Goal: Task Accomplishment & Management: Manage account settings

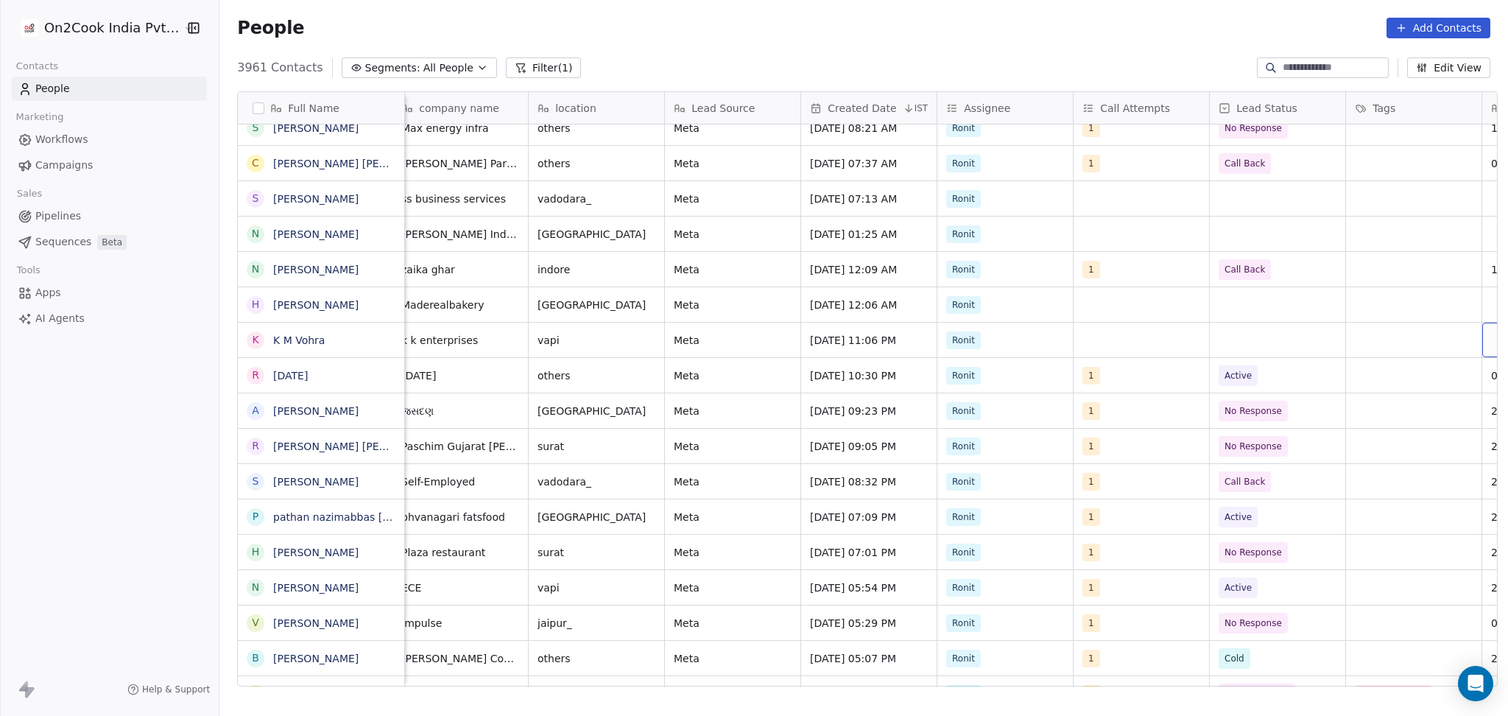
scroll to position [0, 693]
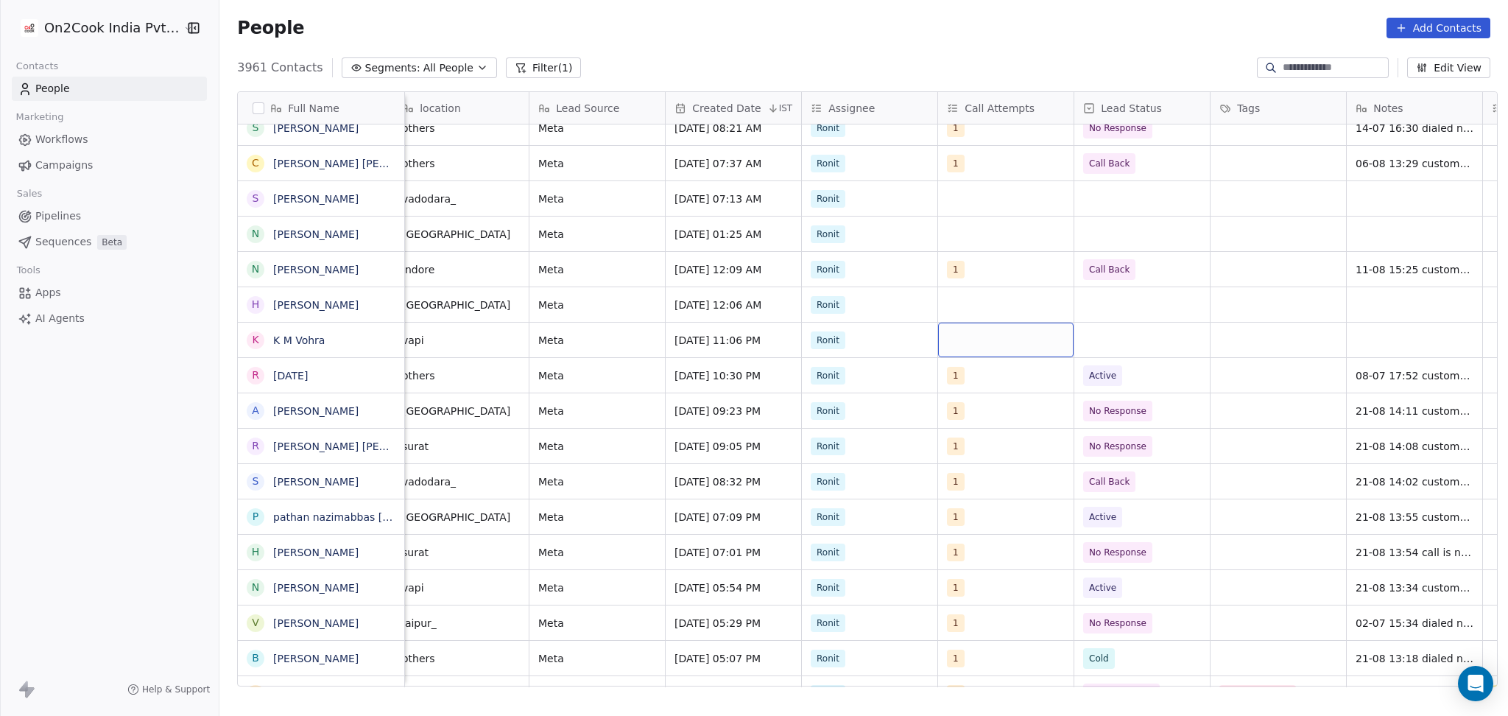
click at [1033, 340] on div "grid" at bounding box center [1006, 340] width 136 height 35
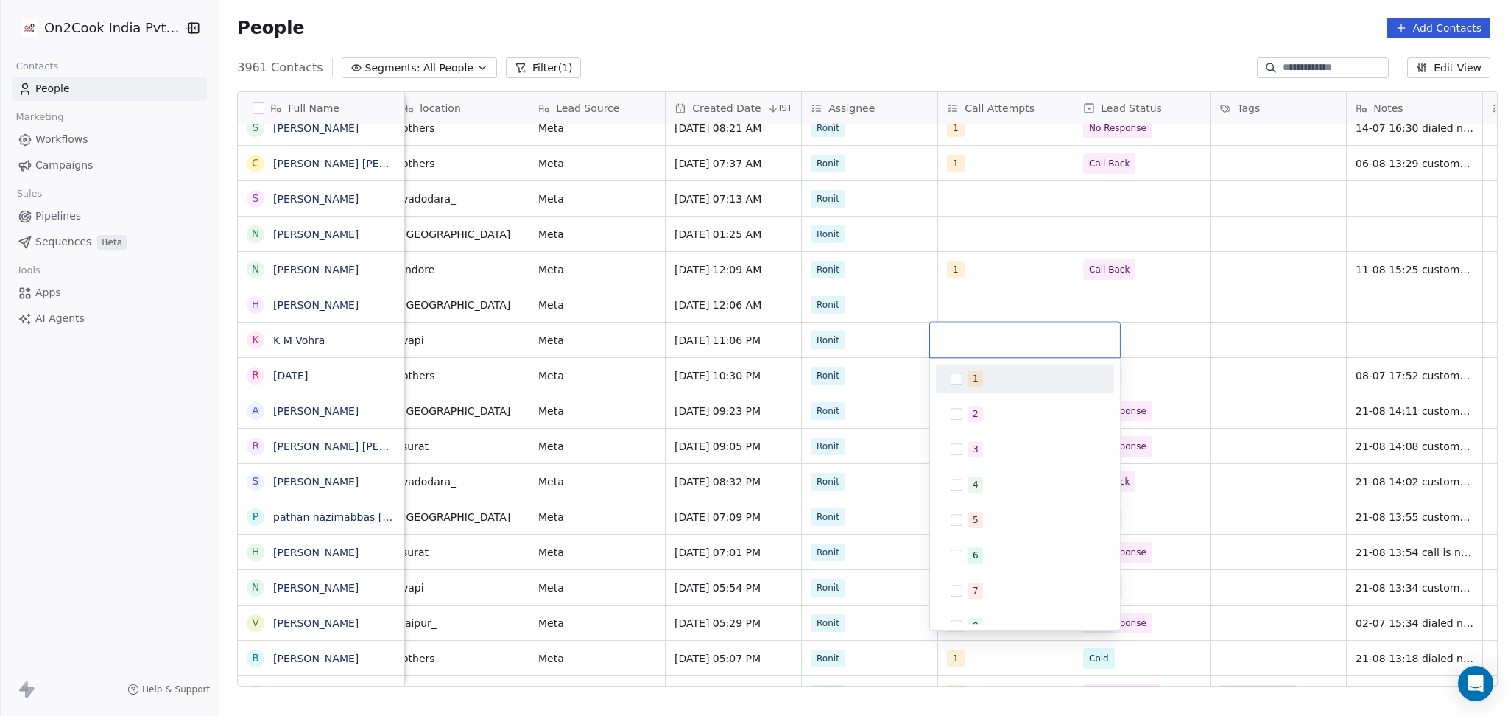
click at [888, 340] on html "On2Cook India Pvt. Ltd. Contacts People Marketing Workflows Campaigns Sales Pip…" at bounding box center [754, 358] width 1508 height 716
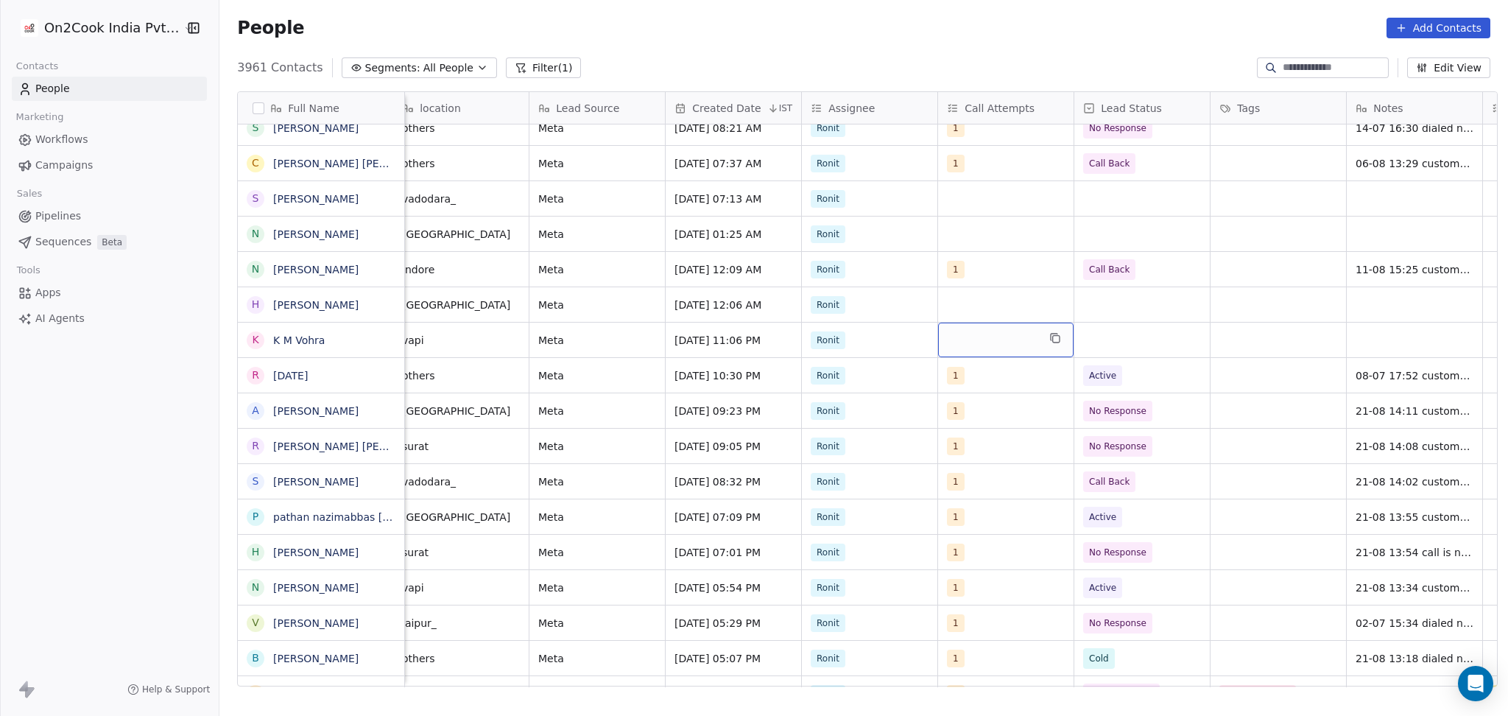
click at [978, 343] on div "grid" at bounding box center [1006, 340] width 136 height 35
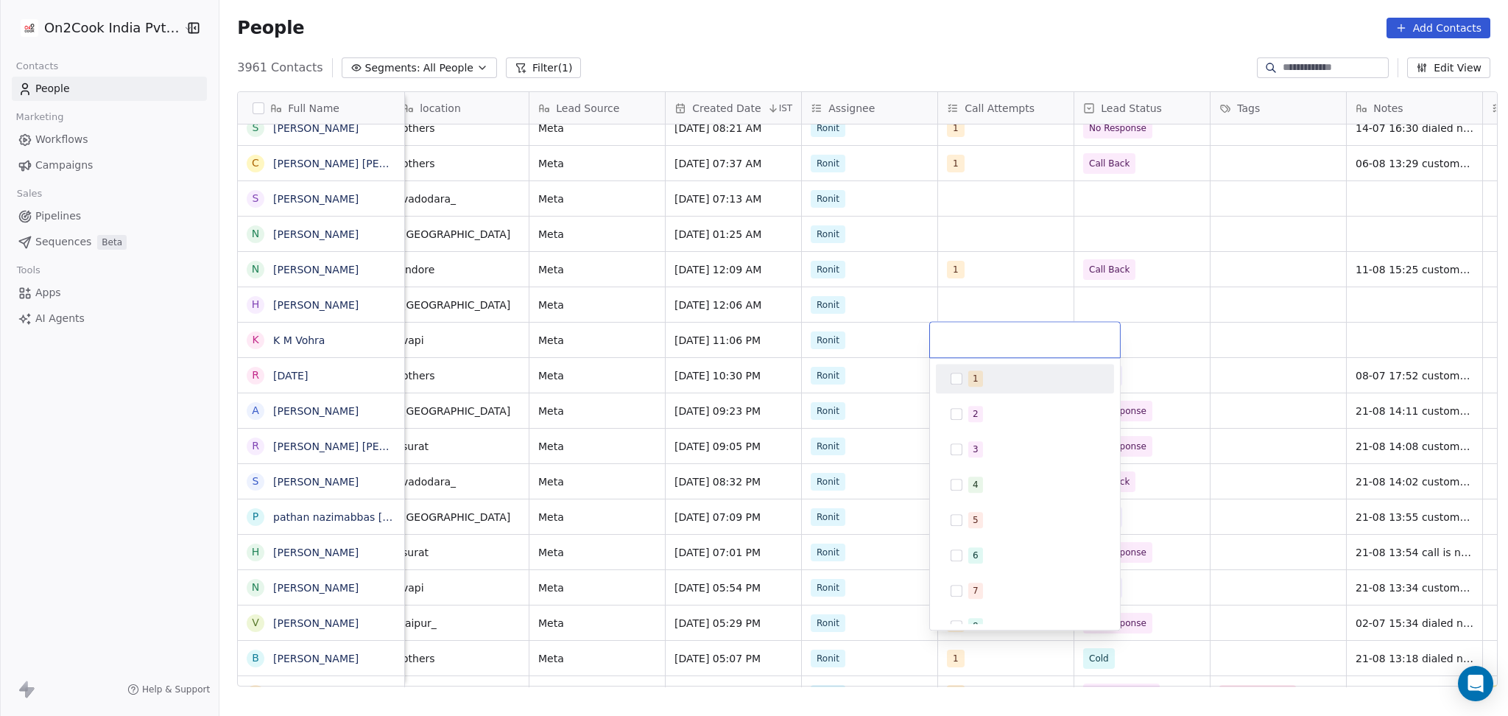
click at [986, 373] on div "1" at bounding box center [1034, 378] width 131 height 16
click at [1134, 337] on html "On2Cook India Pvt. Ltd. Contacts People Marketing Workflows Campaigns Sales Pip…" at bounding box center [754, 358] width 1508 height 716
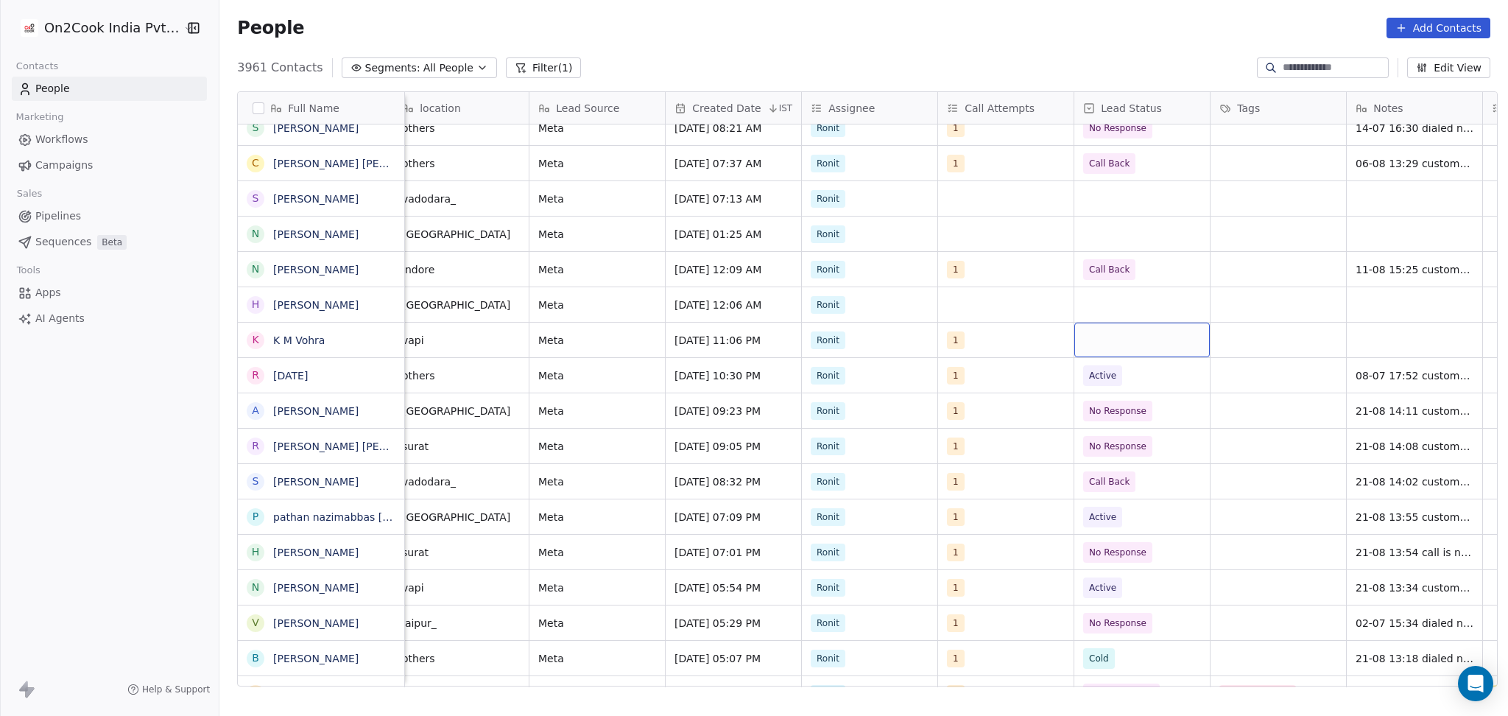
click at [1106, 339] on div "grid" at bounding box center [1143, 340] width 136 height 35
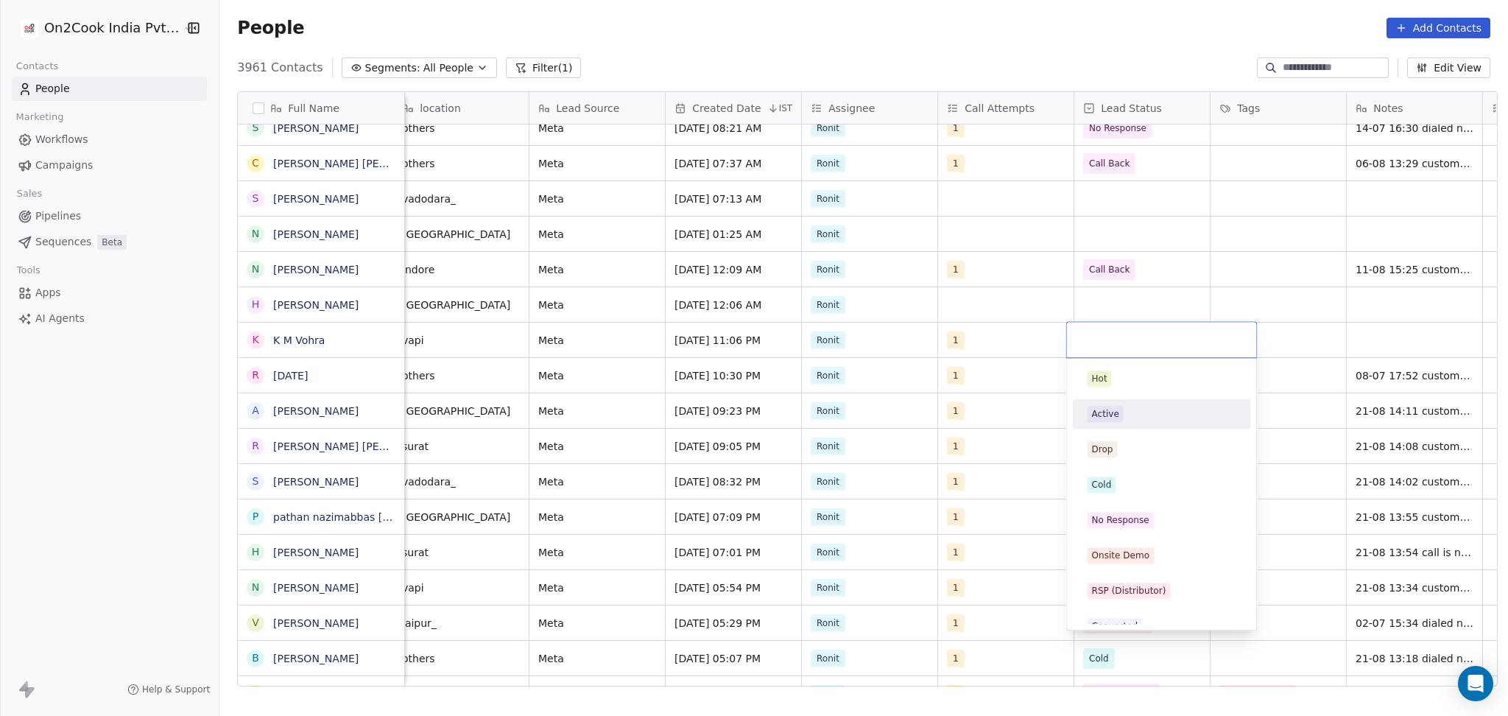
click at [1123, 415] on div "Active" at bounding box center [1162, 414] width 149 height 16
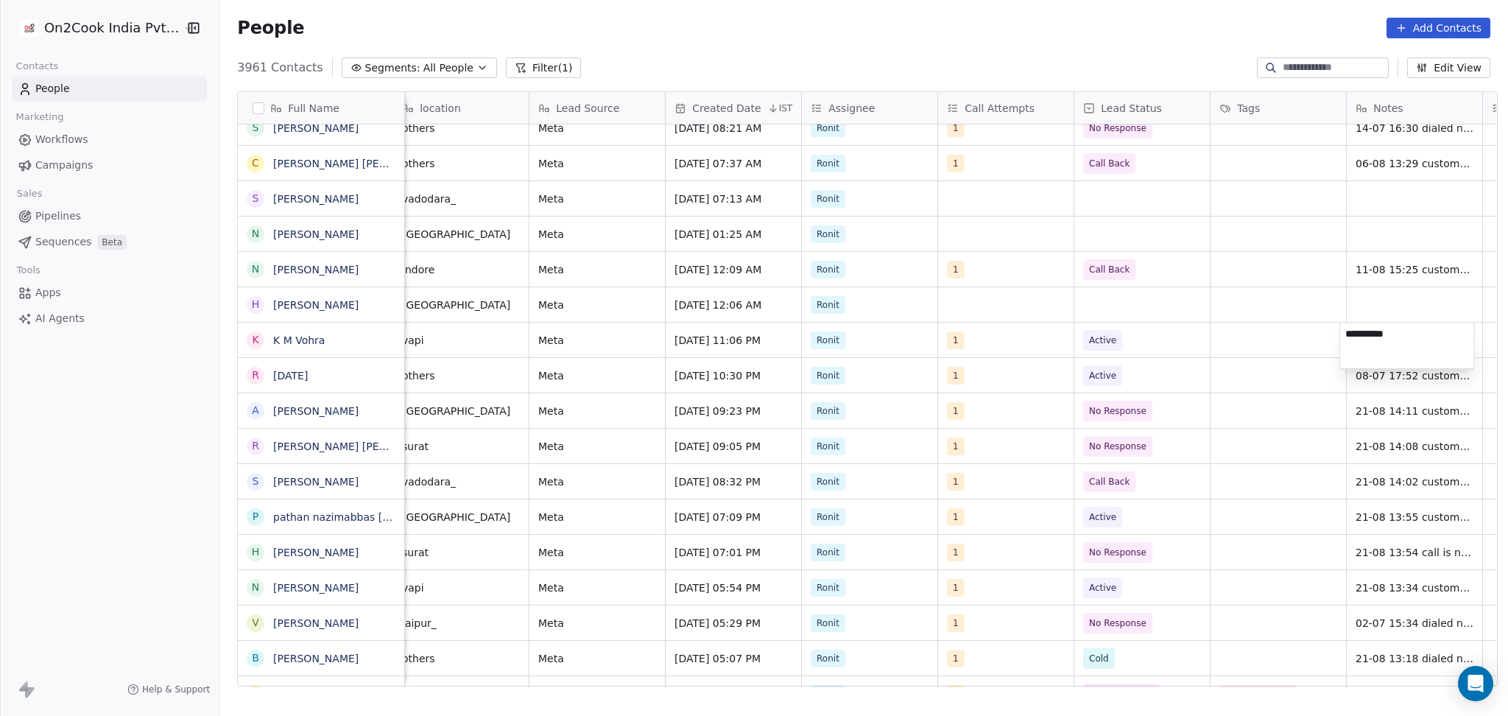
type textarea "**********"
click at [1262, 345] on html "On2Cook India Pvt. Ltd. Contacts People Marketing Workflows Campaigns Sales Pip…" at bounding box center [754, 358] width 1508 height 716
click at [1413, 335] on span "21-08 14:46" at bounding box center [1402, 340] width 90 height 15
type textarea "**********"
click at [1220, 345] on html "On2Cook India Pvt. Ltd. Contacts People Marketing Workflows Campaigns Sales Pip…" at bounding box center [754, 358] width 1508 height 716
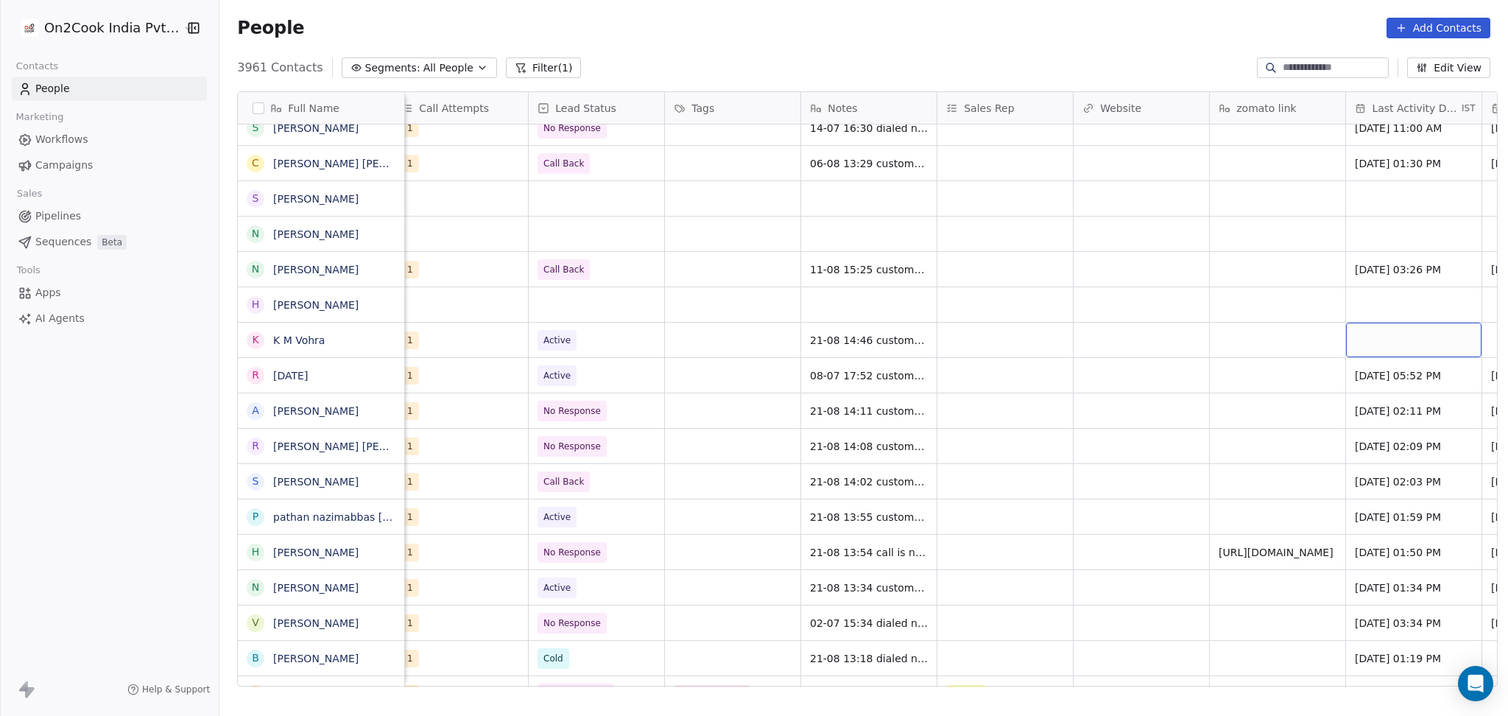
scroll to position [0, 1374]
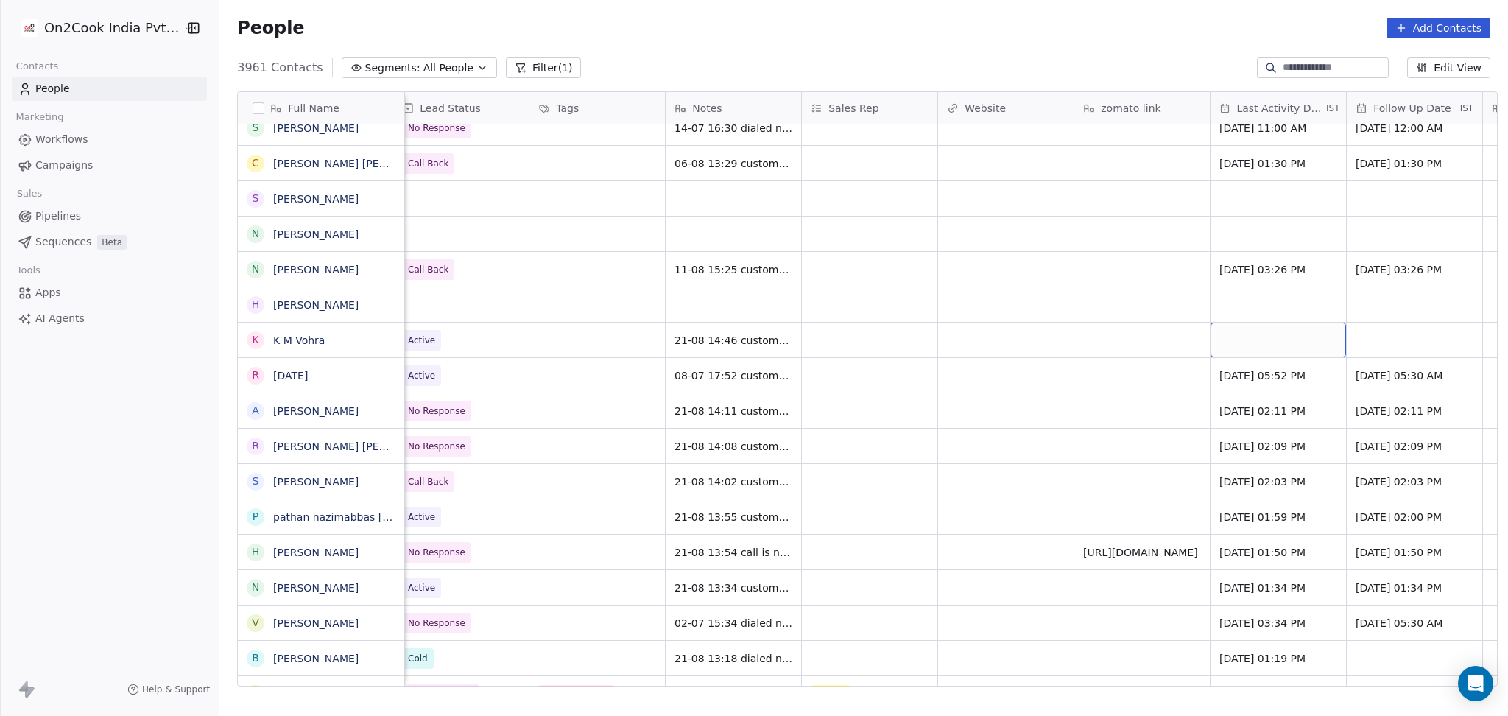
click at [1265, 344] on div "grid" at bounding box center [1279, 340] width 136 height 35
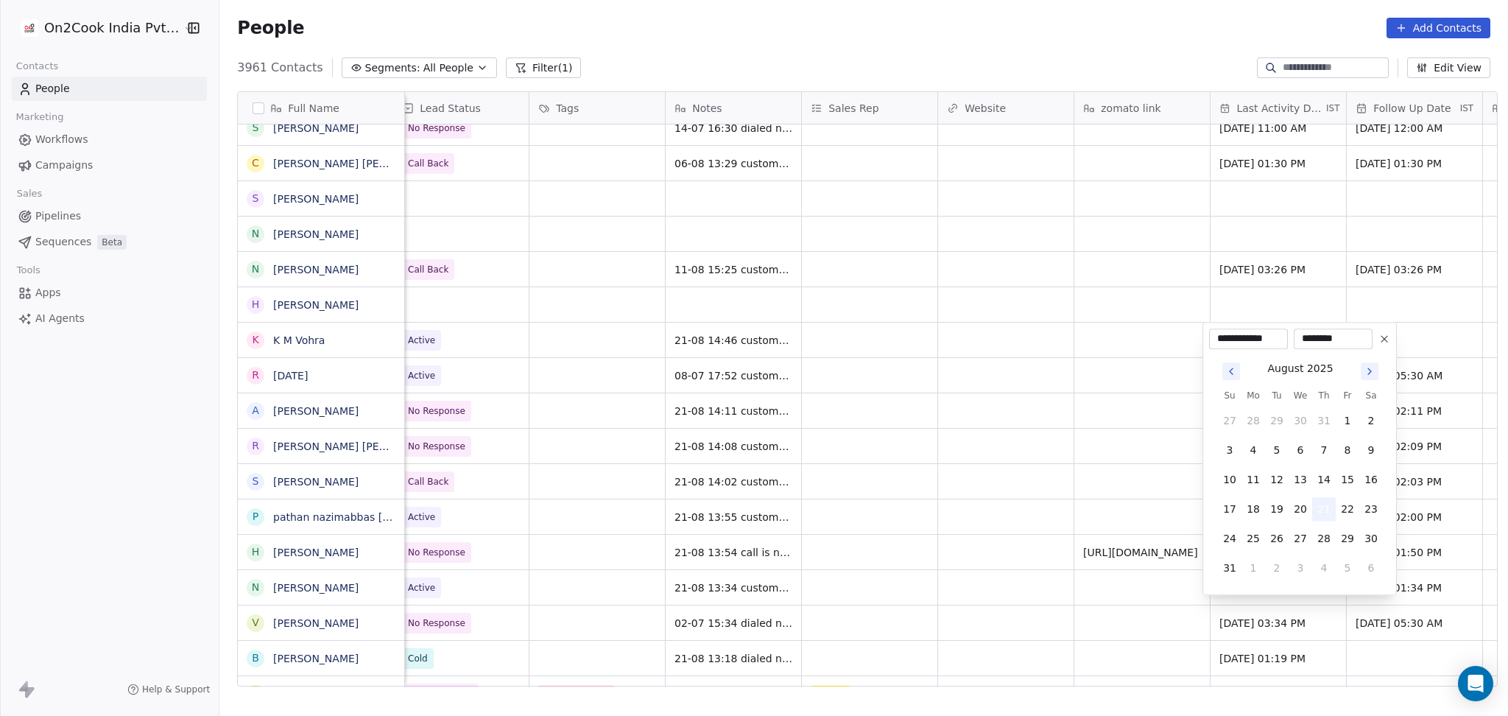
click at [1328, 516] on button "21" at bounding box center [1325, 509] width 24 height 24
click at [1049, 464] on html "On2Cook India Pvt. Ltd. Contacts People Marketing Workflows Campaigns Sales Pip…" at bounding box center [754, 358] width 1508 height 716
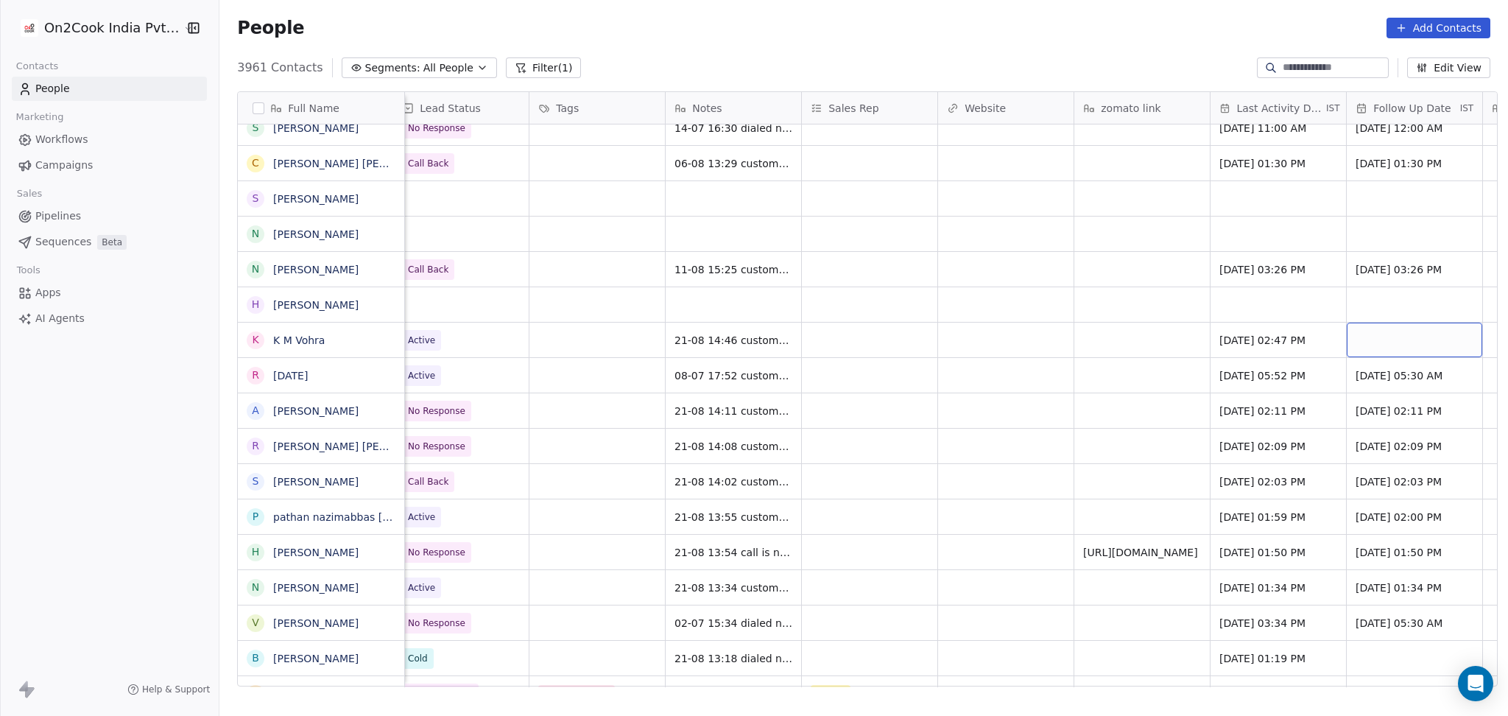
click at [1411, 339] on div "grid" at bounding box center [1415, 340] width 136 height 35
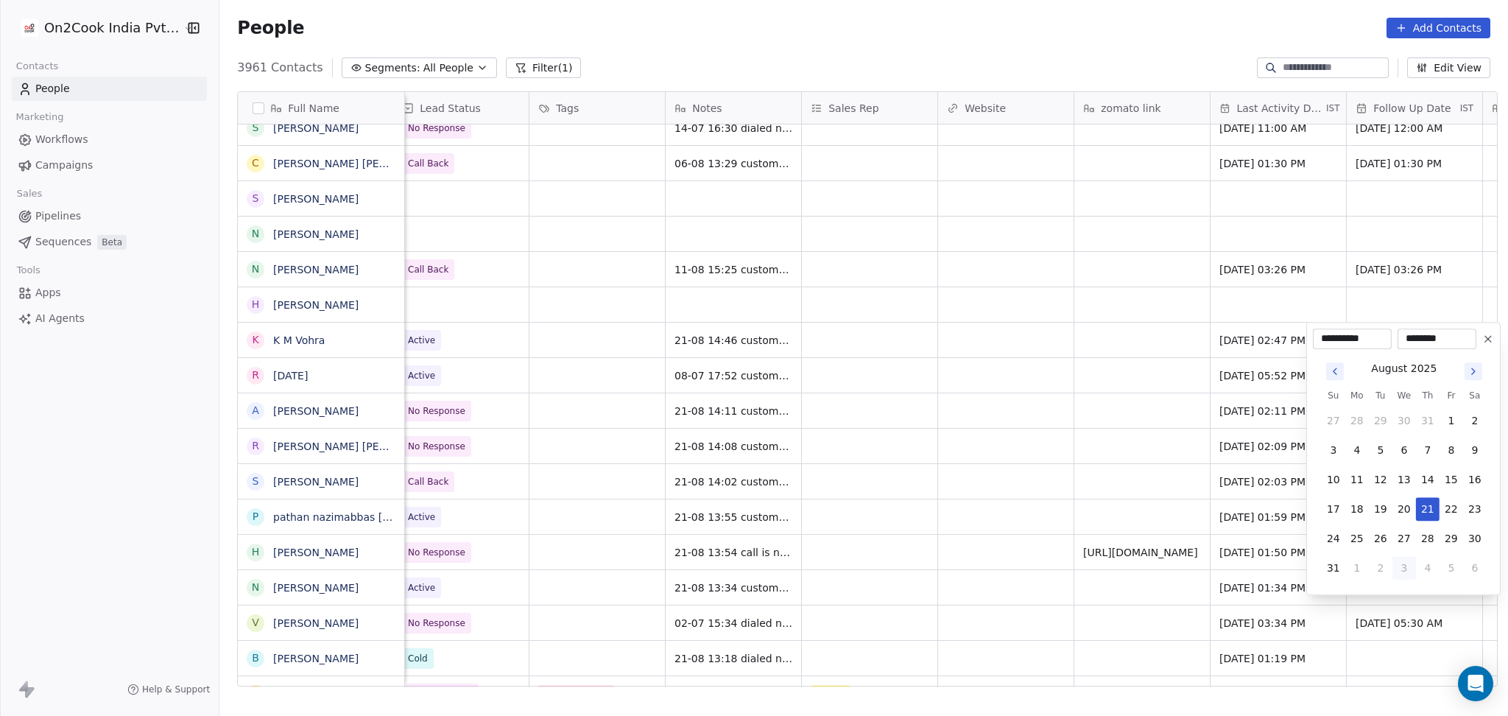
click at [1415, 570] on button "3" at bounding box center [1405, 568] width 24 height 24
type input "**********"
click at [903, 319] on html "On2Cook India Pvt. Ltd. Contacts People Marketing Workflows Campaigns Sales Pip…" at bounding box center [754, 358] width 1508 height 716
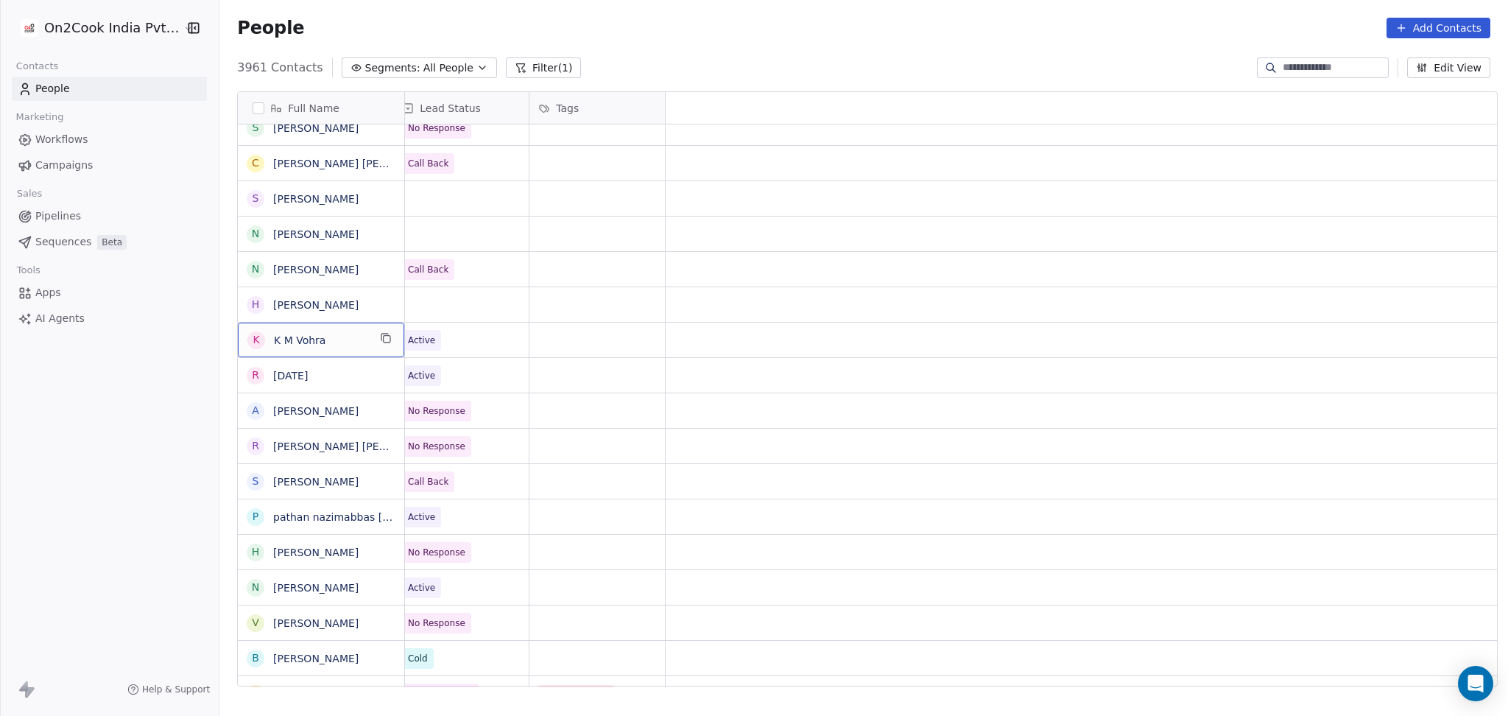
scroll to position [0, 0]
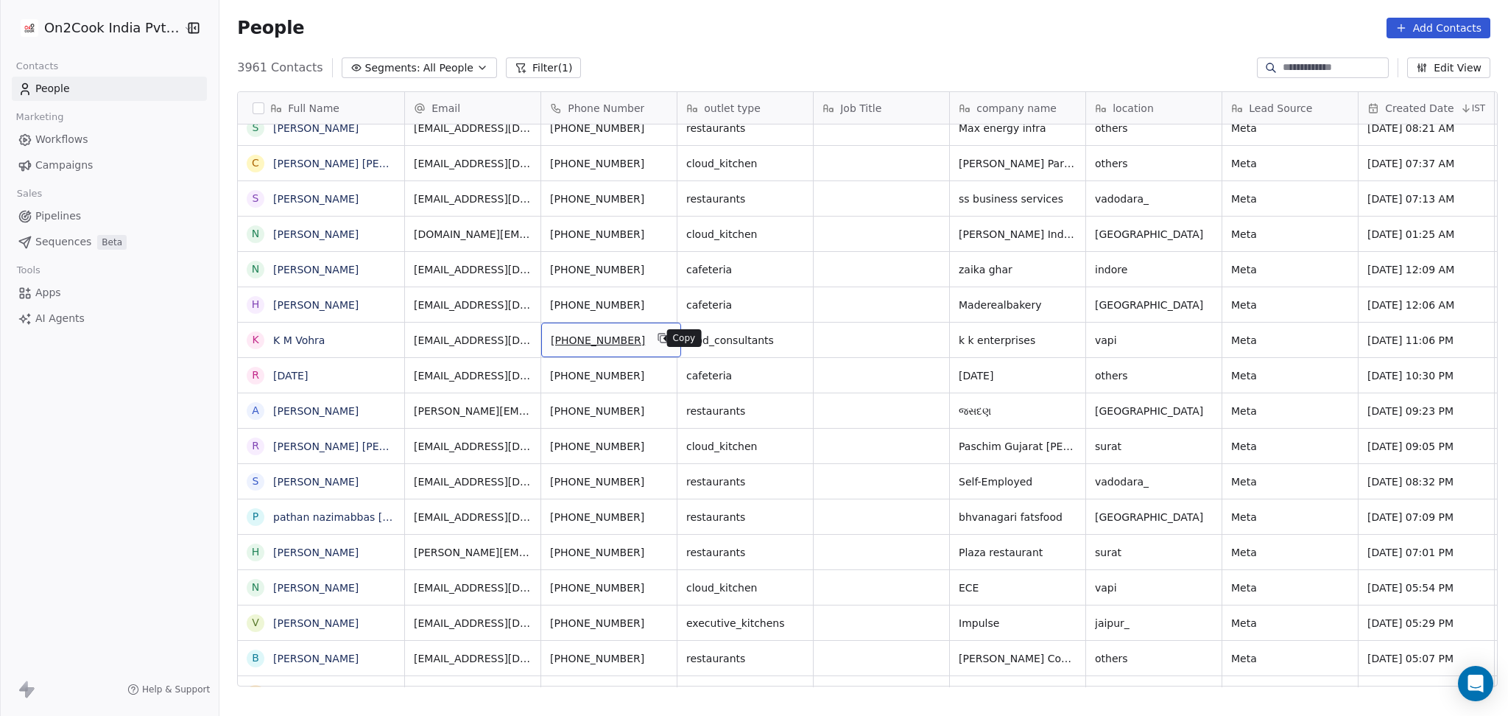
click at [657, 337] on icon "grid" at bounding box center [663, 338] width 12 height 12
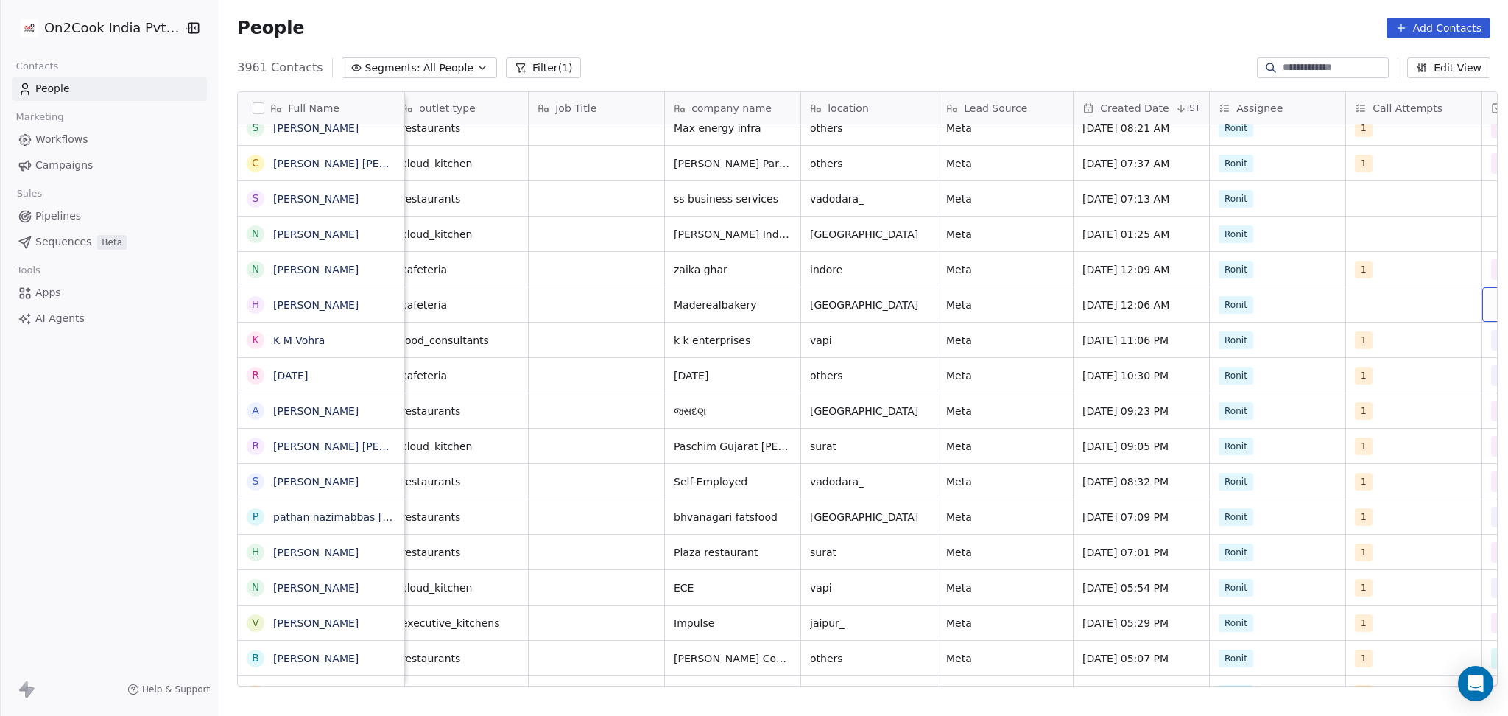
scroll to position [0, 558]
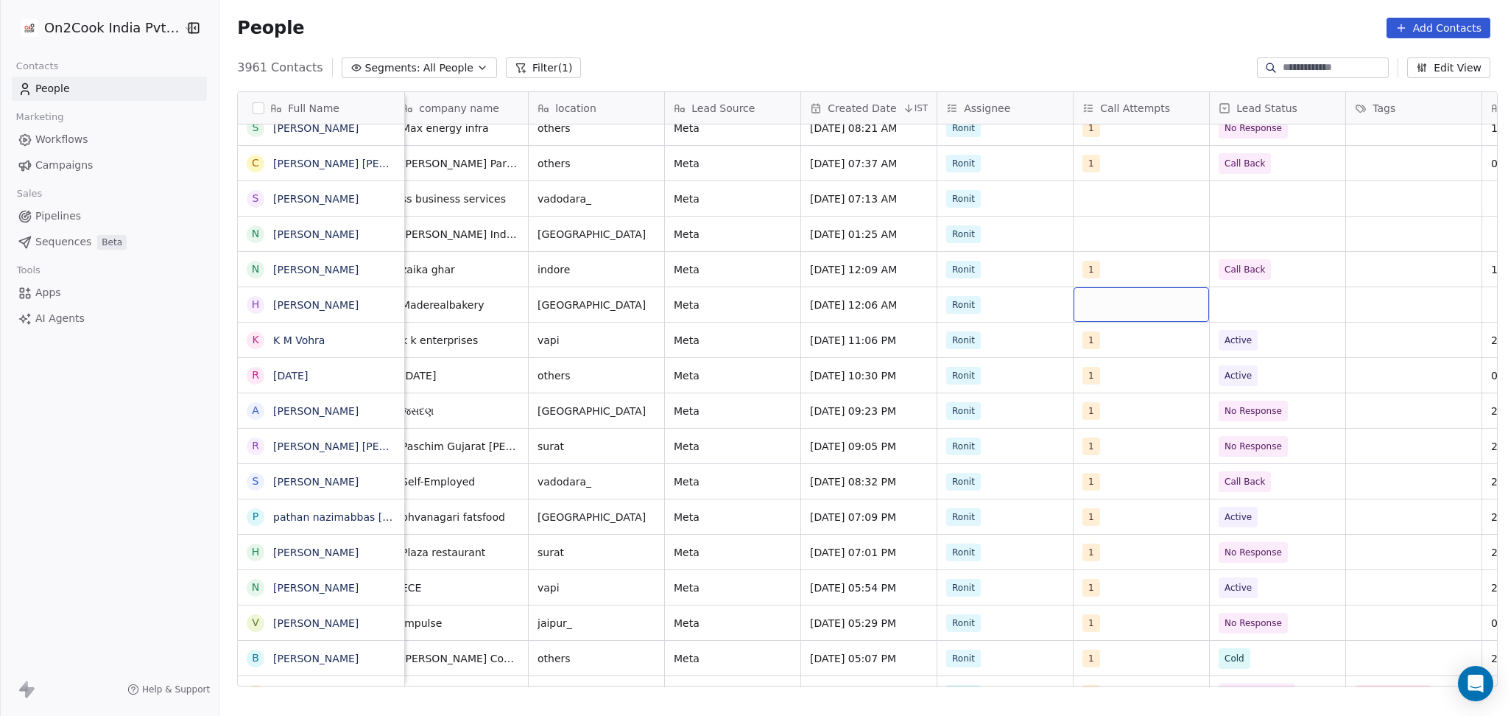
click at [1096, 304] on div "grid" at bounding box center [1142, 304] width 136 height 35
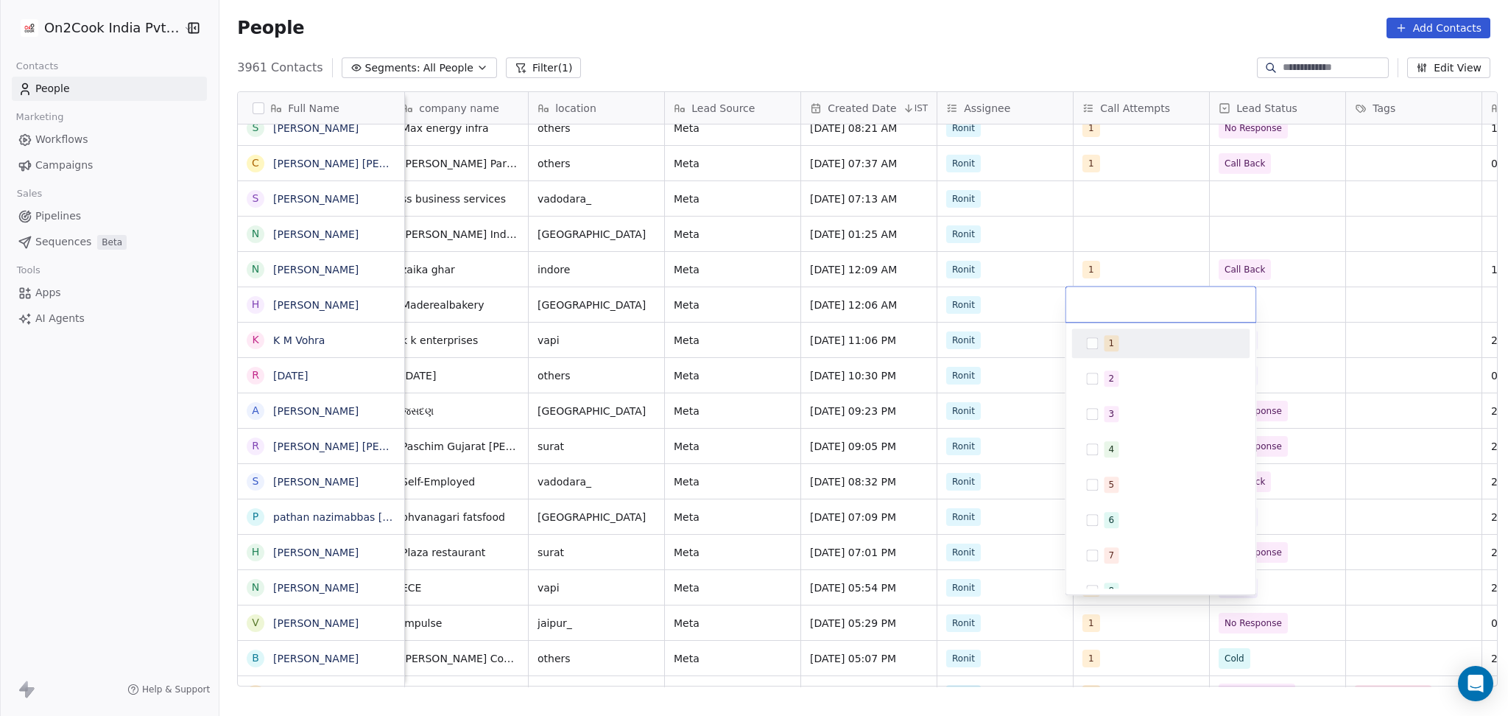
click at [1111, 342] on div "1" at bounding box center [1112, 343] width 6 height 13
click at [1173, 231] on html "On2Cook India Pvt. Ltd. Contacts People Marketing Workflows Campaigns Sales Pip…" at bounding box center [754, 358] width 1508 height 716
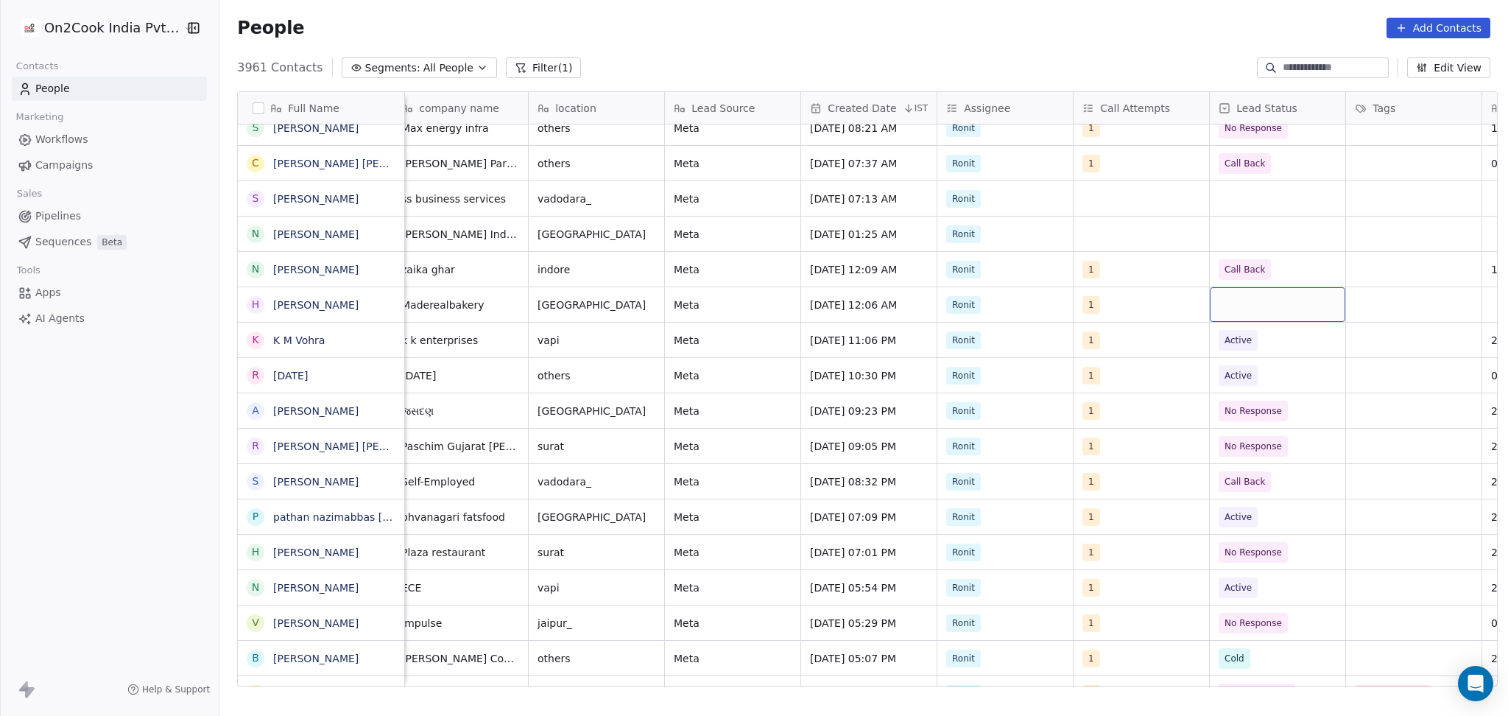
click at [1267, 305] on div "grid" at bounding box center [1278, 304] width 136 height 35
click at [1275, 470] on div "No Response" at bounding box center [1298, 484] width 178 height 29
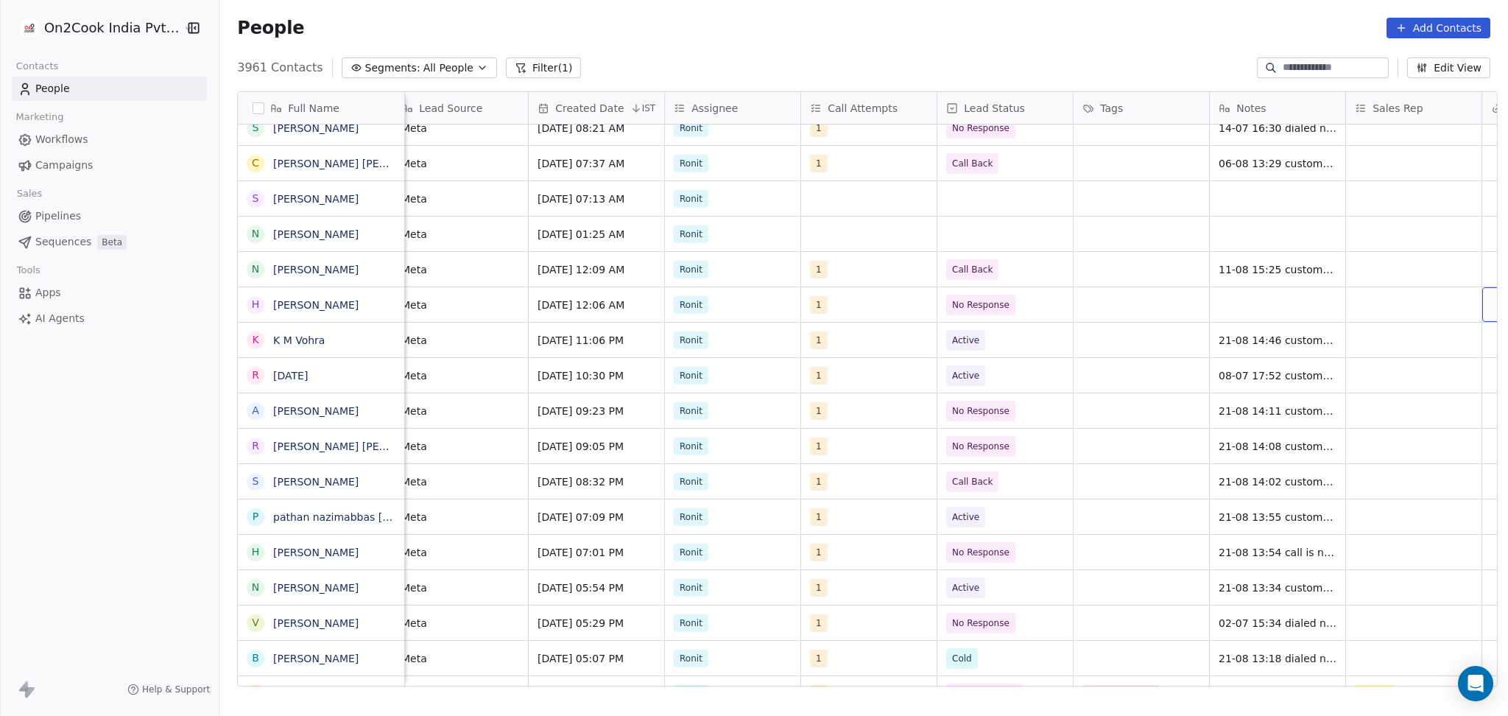
scroll to position [0, 966]
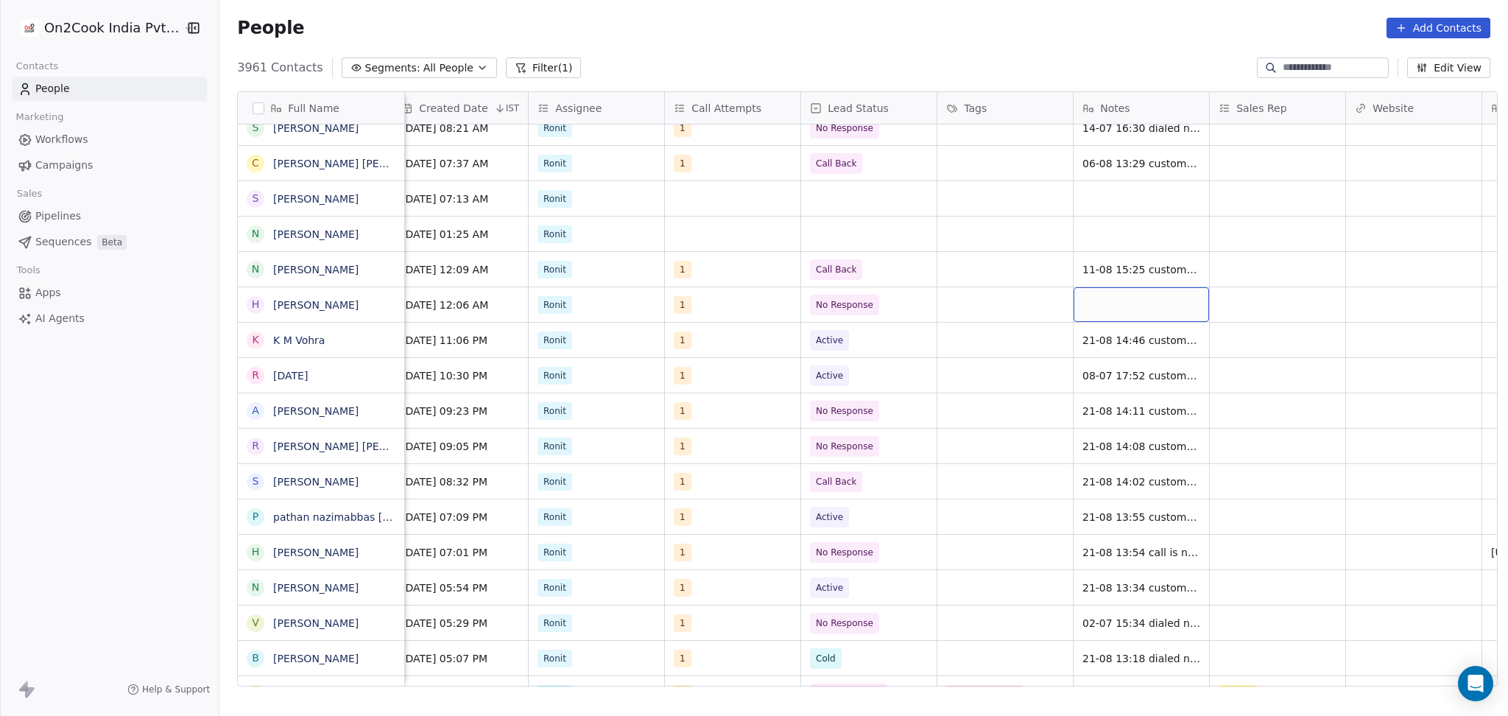
click at [1152, 307] on div "grid" at bounding box center [1142, 304] width 136 height 35
type textarea "**********"
click at [1224, 312] on html "On2Cook India Pvt. Ltd. Contacts People Marketing Workflows Campaigns Sales Pip…" at bounding box center [754, 358] width 1508 height 716
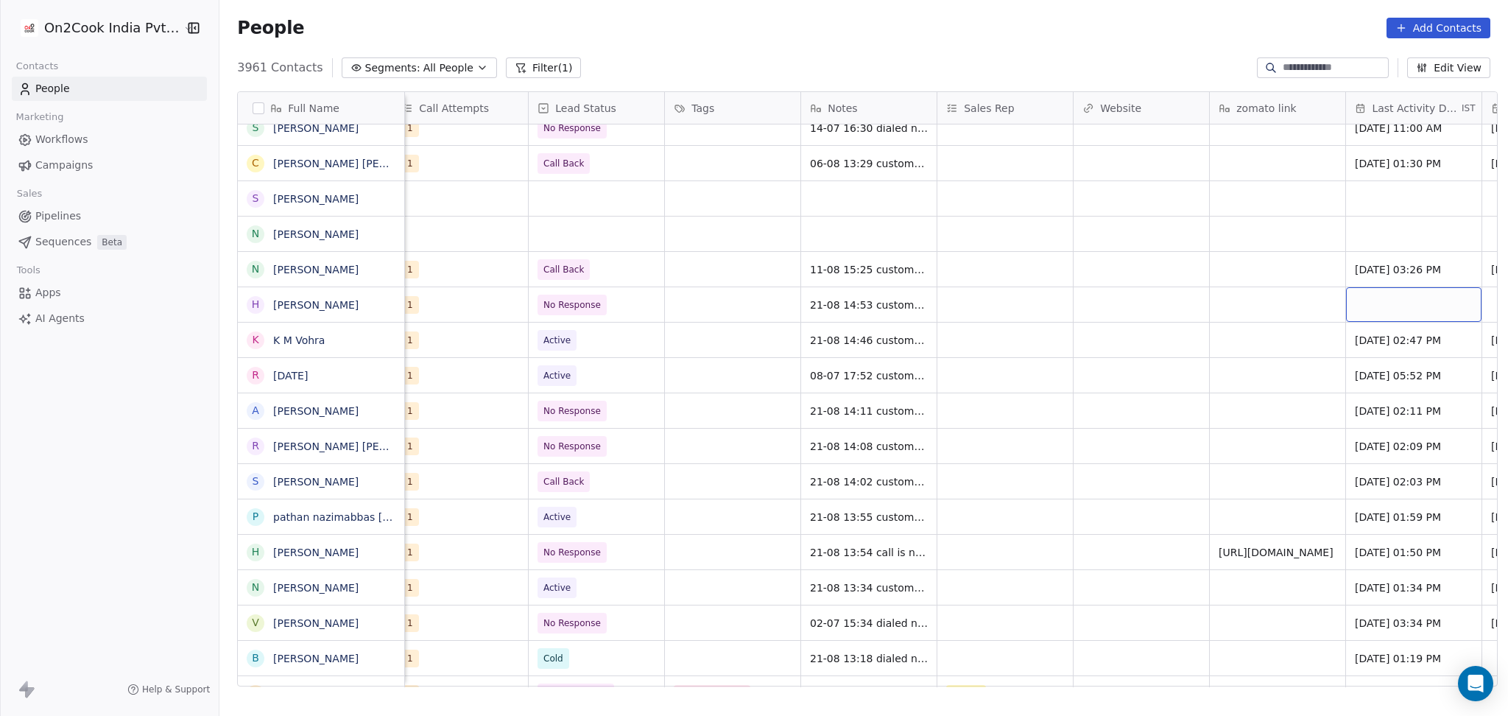
scroll to position [0, 1374]
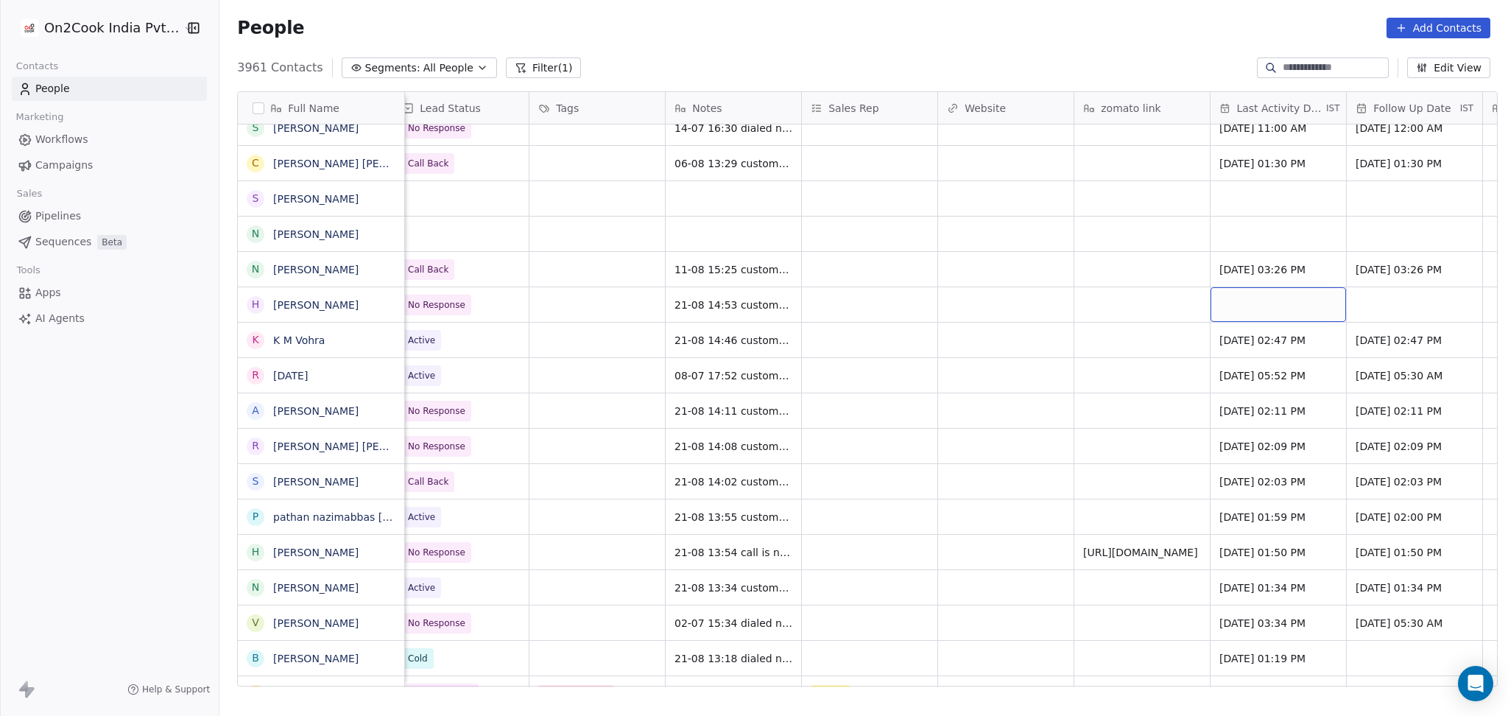
click at [1238, 300] on div "grid" at bounding box center [1279, 304] width 136 height 35
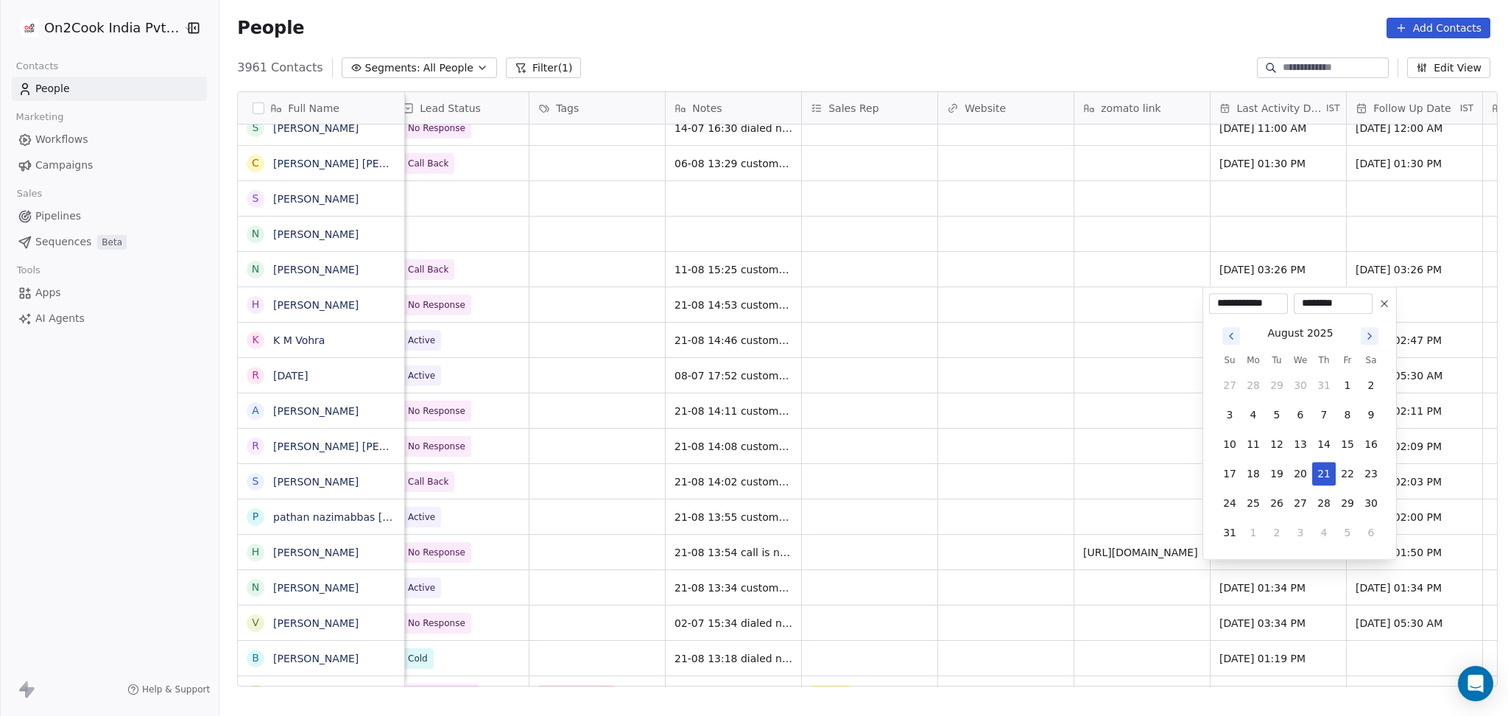
drag, startPoint x: 1327, startPoint y: 478, endPoint x: 1020, endPoint y: 440, distance: 308.8
click at [1327, 479] on button "21" at bounding box center [1325, 474] width 24 height 24
click at [1000, 439] on html "On2Cook India Pvt. Ltd. Contacts People Marketing Workflows Campaigns Sales Pip…" at bounding box center [754, 358] width 1508 height 716
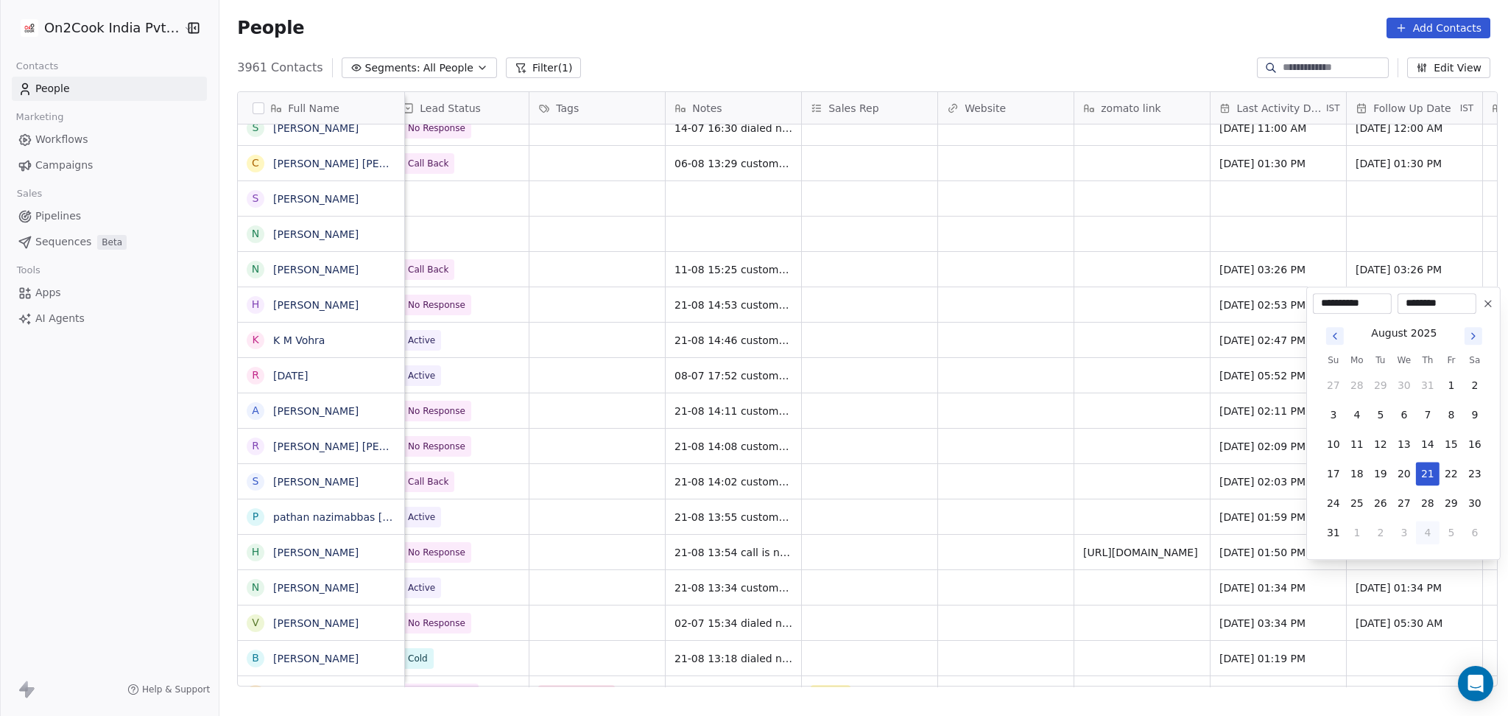
click at [1432, 524] on button "4" at bounding box center [1428, 533] width 24 height 24
type input "**********"
click at [1082, 396] on html "On2Cook India Pvt. Ltd. Contacts People Marketing Workflows Campaigns Sales Pip…" at bounding box center [754, 358] width 1508 height 716
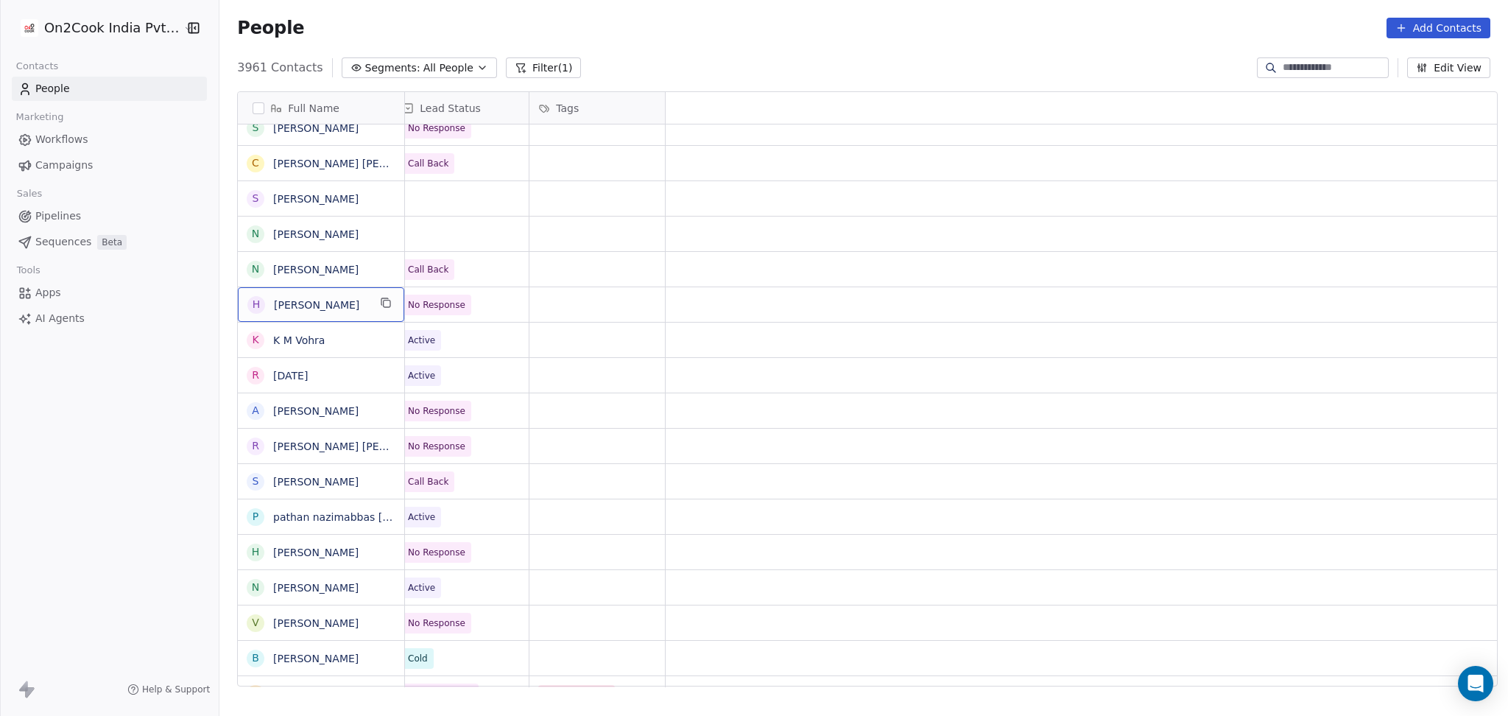
scroll to position [0, 0]
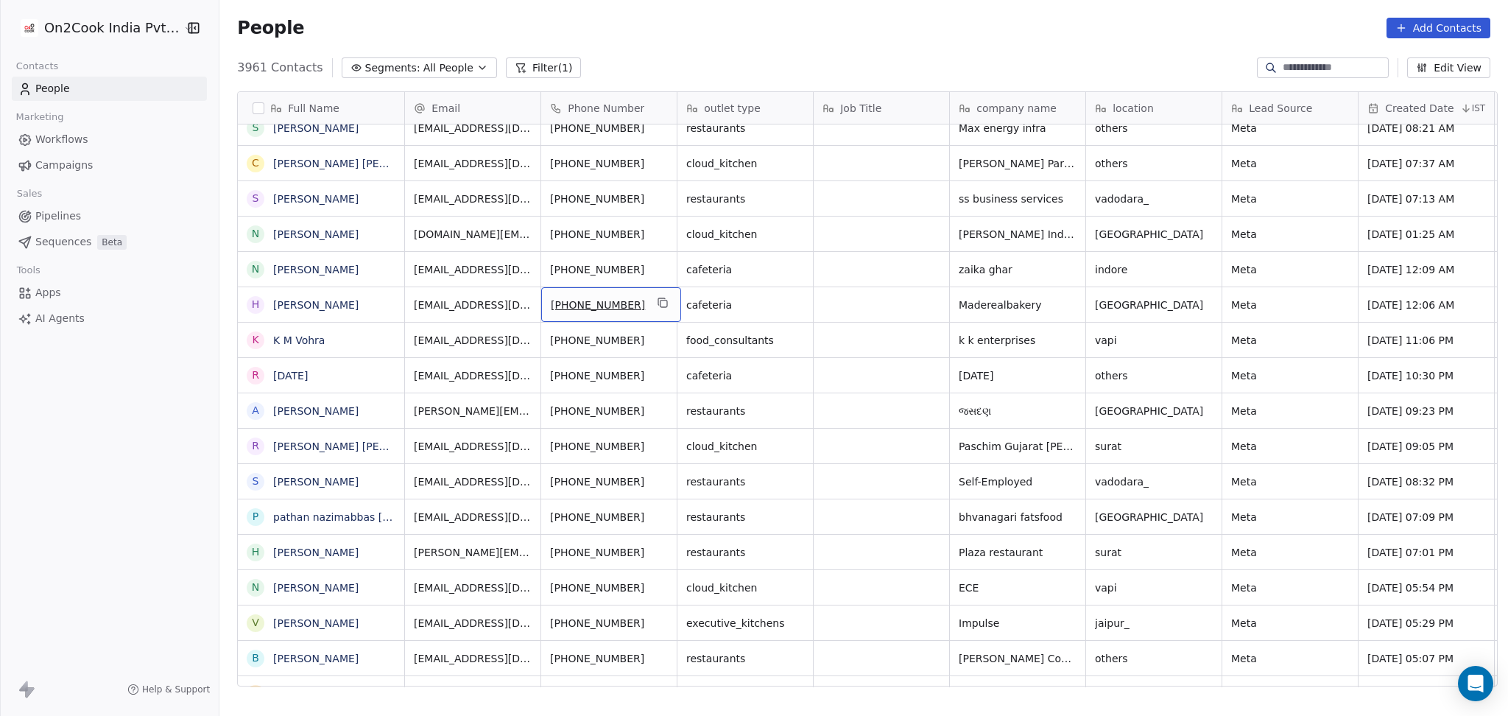
click at [662, 301] on div "+919033015100" at bounding box center [611, 304] width 140 height 35
click at [661, 301] on div "+919033015100" at bounding box center [611, 304] width 140 height 35
click at [627, 340] on html "On2Cook India Pvt. Ltd. Contacts People Marketing Workflows Campaigns Sales Pip…" at bounding box center [754, 358] width 1508 height 716
click at [661, 307] on icon "grid" at bounding box center [664, 304] width 7 height 7
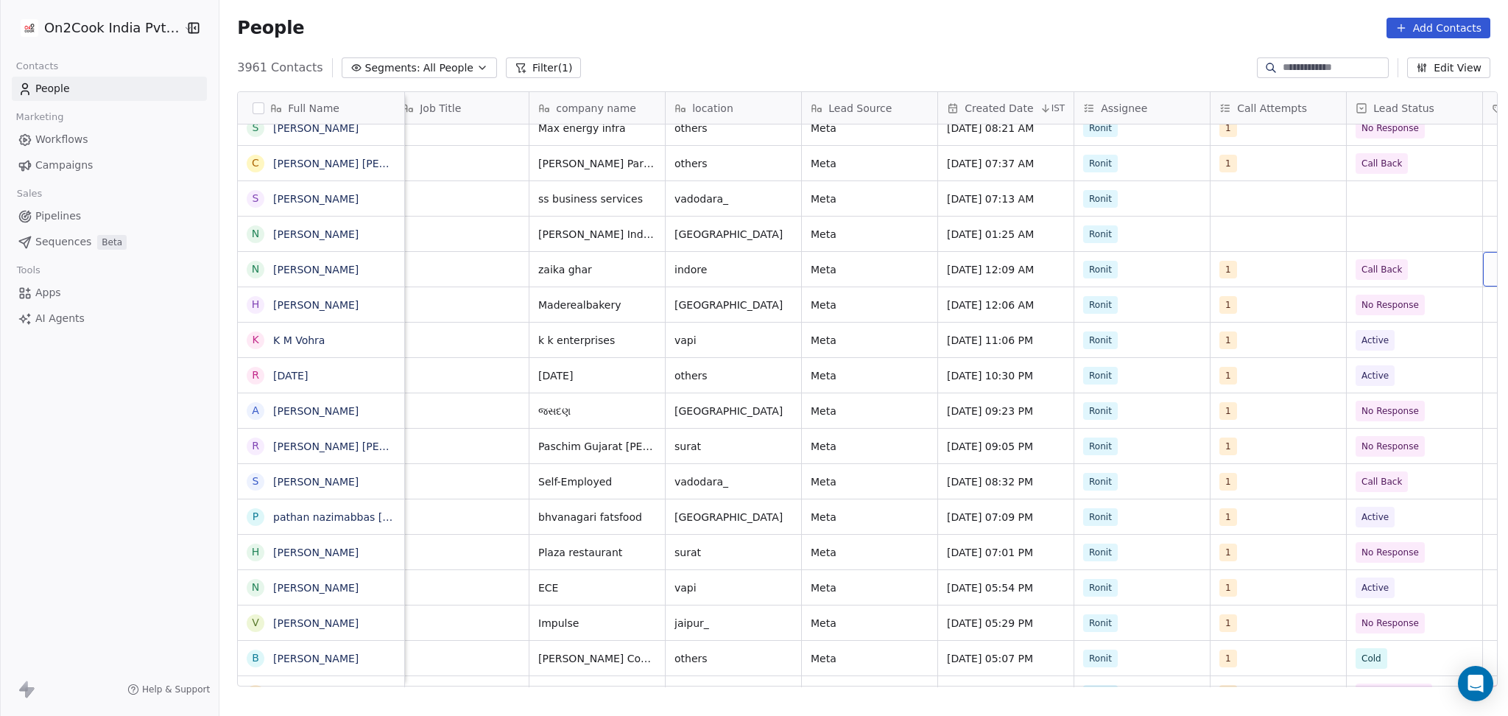
scroll to position [0, 558]
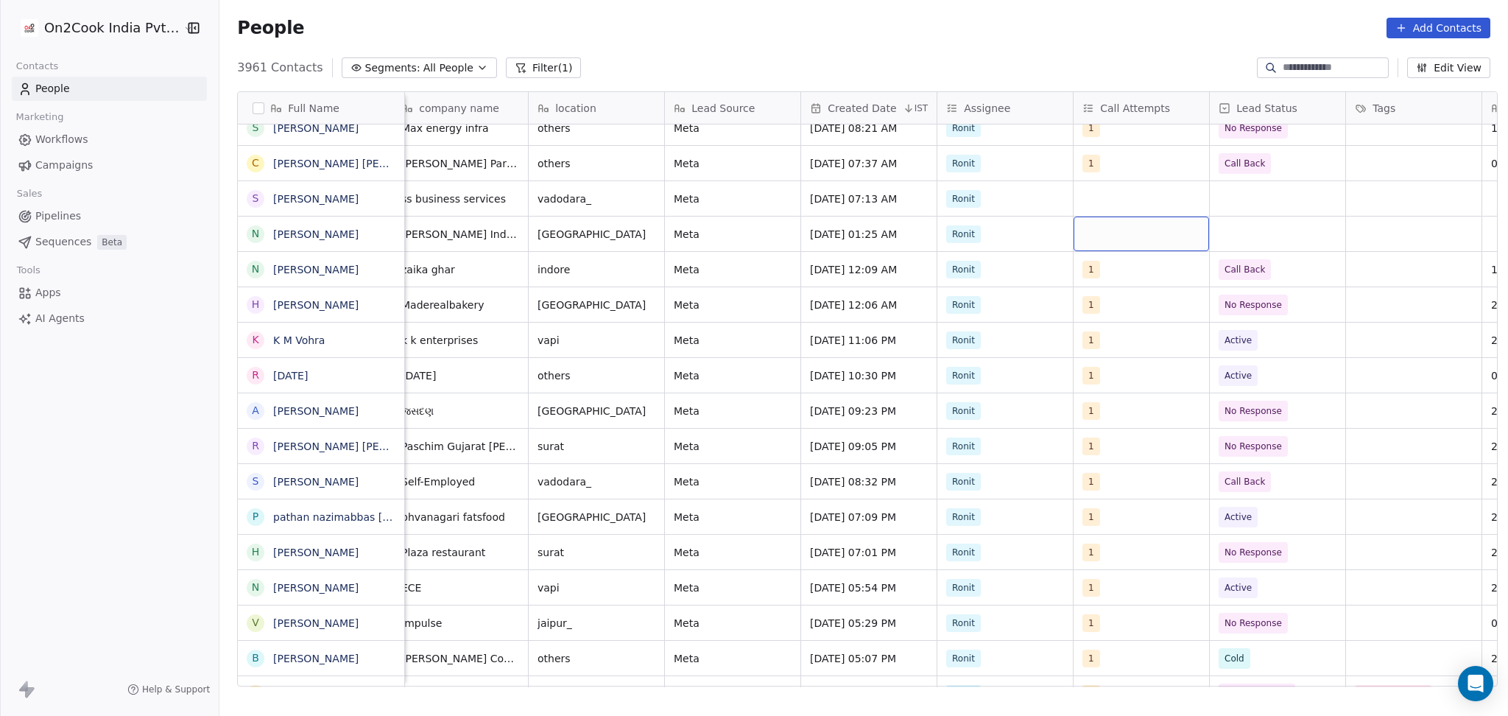
click at [1143, 226] on div "grid" at bounding box center [1142, 234] width 136 height 35
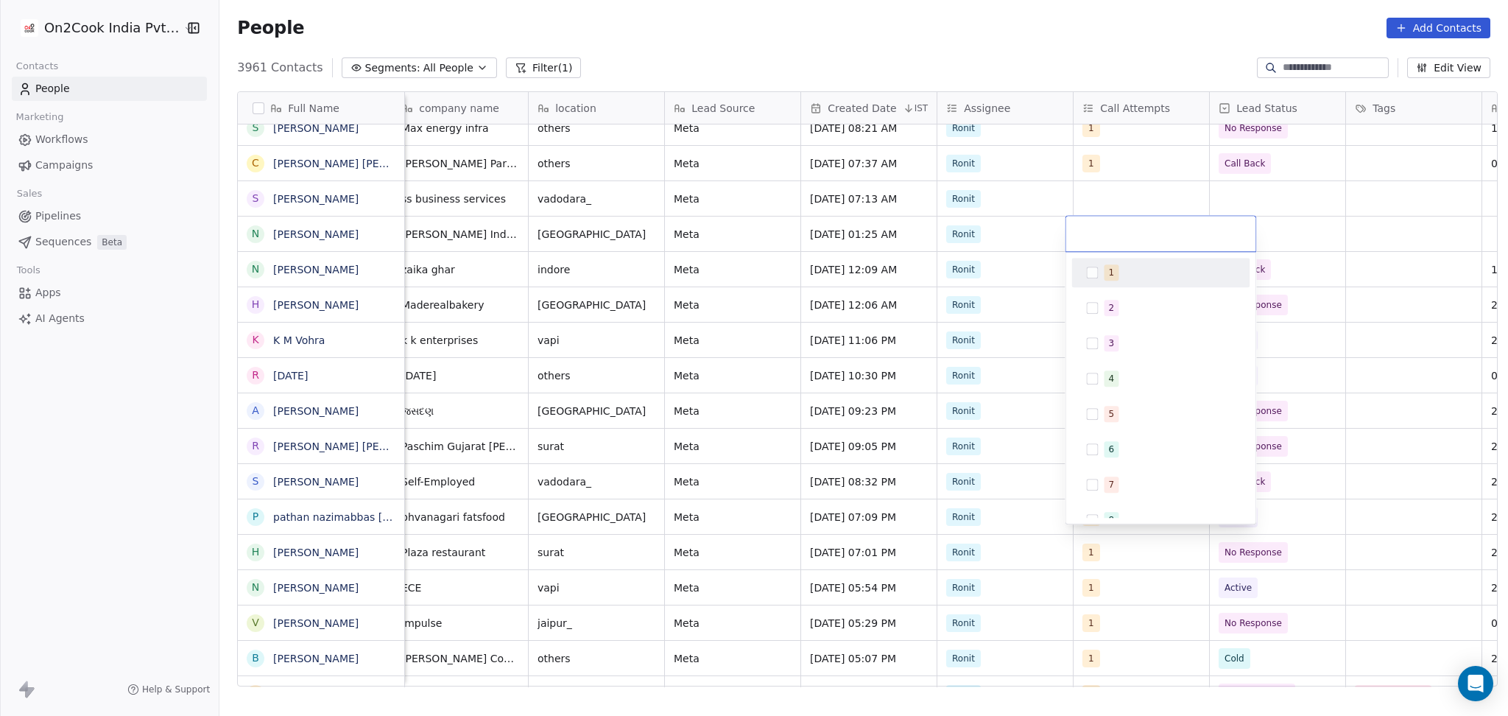
click at [1123, 275] on div "1" at bounding box center [1169, 272] width 131 height 16
click at [1130, 189] on html "On2Cook India Pvt. Ltd. Contacts People Marketing Workflows Campaigns Sales Pip…" at bounding box center [754, 358] width 1508 height 716
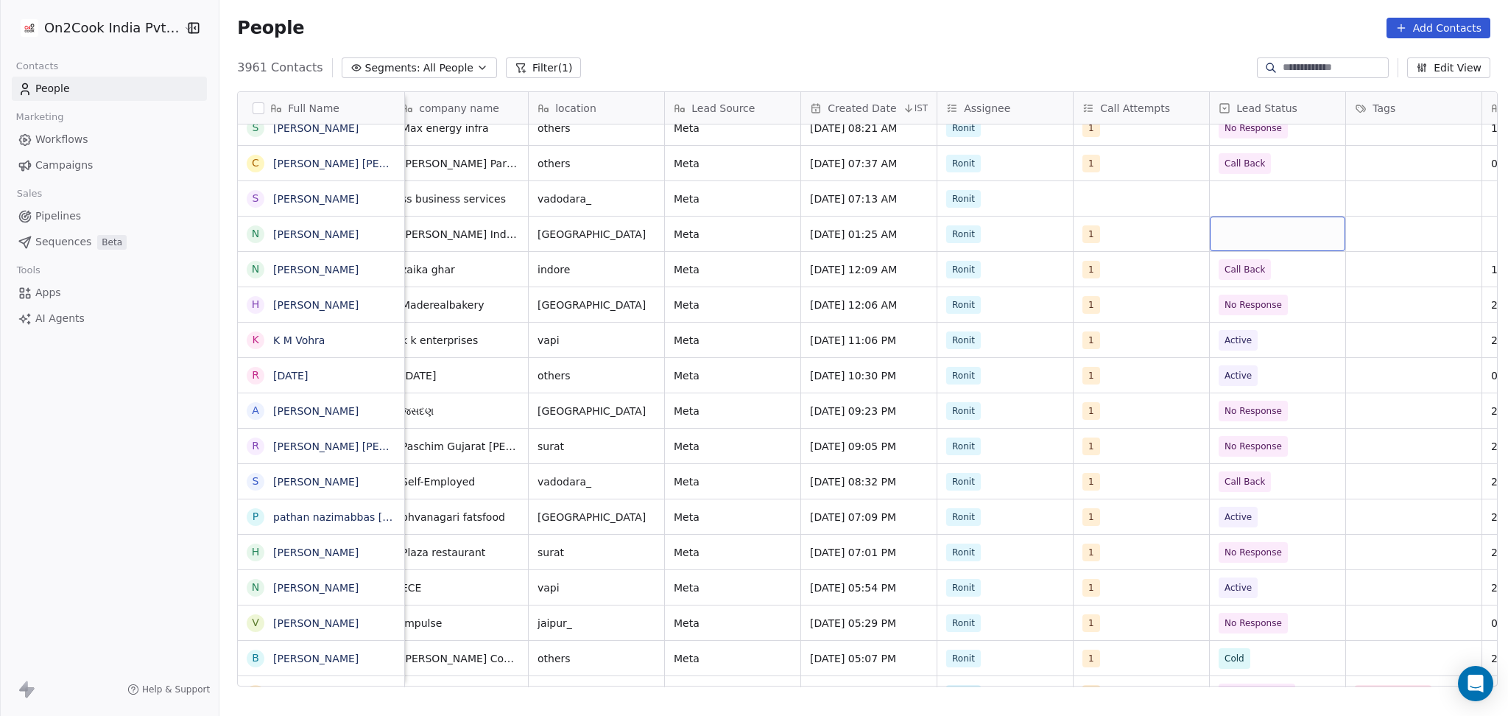
click at [1210, 235] on div "grid" at bounding box center [1278, 234] width 136 height 35
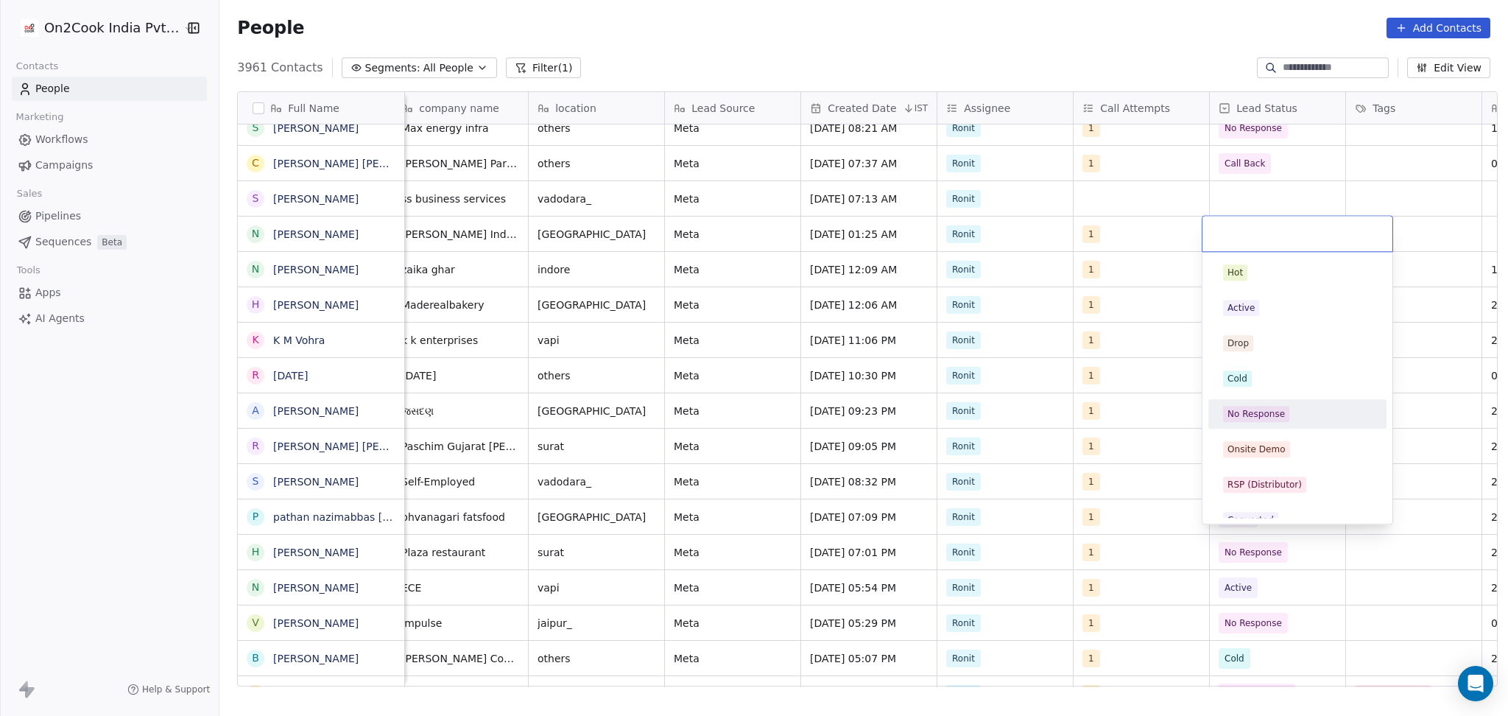
click at [1253, 414] on div "No Response" at bounding box center [1256, 413] width 57 height 13
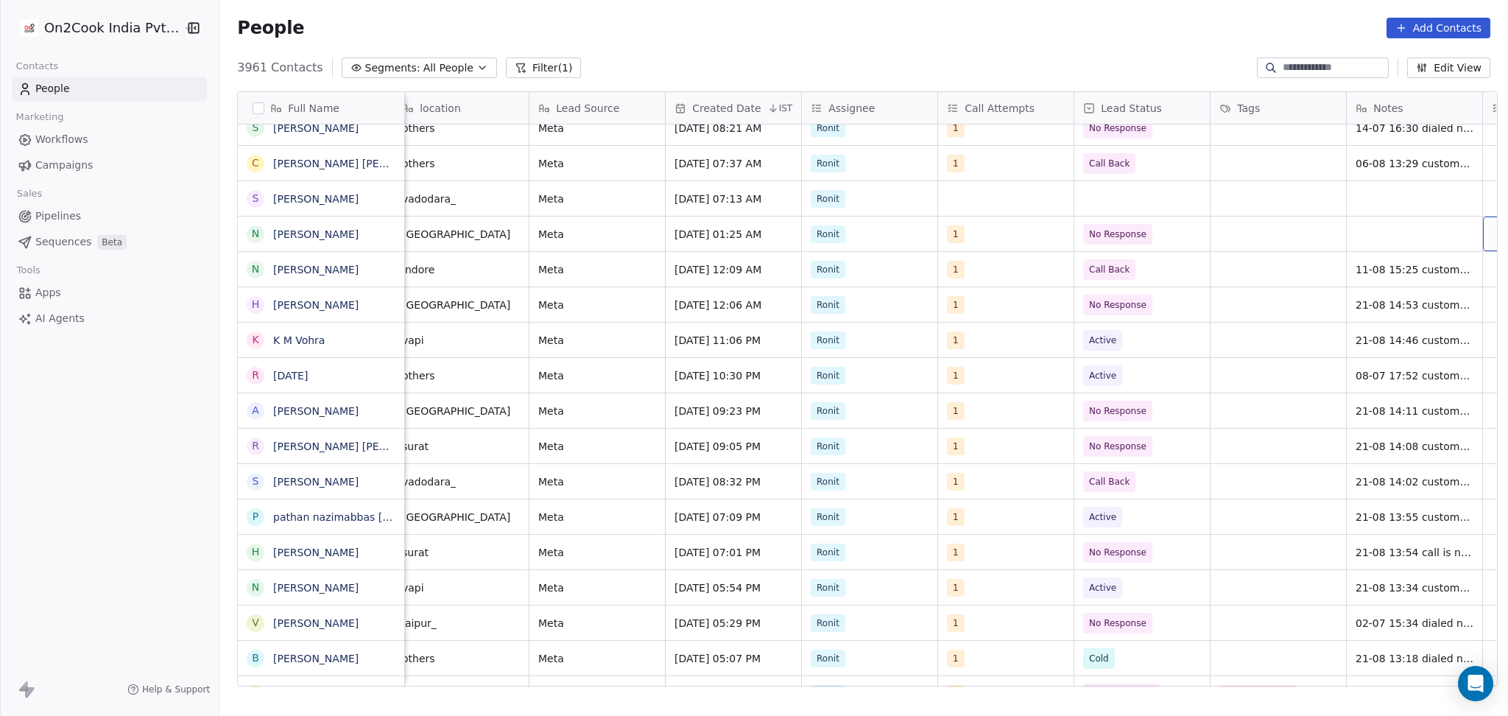
scroll to position [0, 830]
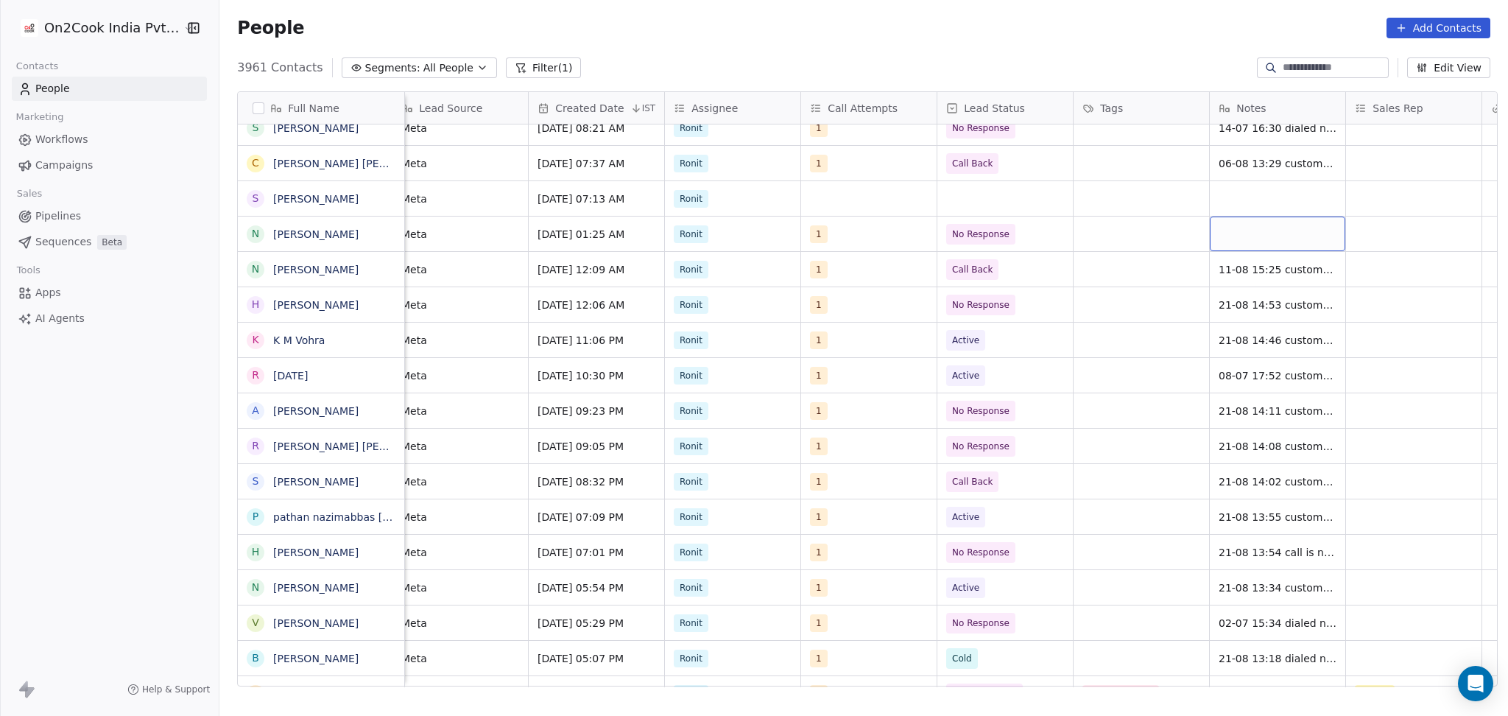
click at [1221, 231] on div "grid" at bounding box center [1278, 234] width 136 height 35
type textarea "**********"
click at [1396, 242] on html "On2Cook India Pvt. Ltd. Contacts People Marketing Workflows Campaigns Sales Pip…" at bounding box center [754, 358] width 1508 height 716
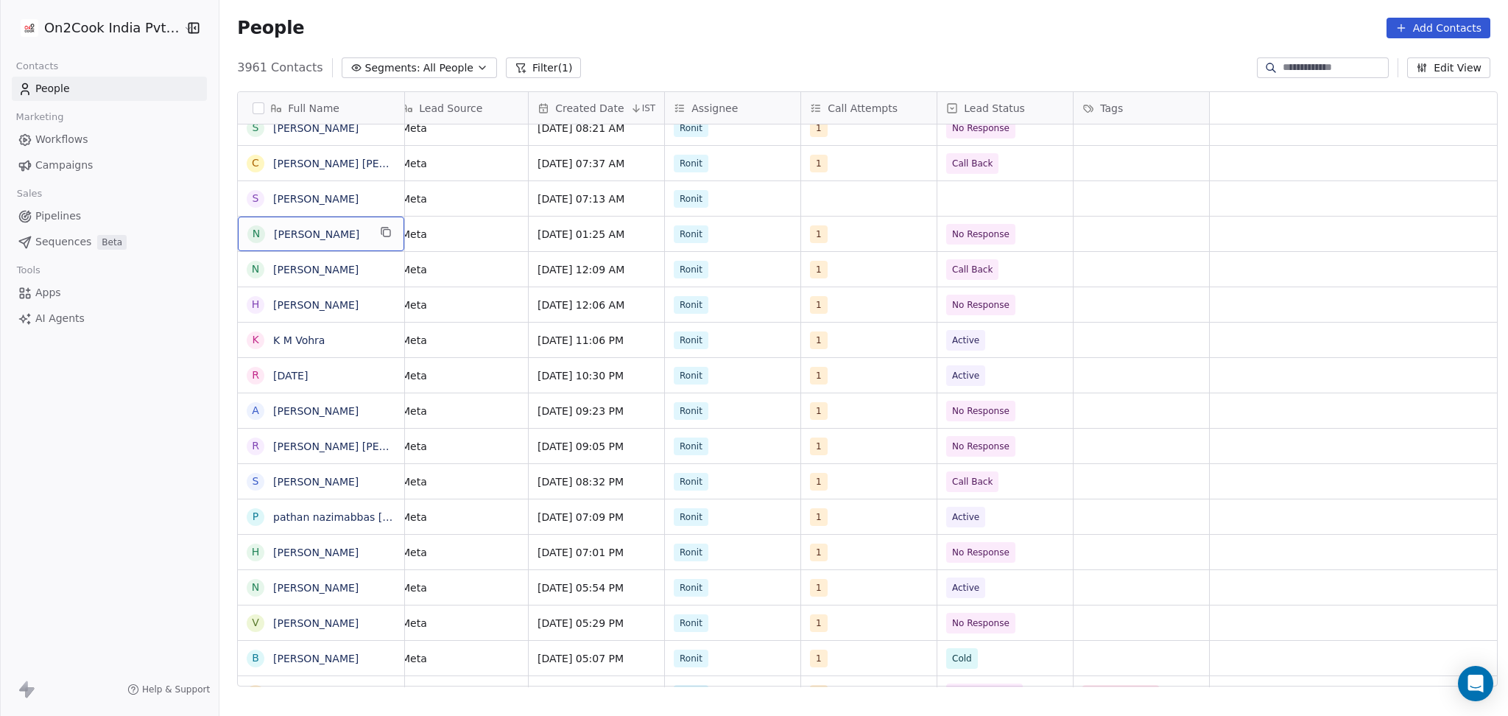
scroll to position [0, 0]
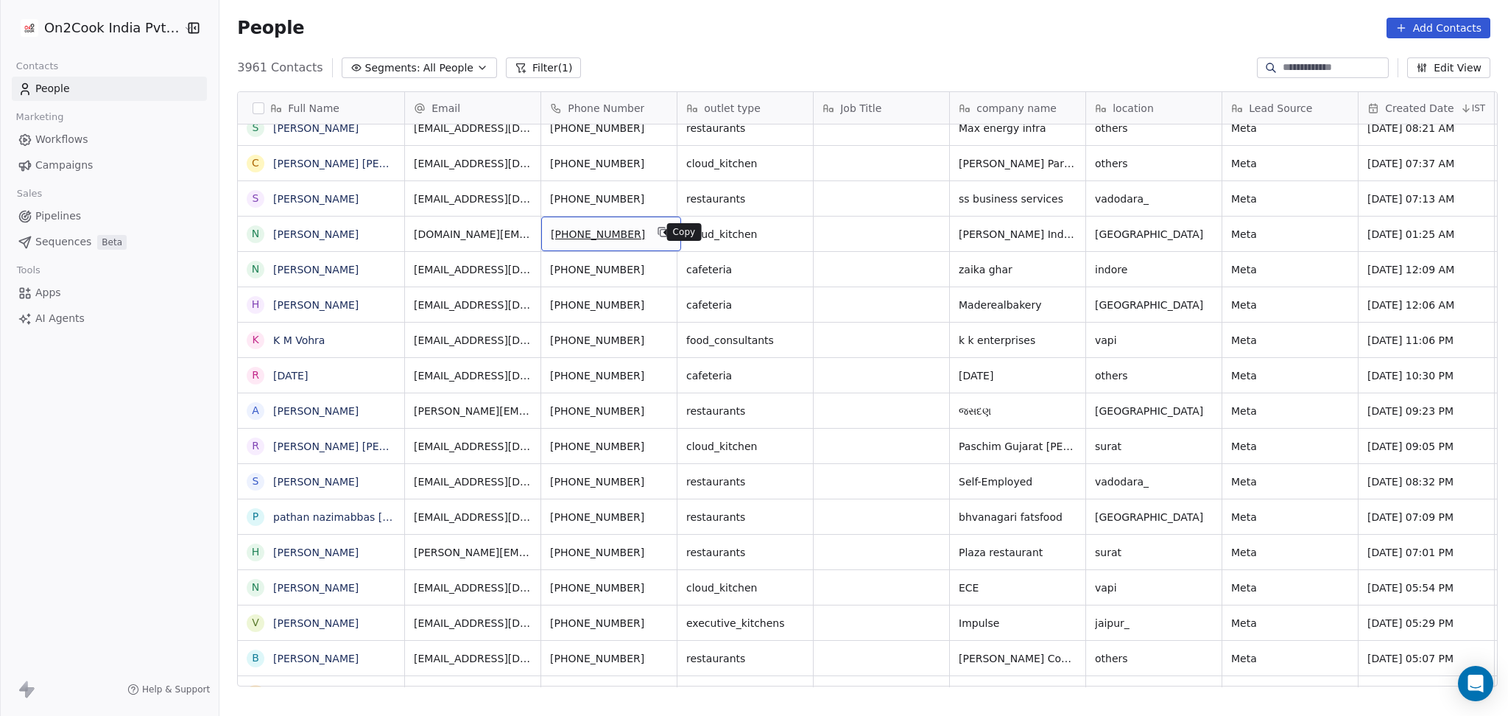
click at [661, 230] on icon "grid" at bounding box center [664, 233] width 7 height 7
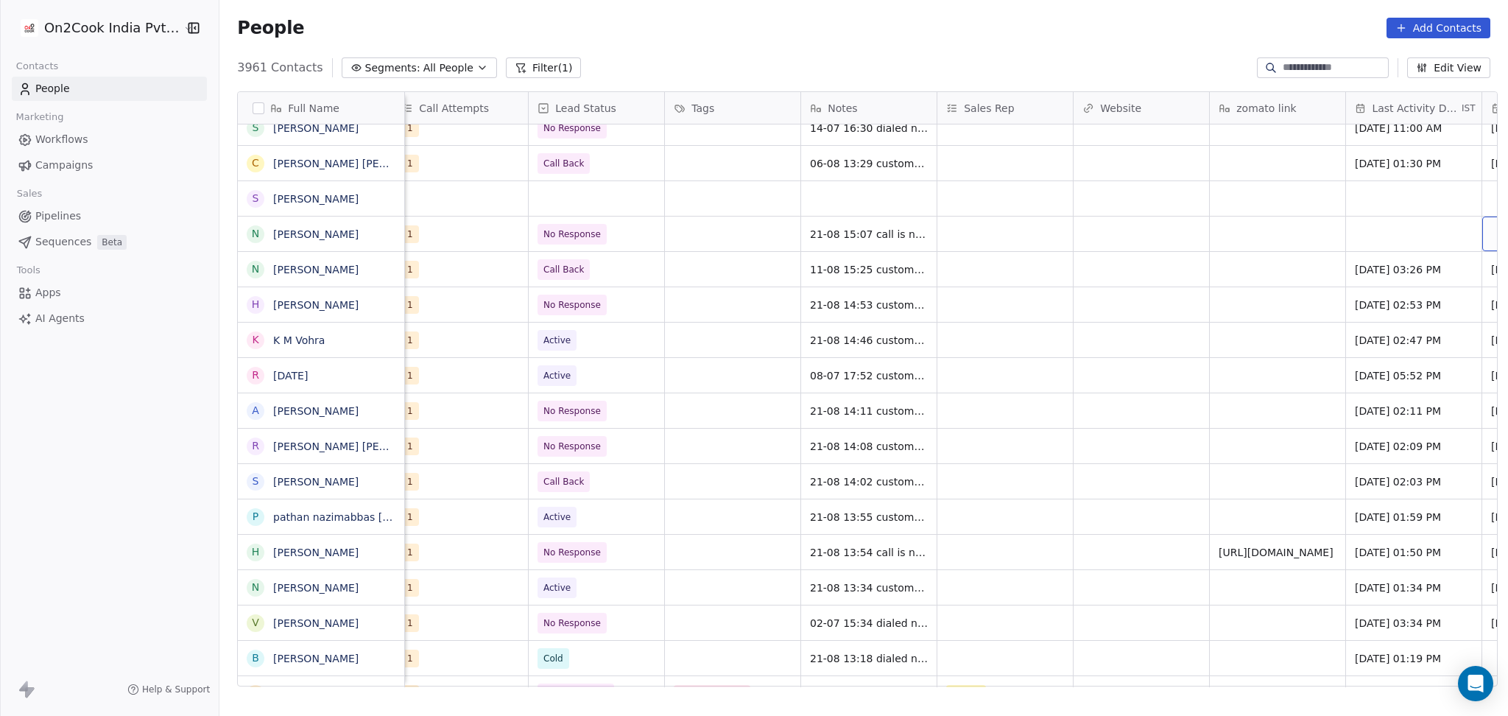
scroll to position [0, 1374]
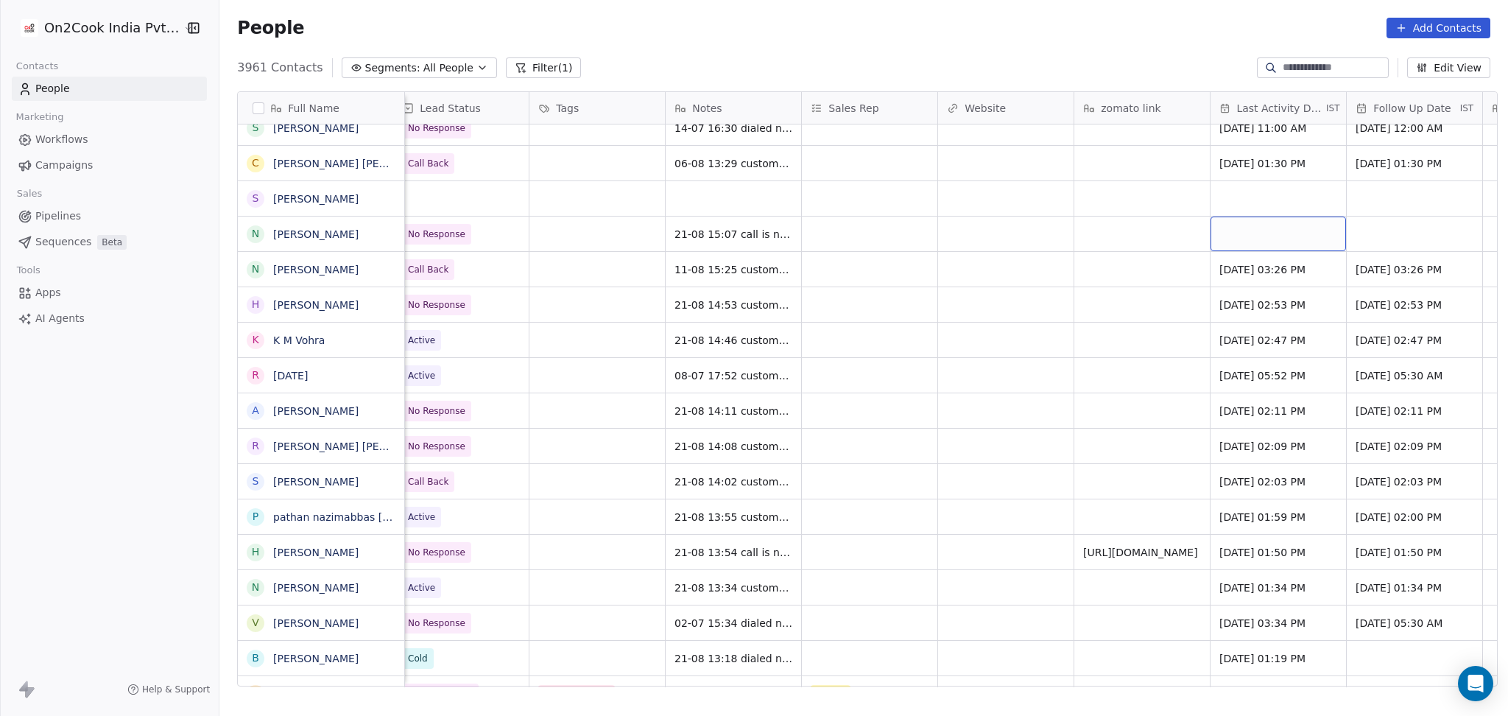
click at [1240, 233] on div "grid" at bounding box center [1279, 234] width 136 height 35
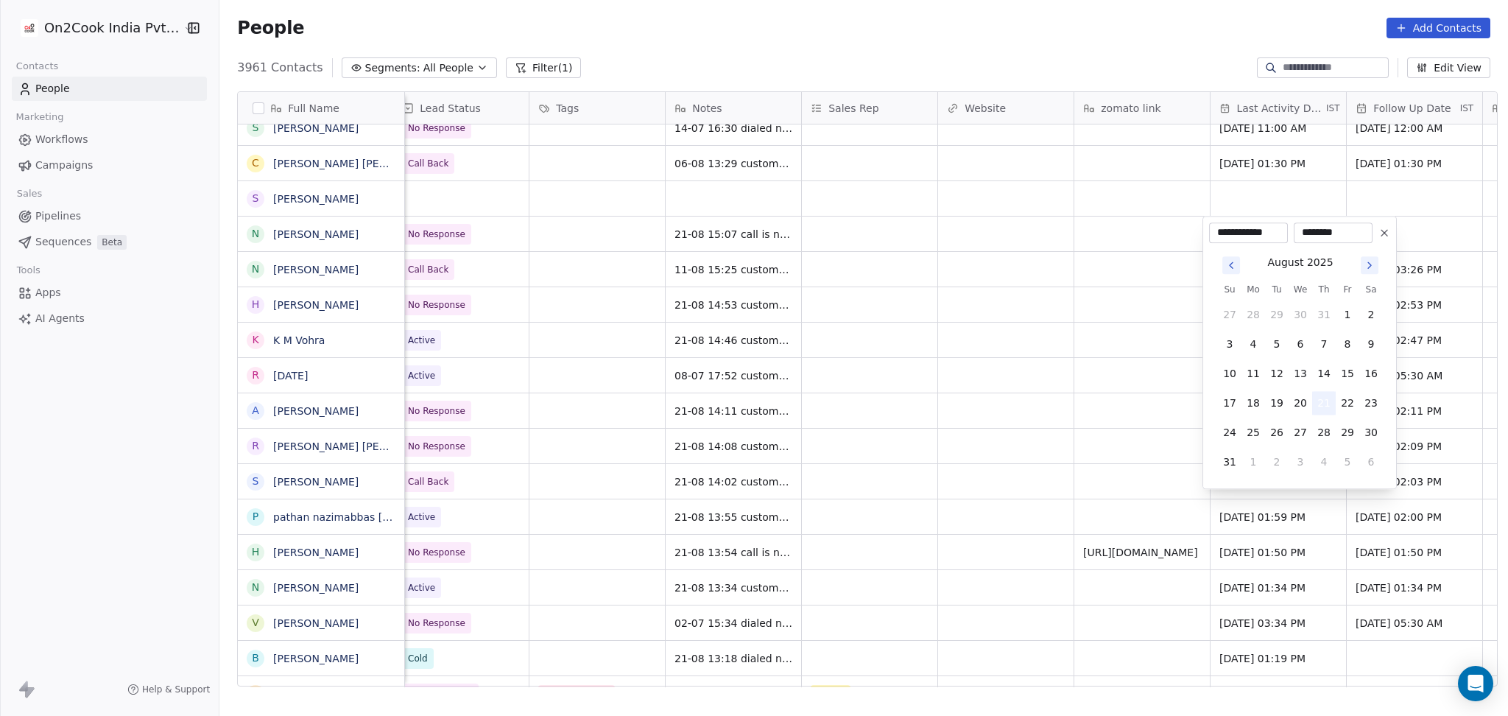
click at [1320, 404] on button "21" at bounding box center [1325, 403] width 24 height 24
click at [994, 359] on html "On2Cook India Pvt. Ltd. Contacts People Marketing Workflows Campaigns Sales Pip…" at bounding box center [754, 358] width 1508 height 716
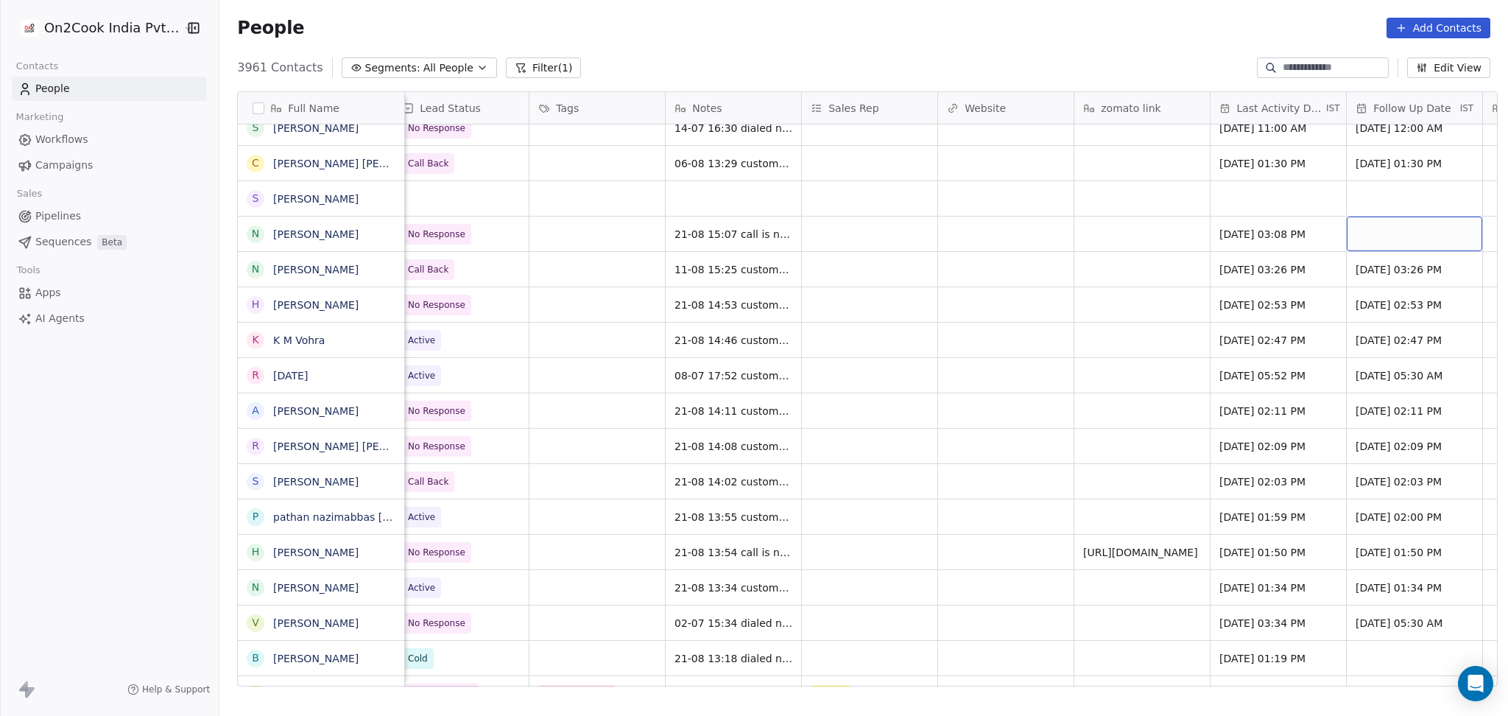
click at [1365, 233] on div "grid" at bounding box center [1415, 234] width 136 height 35
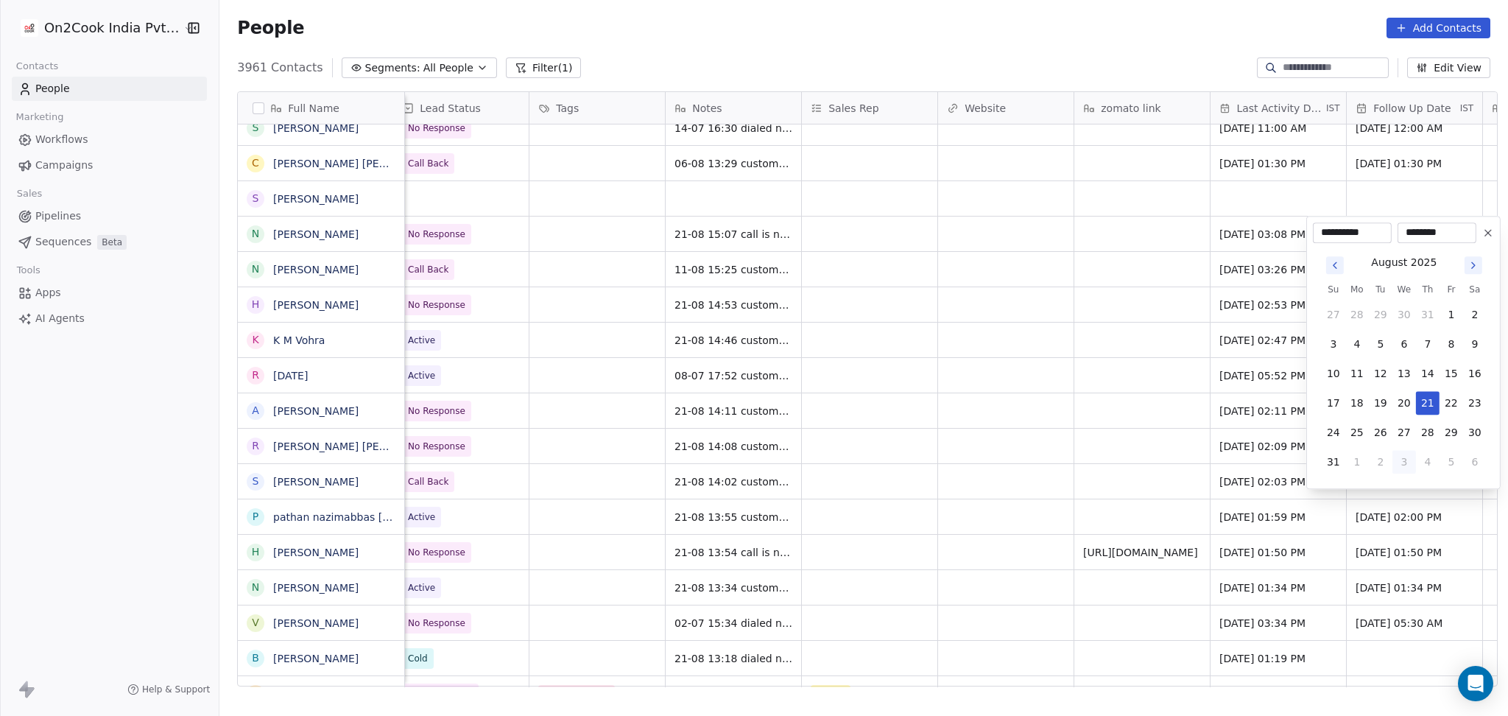
click at [1406, 462] on button "3" at bounding box center [1405, 462] width 24 height 24
type input "**********"
click at [1080, 405] on html "On2Cook India Pvt. Ltd. Contacts People Marketing Workflows Campaigns Sales Pip…" at bounding box center [754, 358] width 1508 height 716
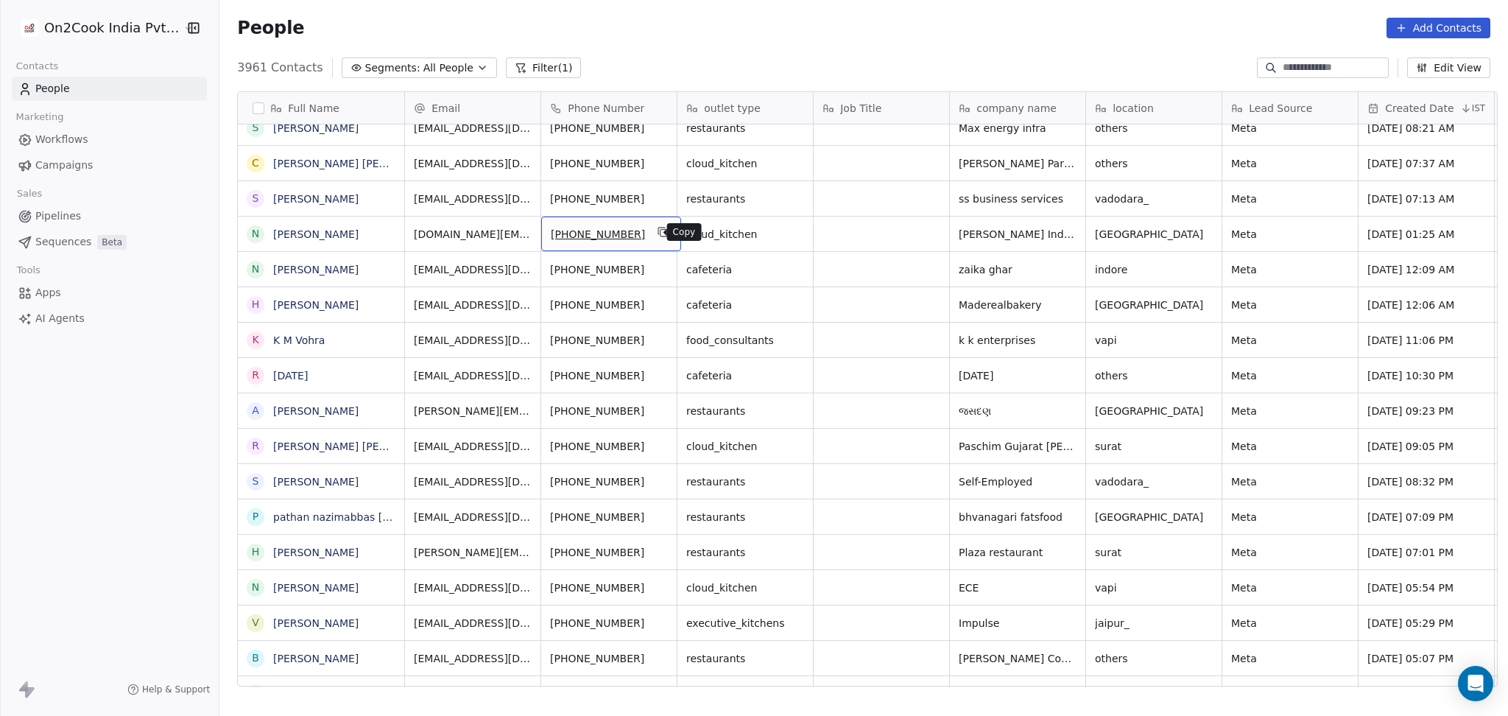
click at [657, 237] on icon "grid" at bounding box center [663, 232] width 12 height 12
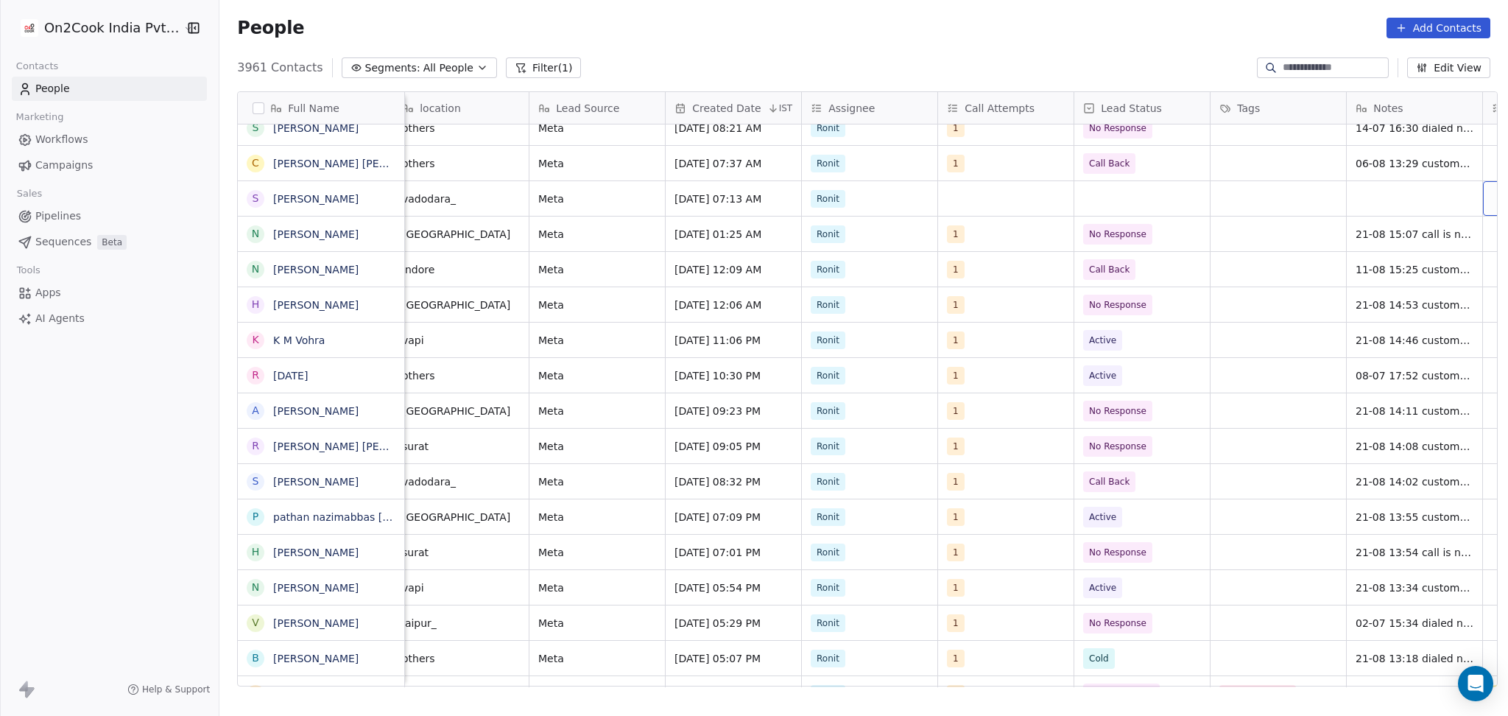
scroll to position [0, 830]
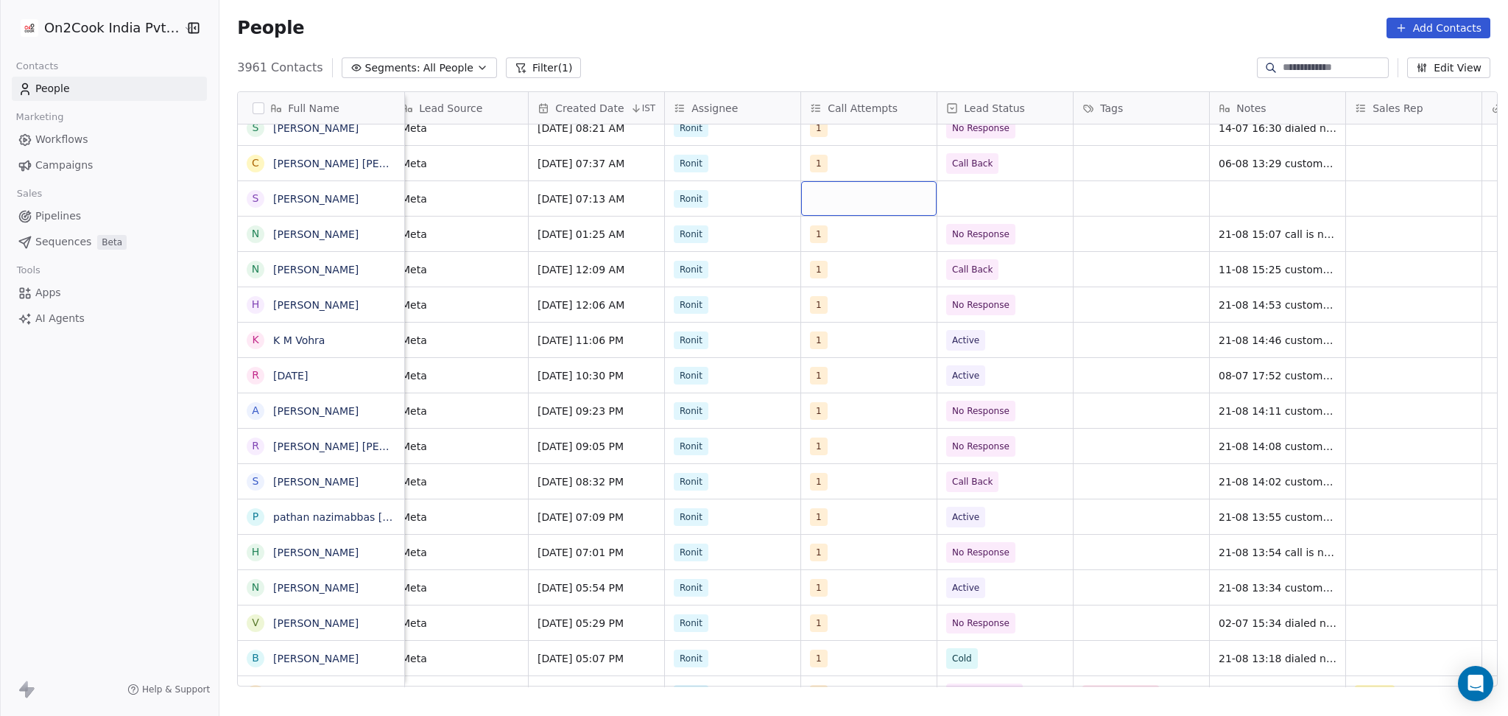
click at [834, 194] on div "grid" at bounding box center [869, 198] width 136 height 35
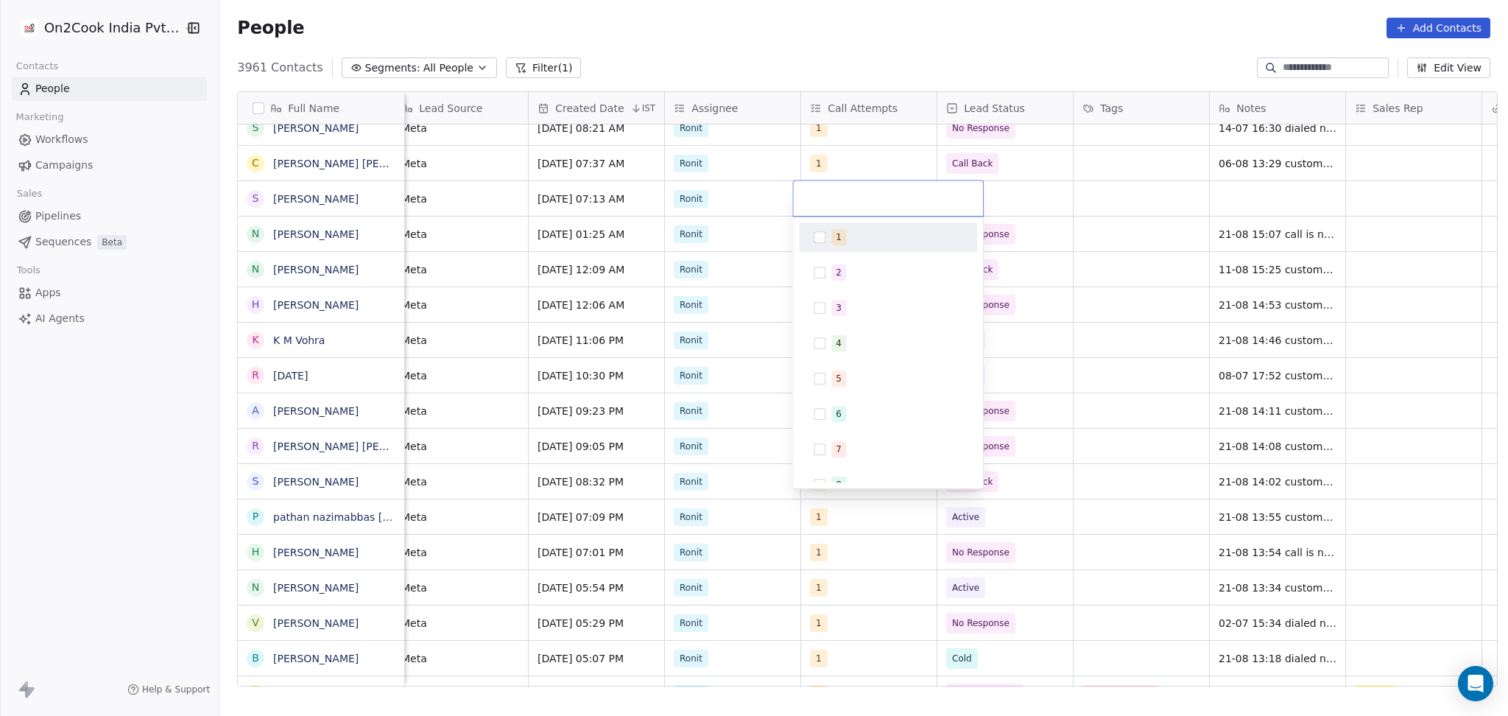
click at [849, 242] on div "1" at bounding box center [897, 237] width 131 height 16
click at [1073, 222] on html "On2Cook India Pvt. Ltd. Contacts People Marketing Workflows Campaigns Sales Pip…" at bounding box center [754, 358] width 1508 height 716
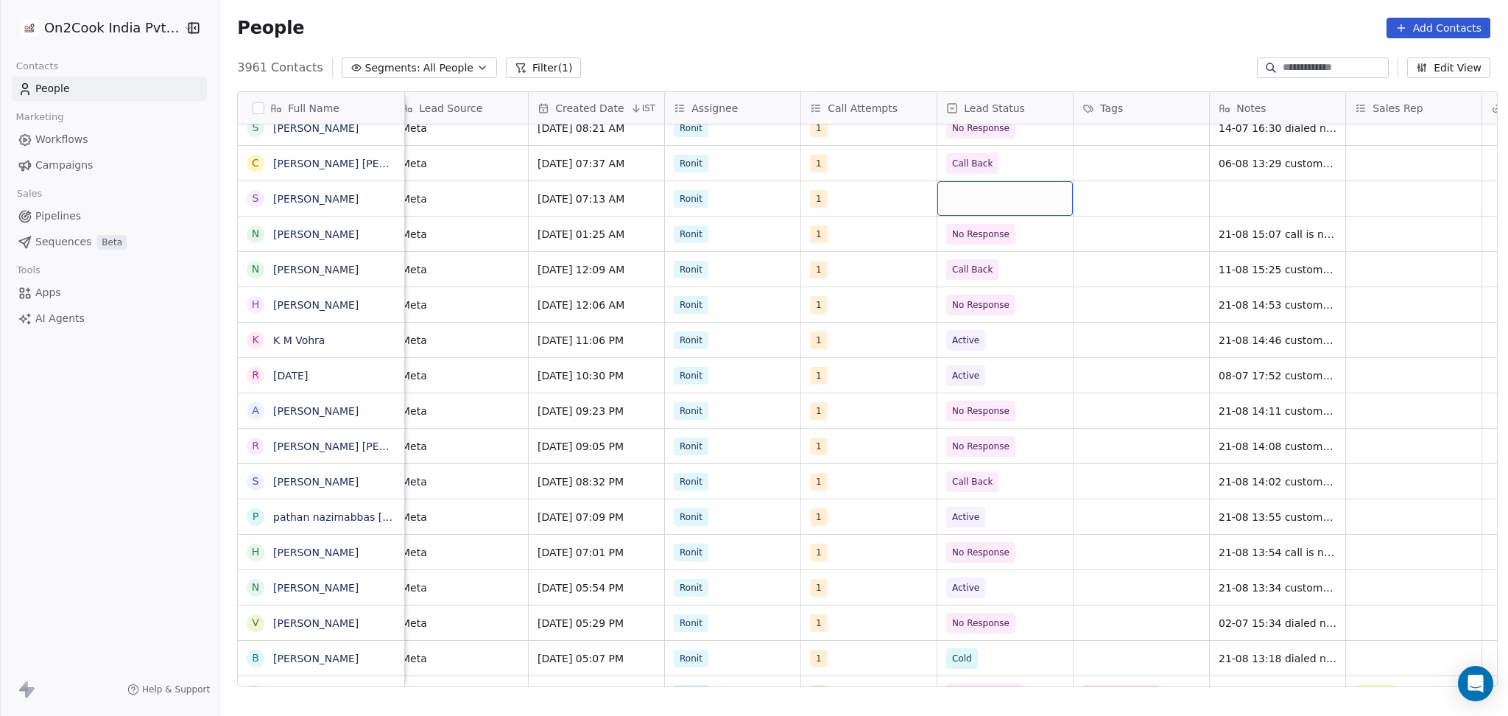
click at [1002, 198] on div "grid" at bounding box center [1006, 198] width 136 height 35
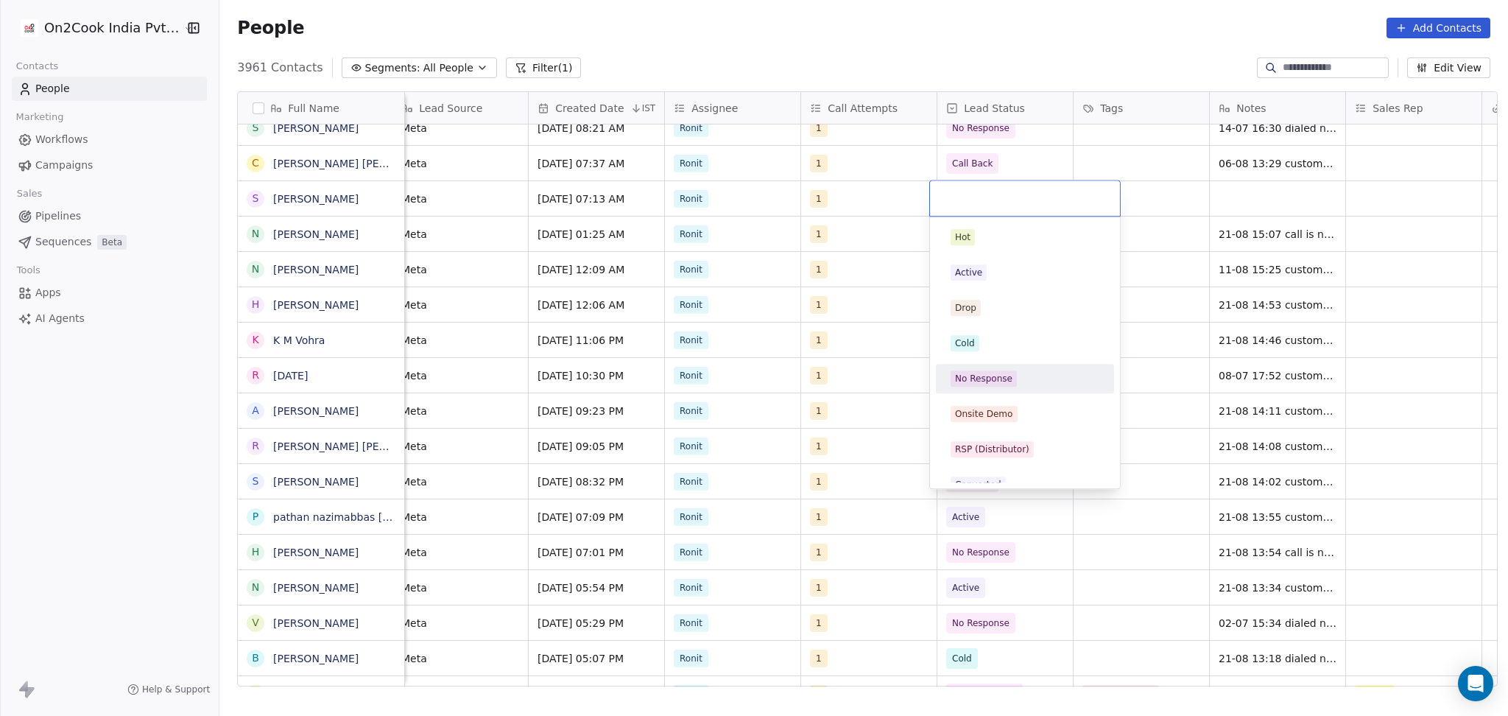
click at [1004, 374] on div "No Response" at bounding box center [983, 378] width 57 height 13
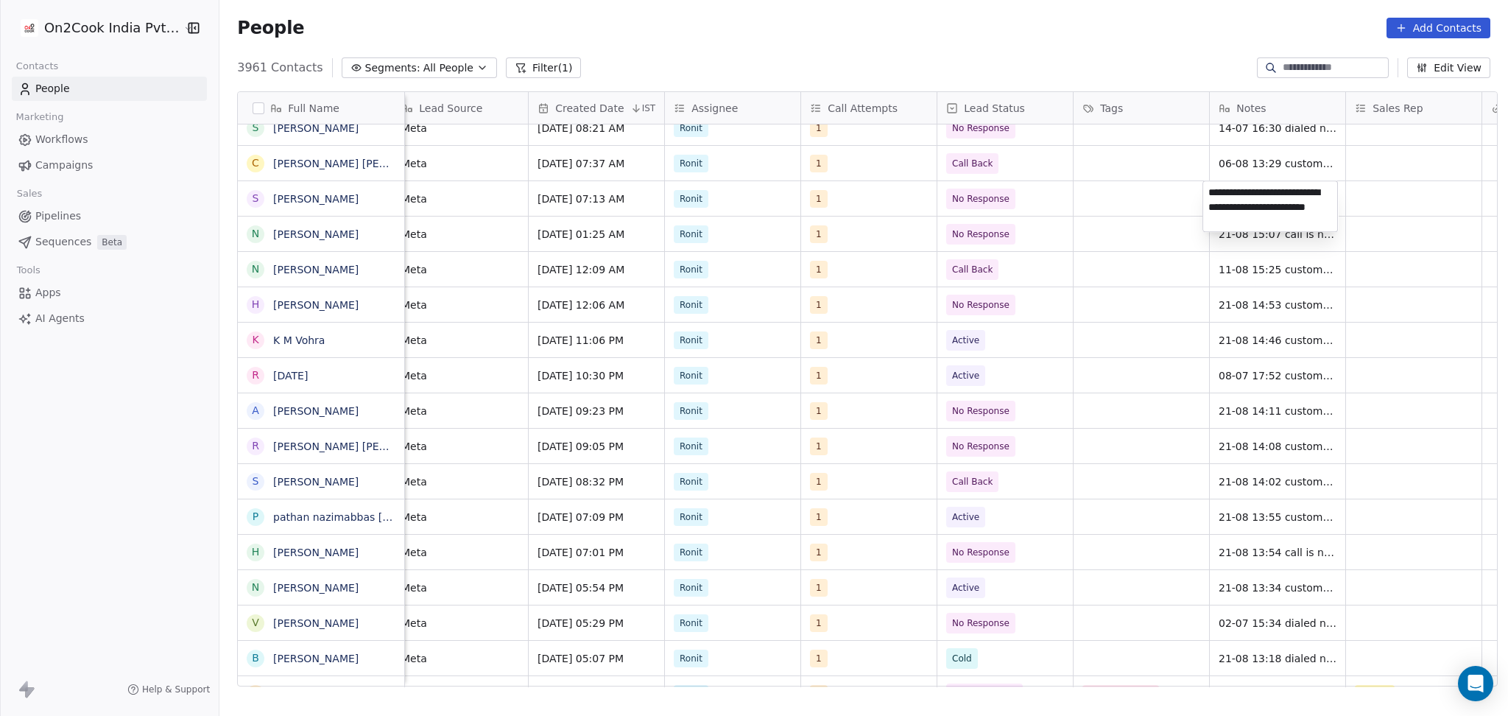
type textarea "**********"
click at [1478, 214] on html "On2Cook India Pvt. Ltd. Contacts People Marketing Workflows Campaigns Sales Pip…" at bounding box center [754, 358] width 1508 height 716
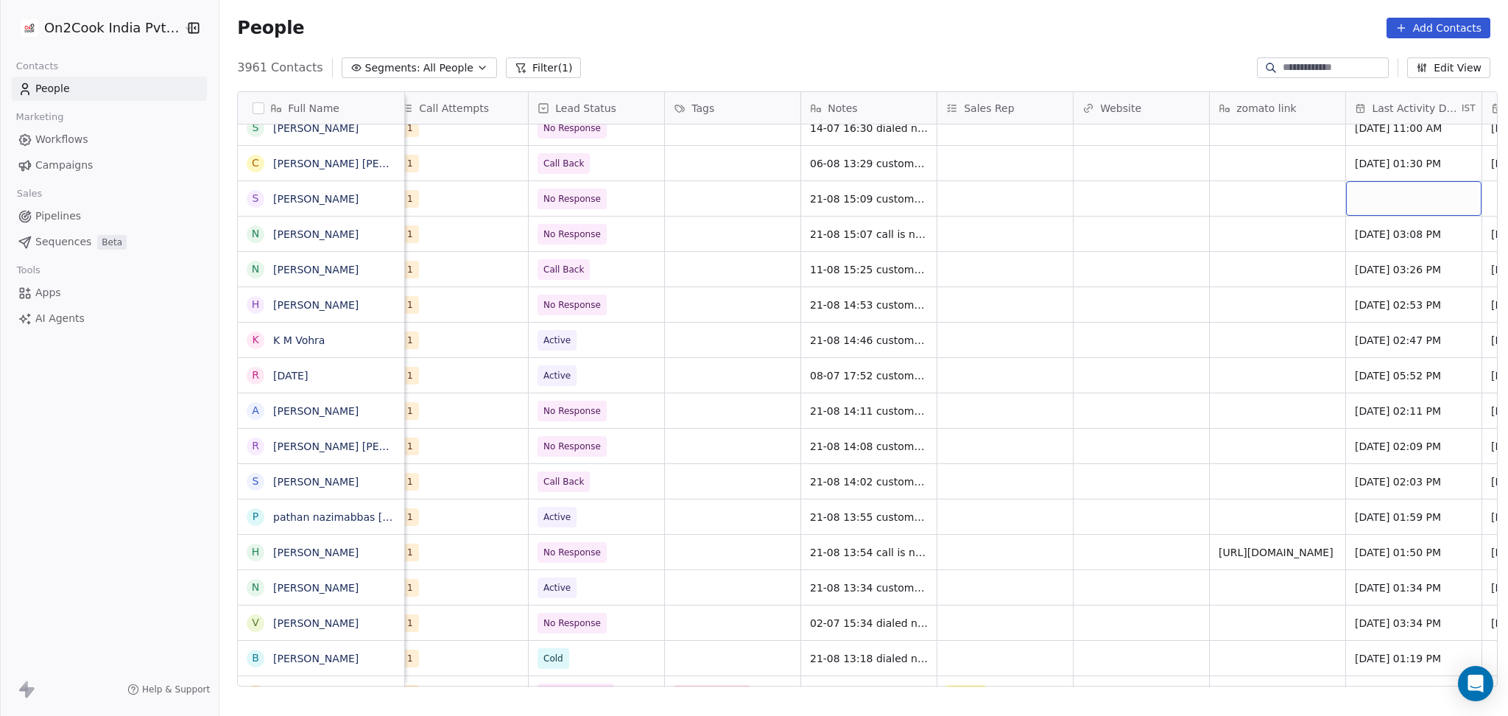
scroll to position [0, 1374]
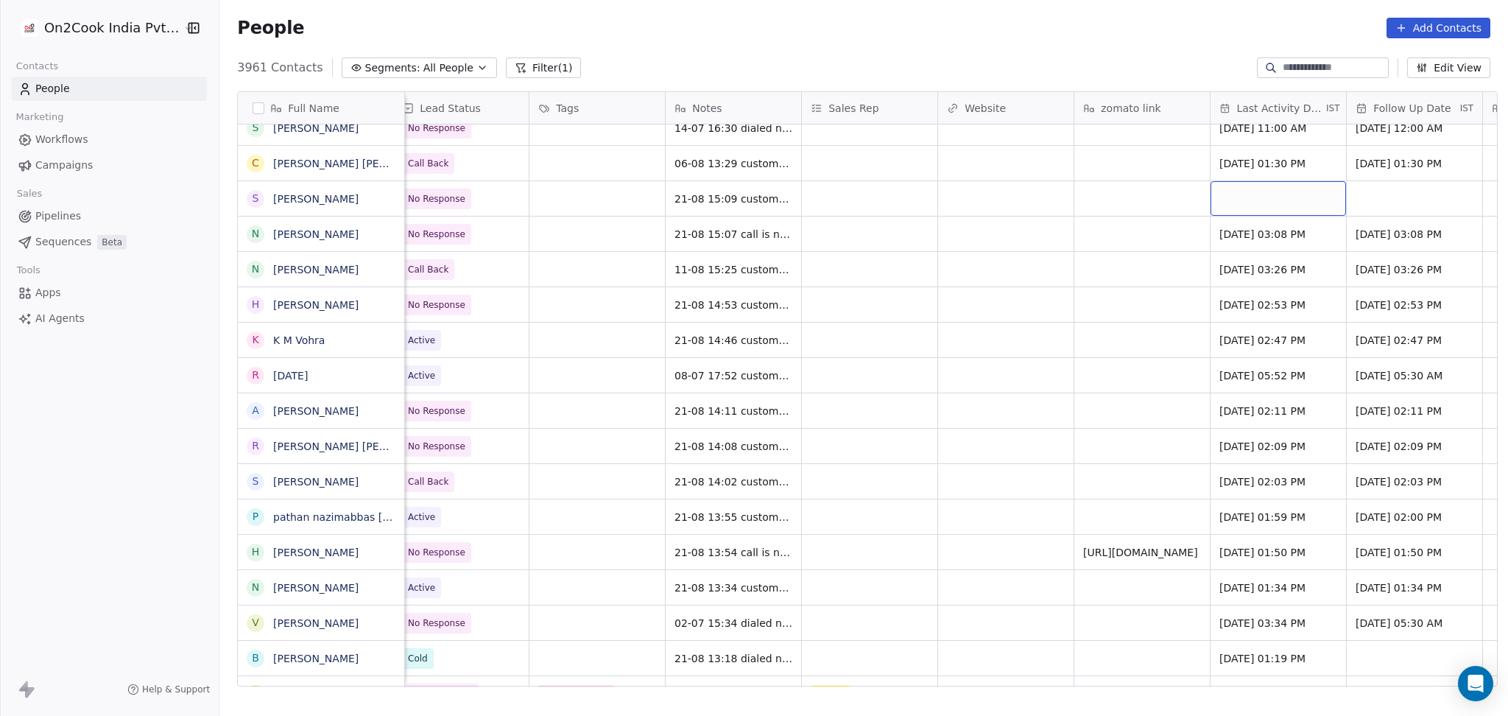
click at [1307, 200] on div "grid" at bounding box center [1279, 198] width 136 height 35
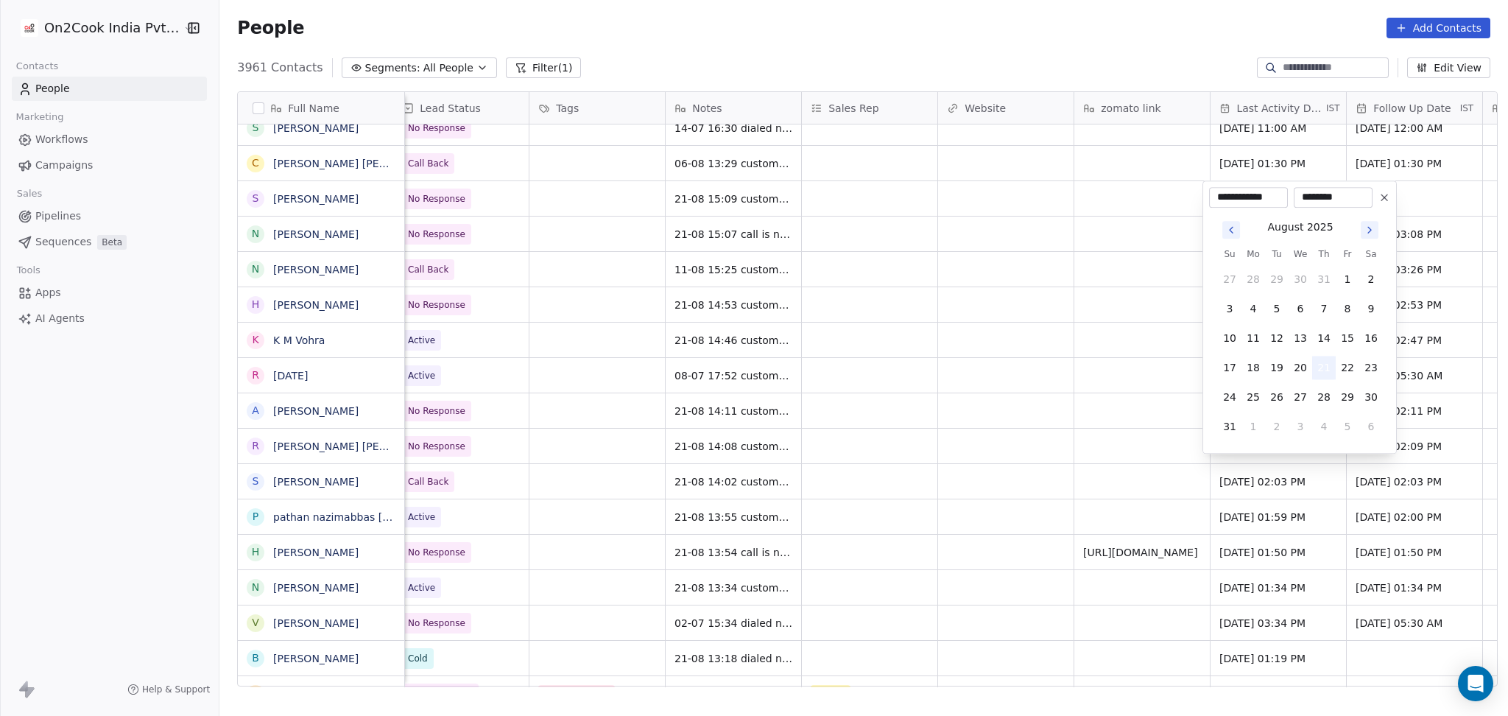
click at [1325, 375] on button "21" at bounding box center [1325, 368] width 24 height 24
click at [1128, 339] on html "On2Cook India Pvt. Ltd. Contacts People Marketing Workflows Campaigns Sales Pip…" at bounding box center [754, 358] width 1508 height 716
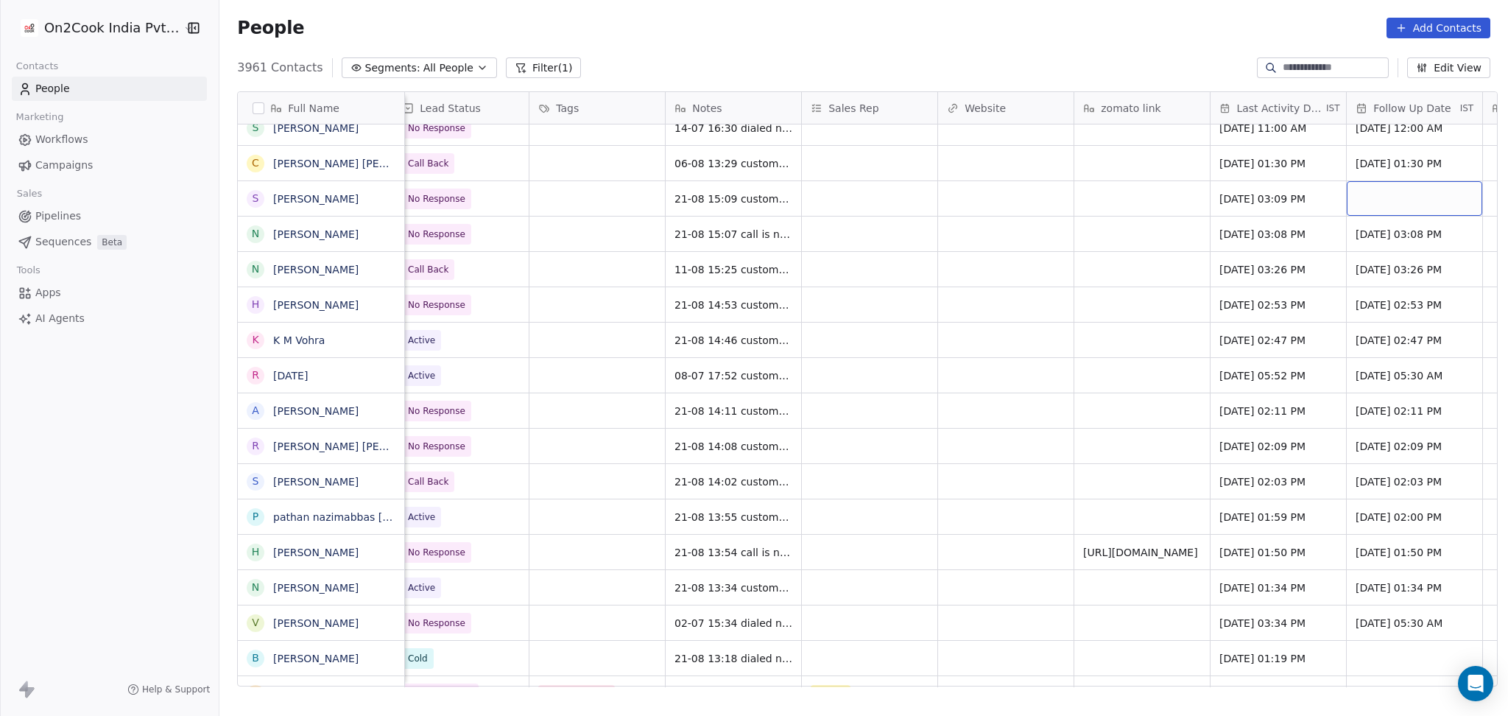
click at [1385, 186] on div "grid" at bounding box center [1415, 198] width 136 height 35
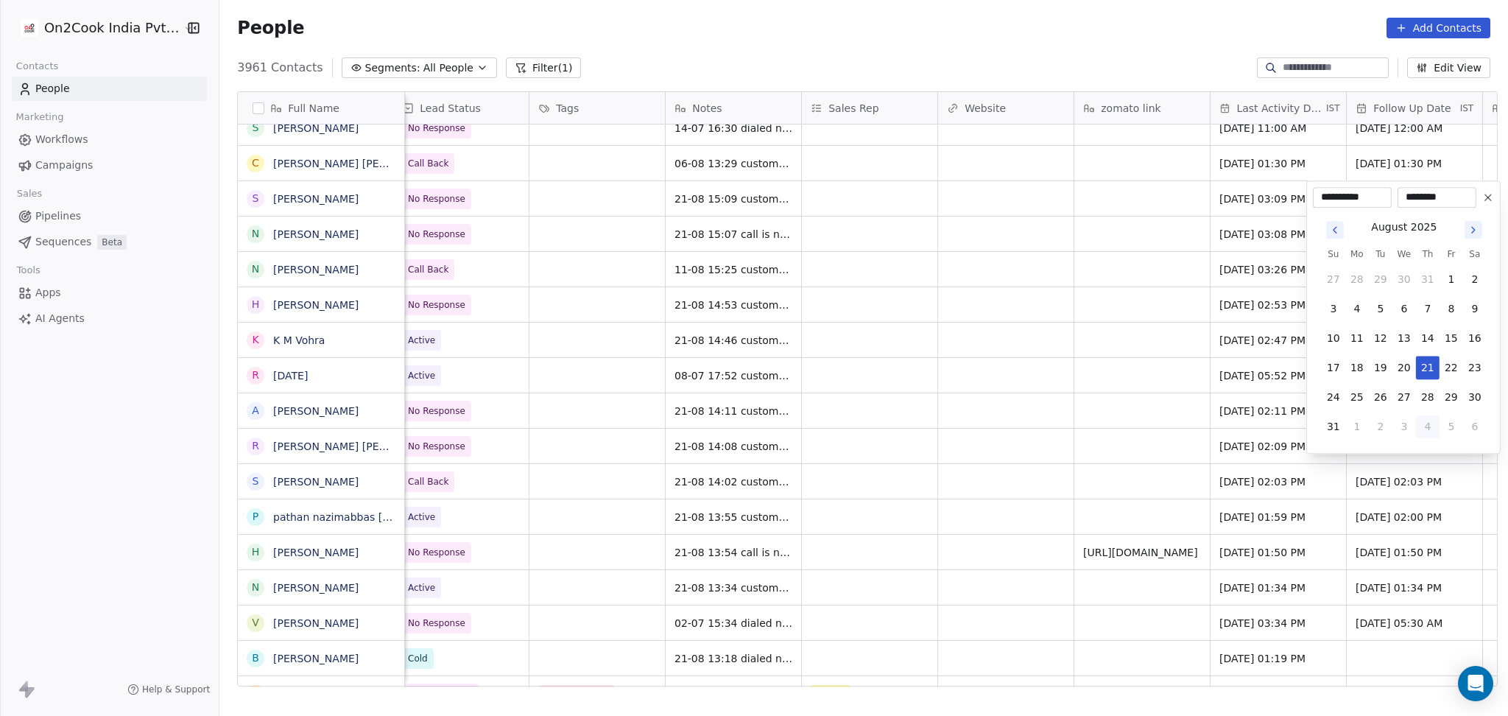
click at [1423, 429] on button "4" at bounding box center [1428, 427] width 24 height 24
type input "**********"
click at [1042, 363] on html "On2Cook India Pvt. Ltd. Contacts People Marketing Workflows Campaigns Sales Pip…" at bounding box center [754, 358] width 1508 height 716
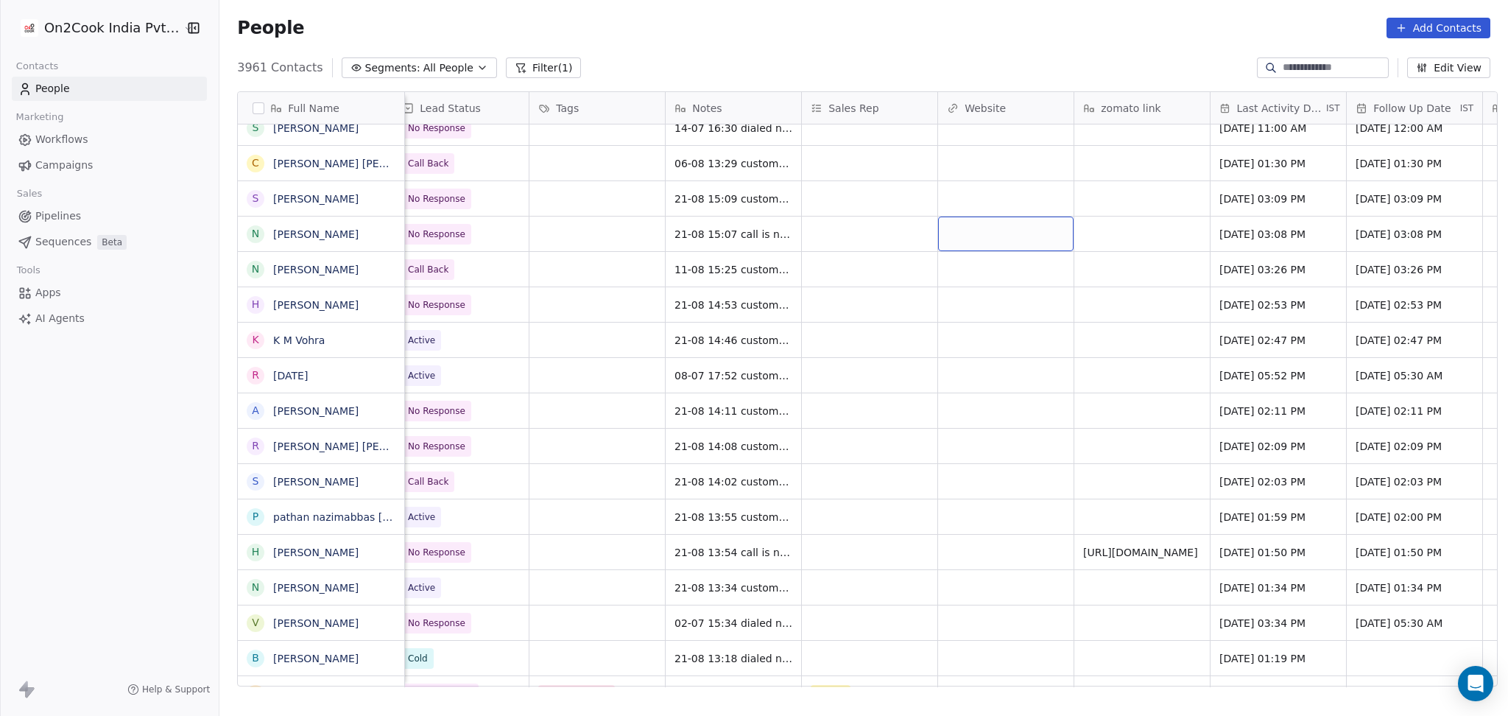
drag, startPoint x: 1045, startPoint y: 231, endPoint x: 1005, endPoint y: 188, distance: 59.4
click at [1052, 217] on div "grid" at bounding box center [1006, 234] width 136 height 35
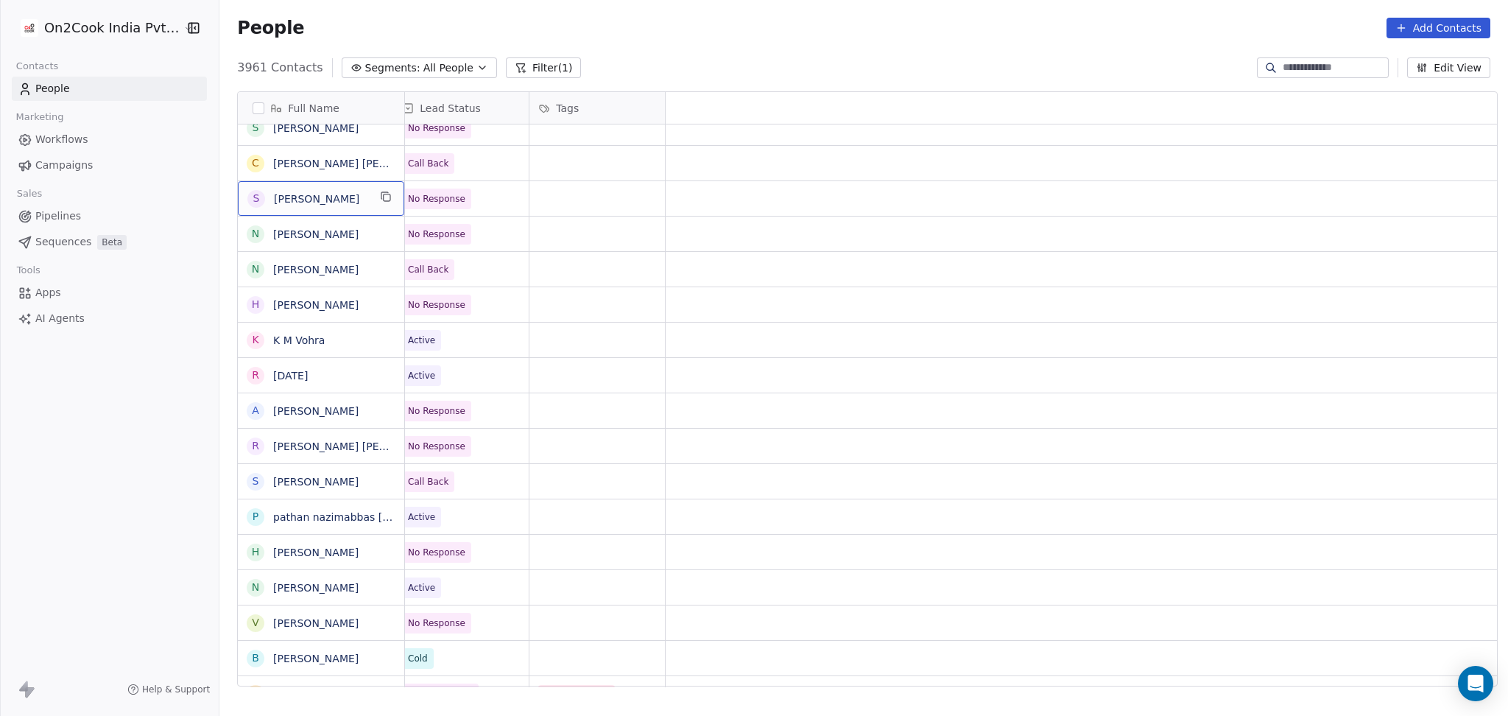
scroll to position [0, 0]
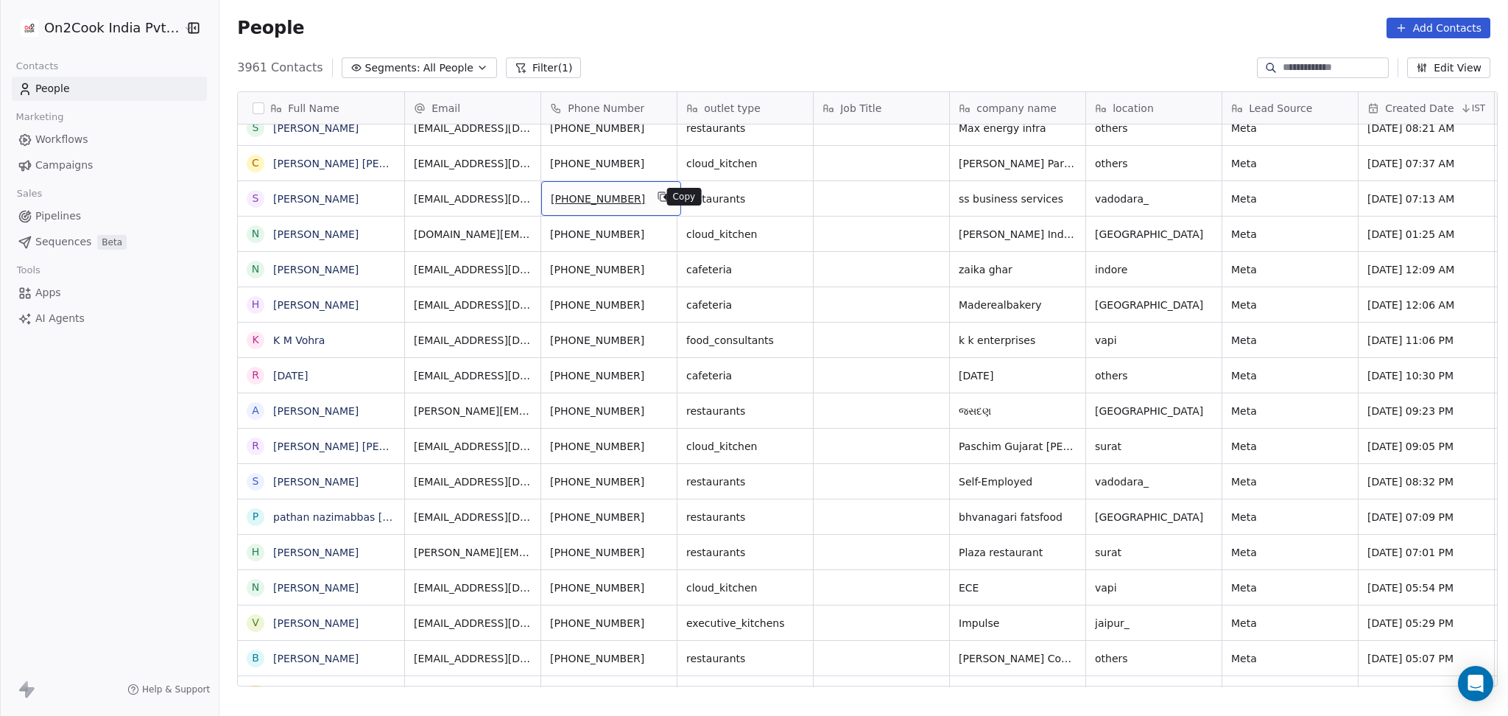
click at [657, 197] on icon "grid" at bounding box center [663, 197] width 12 height 12
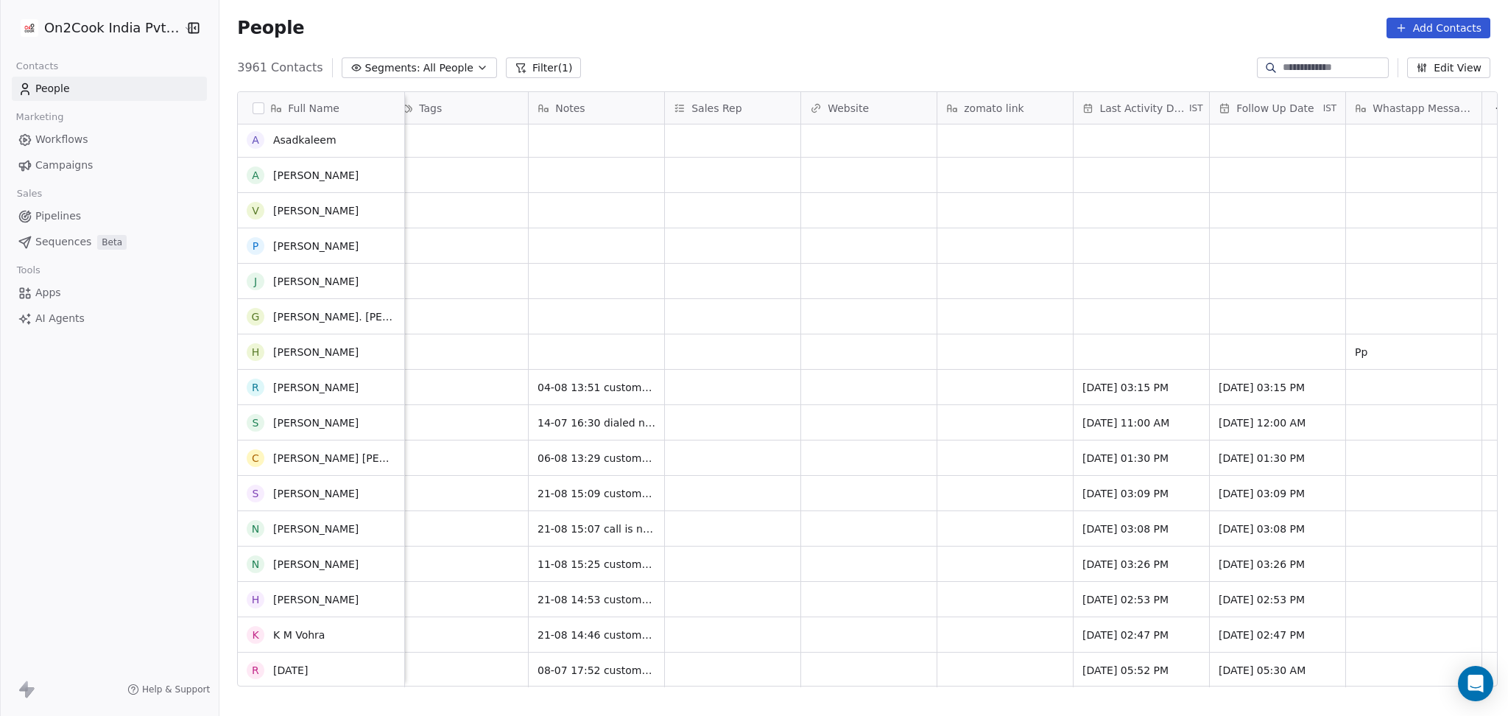
scroll to position [2505, 0]
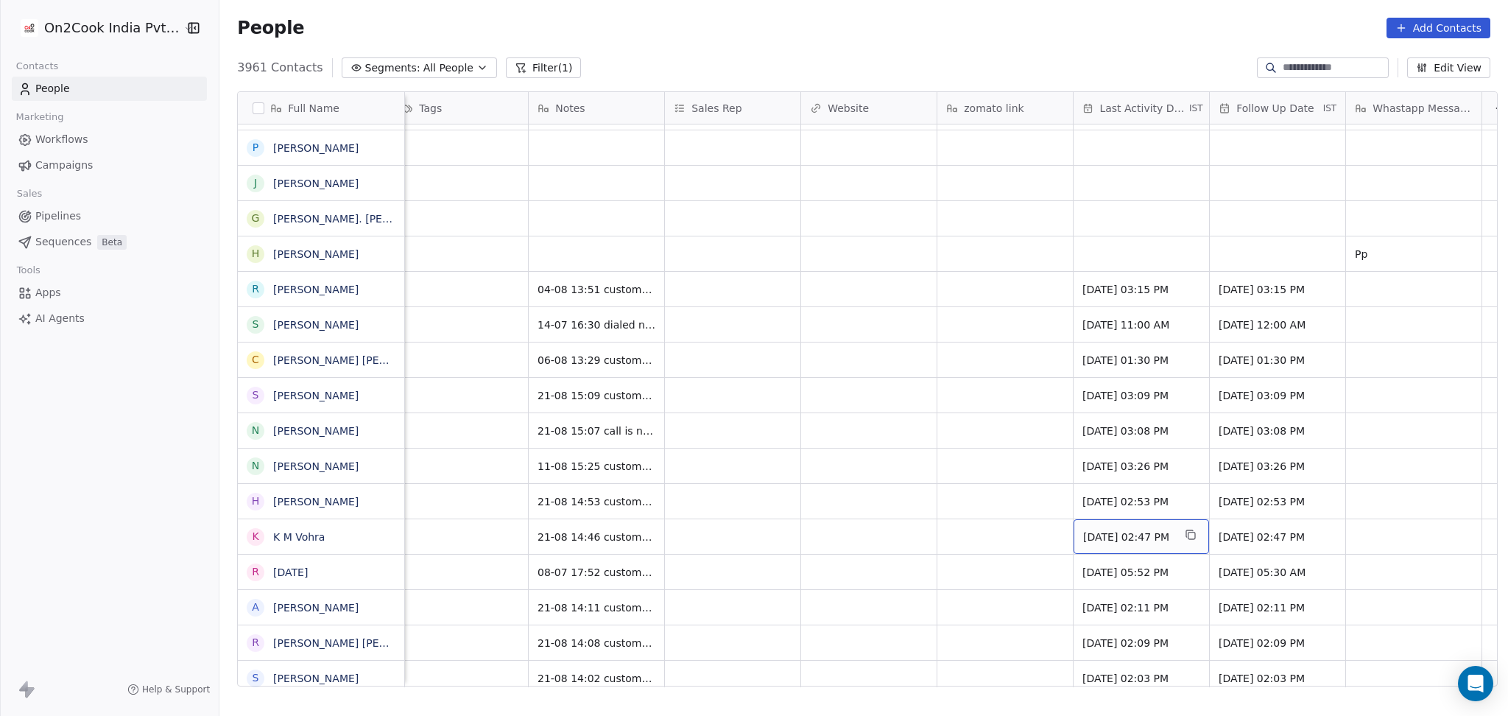
click at [1123, 524] on div "Aug 21, 2025 02:47 PM" at bounding box center [1142, 536] width 136 height 35
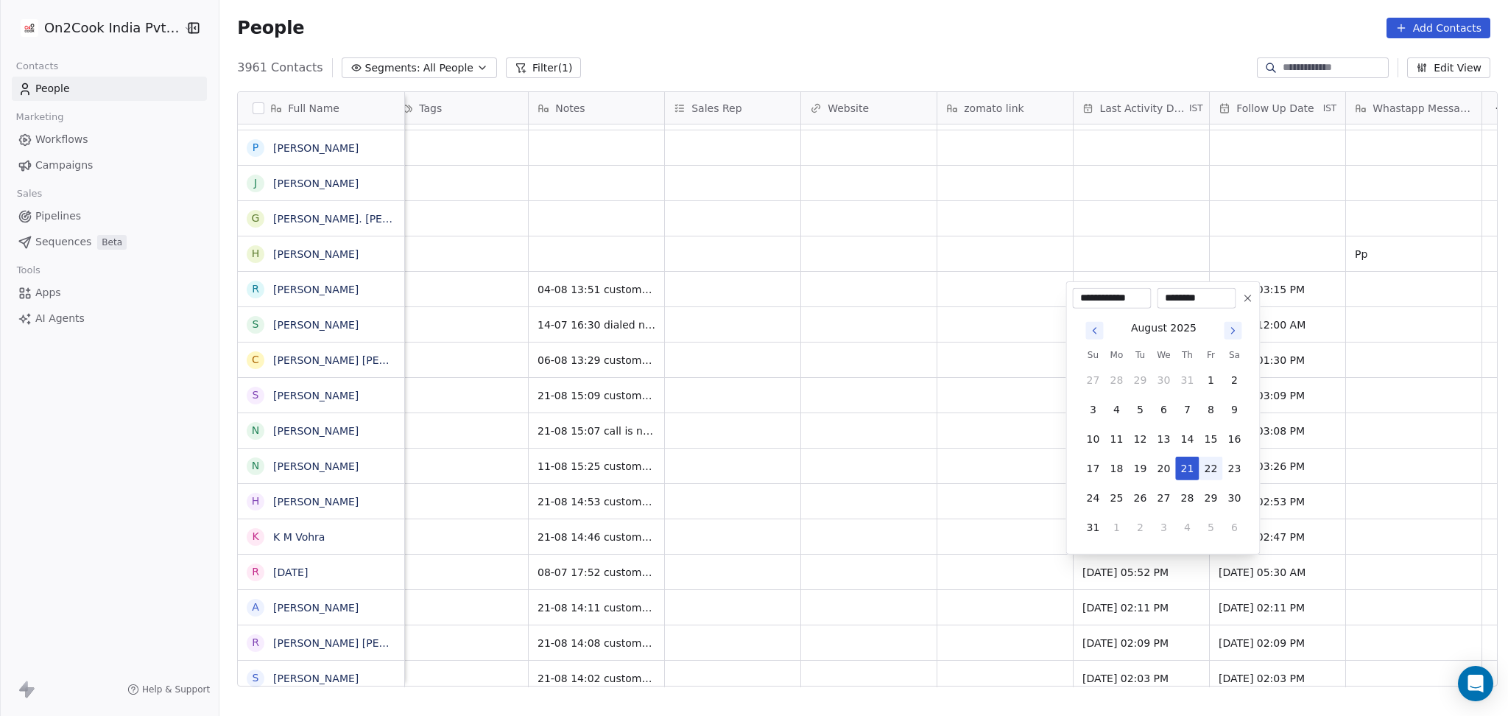
click at [1206, 471] on button "22" at bounding box center [1211, 469] width 24 height 24
type input "**********"
click at [1030, 507] on html "On2Cook India Pvt. Ltd. Contacts People Marketing Workflows Campaigns Sales Pip…" at bounding box center [754, 358] width 1508 height 716
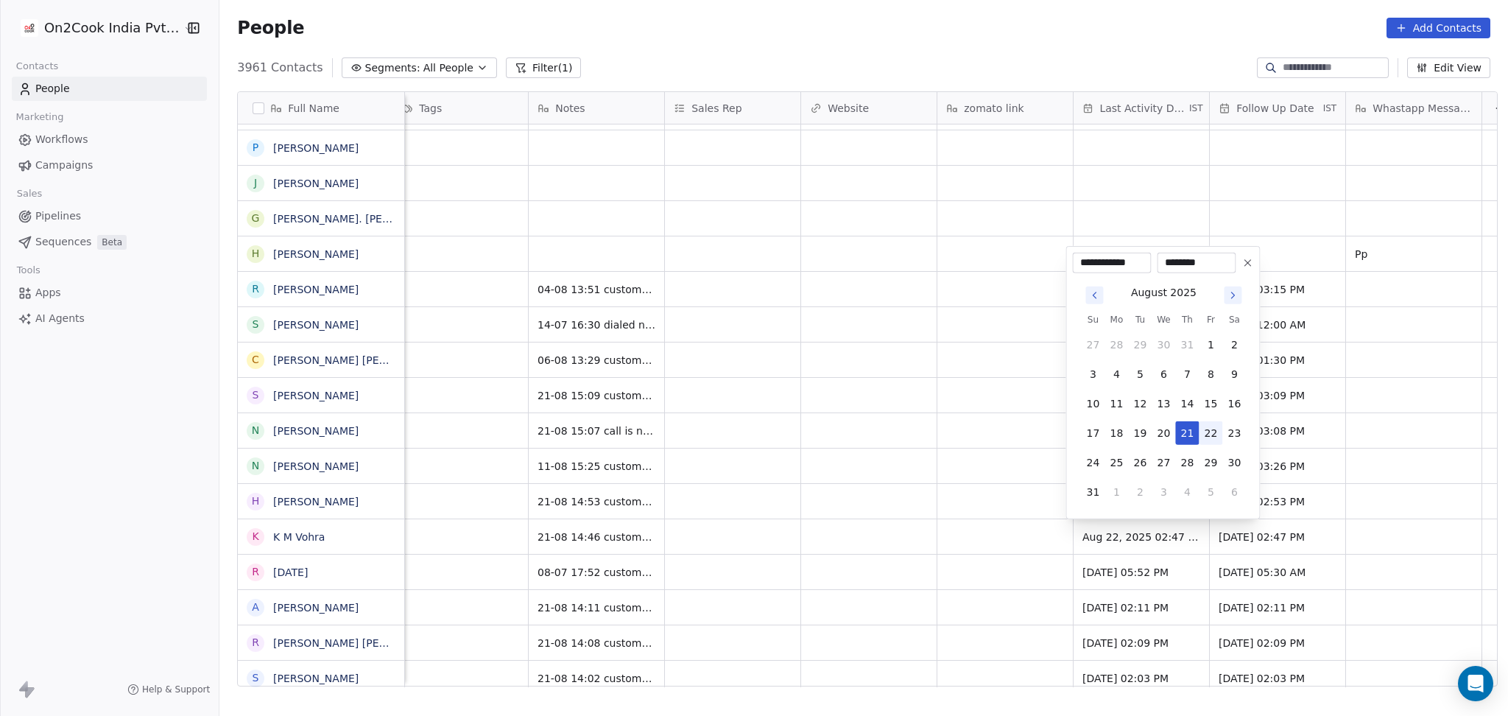
click at [1199, 429] on button "22" at bounding box center [1211, 433] width 24 height 24
type input "**********"
click at [1002, 449] on html "On2Cook India Pvt. Ltd. Contacts People Marketing Workflows Campaigns Sales Pip…" at bounding box center [754, 358] width 1508 height 716
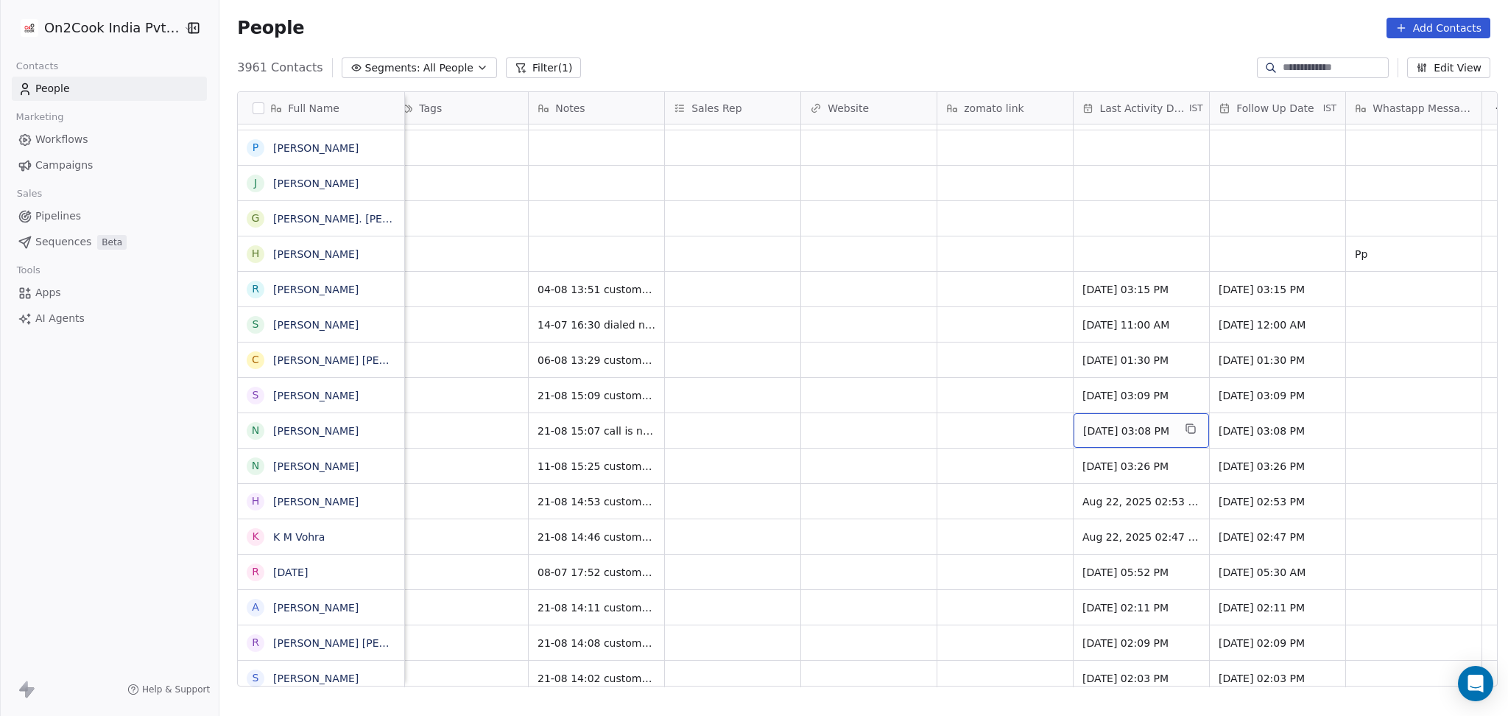
click at [1125, 424] on span "Aug 21, 2025 03:08 PM" at bounding box center [1128, 431] width 90 height 15
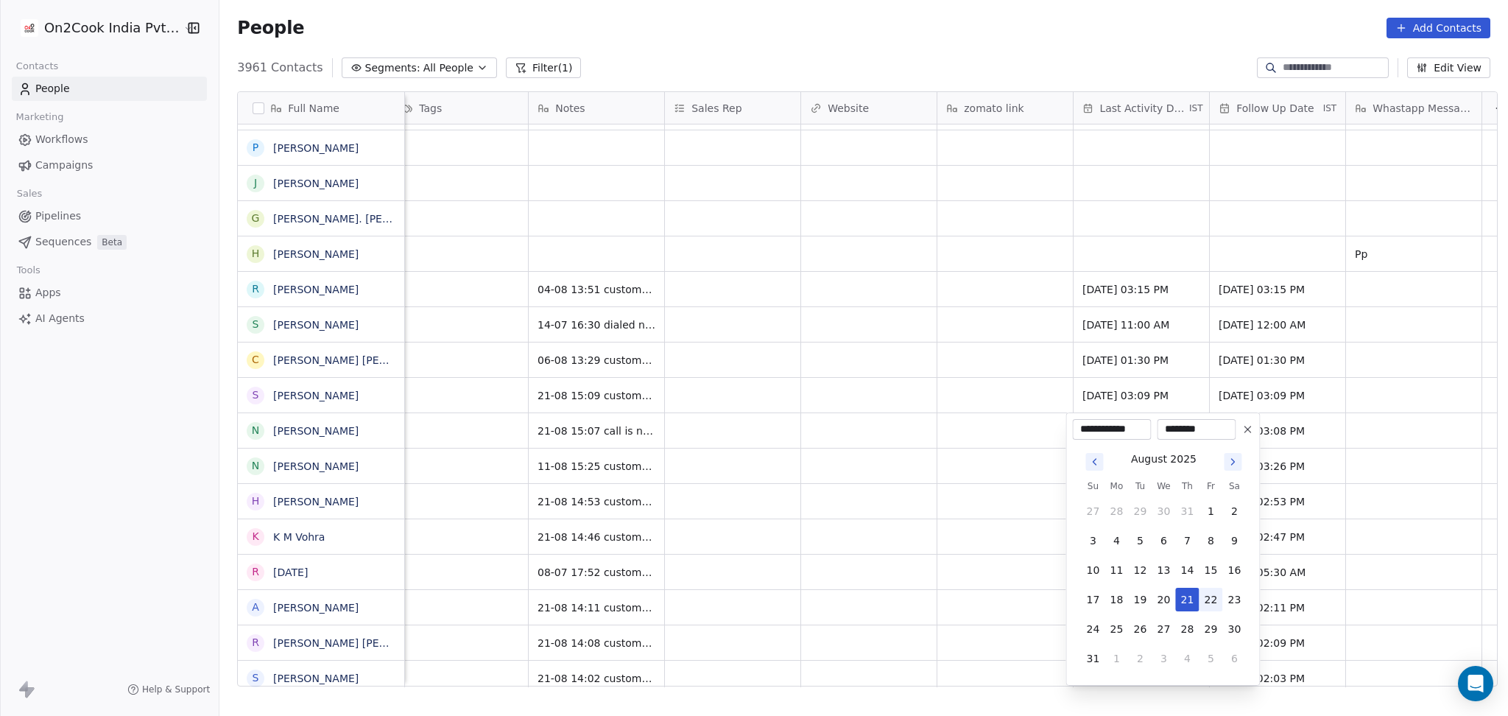
click at [1214, 602] on button "22" at bounding box center [1211, 600] width 24 height 24
type input "**********"
click at [857, 555] on html "On2Cook India Pvt. Ltd. Contacts People Marketing Workflows Campaigns Sales Pip…" at bounding box center [754, 358] width 1508 height 716
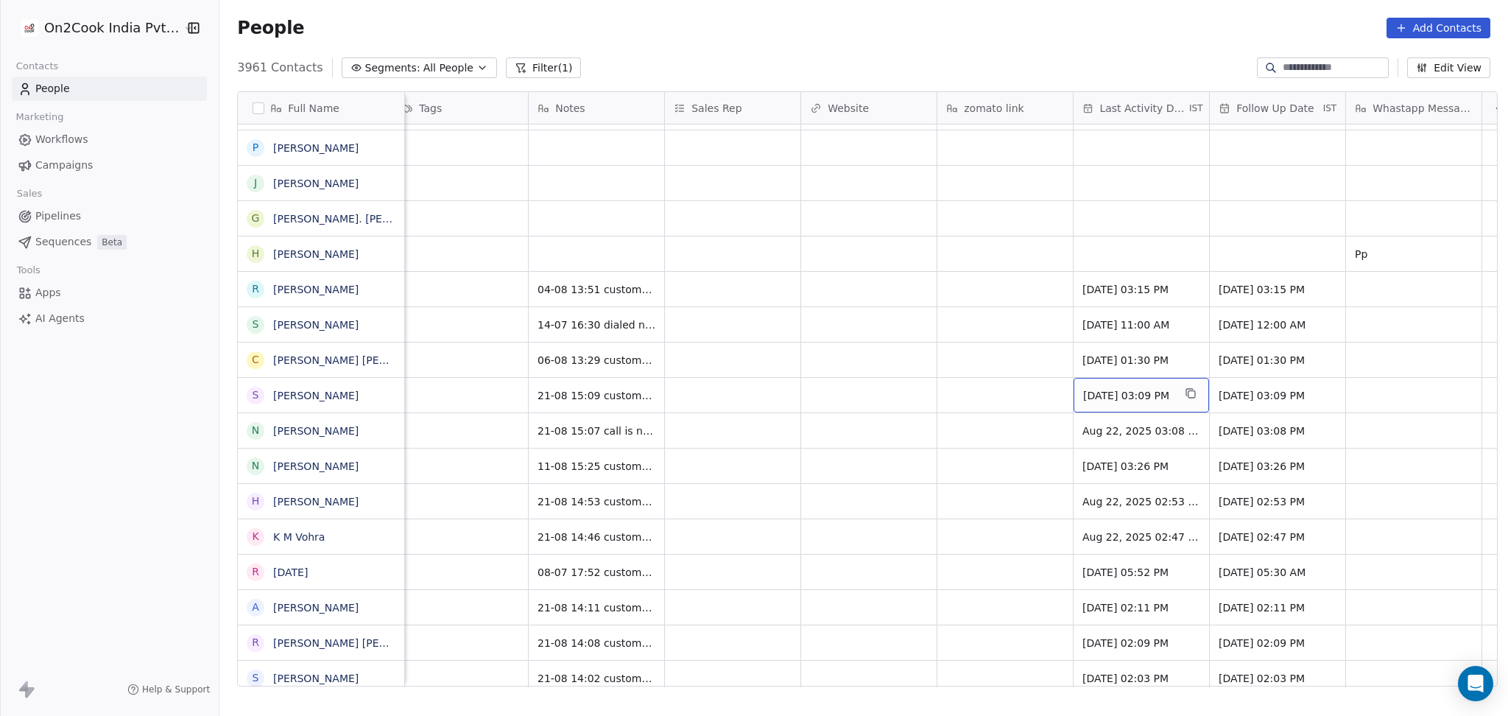
click at [1091, 394] on span "Aug 21, 2025 03:09 PM" at bounding box center [1128, 395] width 90 height 15
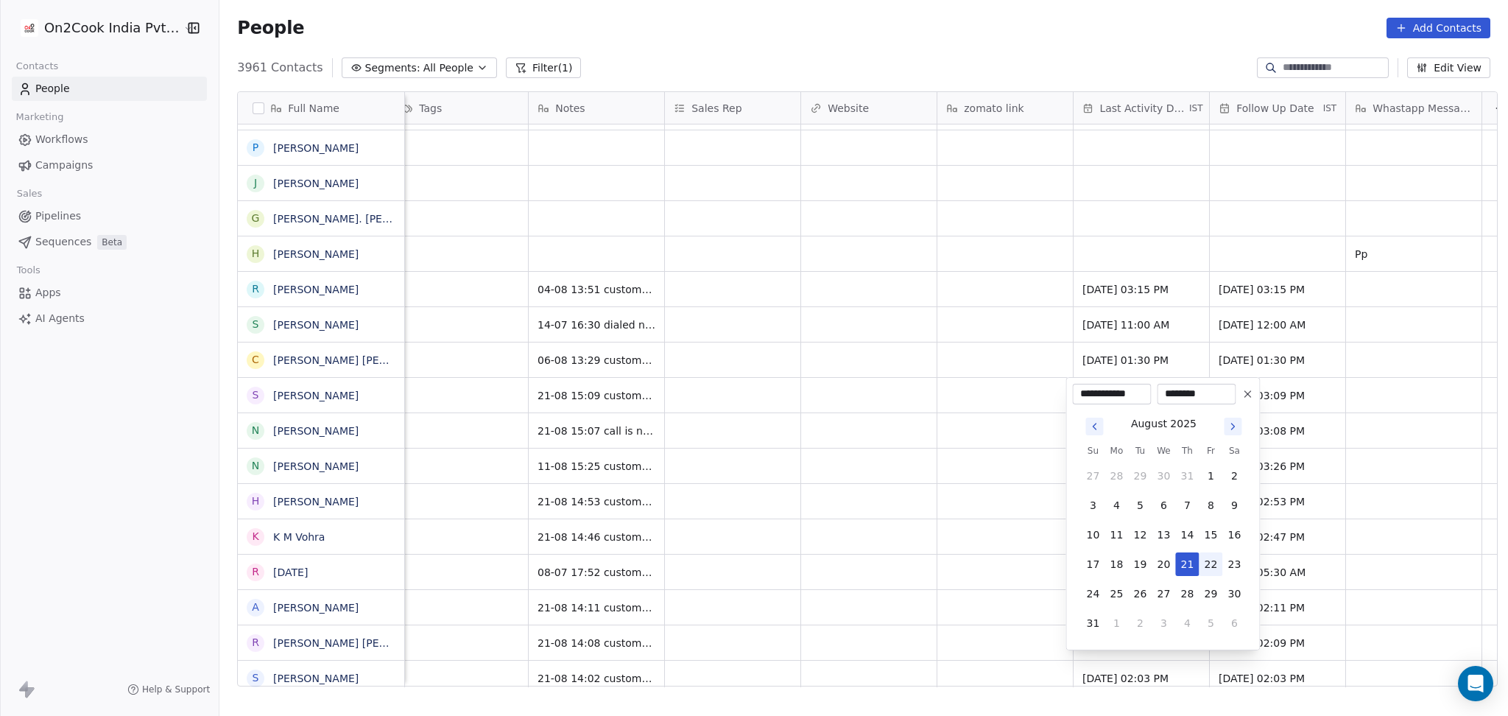
click at [1212, 567] on button "22" at bounding box center [1211, 564] width 24 height 24
type input "**********"
click at [902, 531] on html "On2Cook India Pvt. Ltd. Contacts People Marketing Workflows Campaigns Sales Pip…" at bounding box center [754, 358] width 1508 height 716
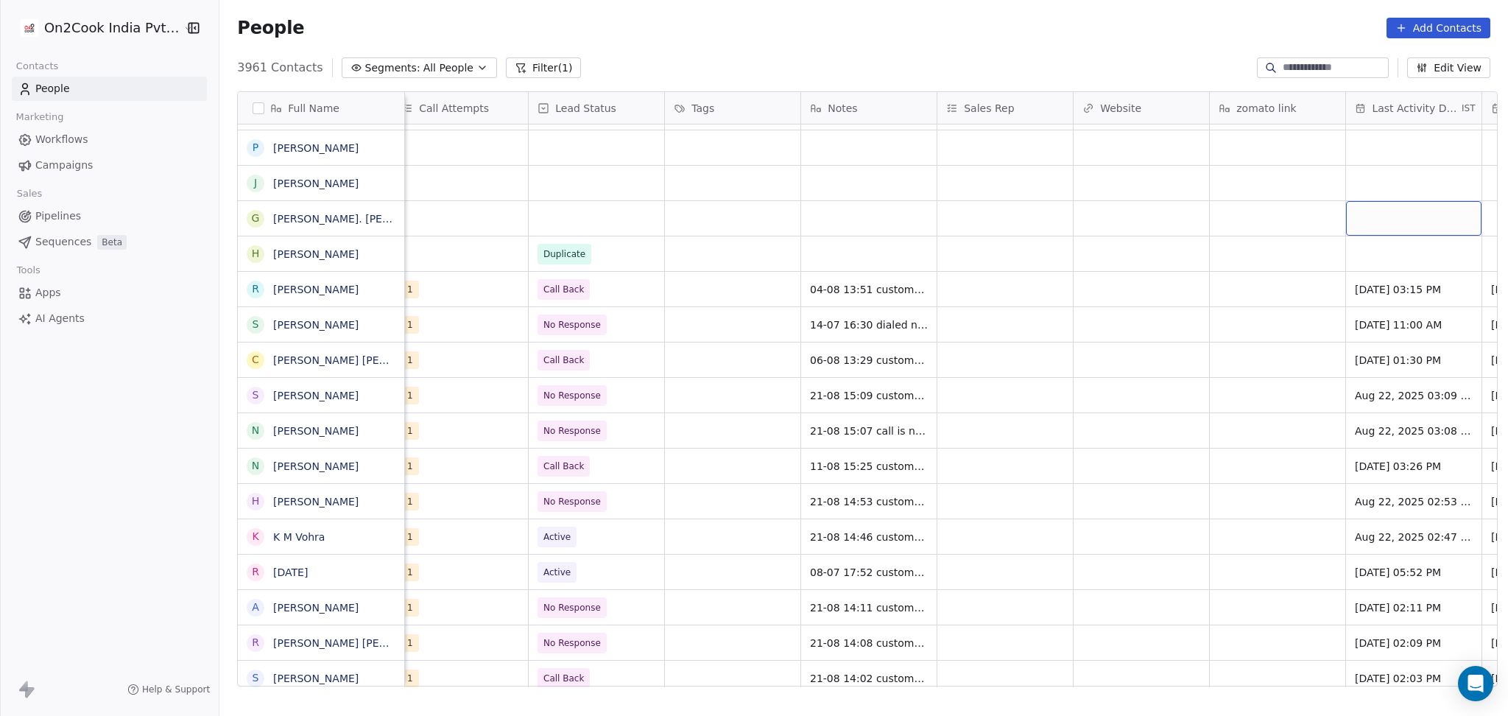
scroll to position [0, 1226]
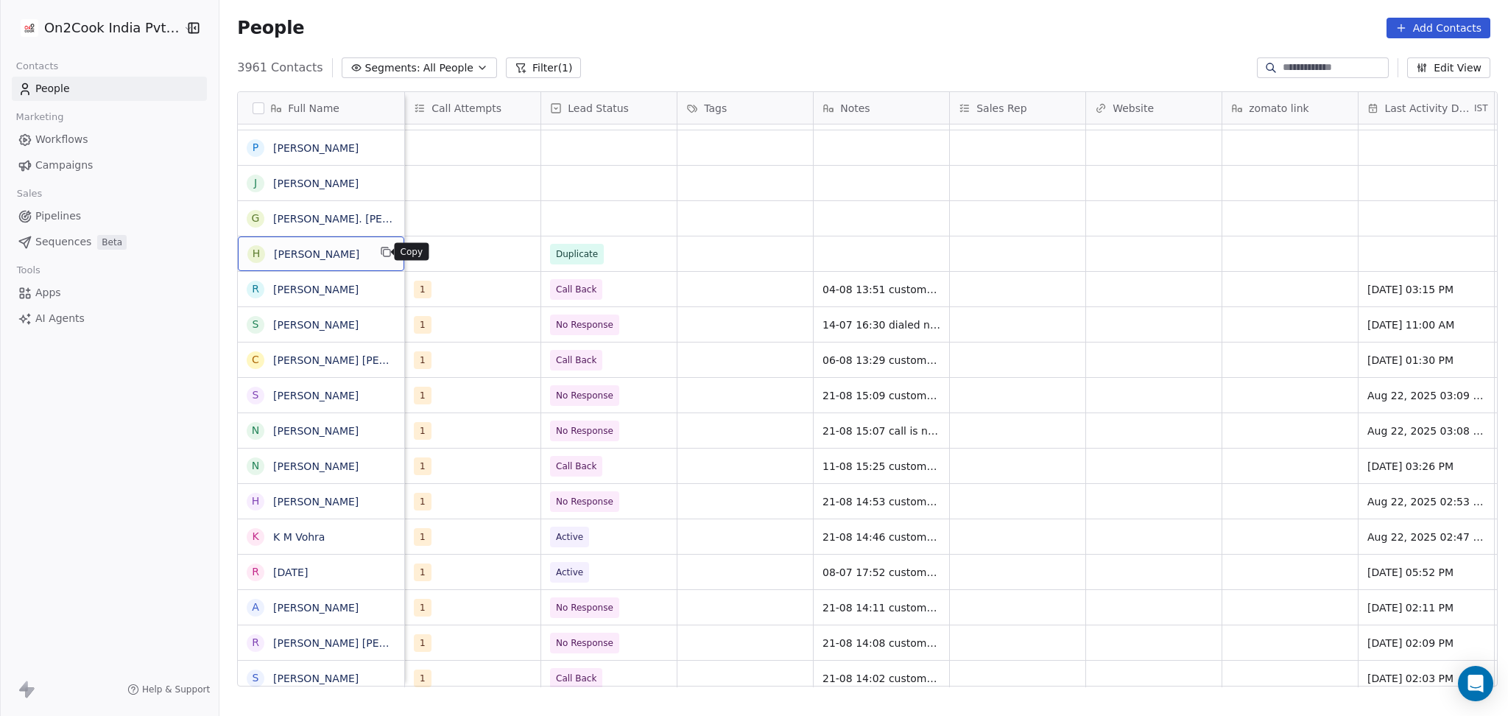
click at [380, 251] on icon "grid" at bounding box center [386, 252] width 12 height 12
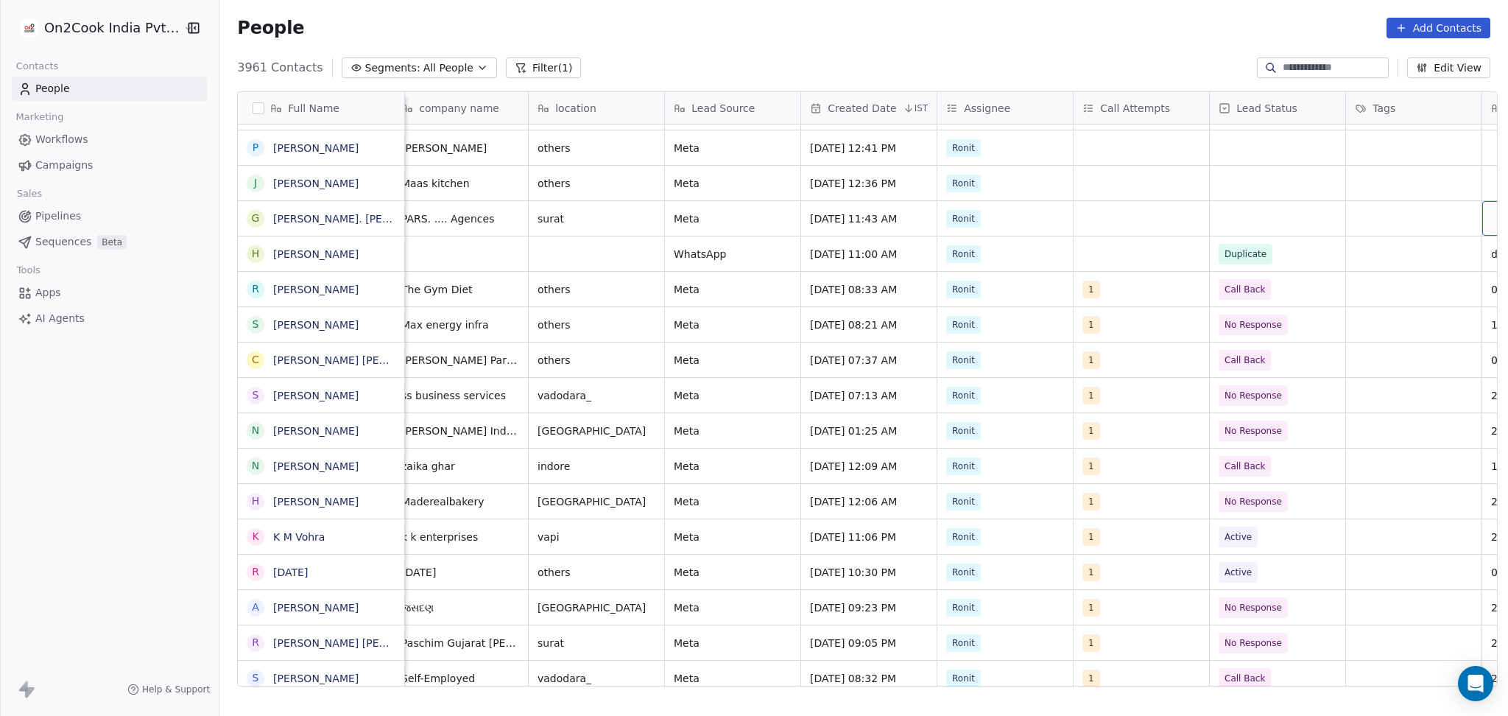
scroll to position [0, 693]
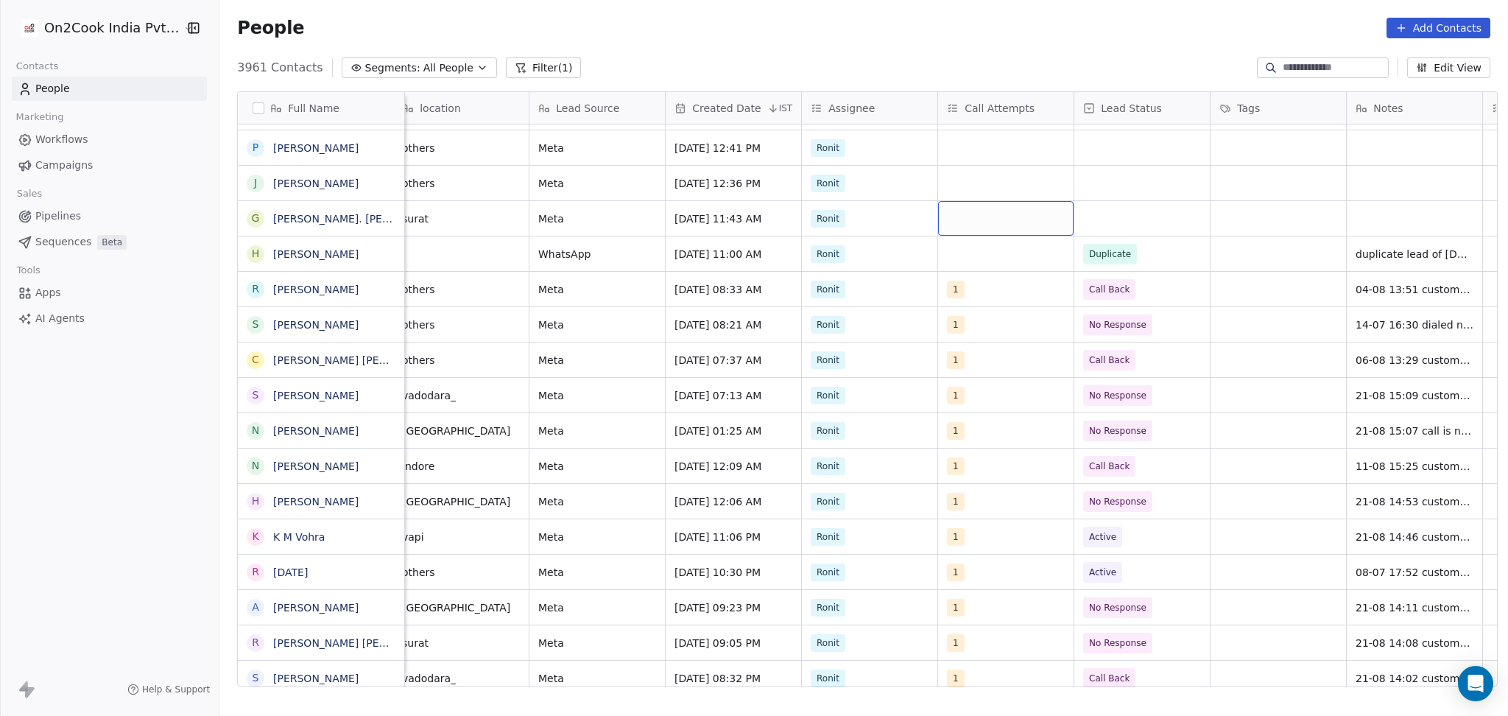
click at [970, 210] on div "grid" at bounding box center [1006, 218] width 136 height 35
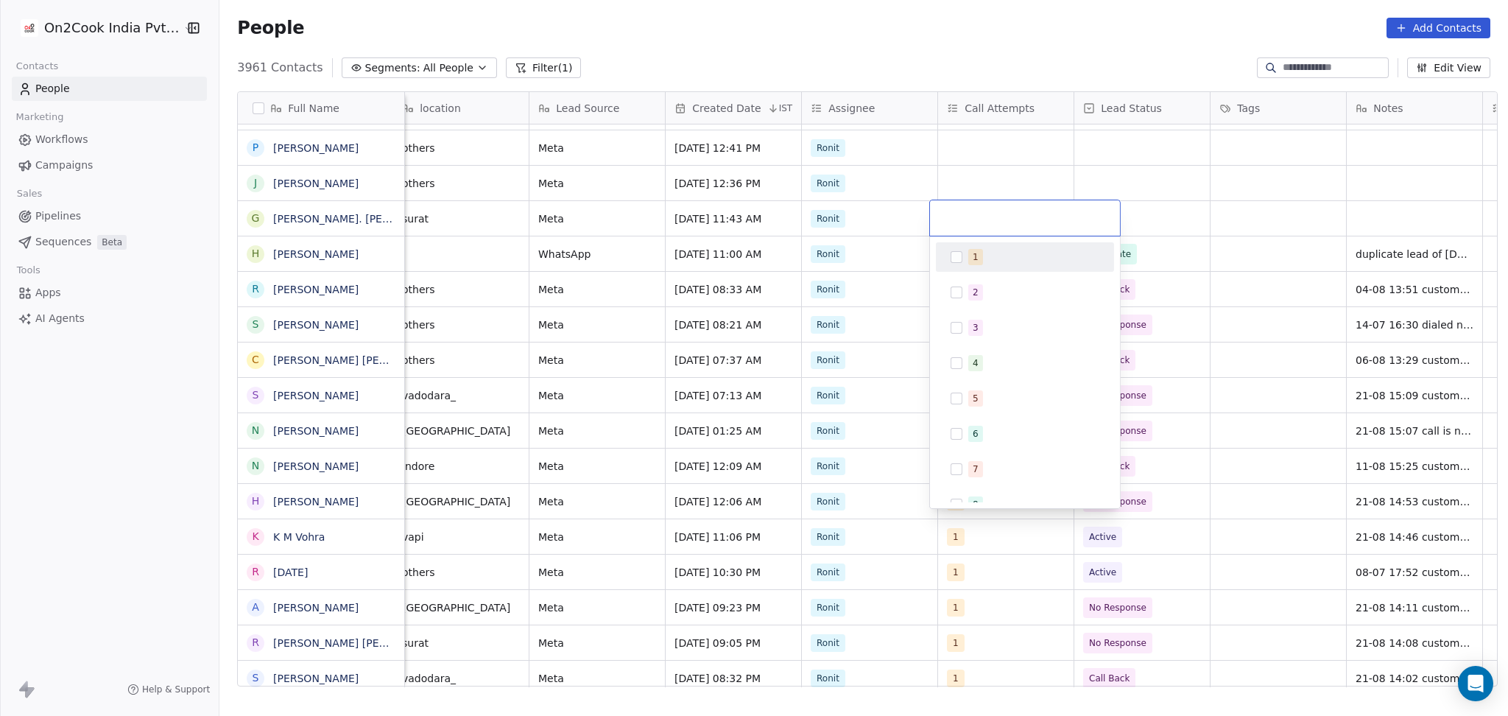
click at [985, 247] on div "1" at bounding box center [1025, 257] width 166 height 24
click at [1200, 191] on html "On2Cook India Pvt. Ltd. Contacts People Marketing Workflows Campaigns Sales Pip…" at bounding box center [754, 358] width 1508 height 716
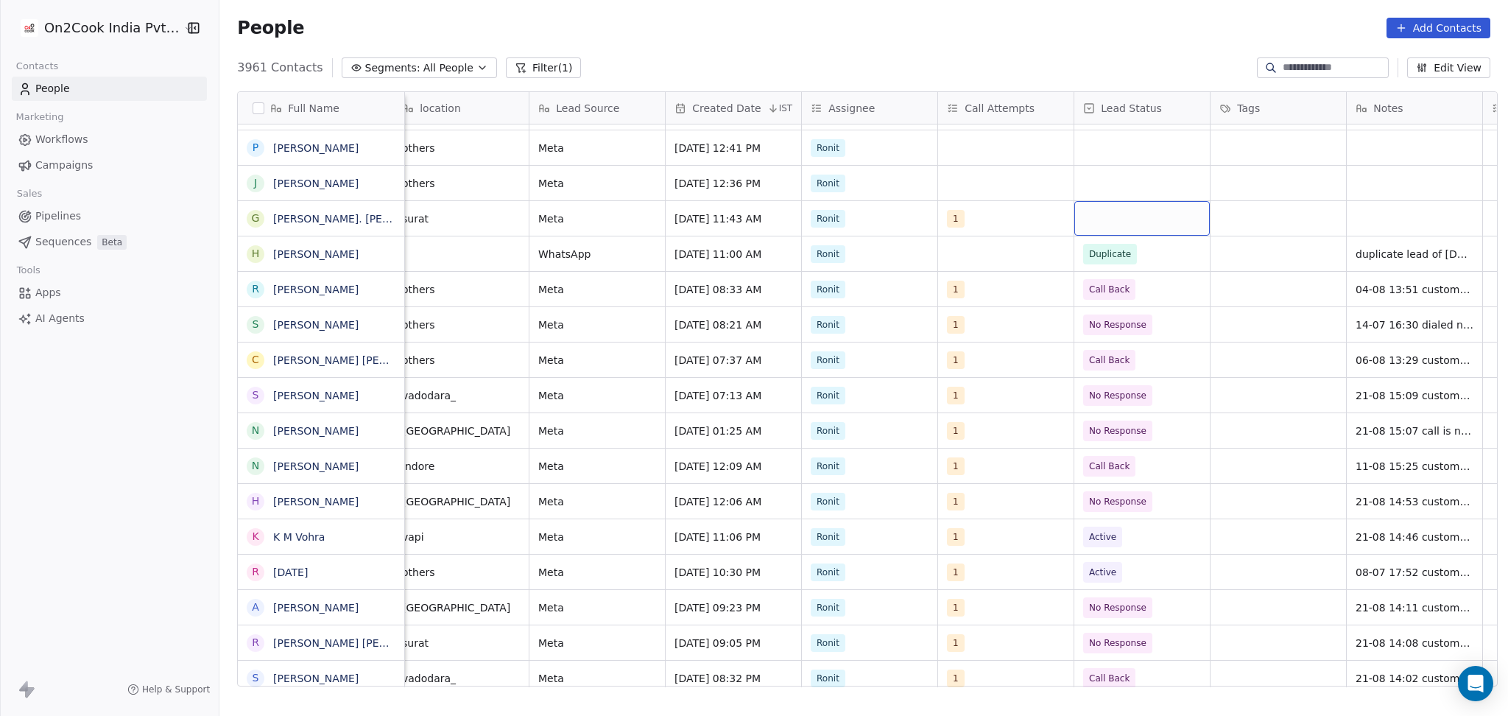
click at [1137, 217] on div "grid" at bounding box center [1143, 218] width 136 height 35
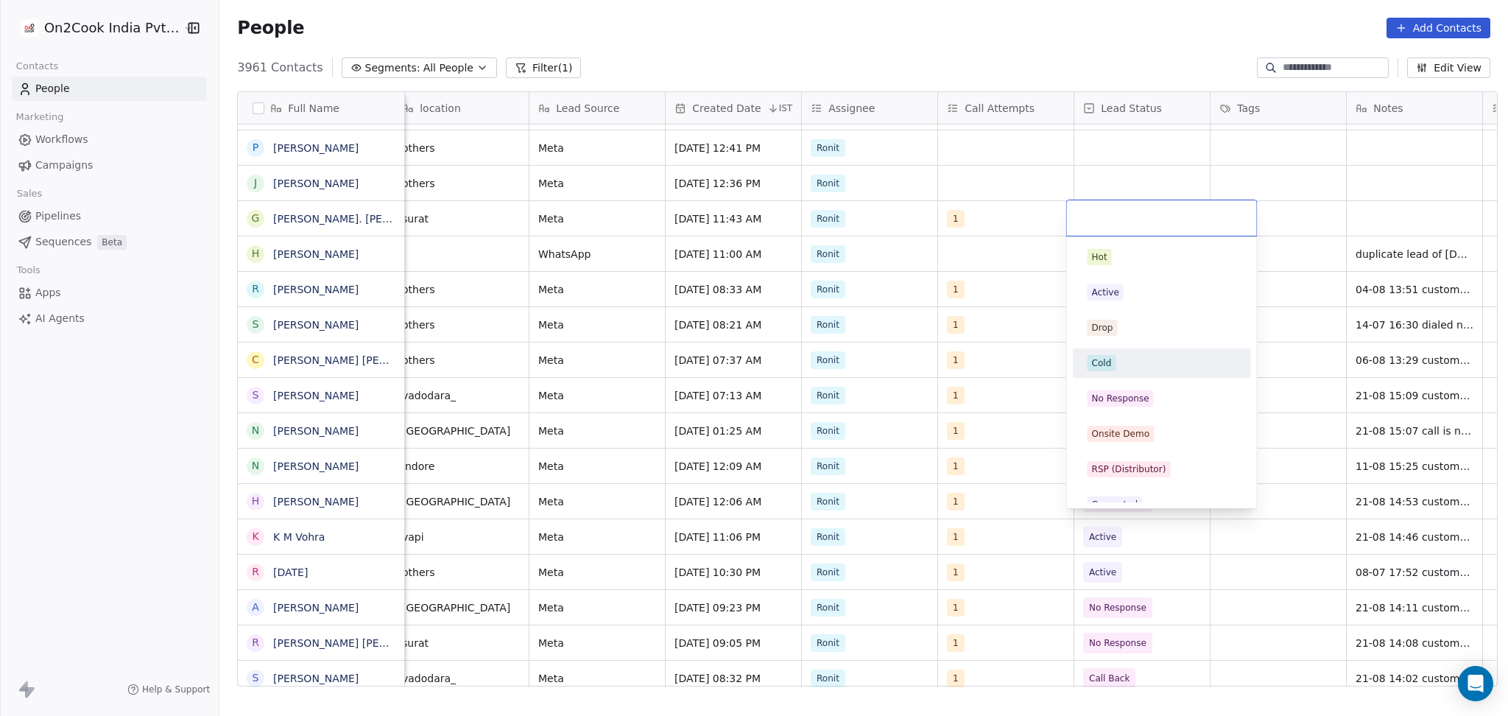
click at [1123, 365] on div "Cold" at bounding box center [1162, 363] width 149 height 16
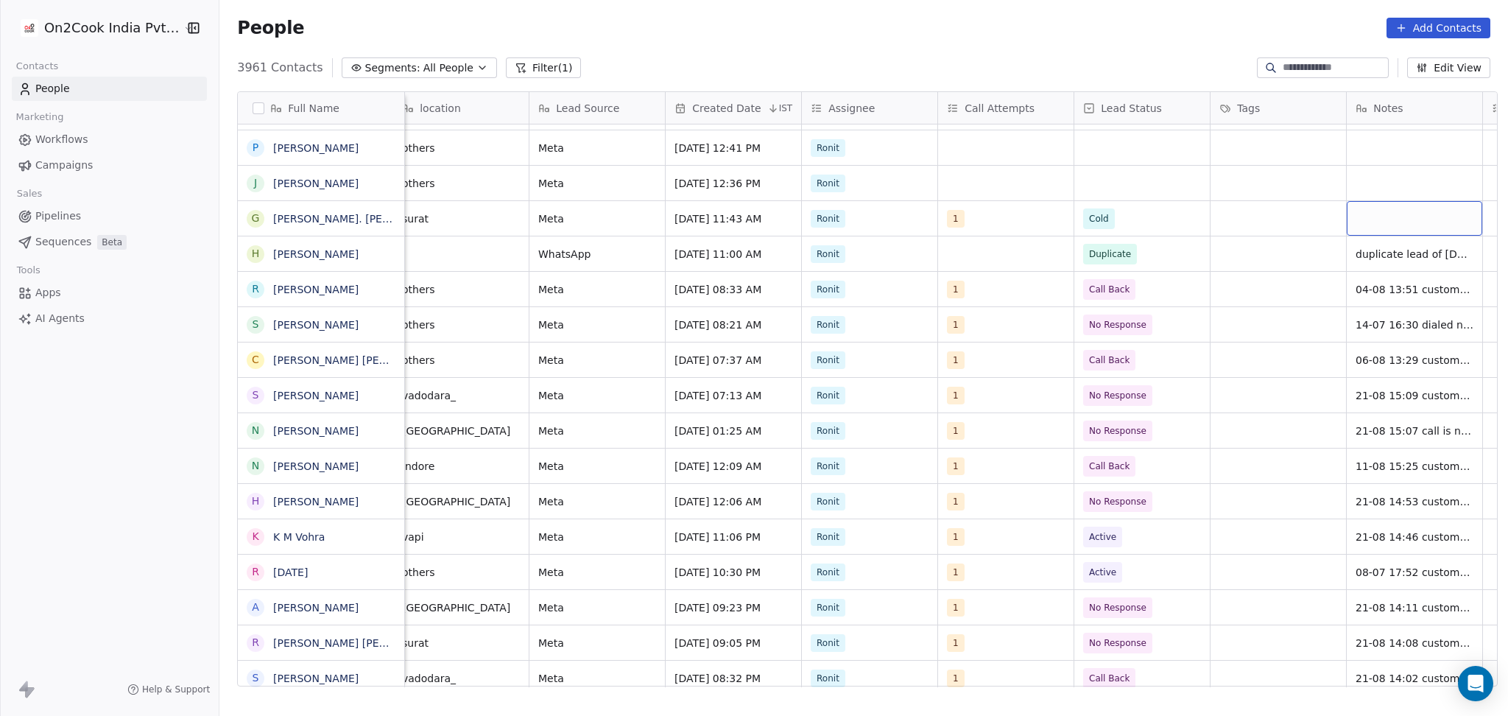
click at [1385, 216] on div "grid" at bounding box center [1415, 218] width 136 height 35
click at [1137, 219] on html "On2Cook India Pvt. Ltd. Contacts People Marketing Workflows Campaigns Sales Pip…" at bounding box center [754, 358] width 1508 height 716
click at [1137, 219] on span "Cold" at bounding box center [1129, 218] width 90 height 21
click at [1128, 219] on span "Cold" at bounding box center [1129, 218] width 90 height 21
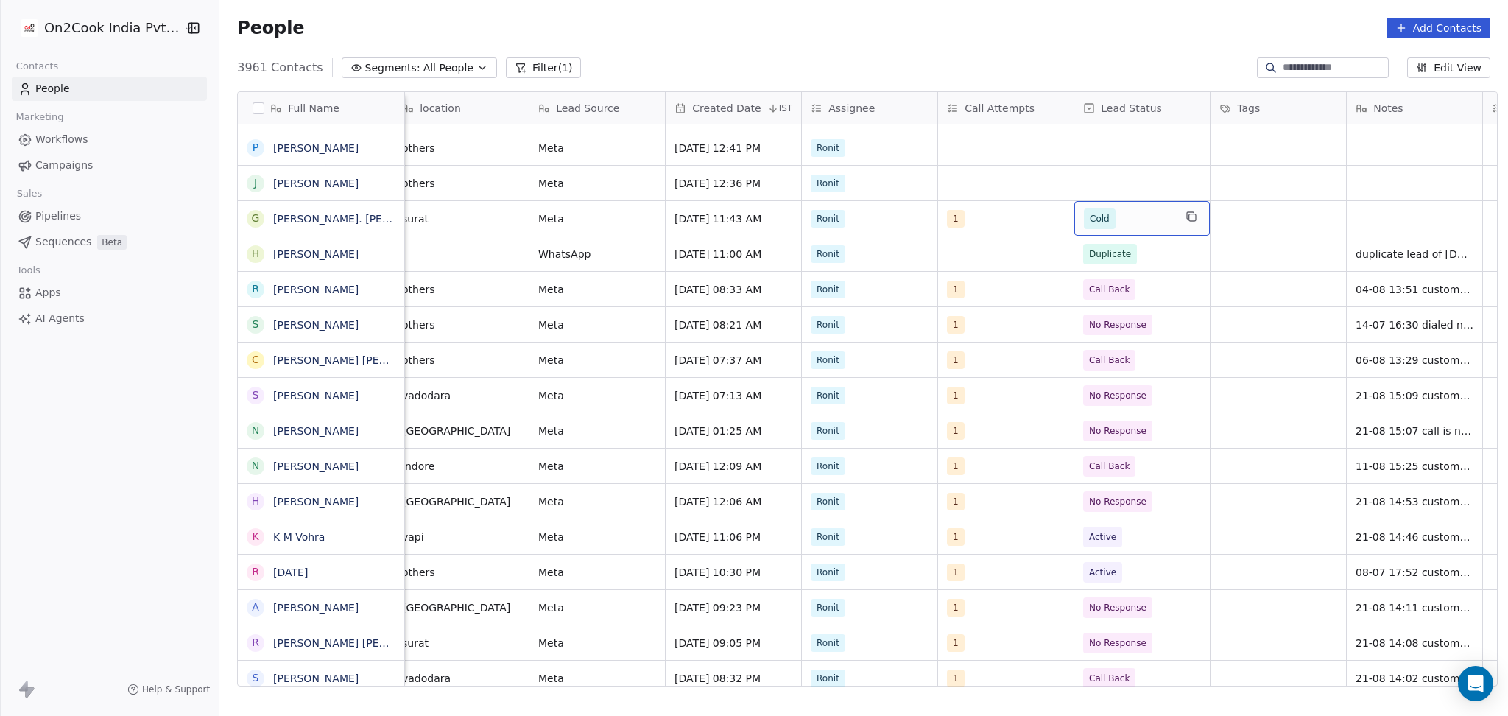
click at [1128, 219] on span "Cold" at bounding box center [1129, 218] width 90 height 21
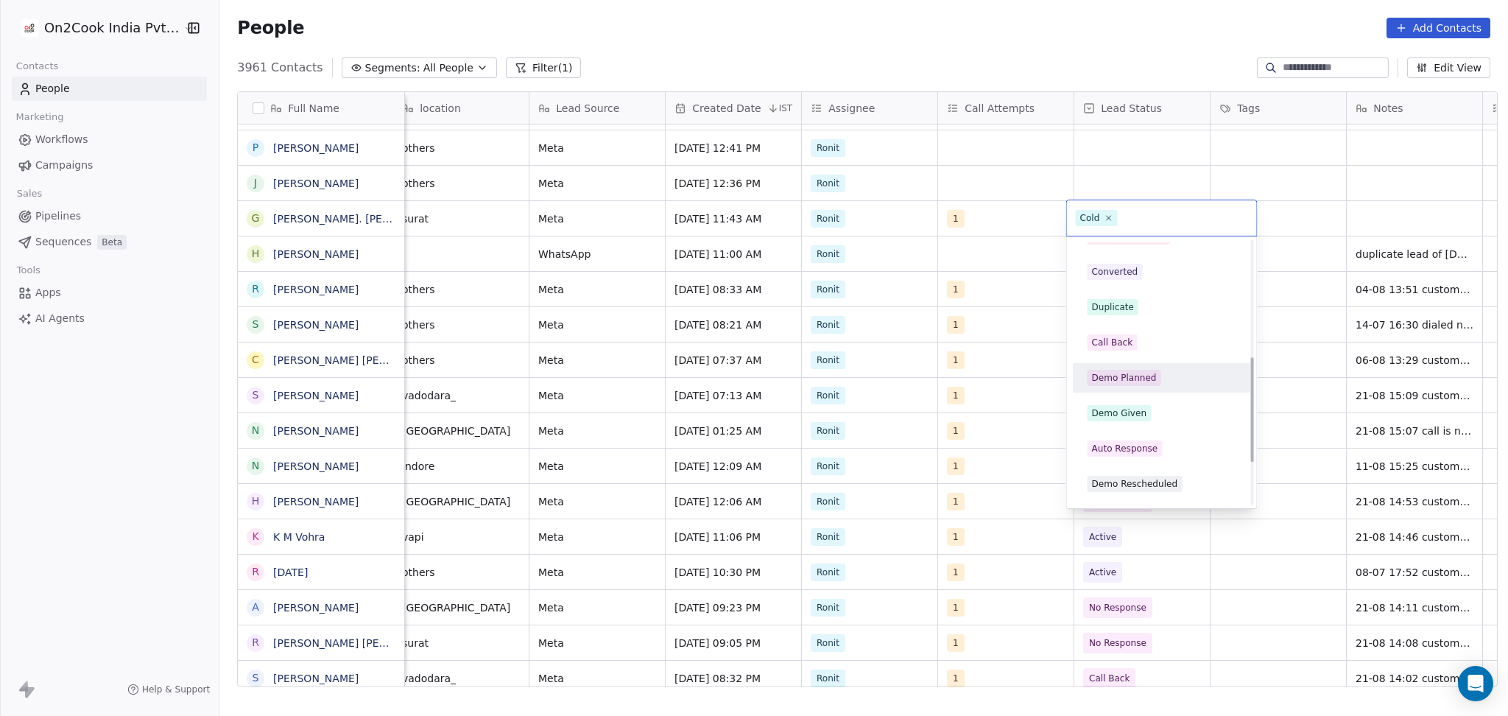
scroll to position [295, 0]
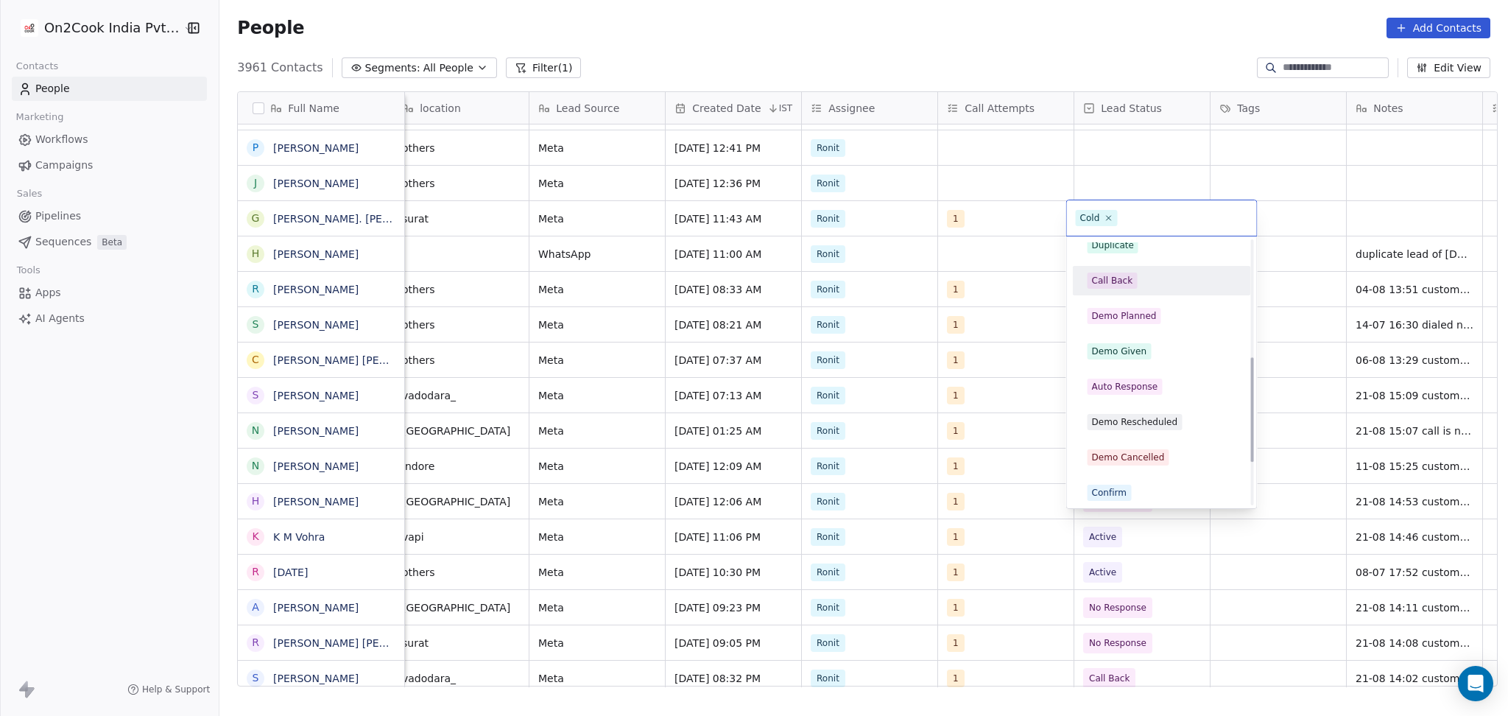
click at [1123, 284] on div "Call Back" at bounding box center [1112, 280] width 41 height 13
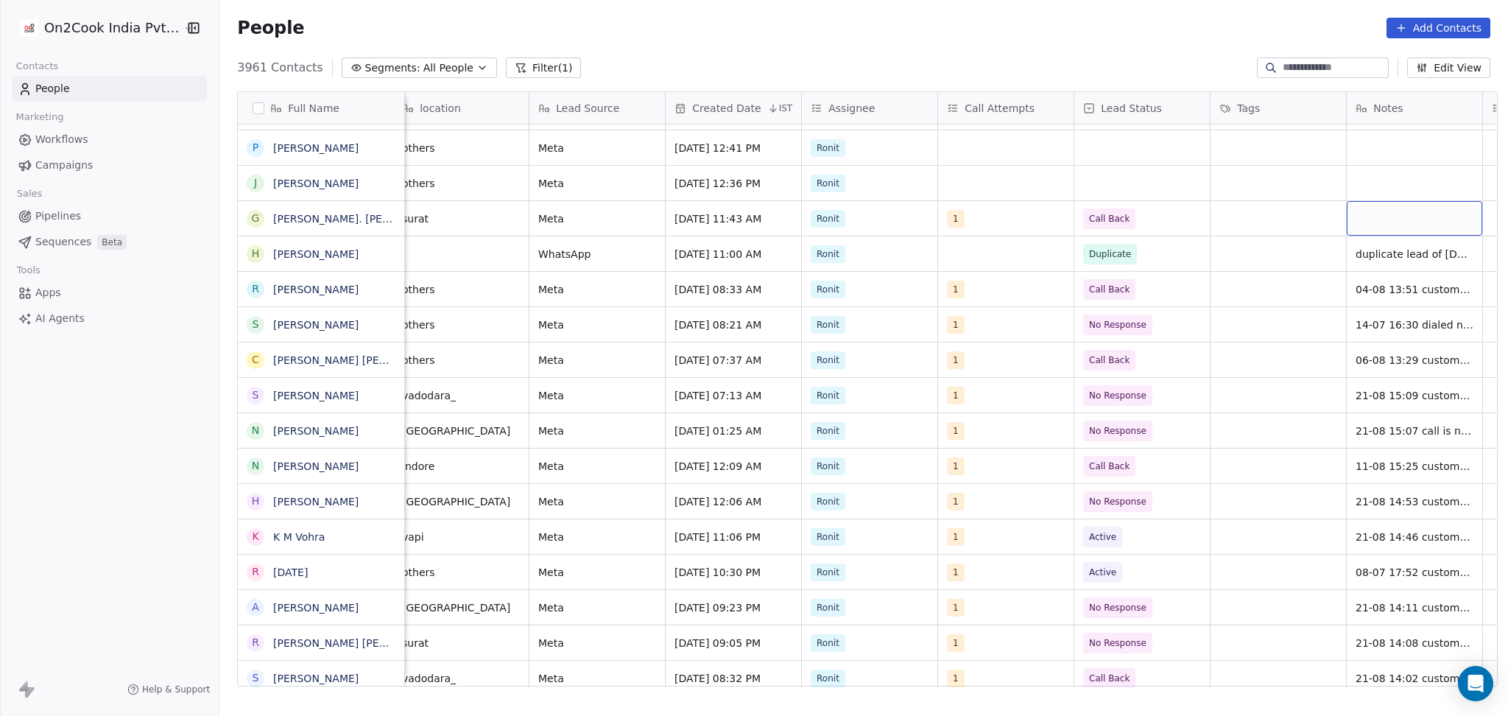
click at [1374, 221] on div "grid" at bounding box center [1415, 218] width 136 height 35
type textarea "**********"
click at [1268, 270] on html "On2Cook India Pvt. Ltd. Contacts People Marketing Workflows Campaigns Sales Pip…" at bounding box center [754, 358] width 1508 height 716
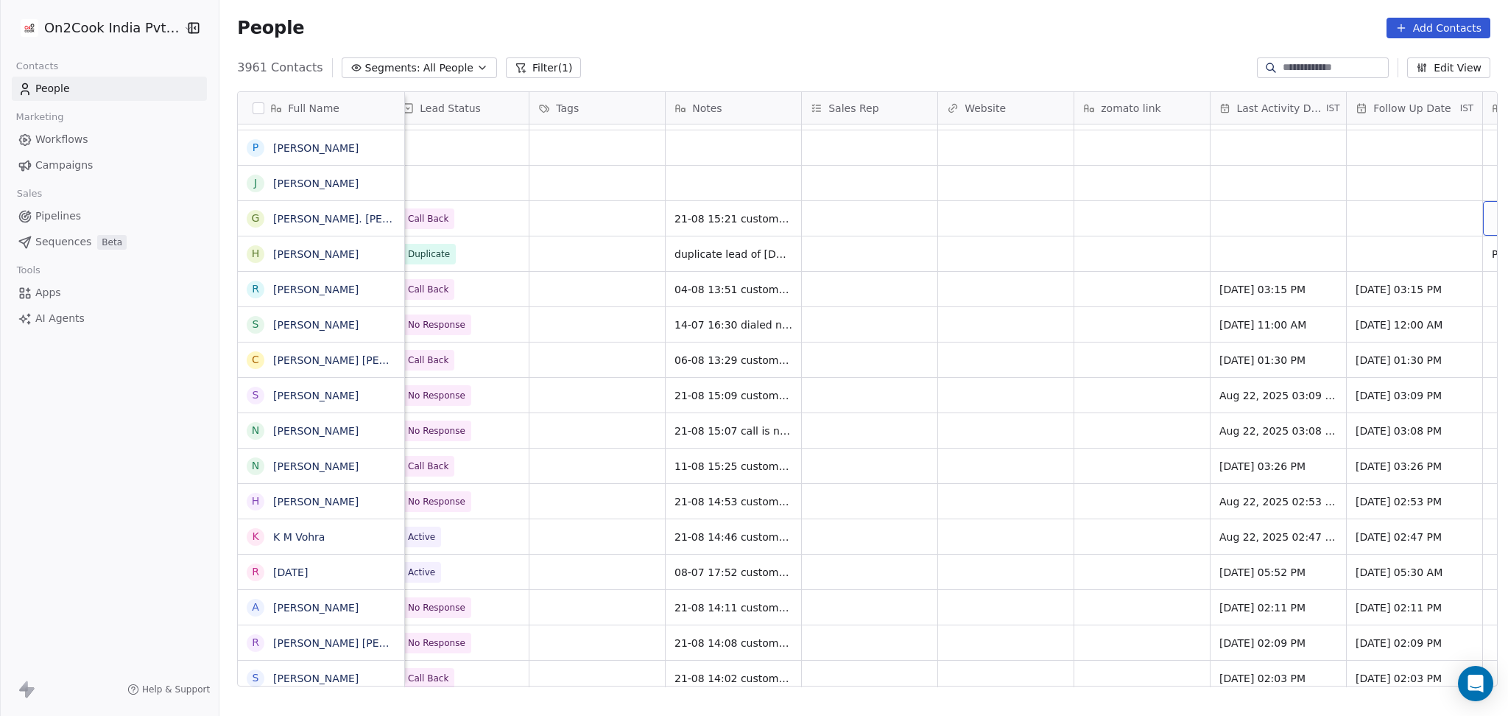
scroll to position [0, 1511]
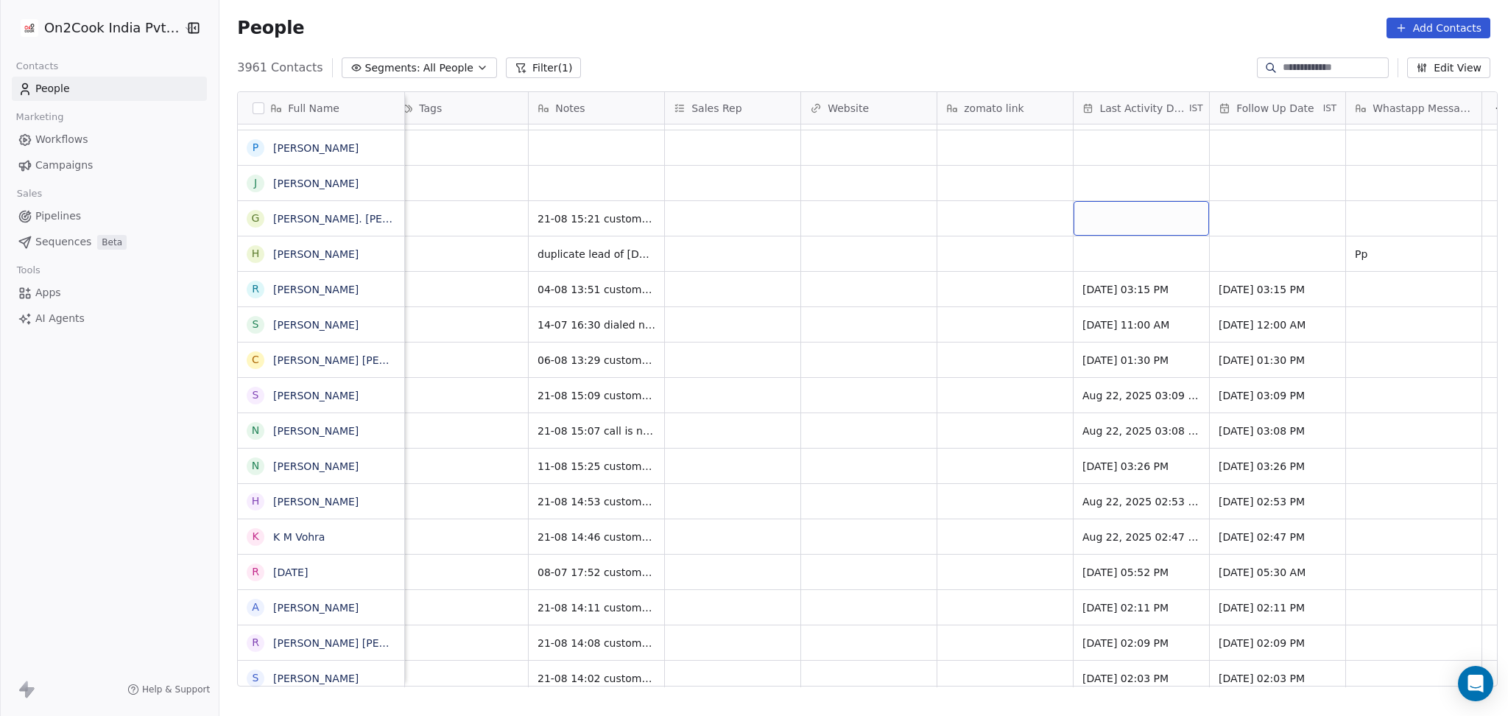
click at [1087, 222] on div "grid" at bounding box center [1142, 218] width 136 height 35
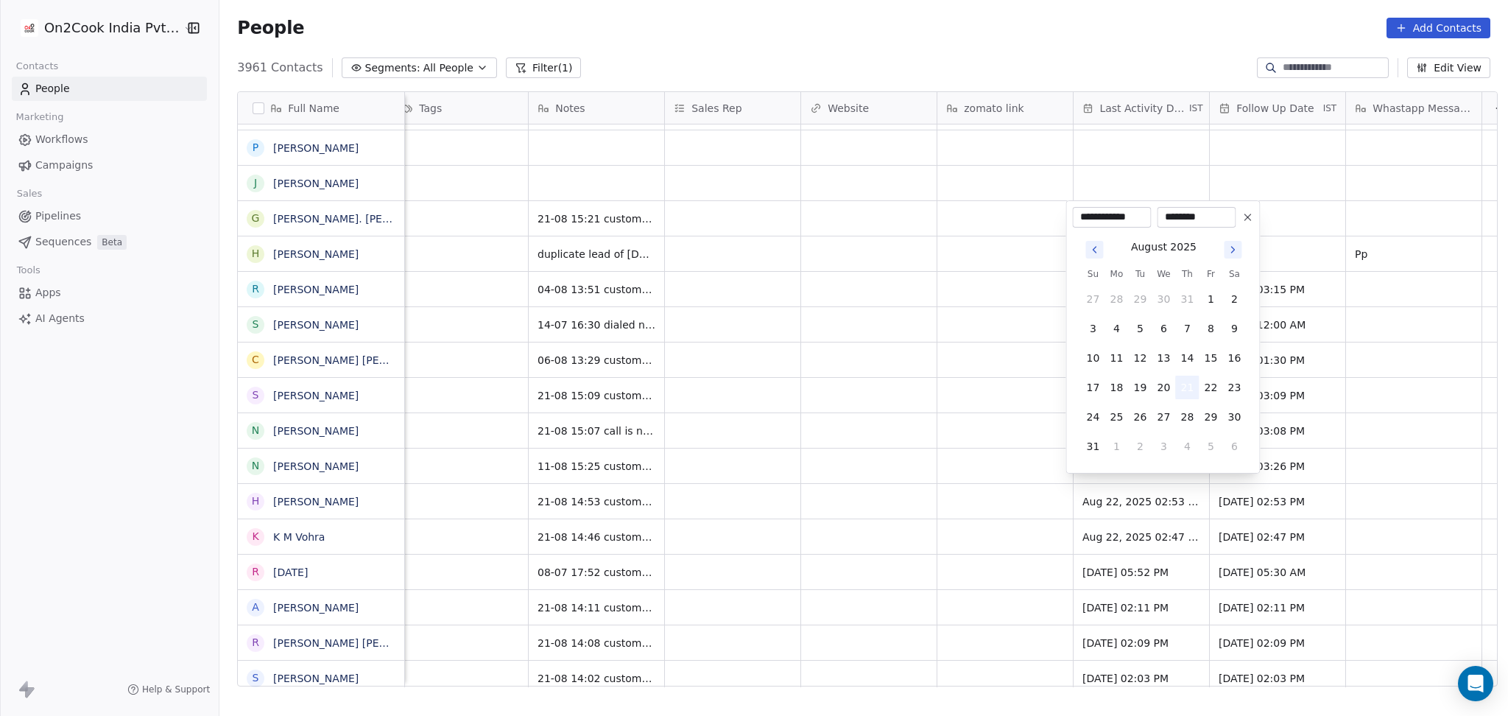
click at [1184, 390] on button "21" at bounding box center [1188, 388] width 24 height 24
click at [987, 381] on html "On2Cook India Pvt. Ltd. Contacts People Marketing Workflows Campaigns Sales Pip…" at bounding box center [754, 358] width 1508 height 716
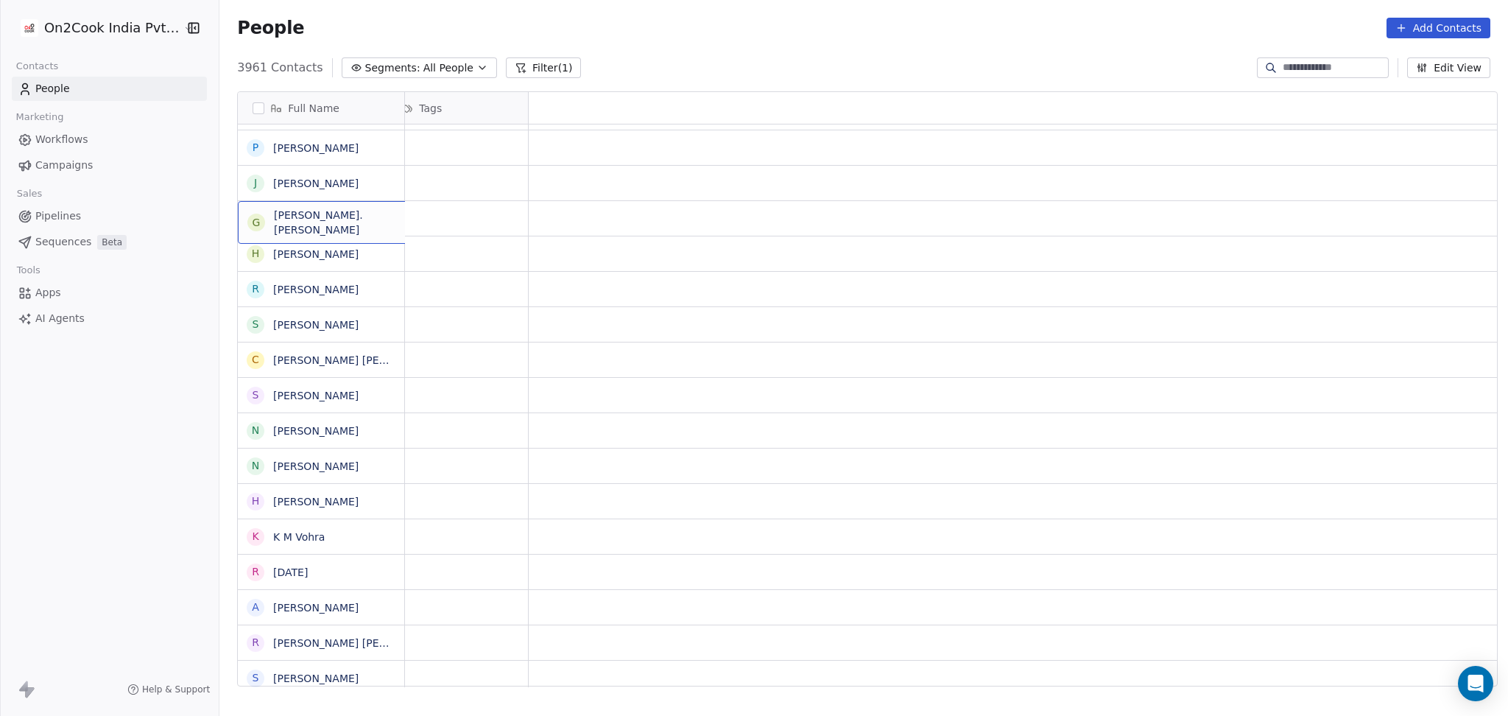
scroll to position [0, 0]
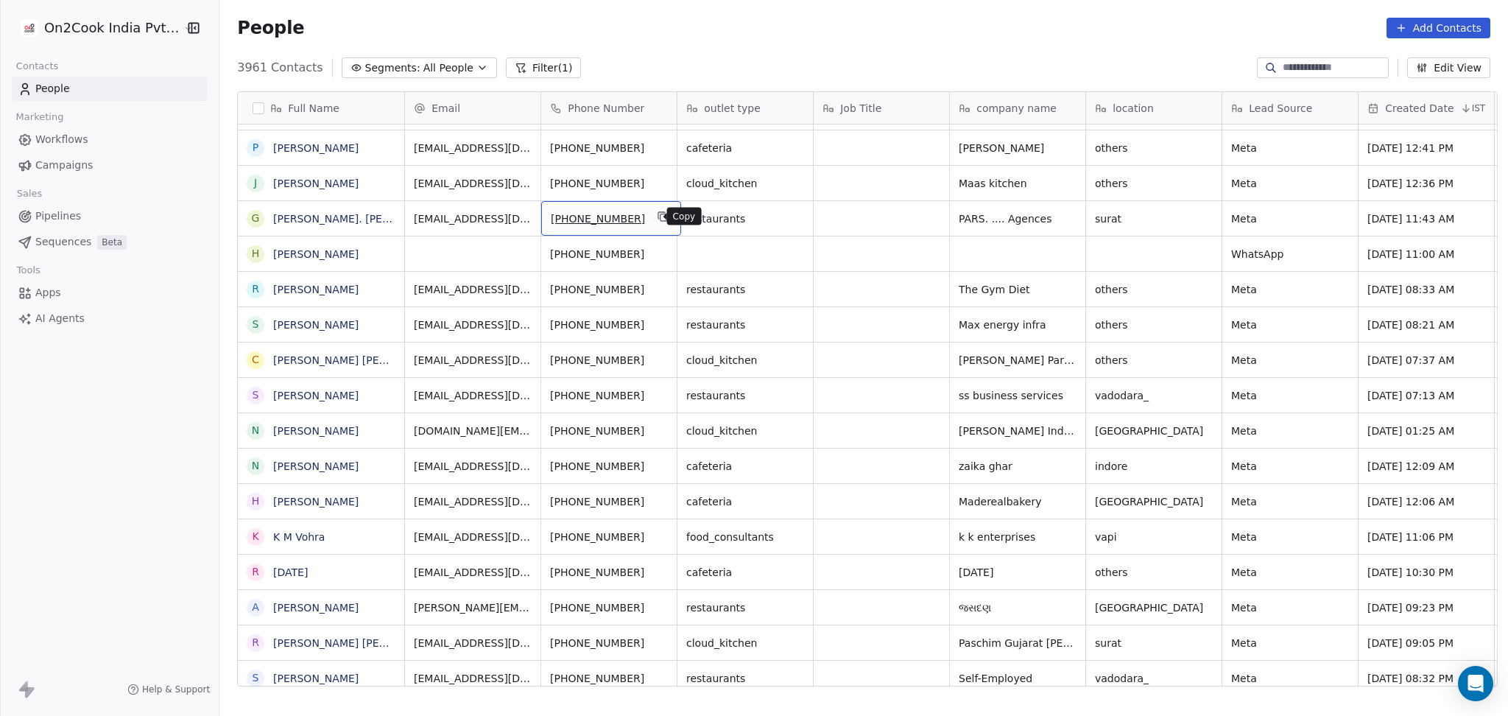
click at [658, 217] on button "grid" at bounding box center [663, 217] width 18 height 18
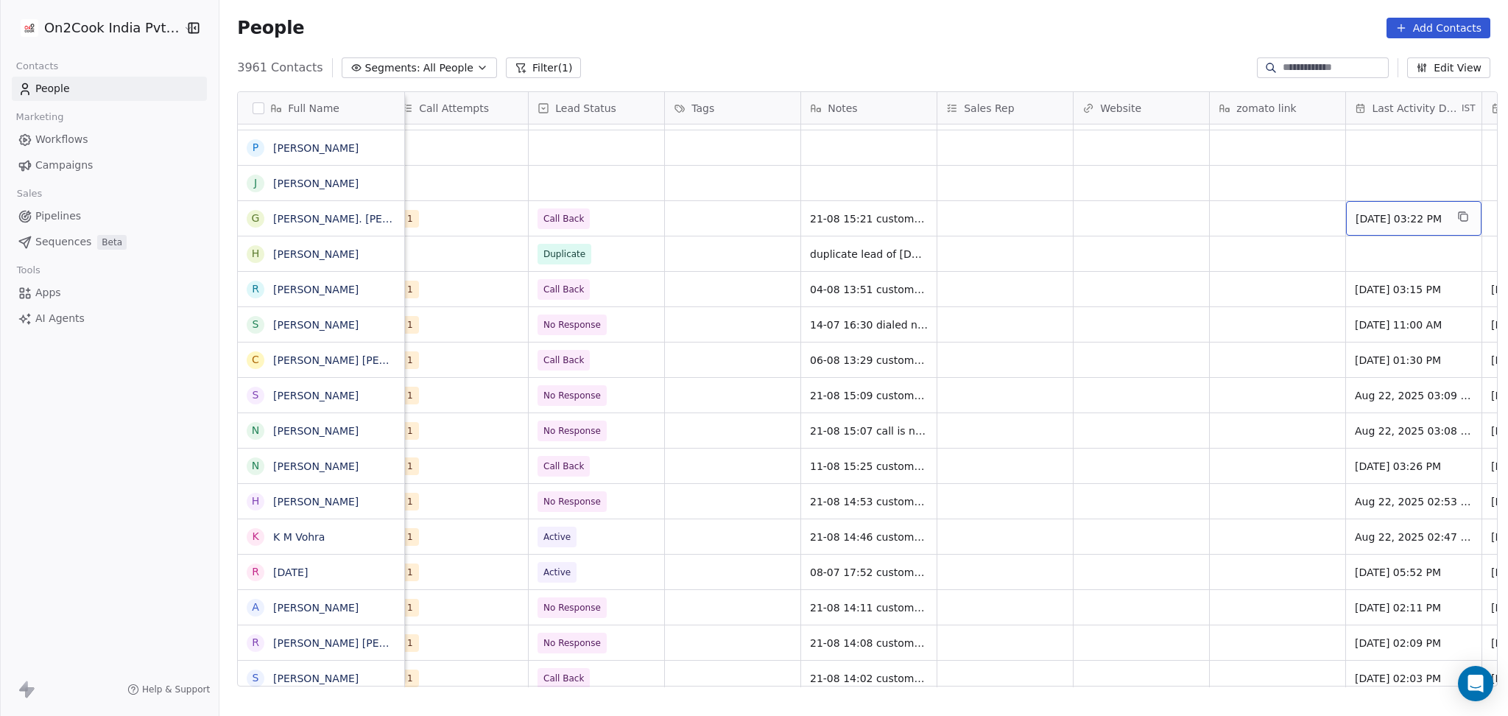
scroll to position [0, 1374]
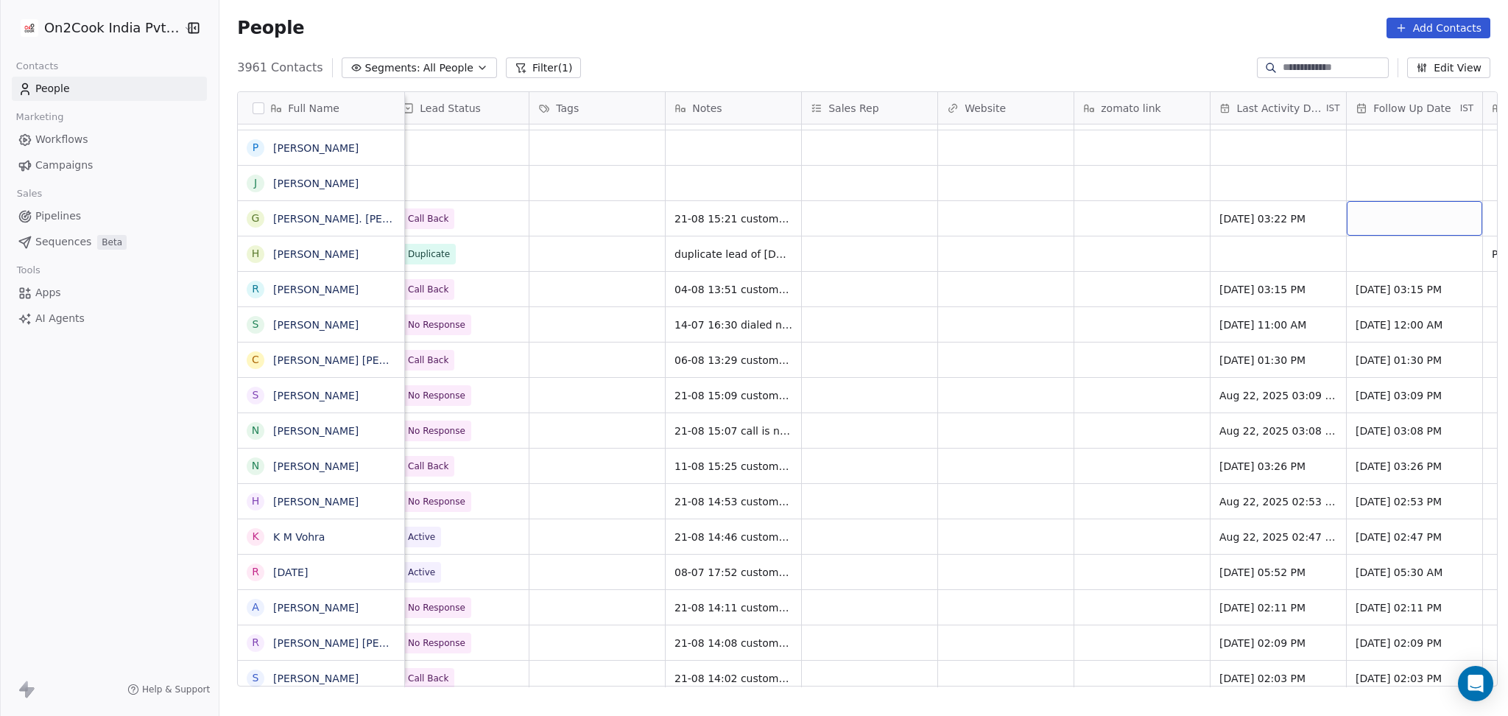
click at [1387, 216] on div "grid" at bounding box center [1415, 218] width 136 height 35
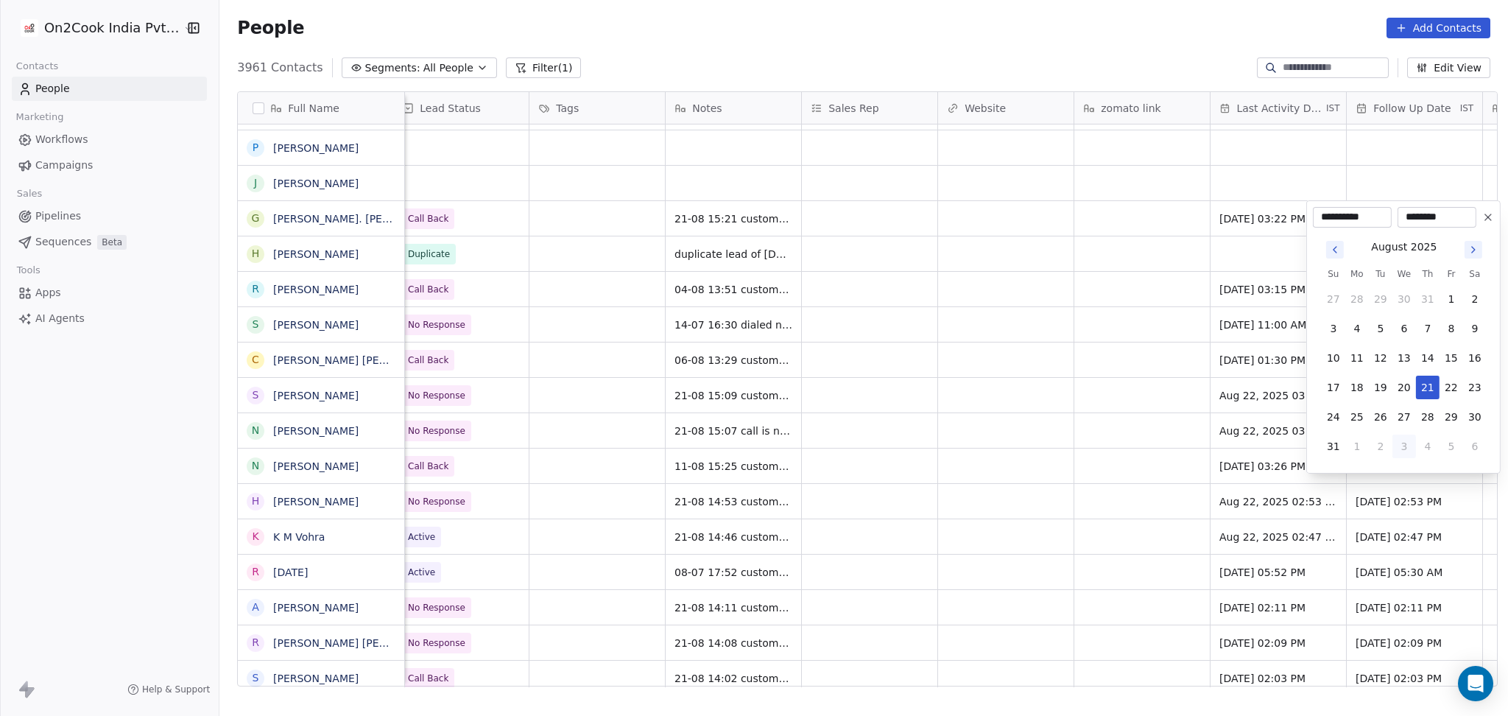
click at [1412, 446] on button "3" at bounding box center [1405, 447] width 24 height 24
type input "**********"
click at [1034, 295] on html "On2Cook India Pvt. Ltd. Contacts People Marketing Workflows Campaigns Sales Pip…" at bounding box center [754, 358] width 1508 height 716
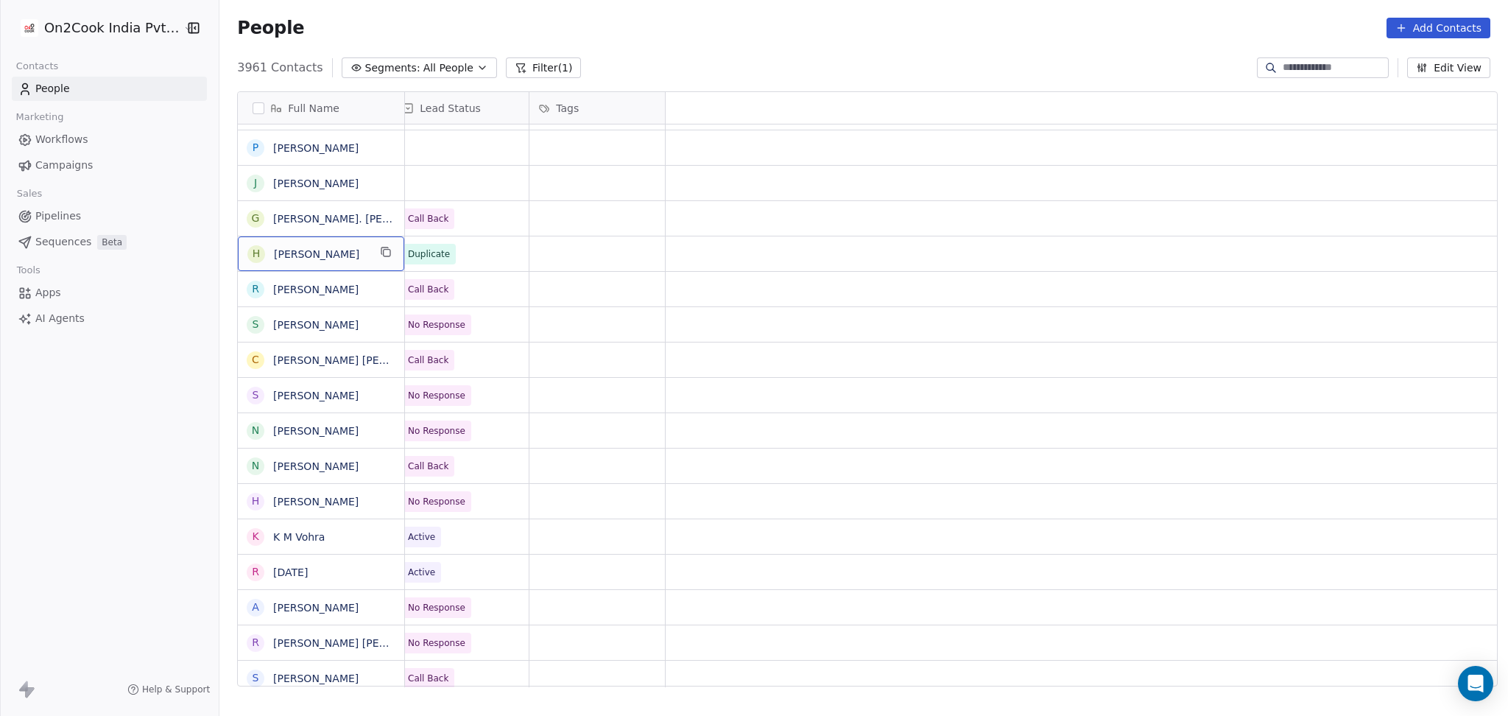
scroll to position [0, 0]
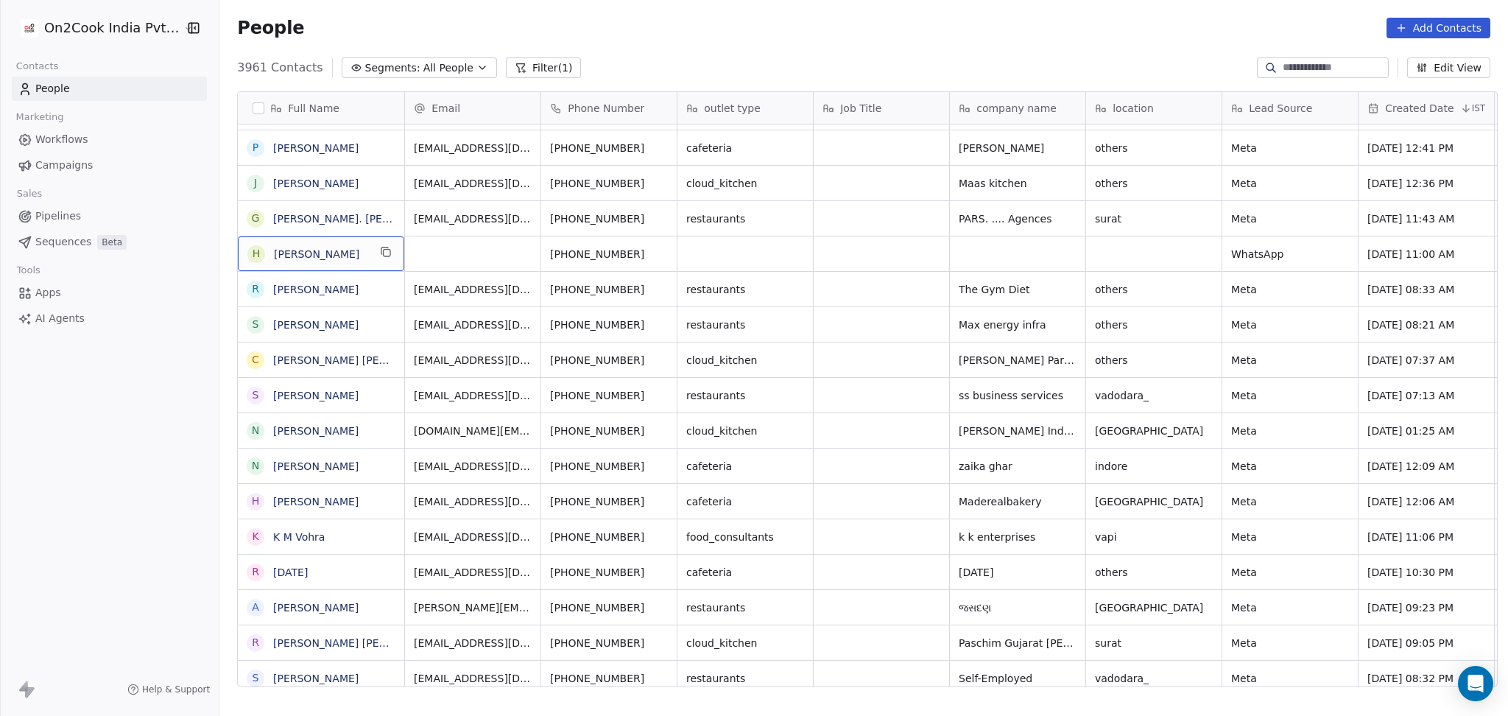
drag, startPoint x: 357, startPoint y: 250, endPoint x: 368, endPoint y: 253, distance: 11.4
click at [381, 253] on icon "grid" at bounding box center [386, 252] width 12 height 12
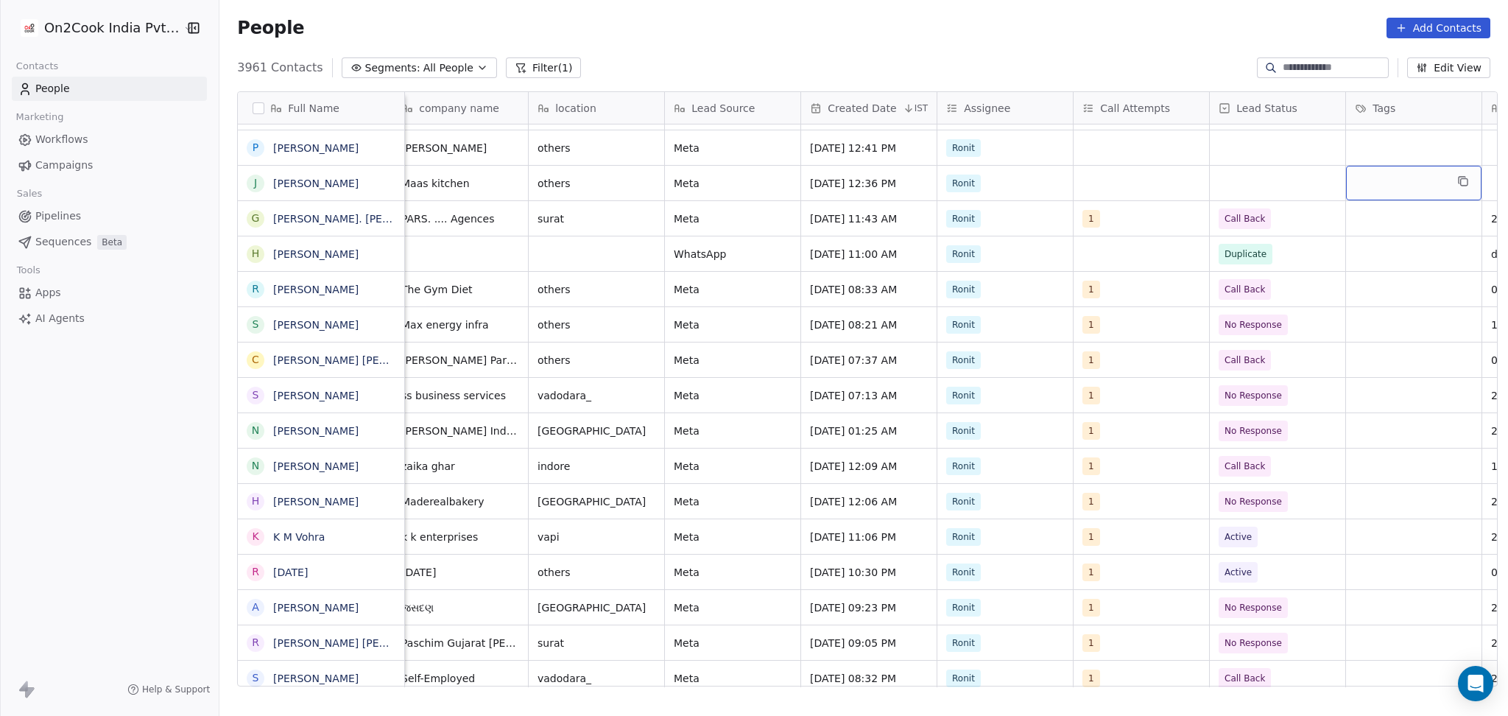
scroll to position [0, 693]
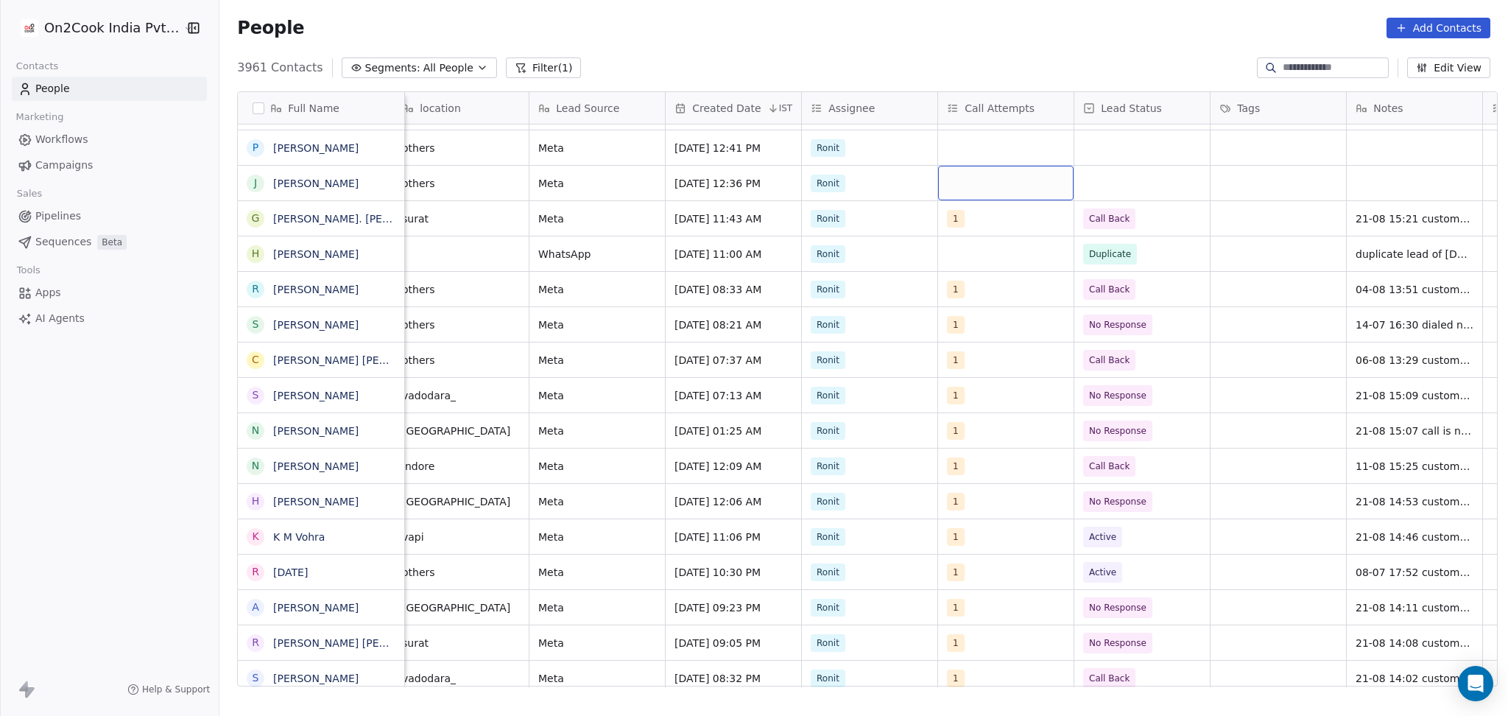
click at [983, 192] on div "grid" at bounding box center [1006, 183] width 136 height 35
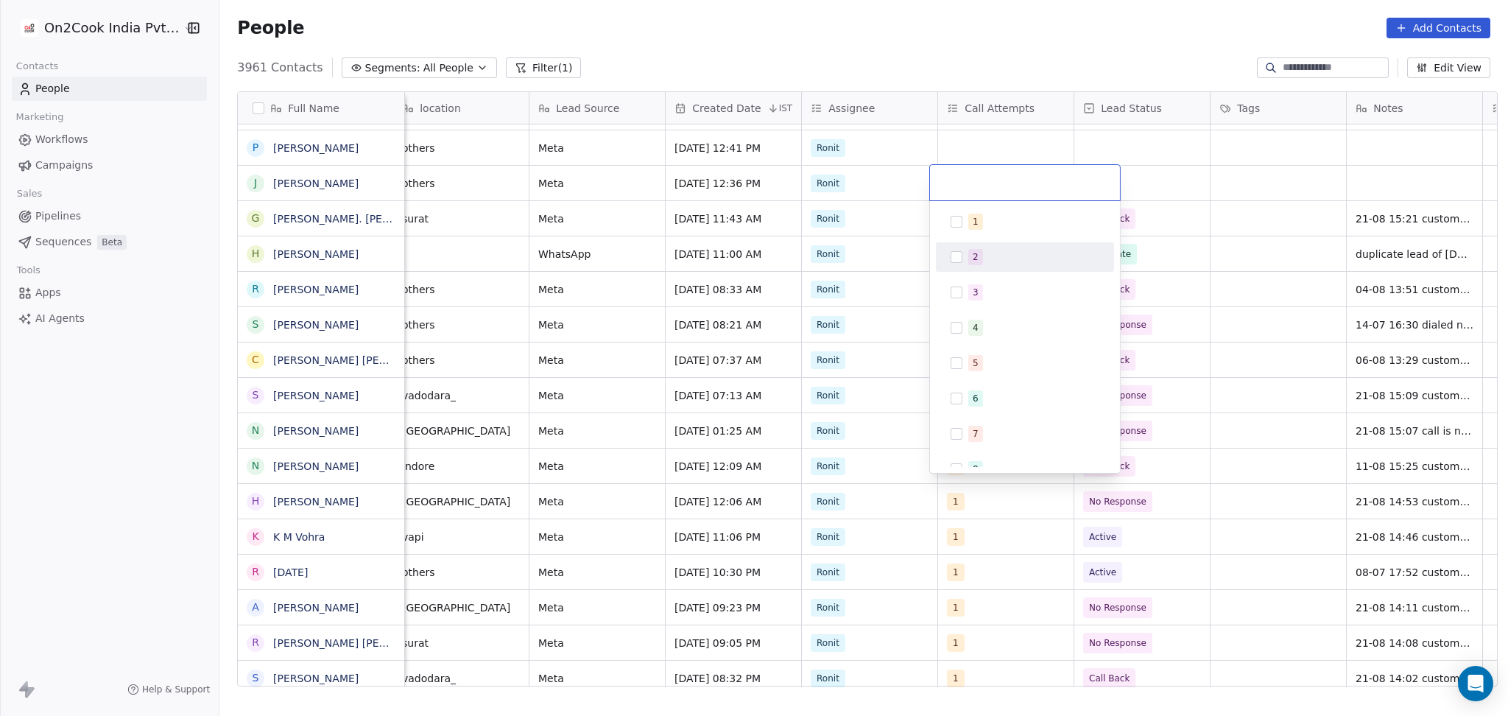
click at [980, 237] on div "1 2 3 4 5 6 7 8 9 10" at bounding box center [1025, 381] width 178 height 348
click at [965, 225] on div "1" at bounding box center [1025, 222] width 166 height 24
click at [502, 193] on html "On2Cook India Pvt. Ltd. Contacts People Marketing Workflows Campaigns Sales Pip…" at bounding box center [754, 358] width 1508 height 716
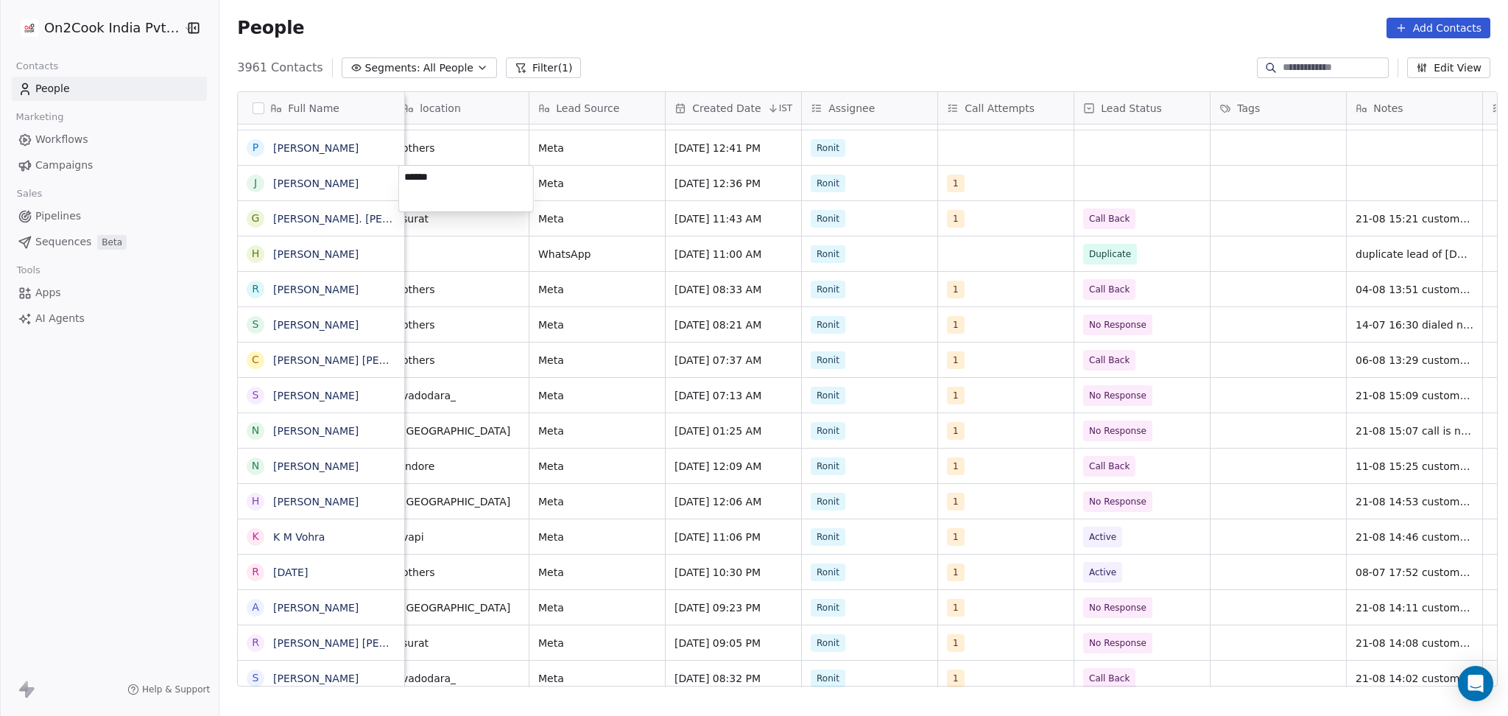
scroll to position [0, 681]
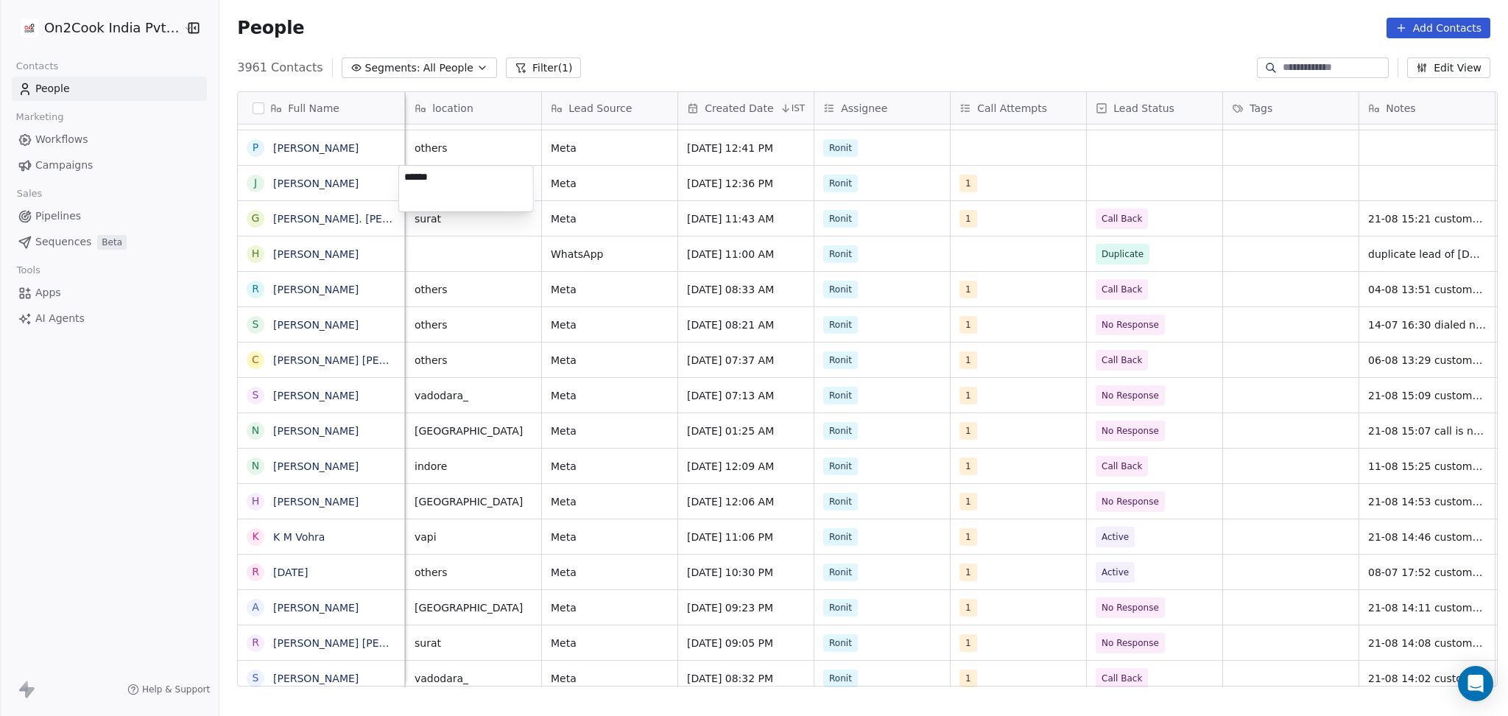
click at [436, 187] on textarea "******" at bounding box center [466, 189] width 134 height 46
type textarea "**********"
click at [1108, 175] on html "On2Cook India Pvt. Ltd. Contacts People Marketing Workflows Campaigns Sales Pip…" at bounding box center [754, 358] width 1508 height 716
click at [1108, 175] on div "grid" at bounding box center [1155, 183] width 136 height 35
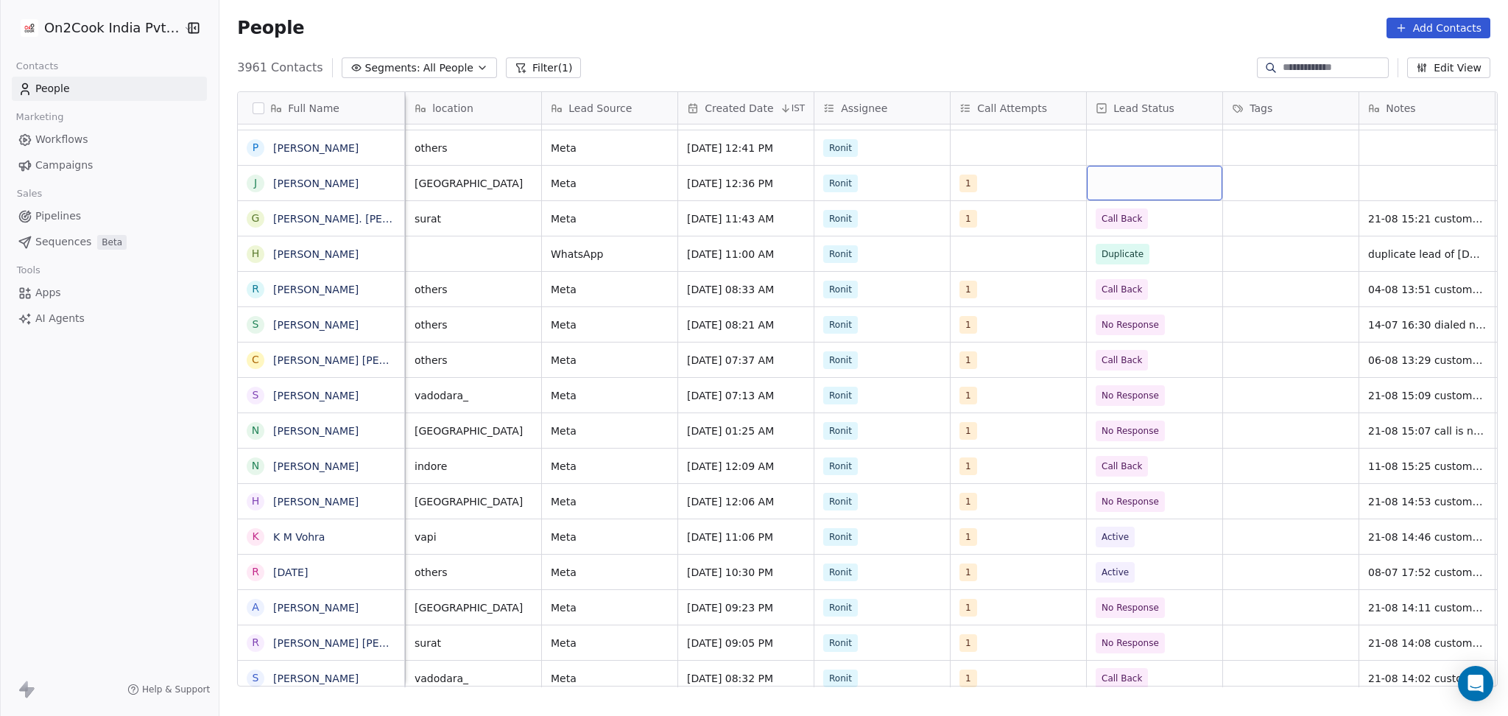
click at [1108, 175] on div "grid" at bounding box center [1155, 183] width 136 height 35
click at [1134, 196] on div "grid" at bounding box center [1155, 183] width 136 height 35
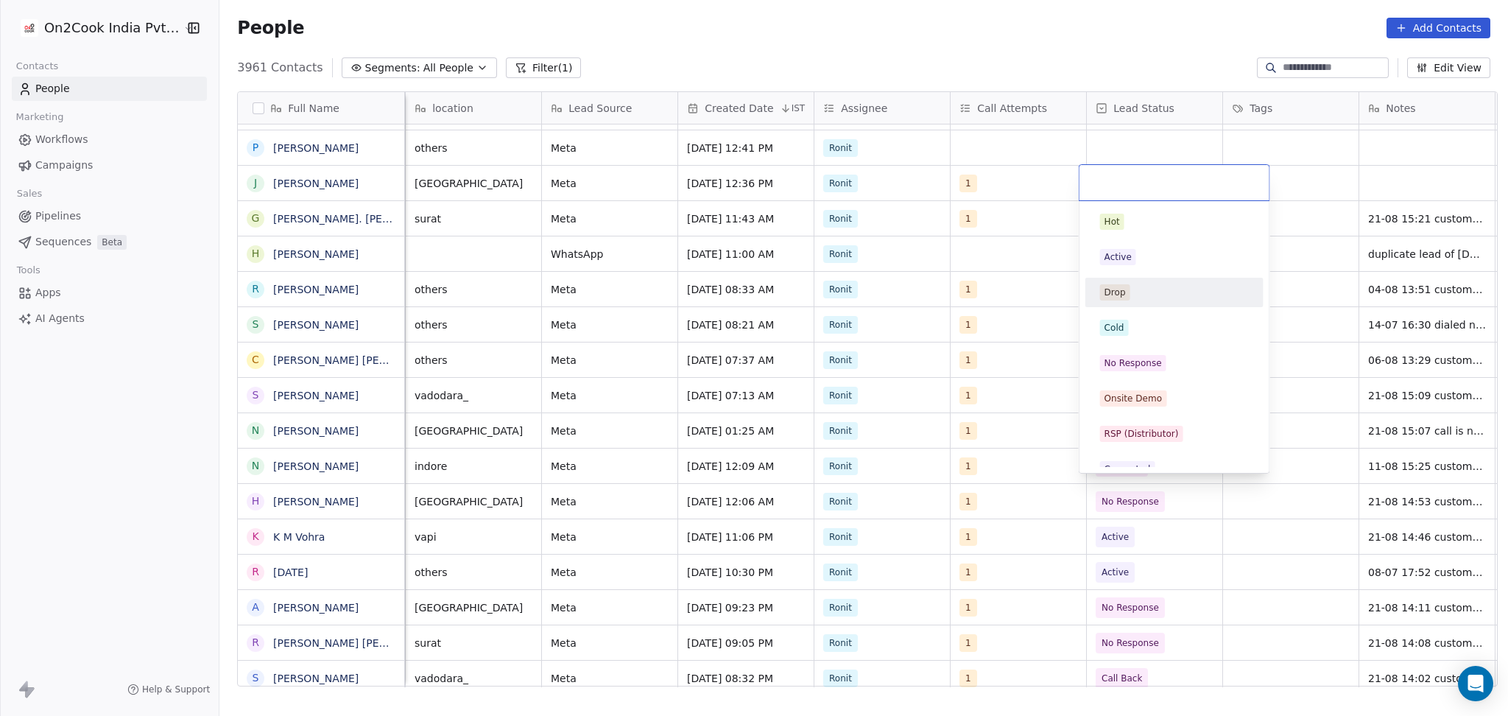
scroll to position [196, 0]
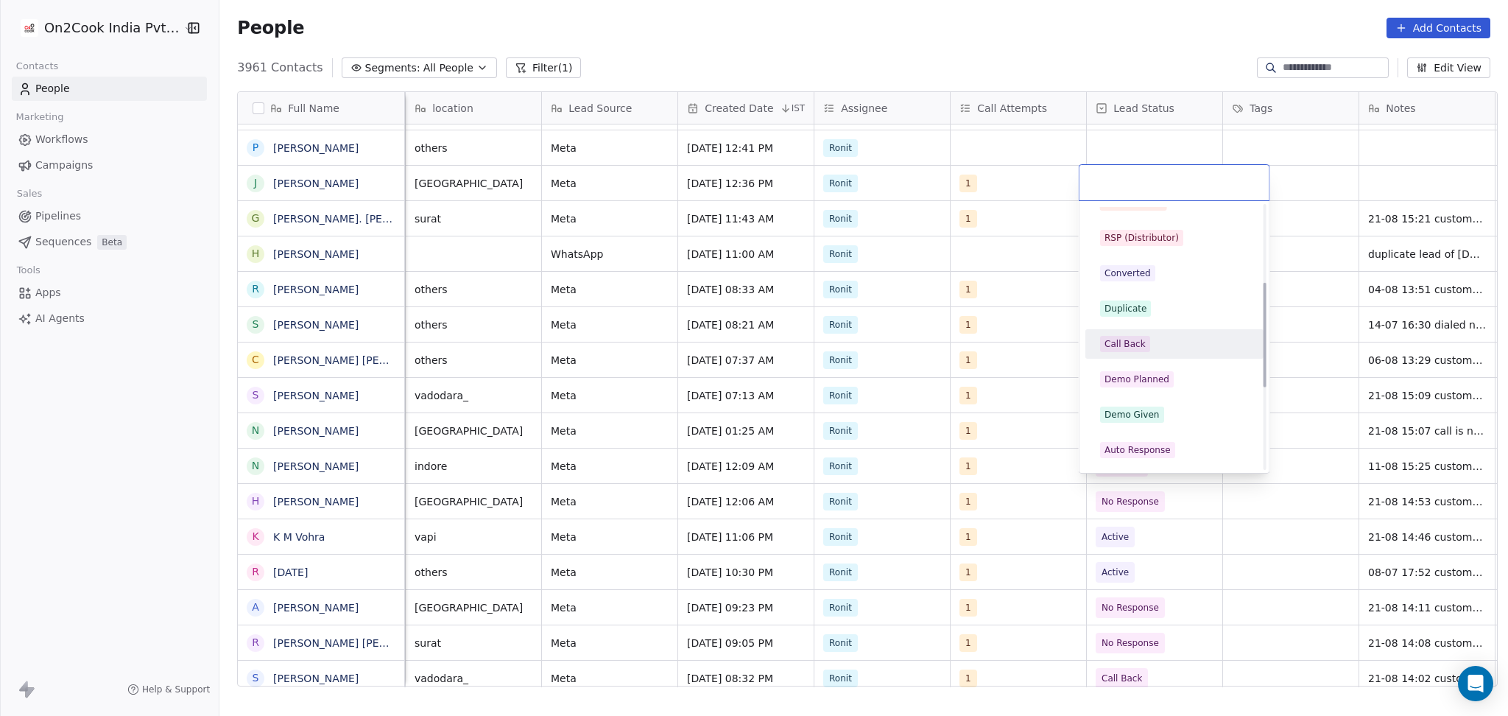
click at [1144, 345] on span "Call Back" at bounding box center [1125, 344] width 50 height 16
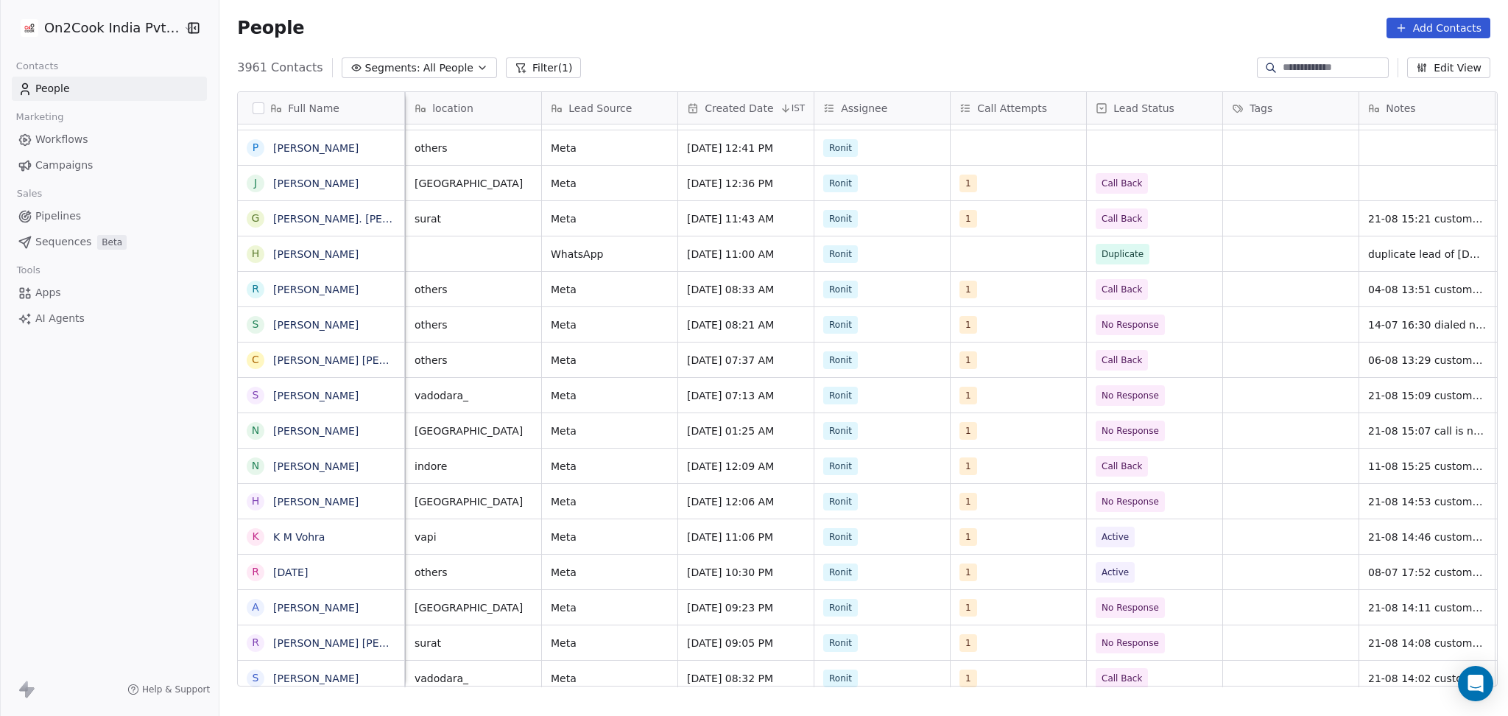
scroll to position [0, 693]
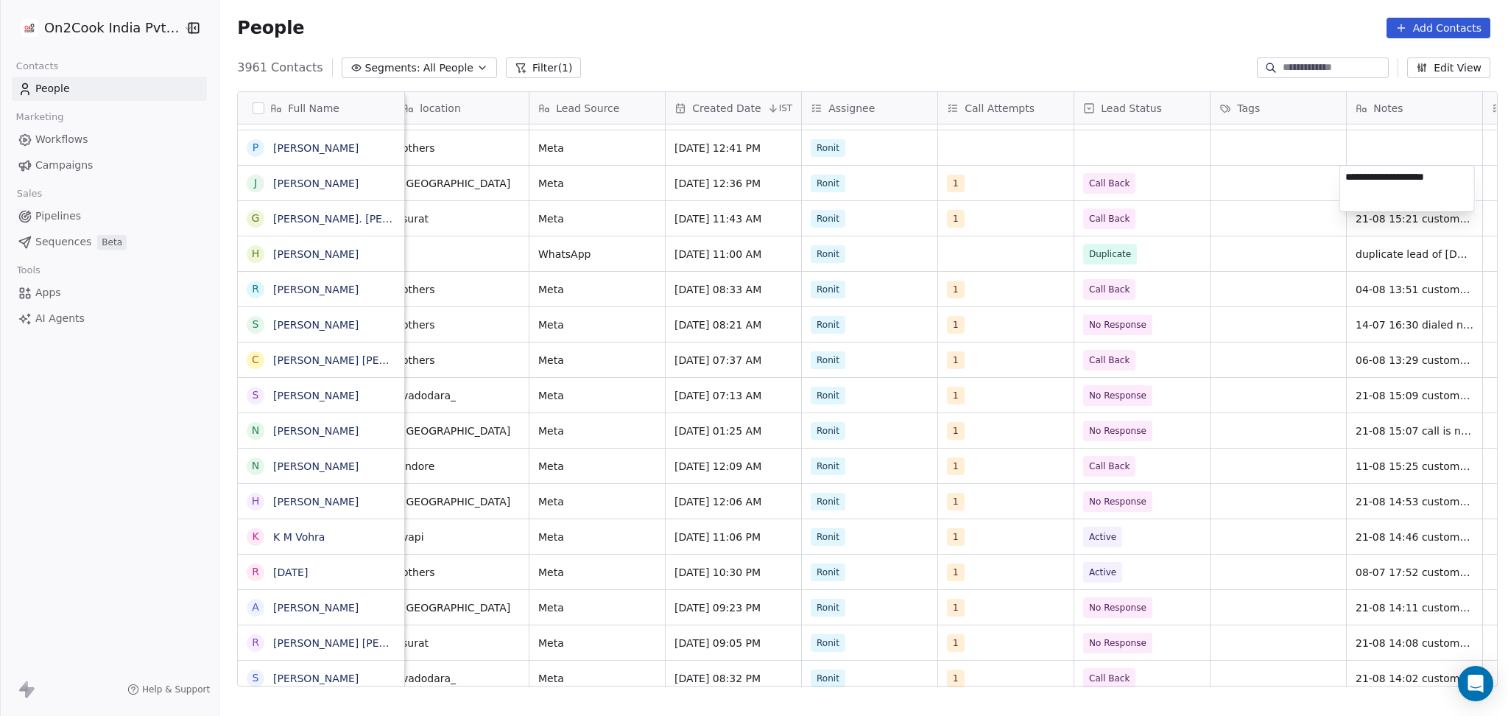
type textarea "**********"
drag, startPoint x: 975, startPoint y: 175, endPoint x: 978, endPoint y: 152, distance: 22.3
click at [974, 175] on html "On2Cook India Pvt. Ltd. Contacts People Marketing Workflows Campaigns Sales Pip…" at bounding box center [754, 358] width 1508 height 716
click at [974, 151] on div "grid" at bounding box center [1006, 147] width 136 height 35
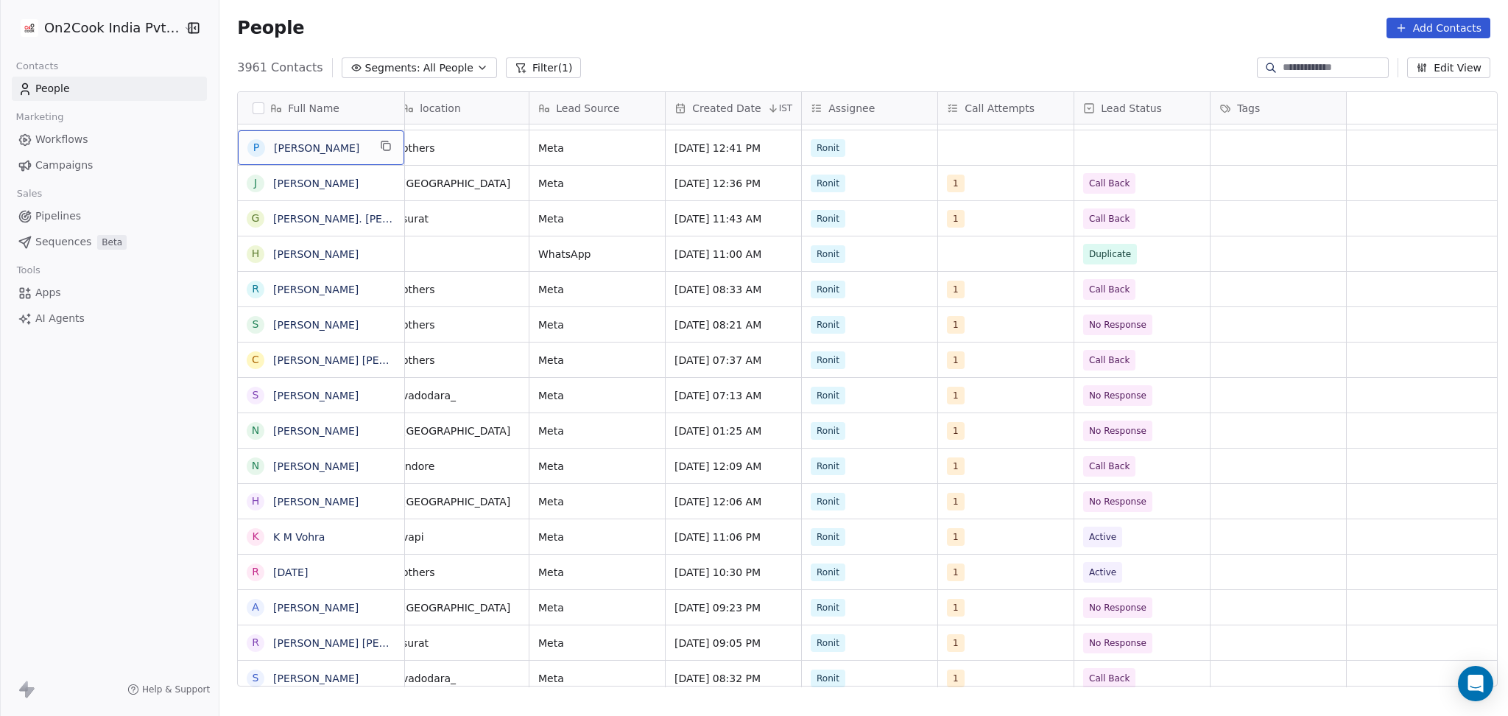
scroll to position [0, 0]
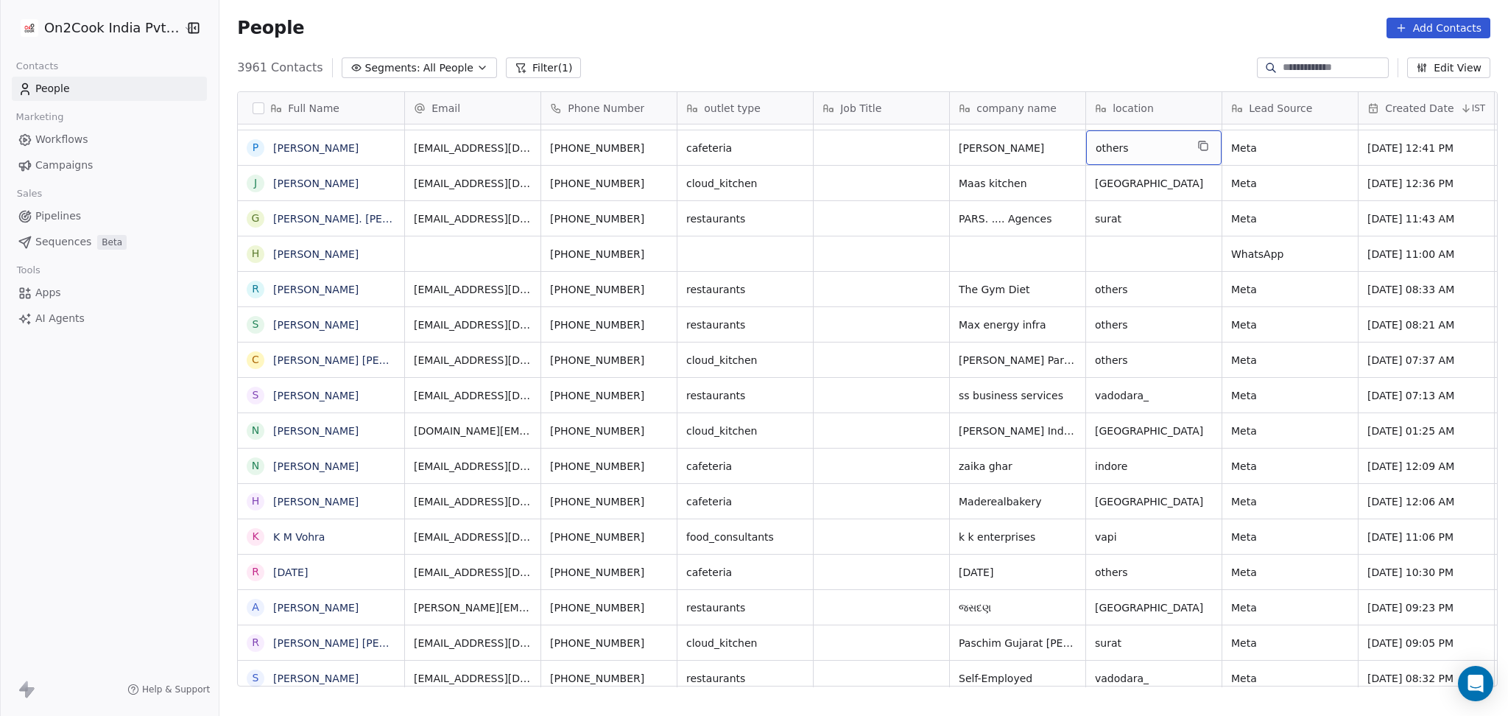
click at [1106, 138] on div "others" at bounding box center [1154, 147] width 136 height 35
click at [1103, 143] on textarea "******" at bounding box center [1148, 153] width 134 height 46
type textarea "**********"
click at [1210, 164] on textarea "**********" at bounding box center [1148, 153] width 134 height 46
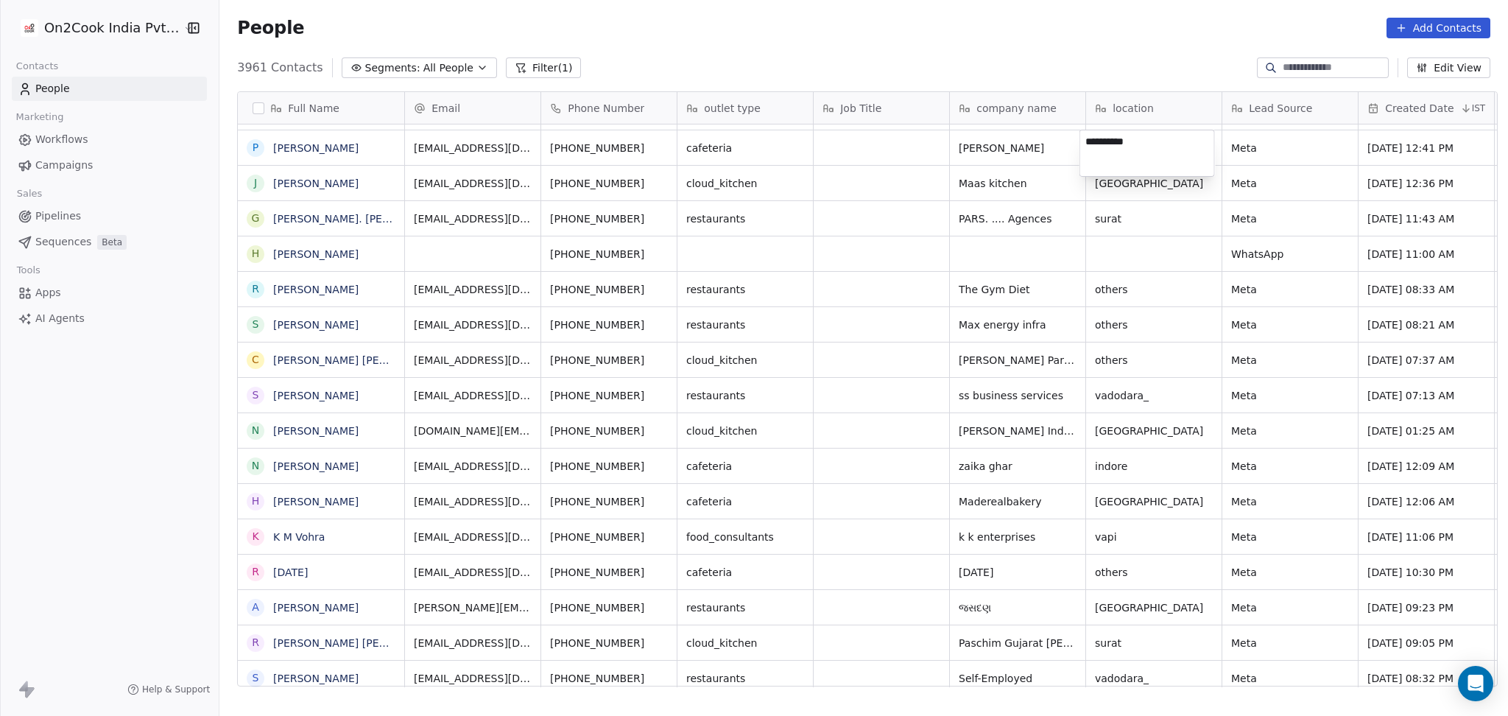
click at [828, 169] on html "On2Cook India Pvt. Ltd. Contacts People Marketing Workflows Campaigns Sales Pip…" at bounding box center [754, 358] width 1508 height 716
click at [380, 144] on icon "grid" at bounding box center [386, 146] width 12 height 12
click at [384, 148] on icon "grid" at bounding box center [386, 146] width 12 height 12
click at [658, 147] on button "grid" at bounding box center [663, 146] width 18 height 18
click at [1062, 145] on icon "grid" at bounding box center [1067, 146] width 12 height 12
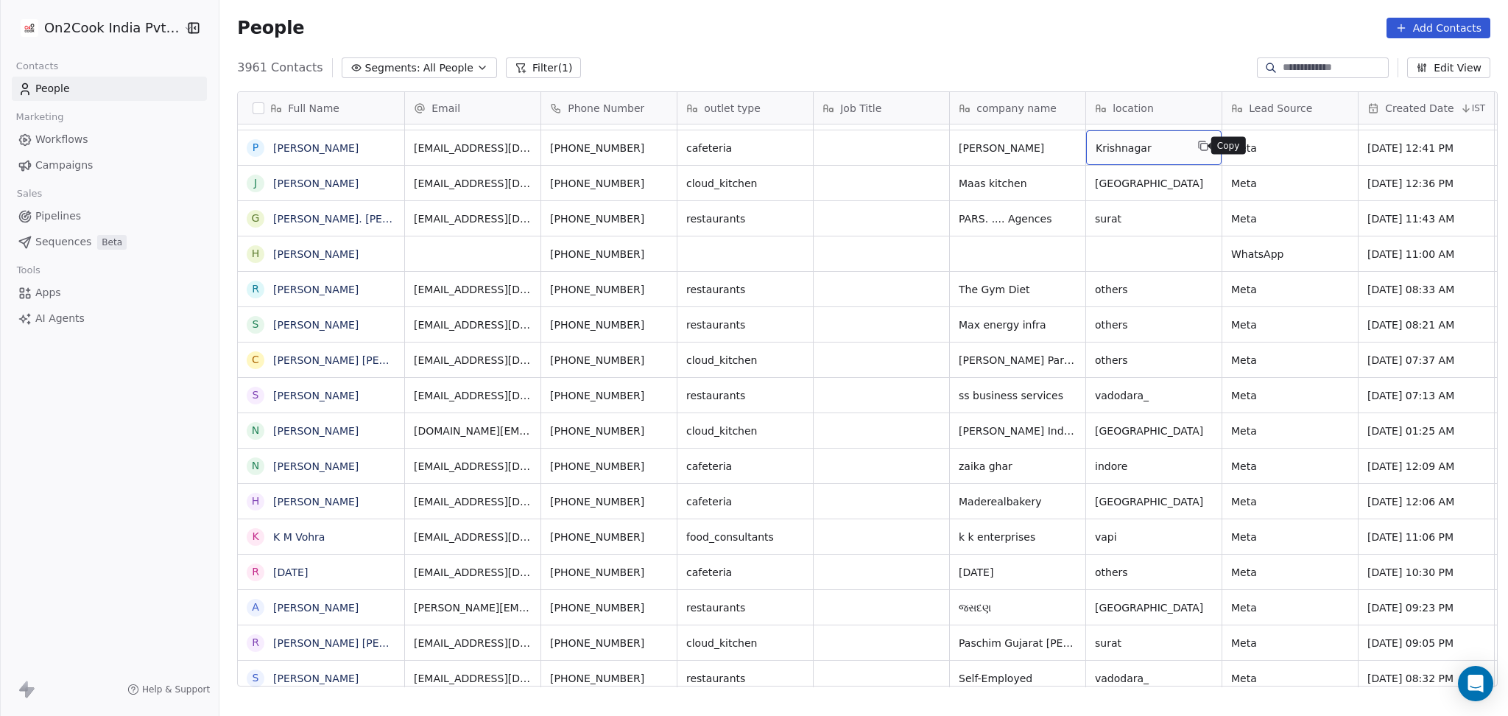
click at [1201, 149] on icon "grid" at bounding box center [1204, 147] width 7 height 7
click at [657, 145] on icon "grid" at bounding box center [663, 146] width 12 height 12
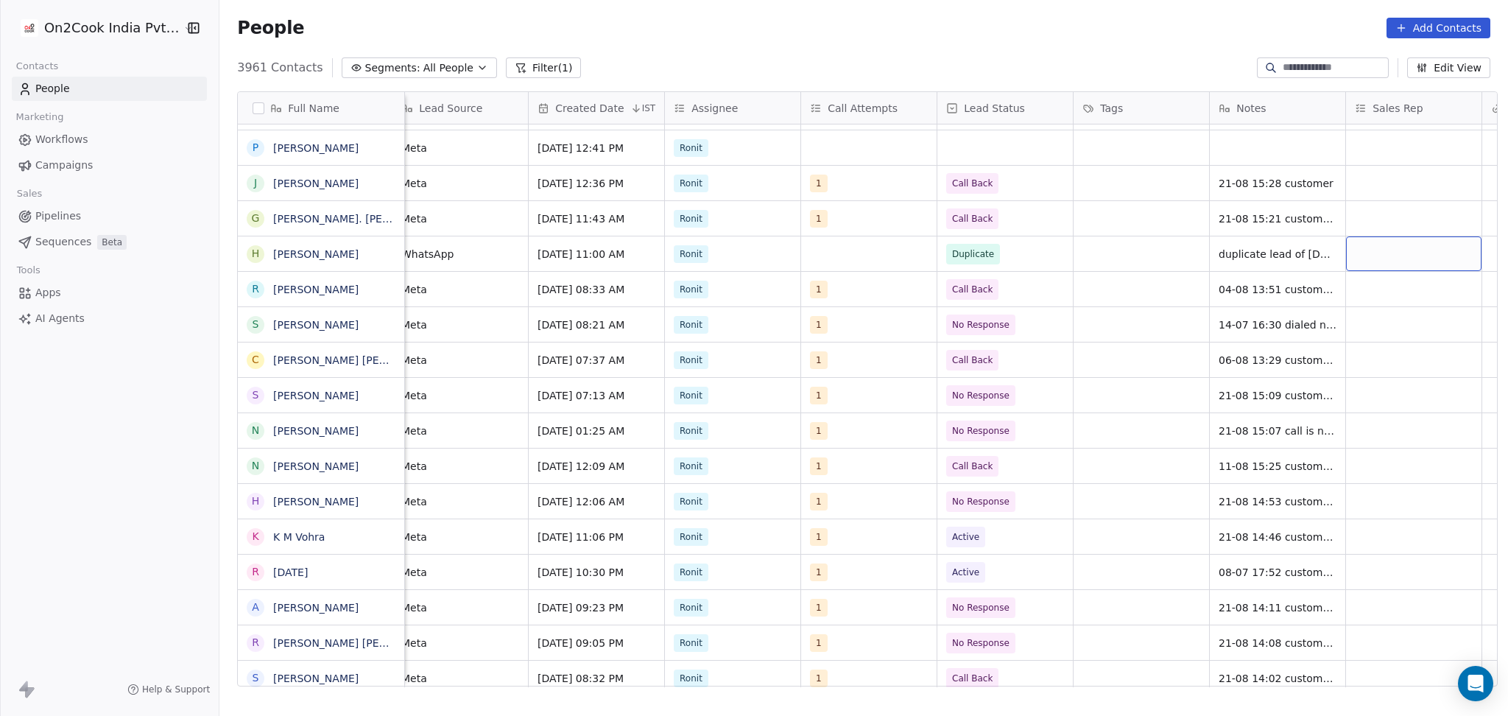
scroll to position [0, 966]
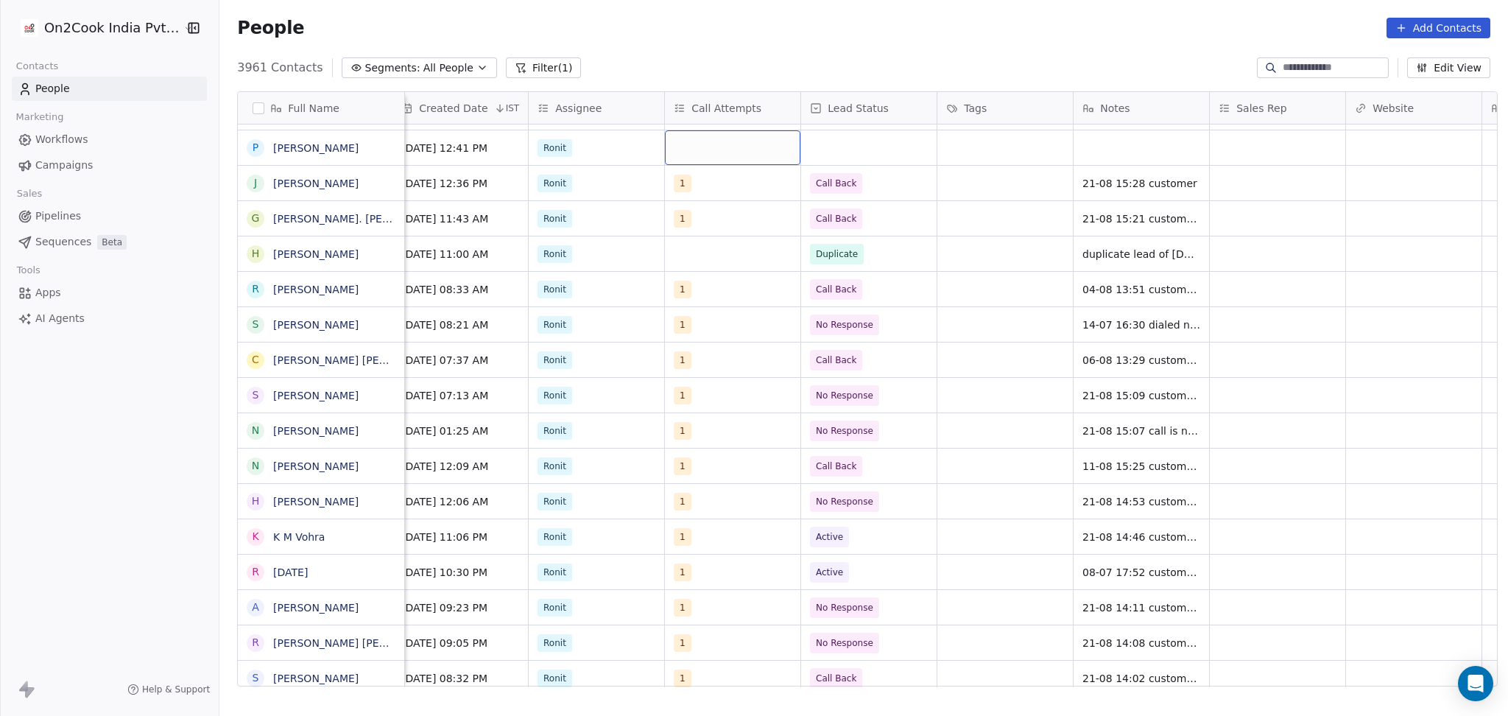
click at [722, 144] on div "grid" at bounding box center [733, 147] width 136 height 35
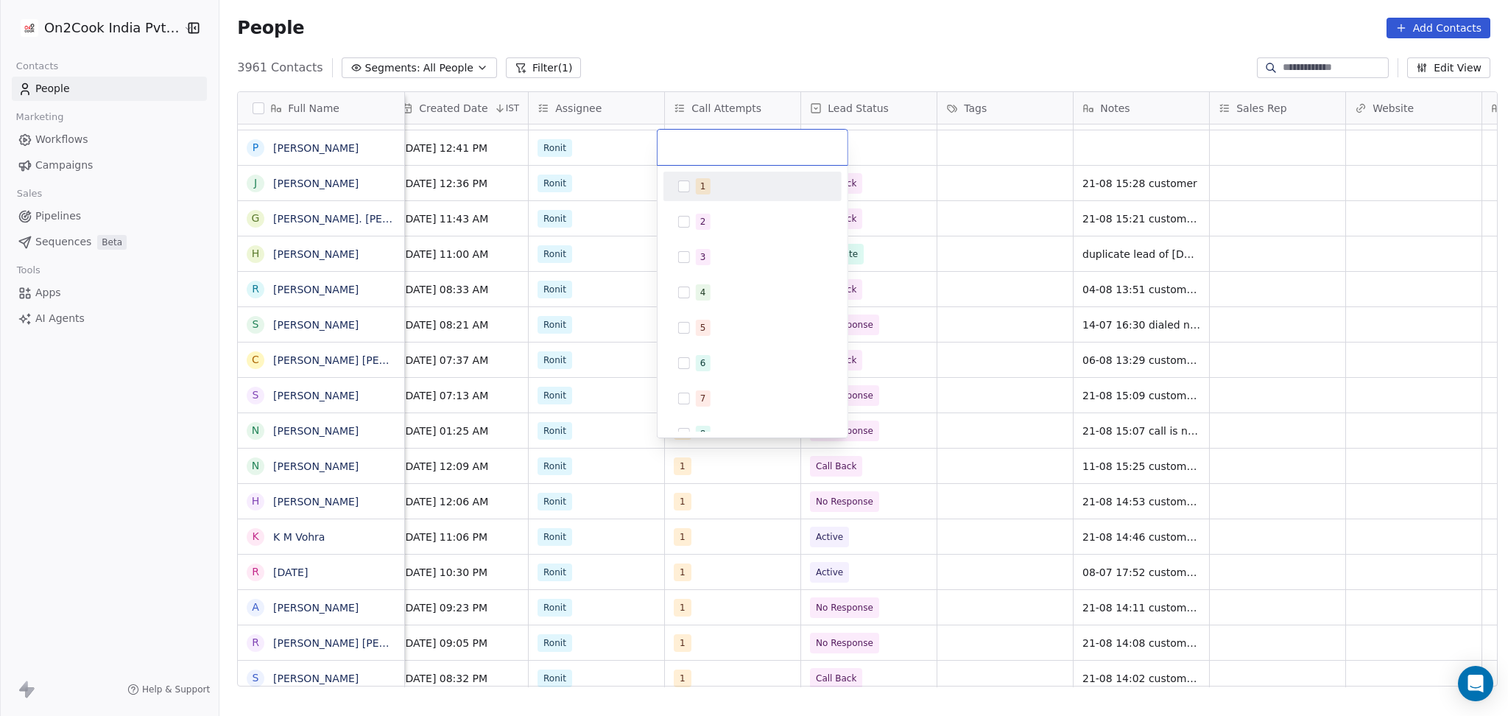
click at [717, 187] on div "1" at bounding box center [761, 186] width 131 height 16
drag, startPoint x: 966, startPoint y: 194, endPoint x: 880, endPoint y: 164, distance: 91.3
click at [968, 193] on html "On2Cook India Pvt. Ltd. Contacts People Marketing Workflows Campaigns Sales Pip…" at bounding box center [754, 358] width 1508 height 716
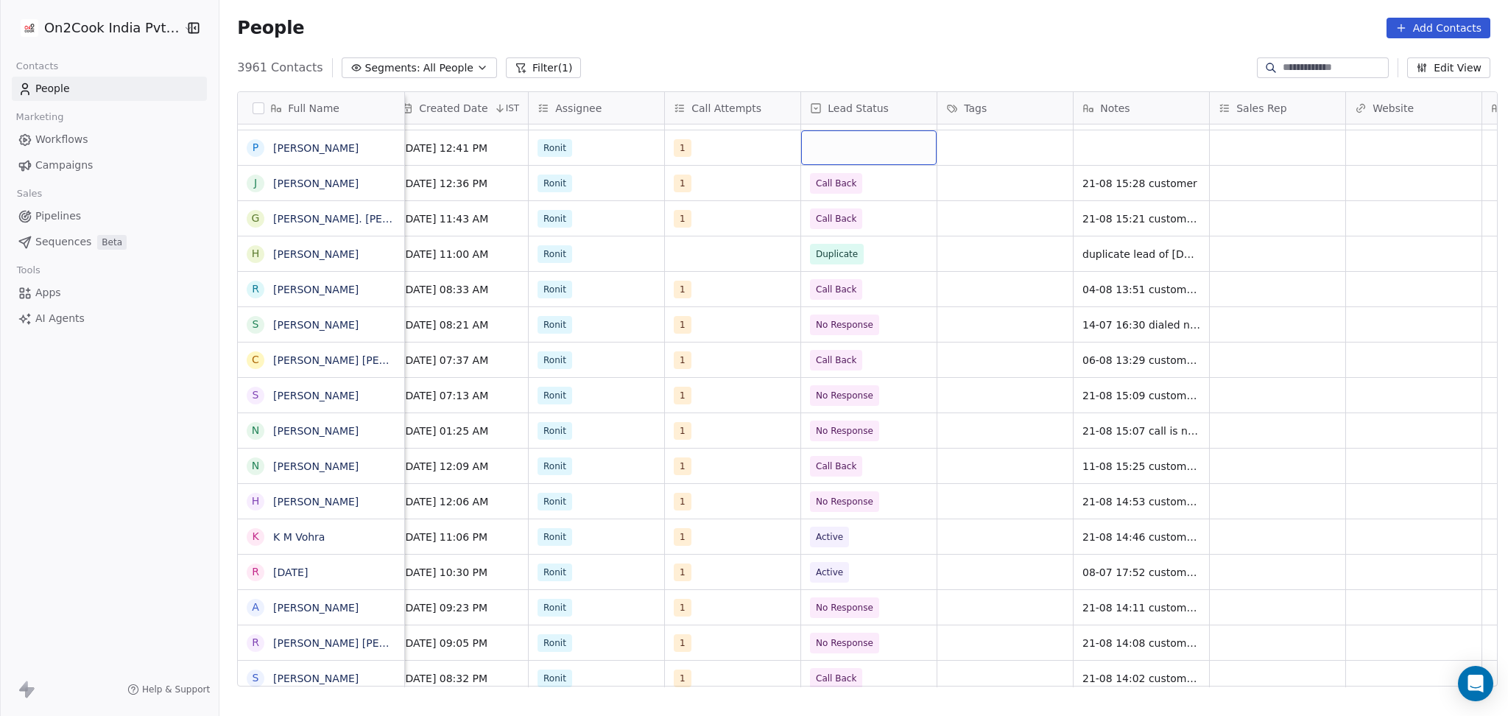
click at [878, 157] on div "grid" at bounding box center [869, 147] width 136 height 35
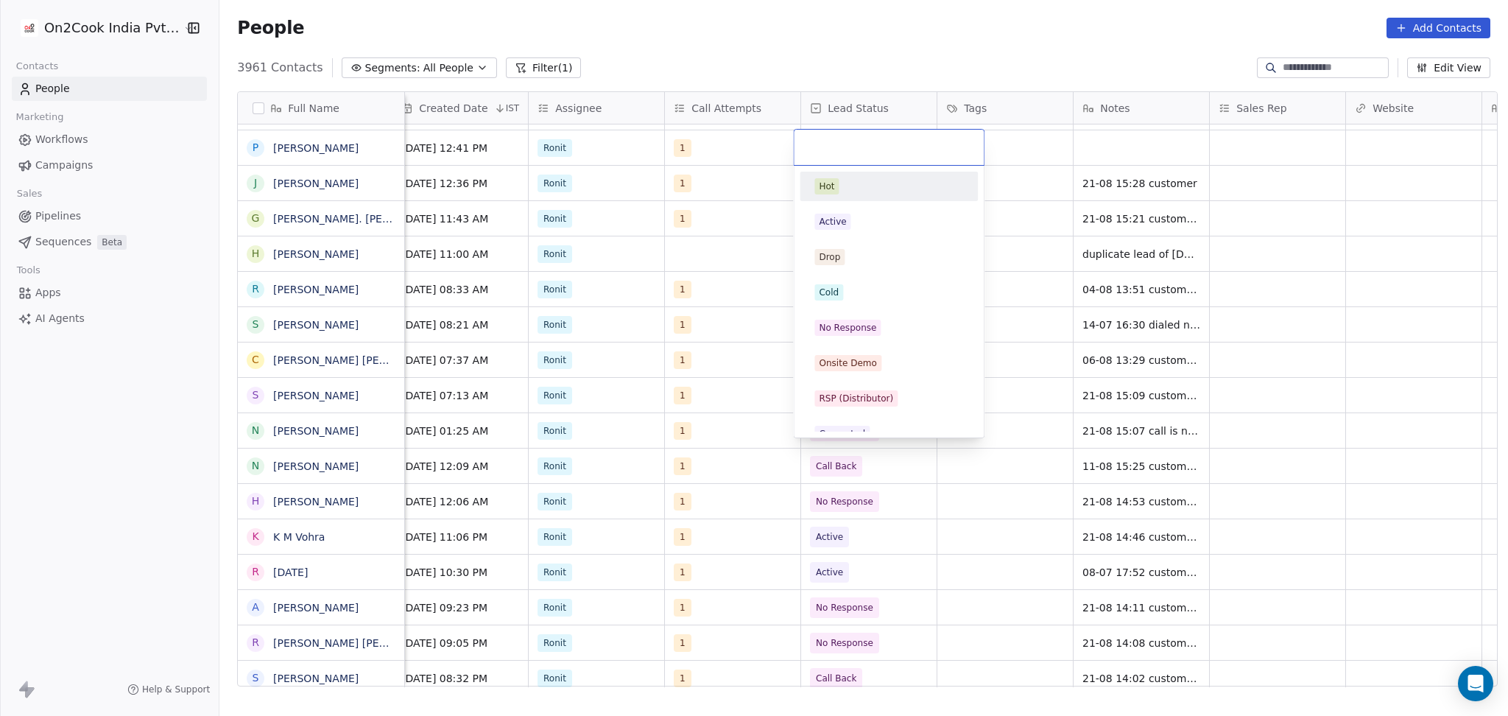
click at [705, 159] on html "On2Cook India Pvt. Ltd. Contacts People Marketing Workflows Campaigns Sales Pip…" at bounding box center [754, 358] width 1508 height 716
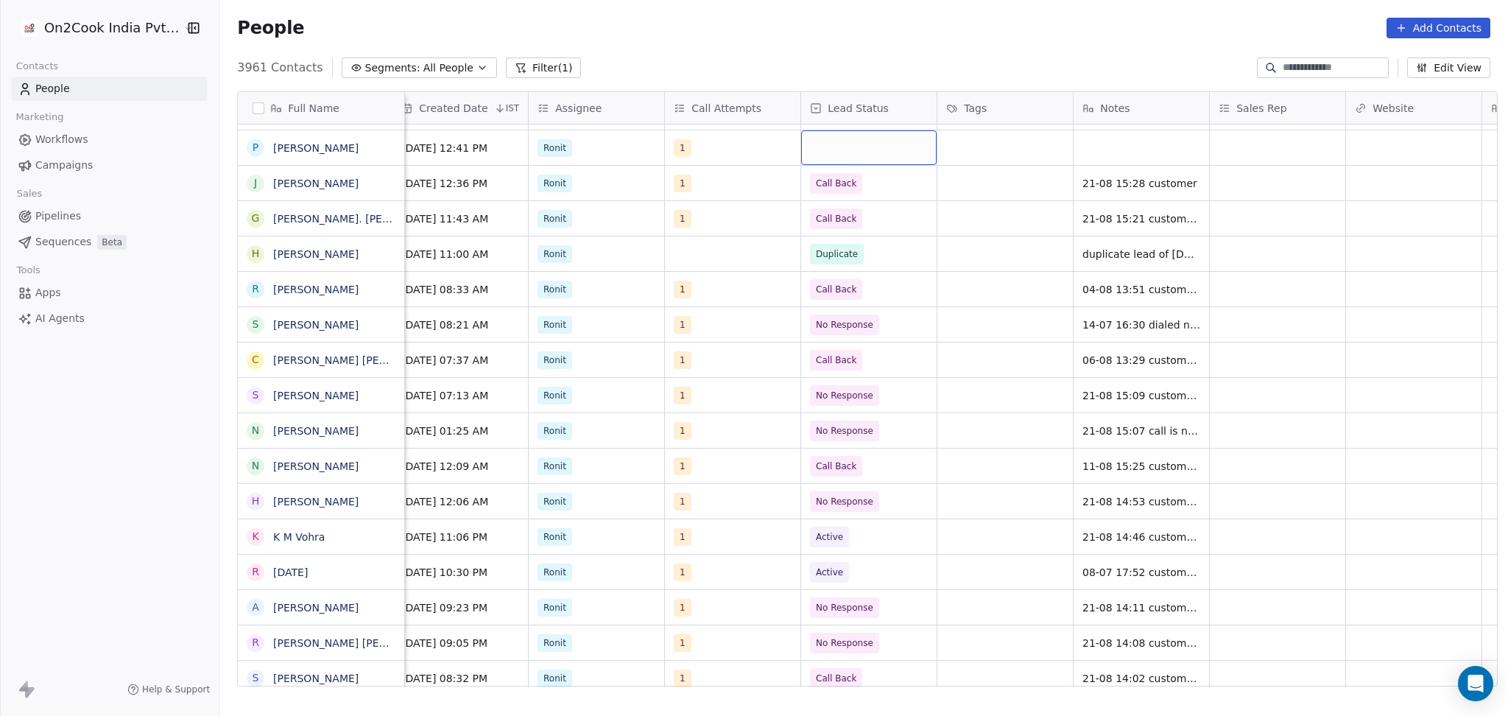
click at [893, 146] on div "grid" at bounding box center [869, 147] width 136 height 35
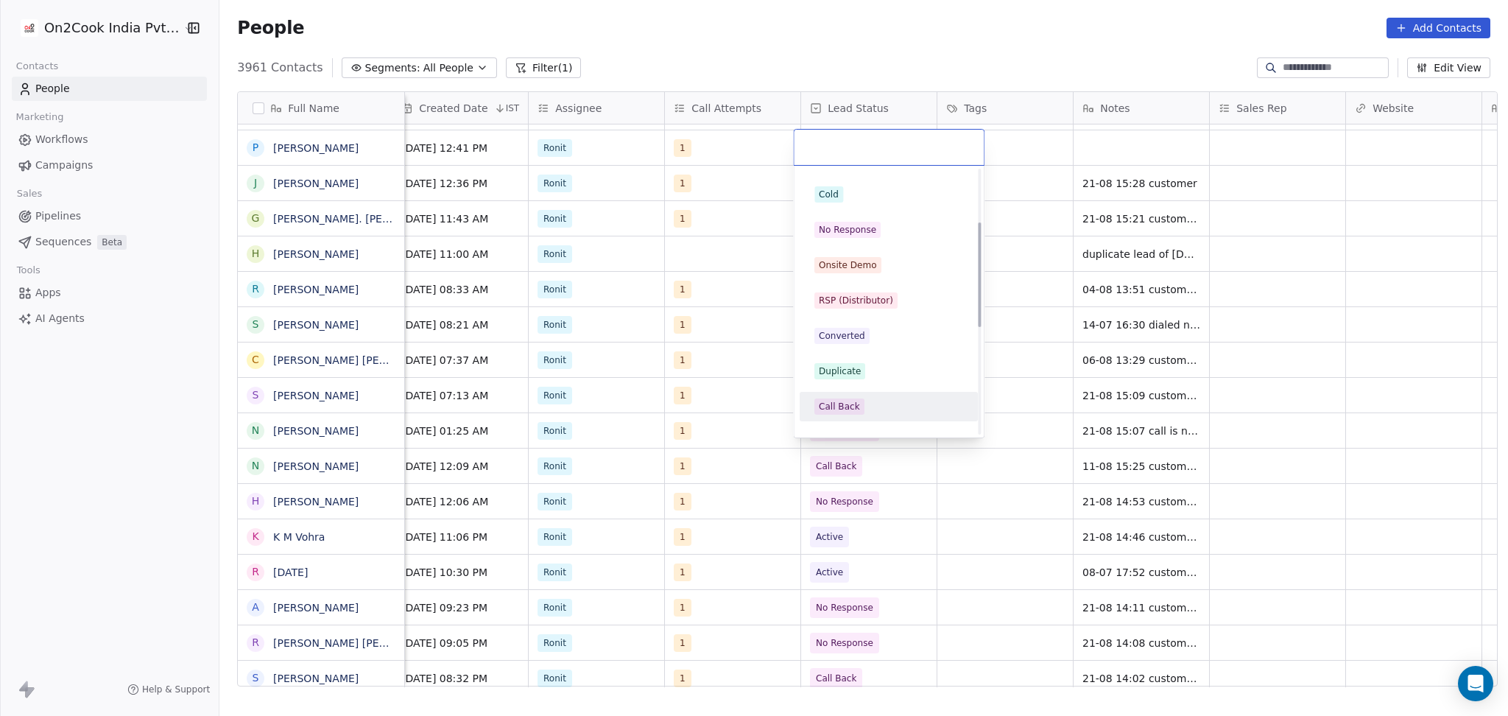
scroll to position [196, 0]
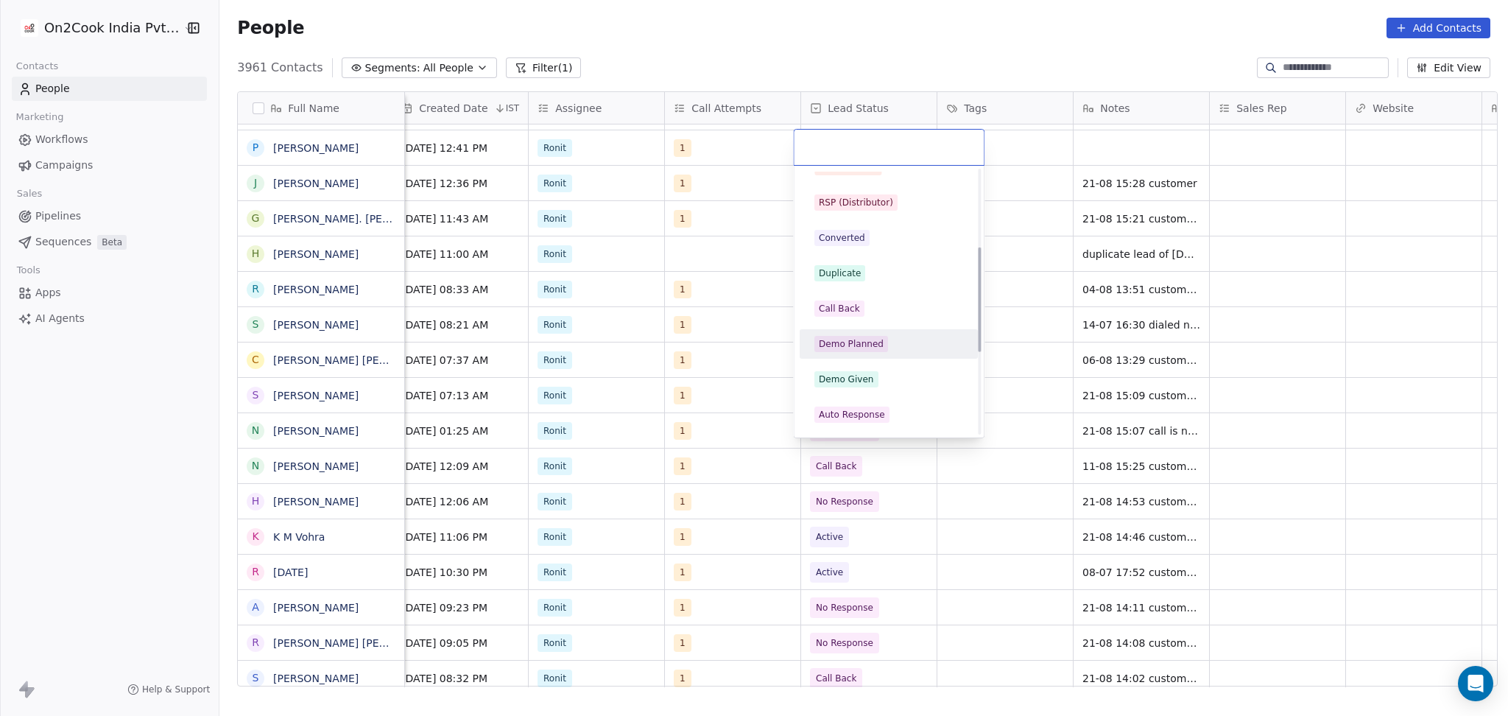
click at [857, 346] on div "Demo Planned" at bounding box center [851, 343] width 65 height 13
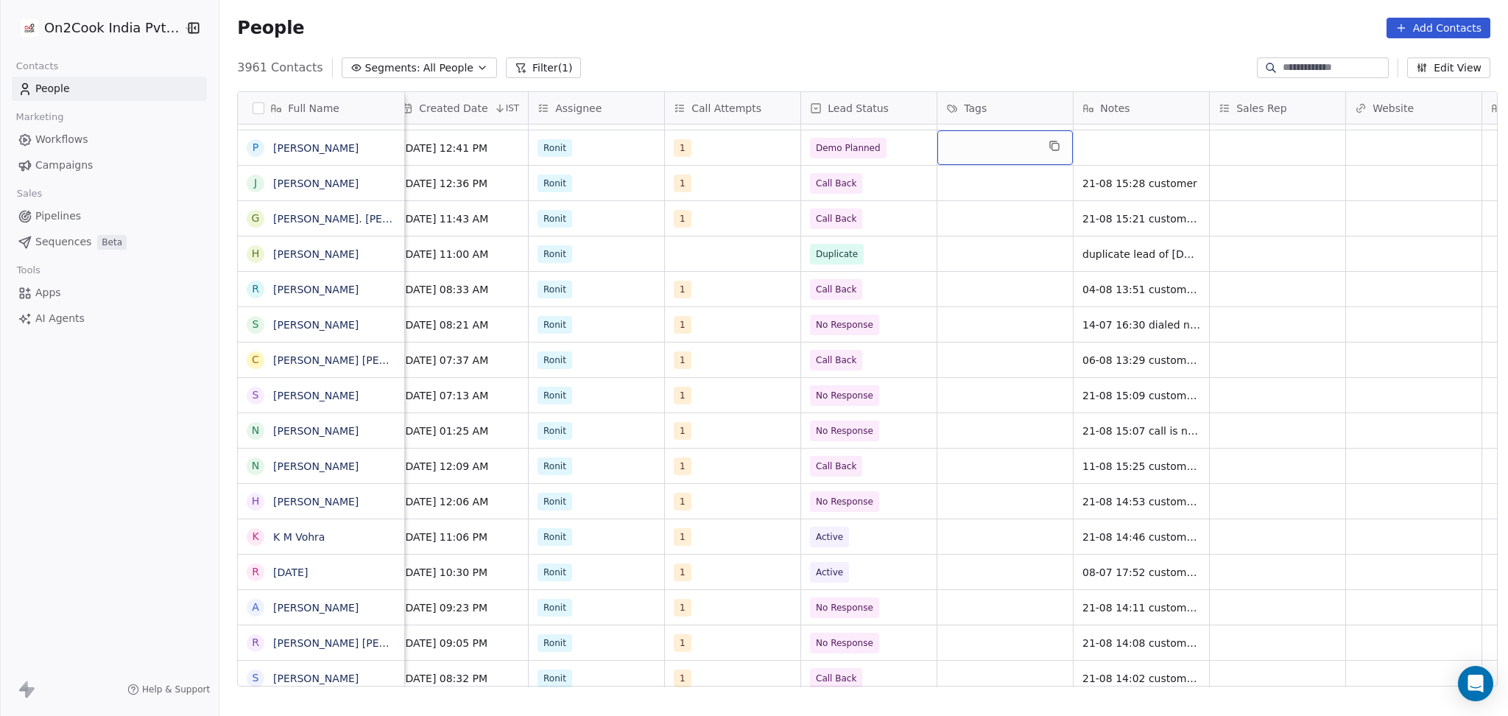
click at [1012, 141] on div "grid" at bounding box center [1006, 147] width 136 height 35
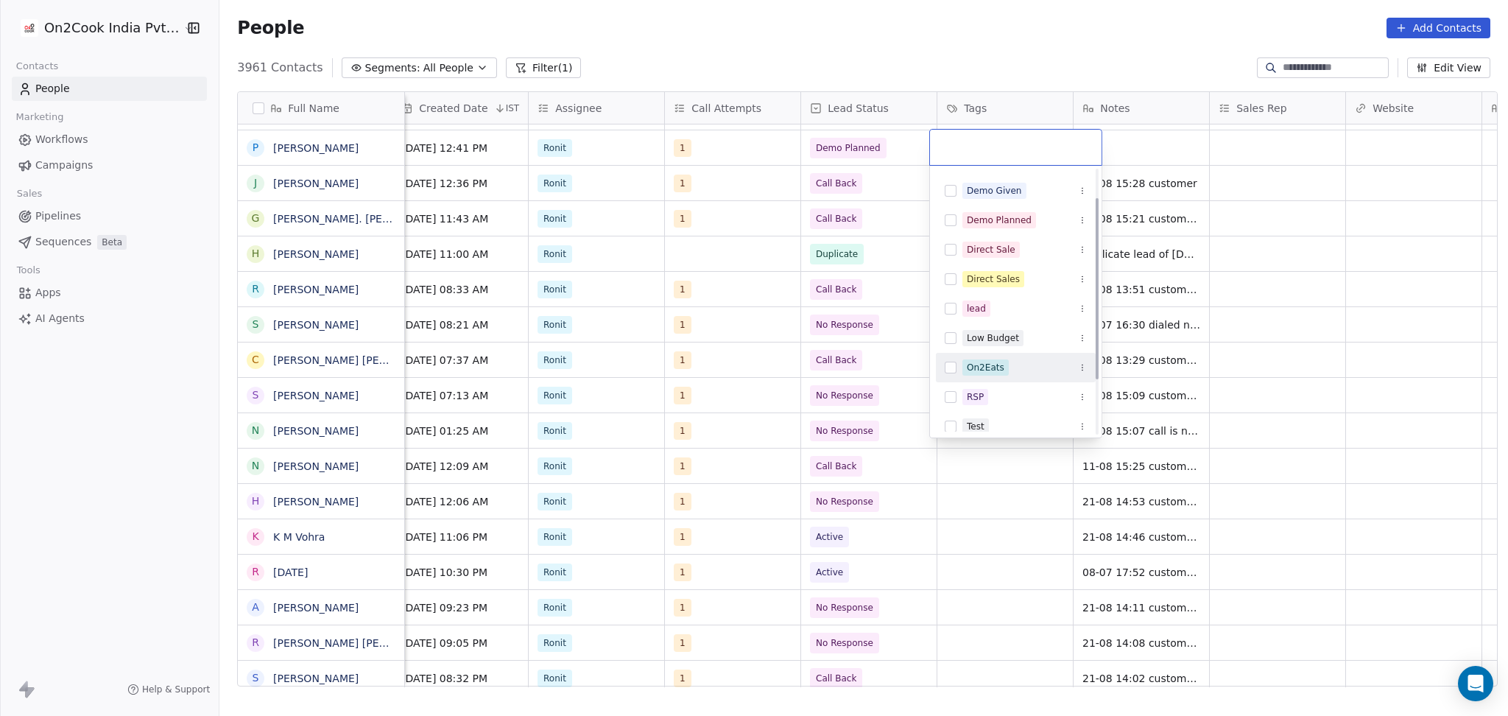
scroll to position [24, 0]
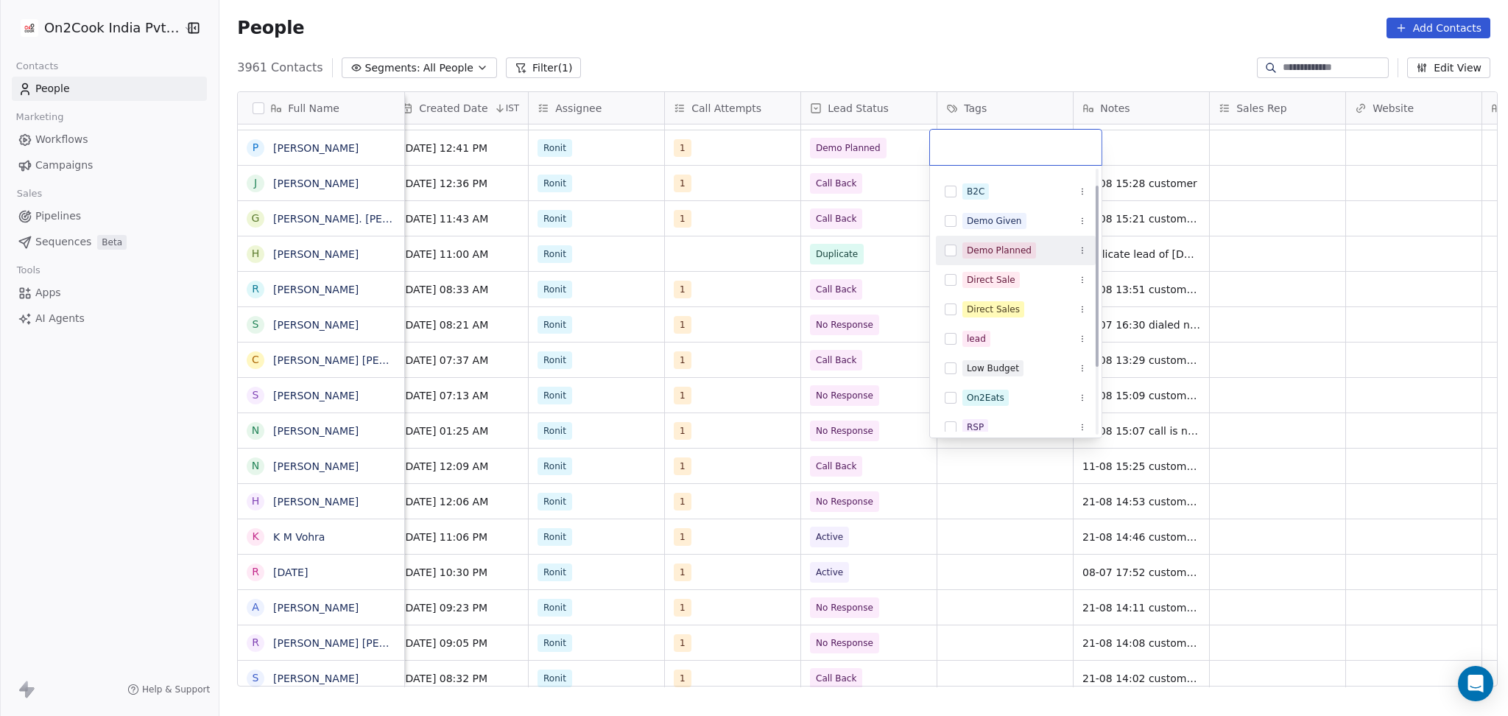
click at [977, 247] on div "Demo Planned" at bounding box center [999, 250] width 65 height 13
click at [1145, 144] on html "On2Cook India Pvt. Ltd. Contacts People Marketing Workflows Campaigns Sales Pip…" at bounding box center [754, 358] width 1508 height 716
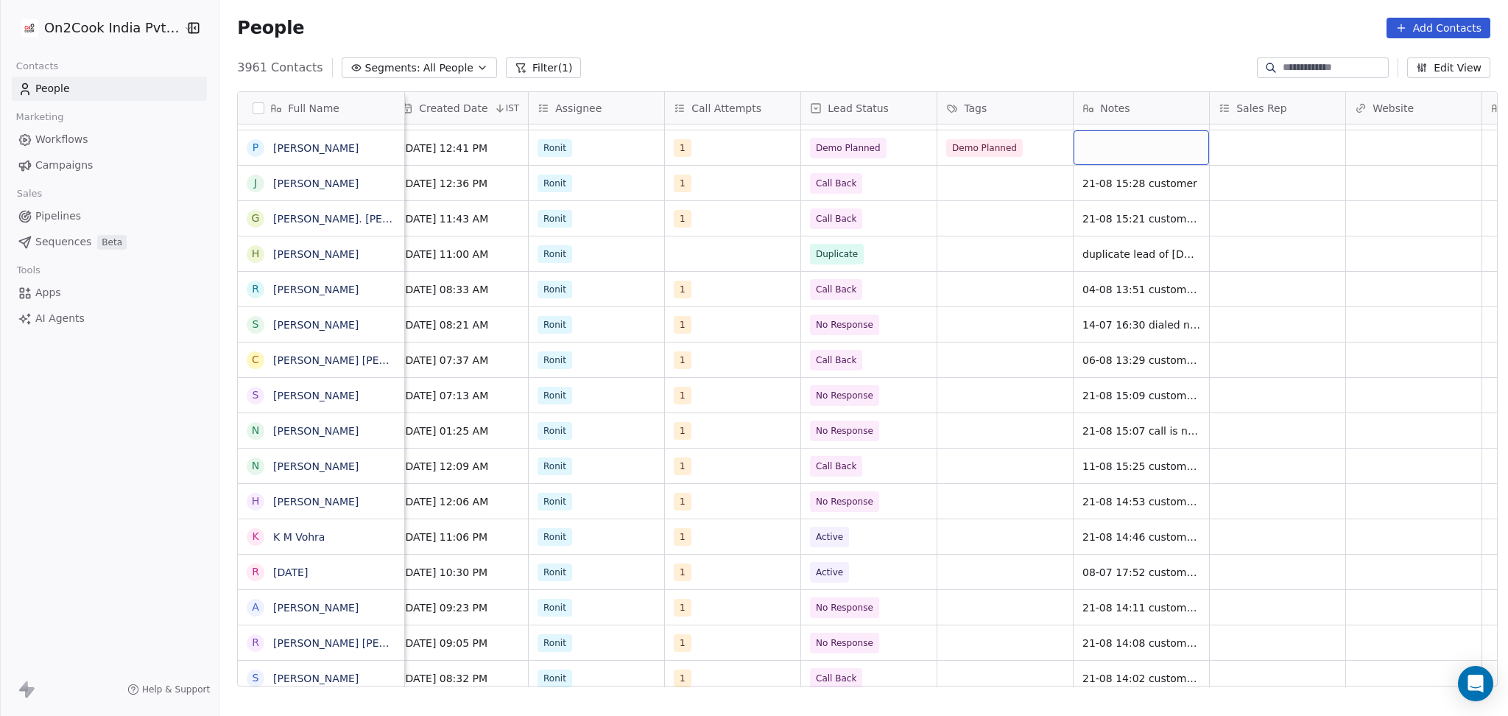
click at [1131, 147] on div "grid" at bounding box center [1142, 147] width 136 height 35
type textarea "**********"
click at [1329, 156] on html "On2Cook India Pvt. Ltd. Contacts People Marketing Workflows Campaigns Sales Pip…" at bounding box center [754, 358] width 1508 height 716
click at [1290, 148] on div "grid" at bounding box center [1278, 147] width 136 height 35
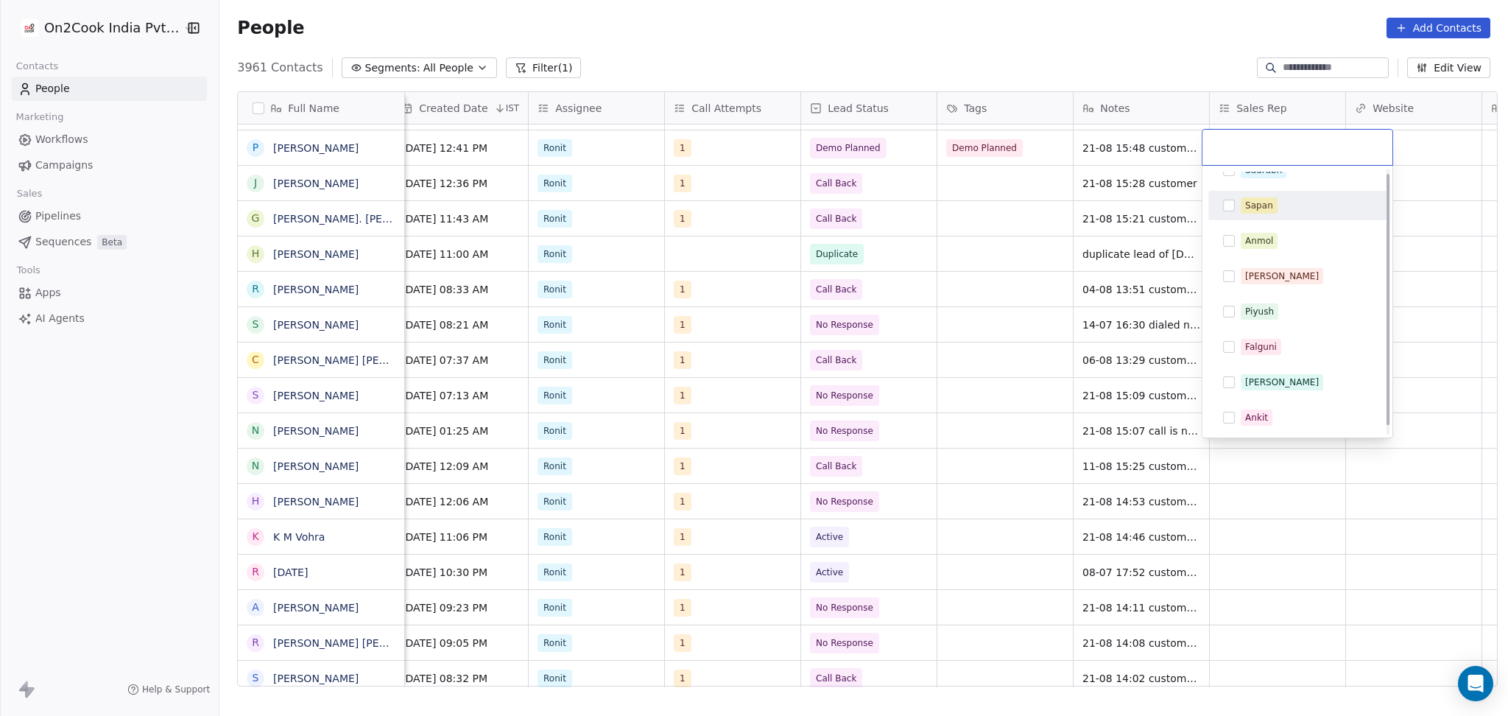
scroll to position [0, 0]
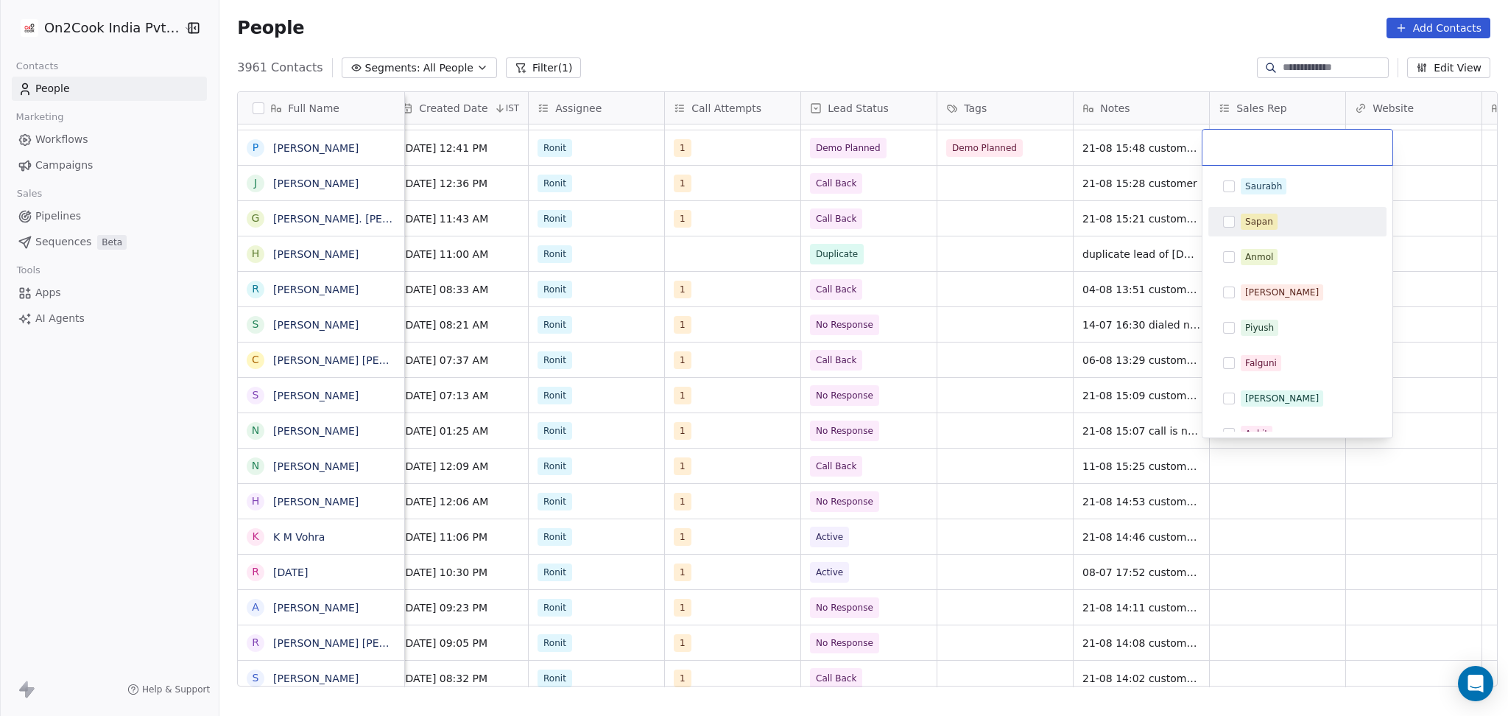
click at [1249, 222] on div "Sapan" at bounding box center [1260, 221] width 28 height 13
click at [1416, 144] on html "On2Cook India Pvt. Ltd. Contacts People Marketing Workflows Campaigns Sales Pip…" at bounding box center [754, 358] width 1508 height 716
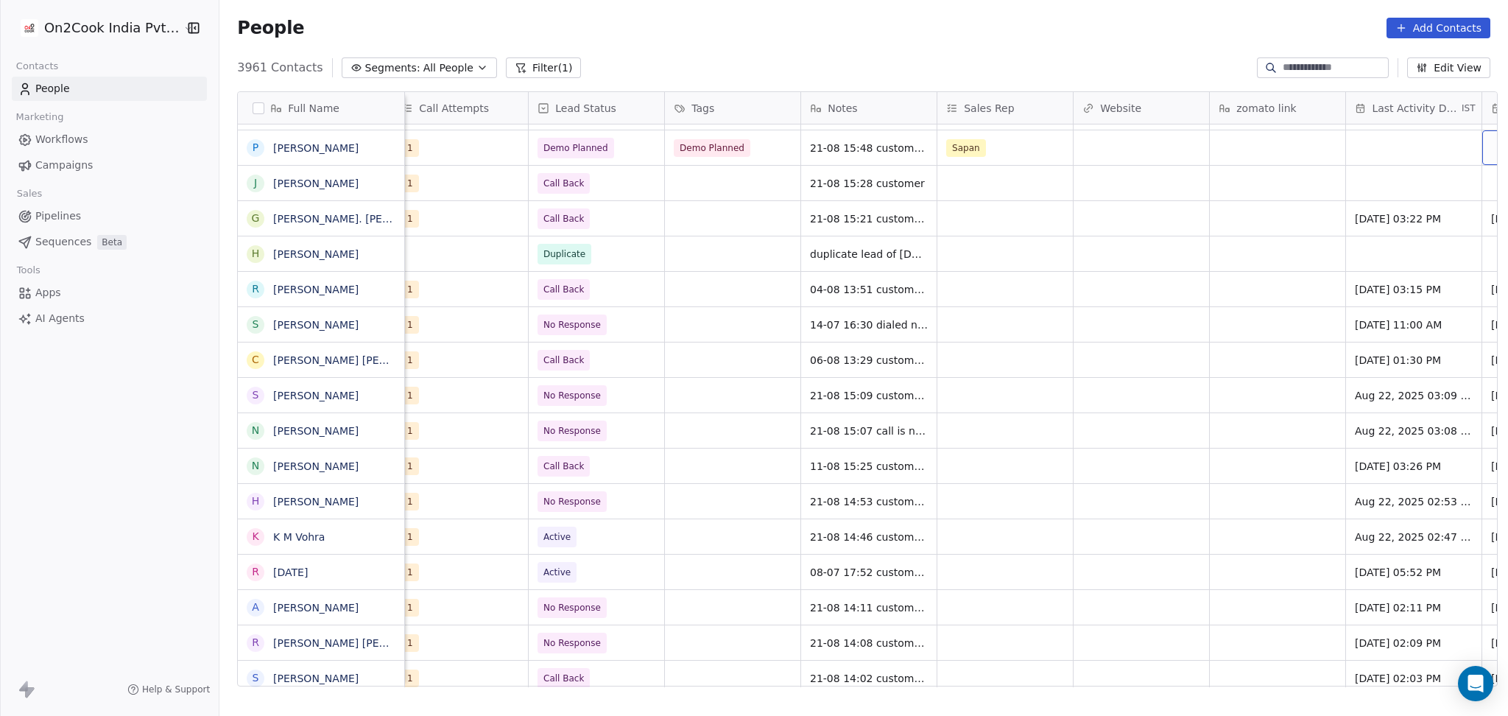
scroll to position [0, 1374]
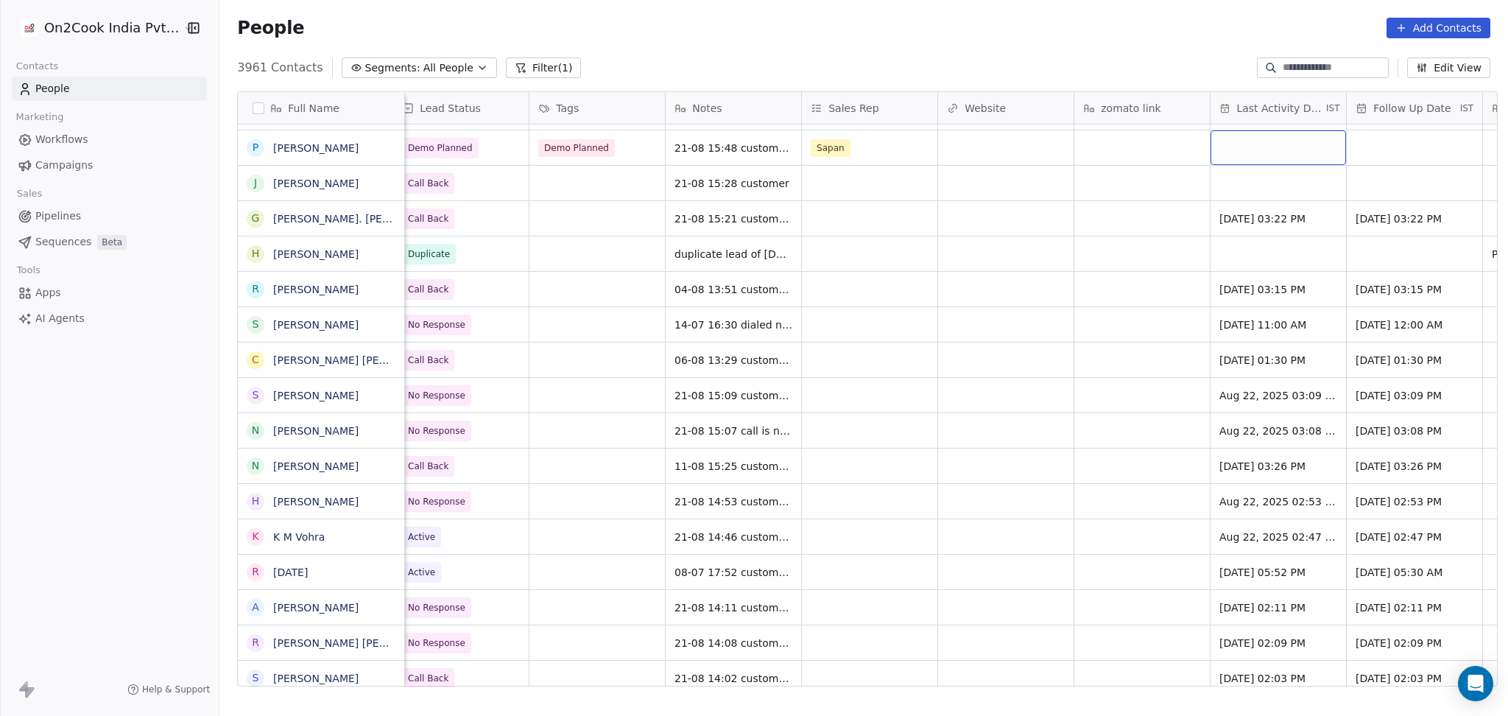
click at [1256, 147] on div "grid" at bounding box center [1279, 147] width 136 height 35
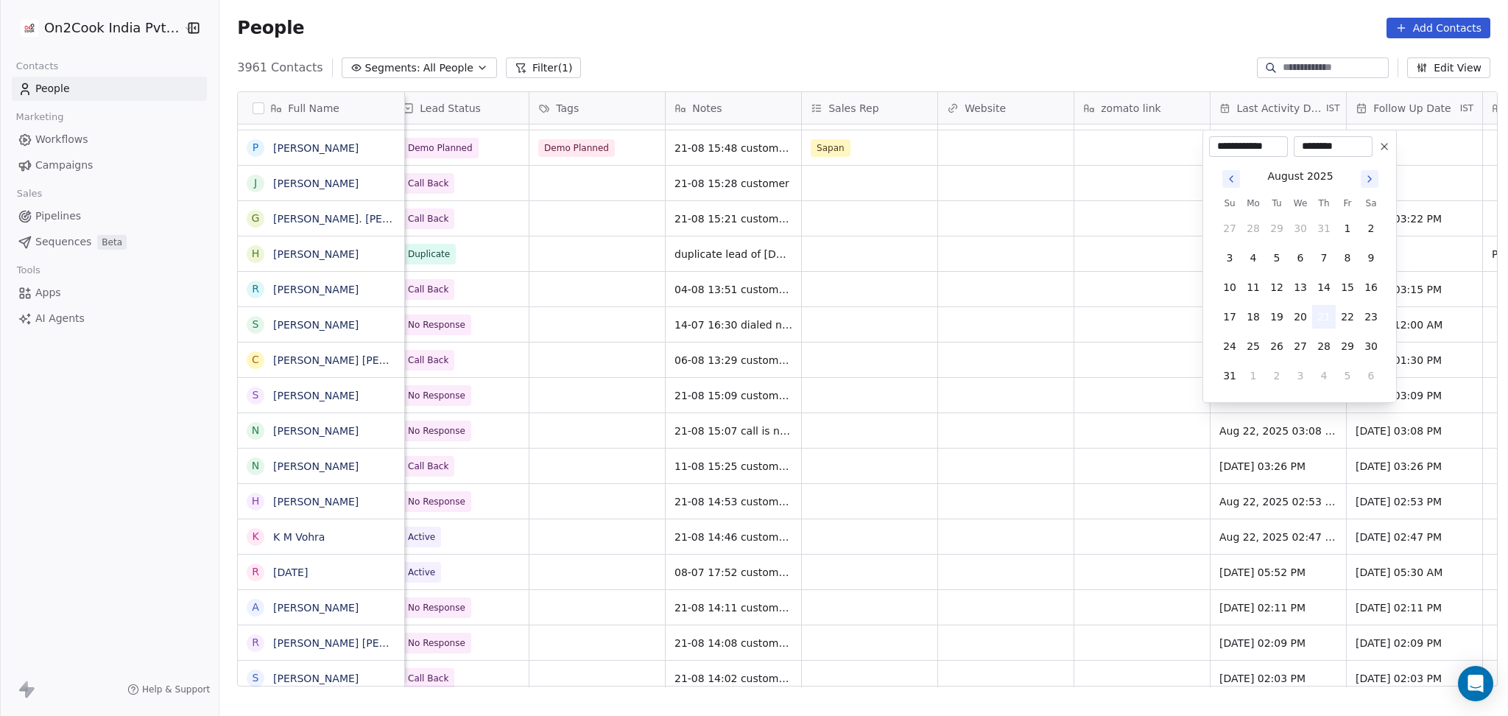
click at [1328, 317] on button "21" at bounding box center [1325, 317] width 24 height 24
click at [1042, 322] on html "On2Cook India Pvt. Ltd. Contacts People Marketing Workflows Campaigns Sales Pip…" at bounding box center [754, 358] width 1508 height 716
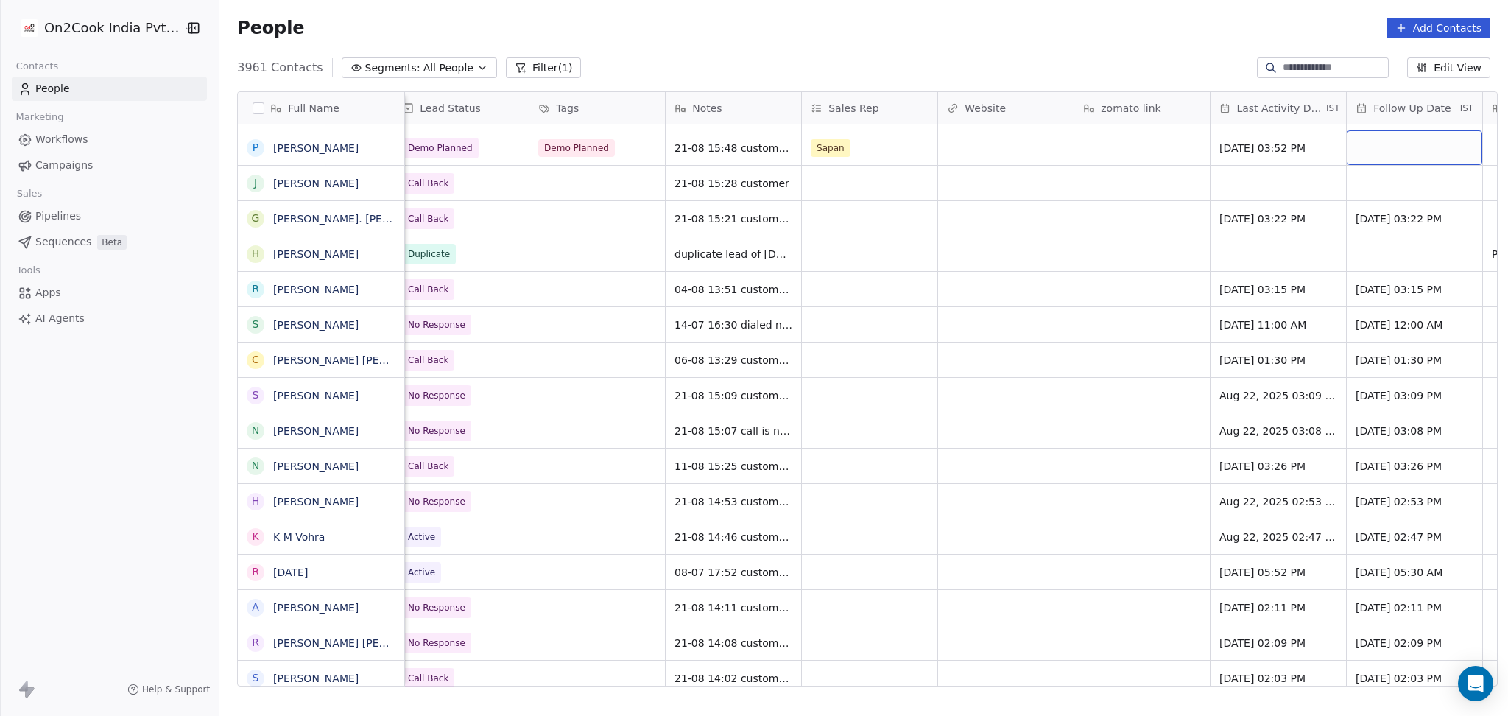
click at [1366, 152] on div "grid" at bounding box center [1415, 147] width 136 height 35
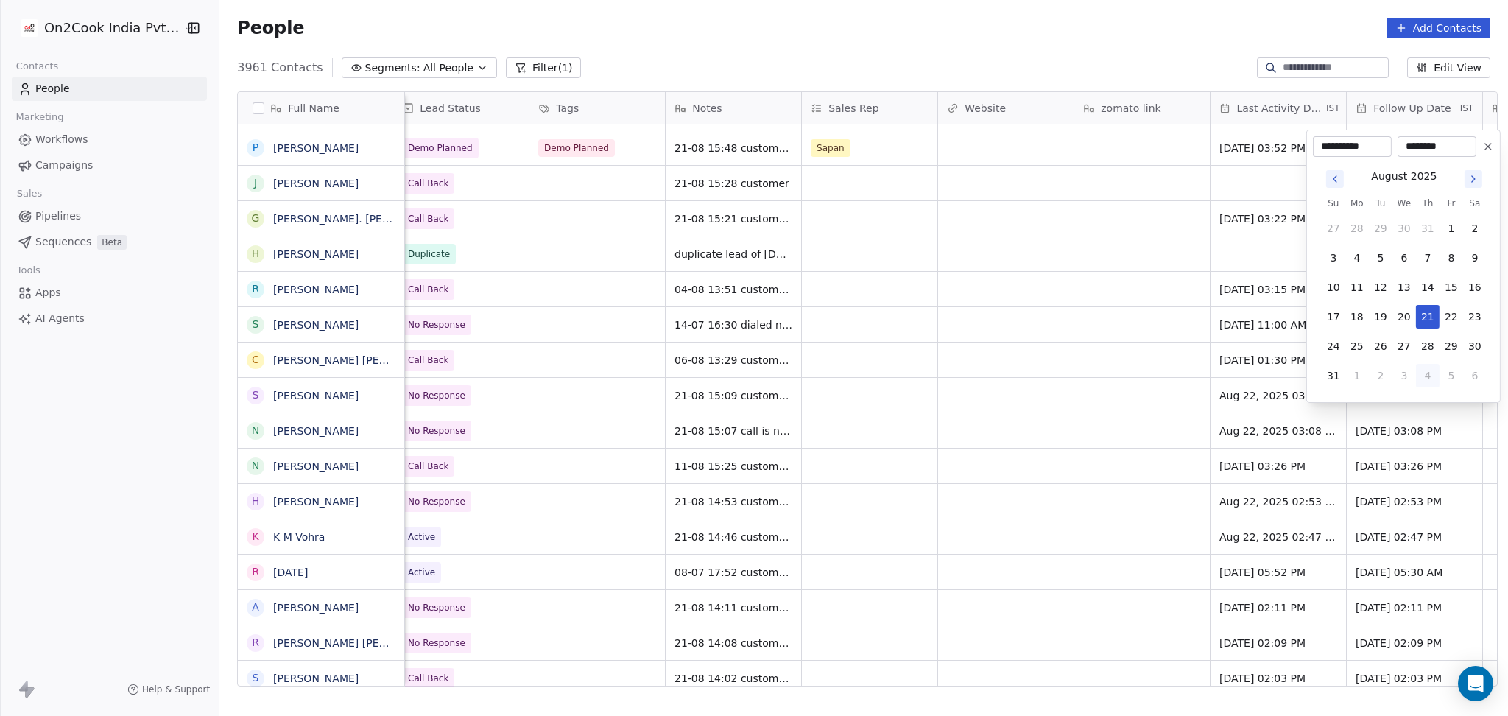
click at [1428, 377] on button "4" at bounding box center [1428, 376] width 24 height 24
type input "**********"
drag, startPoint x: 1079, startPoint y: 261, endPoint x: 1187, endPoint y: 166, distance: 144.1
click at [1080, 261] on html "On2Cook India Pvt. Ltd. Contacts People Marketing Workflows Campaigns Sales Pip…" at bounding box center [754, 358] width 1508 height 716
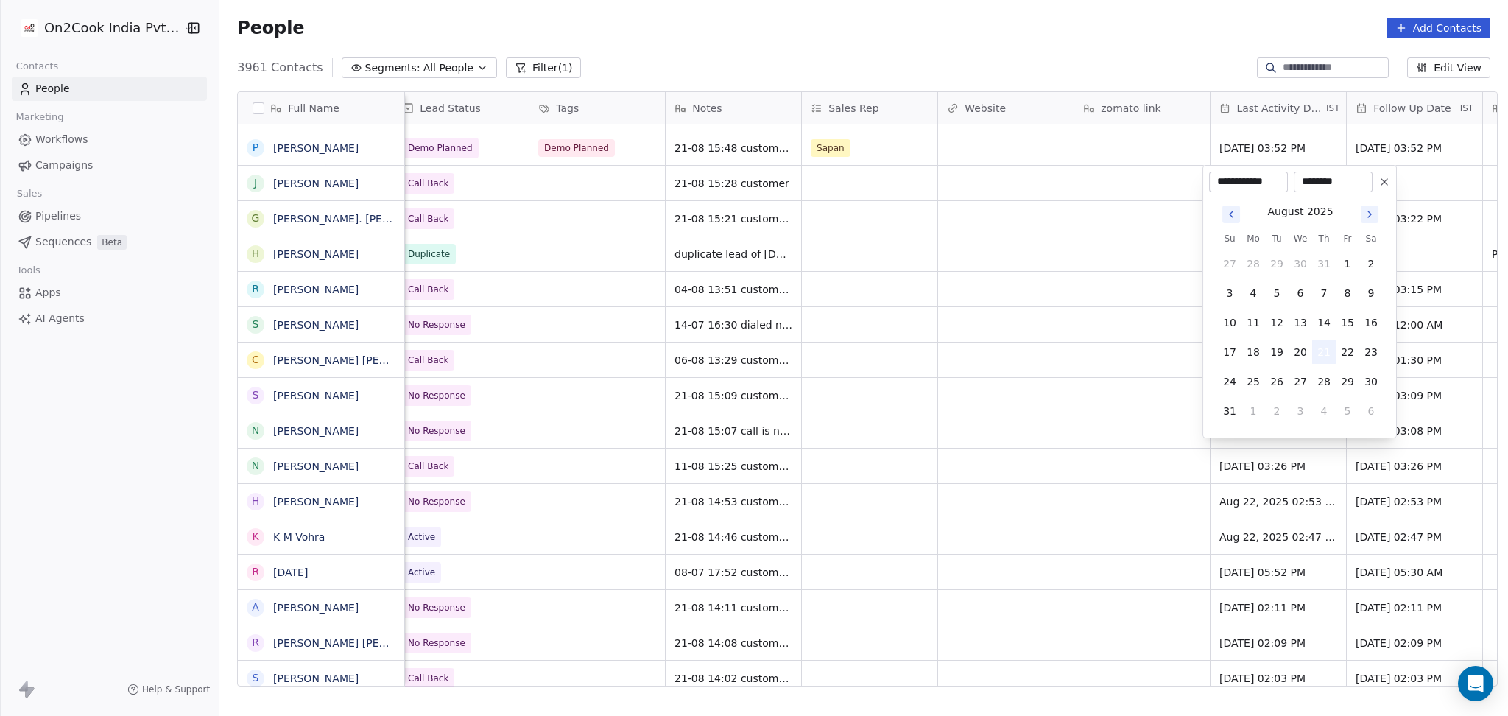
click at [1321, 353] on button "21" at bounding box center [1325, 352] width 24 height 24
click at [1075, 324] on html "On2Cook India Pvt. Ltd. Contacts People Marketing Workflows Campaigns Sales Pip…" at bounding box center [754, 358] width 1508 height 716
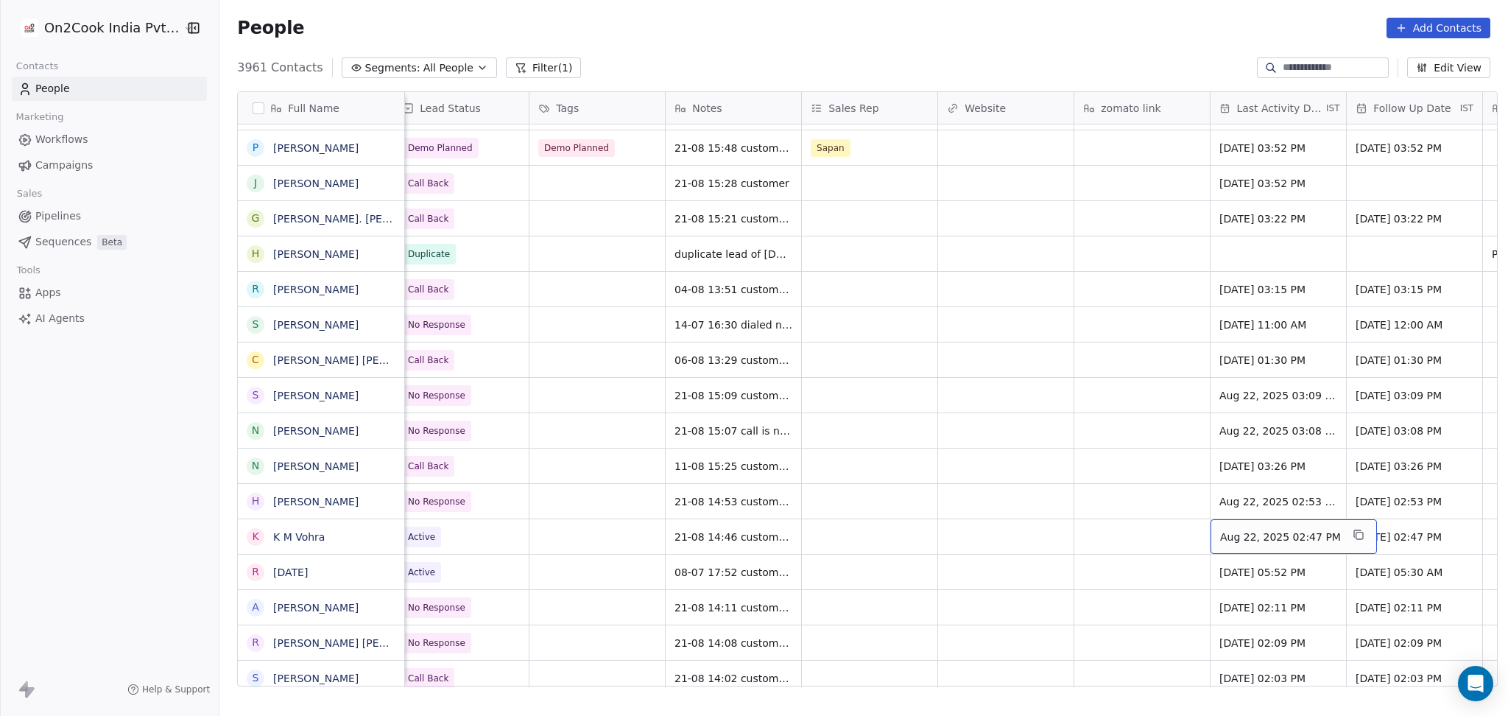
click at [1254, 533] on span "Aug 22, 2025 02:47 PM" at bounding box center [1280, 537] width 121 height 15
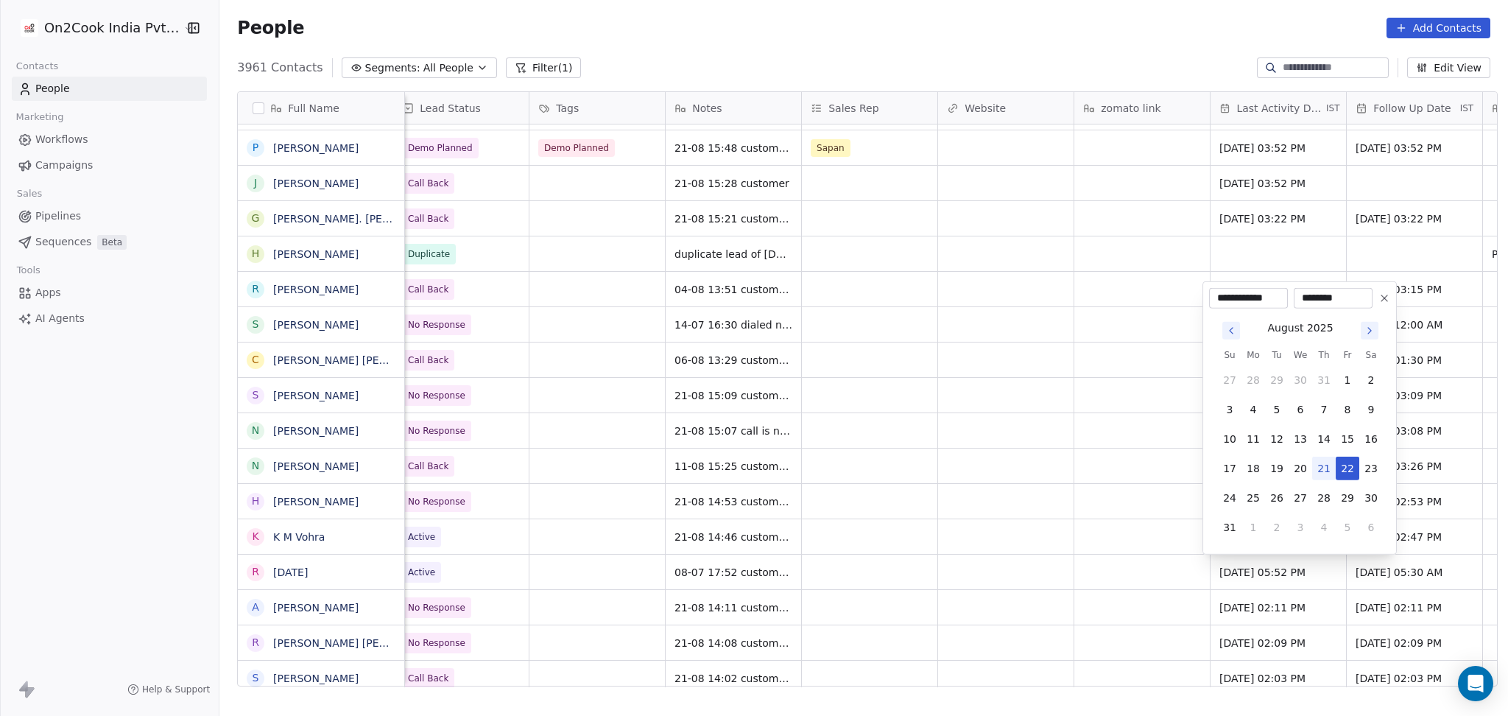
click at [1028, 461] on html "On2Cook India Pvt. Ltd. Contacts People Marketing Workflows Campaigns Sales Pip…" at bounding box center [754, 358] width 1508 height 716
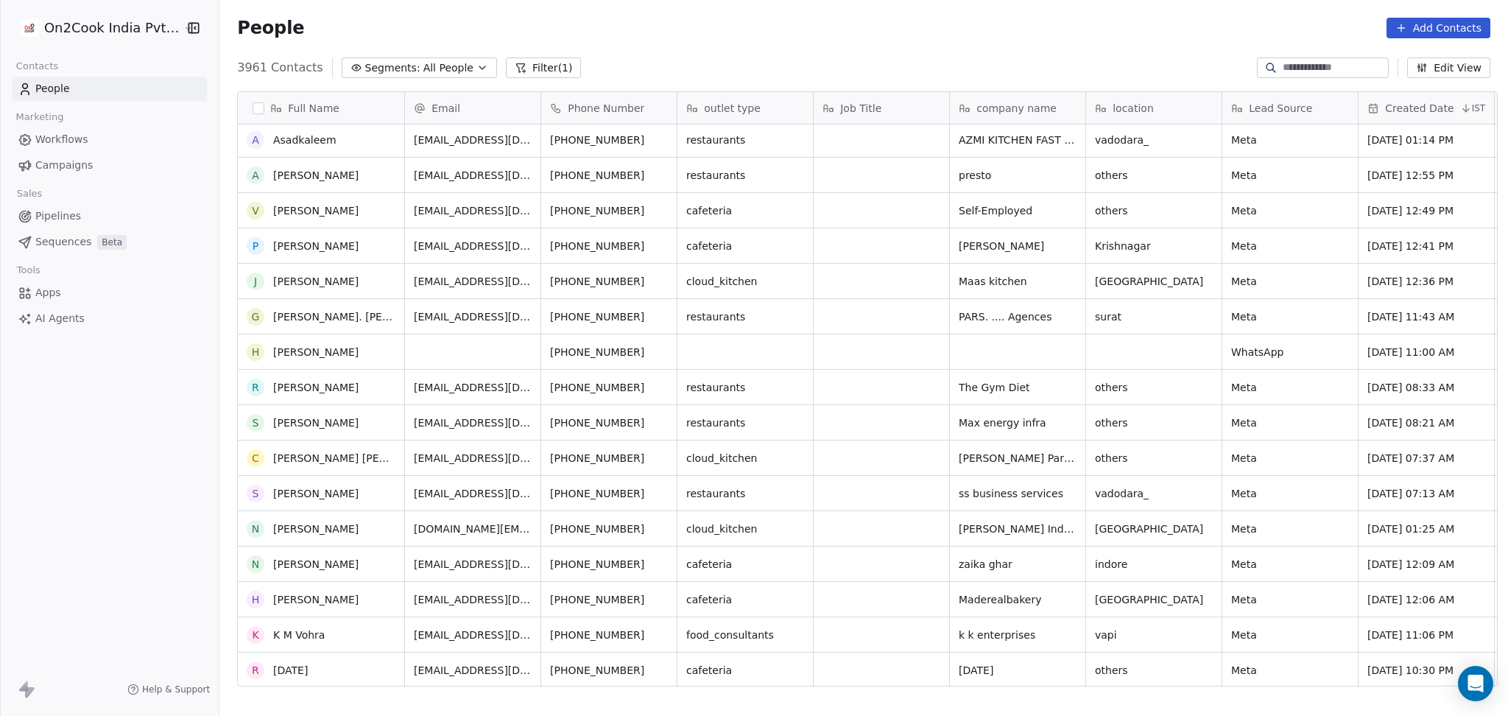
scroll to position [2407, 0]
click at [657, 243] on icon "grid" at bounding box center [663, 244] width 12 height 12
click at [661, 242] on icon "grid" at bounding box center [664, 245] width 7 height 7
click at [380, 248] on icon "grid" at bounding box center [386, 244] width 12 height 12
click at [602, 243] on icon "grid" at bounding box center [608, 244] width 12 height 12
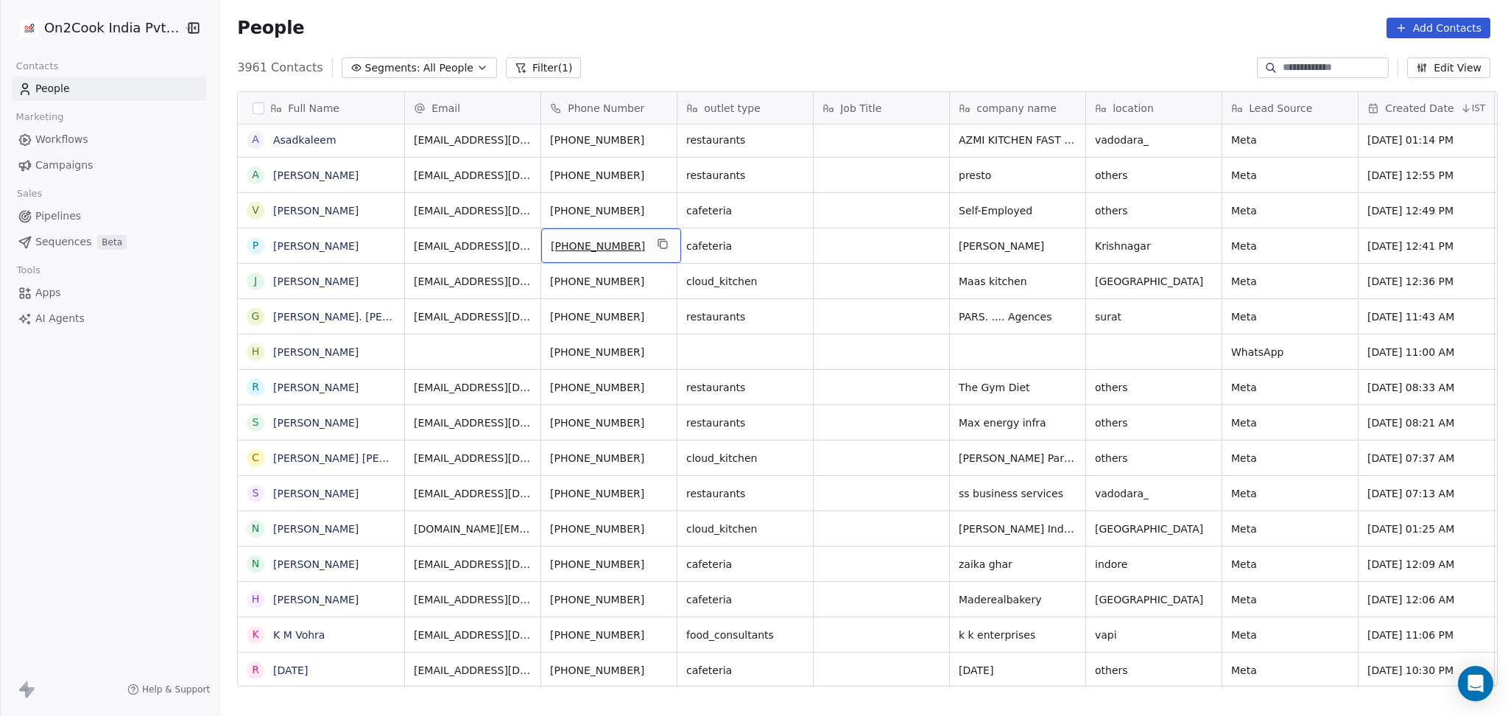
click at [663, 240] on div "+918158072333" at bounding box center [611, 245] width 140 height 35
click at [658, 241] on button "grid" at bounding box center [663, 244] width 18 height 18
click at [789, 245] on icon "grid" at bounding box center [795, 244] width 12 height 12
click at [1198, 246] on icon "grid" at bounding box center [1204, 244] width 12 height 12
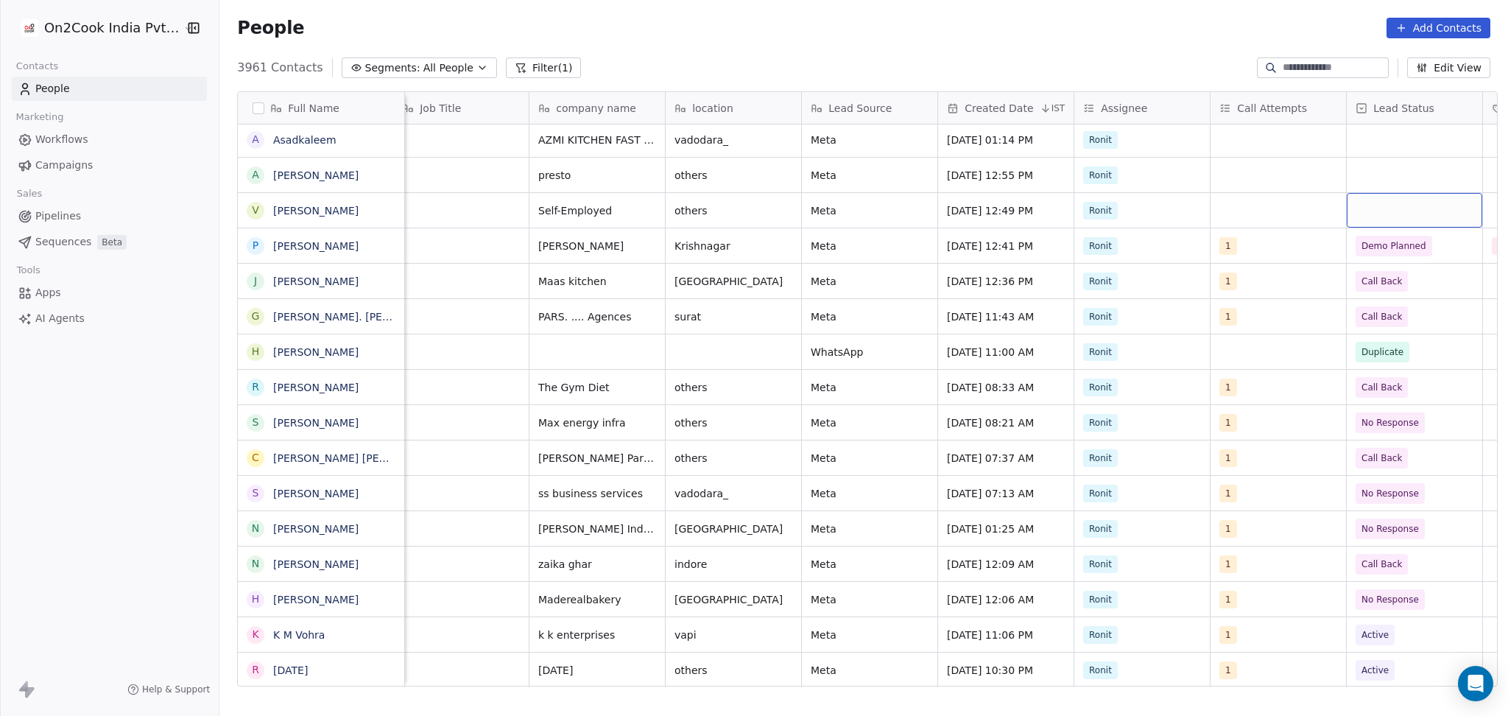
scroll to position [0, 558]
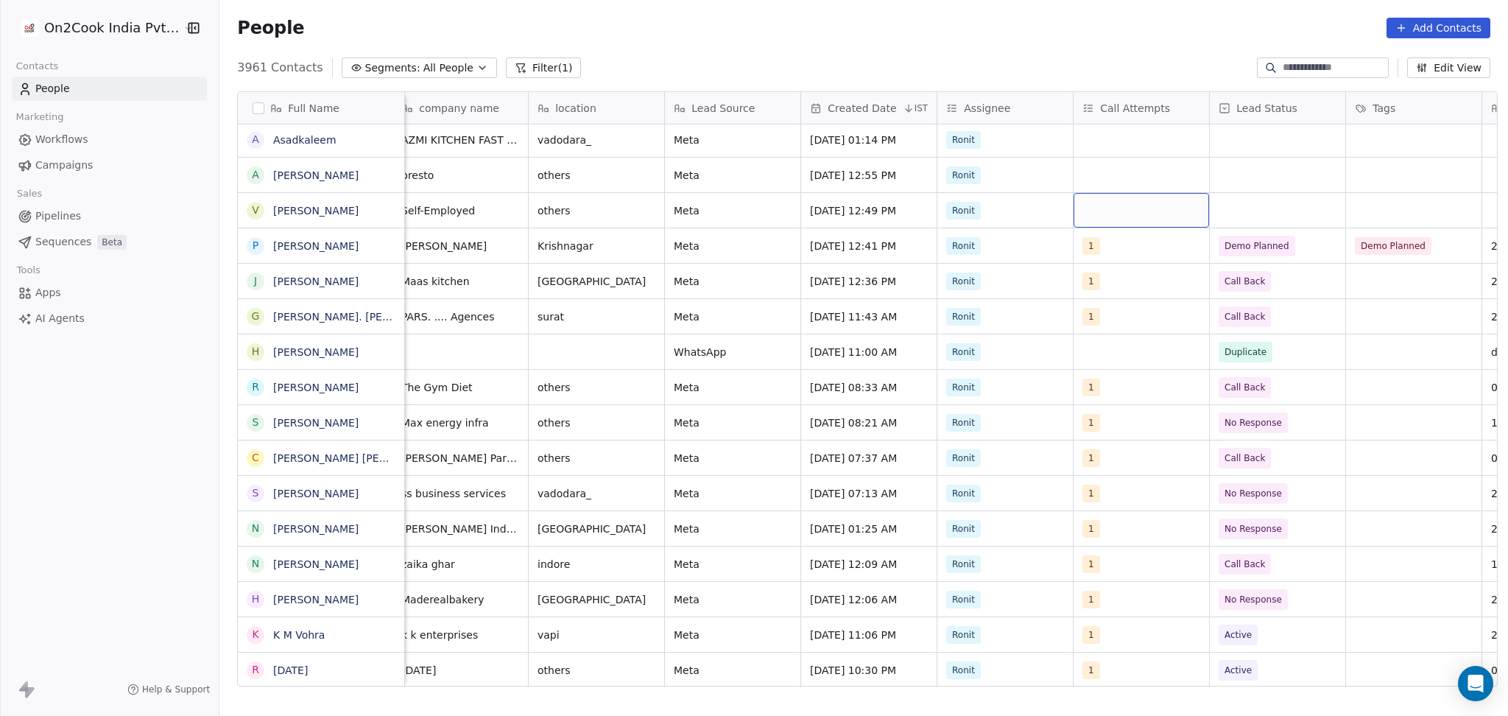
click at [1145, 211] on div "grid" at bounding box center [1142, 210] width 136 height 35
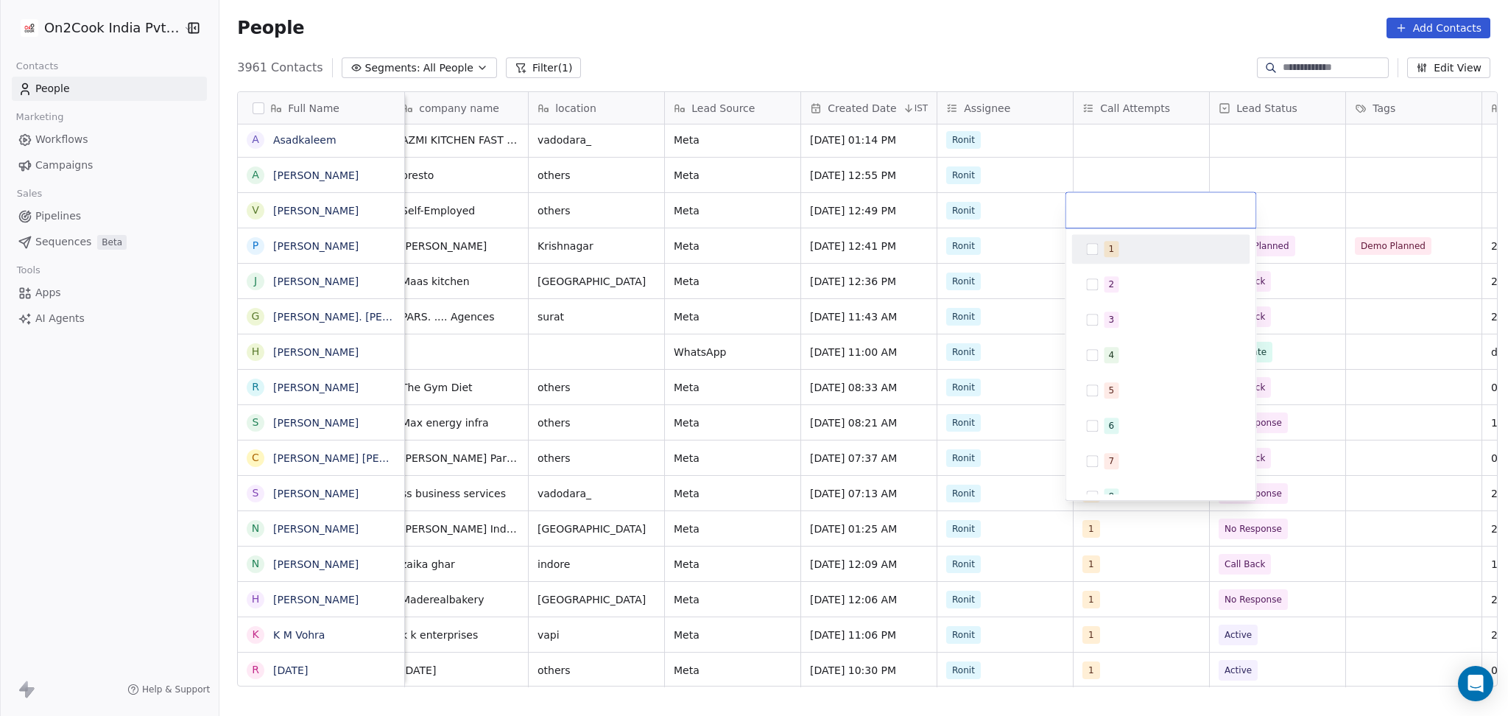
click at [1138, 253] on div "1" at bounding box center [1161, 249] width 166 height 24
click at [1308, 183] on html "On2Cook India Pvt. Ltd. Contacts People Marketing Workflows Campaigns Sales Pip…" at bounding box center [754, 358] width 1508 height 716
click at [1274, 205] on html "On2Cook India Pvt. Ltd. Contacts People Marketing Workflows Campaigns Sales Pip…" at bounding box center [754, 358] width 1508 height 716
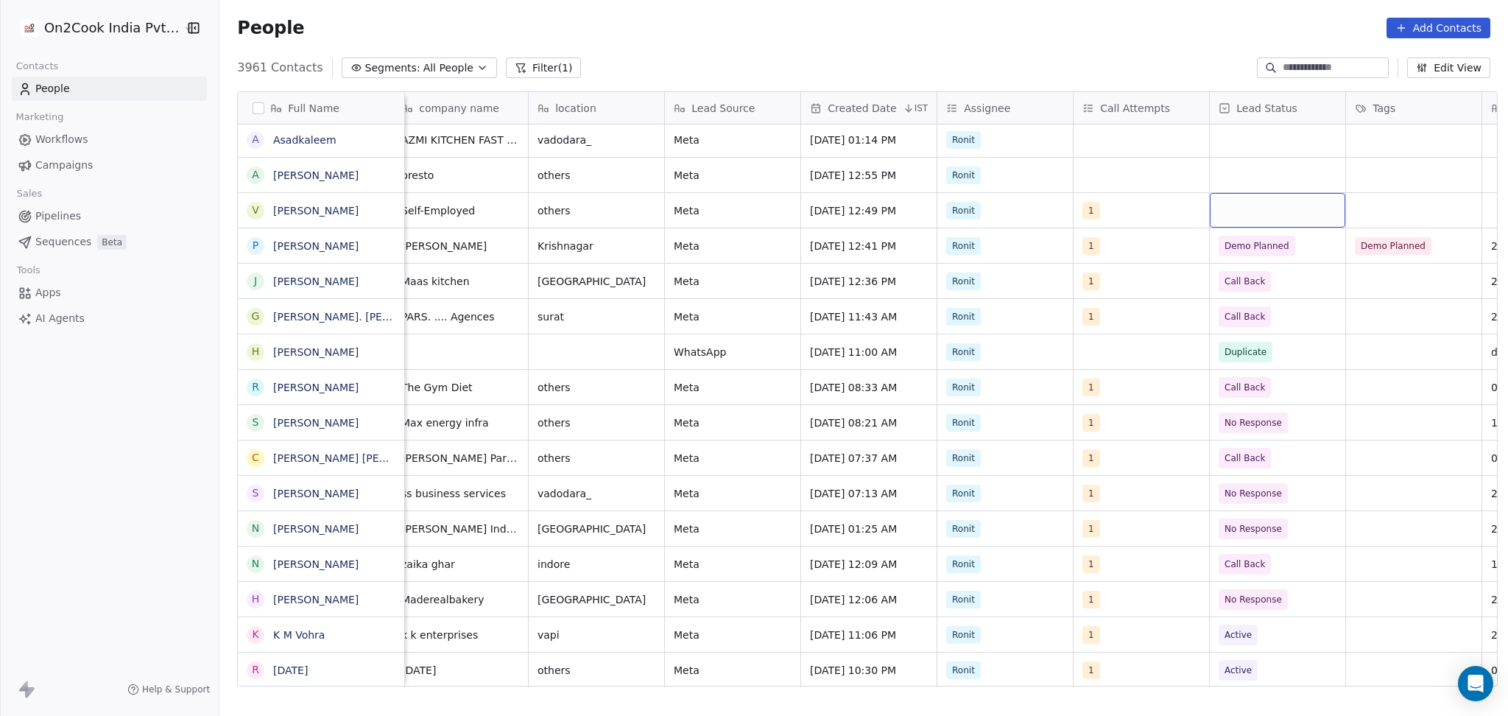
click at [1274, 207] on div "grid" at bounding box center [1278, 210] width 136 height 35
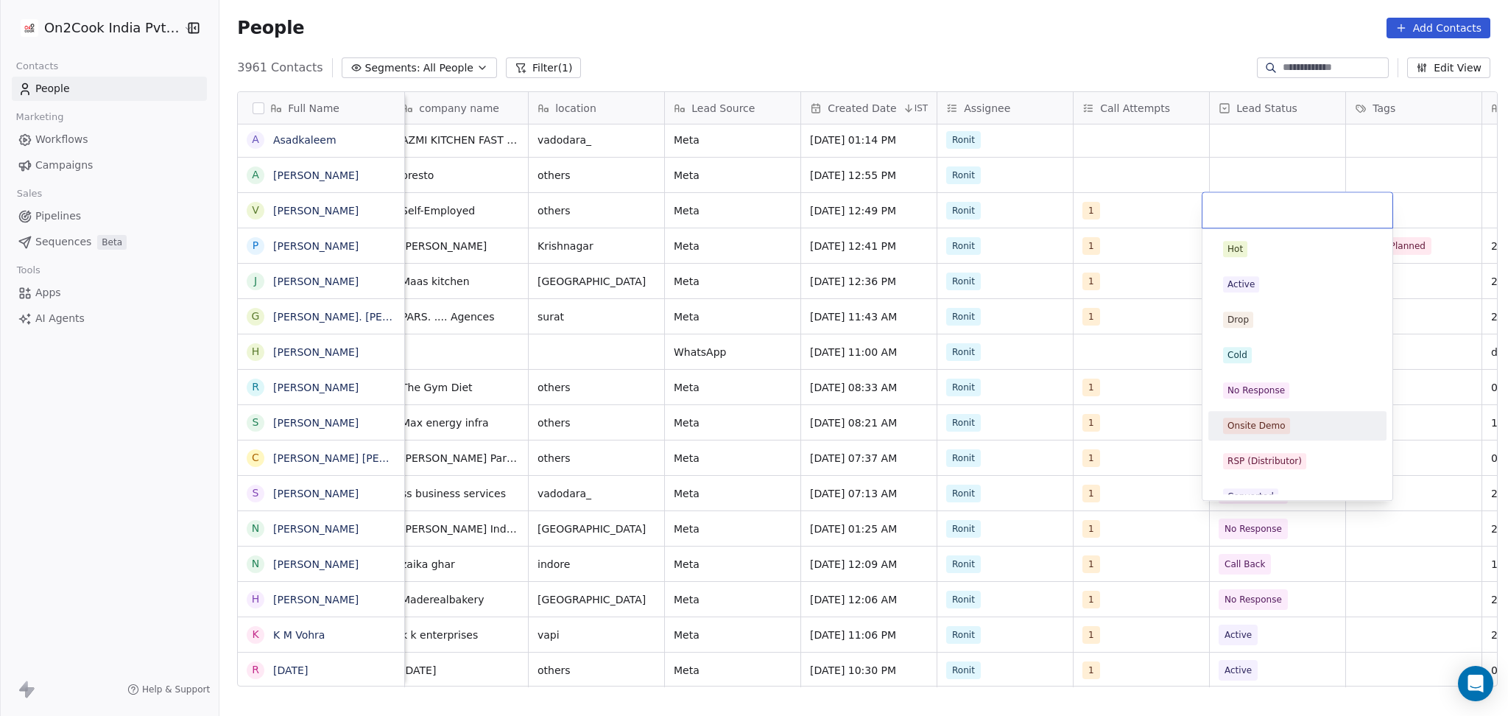
click at [1262, 382] on span "No Response" at bounding box center [1256, 390] width 66 height 16
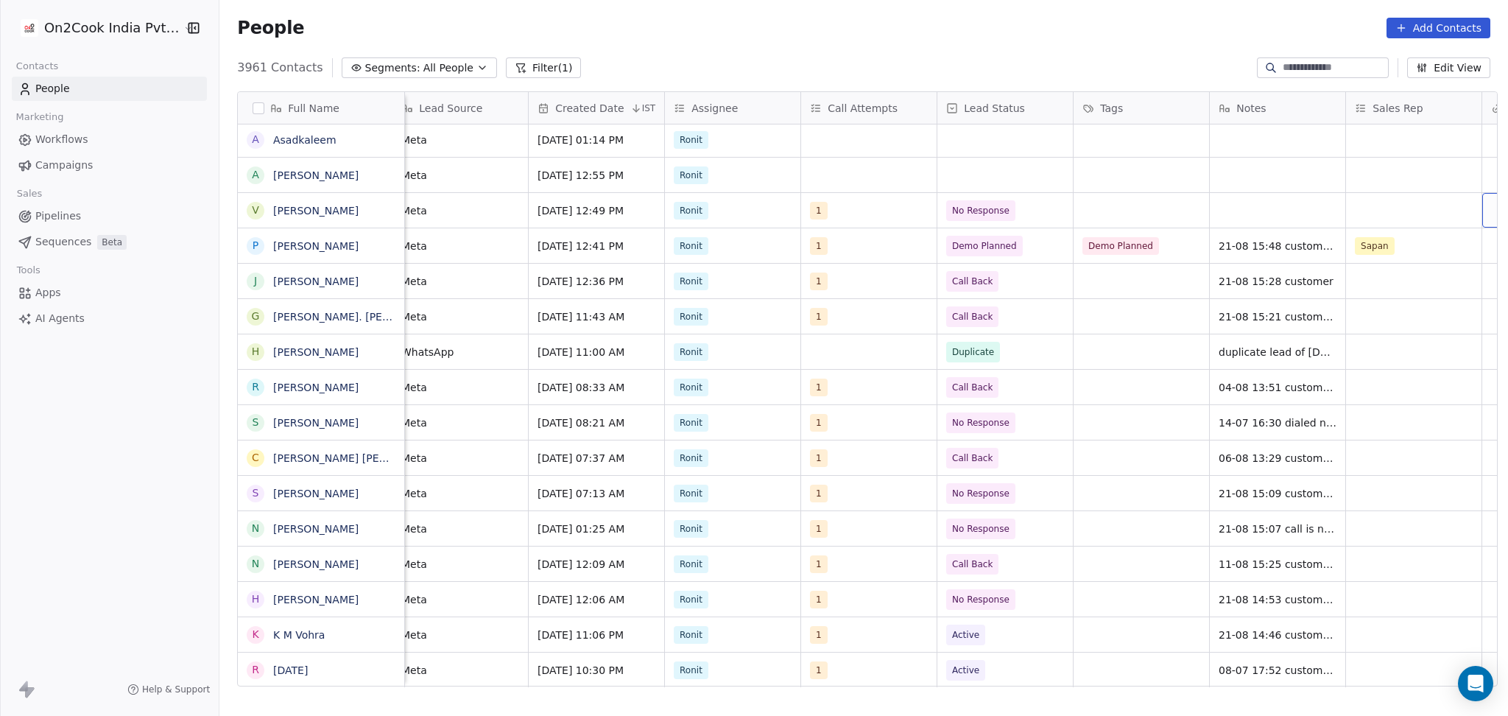
scroll to position [0, 966]
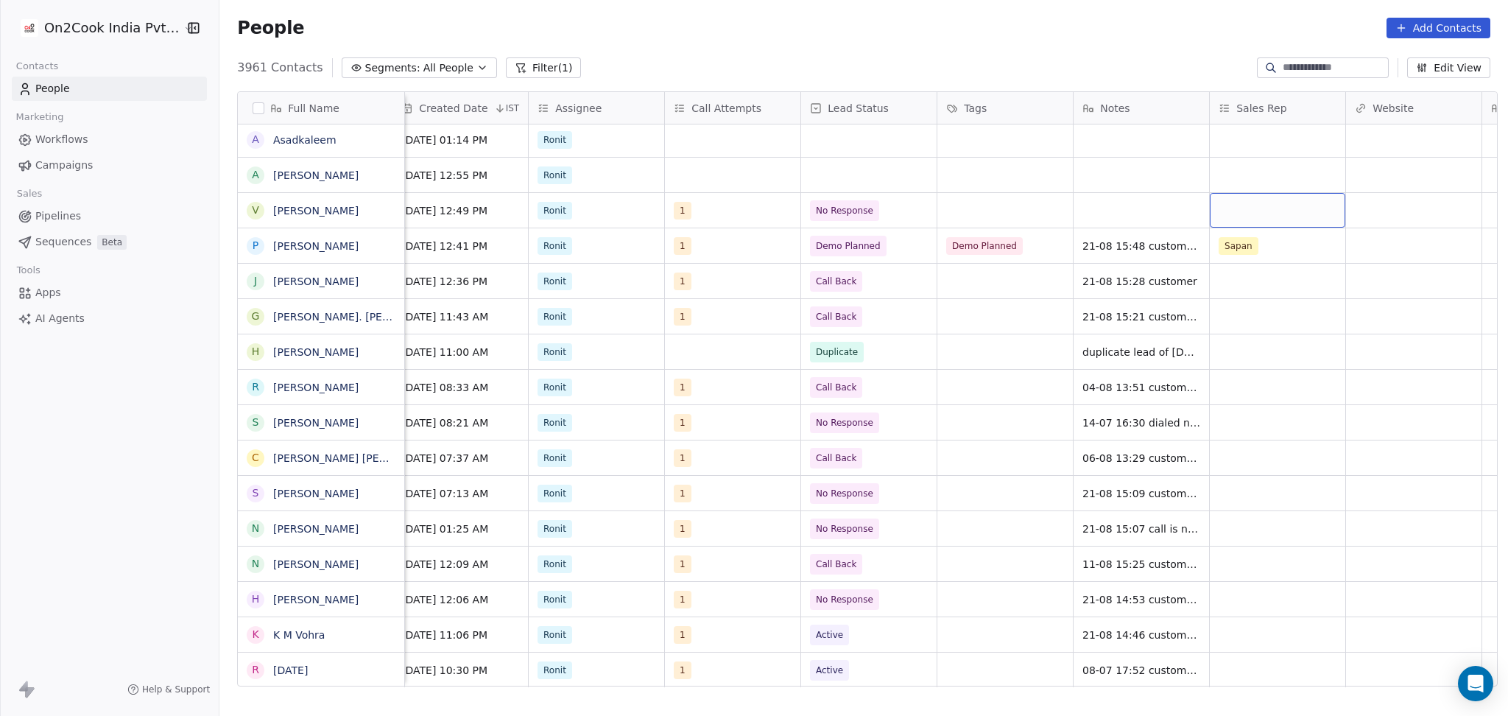
click at [1211, 204] on div "grid" at bounding box center [1278, 210] width 136 height 35
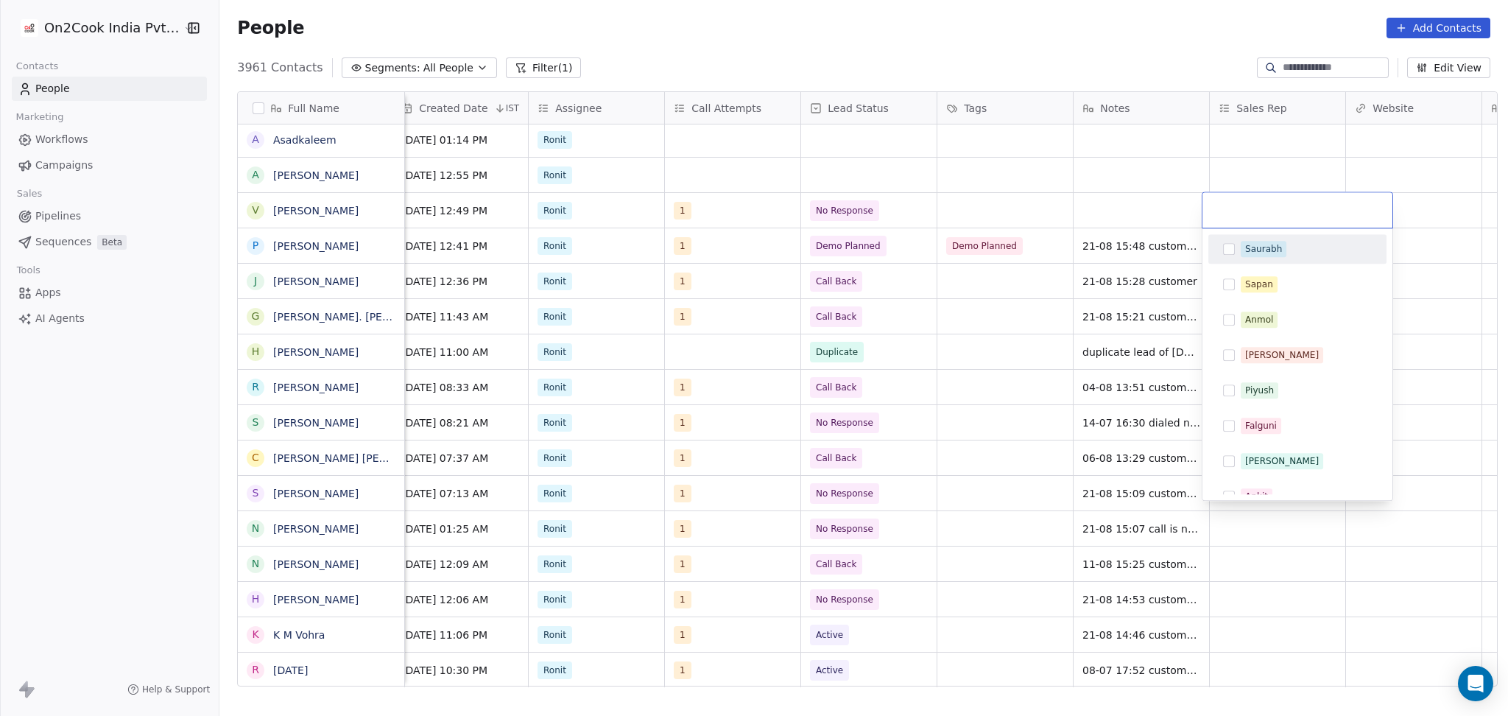
click at [1175, 222] on html "On2Cook India Pvt. Ltd. Contacts People Marketing Workflows Campaigns Sales Pip…" at bounding box center [754, 358] width 1508 height 716
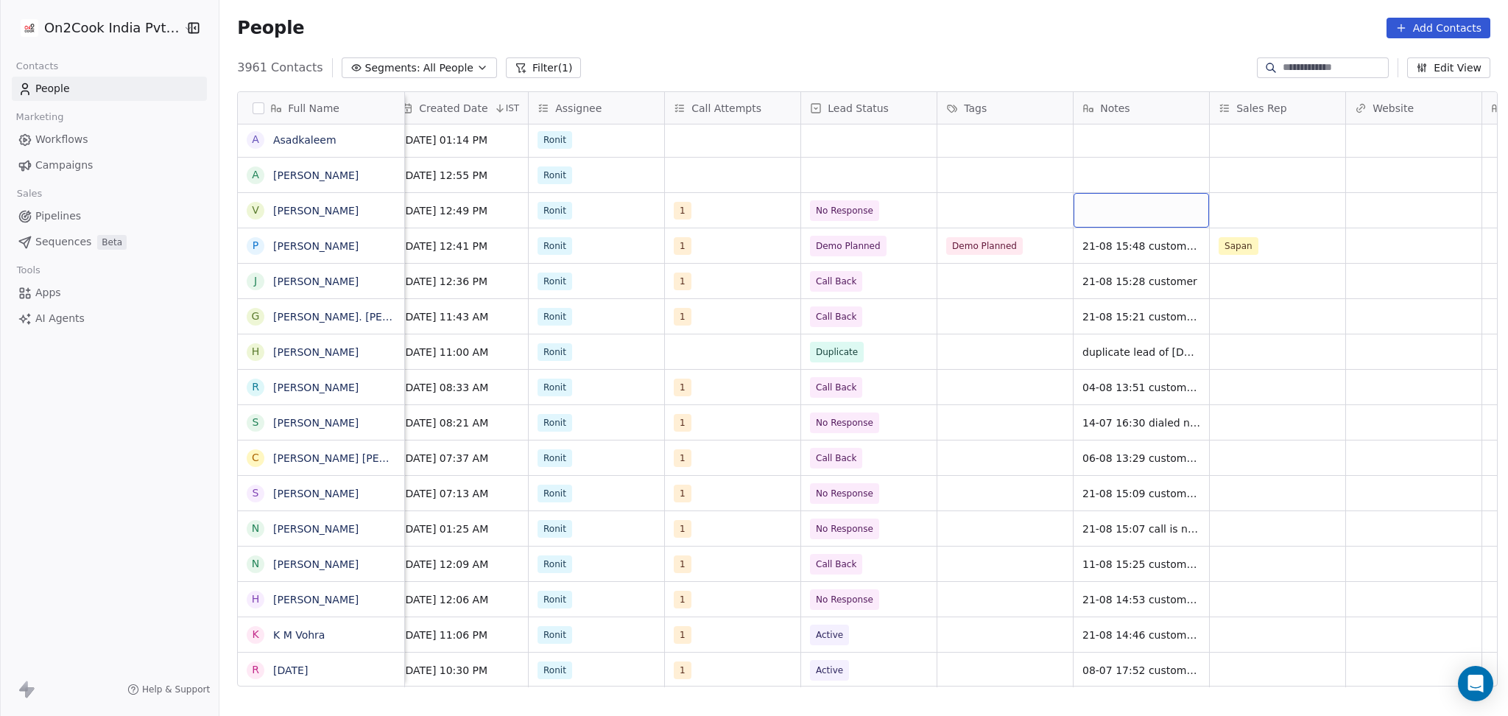
click at [1139, 217] on div "grid" at bounding box center [1142, 210] width 136 height 35
type textarea "**********"
click at [1293, 206] on html "On2Cook India Pvt. Ltd. Contacts People Marketing Workflows Campaigns Sales Pip…" at bounding box center [754, 358] width 1508 height 716
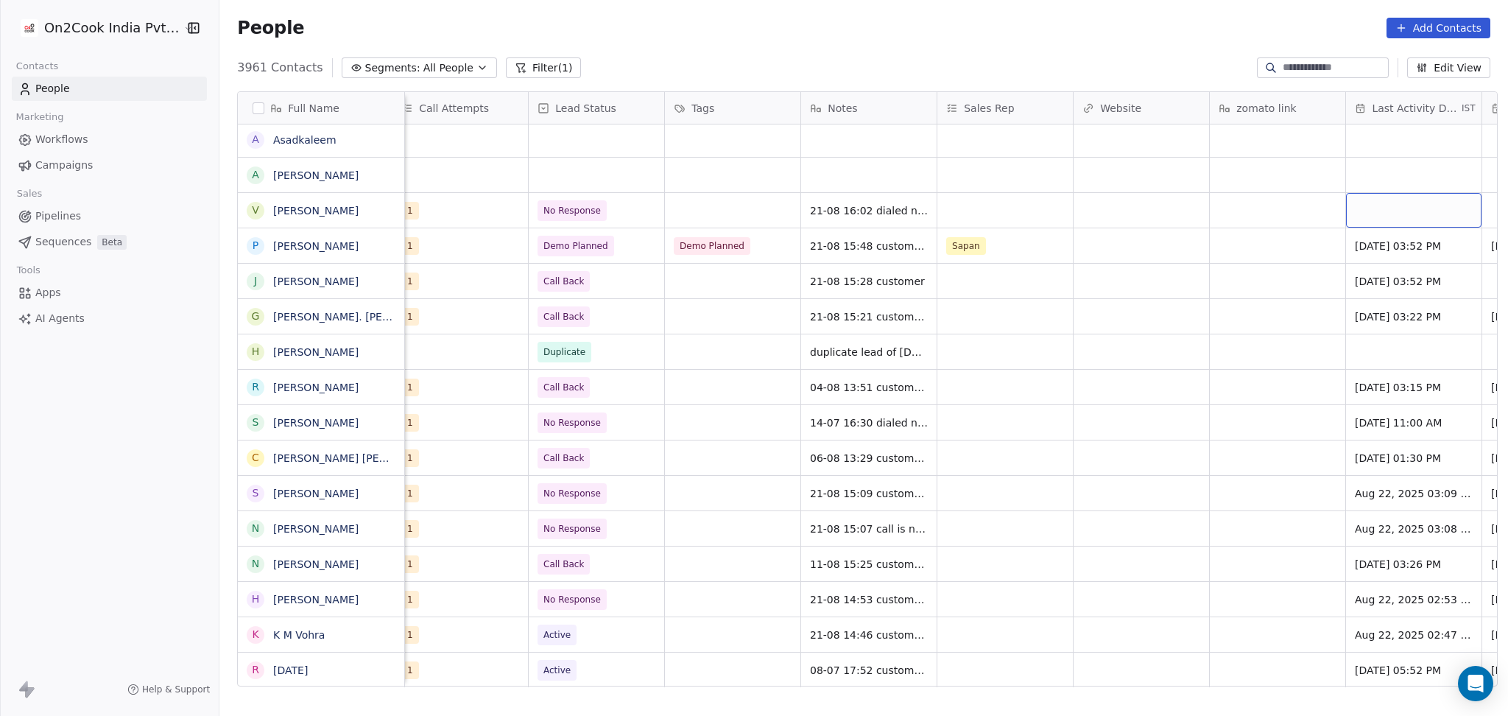
scroll to position [0, 1374]
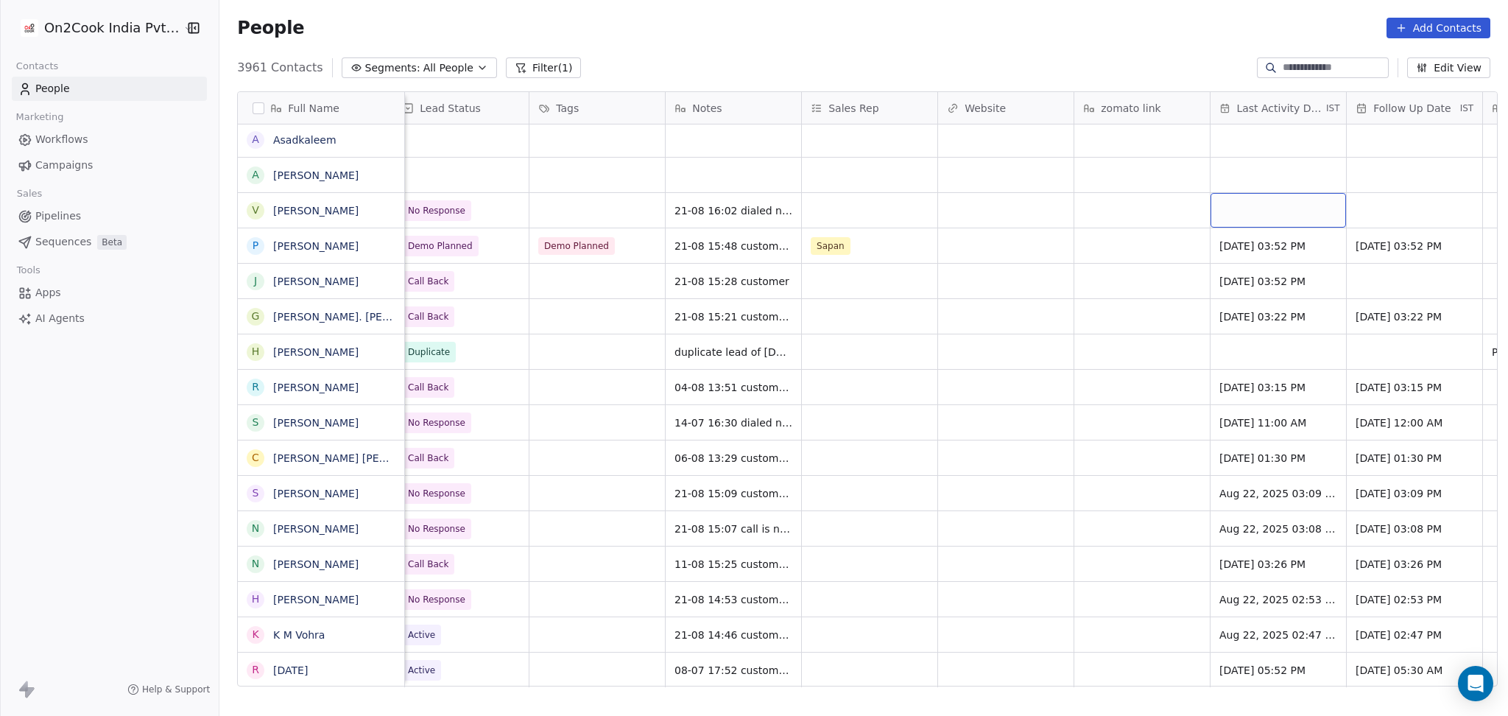
click at [1253, 206] on div "grid" at bounding box center [1279, 210] width 136 height 35
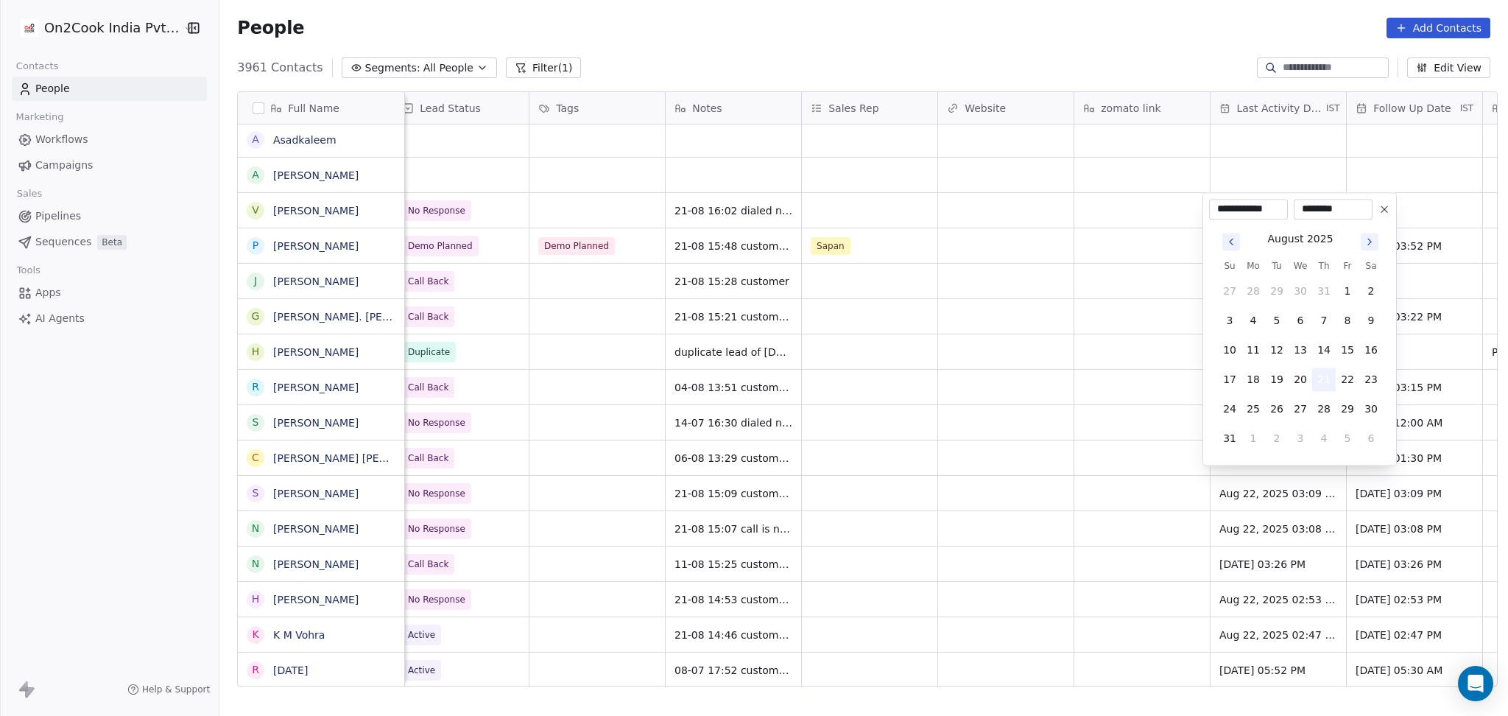
click at [1322, 370] on button "21" at bounding box center [1325, 380] width 24 height 24
click at [1175, 386] on html "On2Cook India Pvt. Ltd. Contacts People Marketing Workflows Campaigns Sales Pip…" at bounding box center [754, 358] width 1508 height 716
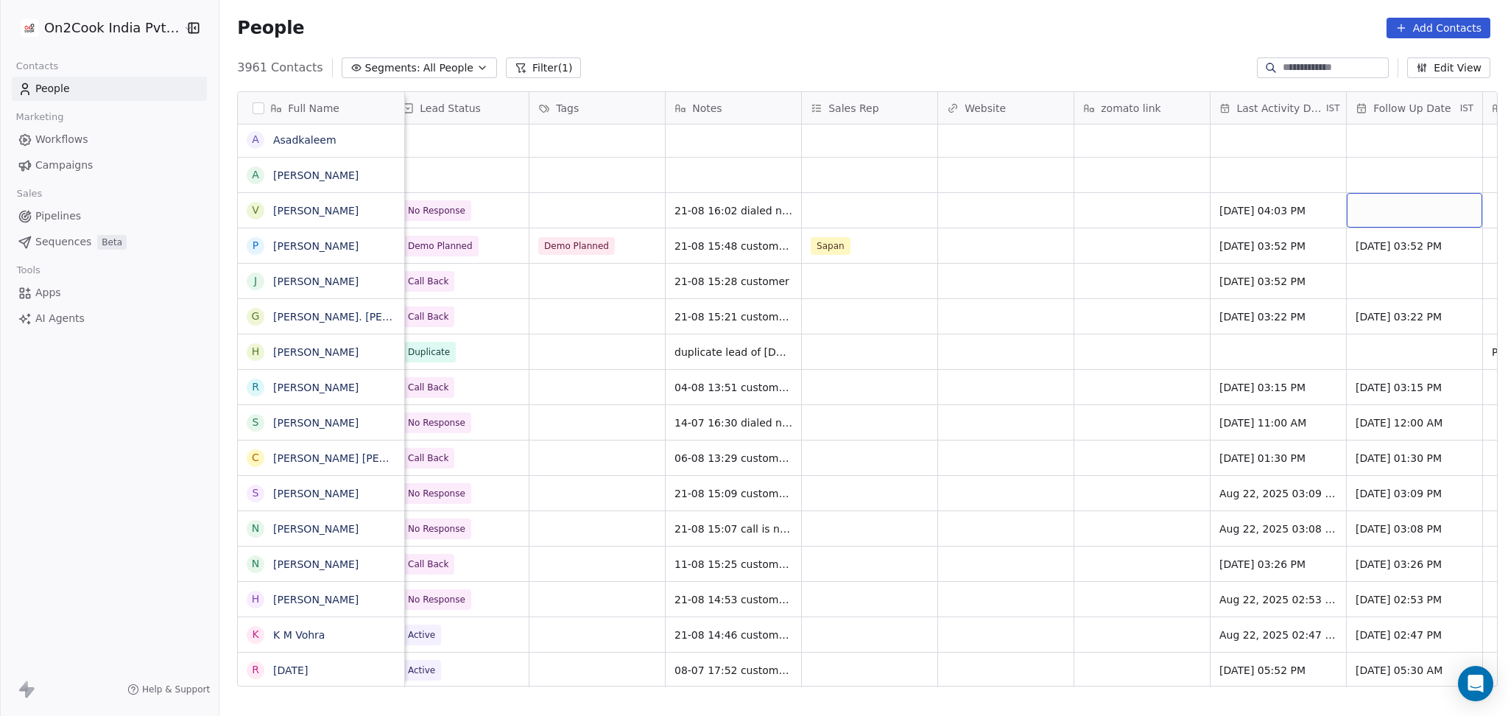
click at [1363, 212] on div "grid" at bounding box center [1415, 210] width 136 height 35
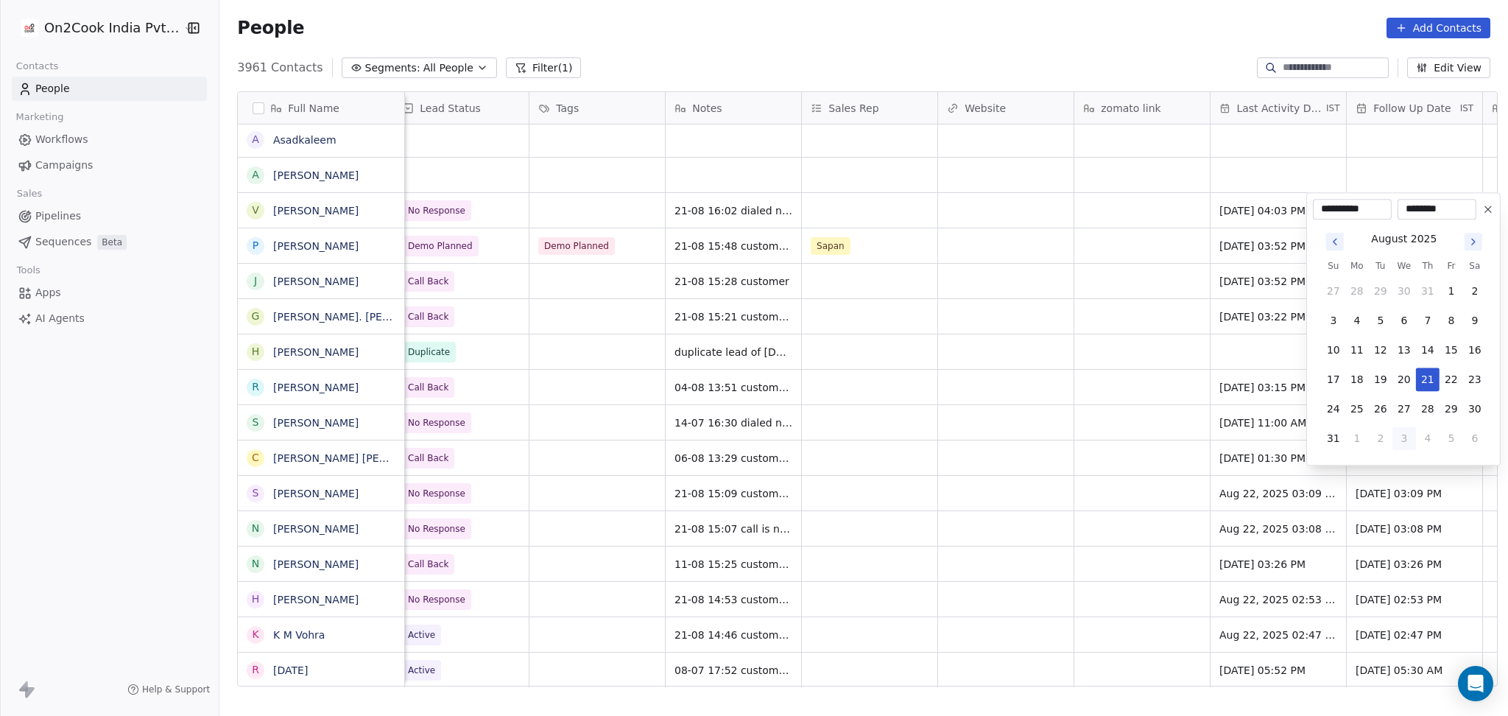
click at [1403, 438] on button "3" at bounding box center [1405, 438] width 24 height 24
type input "**********"
click at [920, 373] on html "On2Cook India Pvt. Ltd. Contacts People Marketing Workflows Campaigns Sales Pip…" at bounding box center [754, 358] width 1508 height 716
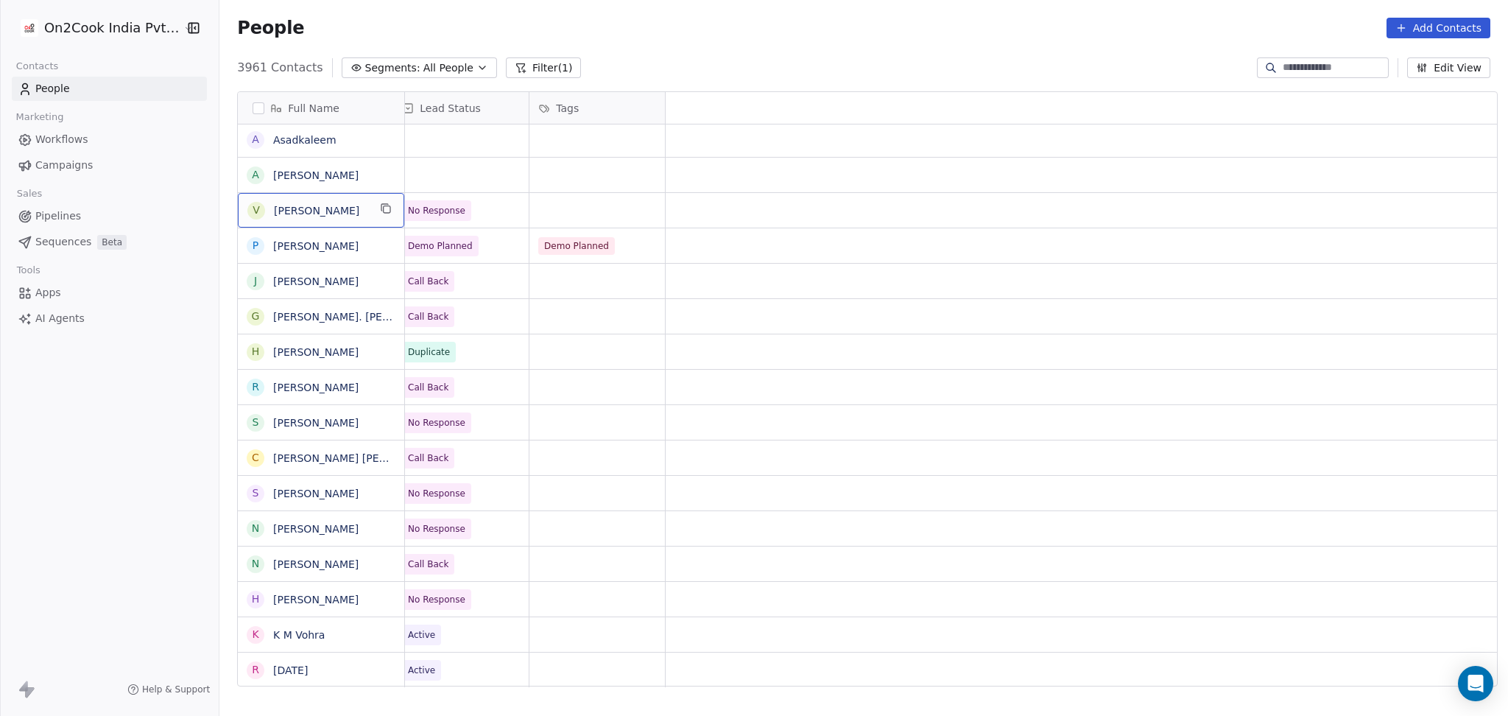
scroll to position [0, 0]
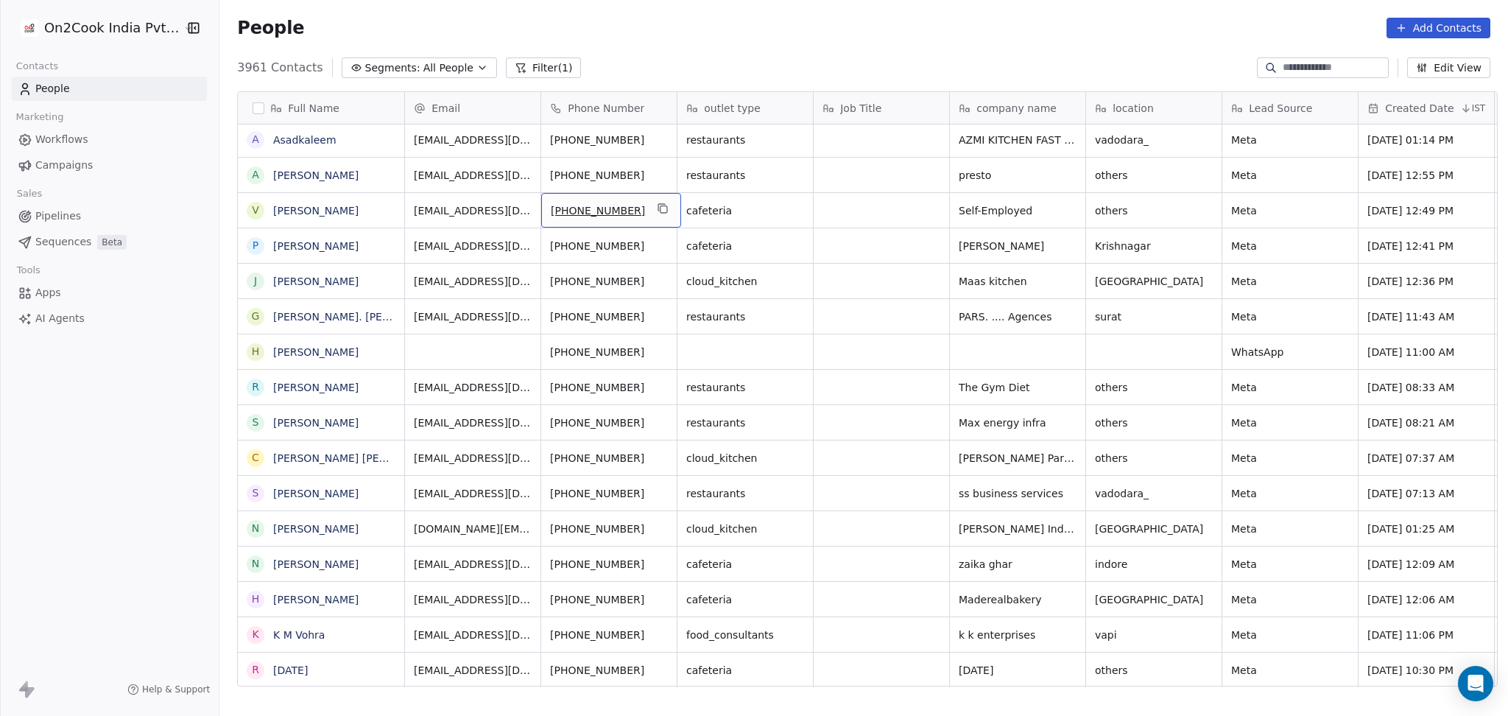
click at [657, 206] on icon "grid" at bounding box center [663, 209] width 12 height 12
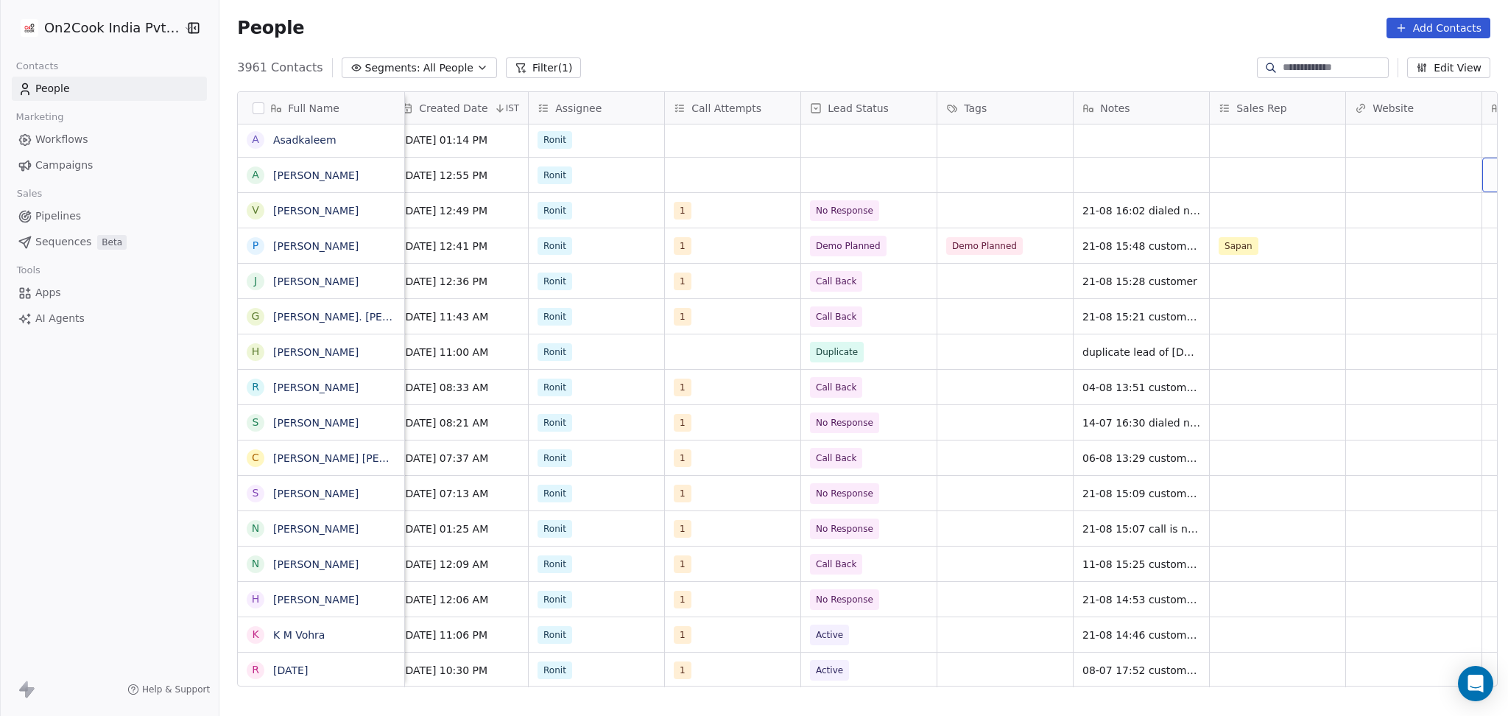
scroll to position [0, 1102]
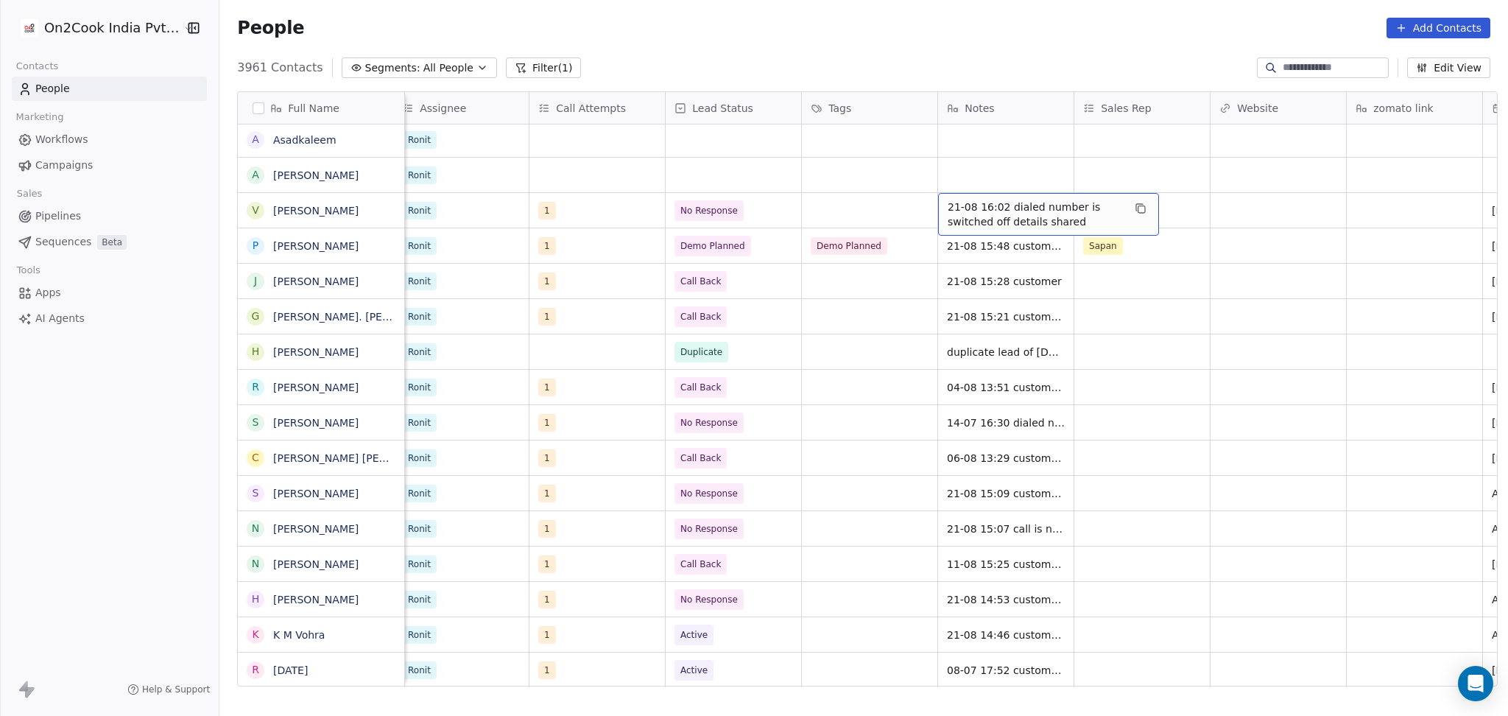
click at [1008, 200] on span "21-08 16:02 dialed number is switched off details shared" at bounding box center [1035, 214] width 175 height 29
drag, startPoint x: 1073, startPoint y: 221, endPoint x: 936, endPoint y: 229, distance: 137.2
click at [936, 229] on textarea "**********" at bounding box center [1041, 216] width 219 height 46
type textarea "**********"
click at [1224, 189] on html "On2Cook India Pvt. Ltd. Contacts People Marketing Workflows Campaigns Sales Pip…" at bounding box center [754, 358] width 1508 height 716
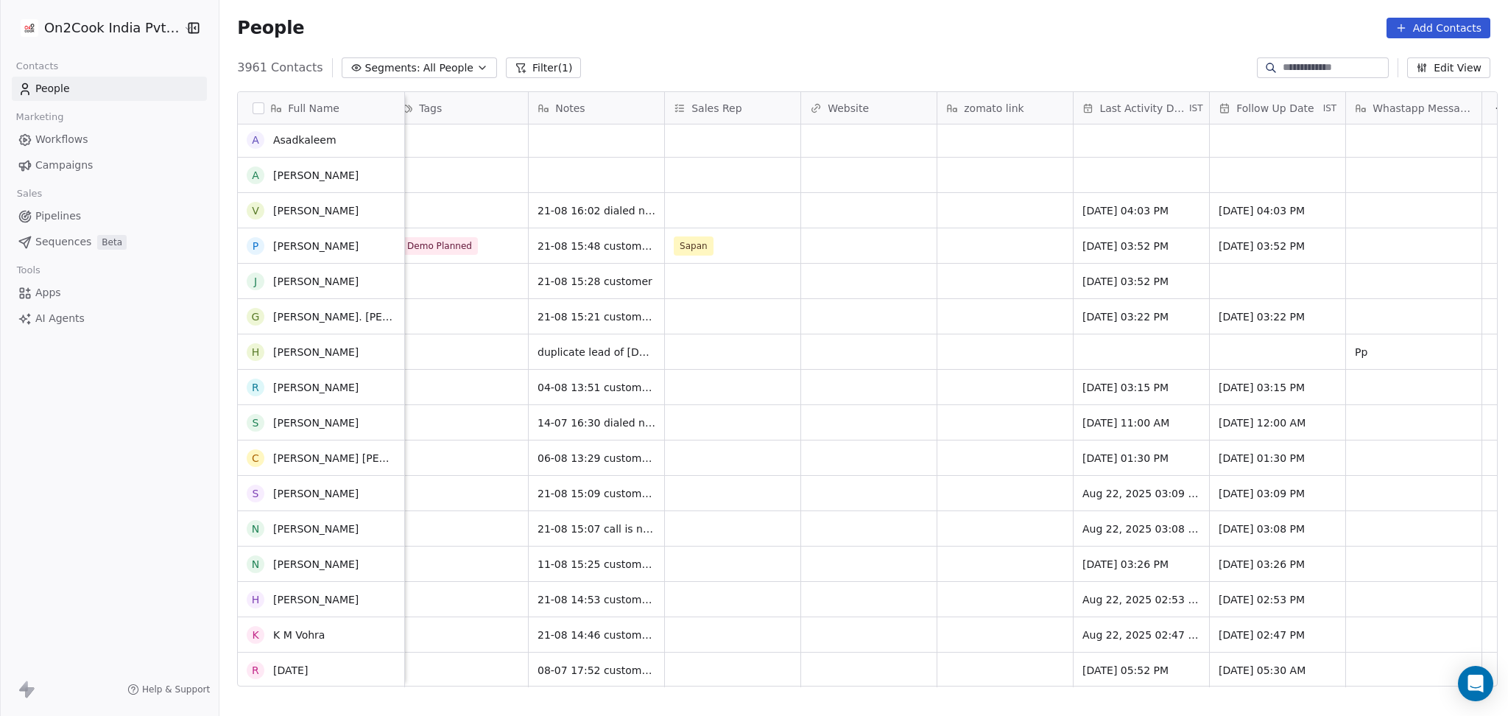
scroll to position [2603, 0]
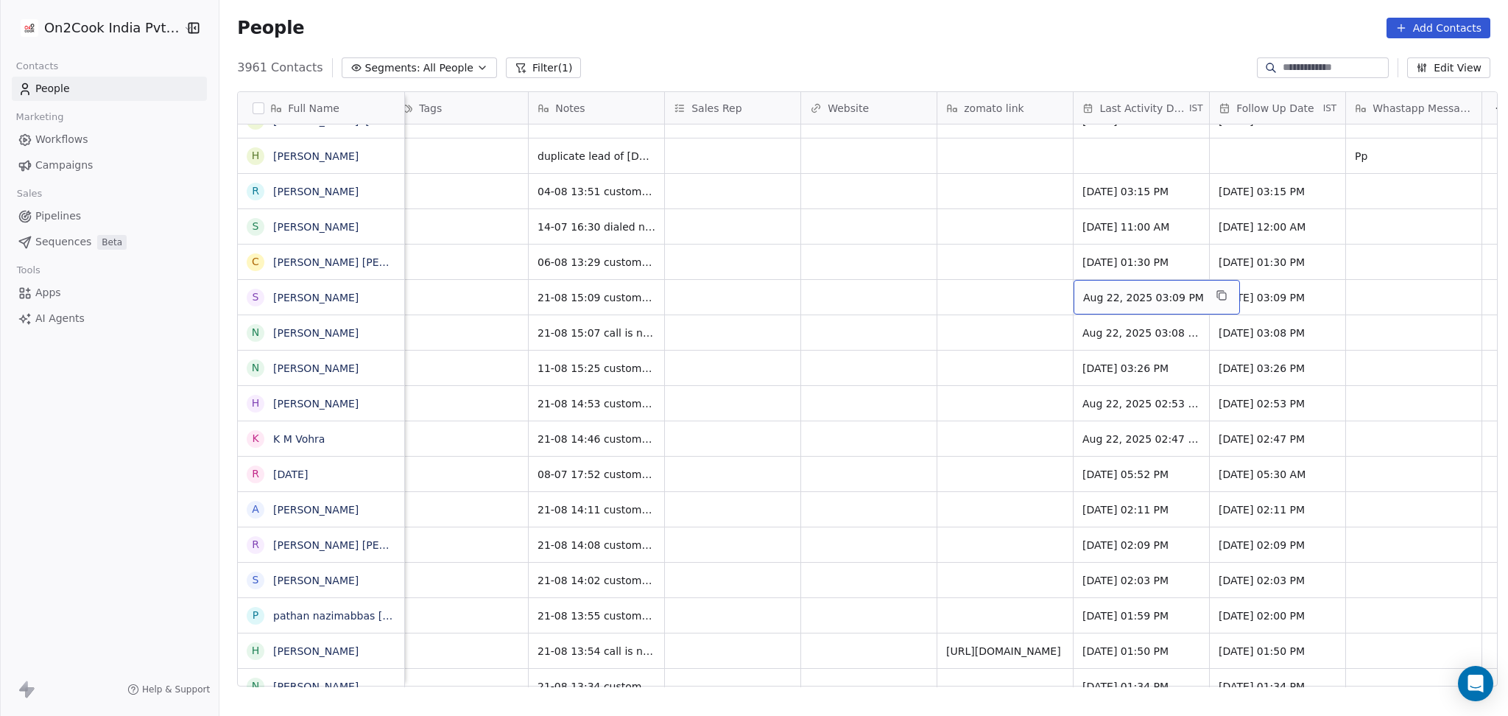
click at [1088, 287] on div "Aug 22, 2025 03:09 PM" at bounding box center [1157, 297] width 166 height 35
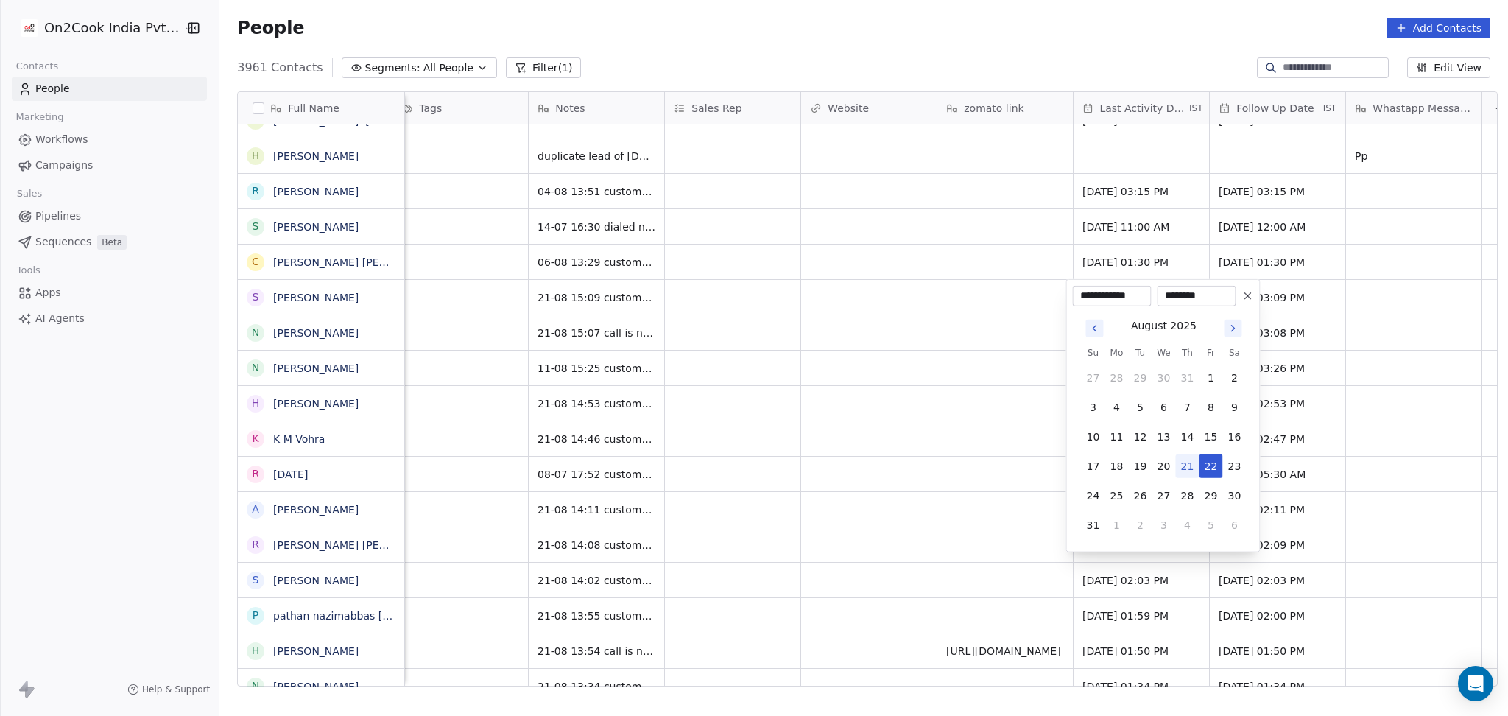
click at [1185, 464] on button "21" at bounding box center [1188, 466] width 24 height 24
type input "**********"
drag, startPoint x: 991, startPoint y: 433, endPoint x: 1062, endPoint y: 362, distance: 100.0
click at [991, 433] on html "On2Cook India Pvt. Ltd. Contacts People Marketing Workflows Campaigns Sales Pip…" at bounding box center [754, 358] width 1508 height 716
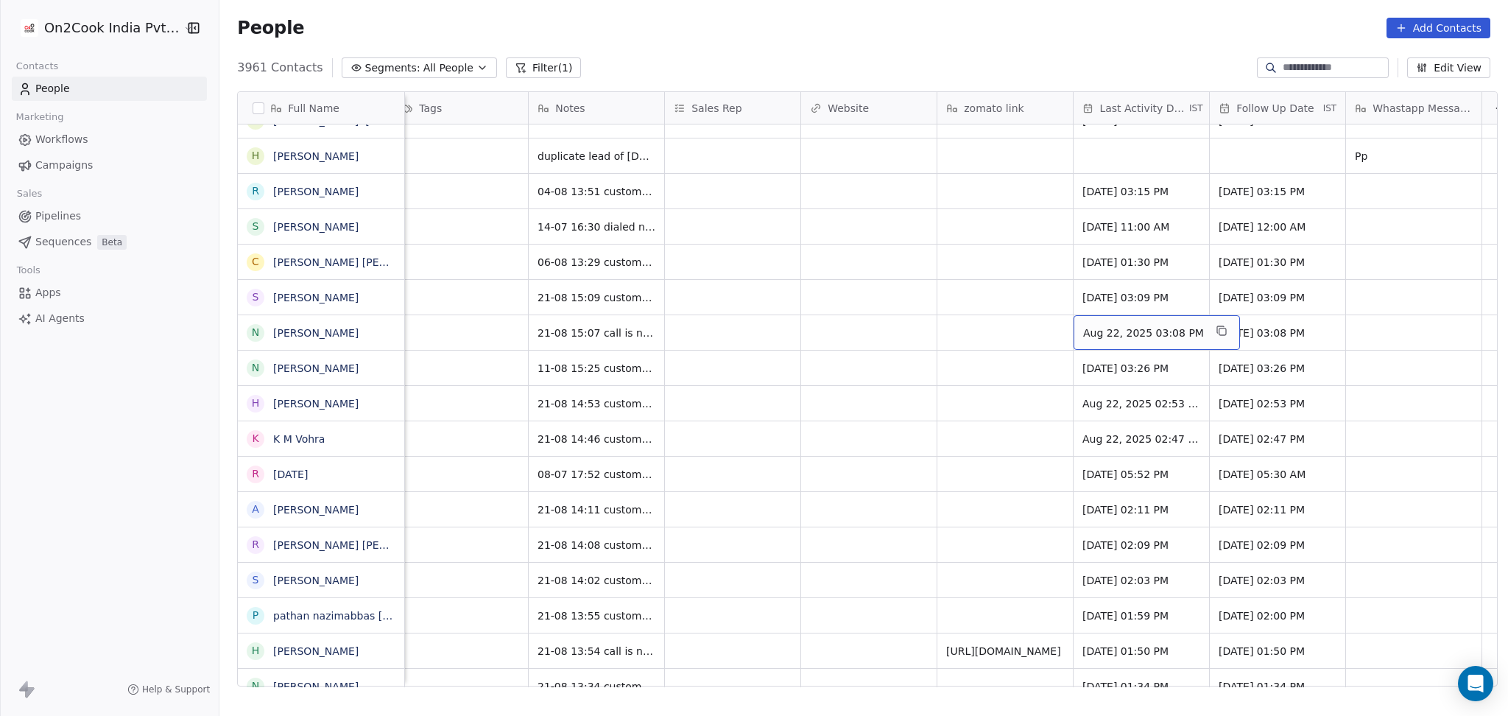
click at [1096, 348] on div "Aug 22, 2025 03:08 PM" at bounding box center [1157, 332] width 166 height 35
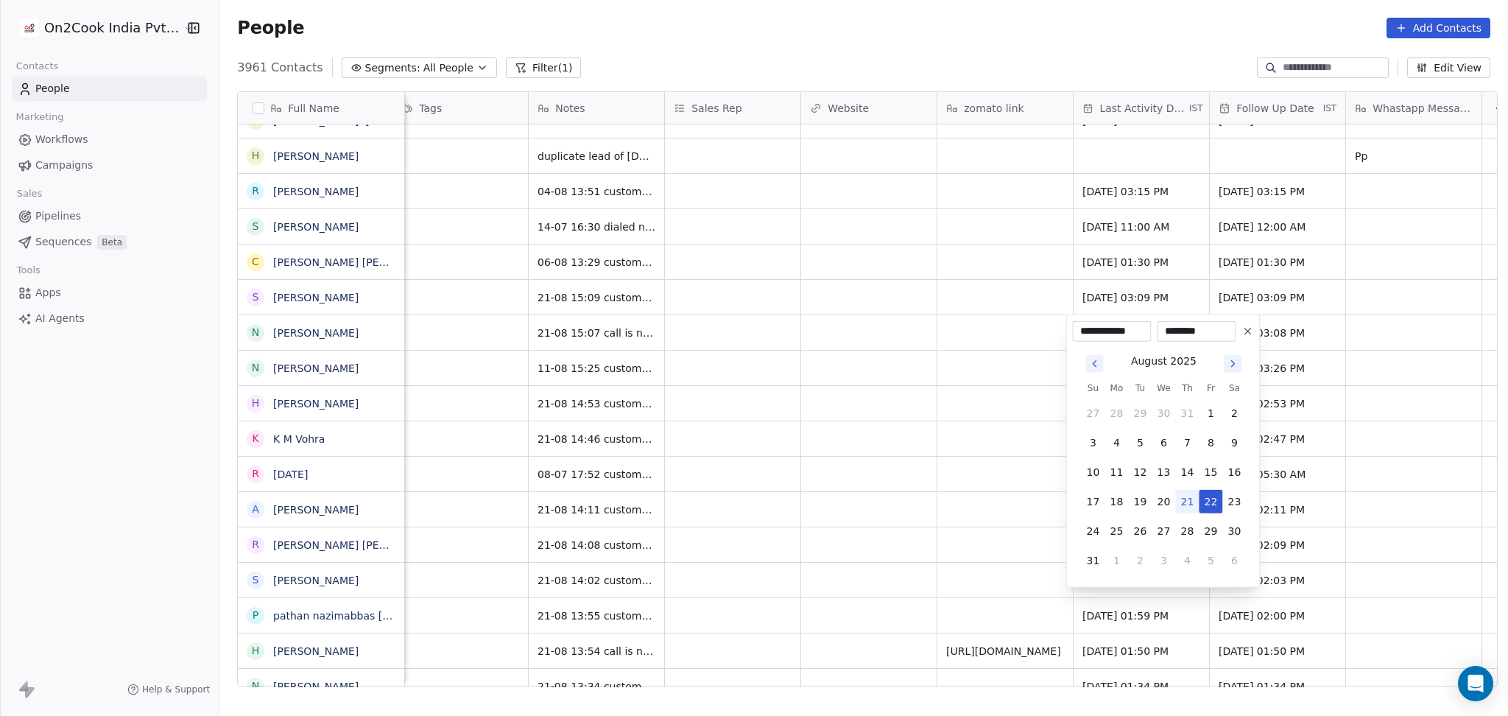
click at [1192, 499] on button "21" at bounding box center [1188, 502] width 24 height 24
type input "**********"
click at [988, 502] on html "On2Cook India Pvt. Ltd. Contacts People Marketing Workflows Campaigns Sales Pip…" at bounding box center [754, 358] width 1508 height 716
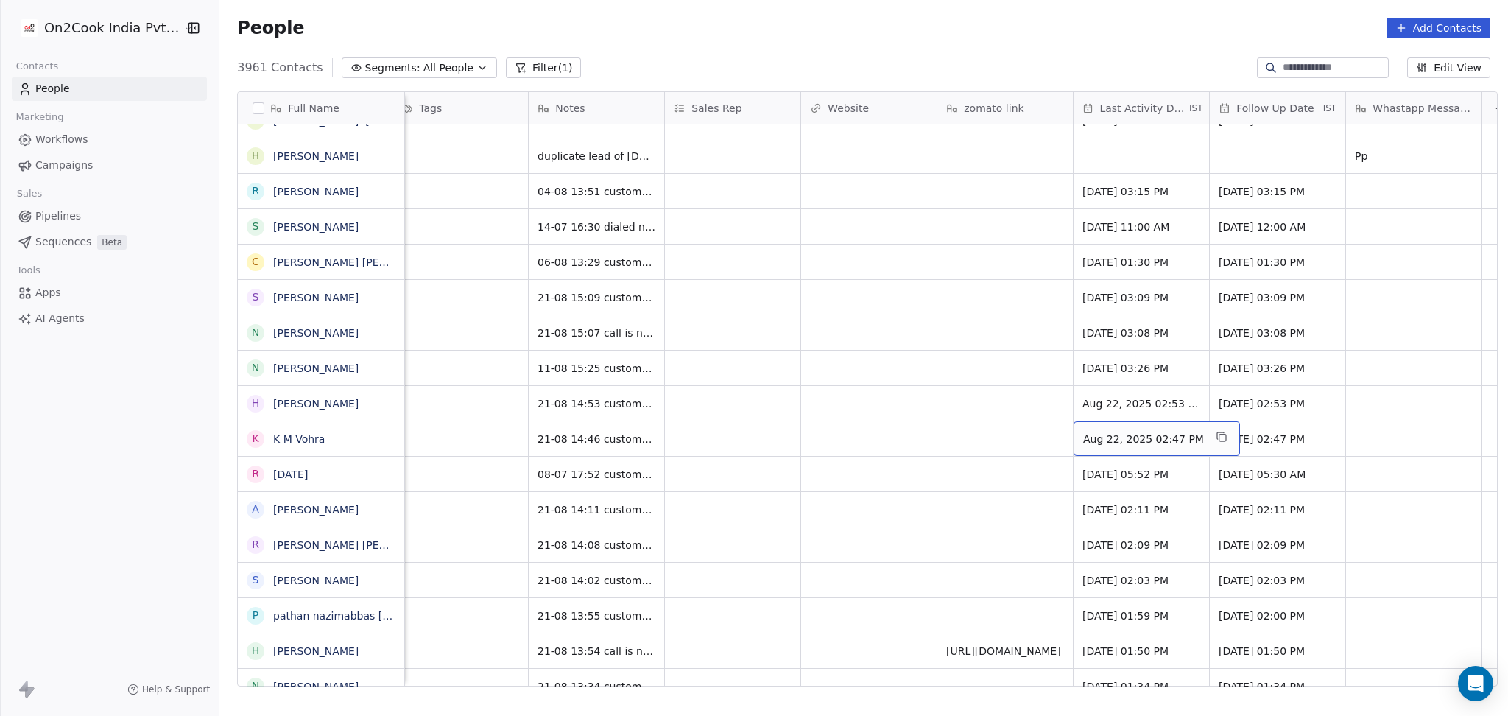
click at [1113, 422] on div "Aug 22, 2025 02:47 PM" at bounding box center [1157, 438] width 166 height 35
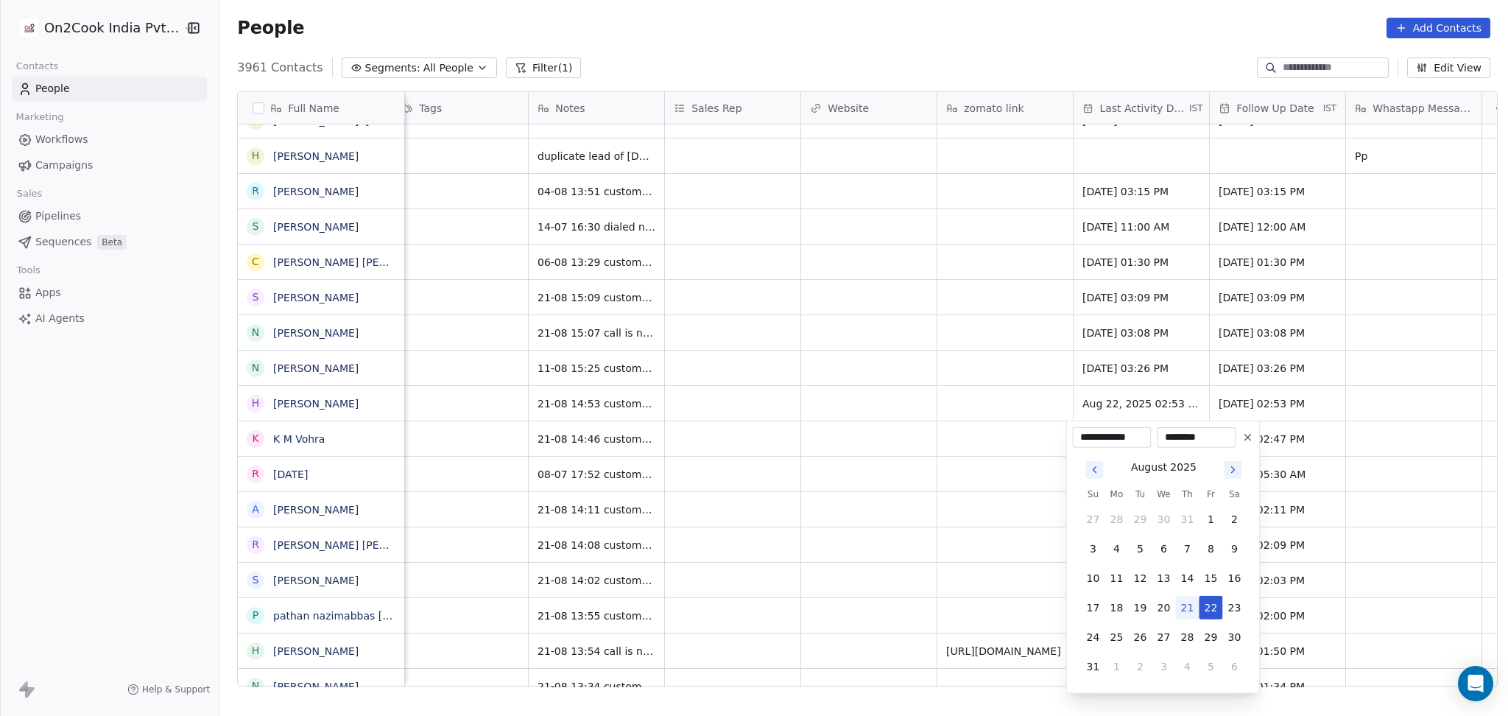
click at [1184, 605] on button "21" at bounding box center [1188, 608] width 24 height 24
type input "**********"
click at [727, 577] on html "On2Cook India Pvt. Ltd. Contacts People Marketing Workflows Campaigns Sales Pip…" at bounding box center [754, 358] width 1508 height 716
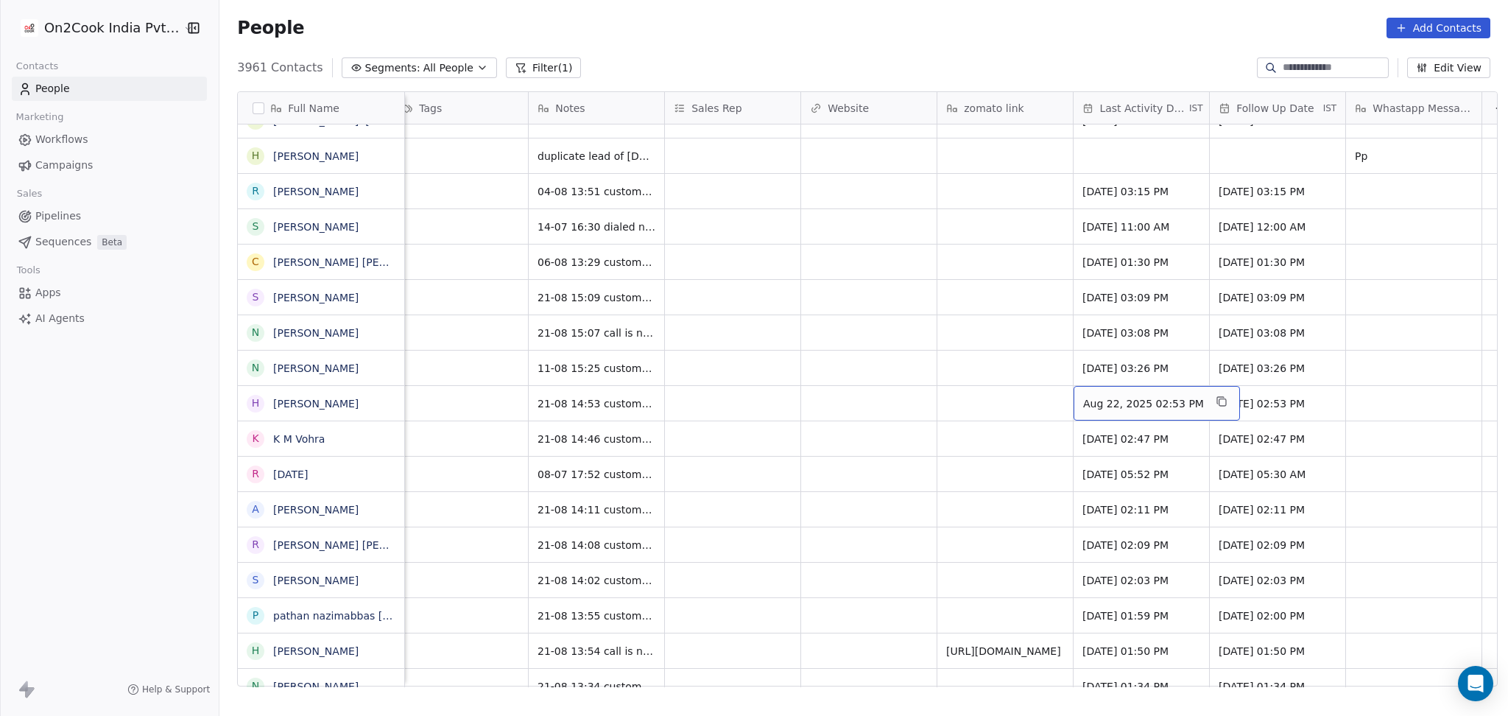
click at [1074, 396] on div "Aug 22, 2025 02:53 PM" at bounding box center [1157, 403] width 166 height 35
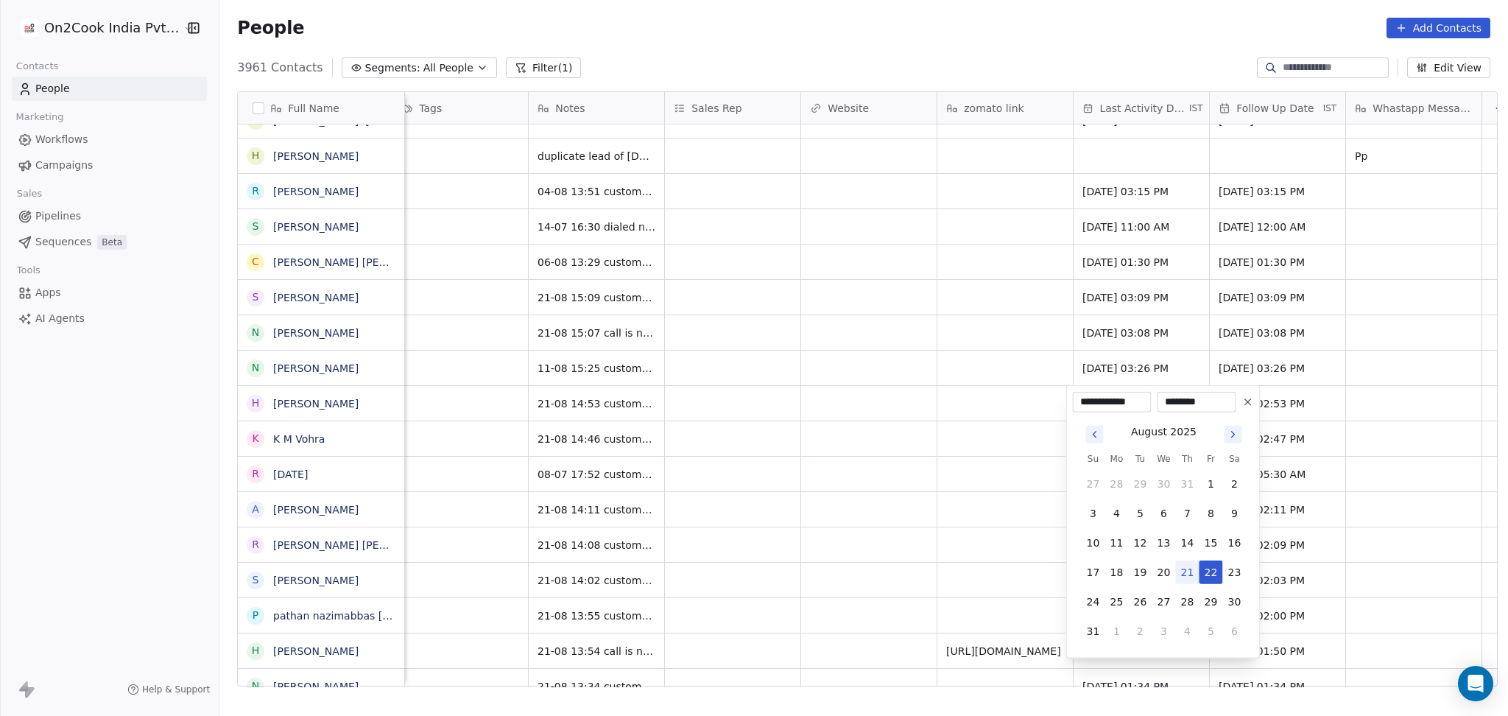
click at [1184, 572] on button "21" at bounding box center [1188, 573] width 24 height 24
type input "**********"
click at [787, 534] on html "On2Cook India Pvt. Ltd. Contacts People Marketing Workflows Campaigns Sales Pip…" at bounding box center [754, 358] width 1508 height 716
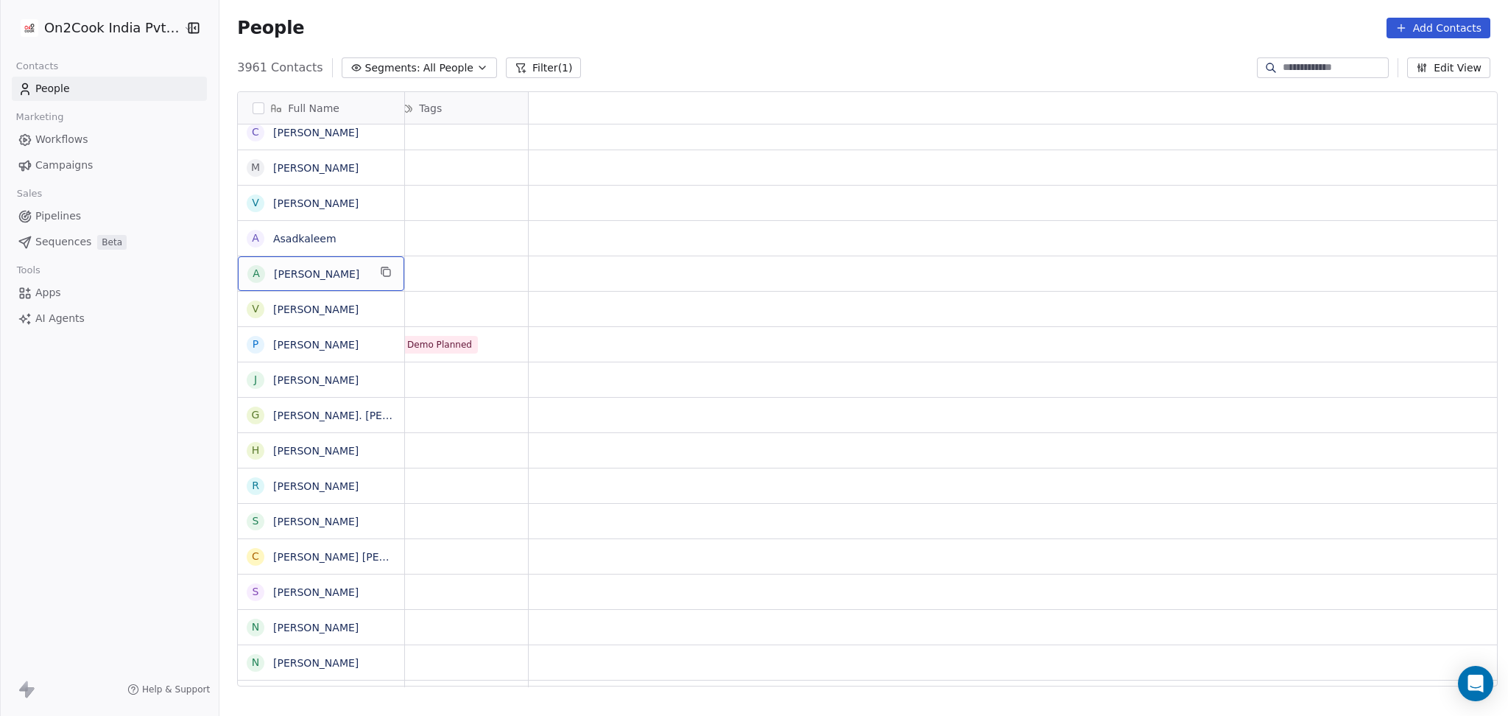
scroll to position [0, 0]
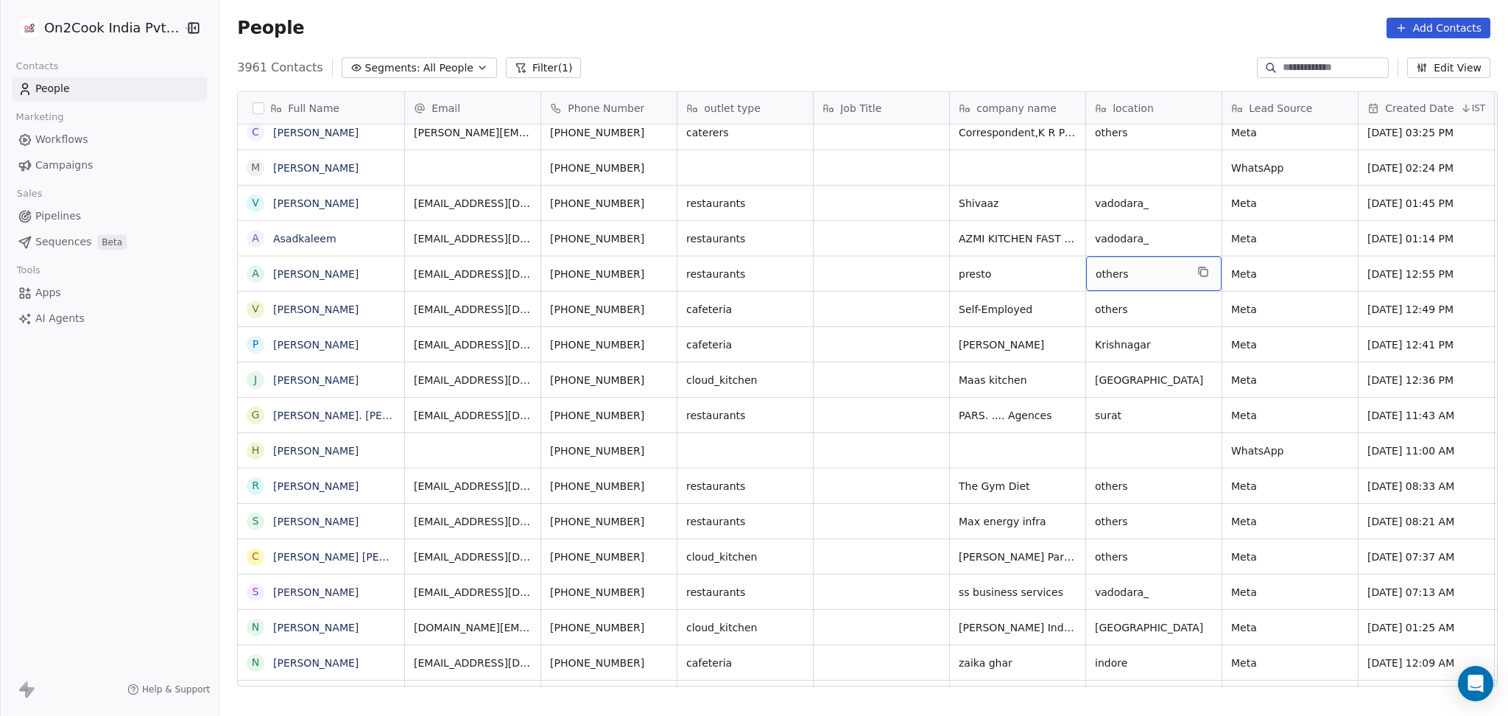
click at [1104, 261] on div "others" at bounding box center [1154, 273] width 136 height 35
click at [1104, 261] on textarea "******" at bounding box center [1148, 279] width 134 height 46
type textarea "*********"
click at [1271, 253] on html "On2Cook India Pvt. Ltd. Contacts People Marketing Workflows Campaigns Sales Pip…" at bounding box center [754, 358] width 1508 height 716
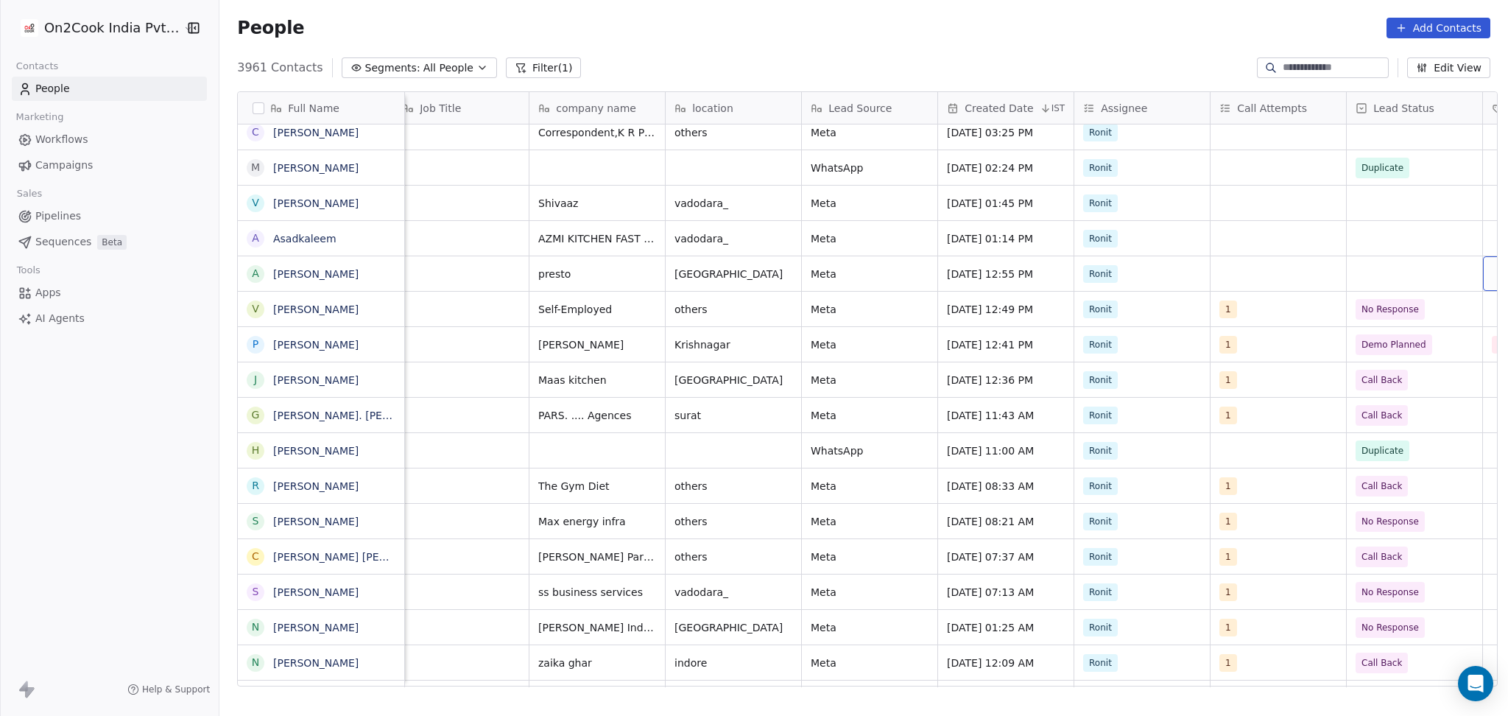
scroll to position [0, 558]
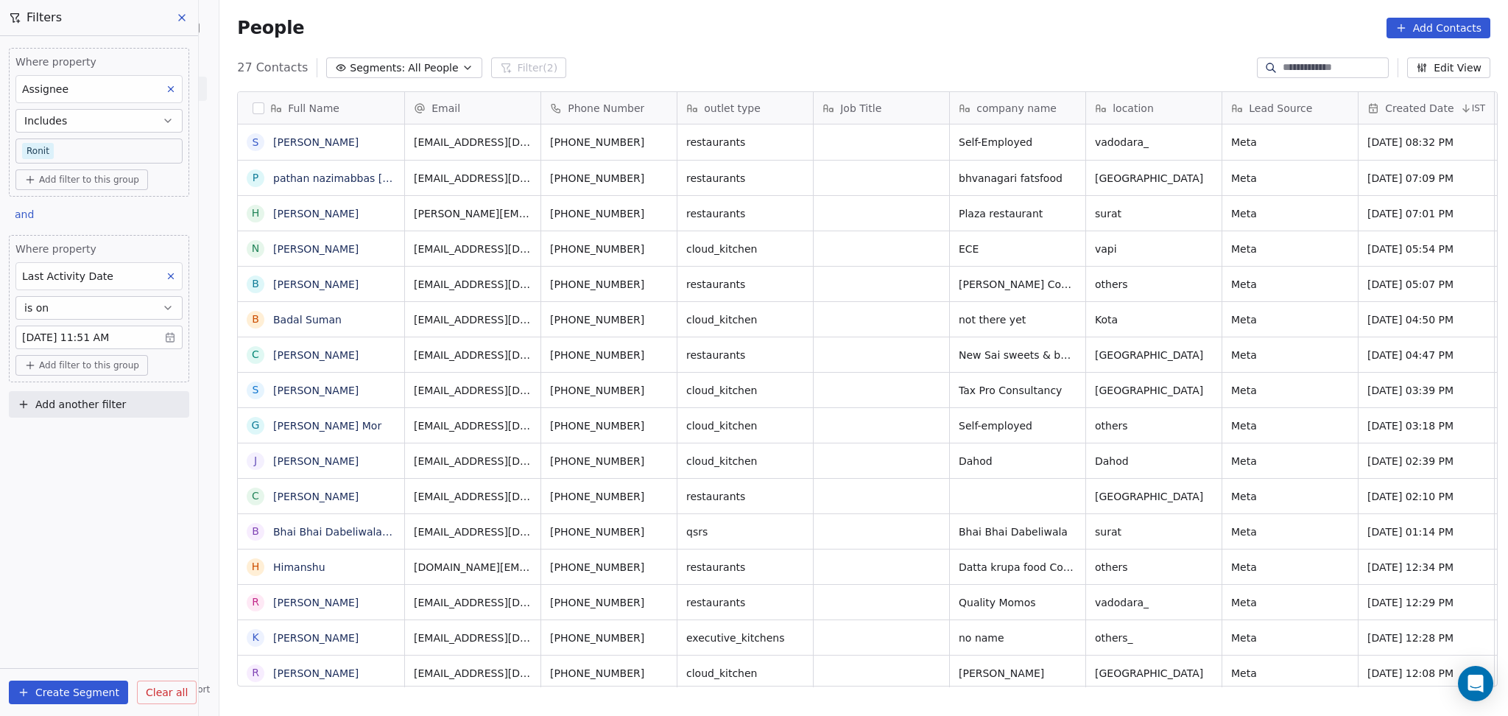
scroll to position [615, 1281]
click at [60, 149] on body "On2Cook India Pvt. Ltd. Contacts People Marketing Workflows Campaigns Sales Pip…" at bounding box center [754, 358] width 1508 height 716
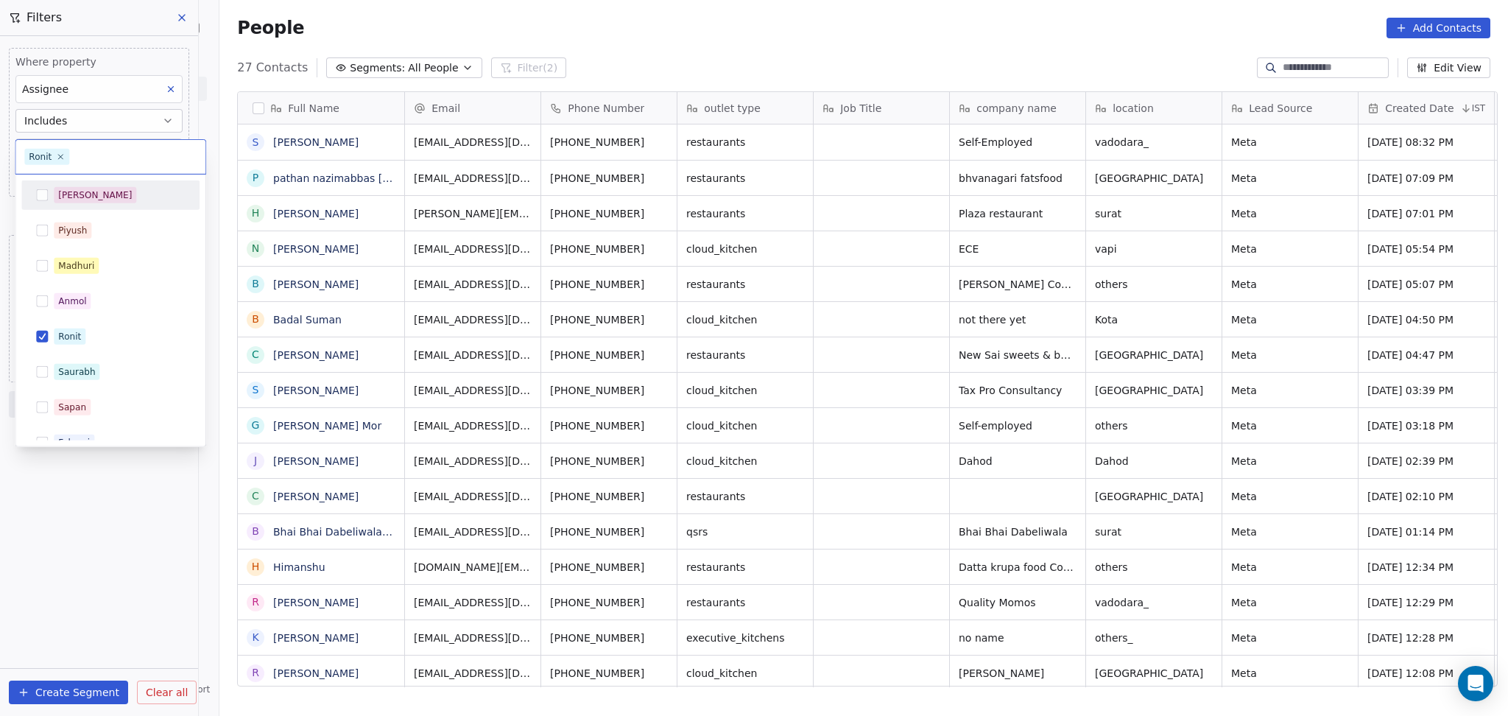
click at [74, 194] on div "[PERSON_NAME]" at bounding box center [95, 195] width 74 height 13
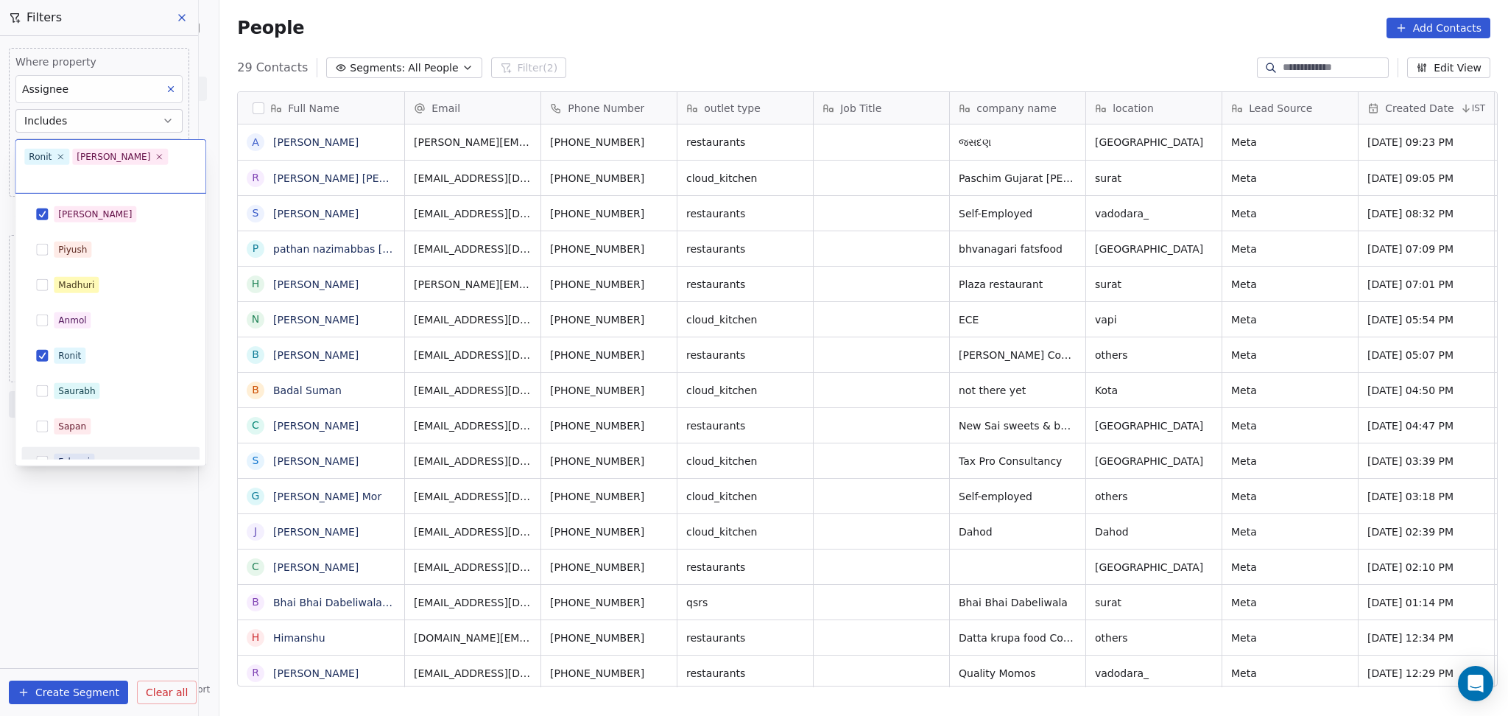
click at [108, 498] on html "On2Cook India Pvt. Ltd. Contacts People Marketing Workflows Campaigns Sales Pip…" at bounding box center [754, 358] width 1508 height 716
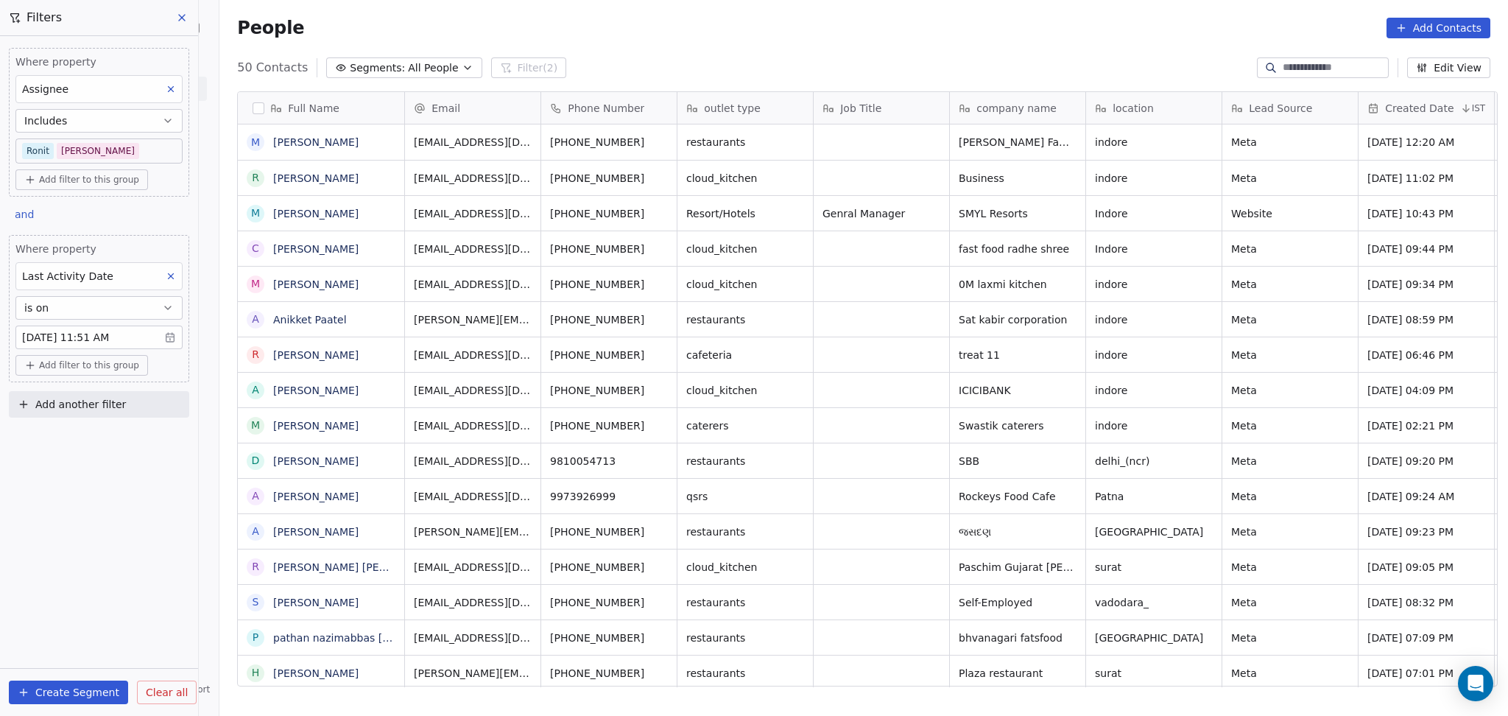
click at [88, 158] on body "On2Cook India Pvt. Ltd. Contacts People Marketing Workflows Campaigns Sales Pip…" at bounding box center [754, 358] width 1508 height 716
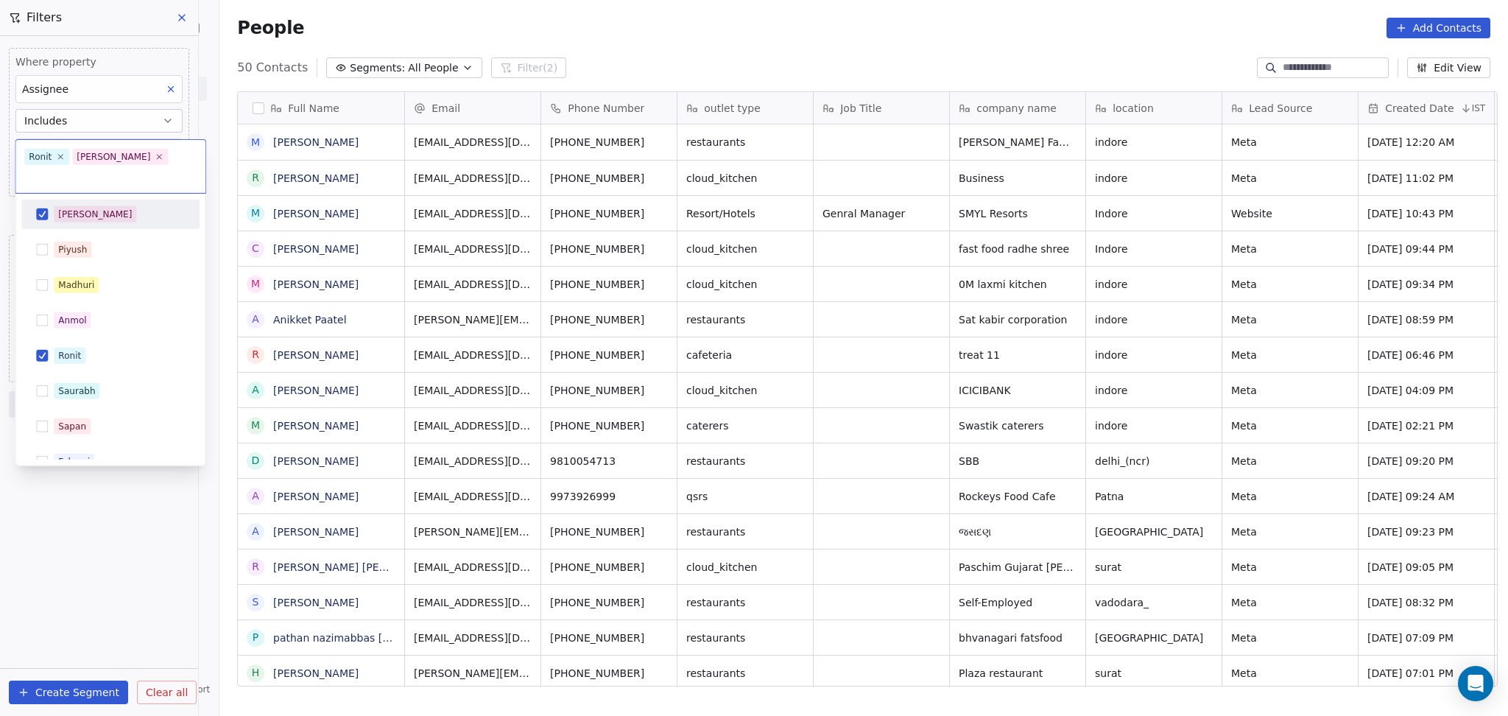
click at [60, 208] on div "[PERSON_NAME]" at bounding box center [95, 214] width 74 height 13
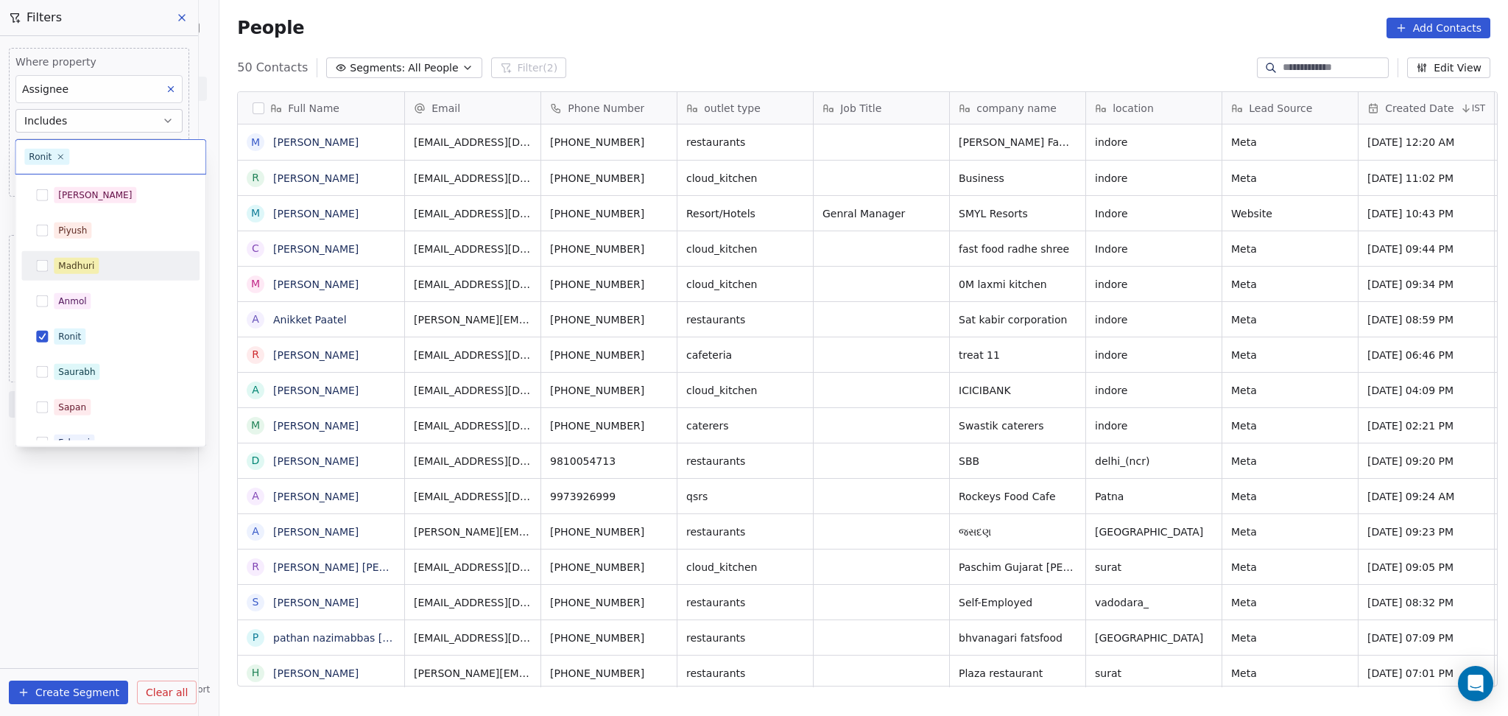
click at [77, 258] on span "Madhuri" at bounding box center [76, 266] width 45 height 16
click at [71, 346] on div "Ronit" at bounding box center [110, 337] width 166 height 24
click at [79, 525] on html "On2Cook India Pvt. Ltd. Contacts People Marketing Workflows Campaigns Sales Pip…" at bounding box center [754, 358] width 1508 height 716
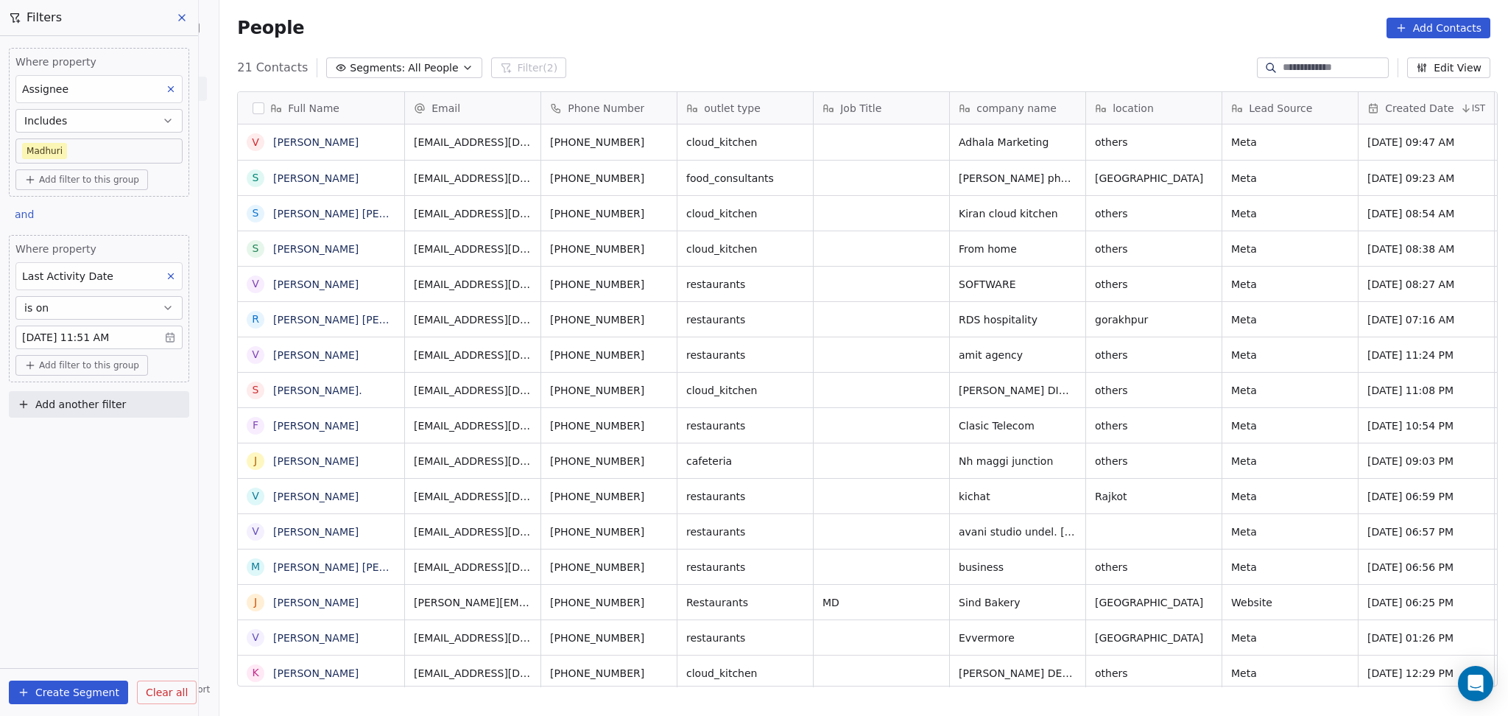
click at [84, 153] on body "On2Cook India Pvt. Ltd. Contacts People Marketing Workflows Campaigns Sales Pip…" at bounding box center [754, 358] width 1508 height 716
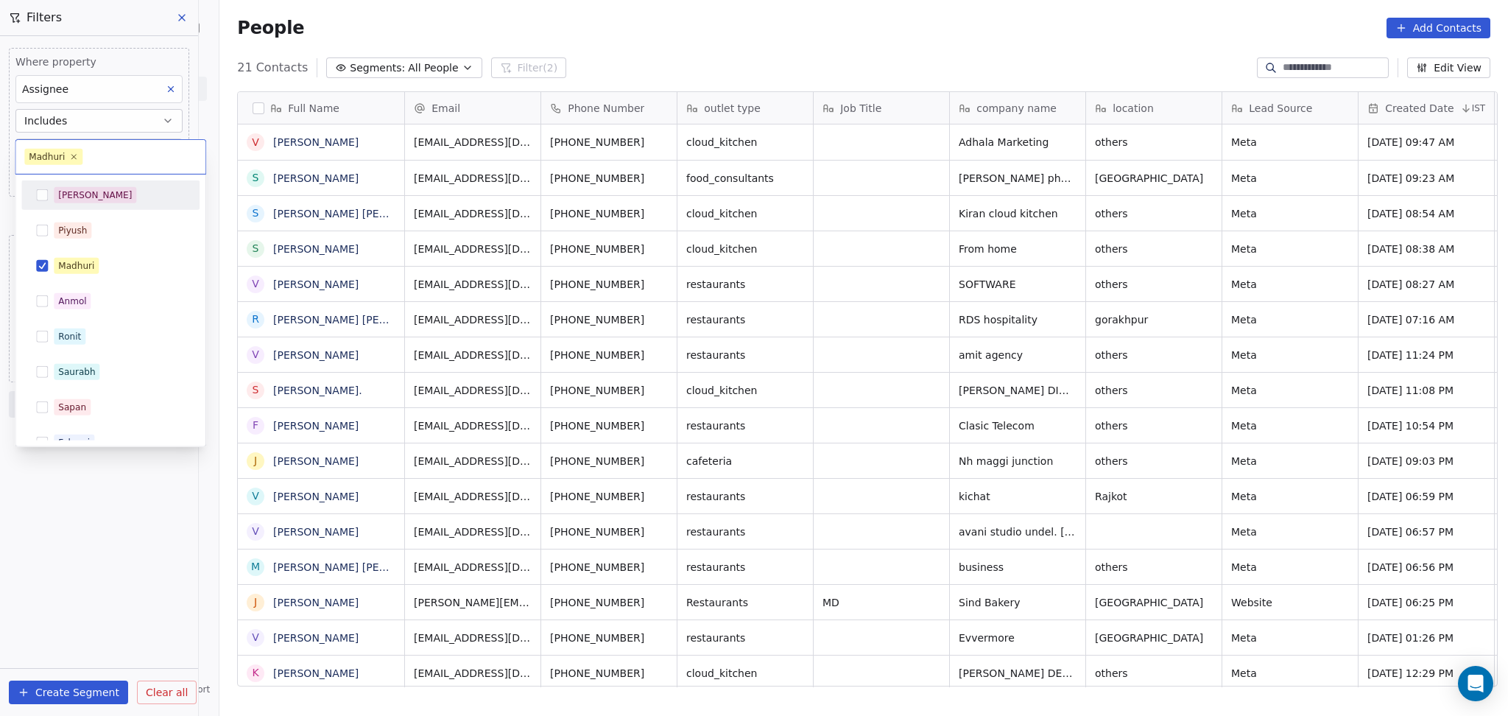
click at [78, 194] on div "[PERSON_NAME]" at bounding box center [95, 195] width 74 height 13
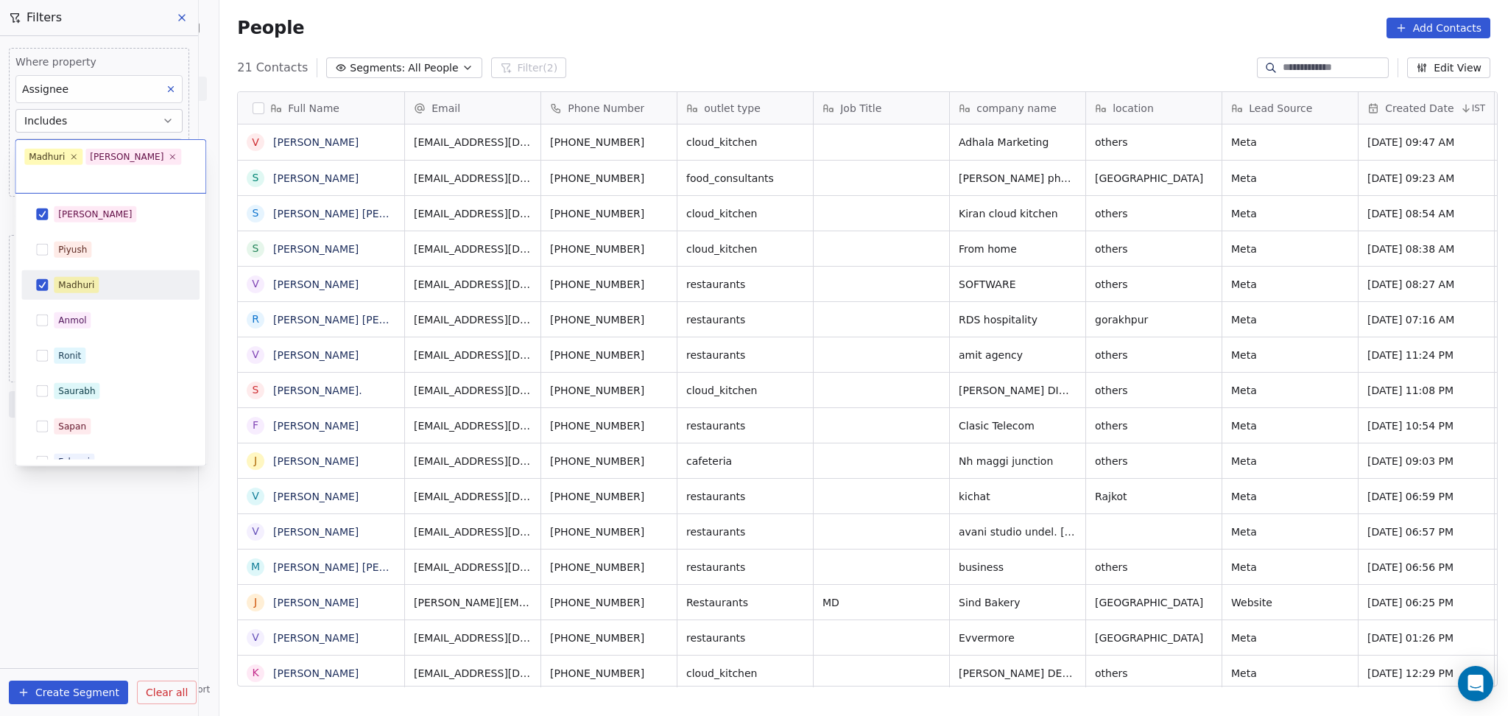
click at [61, 277] on span "Madhuri" at bounding box center [76, 285] width 45 height 16
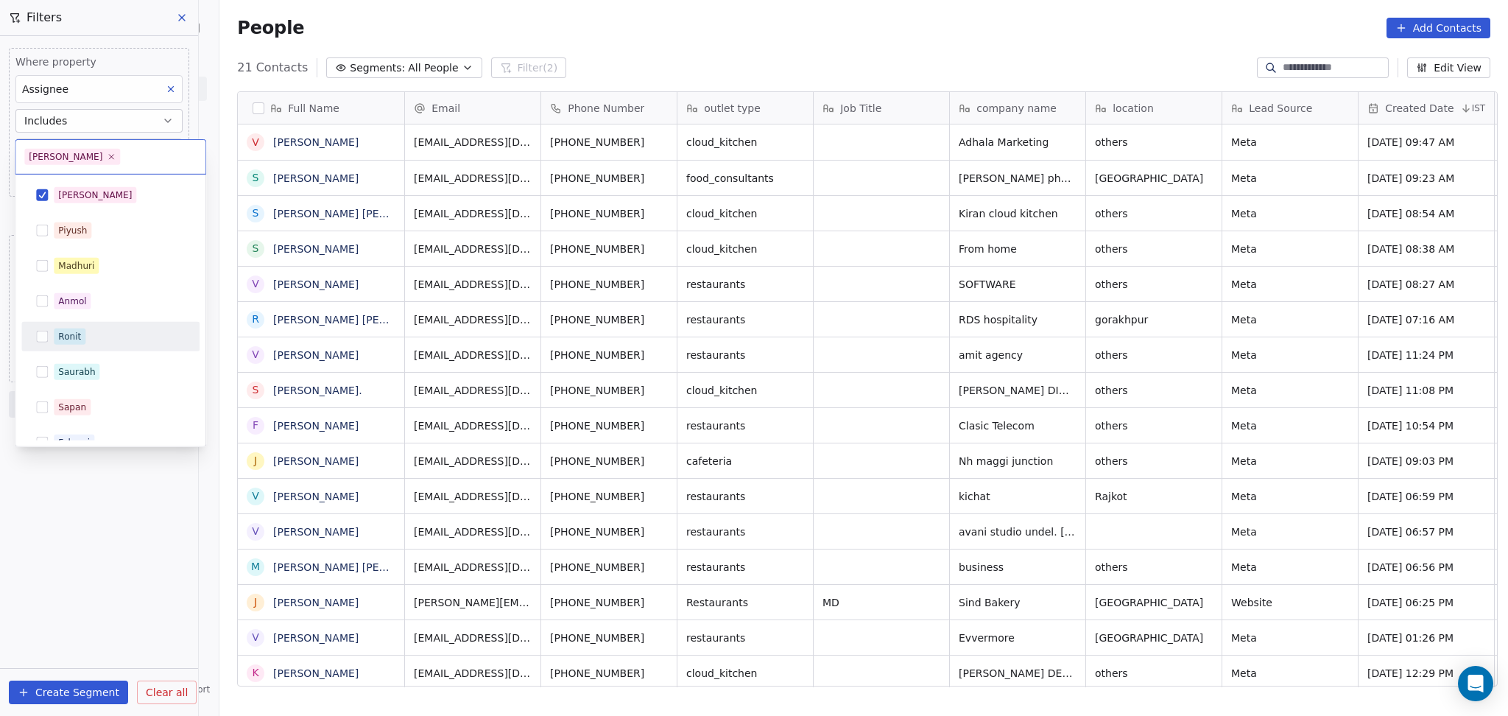
click at [63, 337] on div "Ronit" at bounding box center [69, 336] width 23 height 13
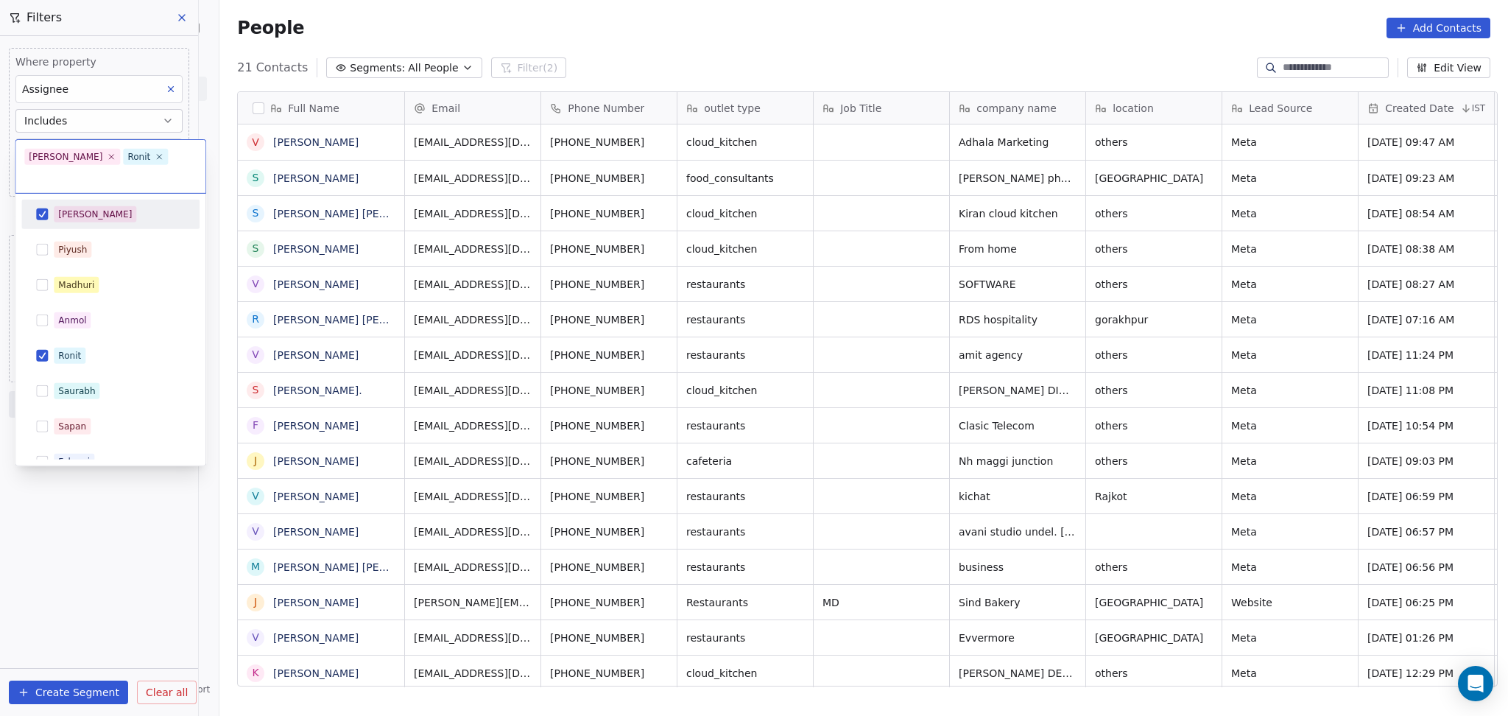
click at [64, 208] on div "[PERSON_NAME]" at bounding box center [95, 214] width 74 height 13
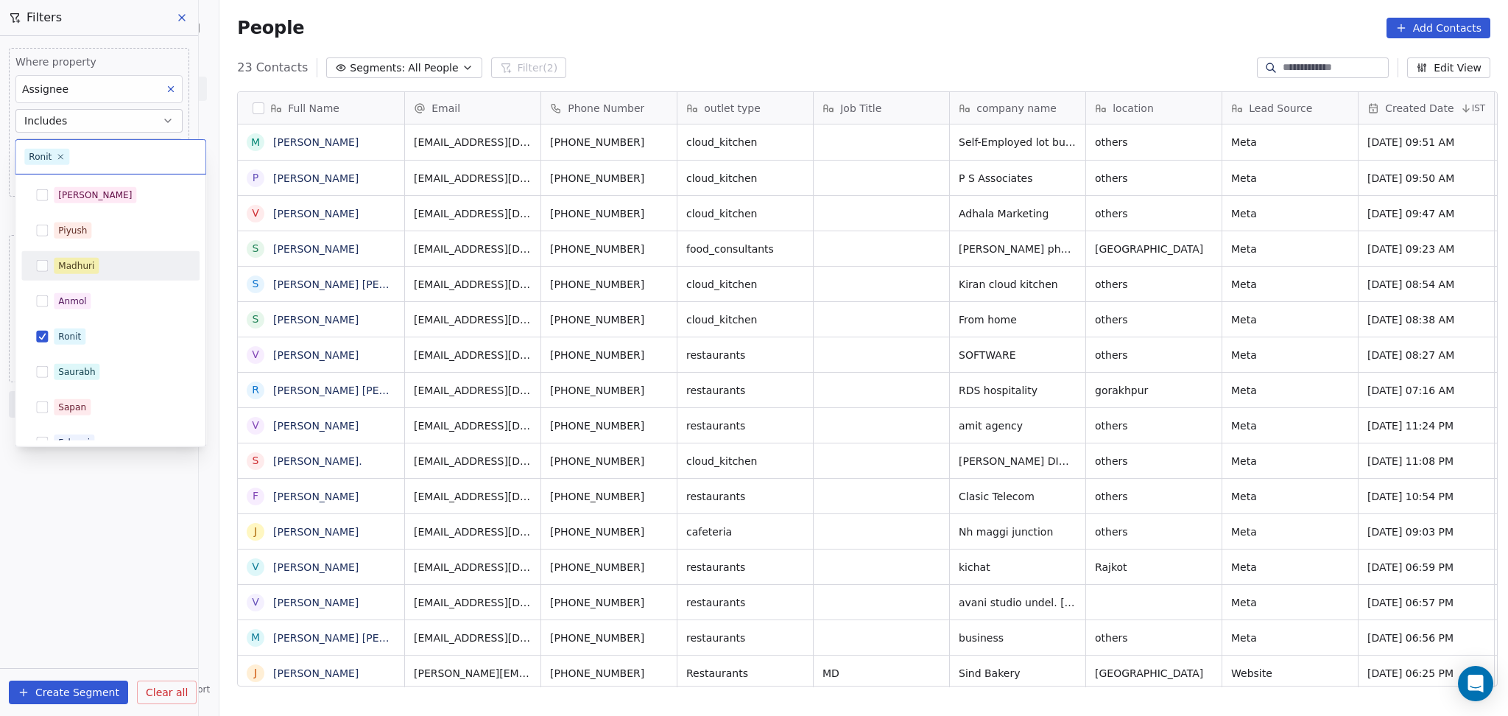
click at [445, 33] on html "On2Cook India Pvt. Ltd. Contacts People Marketing Workflows Campaigns Sales Pip…" at bounding box center [754, 358] width 1508 height 716
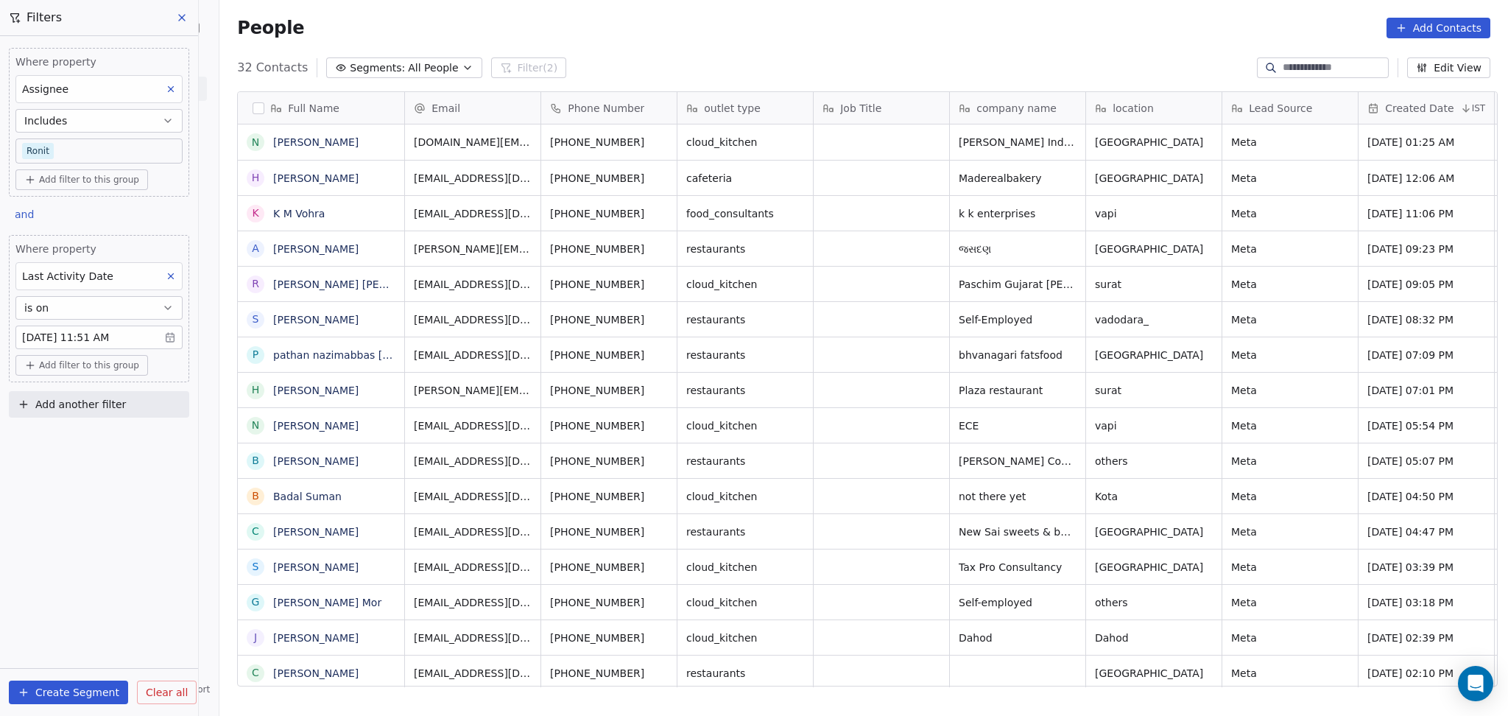
click at [96, 145] on body "On2Cook India Pvt. Ltd. Contacts People Marketing Workflows Campaigns Sales Pip…" at bounding box center [754, 358] width 1508 height 716
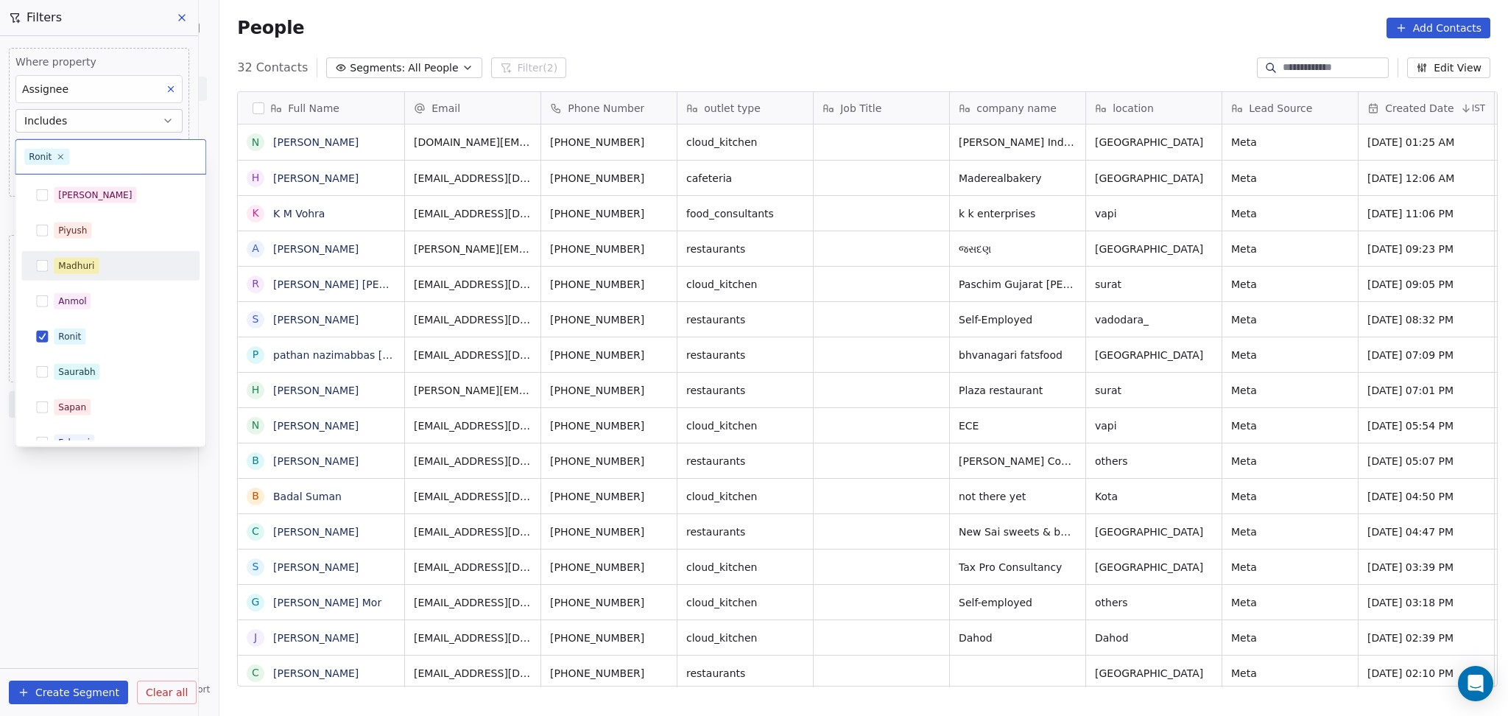
click at [107, 255] on div "Madhuri" at bounding box center [110, 266] width 166 height 24
click at [96, 342] on div "Ronit" at bounding box center [119, 337] width 131 height 16
click at [107, 521] on html "On2Cook India Pvt. Ltd. Contacts People Marketing Workflows Campaigns Sales Pip…" at bounding box center [754, 358] width 1508 height 716
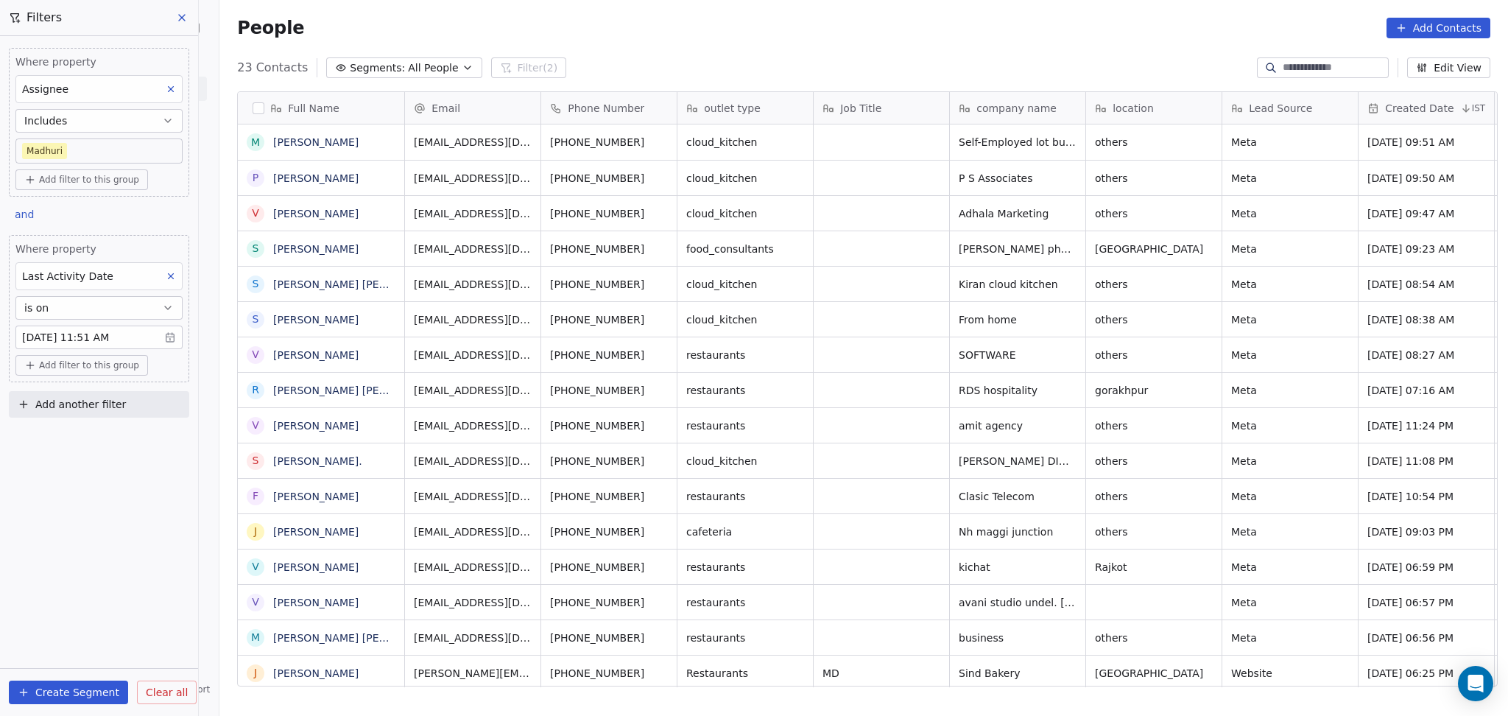
click at [109, 149] on body "On2Cook India Pvt. Ltd. Contacts People Marketing Workflows Campaigns Sales Pip…" at bounding box center [754, 358] width 1508 height 716
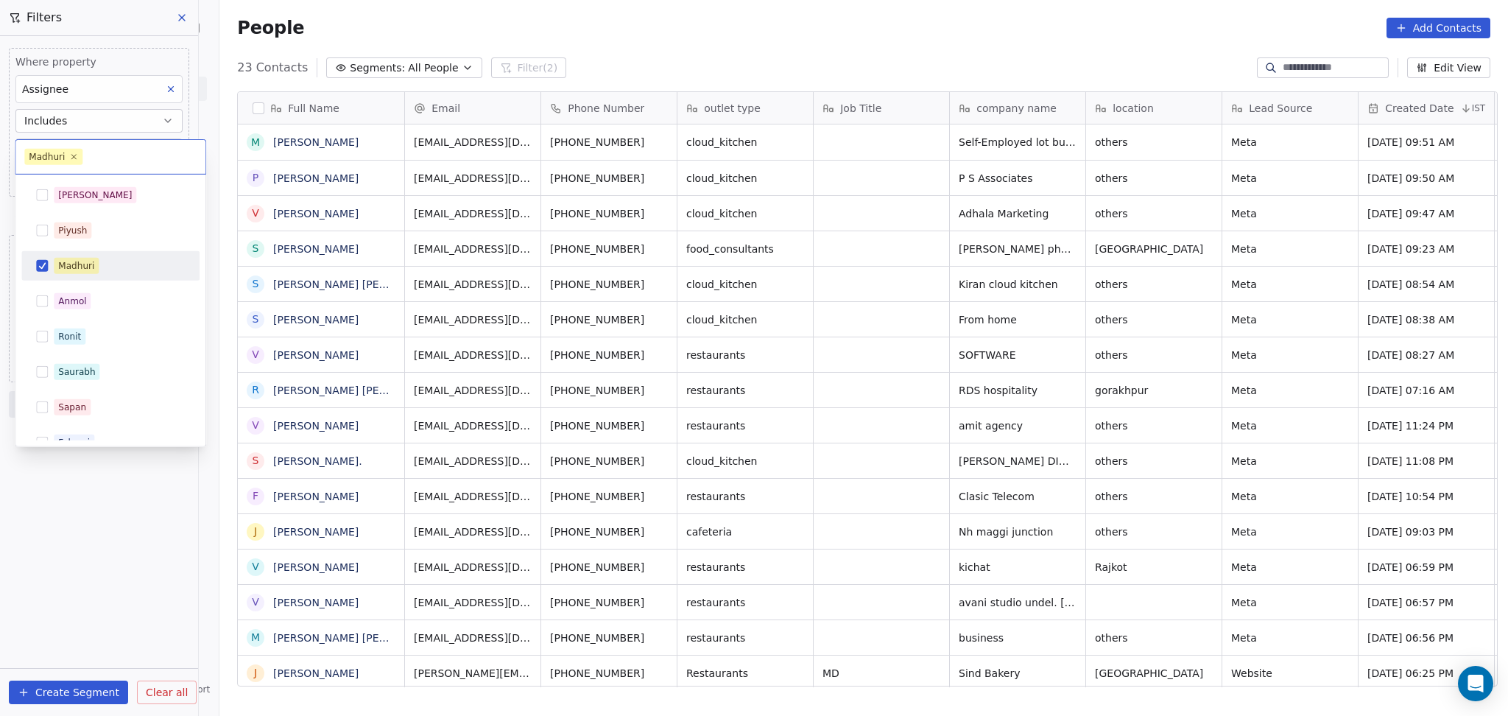
click at [84, 275] on div "Madhuri" at bounding box center [110, 266] width 166 height 24
click at [77, 334] on div "Ronit" at bounding box center [69, 336] width 23 height 13
click at [119, 485] on html "On2Cook India Pvt. Ltd. Contacts People Marketing Workflows Campaigns Sales Pip…" at bounding box center [754, 358] width 1508 height 716
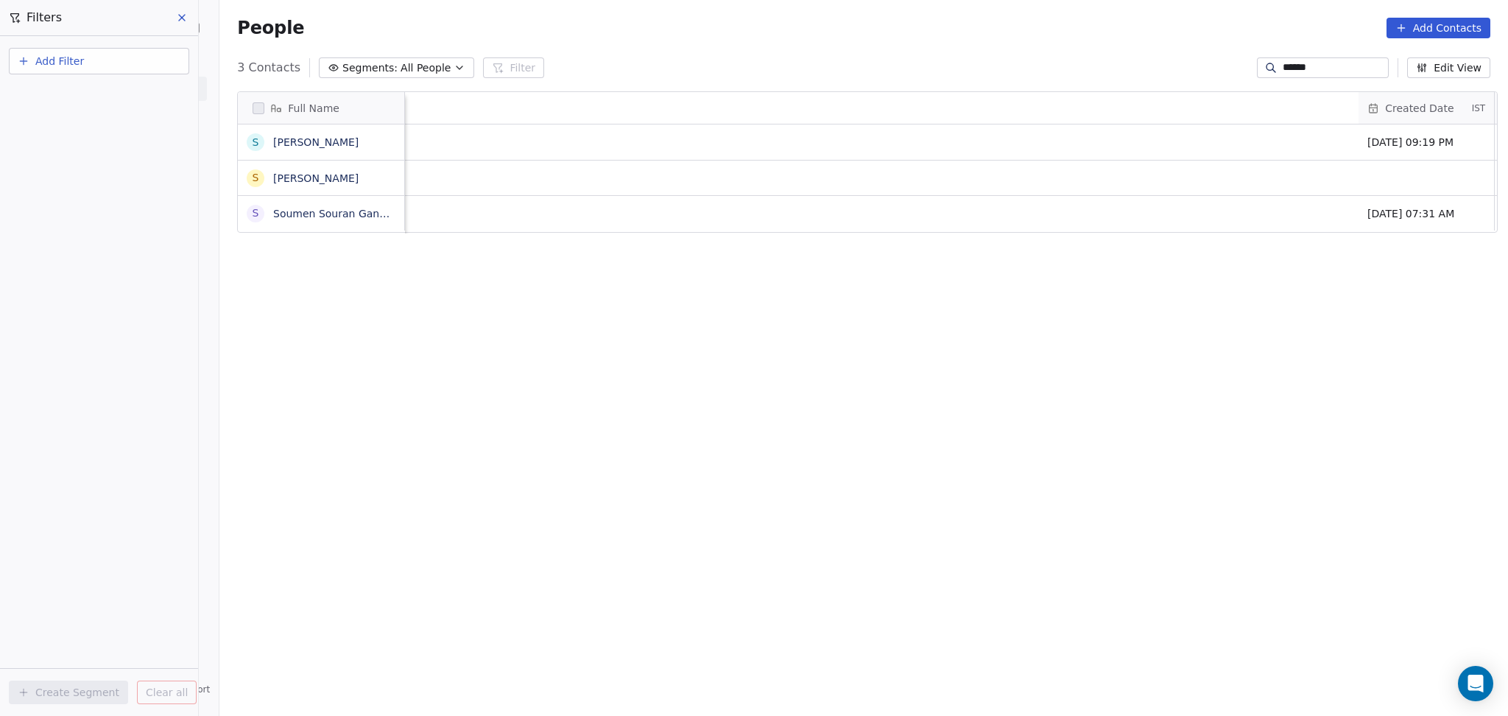
scroll to position [615, 1281]
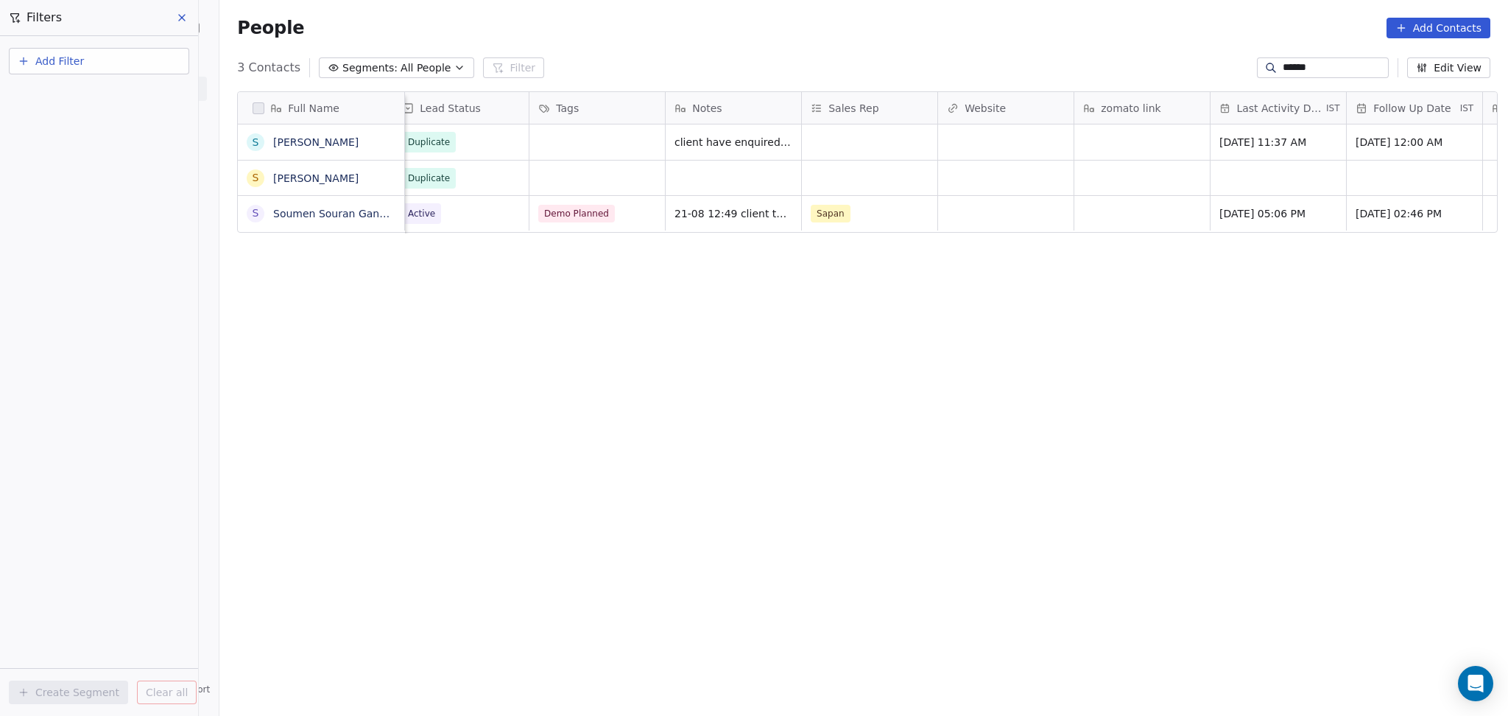
click at [1286, 60] on input "******" at bounding box center [1334, 67] width 103 height 15
drag, startPoint x: 1163, startPoint y: 152, endPoint x: 1151, endPoint y: 180, distance: 30.7
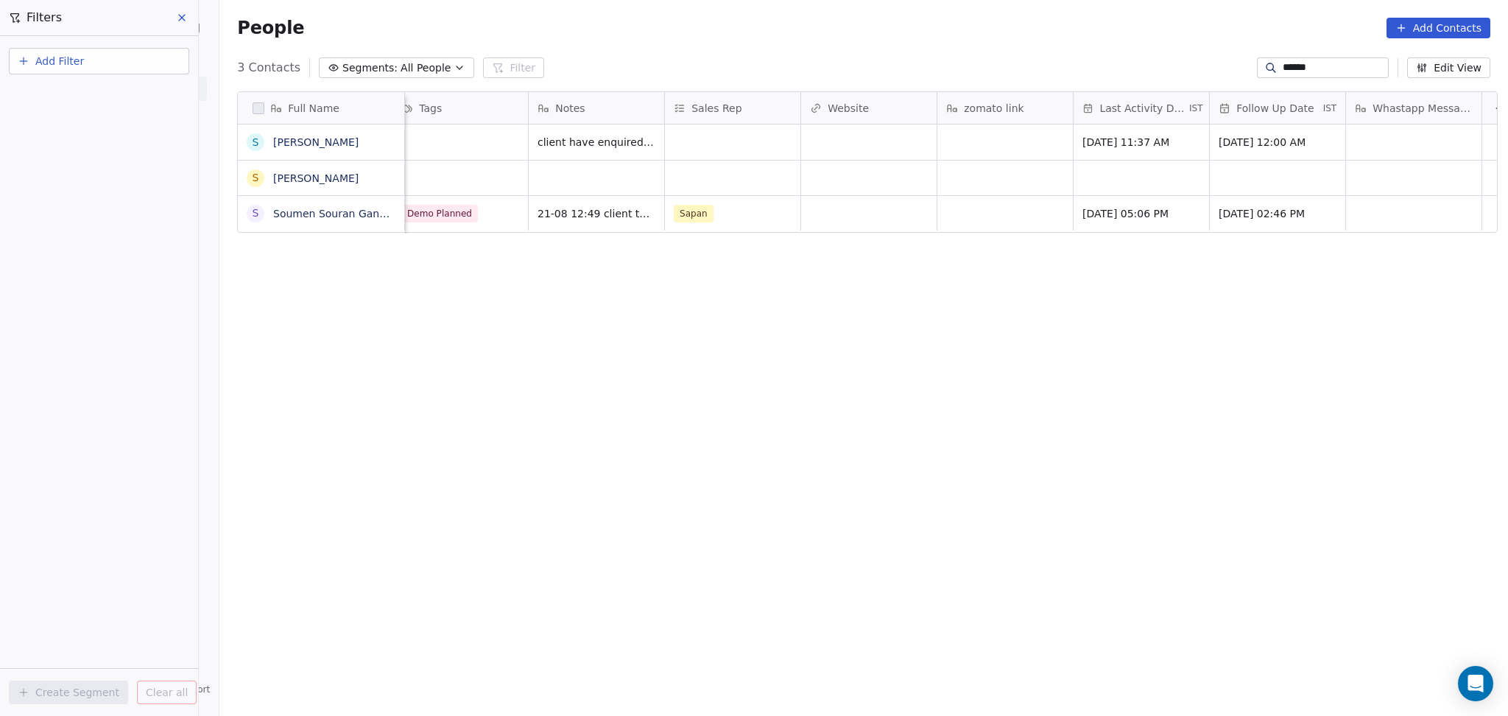
click at [1318, 63] on input "******" at bounding box center [1334, 67] width 103 height 15
paste input "********"
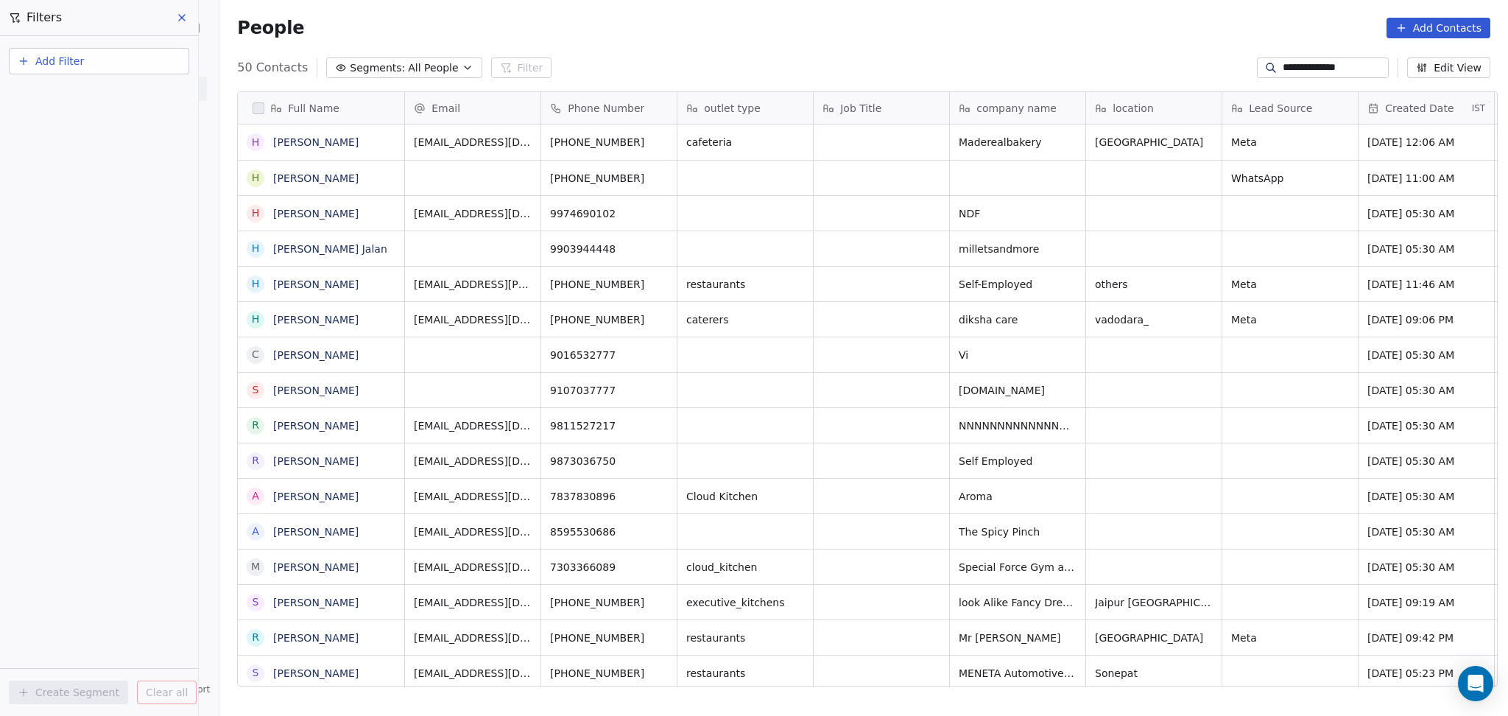
scroll to position [615, 1281]
type input "**********"
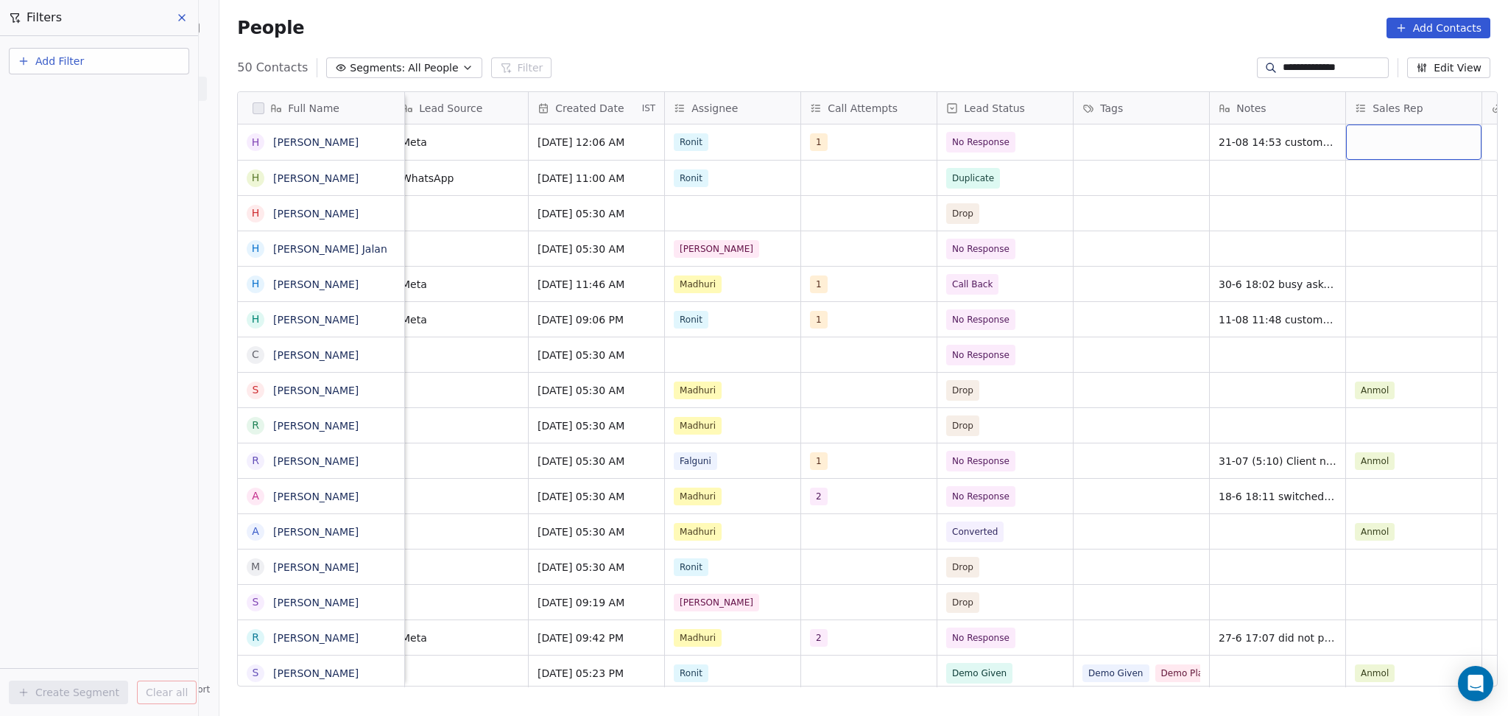
scroll to position [0, 966]
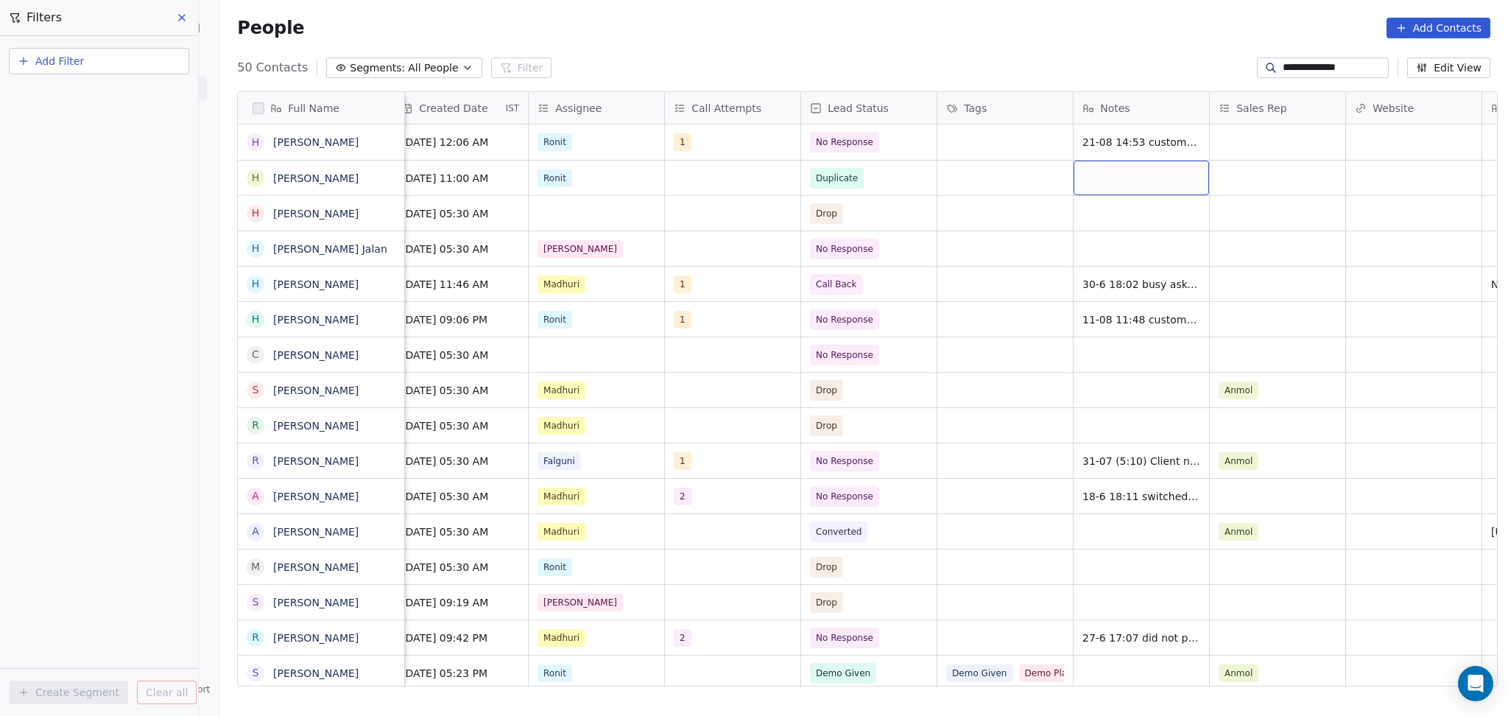
click at [1089, 169] on div "grid" at bounding box center [1142, 178] width 136 height 35
type textarea "**********"
click at [731, 178] on html "**********" at bounding box center [754, 358] width 1508 height 716
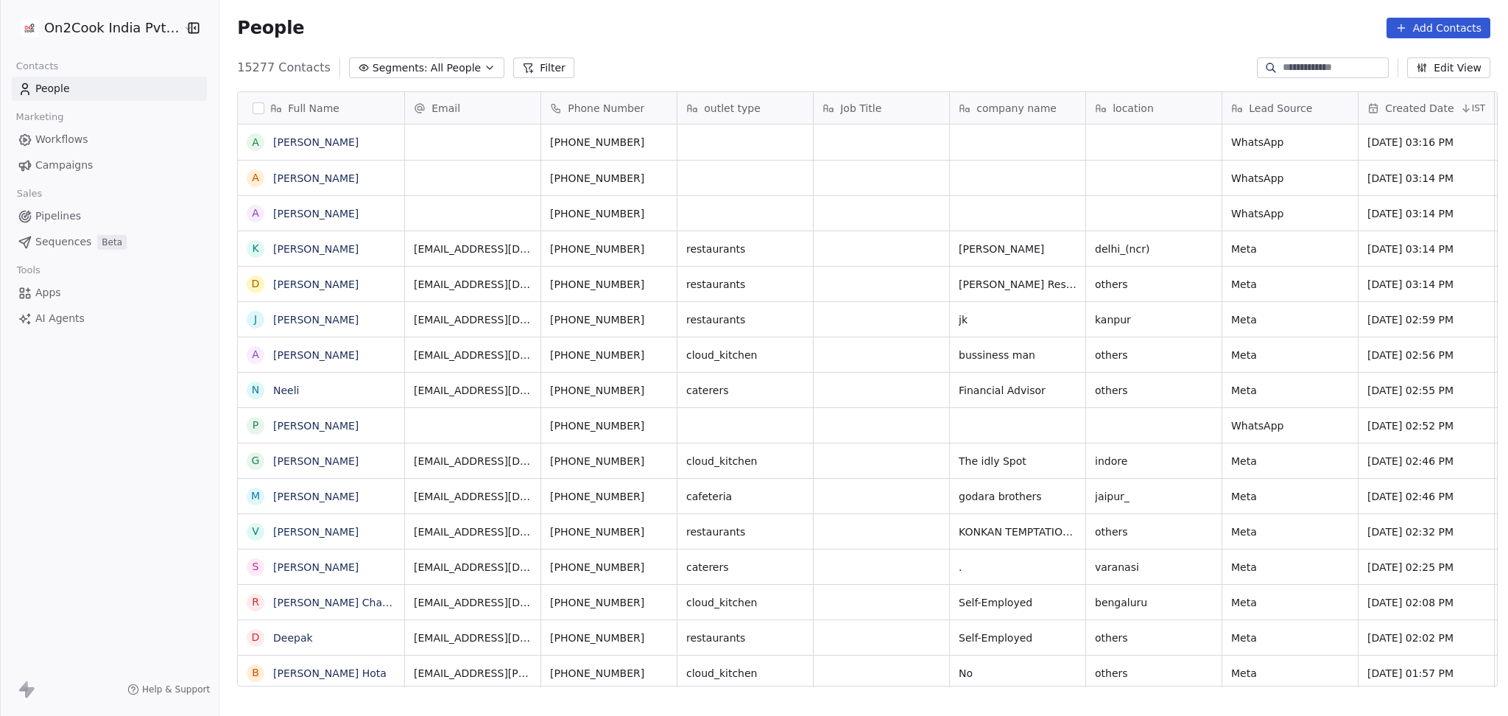
scroll to position [615, 1281]
click at [1300, 63] on input at bounding box center [1334, 67] width 103 height 15
paste input "**********"
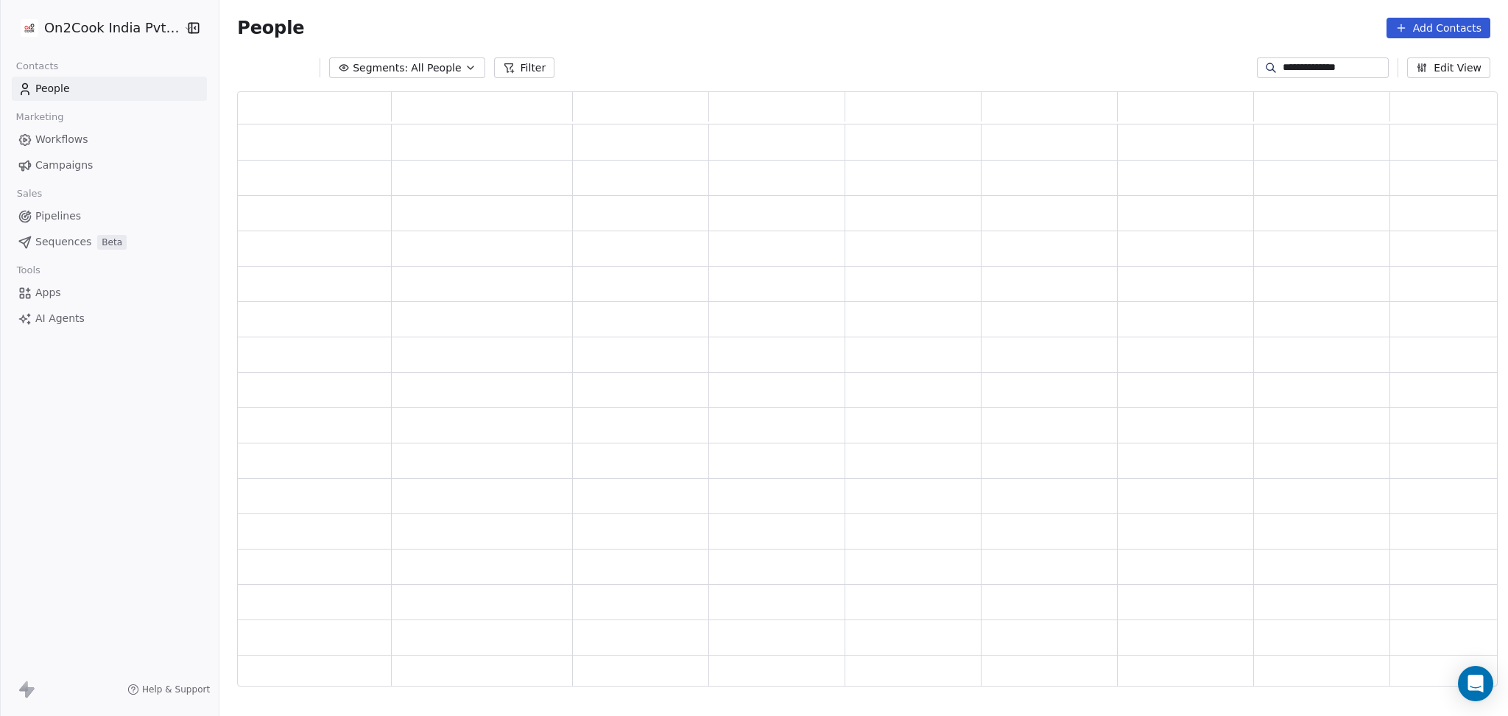
scroll to position [580, 1246]
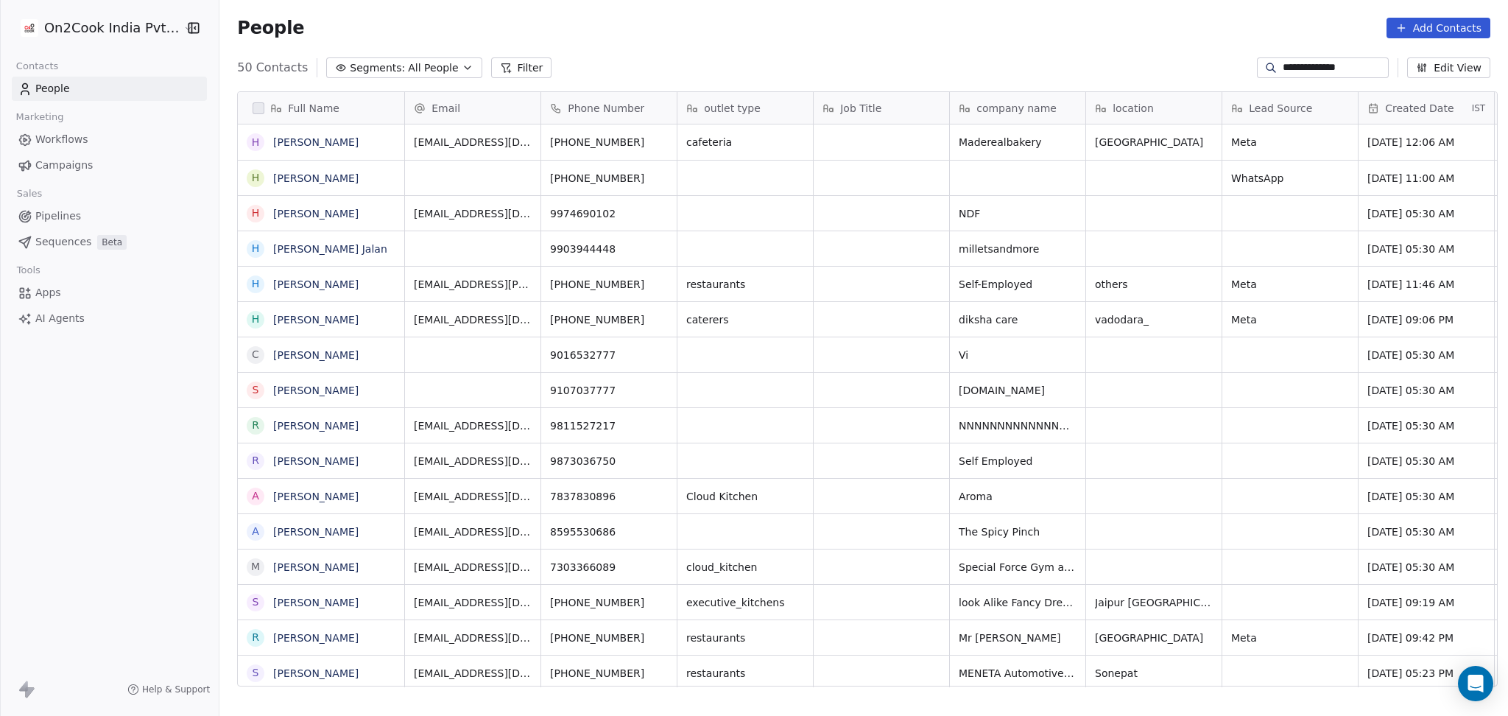
type input "**********"
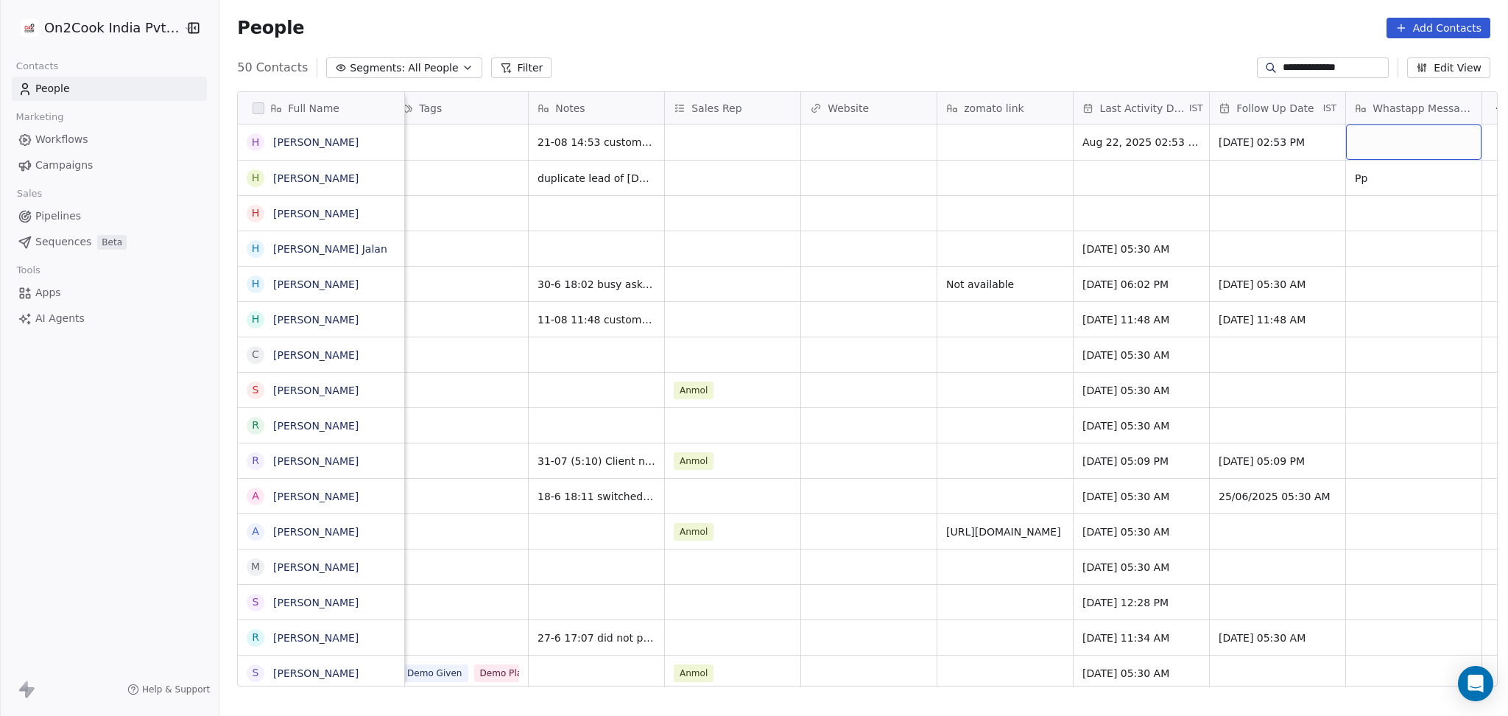
scroll to position [0, 1547]
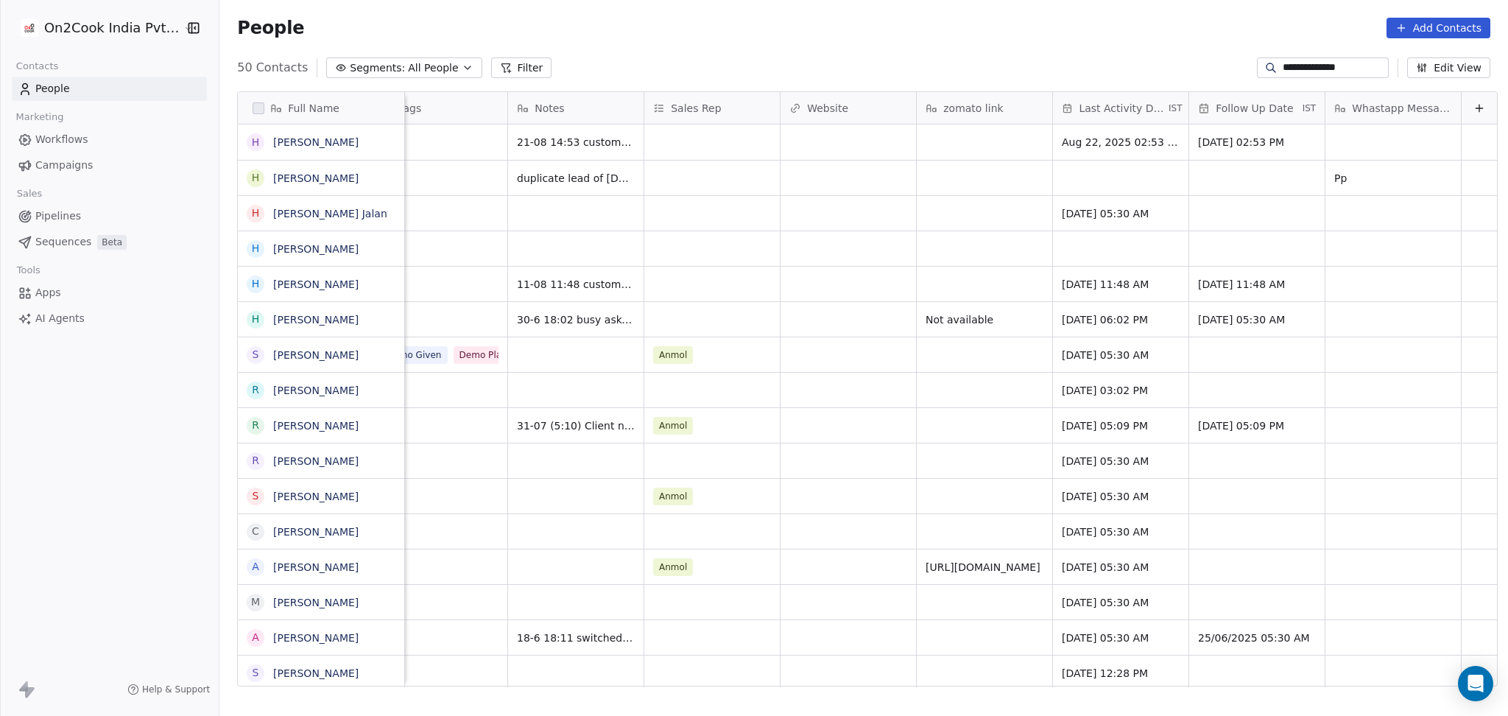
click at [1299, 58] on div "**********" at bounding box center [1323, 67] width 132 height 21
click at [1293, 66] on input "**********" at bounding box center [1334, 67] width 103 height 15
click at [1292, 66] on input "**********" at bounding box center [1334, 67] width 103 height 15
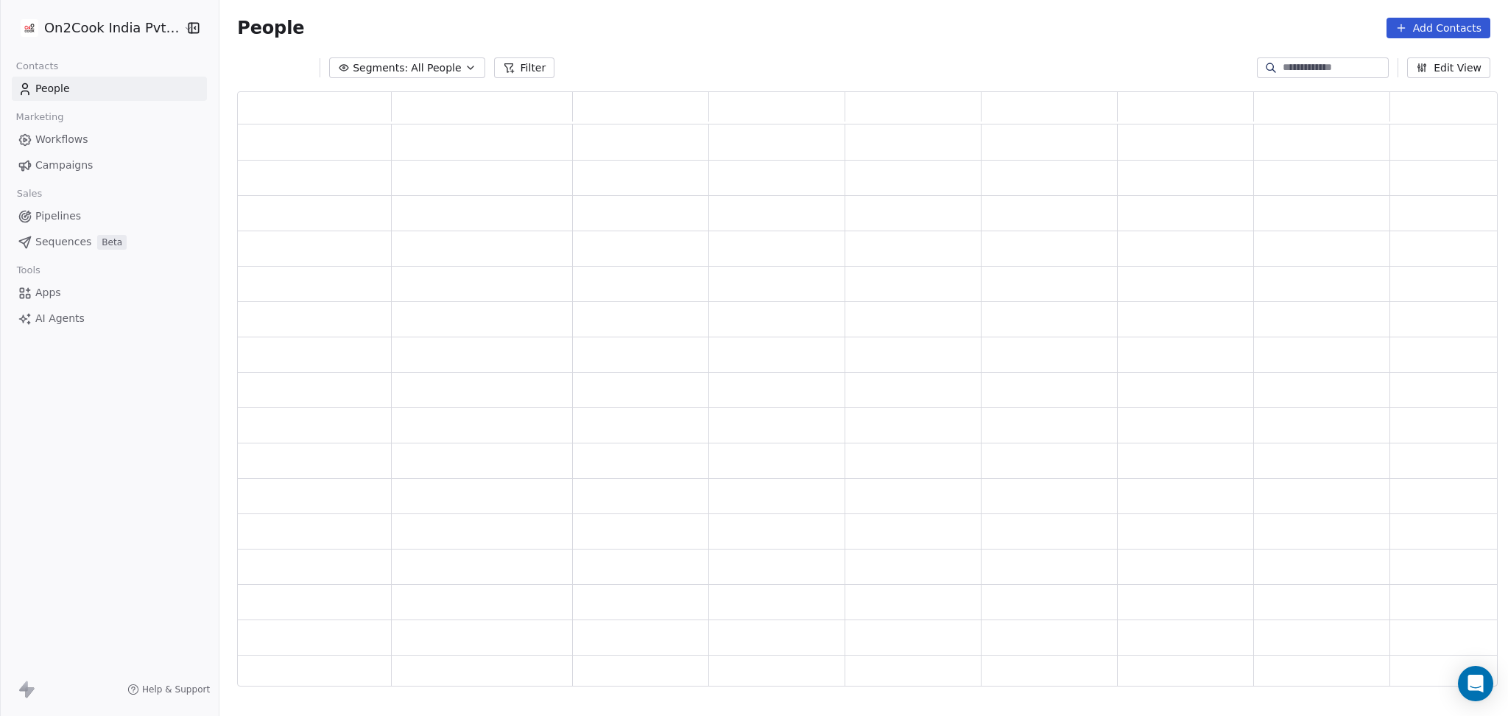
scroll to position [580, 1246]
click at [535, 71] on button "Filter" at bounding box center [524, 67] width 61 height 21
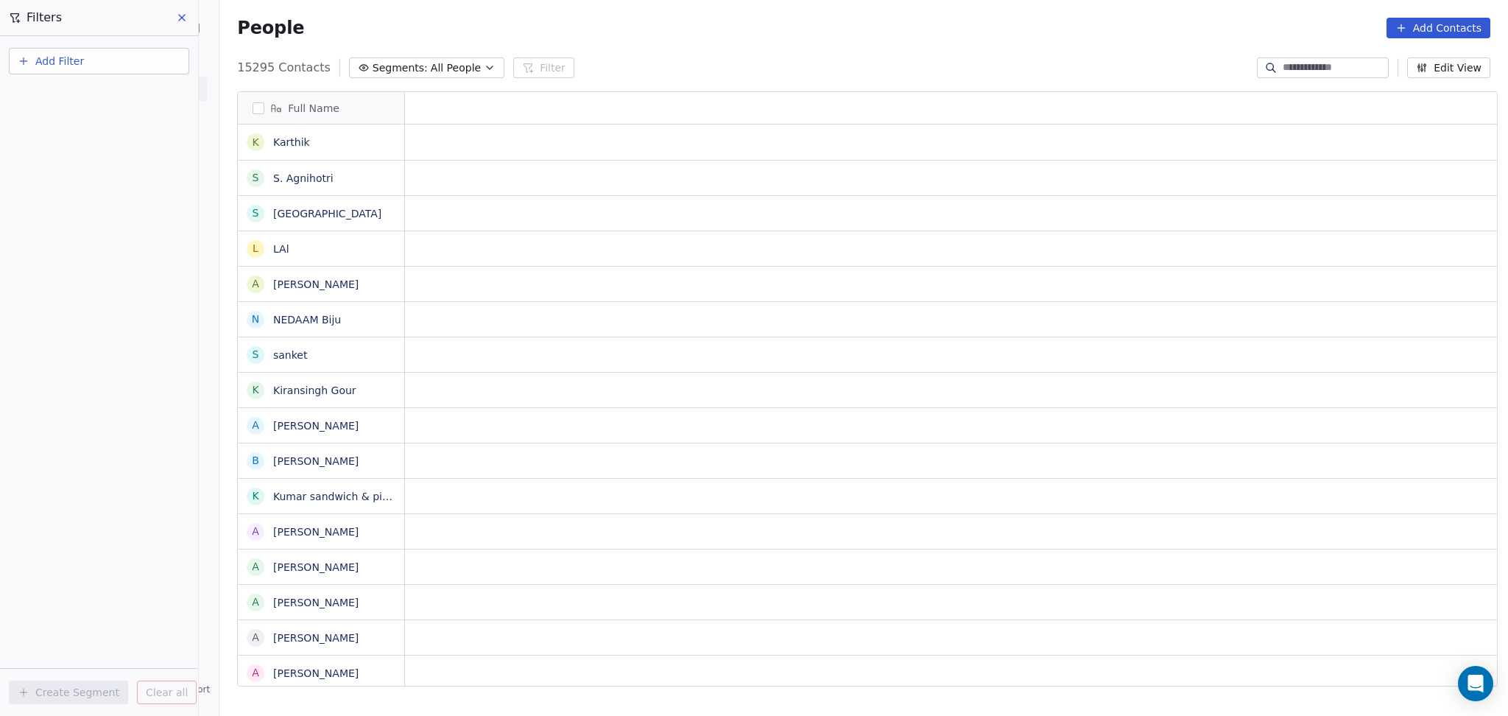
click at [49, 63] on span "Add Filter" at bounding box center [59, 61] width 49 height 15
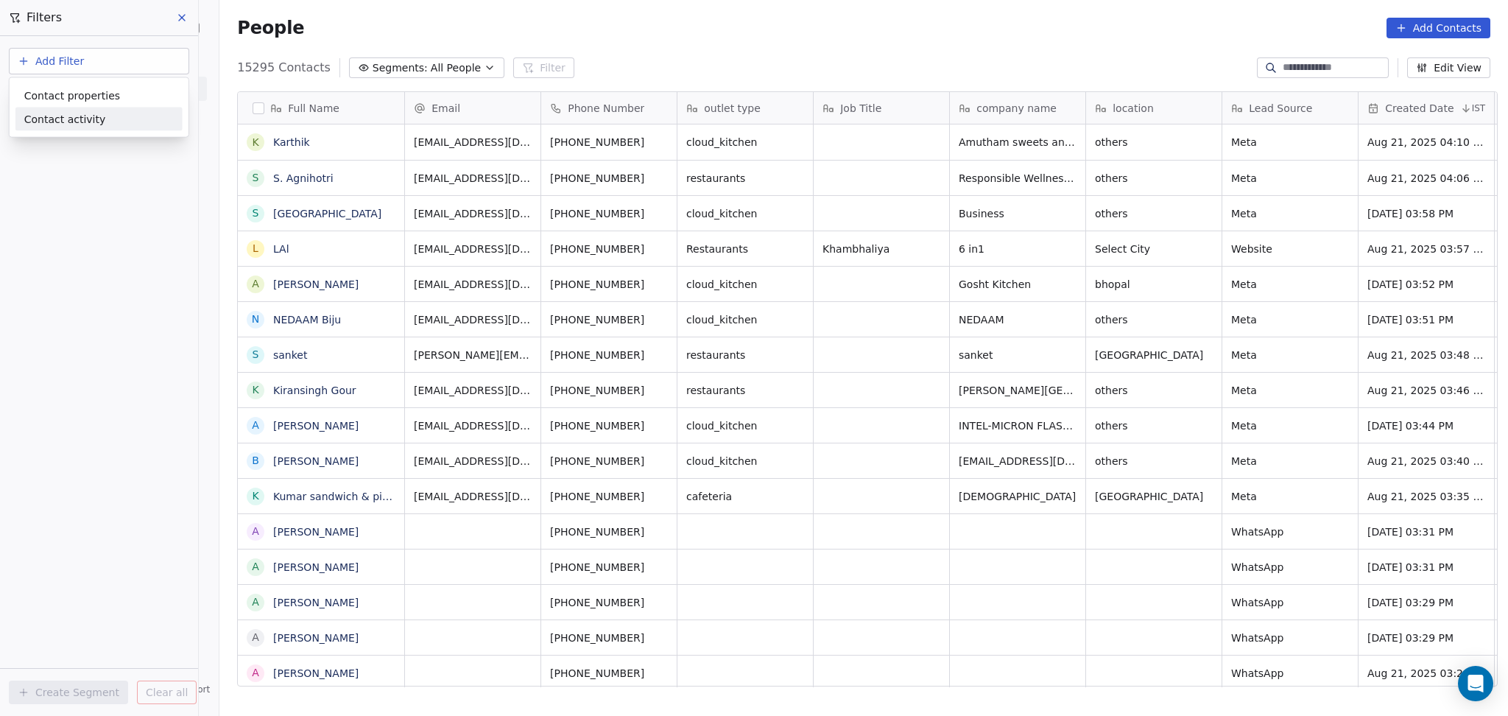
scroll to position [615, 1281]
click at [83, 99] on span "Contact properties" at bounding box center [72, 95] width 96 height 15
type input "***"
click at [102, 159] on div "Assignee" at bounding box center [98, 149] width 167 height 24
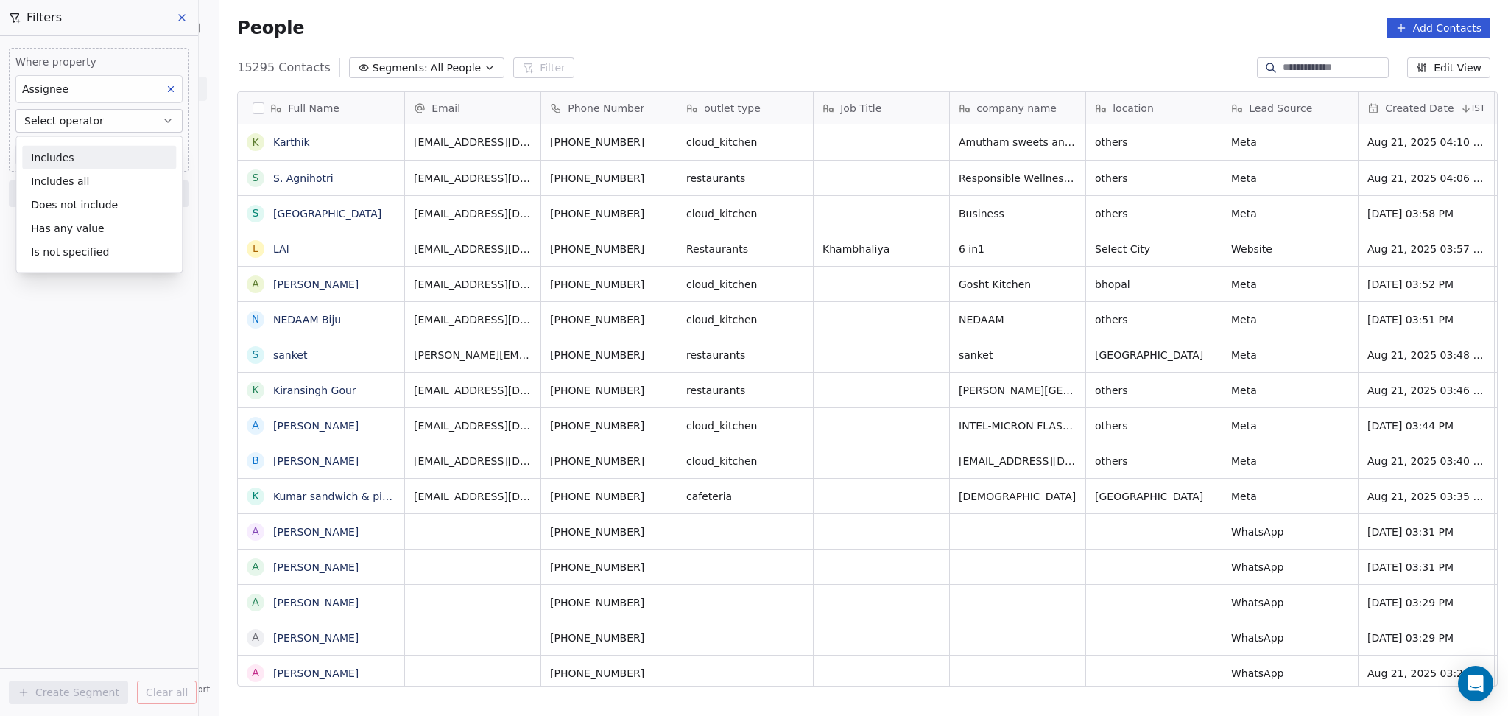
click at [108, 157] on div "Includes" at bounding box center [99, 158] width 154 height 24
click at [140, 147] on body "On2Cook India Pvt. Ltd. Contacts People Marketing Workflows Campaigns Sales Pip…" at bounding box center [754, 358] width 1508 height 716
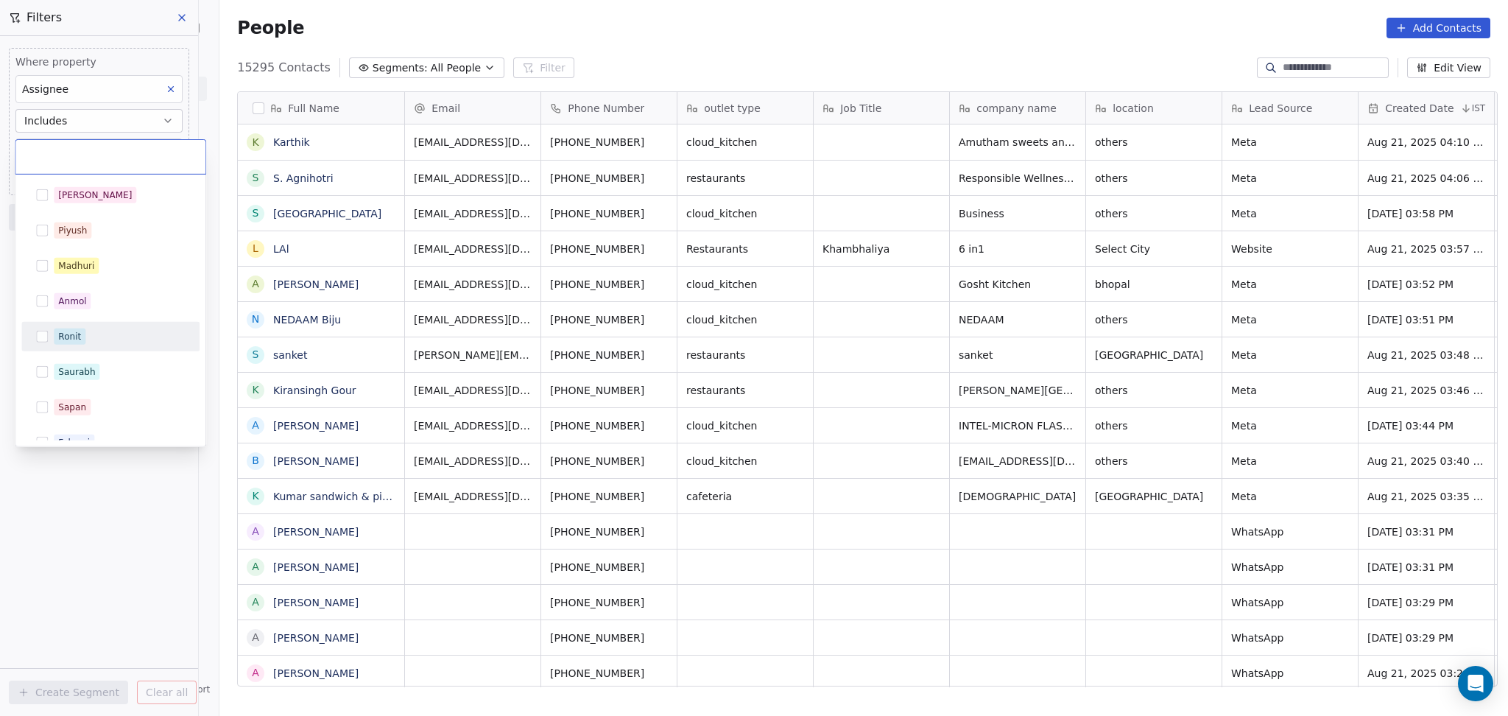
click at [122, 334] on div "Ronit" at bounding box center [119, 337] width 131 height 16
click at [967, 398] on html "On2Cook India Pvt. Ltd. Contacts People Marketing Workflows Campaigns Sales Pip…" at bounding box center [754, 358] width 1508 height 716
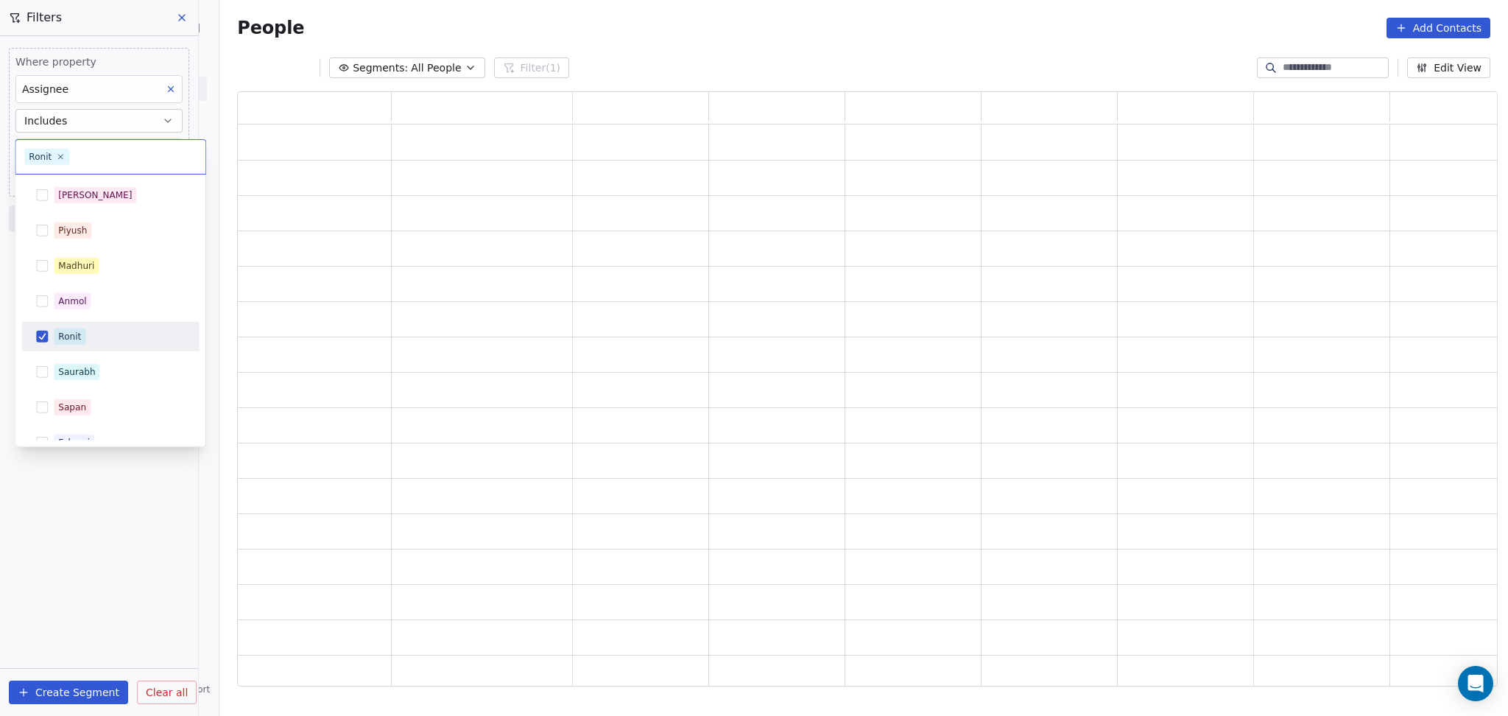
scroll to position [580, 1246]
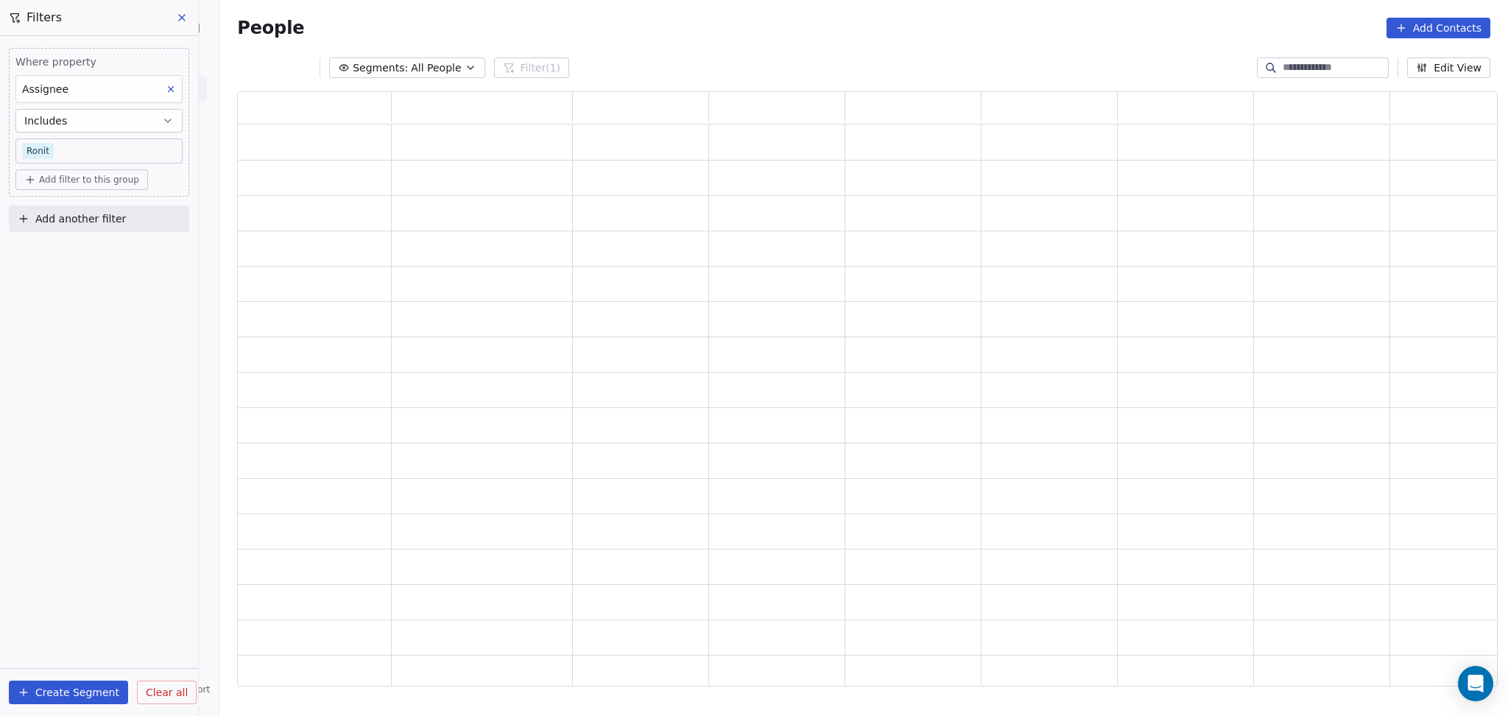
click at [905, 441] on div "grid" at bounding box center [914, 425] width 136 height 35
click at [910, 459] on div "grid" at bounding box center [913, 460] width 124 height 23
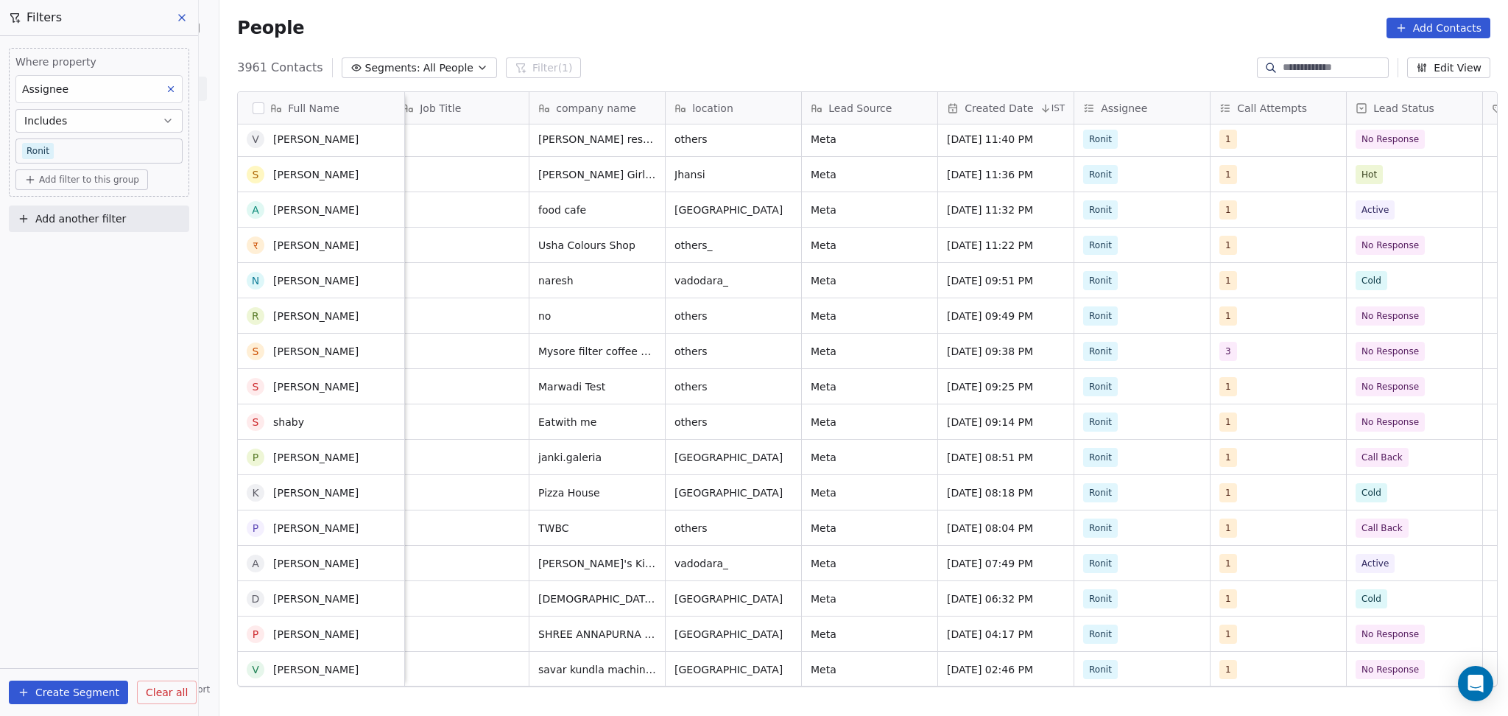
scroll to position [0, 0]
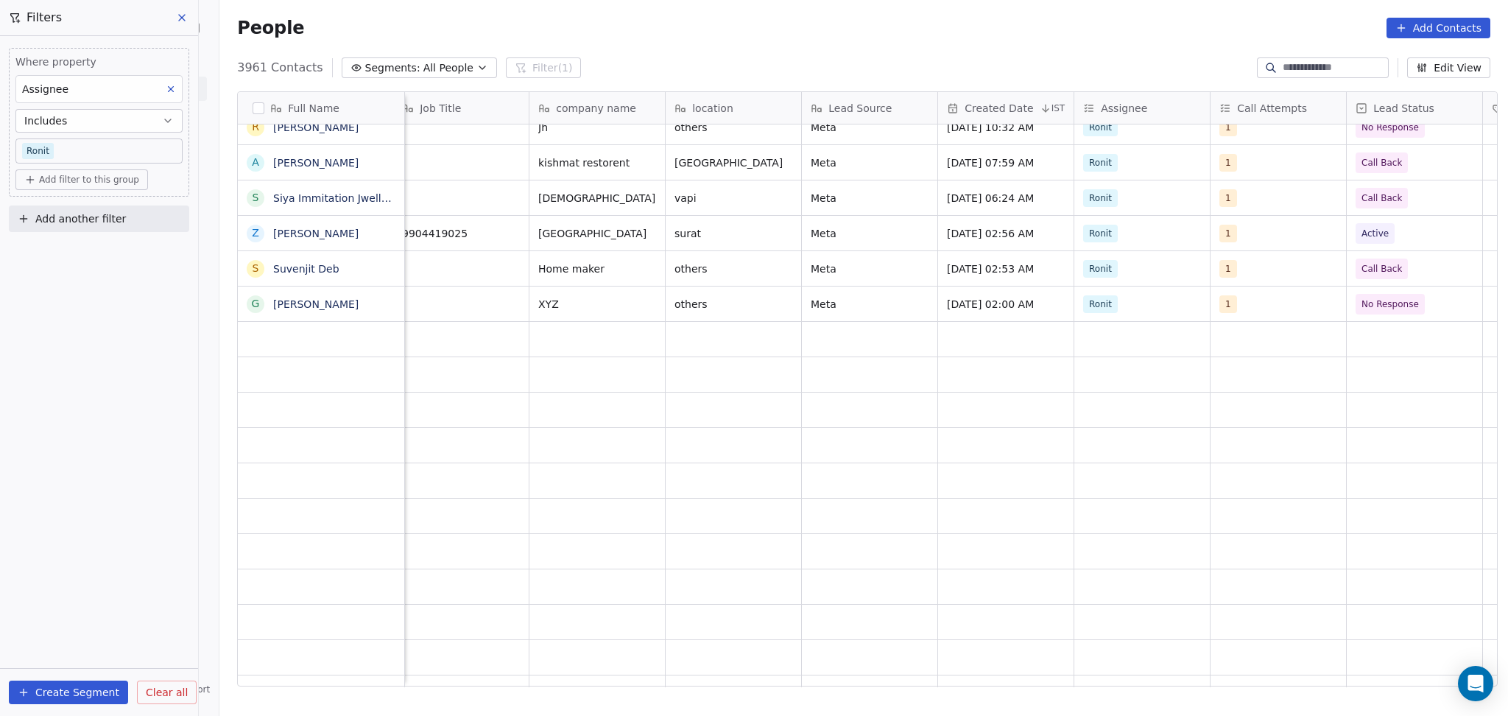
click at [1295, 344] on div "grid" at bounding box center [1279, 339] width 124 height 23
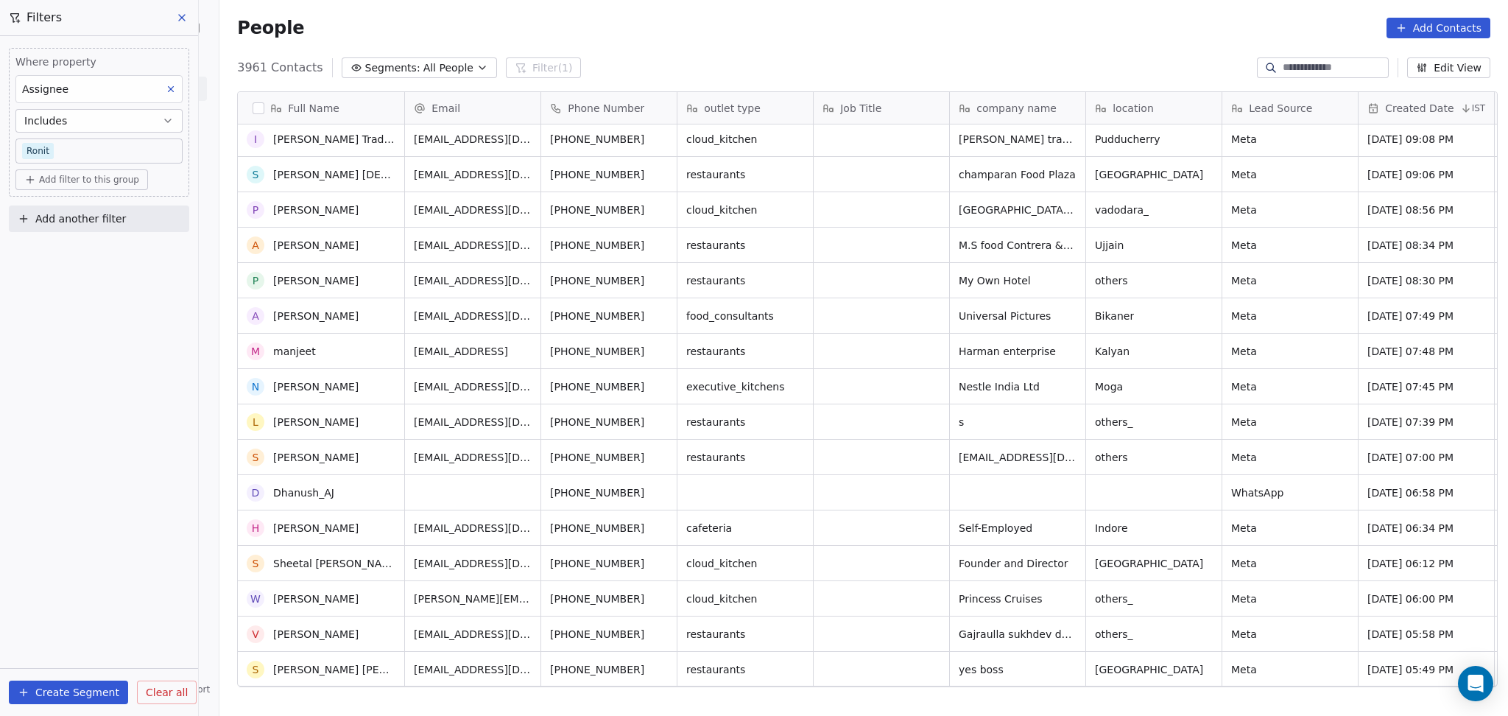
scroll to position [11392, 0]
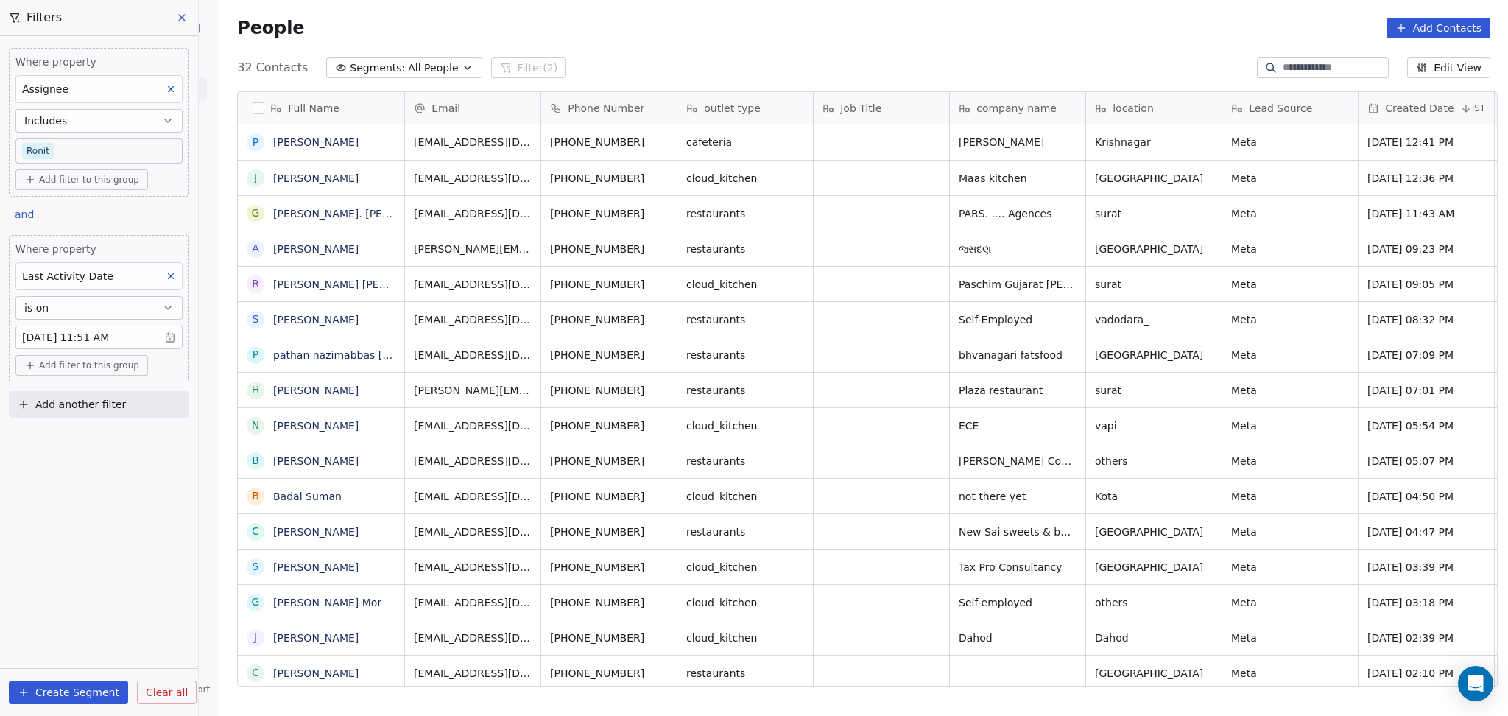
scroll to position [615, 1281]
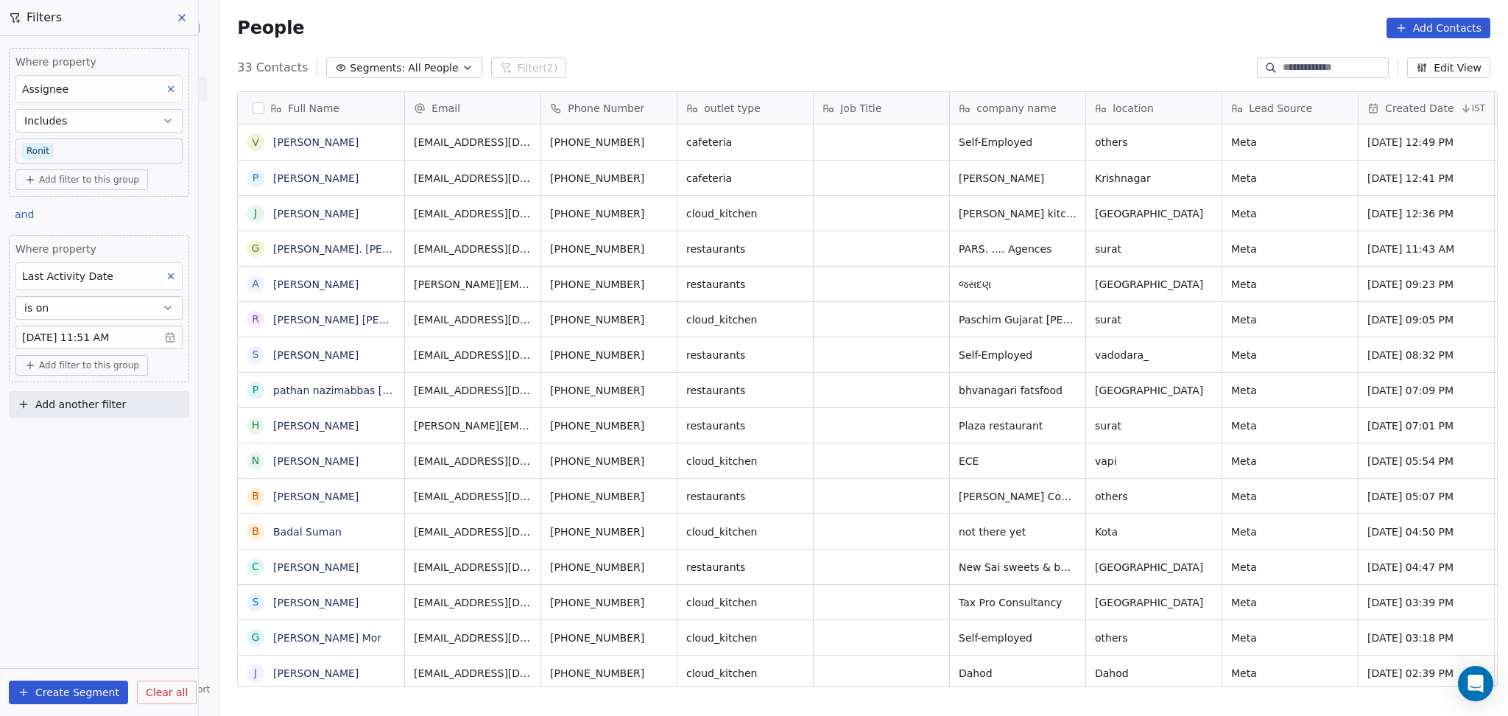
click div "People Add Contacts"
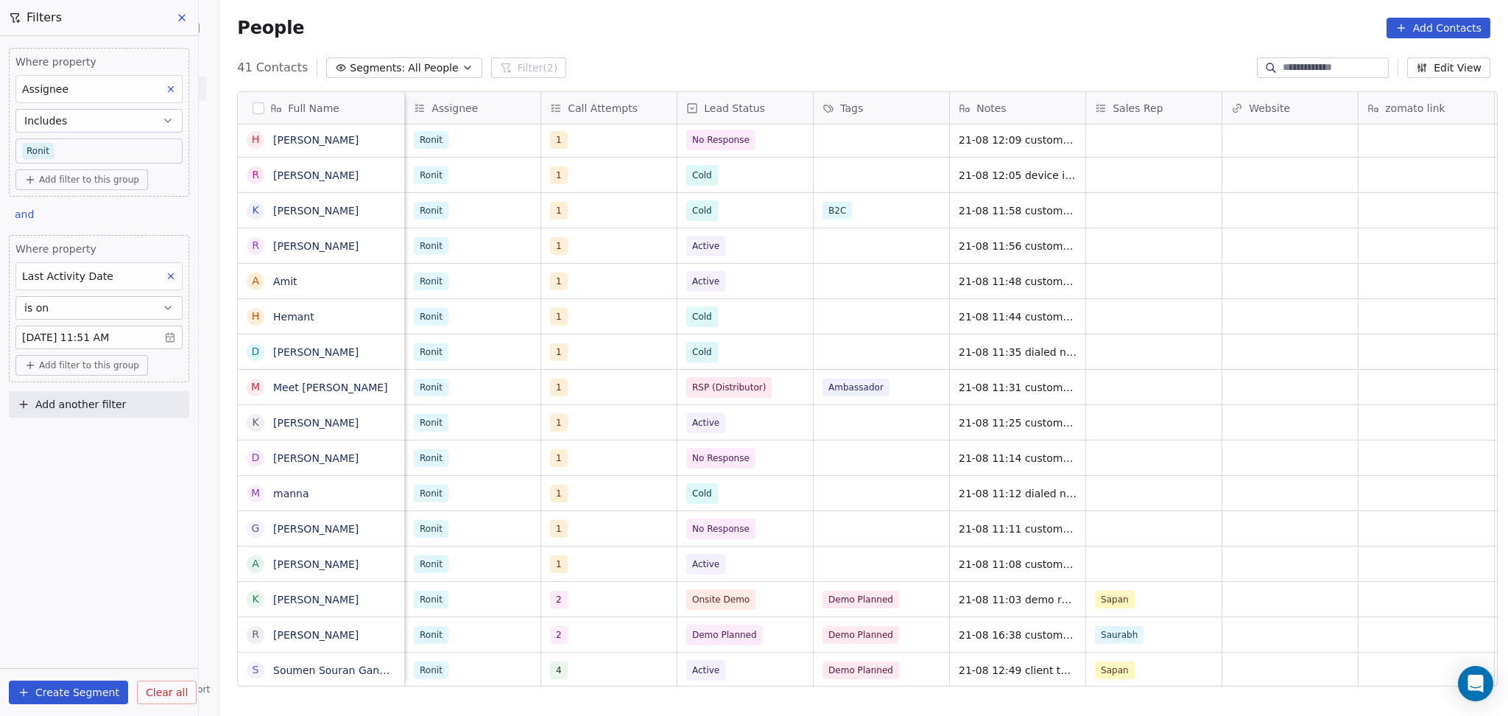
scroll to position [15, 1090]
click span "Onsite Demo"
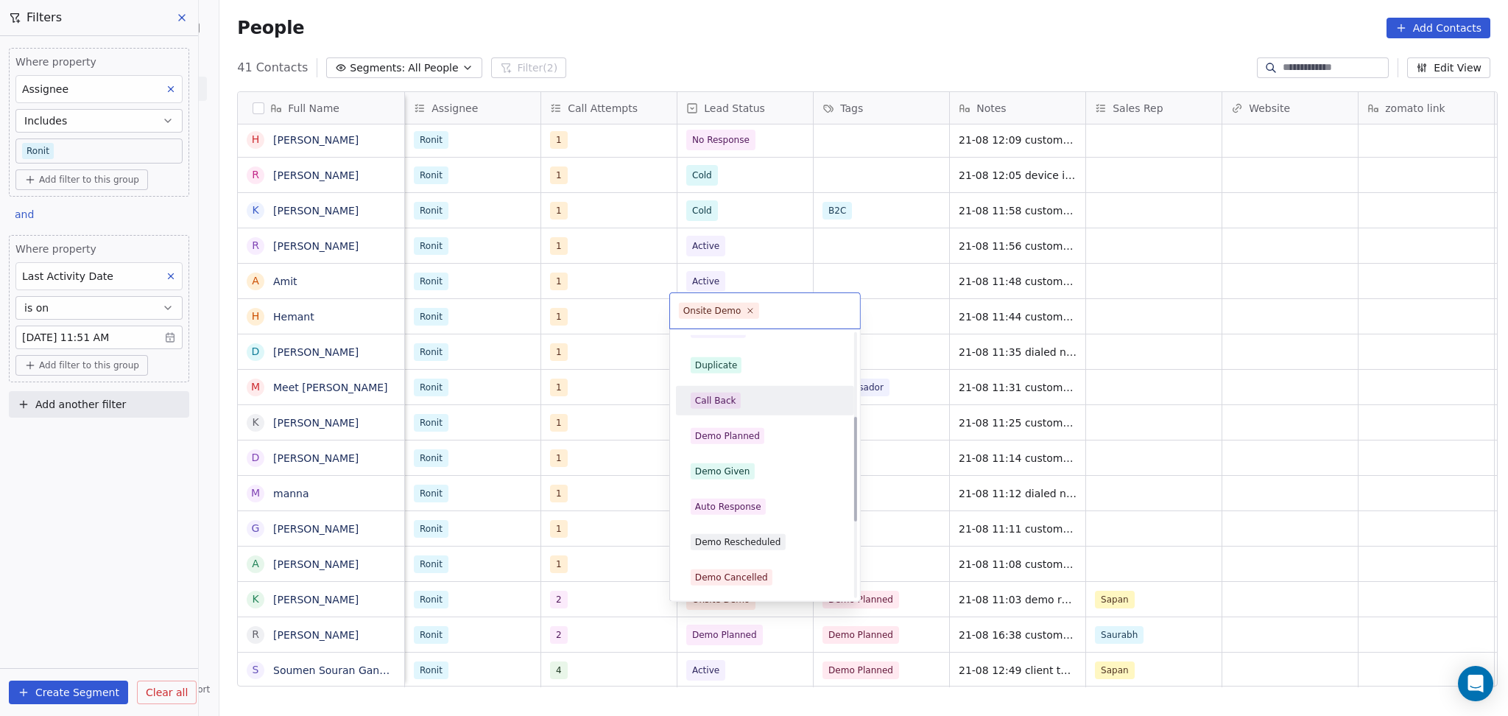
scroll to position [393, 0]
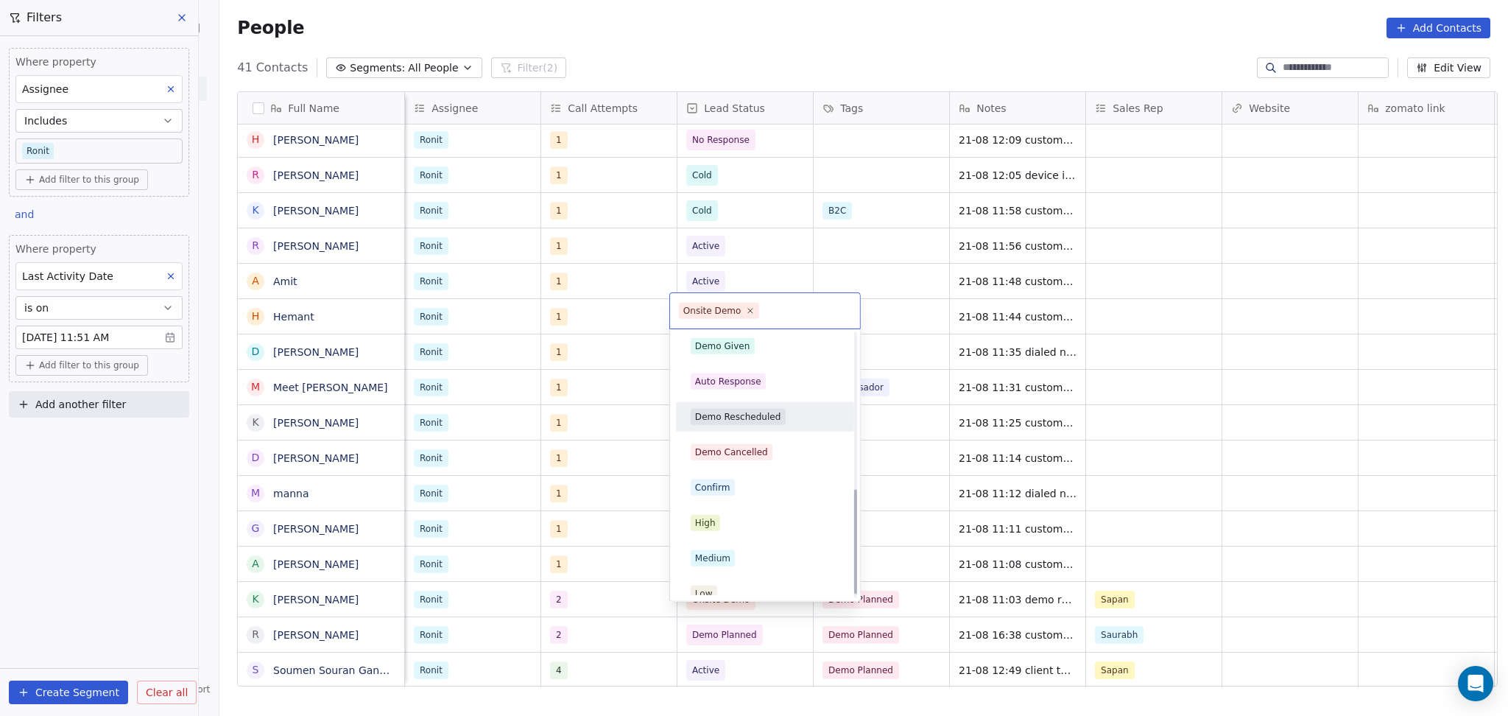
click div "Demo Rescheduled"
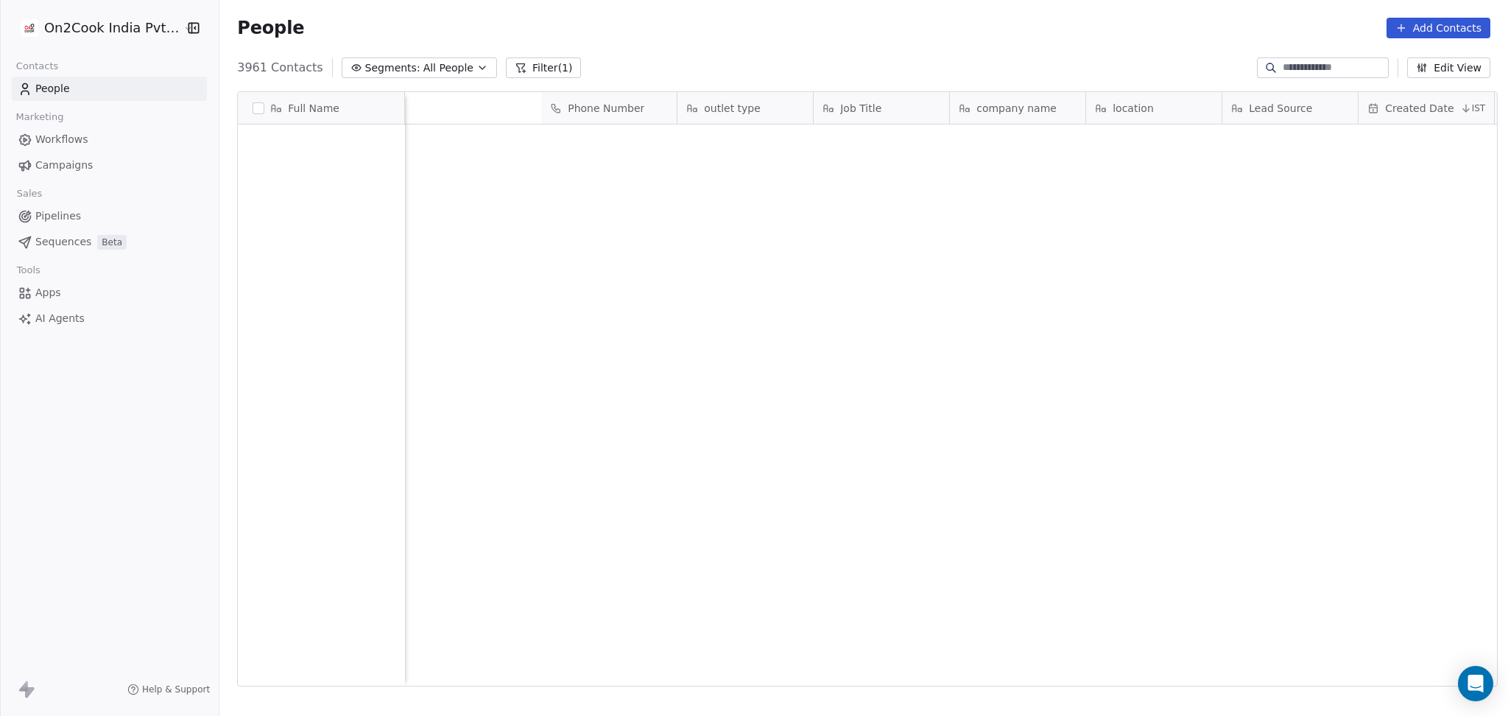
scroll to position [615, 1281]
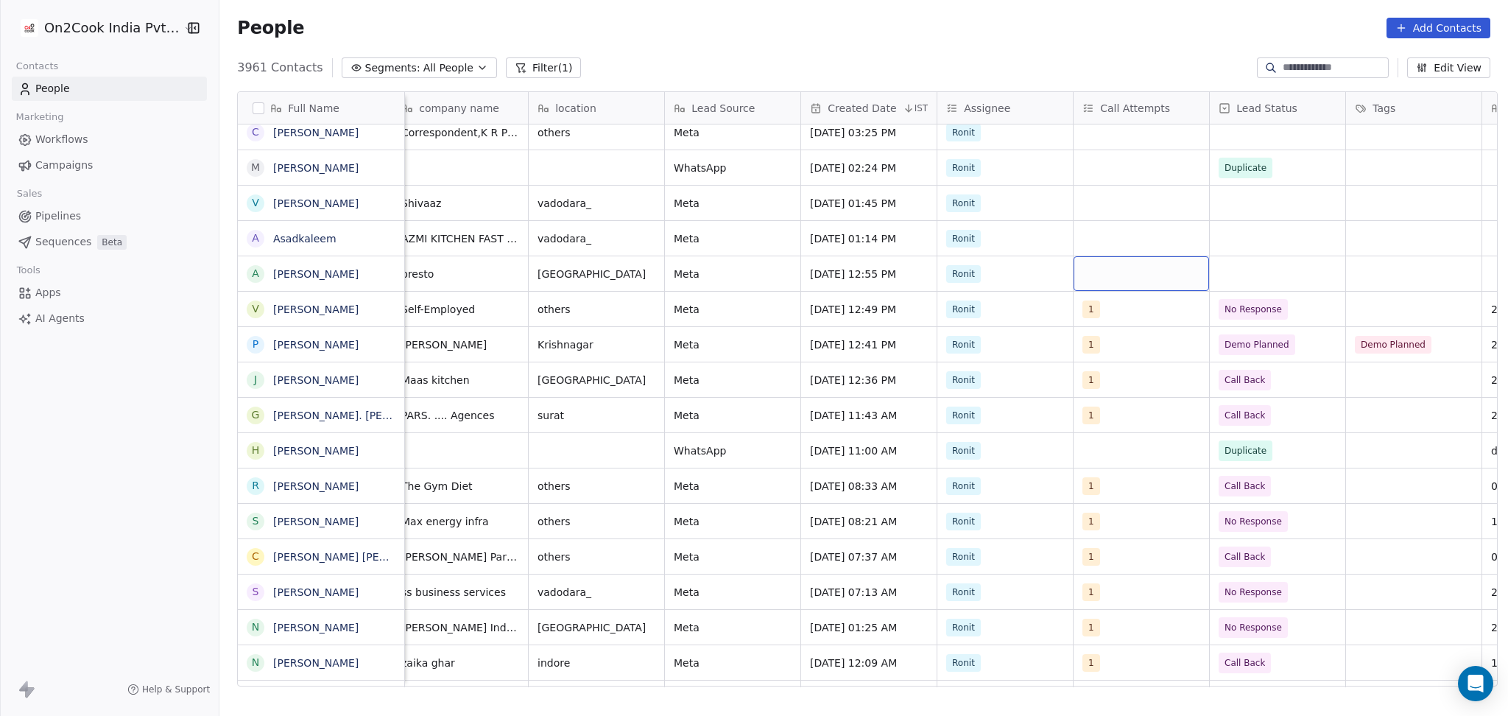
click at [1095, 269] on div "grid" at bounding box center [1142, 273] width 136 height 35
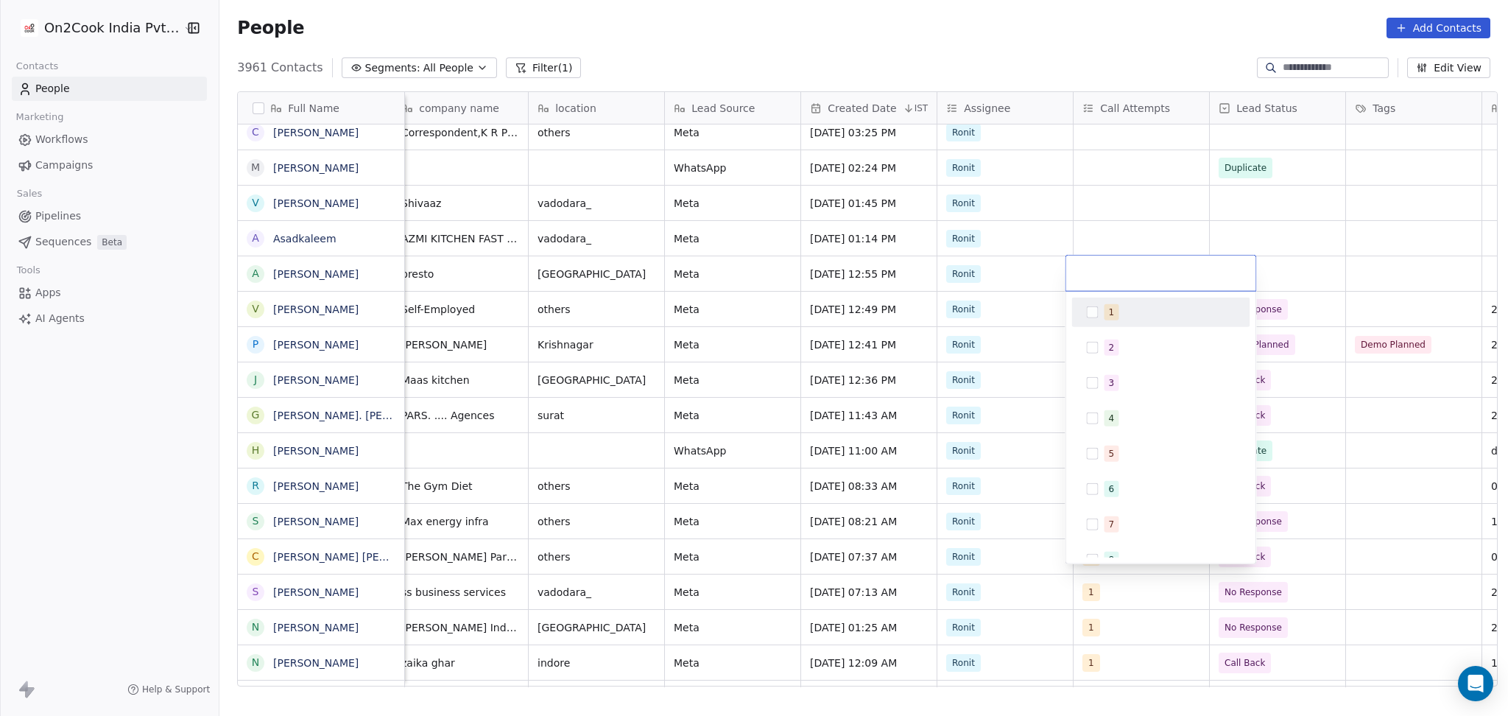
click at [1109, 306] on div "1" at bounding box center [1112, 312] width 6 height 13
click at [1109, 256] on div "1" at bounding box center [1161, 273] width 190 height 35
click at [1120, 236] on html "On2Cook India Pvt. Ltd. Contacts People Marketing Workflows Campaigns Sales Pip…" at bounding box center [754, 358] width 1508 height 716
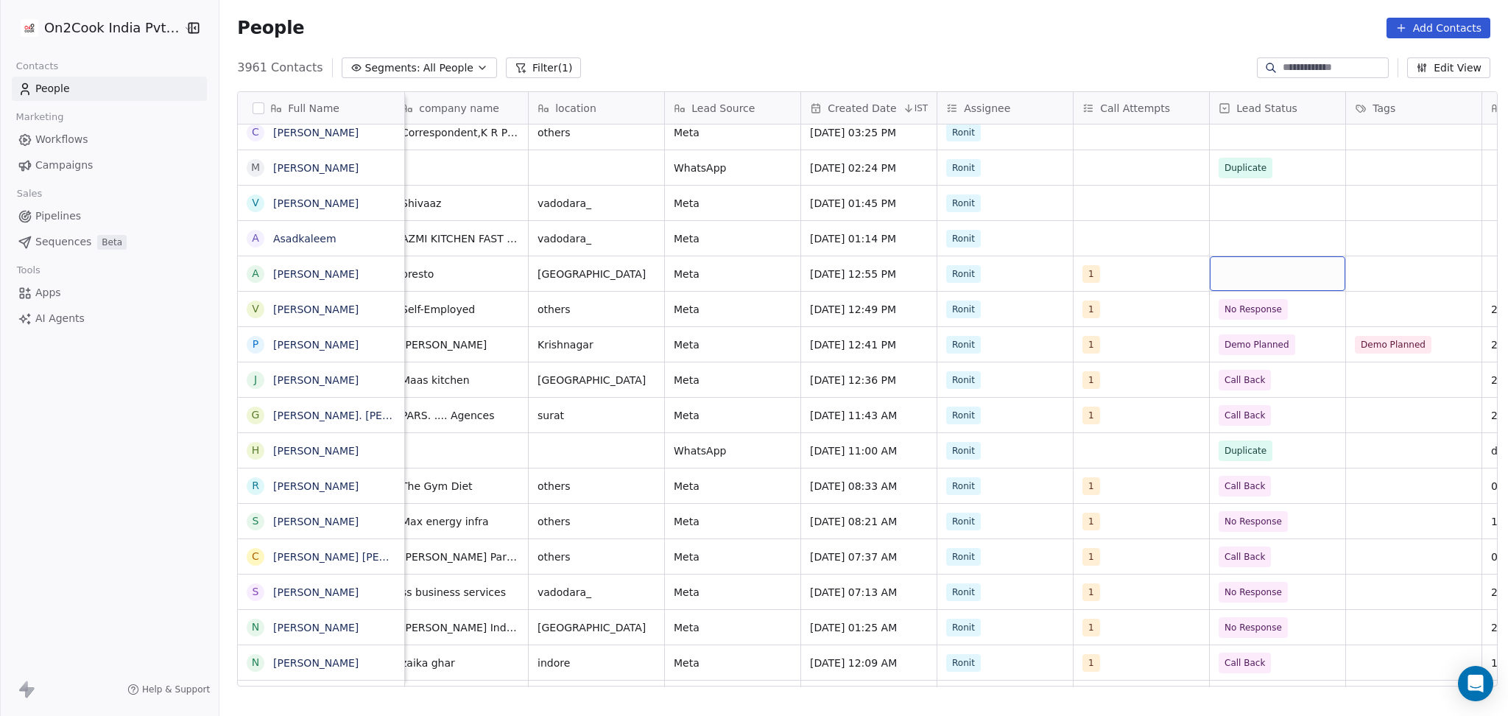
click at [1270, 264] on div "grid" at bounding box center [1278, 273] width 136 height 35
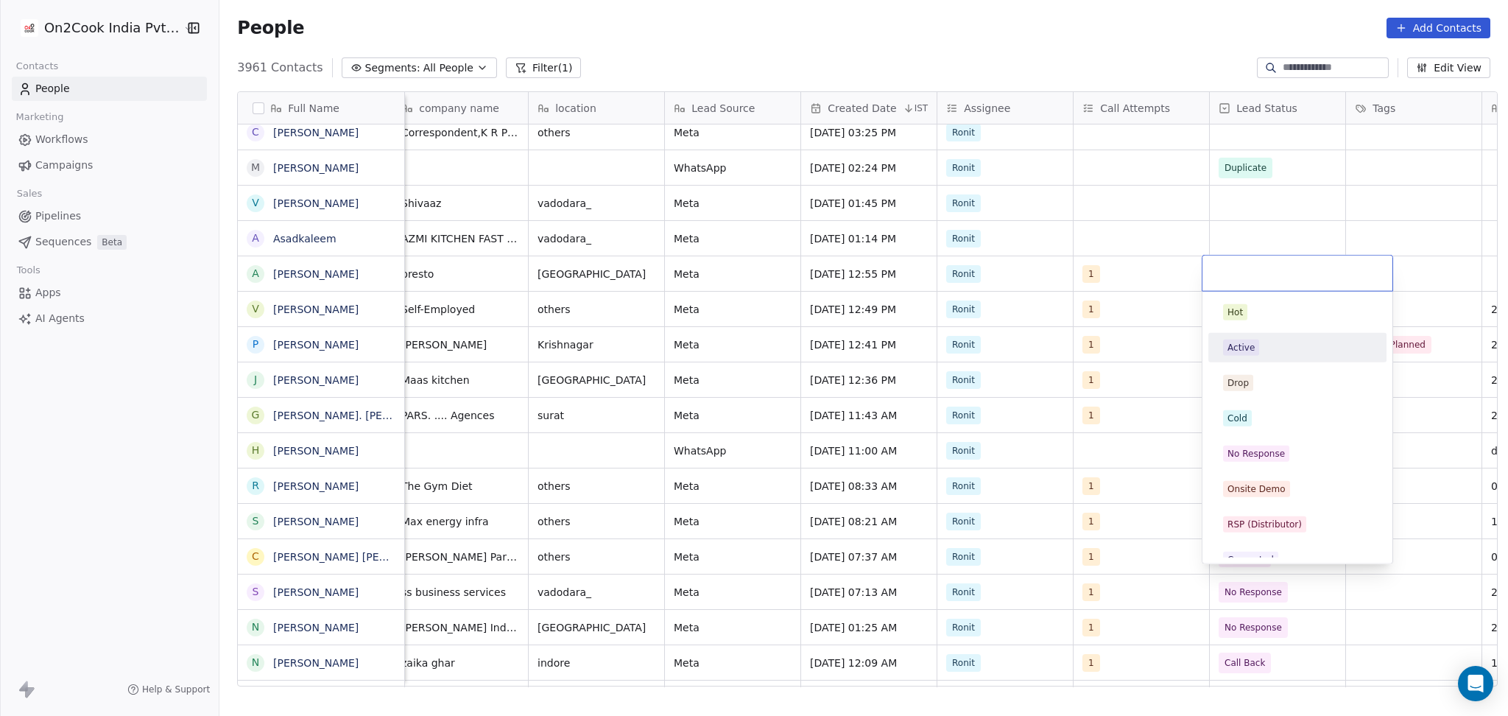
click at [1256, 345] on span "Active" at bounding box center [1241, 348] width 36 height 16
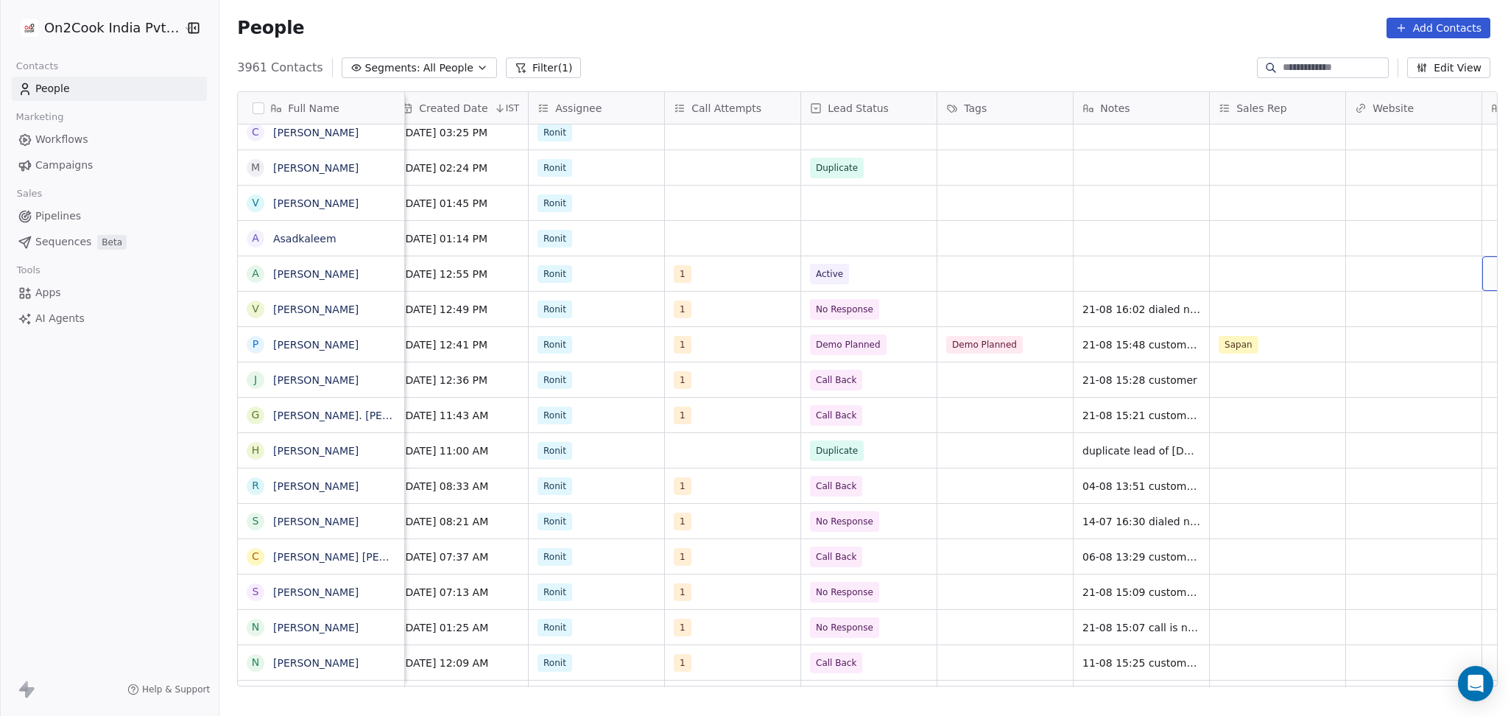
scroll to position [0, 1102]
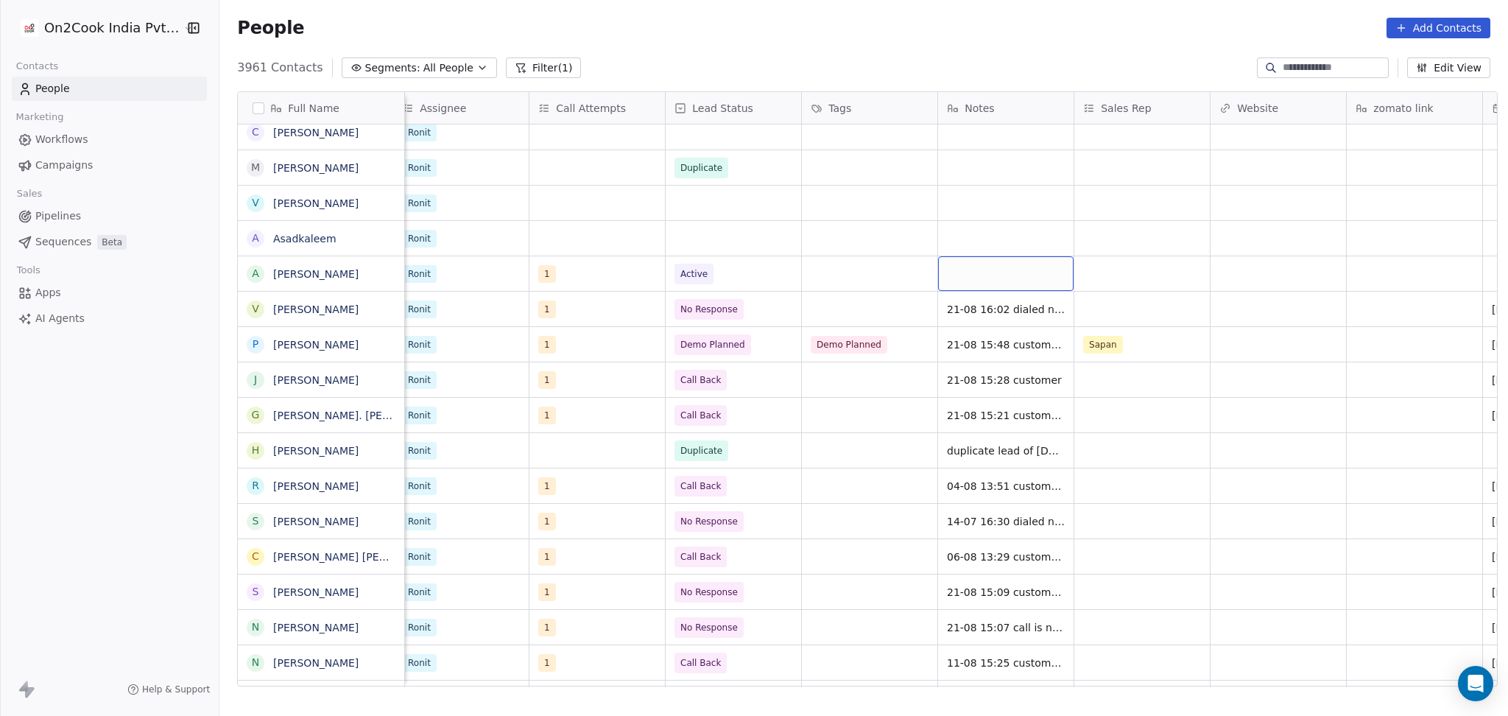
click at [1005, 271] on div "grid" at bounding box center [1006, 273] width 136 height 35
type textarea "**********"
click at [1129, 224] on html "On2Cook India Pvt. Ltd. Contacts People Marketing Workflows Campaigns Sales Pip…" at bounding box center [754, 358] width 1508 height 716
click at [1162, 280] on div "grid" at bounding box center [1143, 273] width 136 height 35
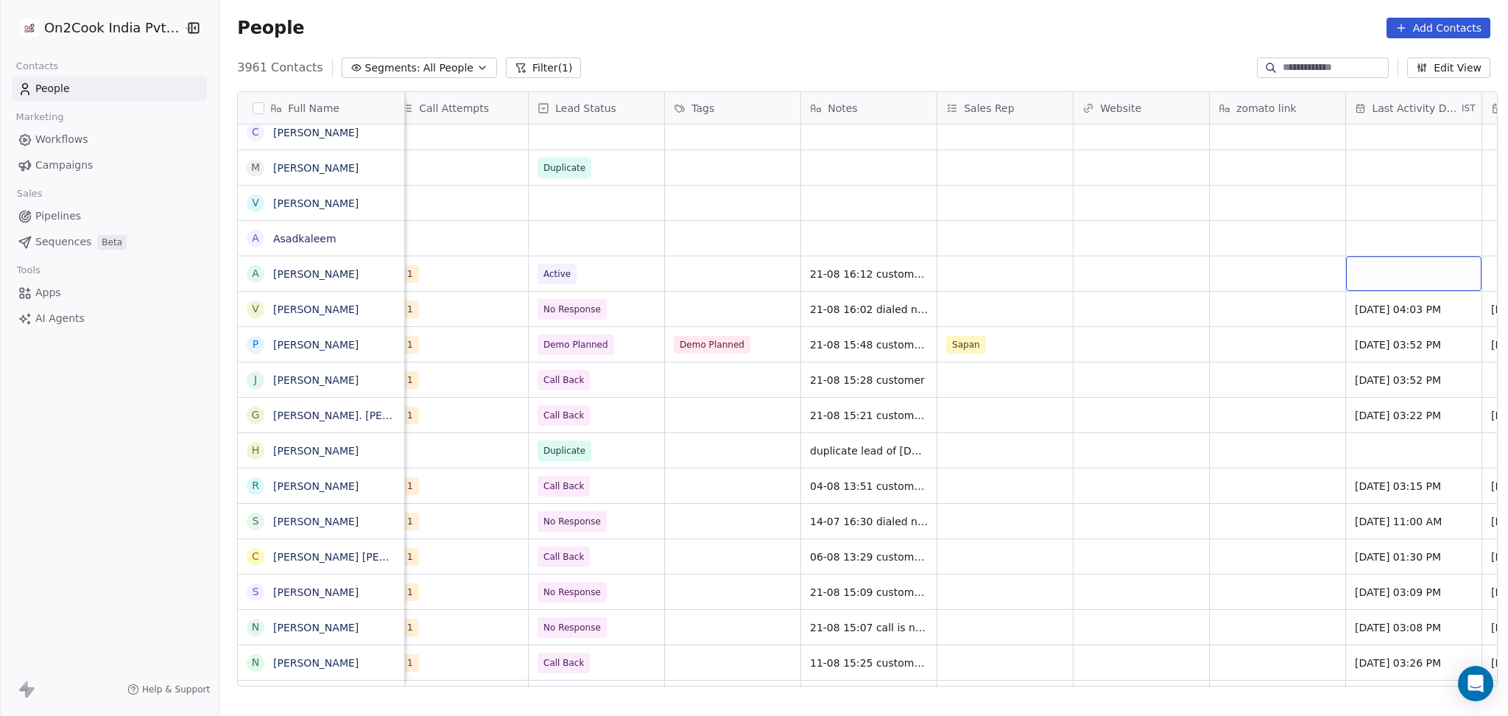
scroll to position [0, 1374]
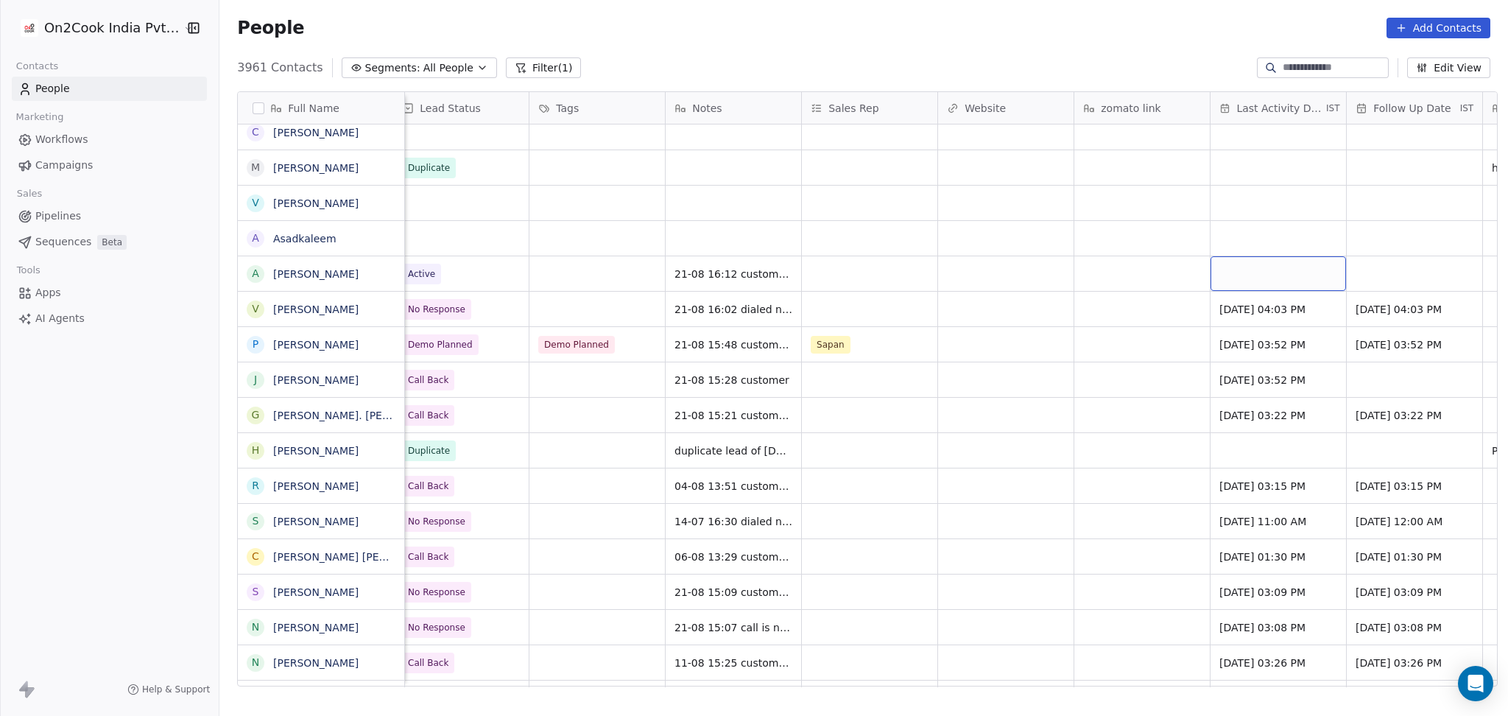
click at [1285, 269] on div "grid" at bounding box center [1279, 273] width 136 height 35
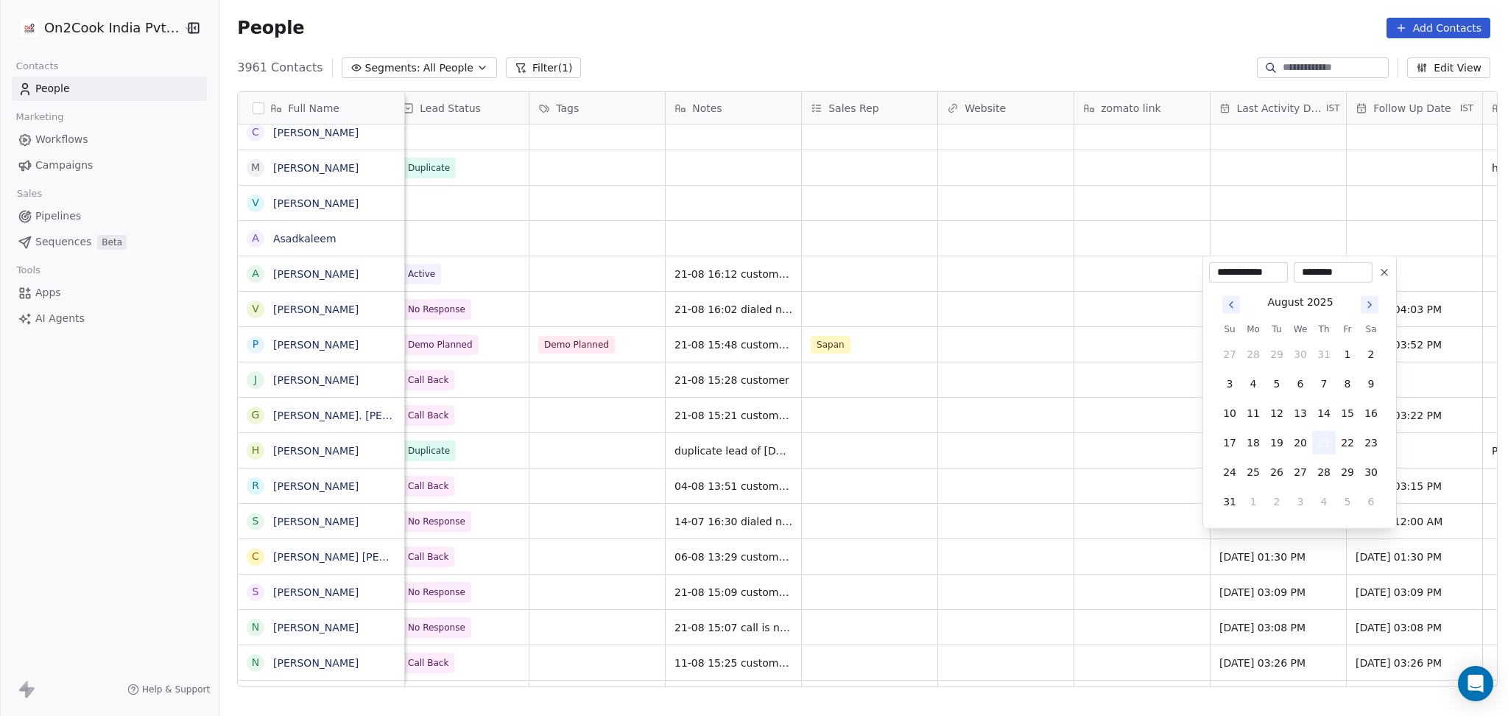
click at [1316, 439] on button "21" at bounding box center [1325, 443] width 24 height 24
click at [1058, 432] on html "On2Cook India Pvt. Ltd. Contacts People Marketing Workflows Campaigns Sales Pip…" at bounding box center [754, 358] width 1508 height 716
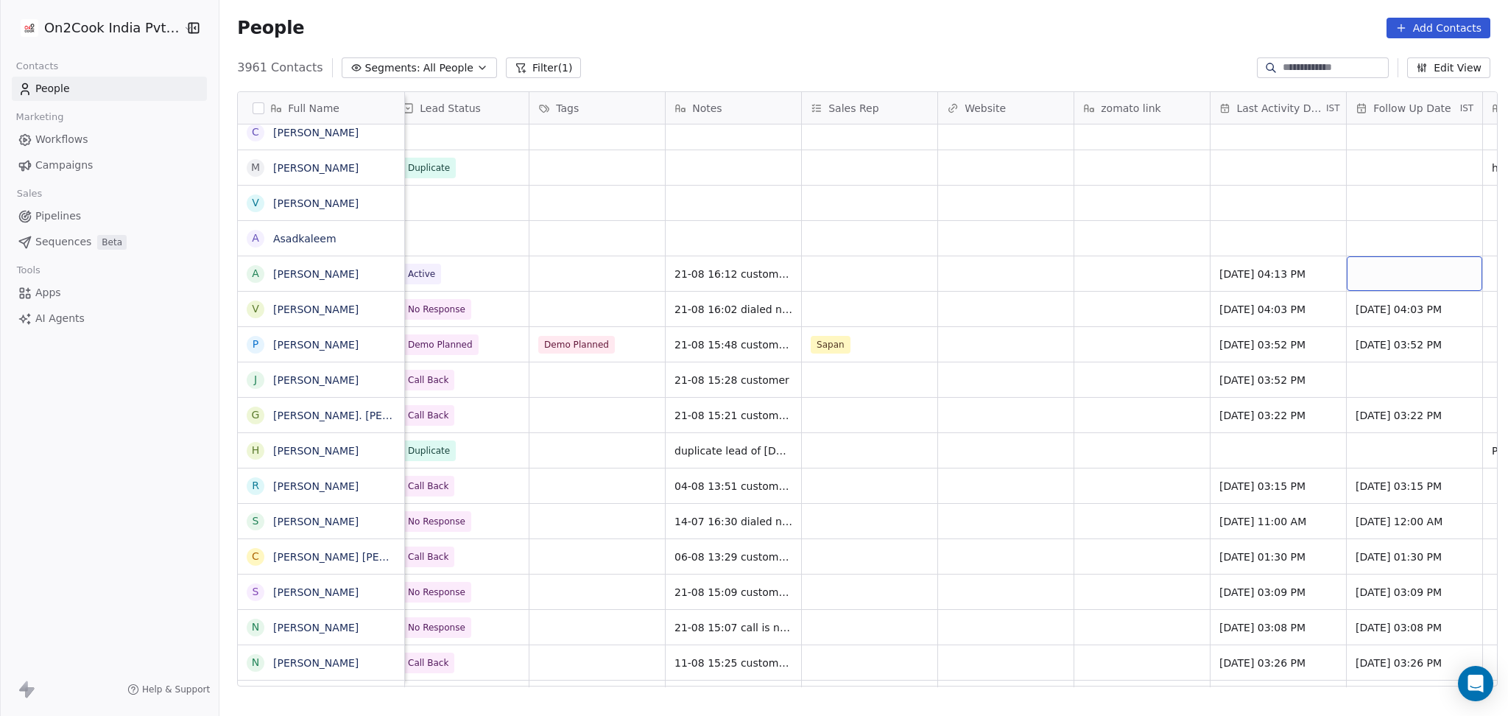
click at [1363, 280] on div "grid" at bounding box center [1415, 273] width 136 height 35
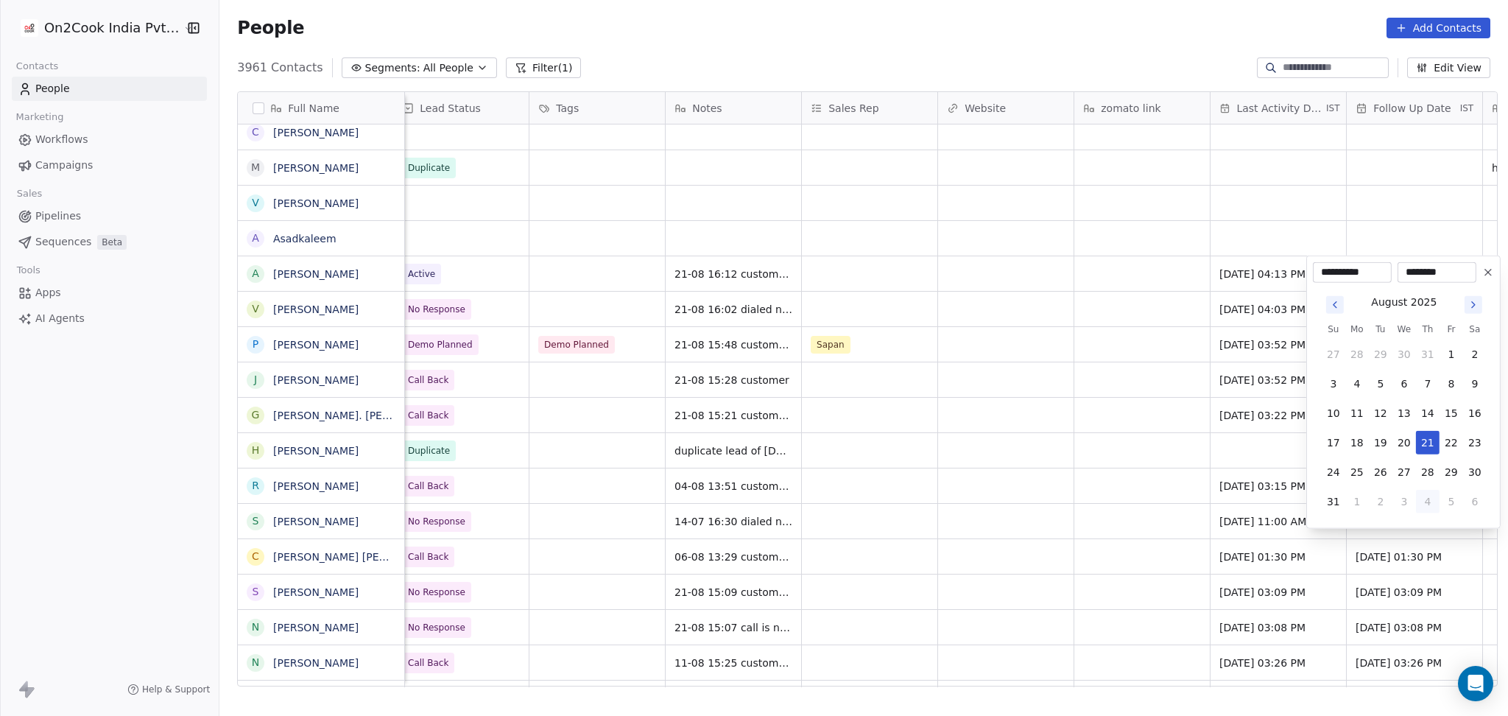
click at [1427, 499] on button "4" at bounding box center [1428, 502] width 24 height 24
type input "**********"
click at [1039, 466] on html "On2Cook India Pvt. Ltd. Contacts People Marketing Workflows Campaigns Sales Pip…" at bounding box center [754, 358] width 1508 height 716
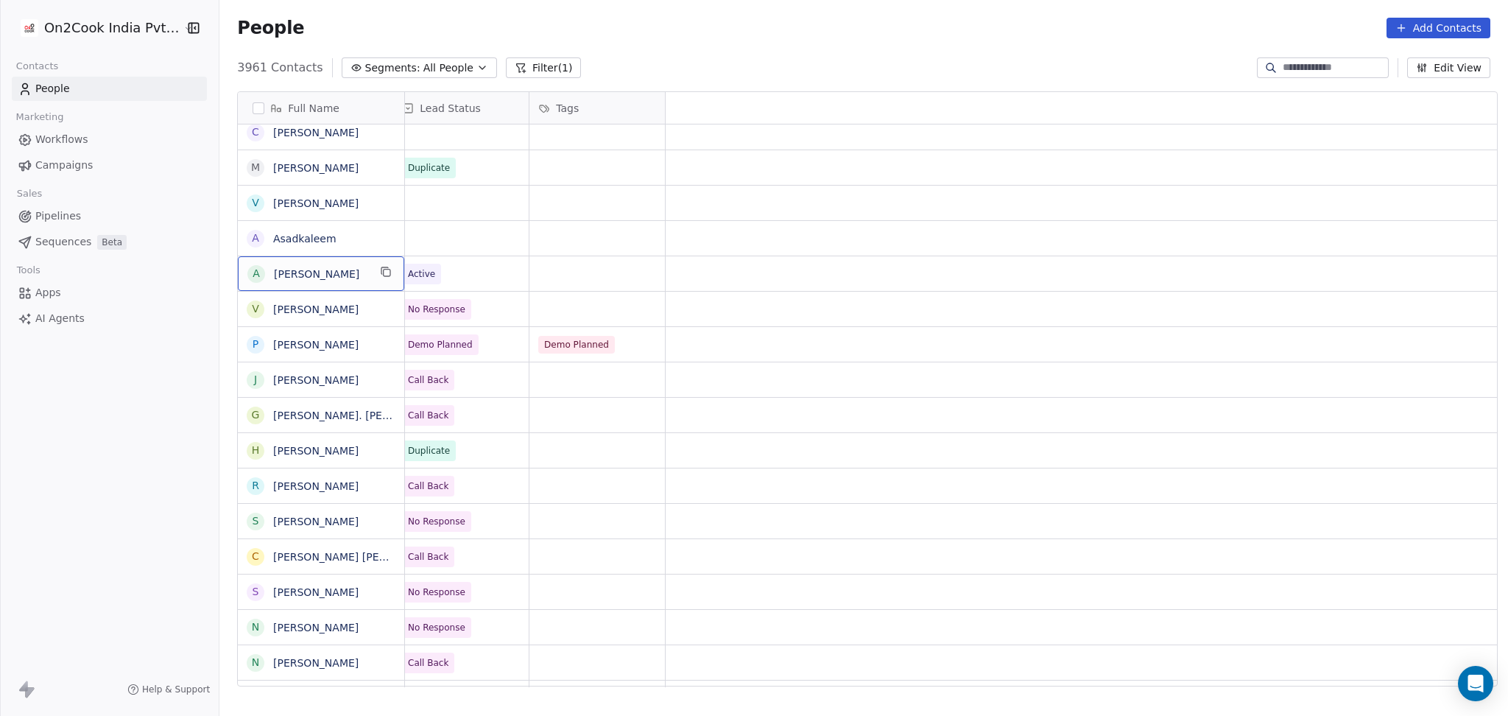
scroll to position [0, 0]
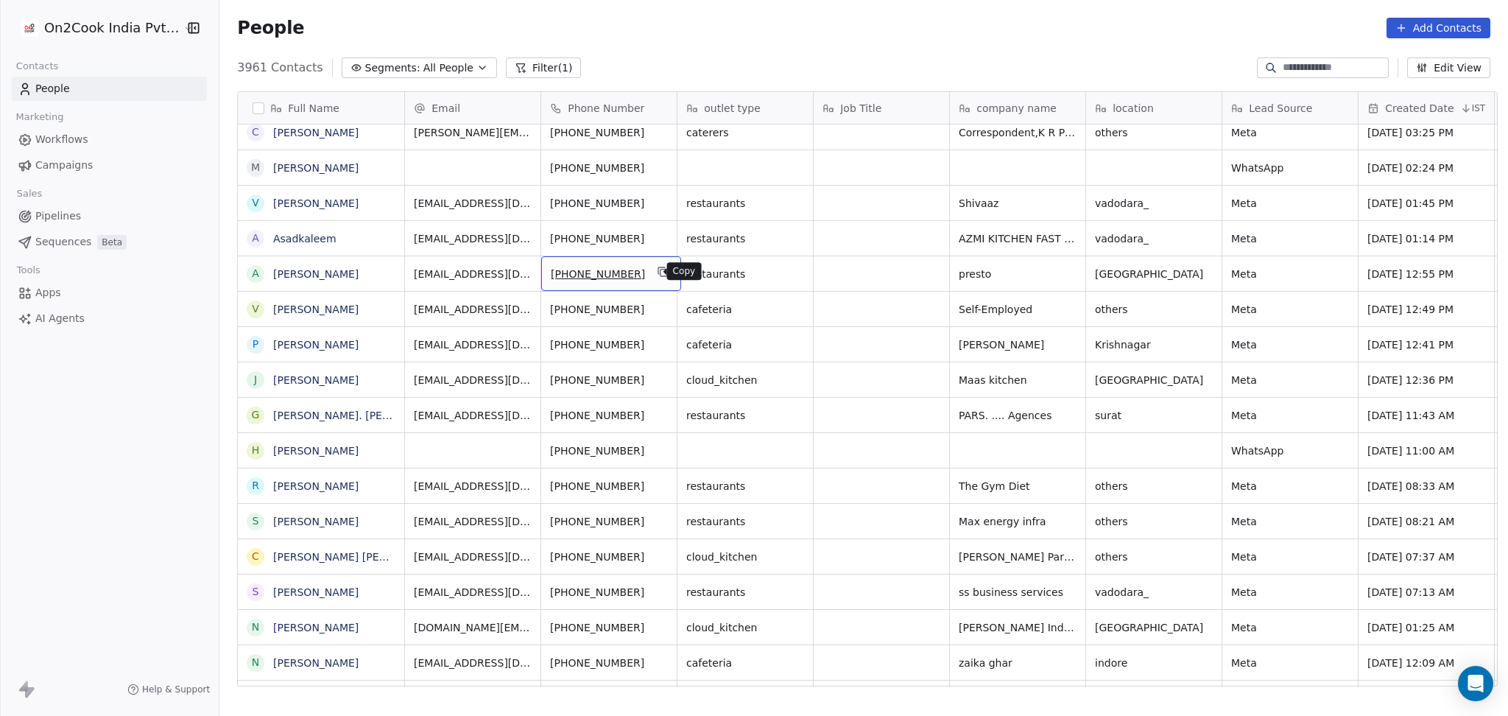
click at [655, 278] on button "grid" at bounding box center [663, 272] width 18 height 18
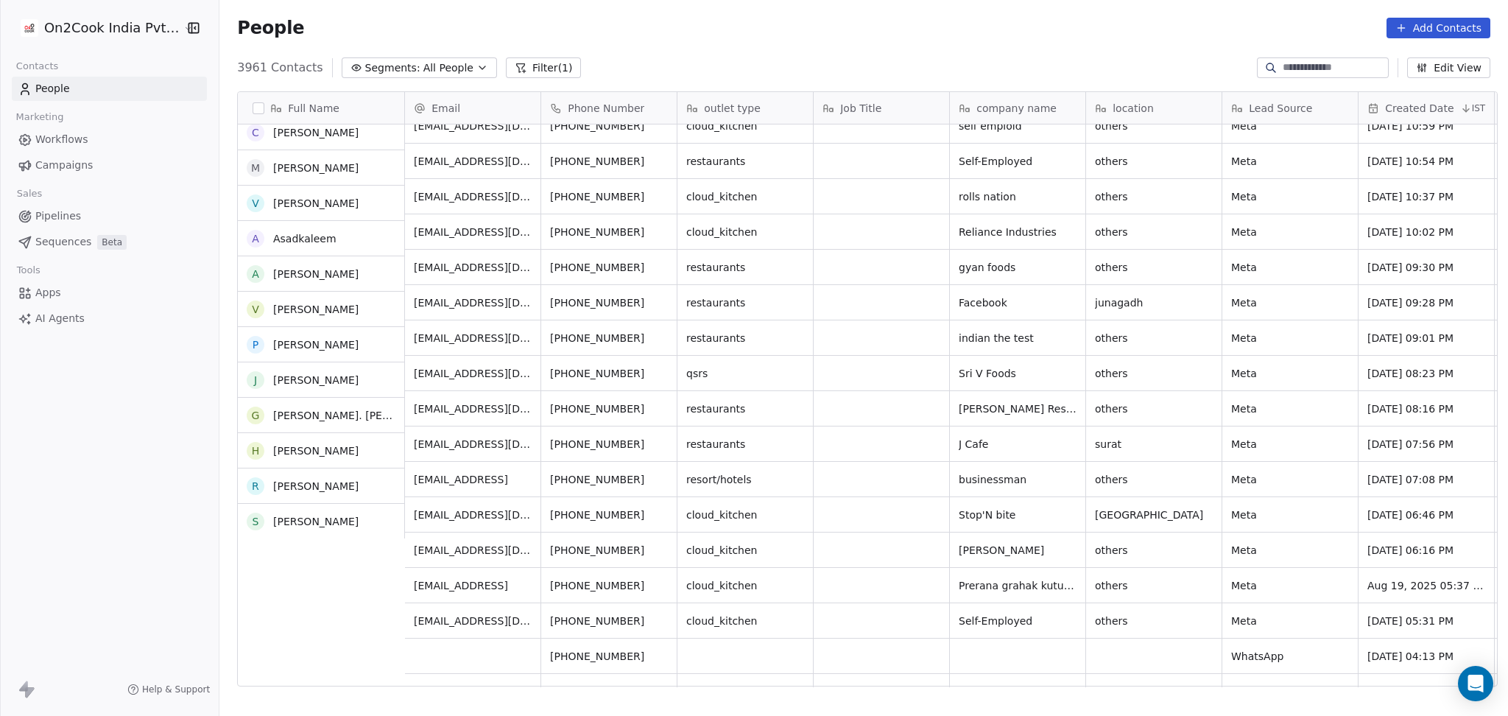
scroll to position [1425, 0]
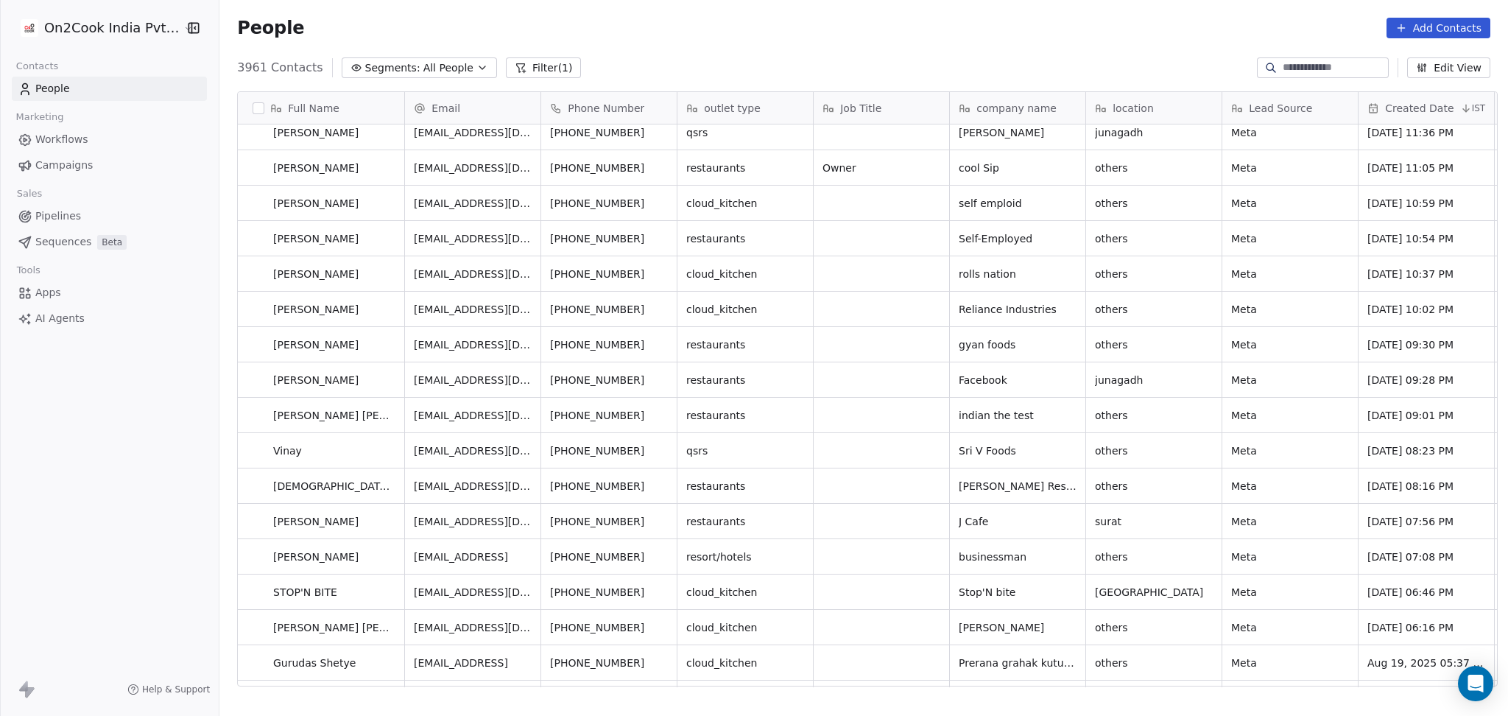
click at [992, 79] on div "Red brick pizza" at bounding box center [1018, 61] width 136 height 35
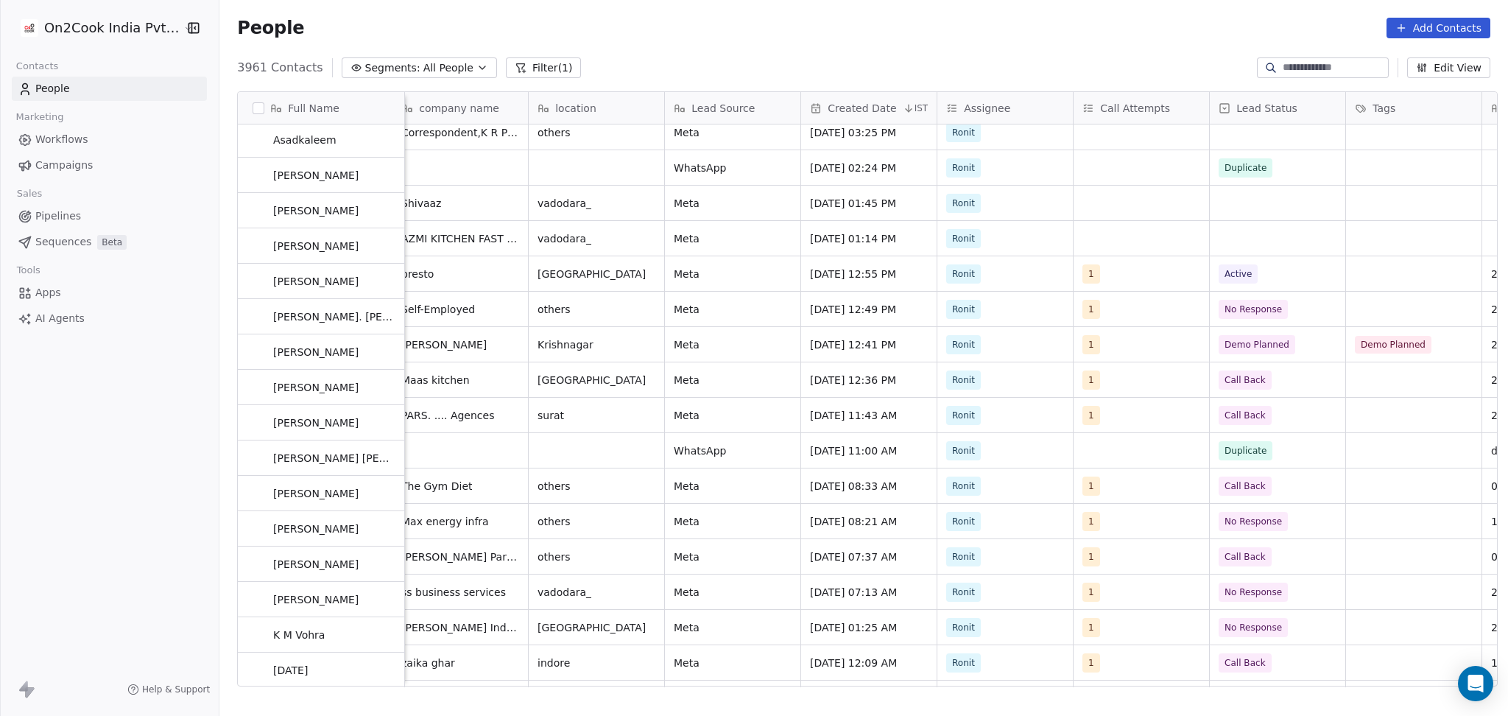
scroll to position [2308, 0]
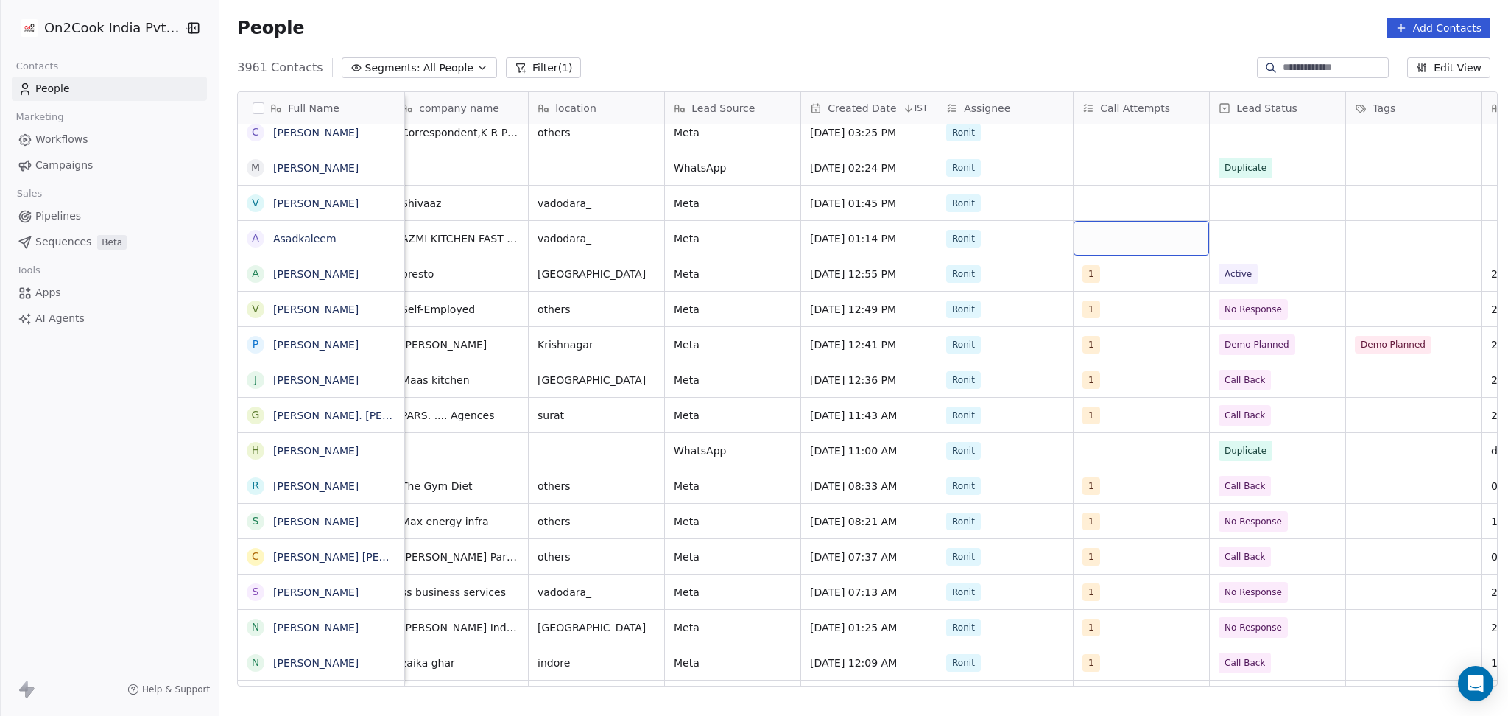
drag, startPoint x: 1165, startPoint y: 319, endPoint x: 1104, endPoint y: 292, distance: 66.0
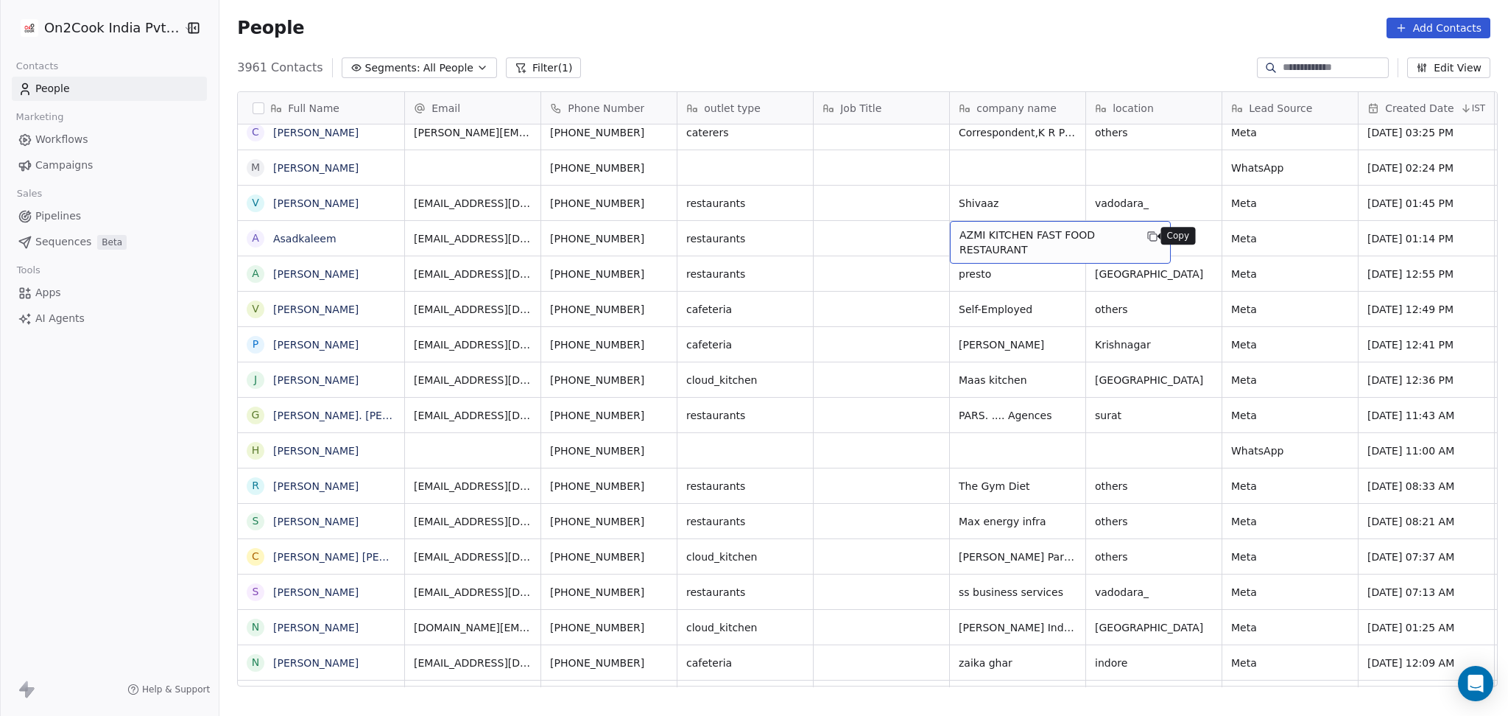
click at [1150, 228] on button "grid" at bounding box center [1153, 237] width 18 height 18
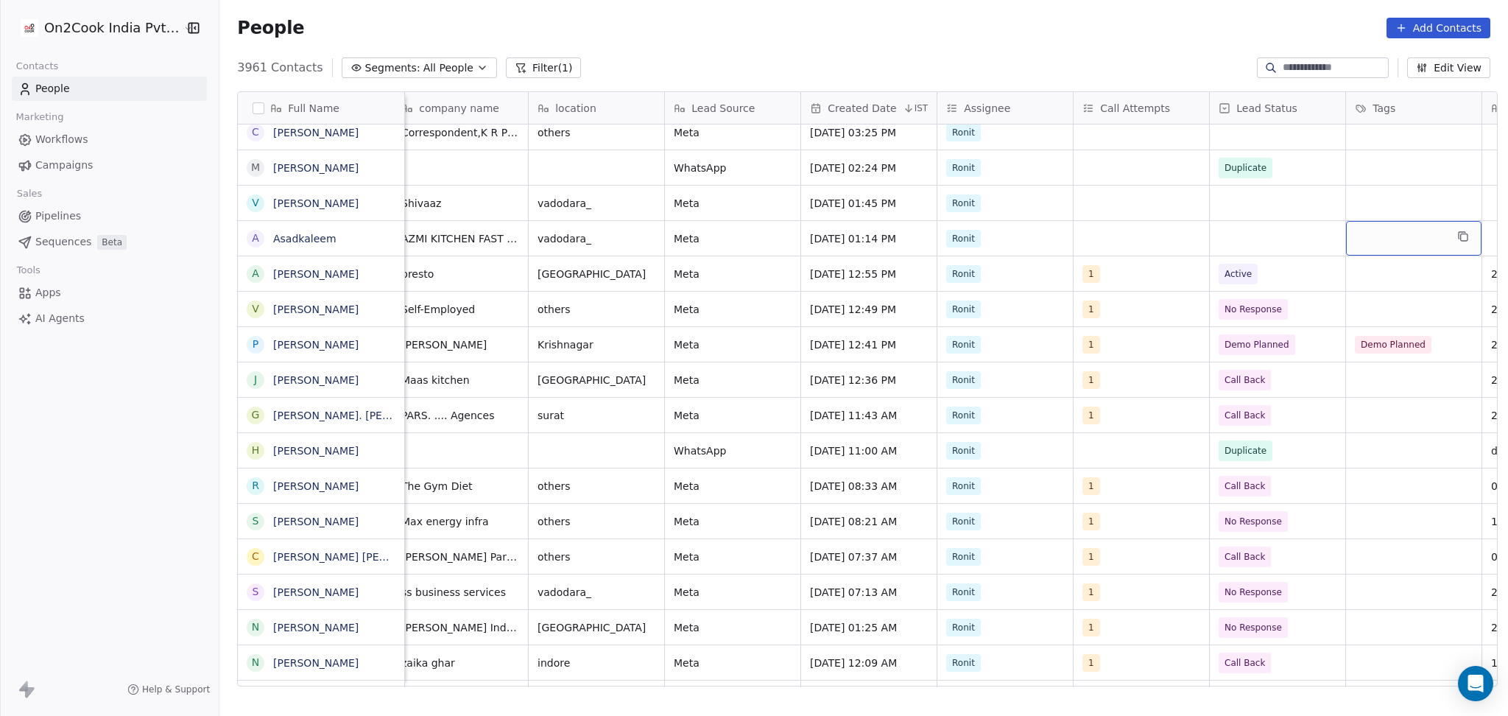
scroll to position [0, 693]
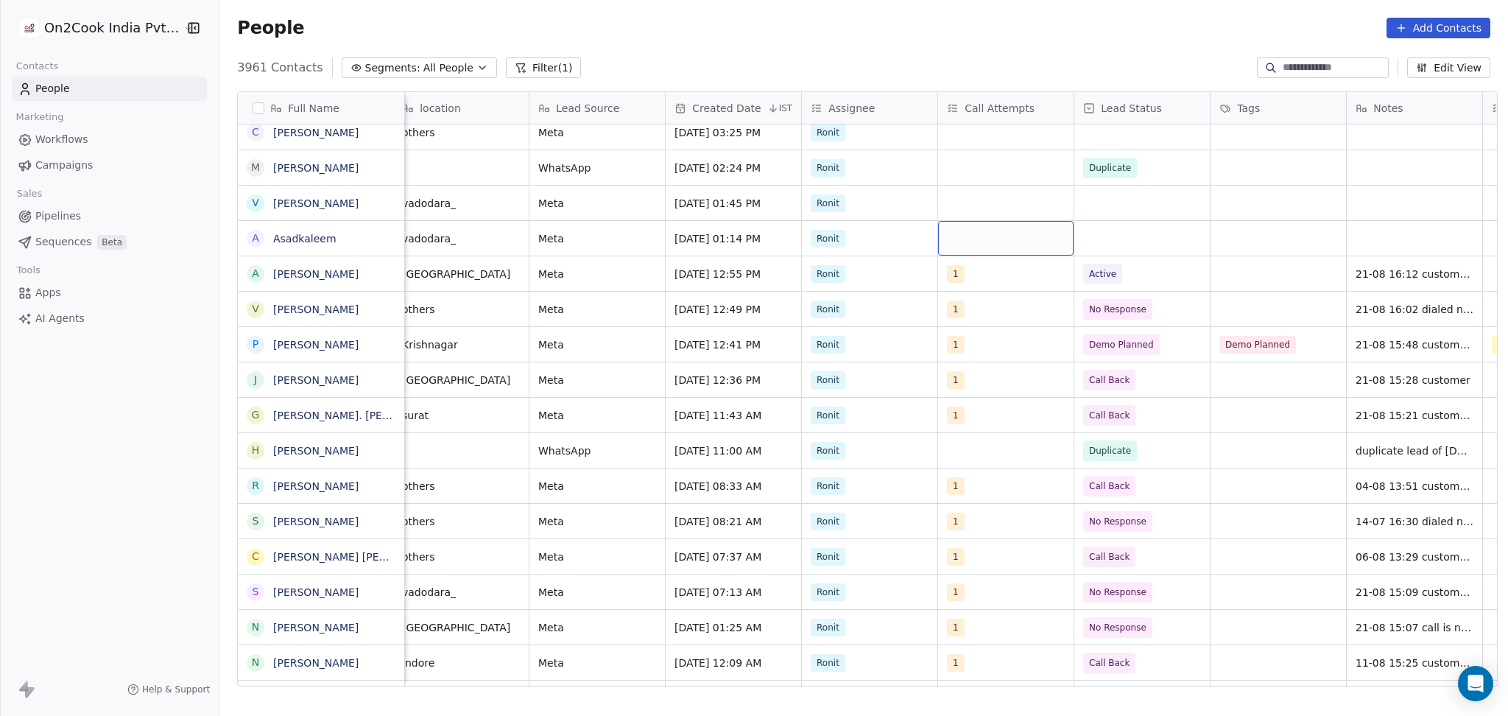
click at [981, 223] on div "grid" at bounding box center [1006, 238] width 136 height 35
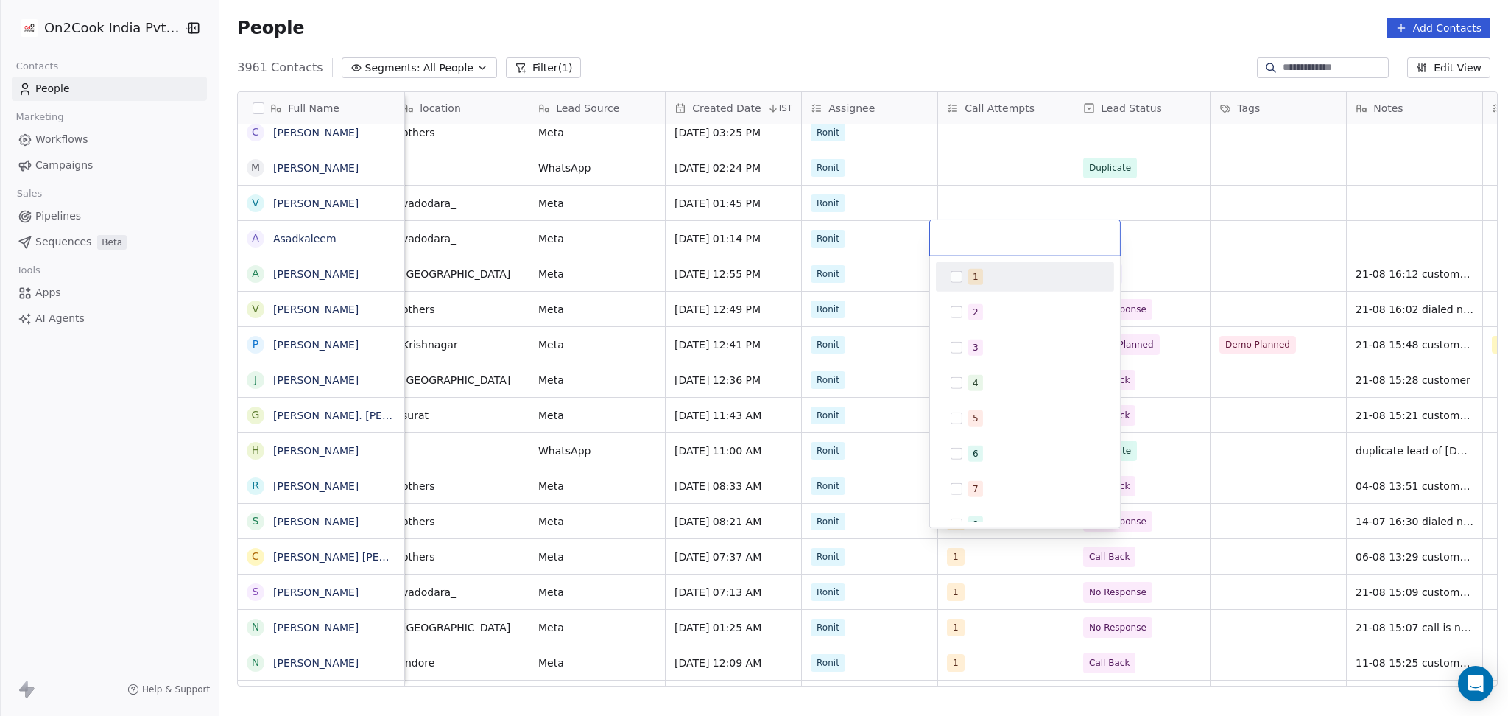
click at [997, 261] on div "1 2 3 4 5 6 7 8 9 10" at bounding box center [1025, 392] width 190 height 272
click at [1002, 275] on div "1" at bounding box center [1034, 277] width 131 height 16
click at [1176, 239] on html "On2Cook India Pvt. Ltd. Contacts People Marketing Workflows Campaigns Sales Pip…" at bounding box center [754, 358] width 1508 height 716
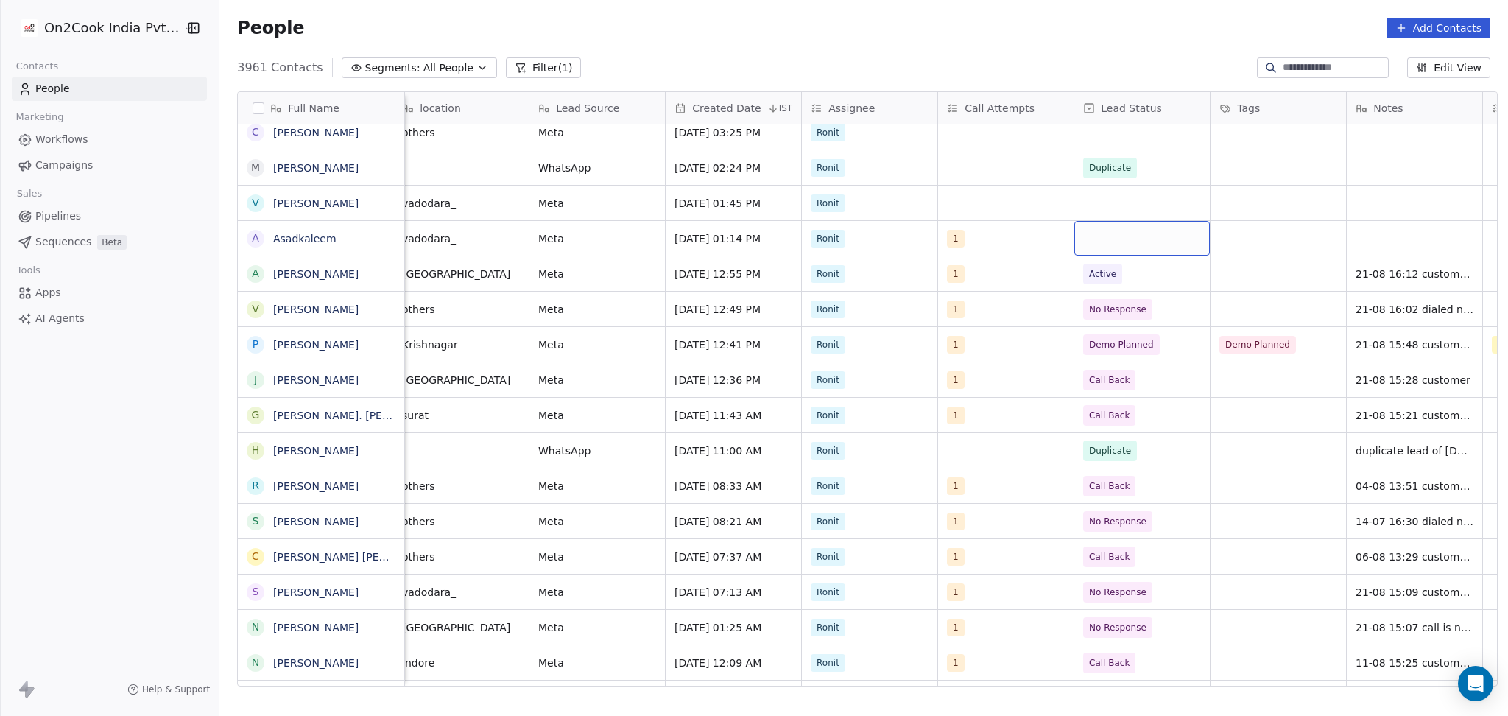
click at [1114, 234] on div "grid" at bounding box center [1143, 238] width 136 height 35
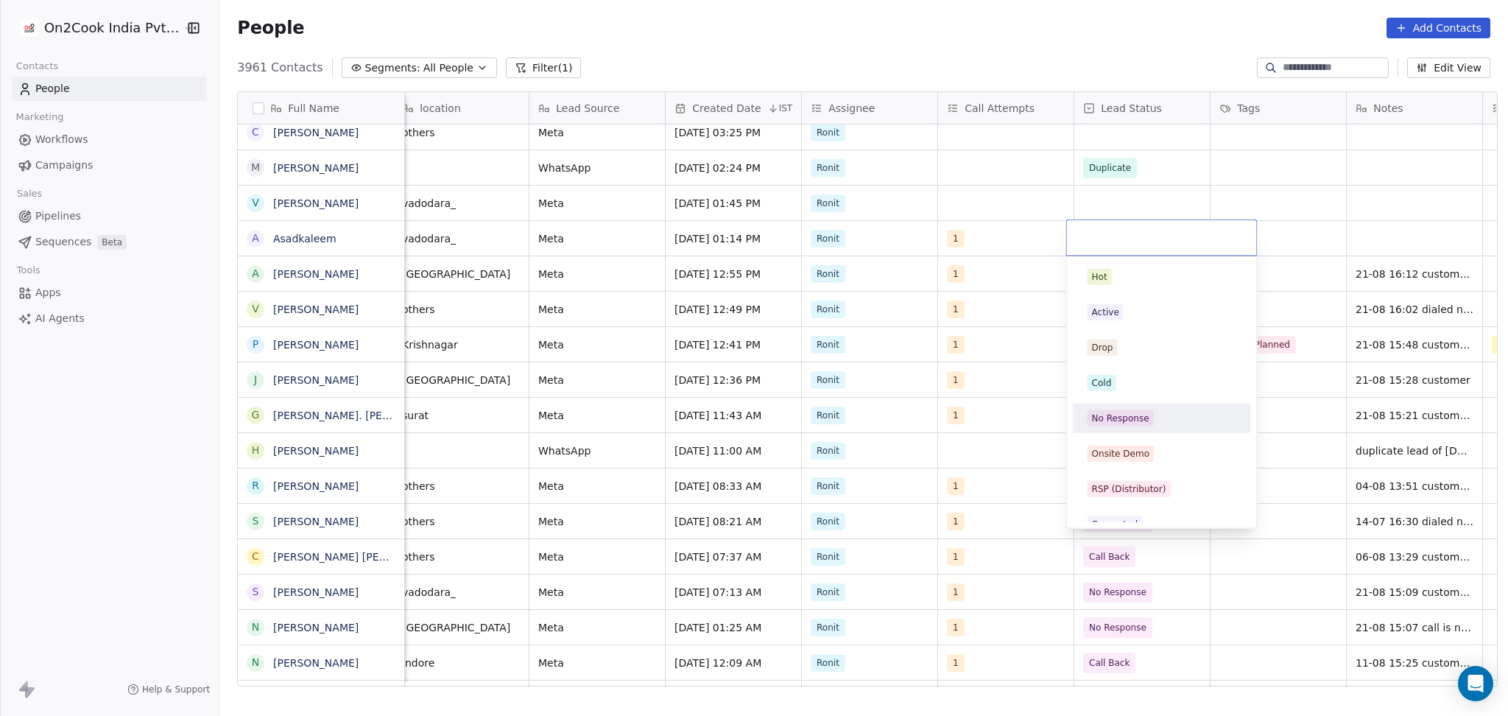
drag, startPoint x: 1137, startPoint y: 413, endPoint x: 1376, endPoint y: 250, distance: 289.3
click at [1137, 414] on div "No Response" at bounding box center [1120, 418] width 57 height 13
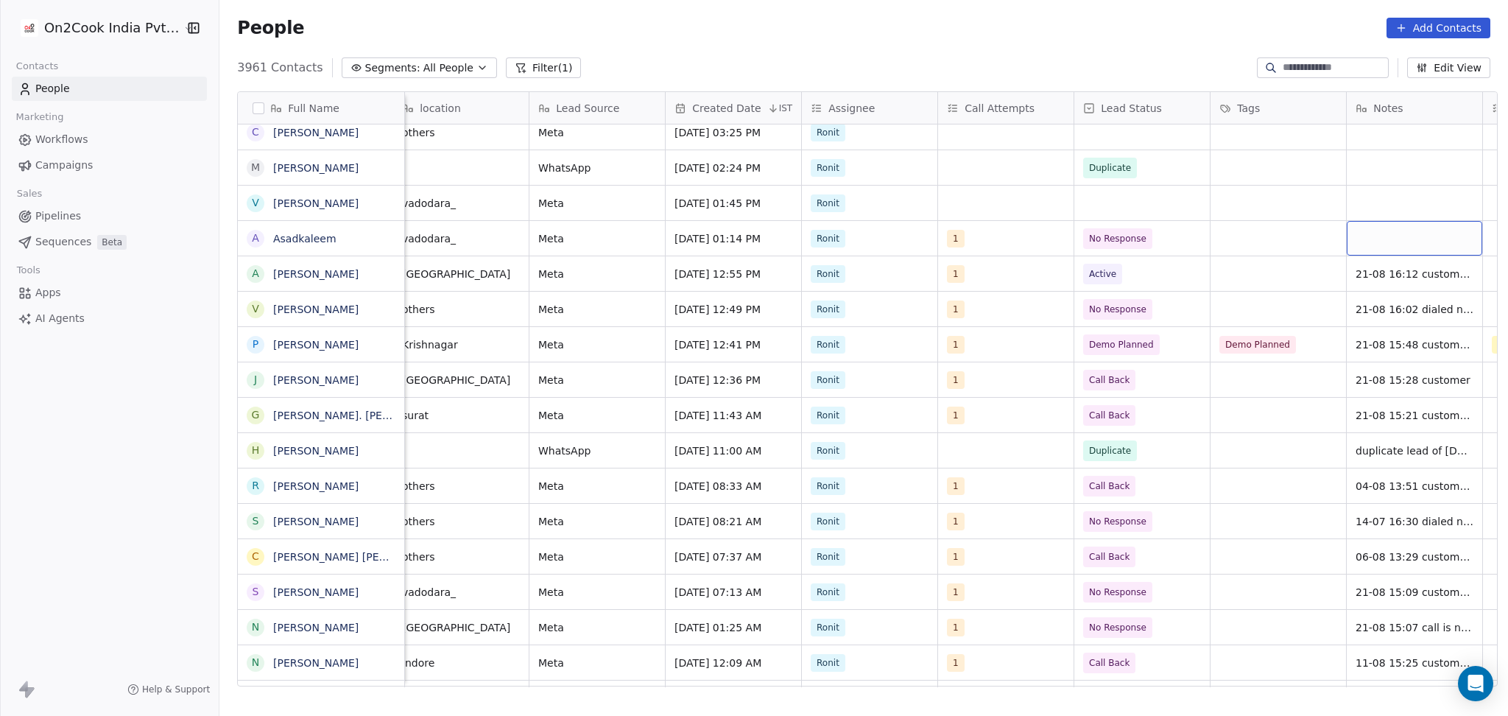
click at [1380, 242] on div "grid" at bounding box center [1415, 238] width 136 height 35
type textarea "**********"
click at [1289, 264] on html "On2Cook India Pvt. Ltd. Contacts People Marketing Workflows Campaigns Sales Pip…" at bounding box center [754, 358] width 1508 height 716
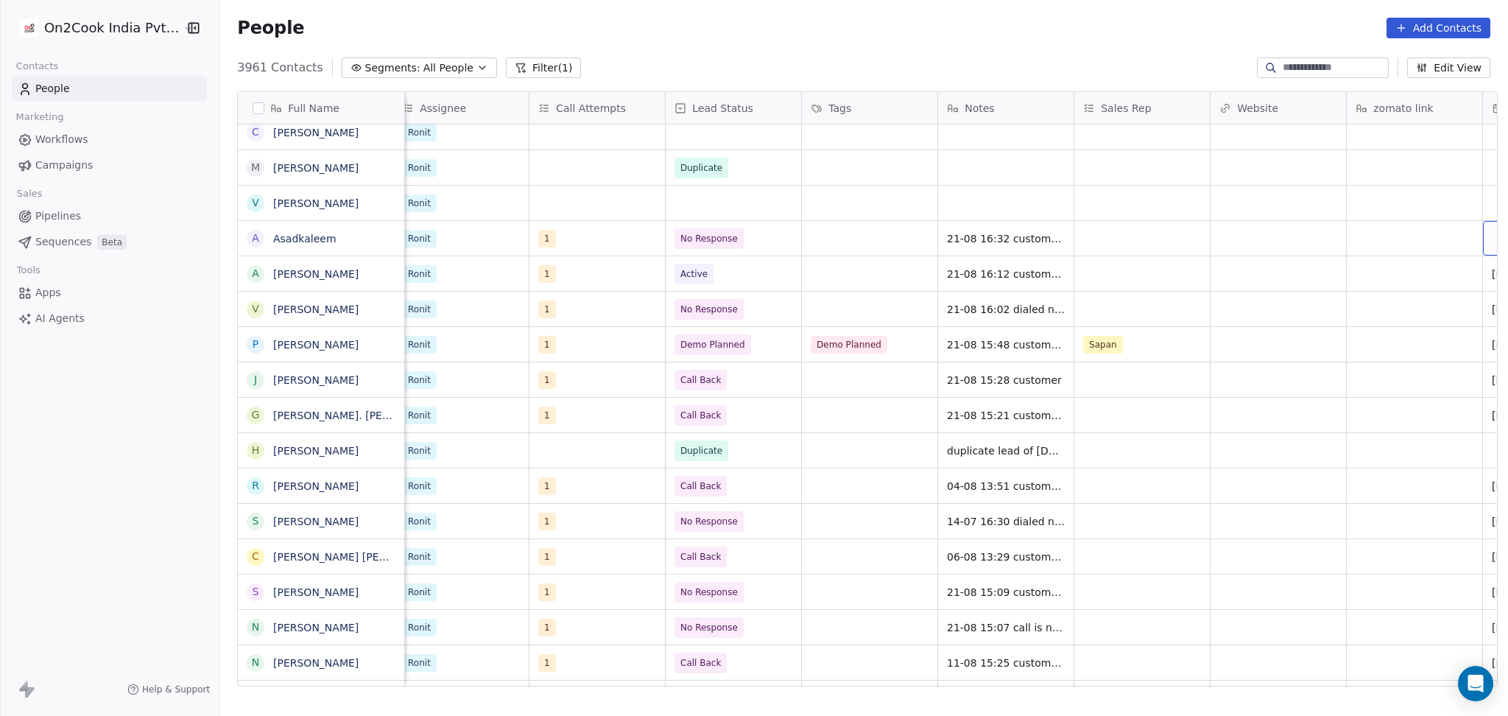
scroll to position [0, 1239]
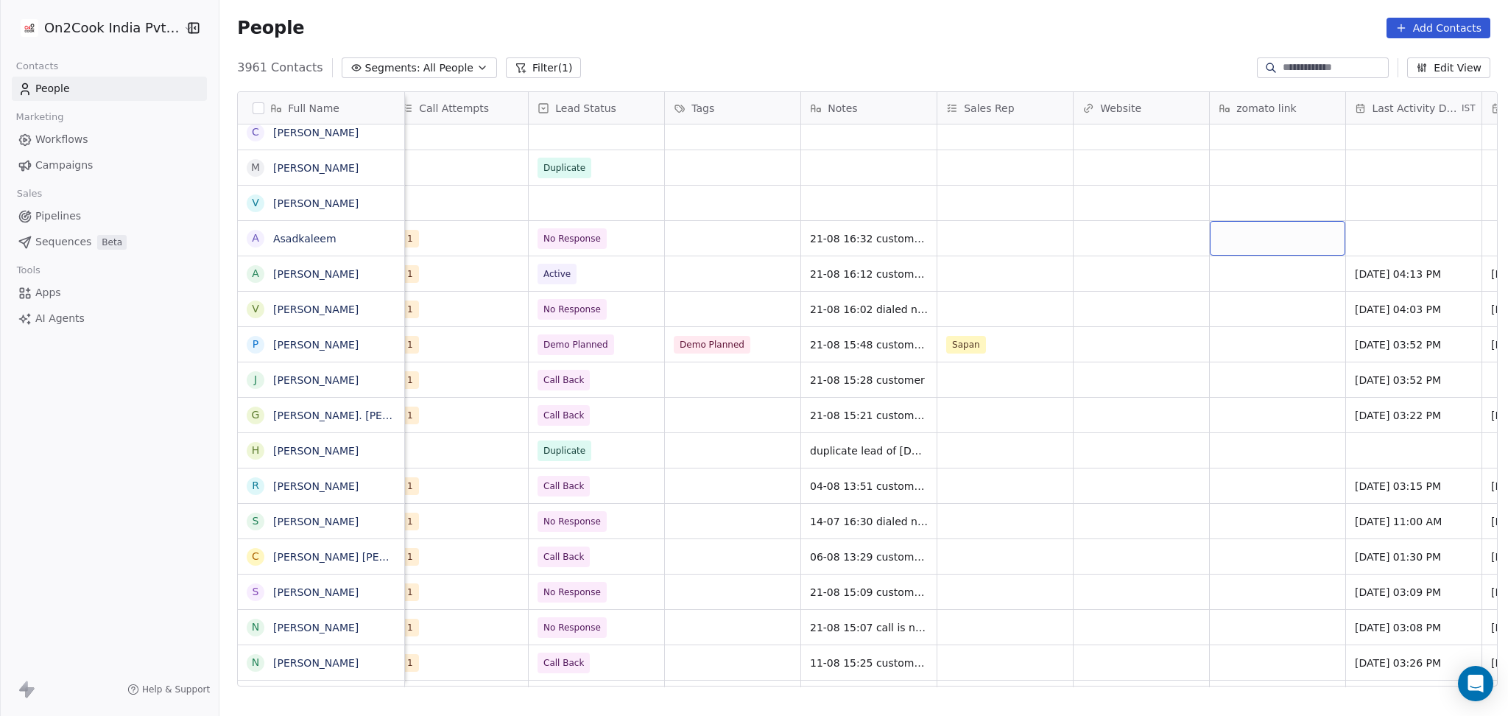
click at [1335, 240] on div "grid" at bounding box center [1278, 238] width 136 height 35
click at [1360, 243] on html "On2Cook India Pvt. Ltd. Contacts People Marketing Workflows Campaigns Sales Pip…" at bounding box center [754, 358] width 1508 height 716
click at [1358, 245] on div "grid" at bounding box center [1414, 238] width 136 height 35
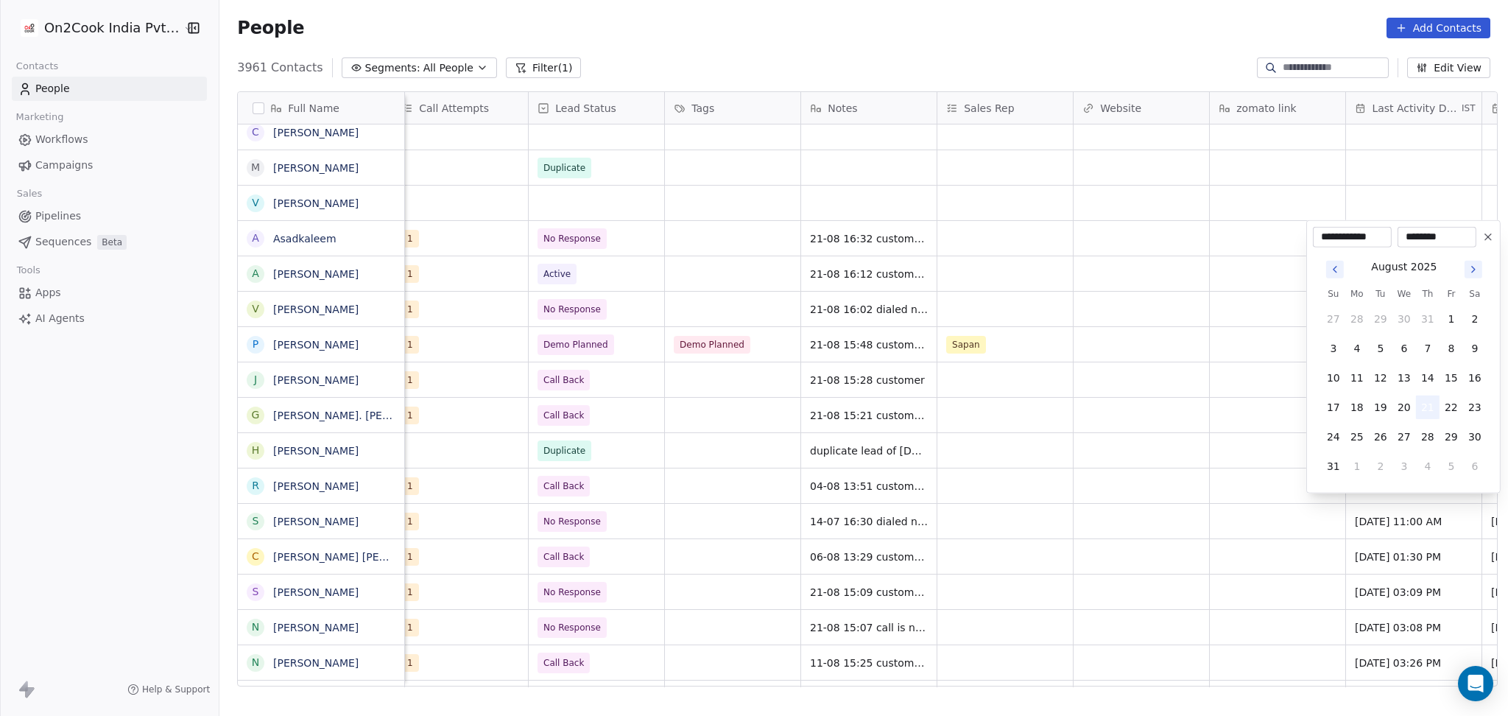
click at [1425, 411] on button "21" at bounding box center [1428, 408] width 24 height 24
click at [1256, 392] on html "On2Cook India Pvt. Ltd. Contacts People Marketing Workflows Campaigns Sales Pip…" at bounding box center [754, 358] width 1508 height 716
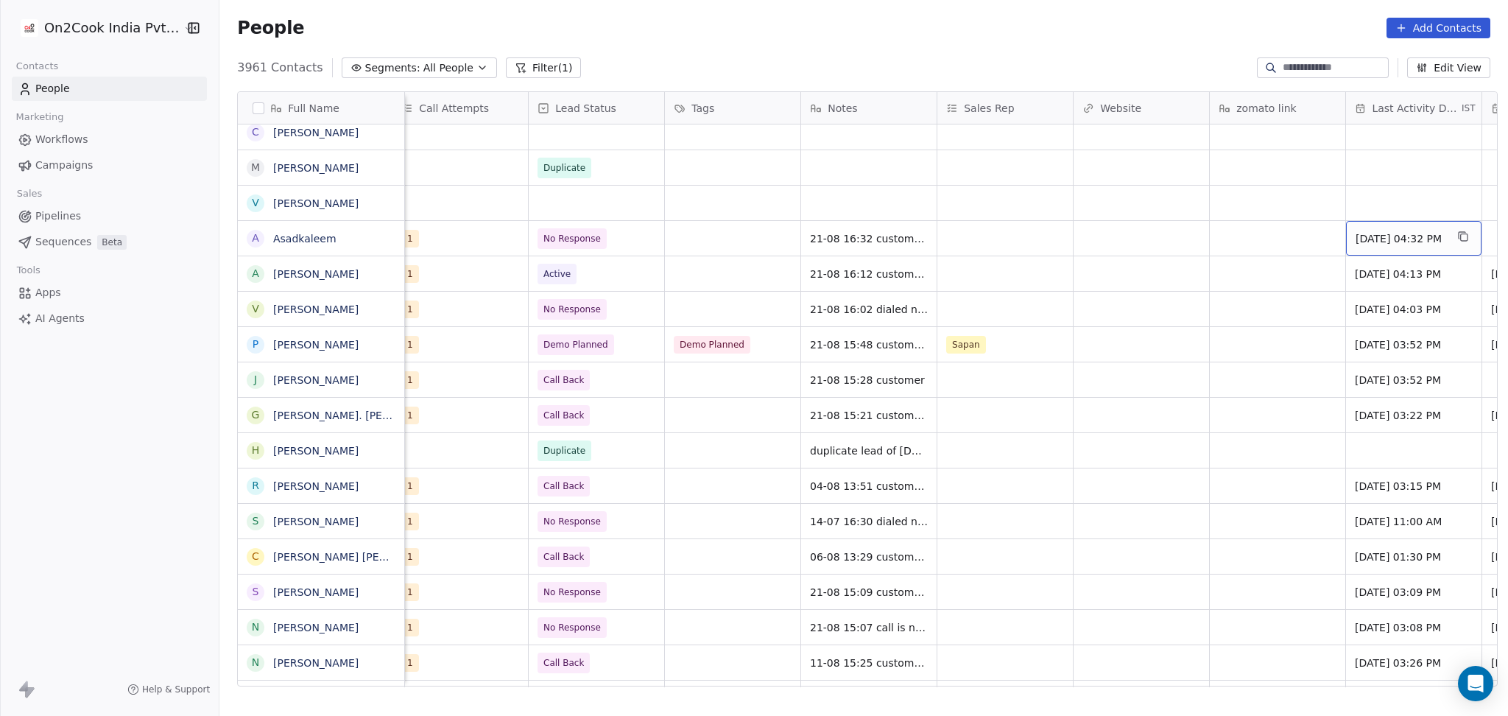
scroll to position [0, 1374]
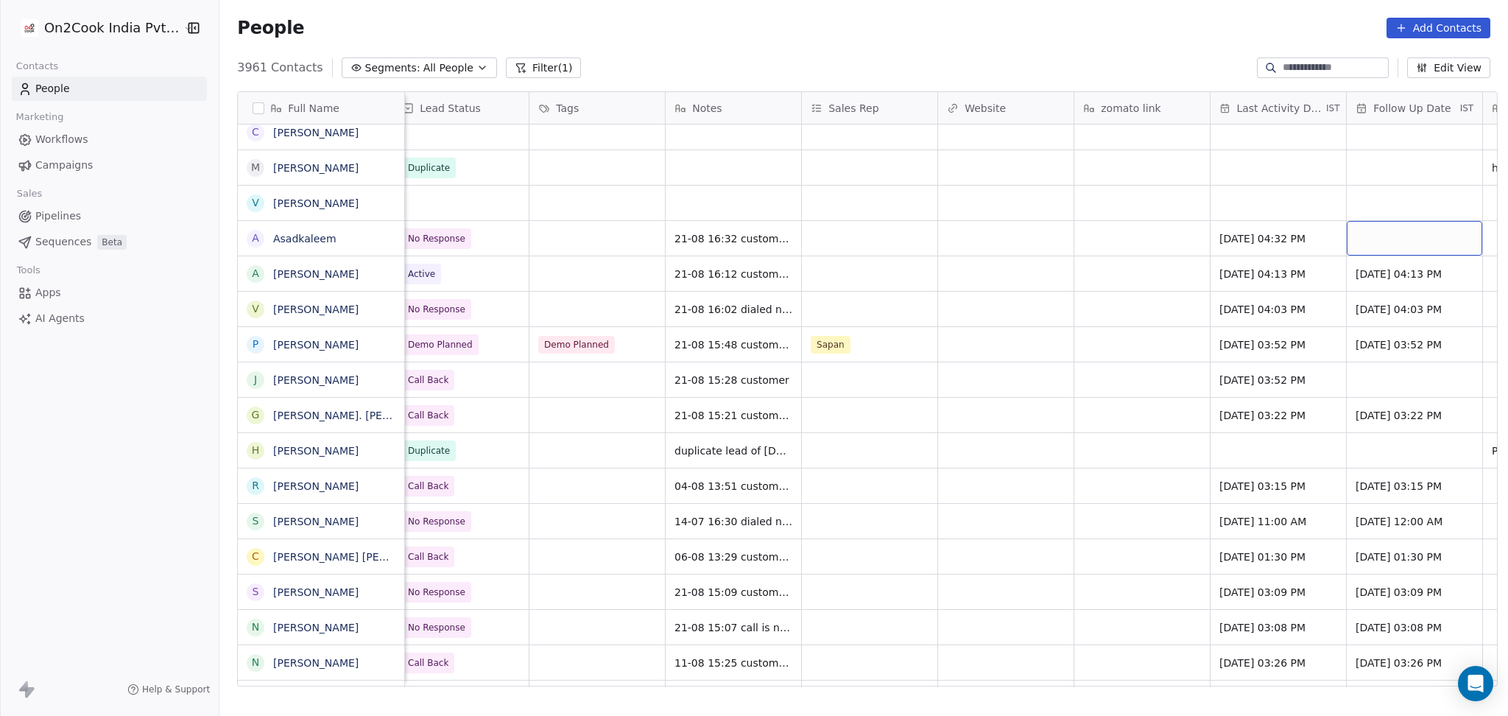
click at [1371, 236] on div "grid" at bounding box center [1415, 238] width 136 height 35
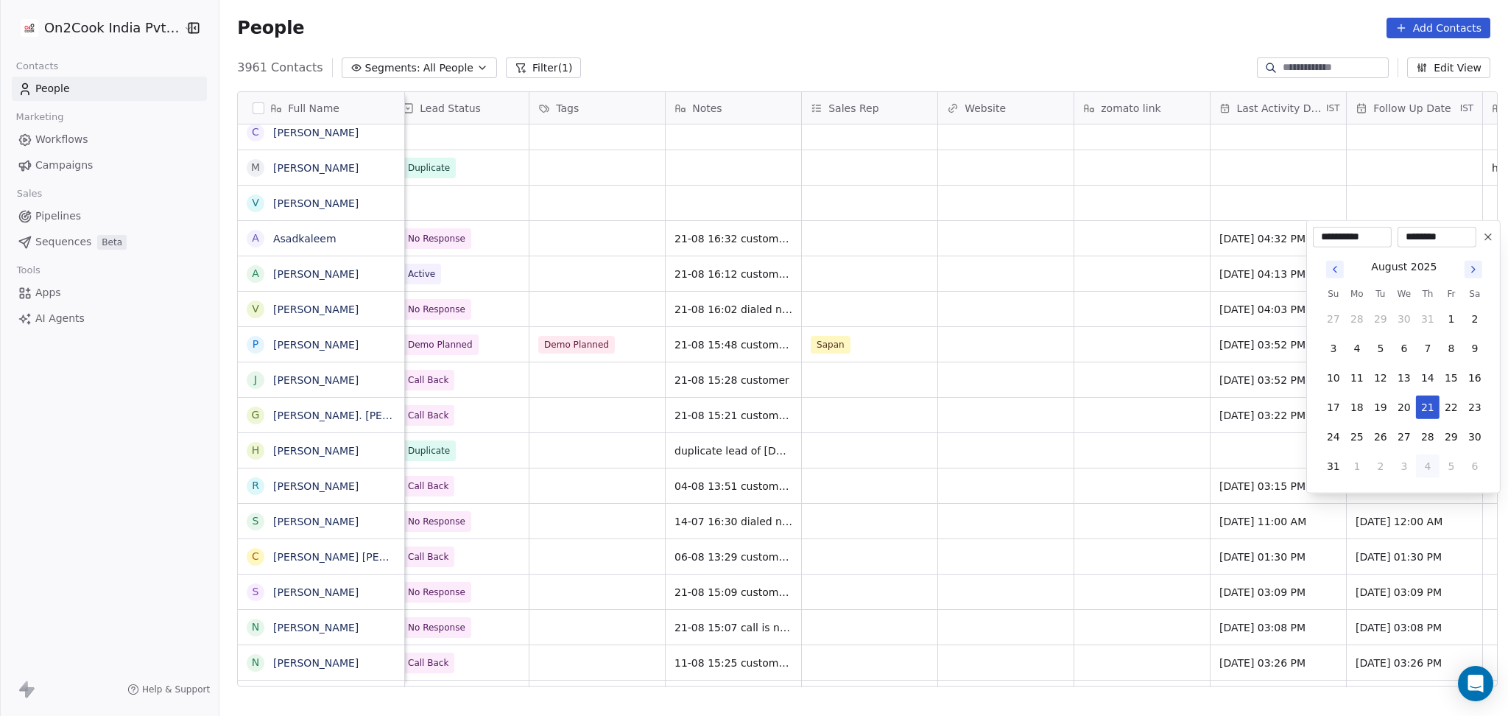
click at [1418, 465] on button "4" at bounding box center [1428, 466] width 24 height 24
type input "**********"
click at [1008, 323] on html "On2Cook India Pvt. Ltd. Contacts People Marketing Workflows Campaigns Sales Pip…" at bounding box center [754, 358] width 1508 height 716
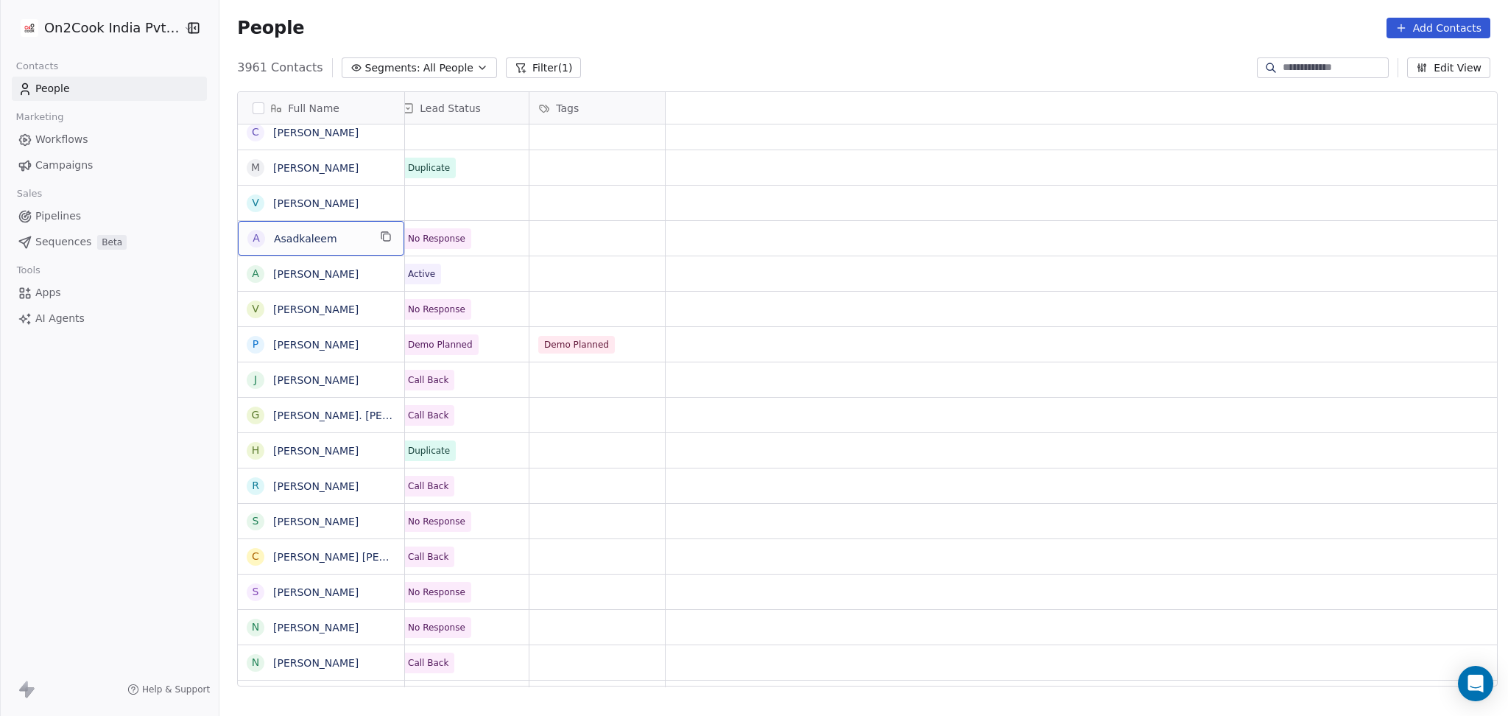
scroll to position [0, 0]
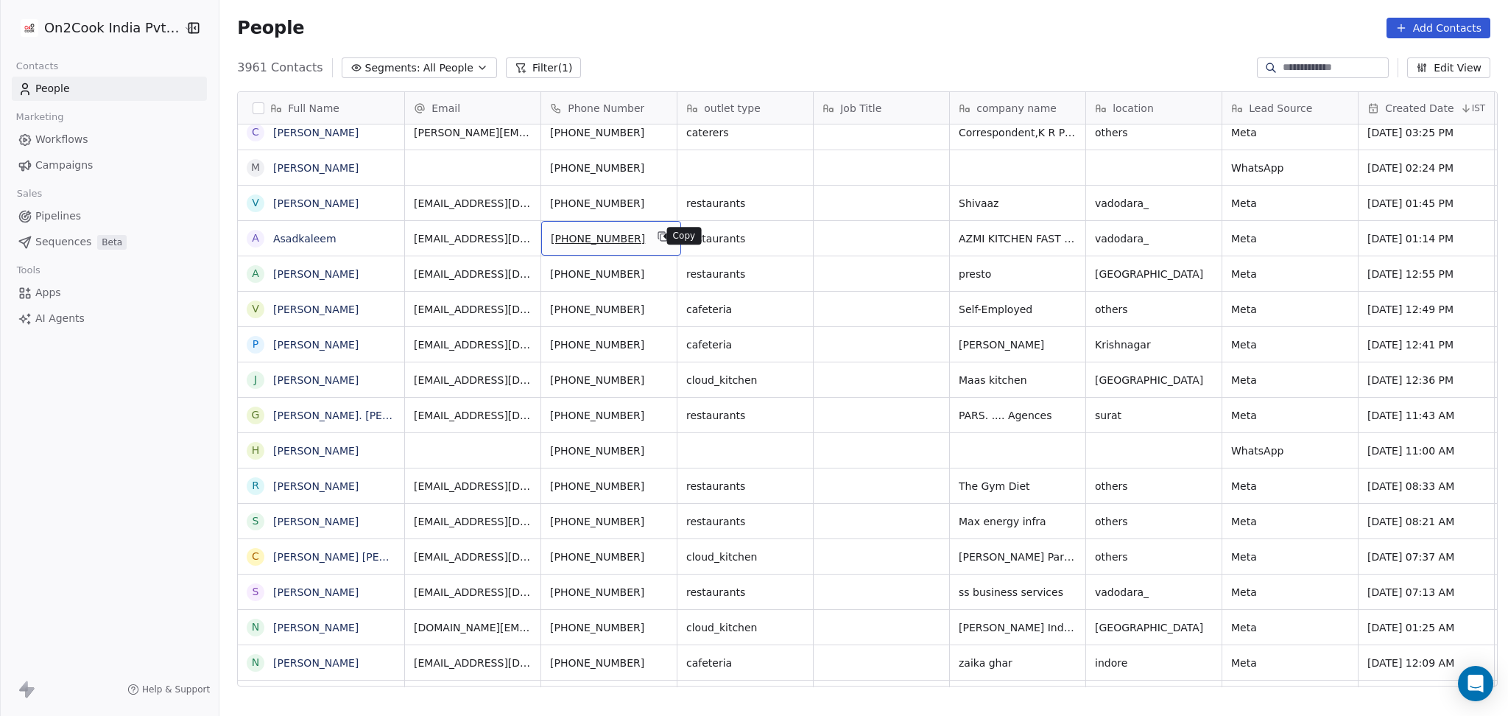
click at [657, 233] on icon "grid" at bounding box center [663, 237] width 12 height 12
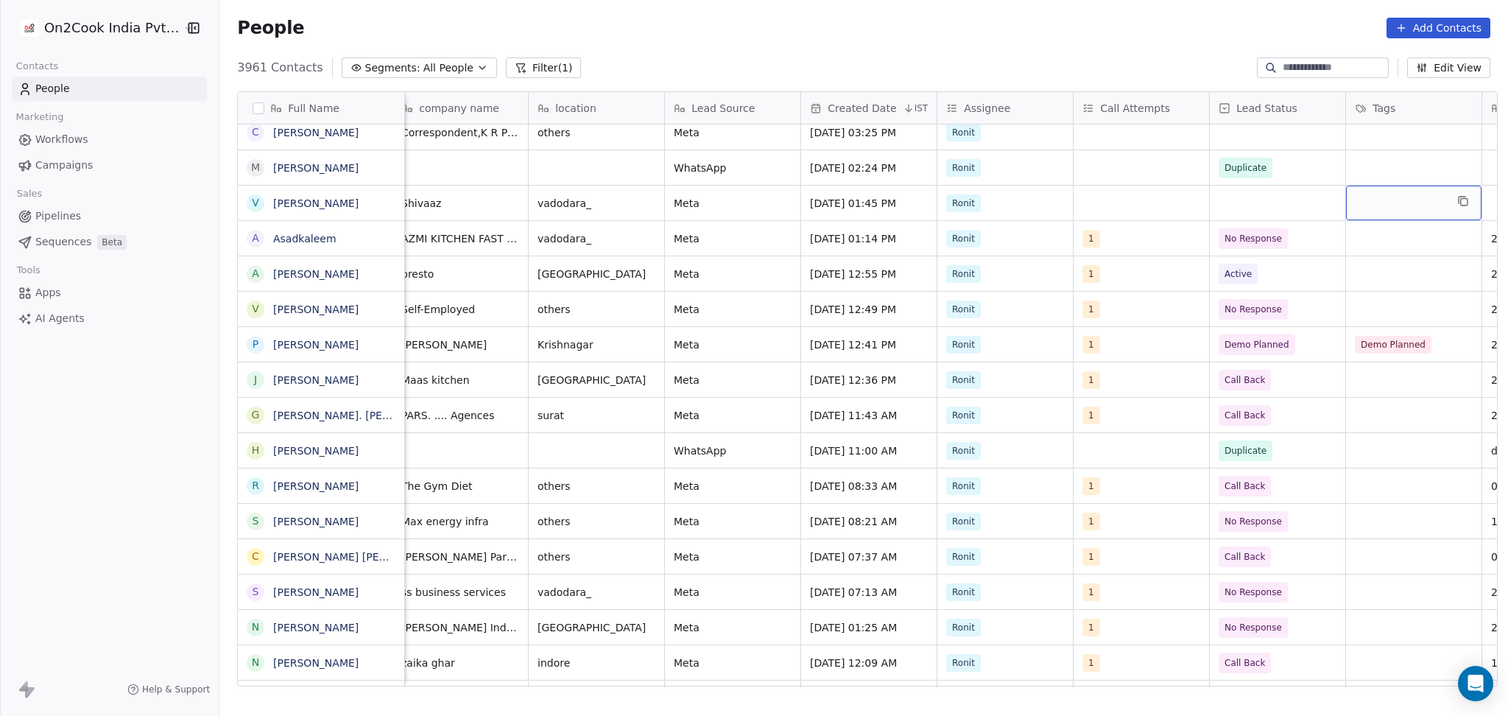
scroll to position [0, 693]
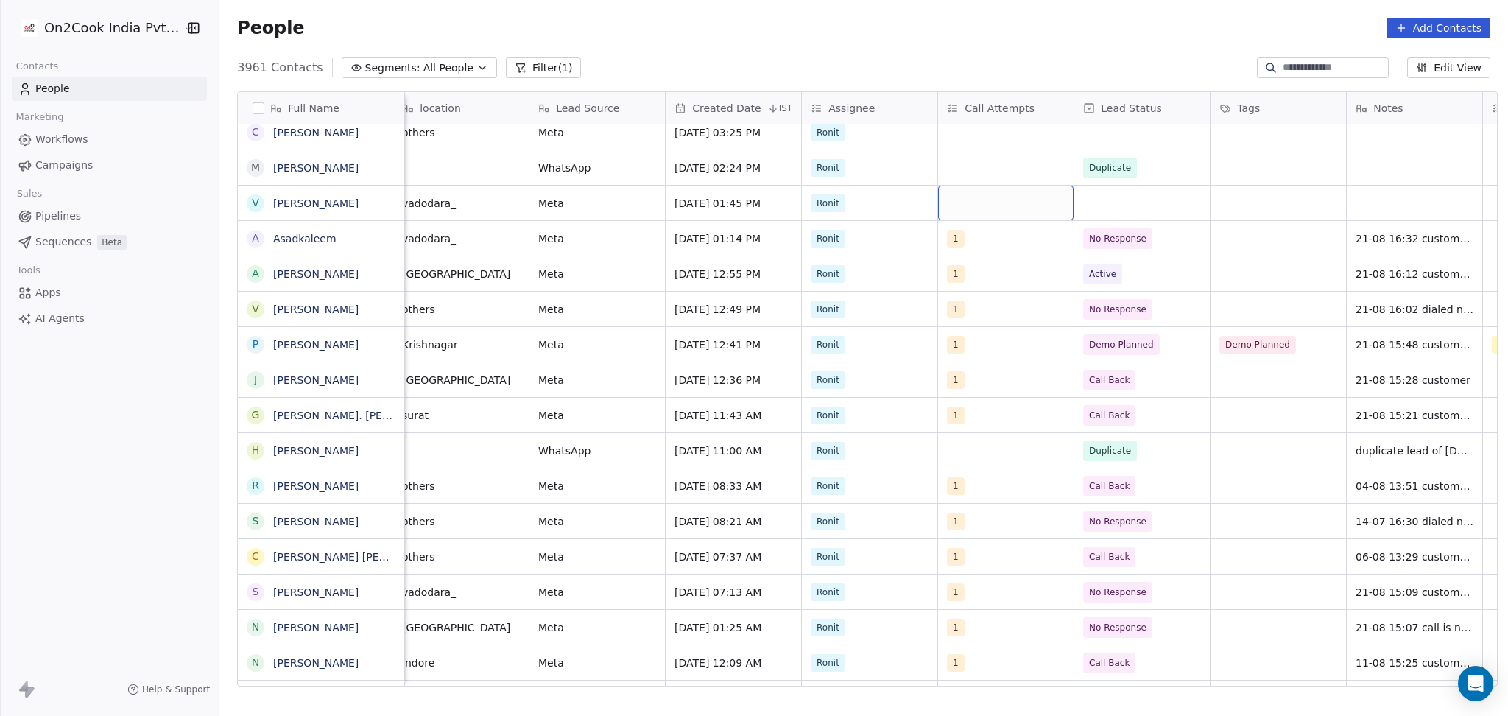
click at [969, 201] on div "grid" at bounding box center [1006, 203] width 136 height 35
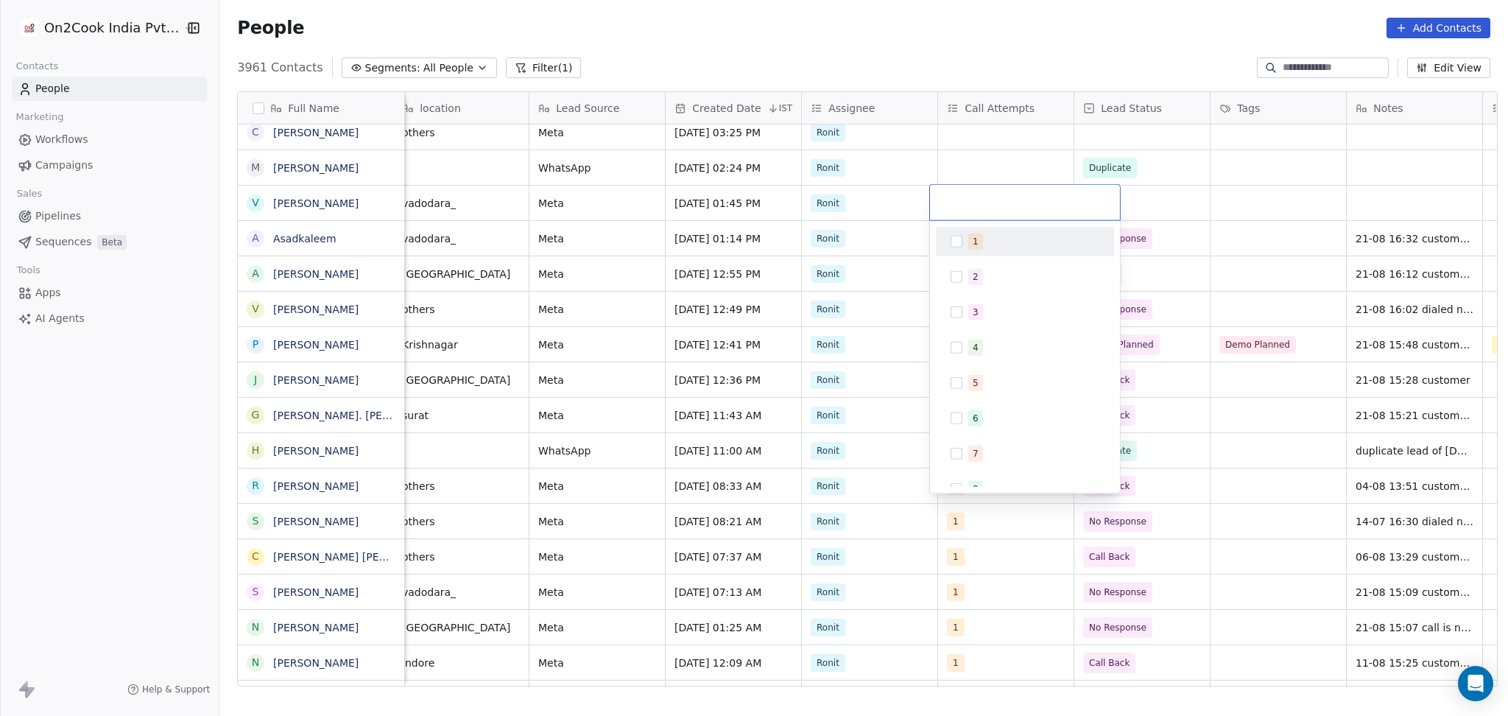
drag, startPoint x: 995, startPoint y: 237, endPoint x: 1027, endPoint y: 228, distance: 32.9
click at [998, 235] on div "1" at bounding box center [1034, 241] width 131 height 16
click at [1195, 241] on html "On2Cook India Pvt. Ltd. Contacts People Marketing Workflows Campaigns Sales Pip…" at bounding box center [754, 358] width 1508 height 716
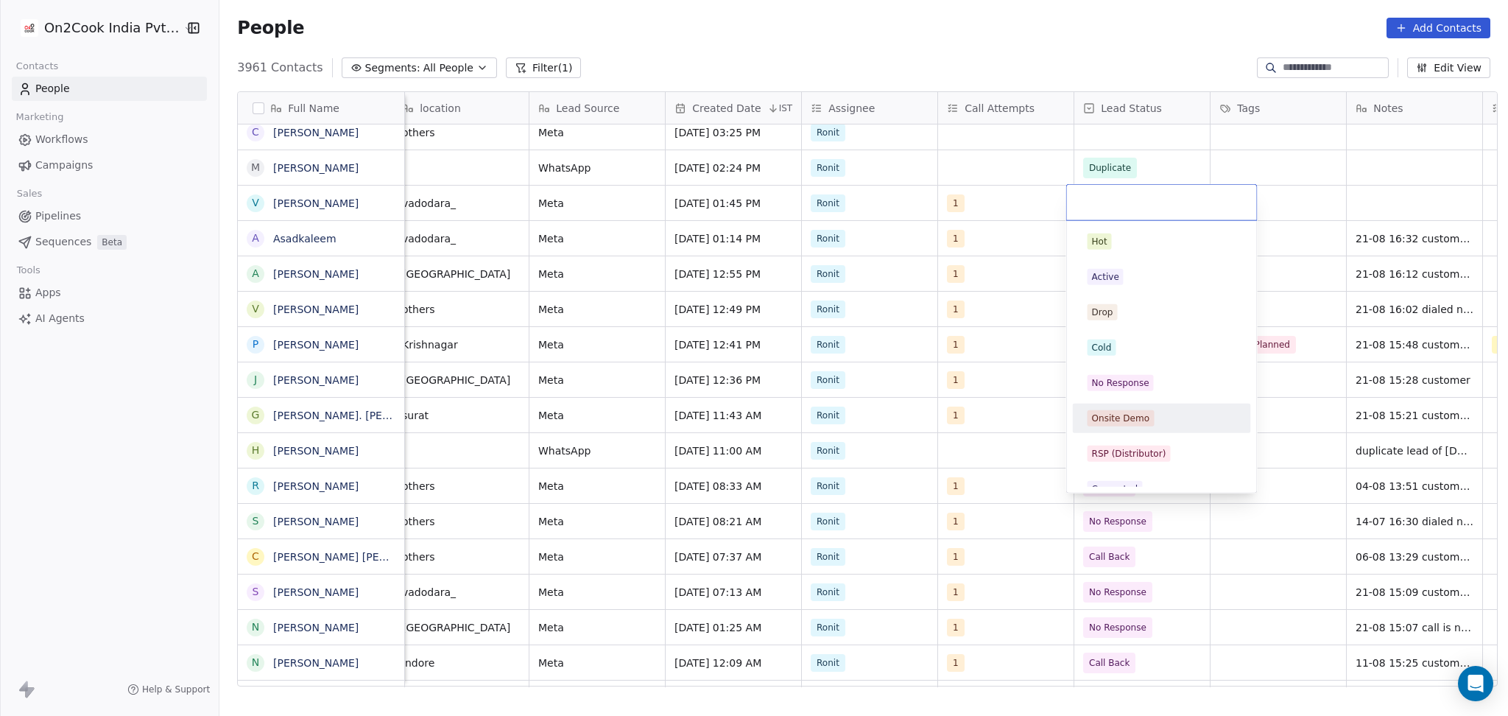
click at [1142, 373] on div "No Response" at bounding box center [1162, 383] width 166 height 24
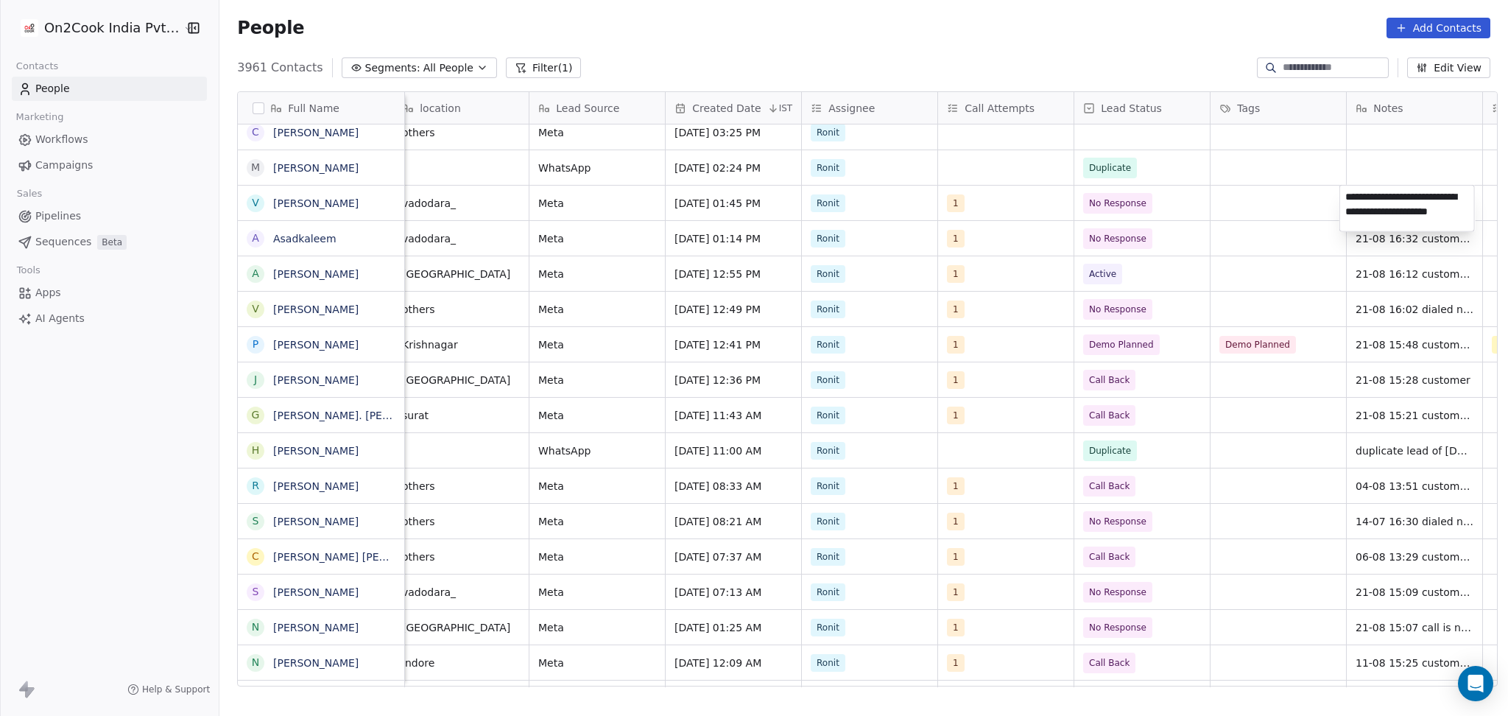
type textarea "**********"
click at [1311, 214] on html "On2Cook India Pvt. Ltd. Contacts People Marketing Workflows Campaigns Sales Pip…" at bounding box center [754, 358] width 1508 height 716
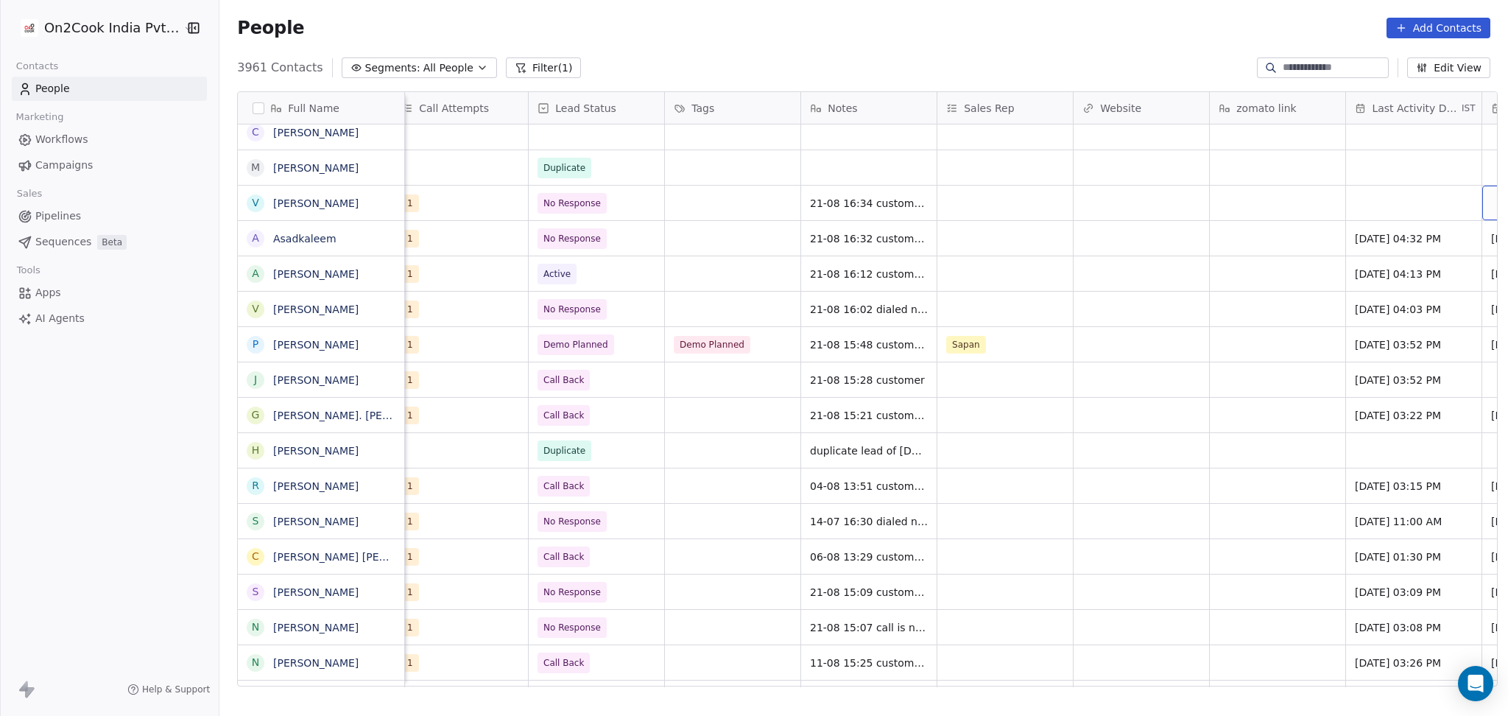
scroll to position [0, 1374]
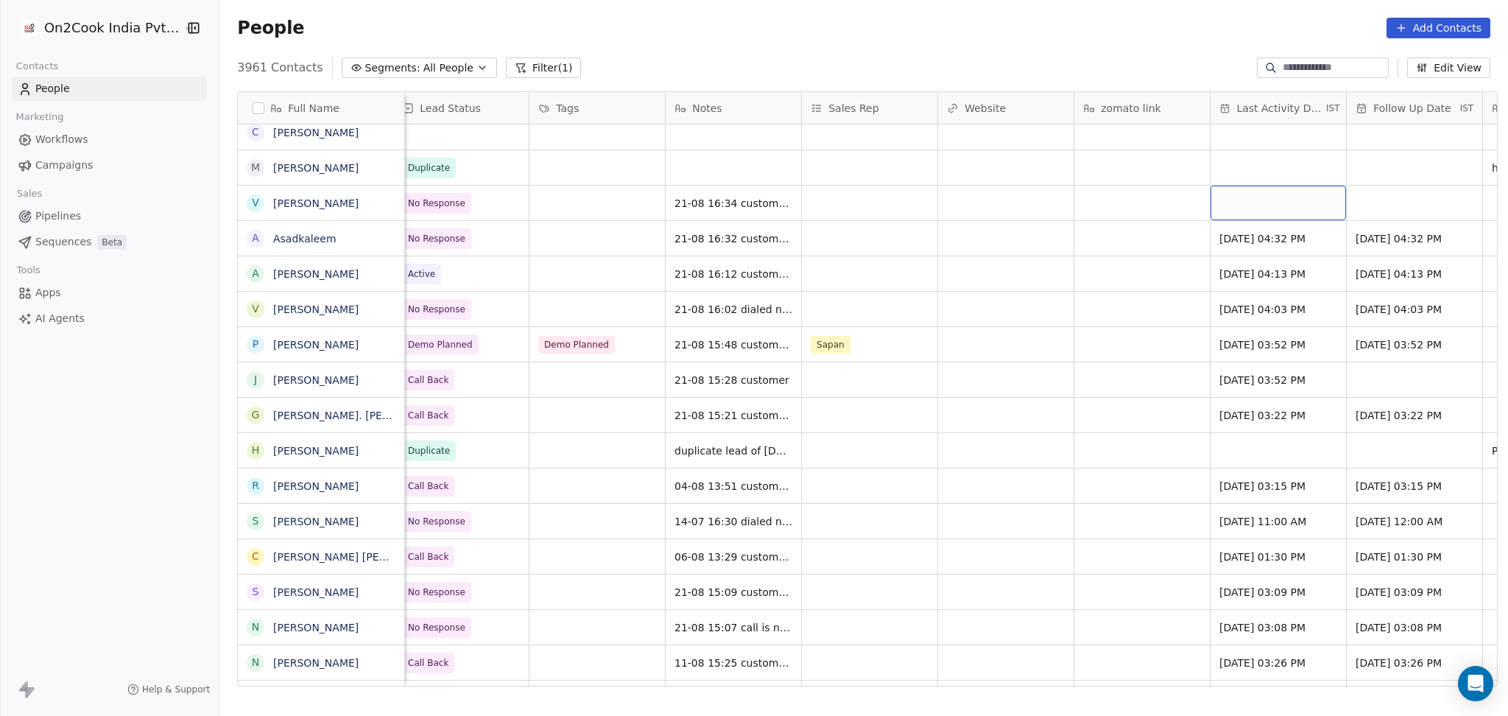
click at [1268, 192] on div "grid" at bounding box center [1279, 203] width 136 height 35
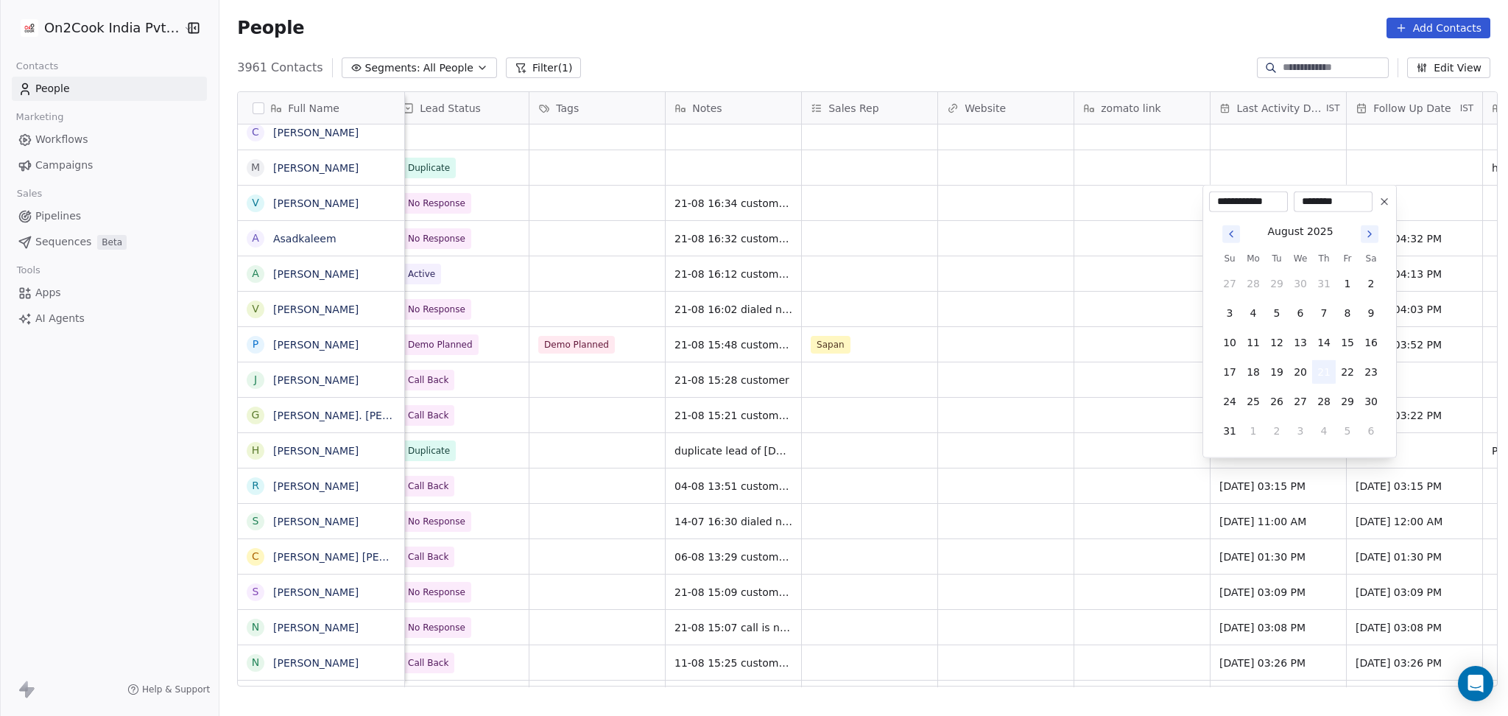
click at [1318, 370] on button "21" at bounding box center [1325, 372] width 24 height 24
click at [1085, 349] on html "On2Cook India Pvt. Ltd. Contacts People Marketing Workflows Campaigns Sales Pip…" at bounding box center [754, 358] width 1508 height 716
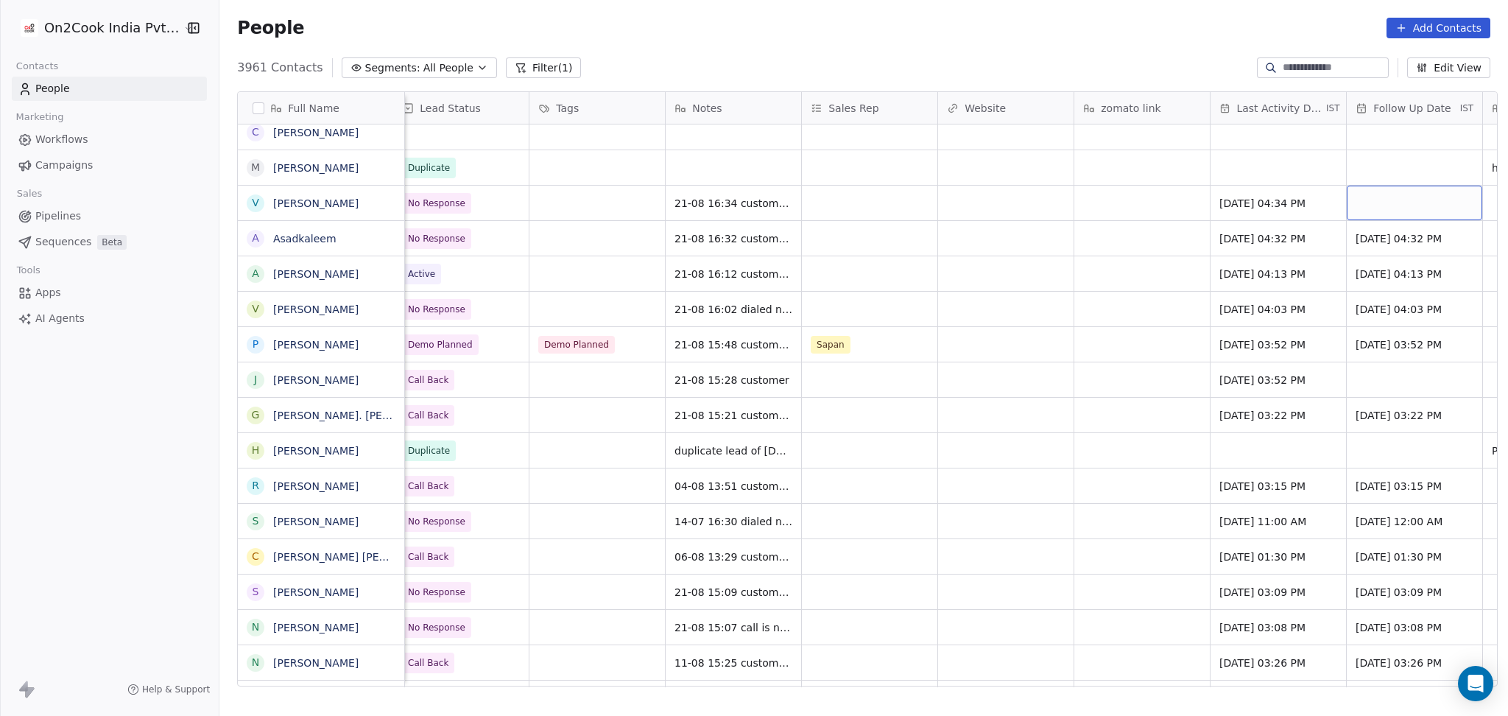
click at [1399, 197] on div "grid" at bounding box center [1415, 203] width 136 height 35
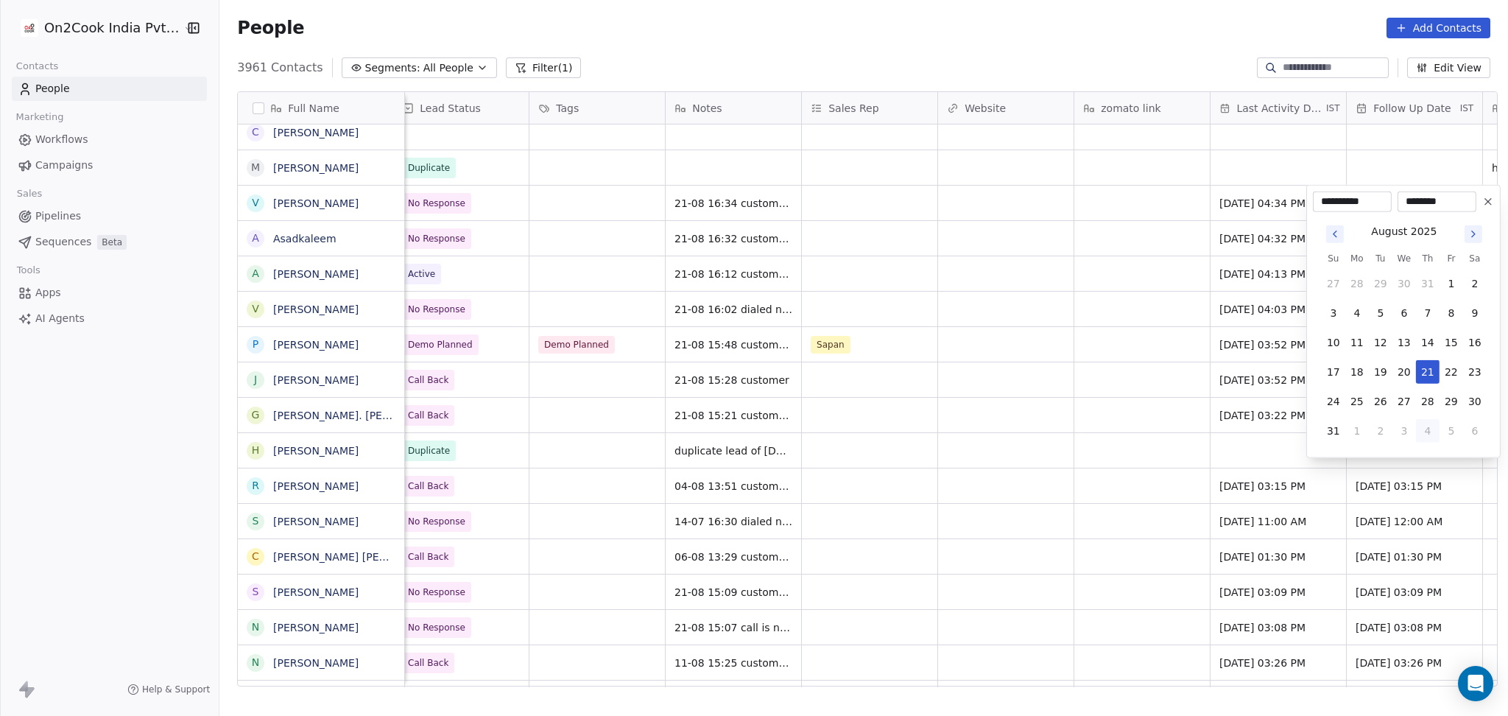
click at [1422, 437] on button "4" at bounding box center [1428, 431] width 24 height 24
type input "**********"
click at [1090, 390] on html "On2Cook India Pvt. Ltd. Contacts People Marketing Workflows Campaigns Sales Pip…" at bounding box center [754, 358] width 1508 height 716
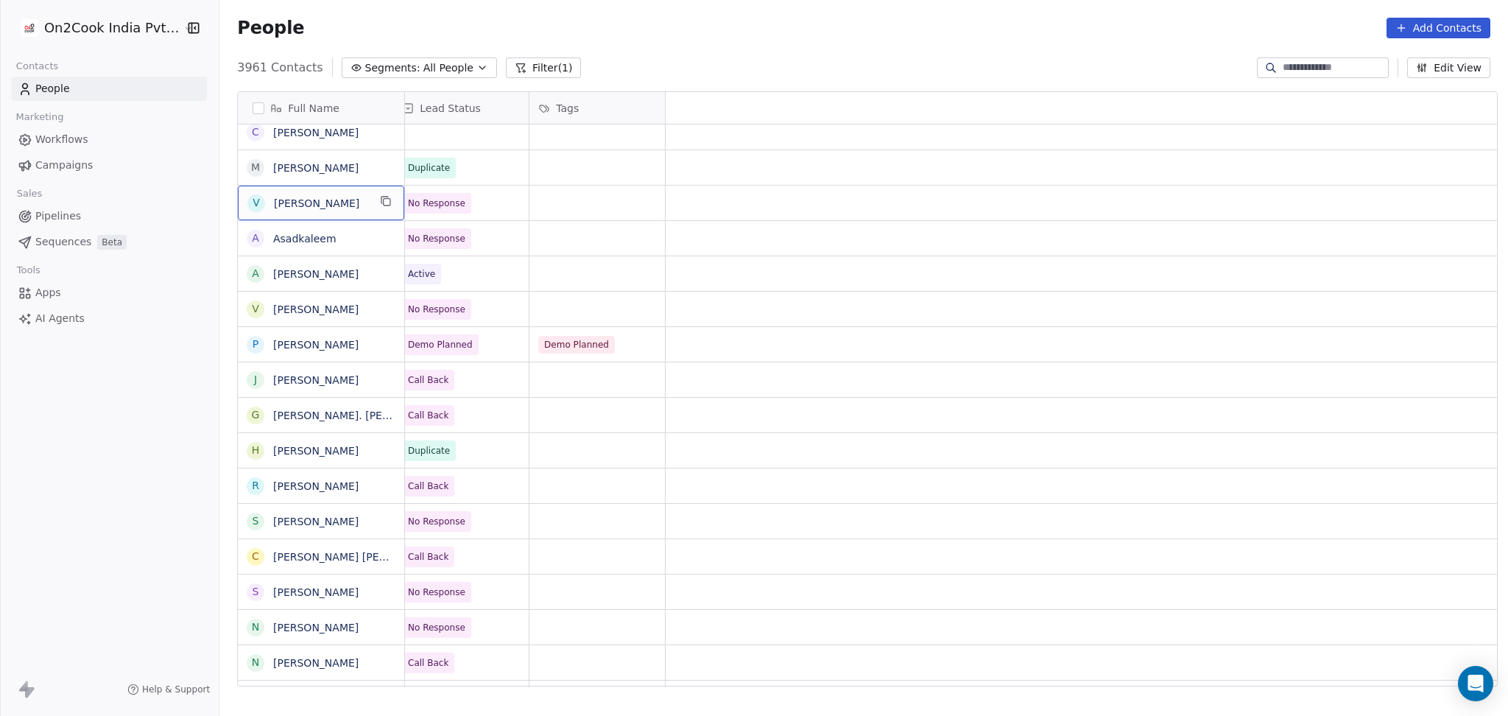
scroll to position [0, 0]
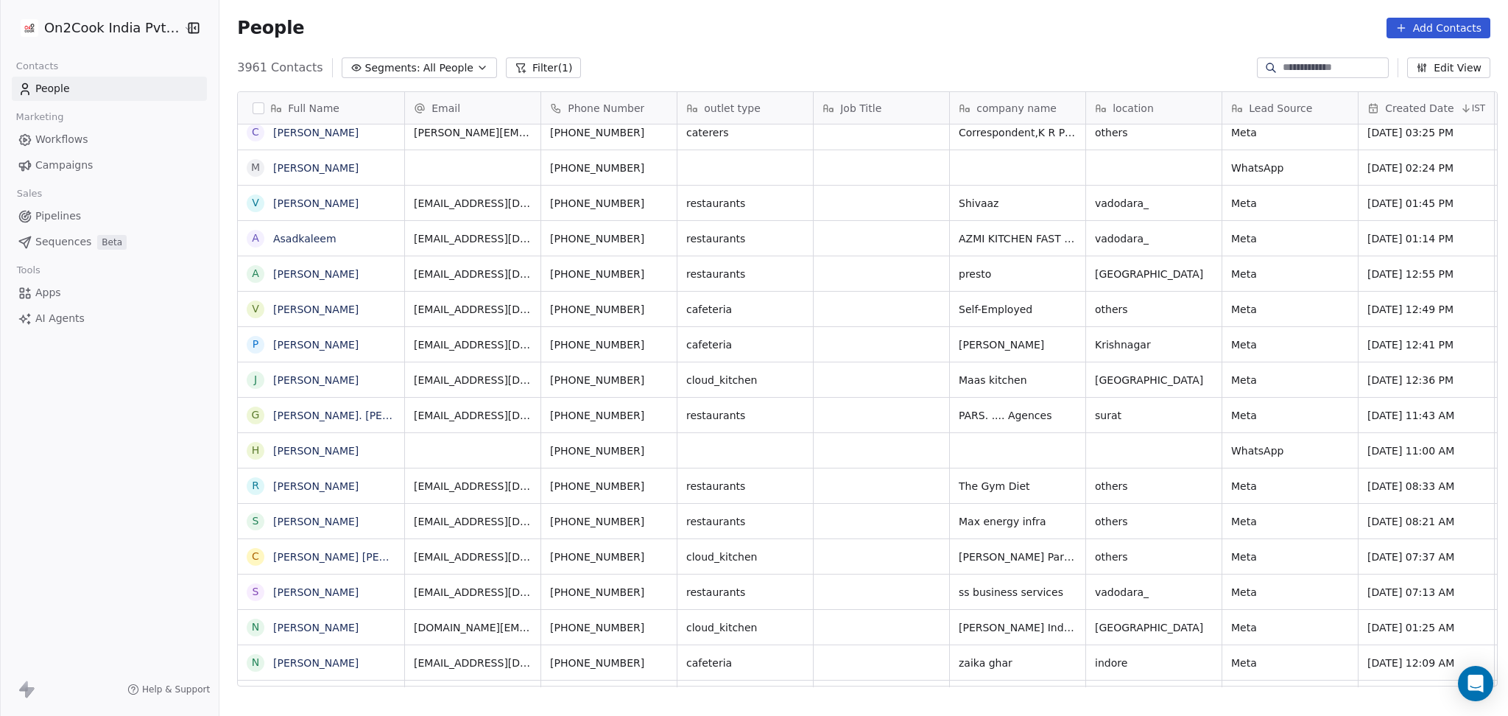
click at [657, 201] on icon "grid" at bounding box center [663, 201] width 12 height 12
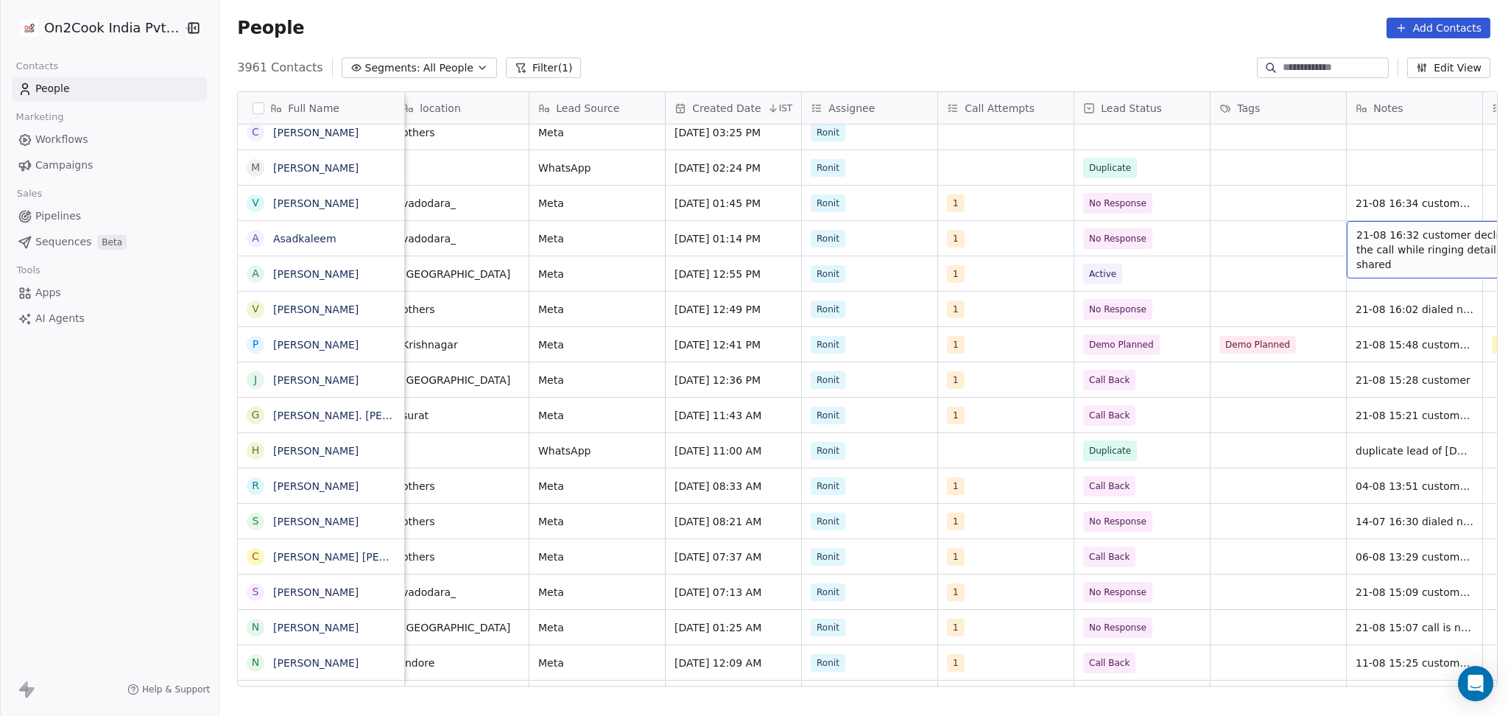
scroll to position [0, 830]
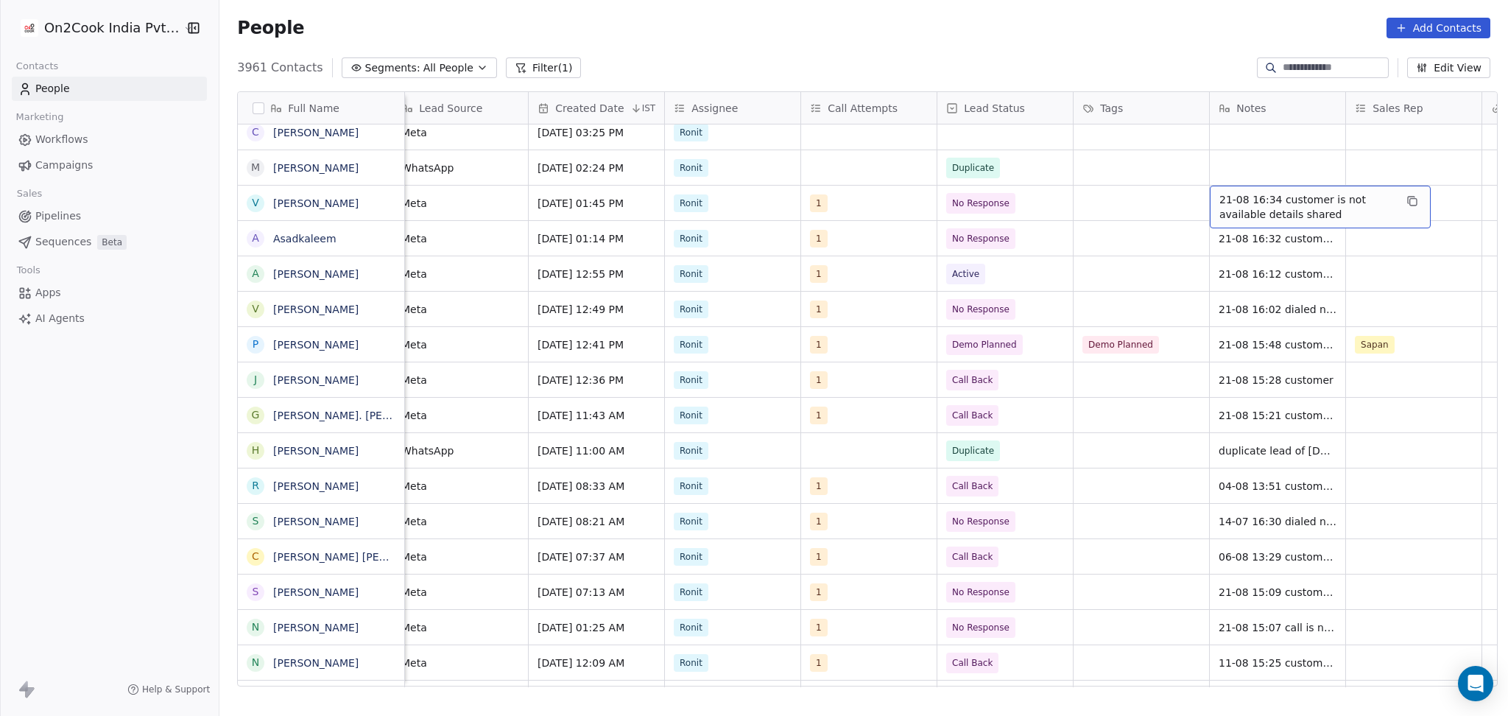
click at [1254, 211] on span "21-08 16:34 customer is not available details shared" at bounding box center [1307, 206] width 175 height 29
drag, startPoint x: 1255, startPoint y: 215, endPoint x: 1385, endPoint y: 201, distance: 130.4
click at [1385, 201] on textarea "**********" at bounding box center [1313, 209] width 219 height 46
type textarea "**********"
click at [1028, 235] on html "On2Cook India Pvt. Ltd. Contacts People Marketing Workflows Campaigns Sales Pip…" at bounding box center [754, 358] width 1508 height 716
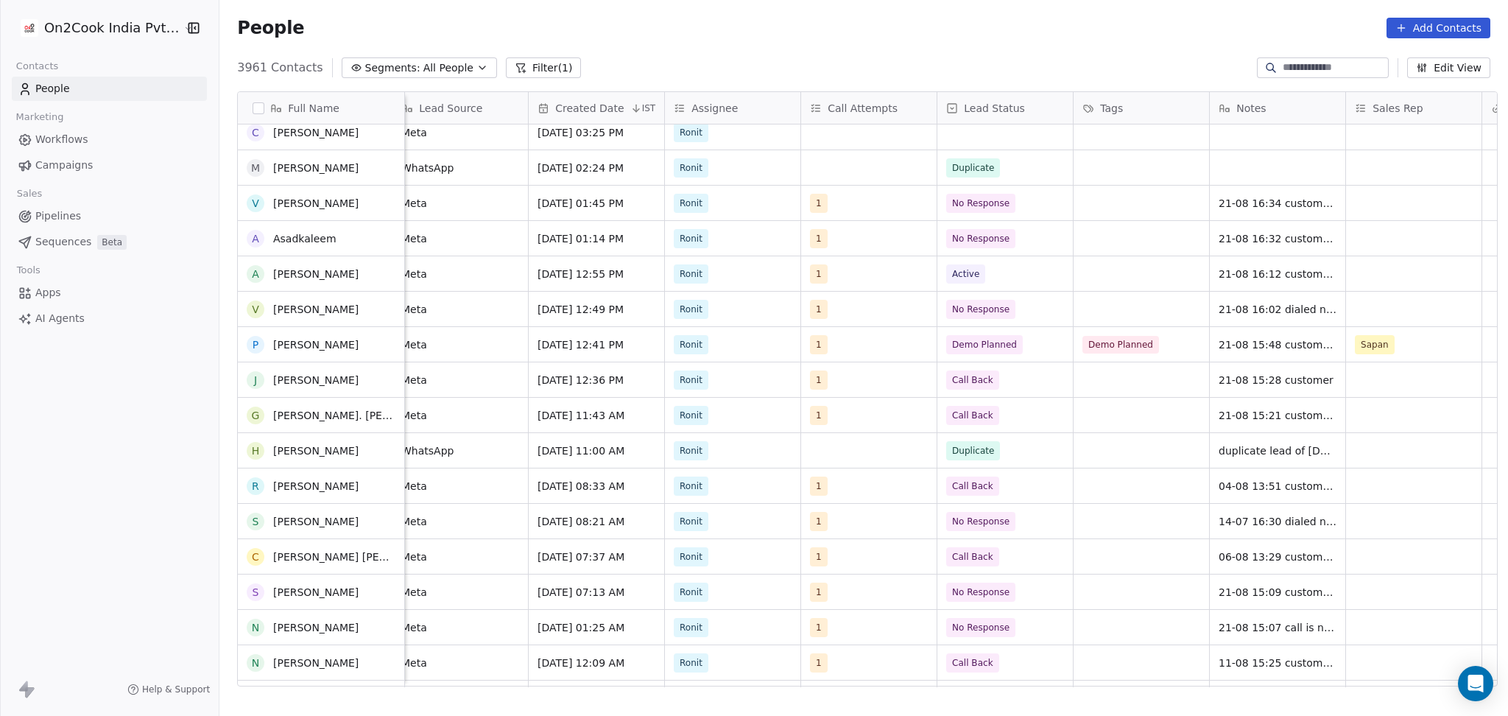
scroll to position [2210, 0]
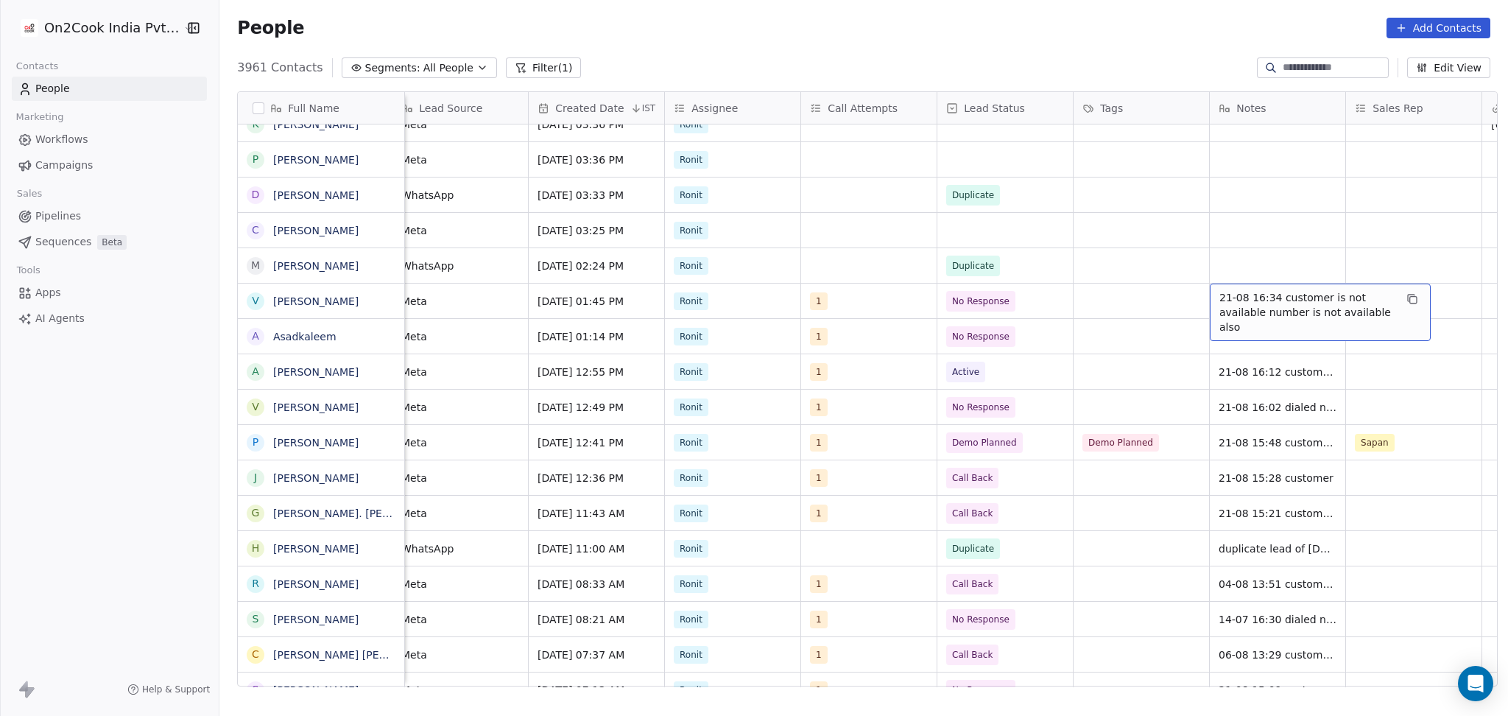
drag, startPoint x: 1111, startPoint y: 161, endPoint x: 1137, endPoint y: 247, distance: 90.9
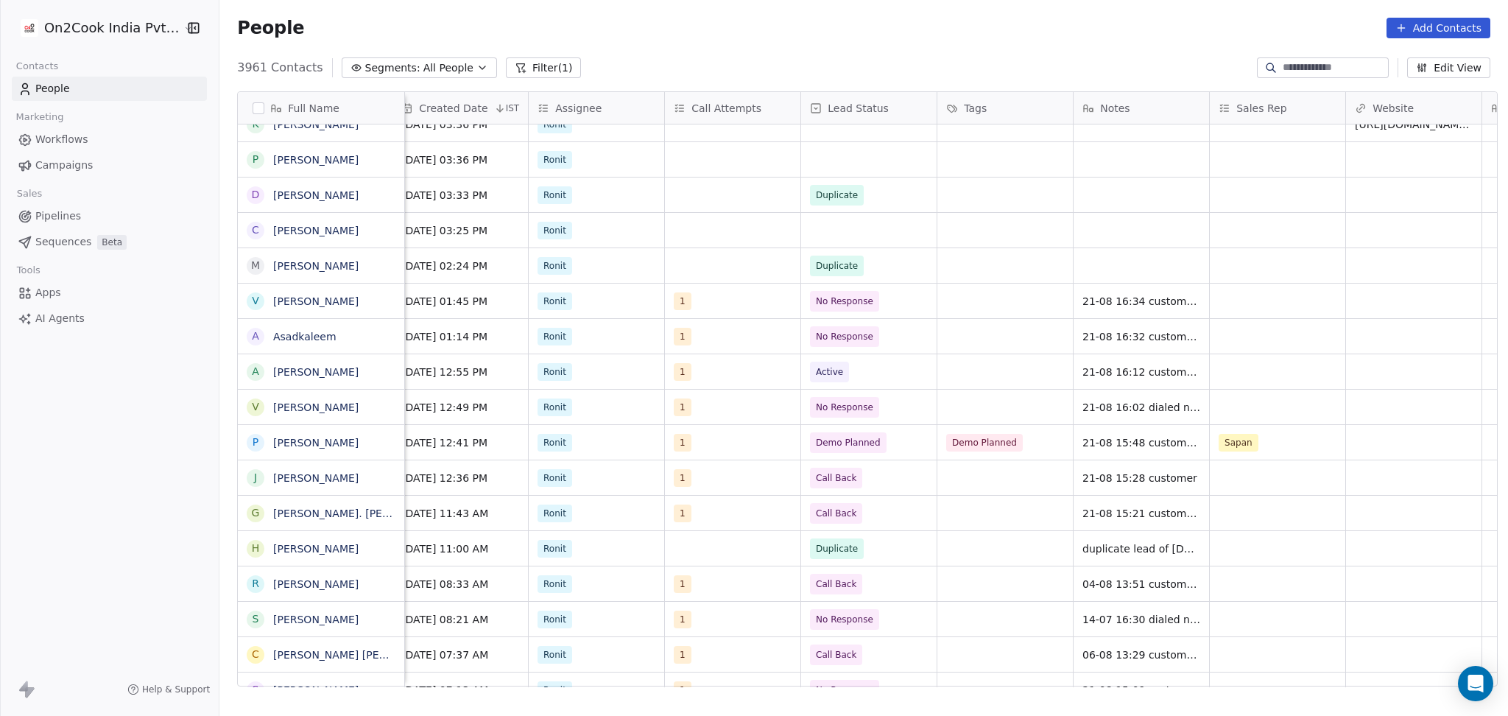
scroll to position [0, 545]
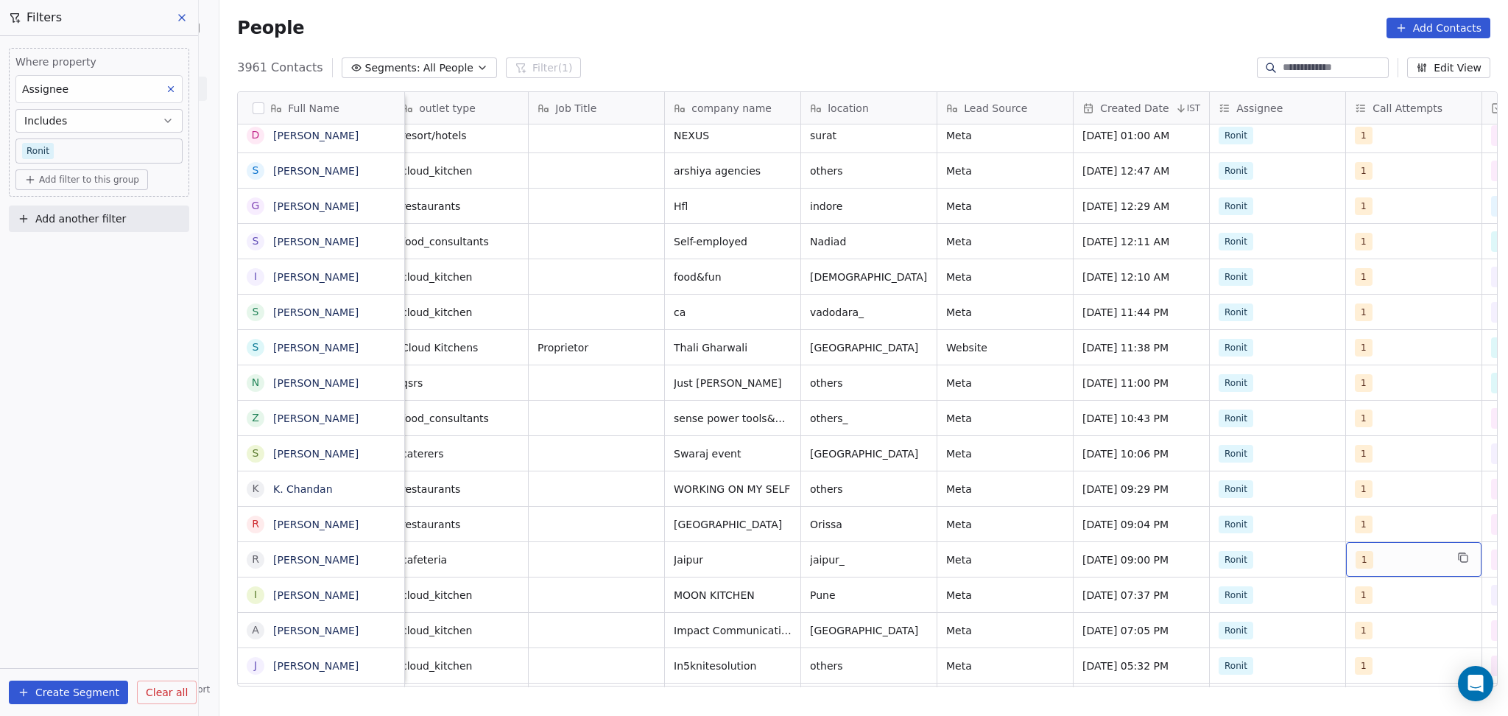
scroll to position [0, 421]
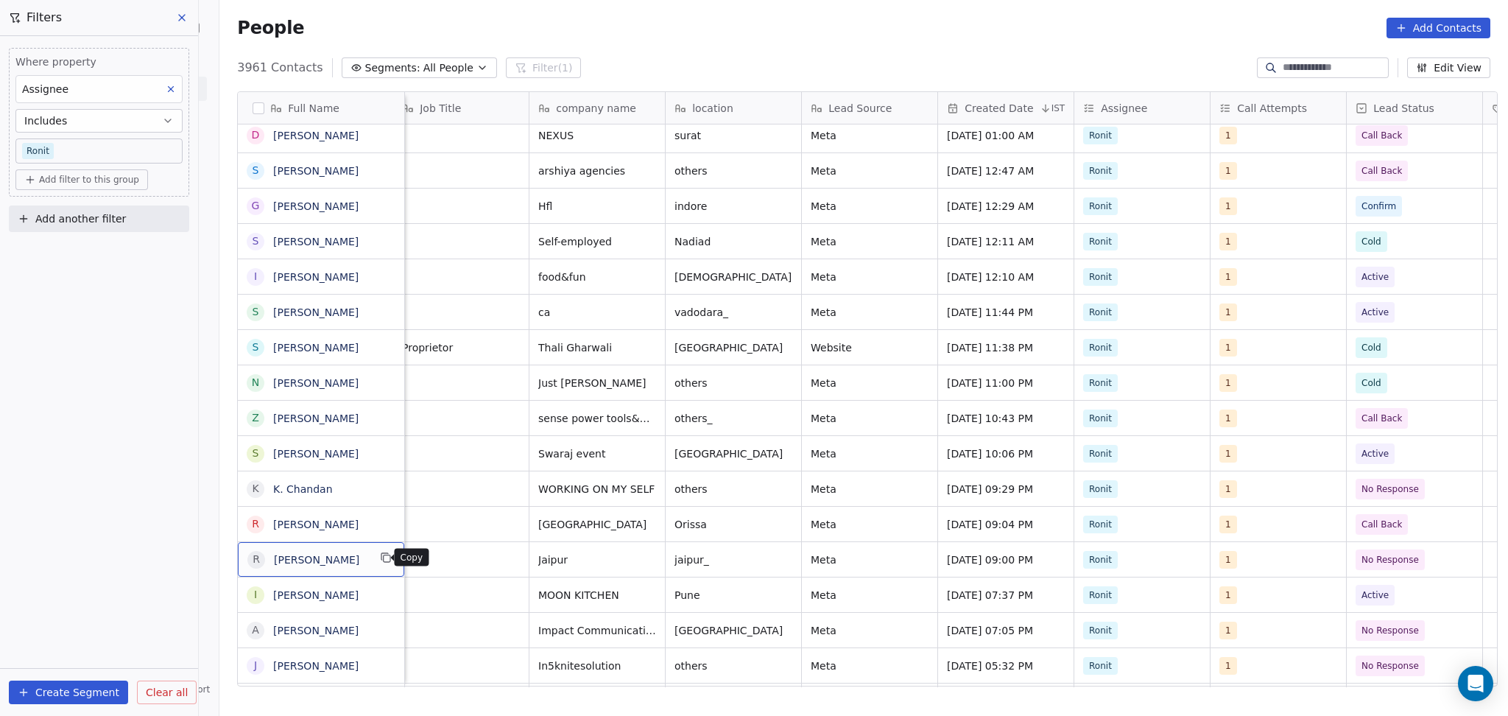
click at [380, 563] on icon "grid" at bounding box center [386, 558] width 12 height 12
click at [1283, 68] on input at bounding box center [1334, 67] width 103 height 15
paste input "**********"
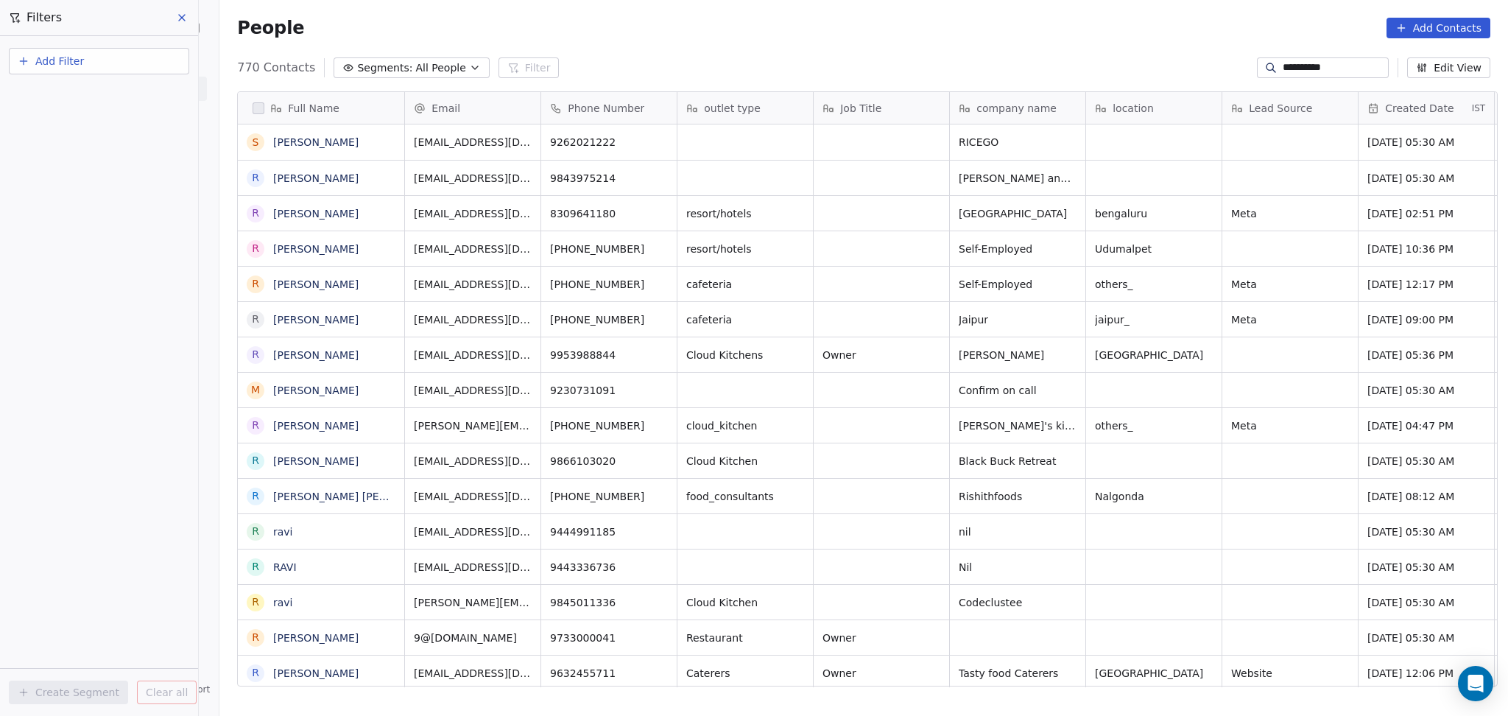
scroll to position [615, 1281]
type input "**********"
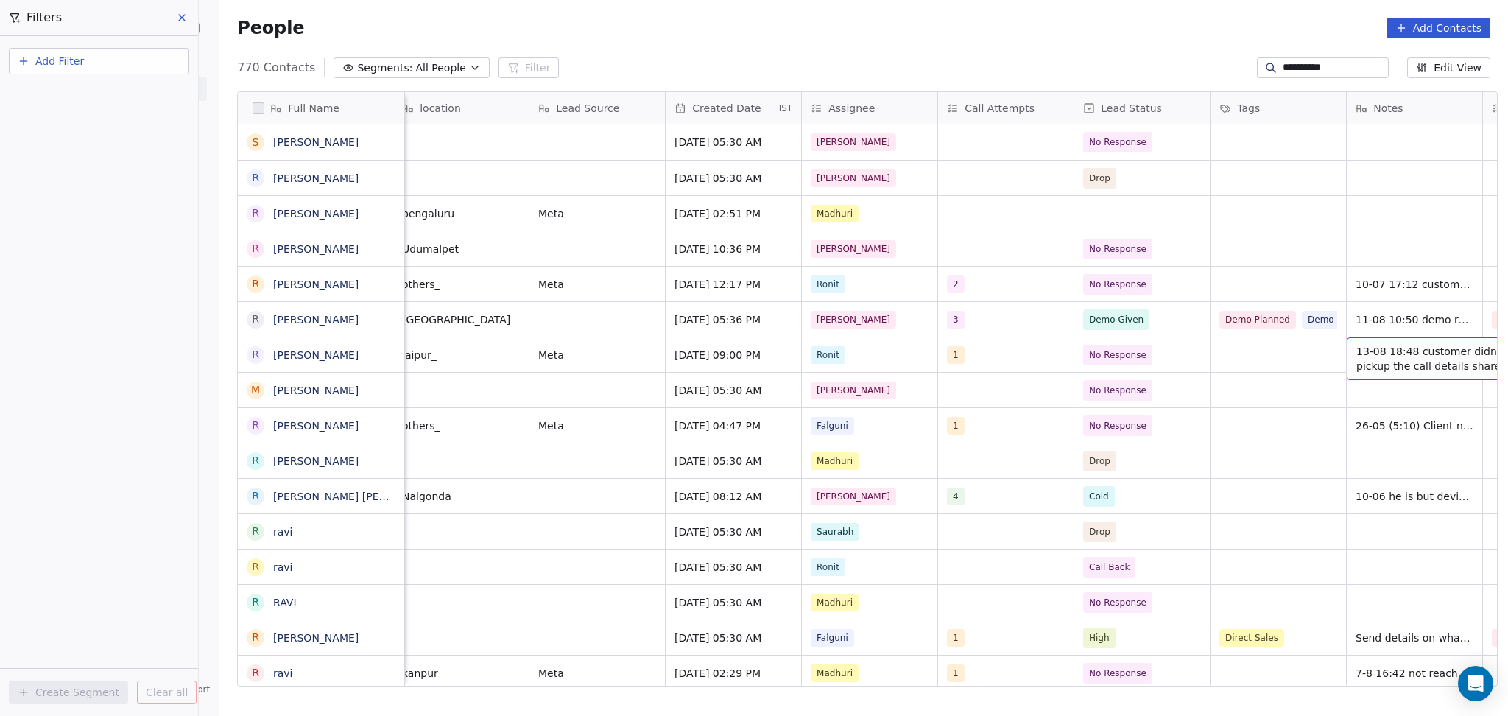
scroll to position [0, 830]
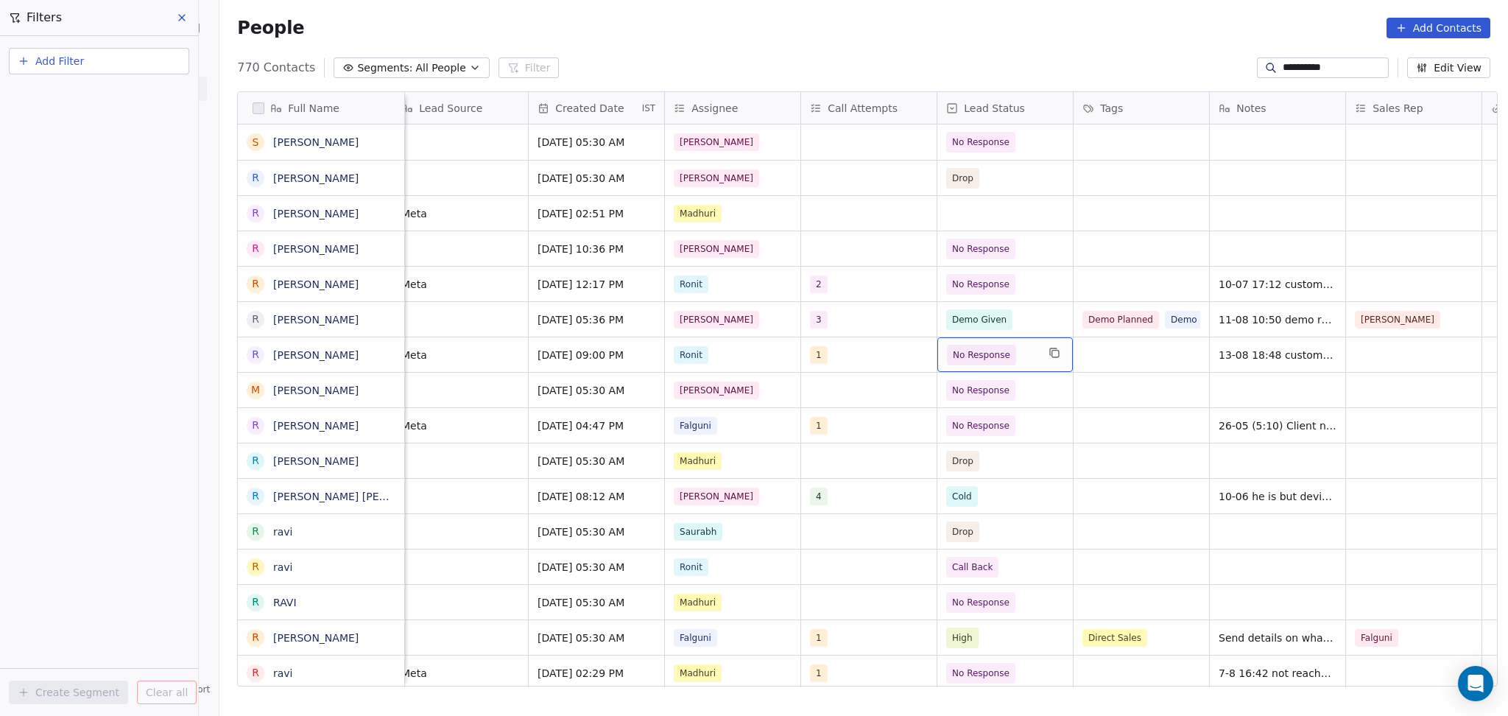
click at [974, 356] on span "No Response" at bounding box center [981, 355] width 57 height 15
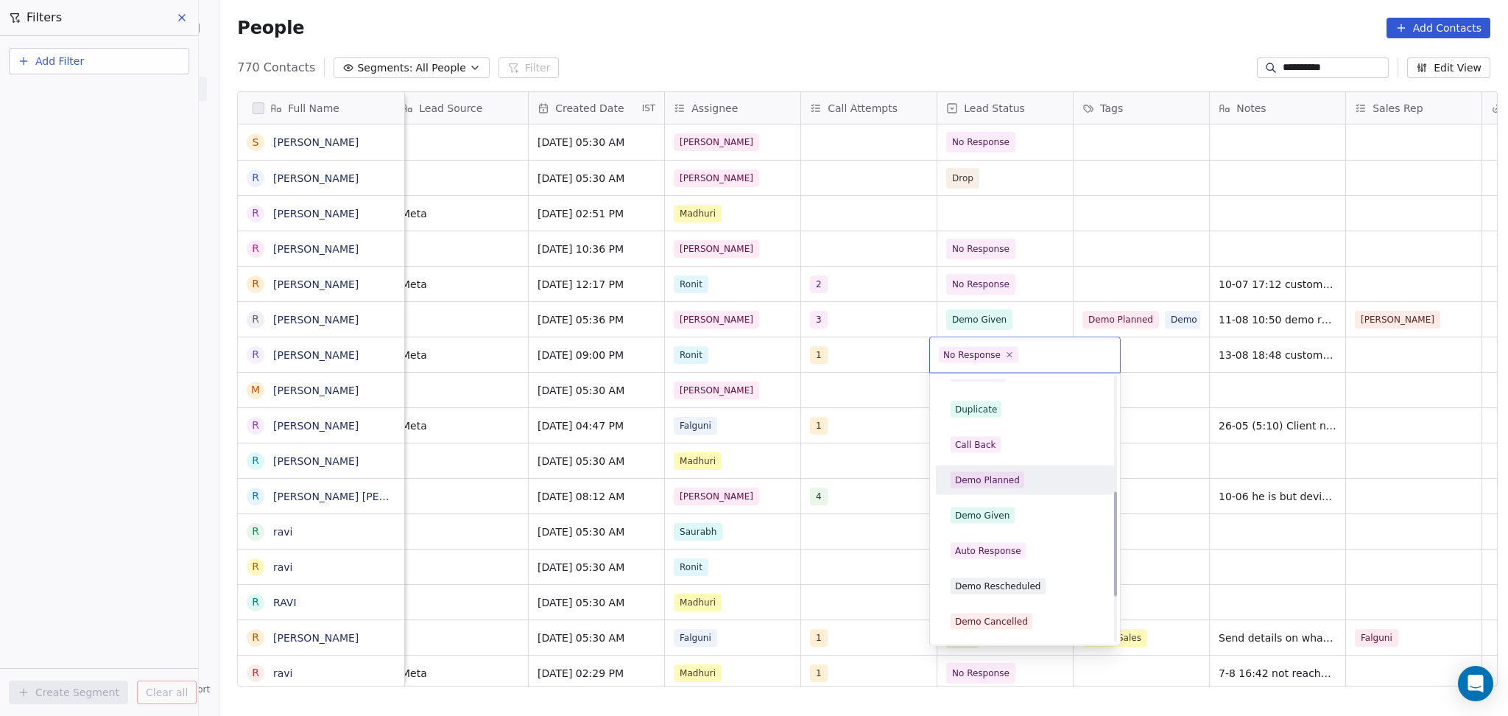
scroll to position [295, 0]
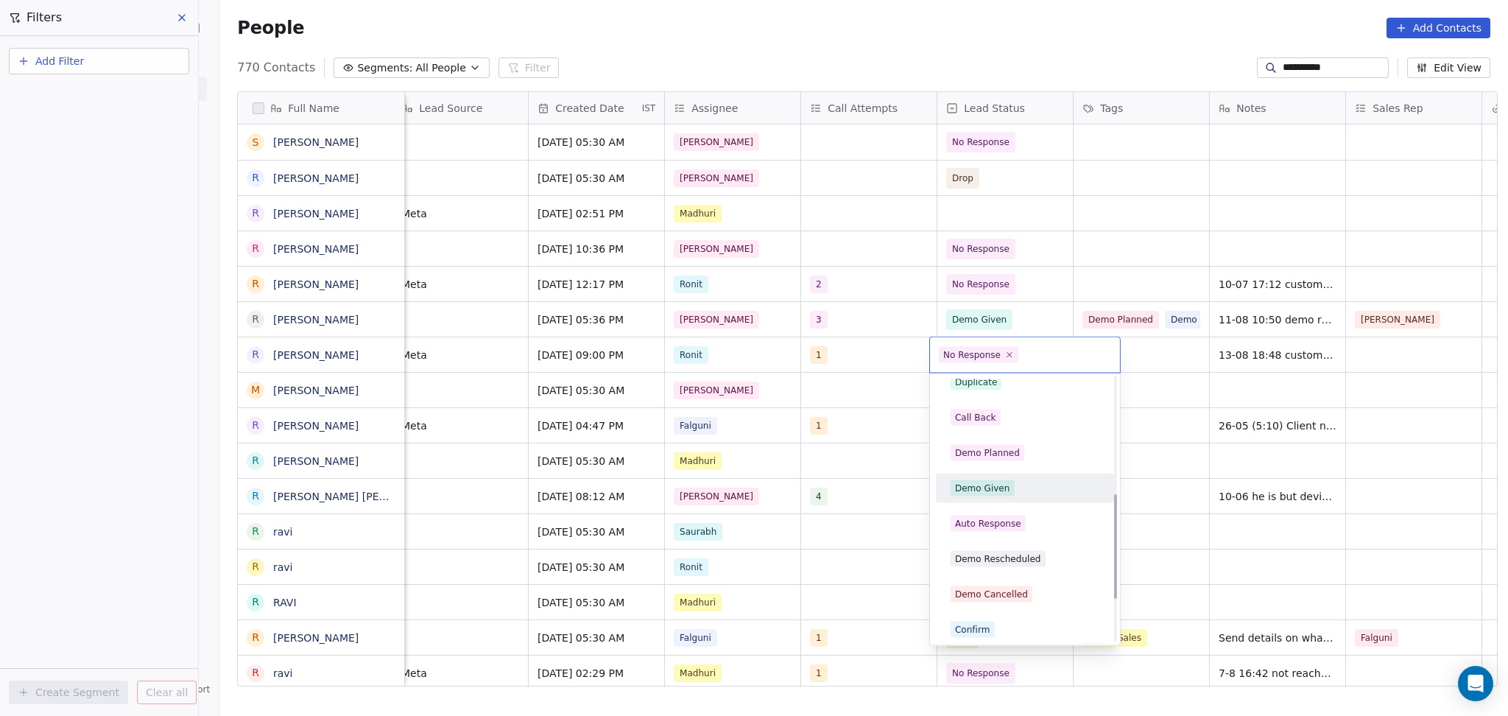
click at [983, 452] on div "Demo Planned" at bounding box center [987, 452] width 65 height 13
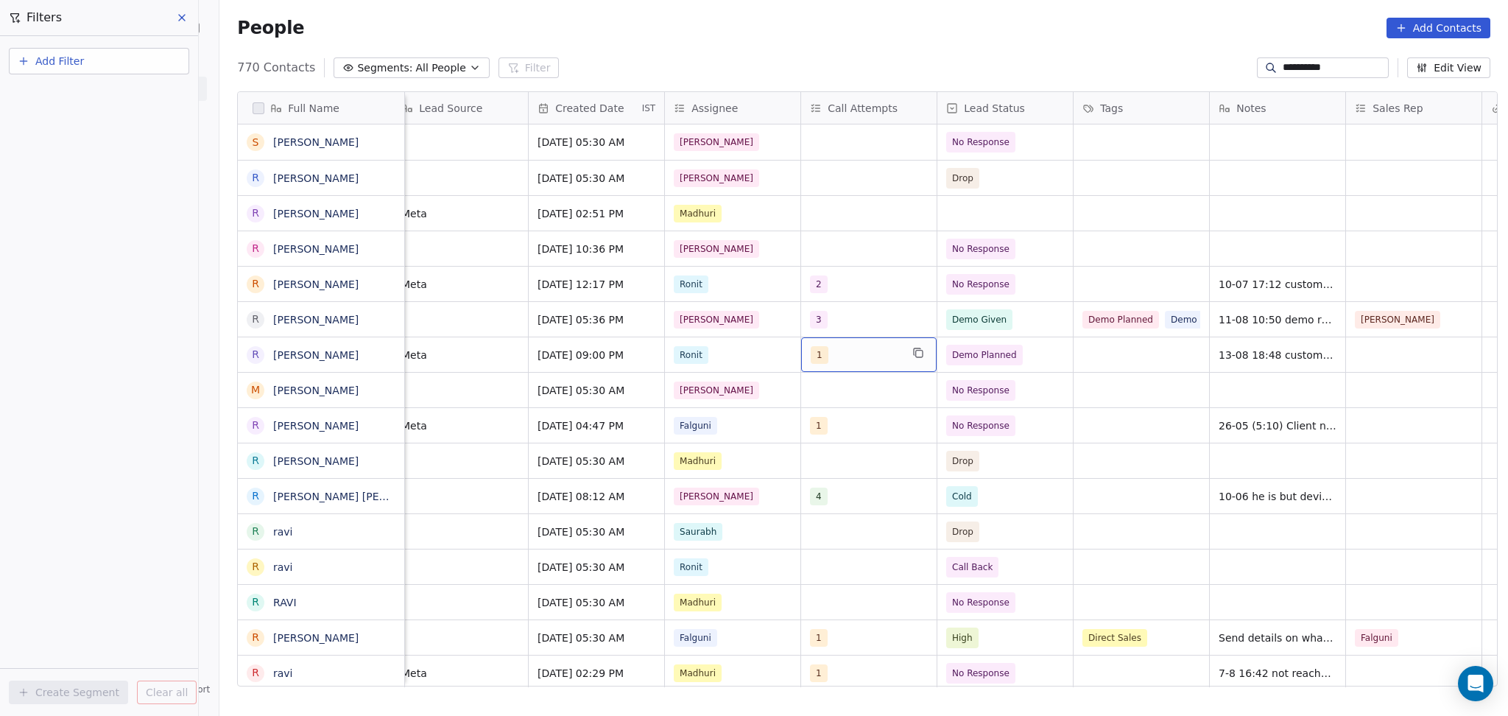
click at [835, 360] on div "1" at bounding box center [856, 355] width 90 height 18
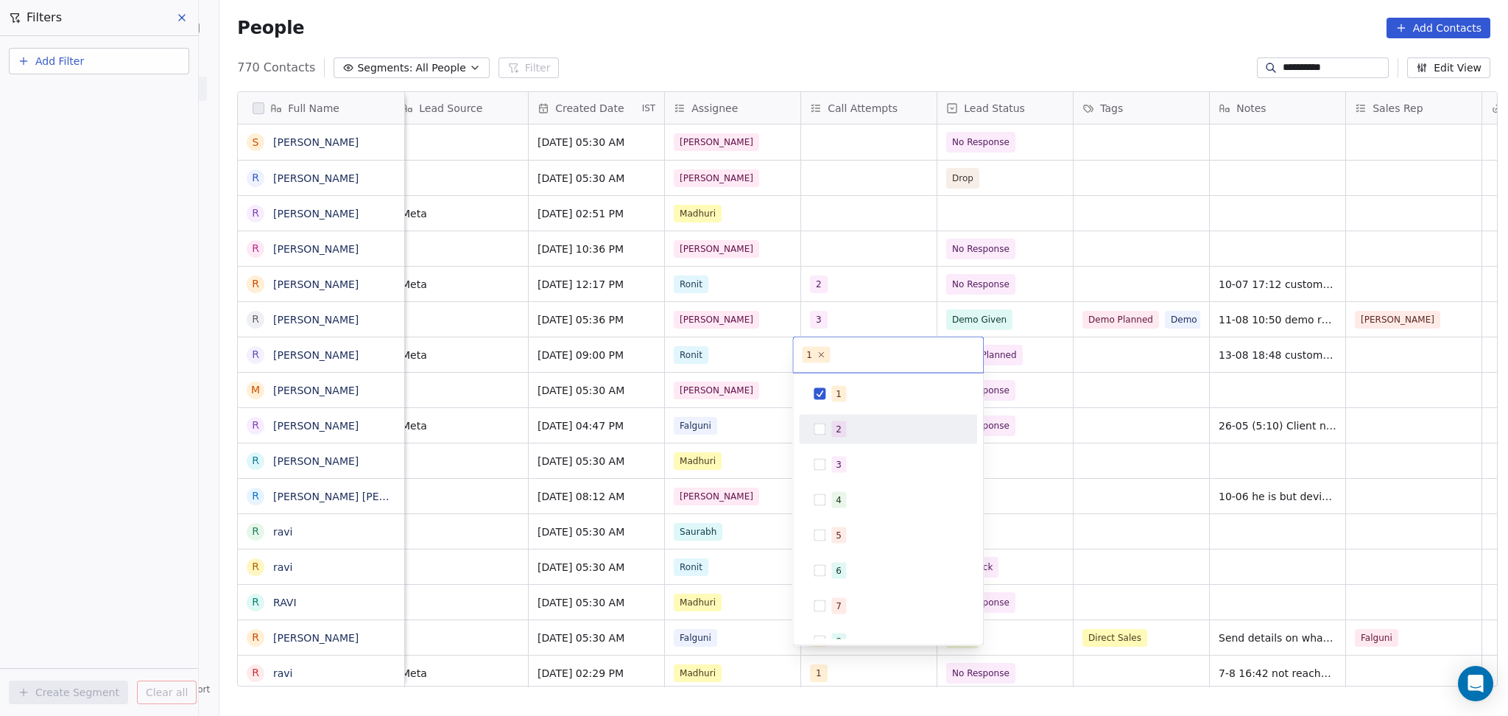
click at [842, 426] on span "2" at bounding box center [839, 429] width 15 height 16
click at [846, 382] on div "1" at bounding box center [888, 394] width 166 height 24
click at [1135, 370] on html "**********" at bounding box center [754, 358] width 1508 height 716
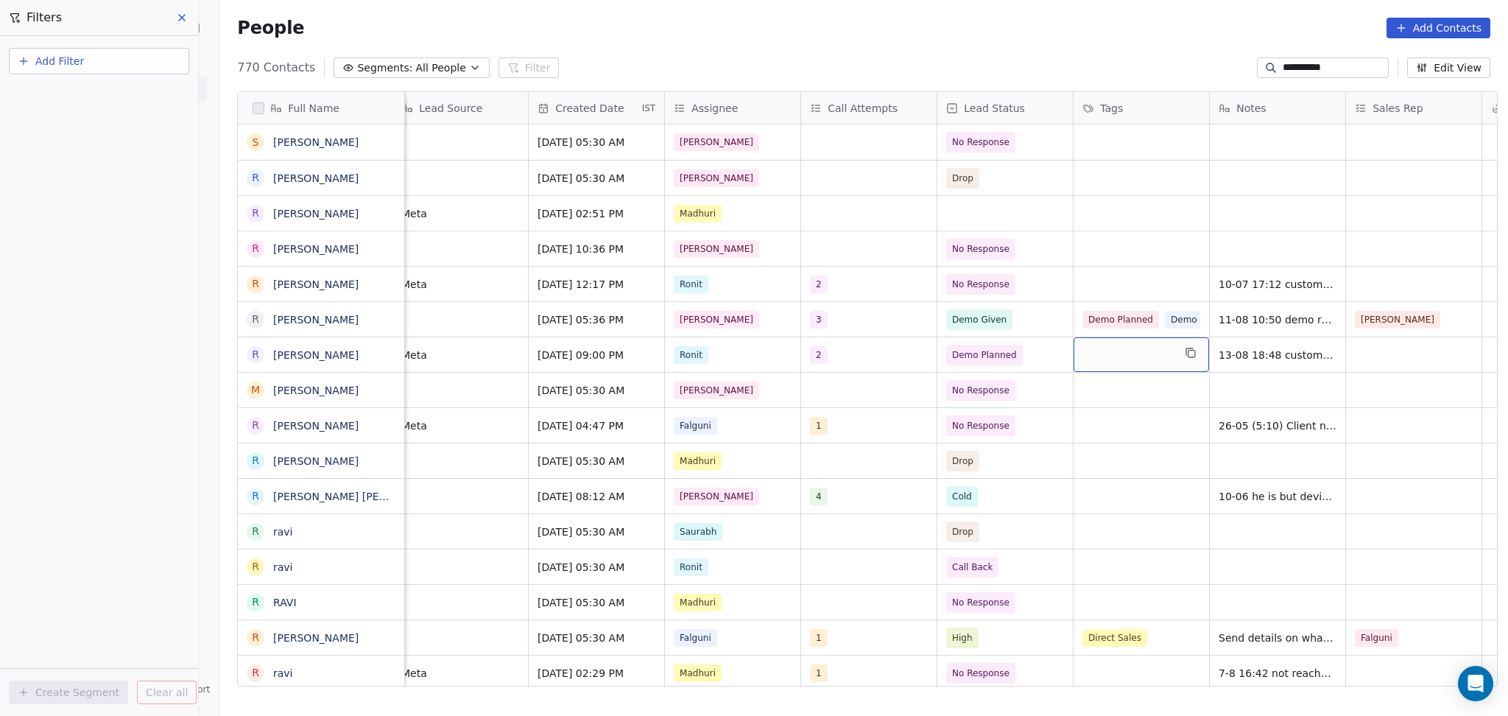
click at [1082, 361] on div "grid" at bounding box center [1142, 354] width 136 height 35
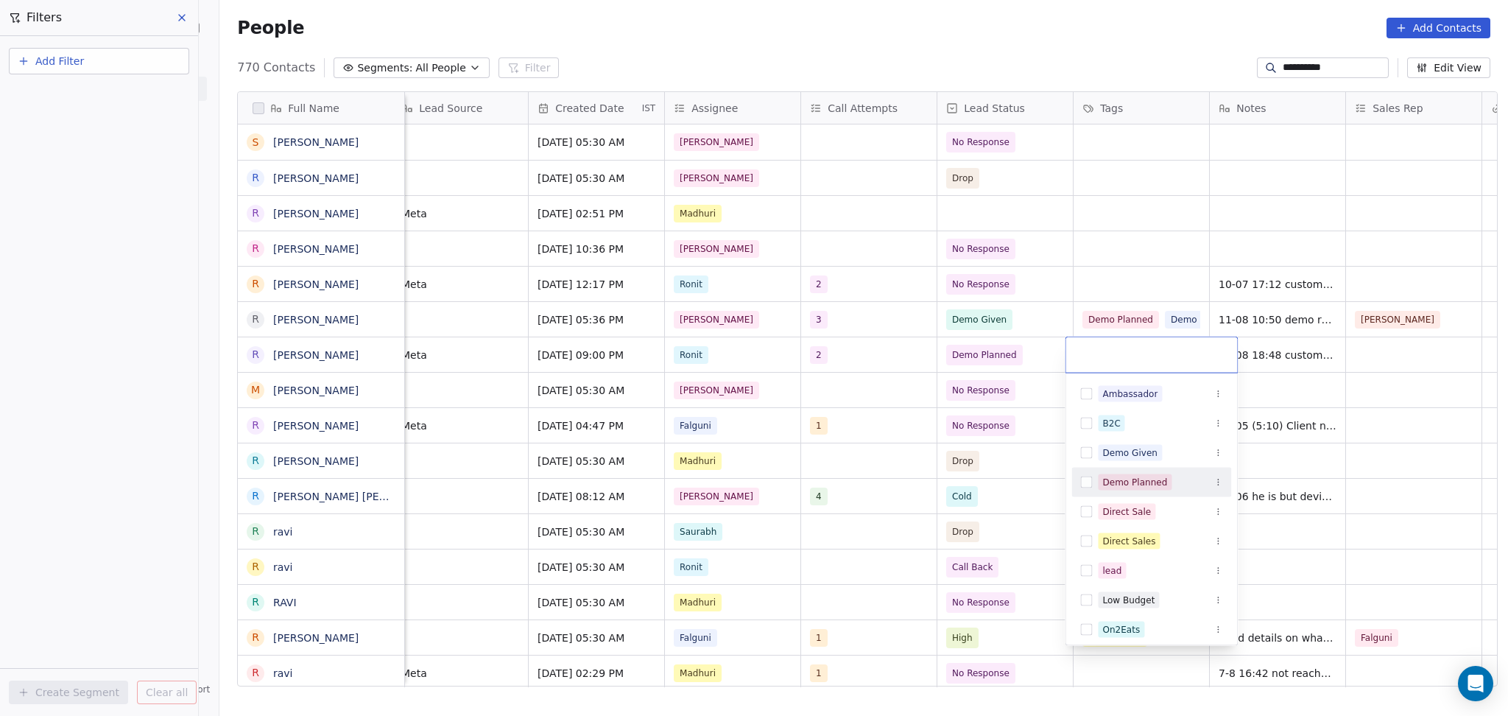
click at [1143, 477] on div "Demo Planned" at bounding box center [1135, 482] width 65 height 13
click at [1349, 413] on html "**********" at bounding box center [754, 358] width 1508 height 716
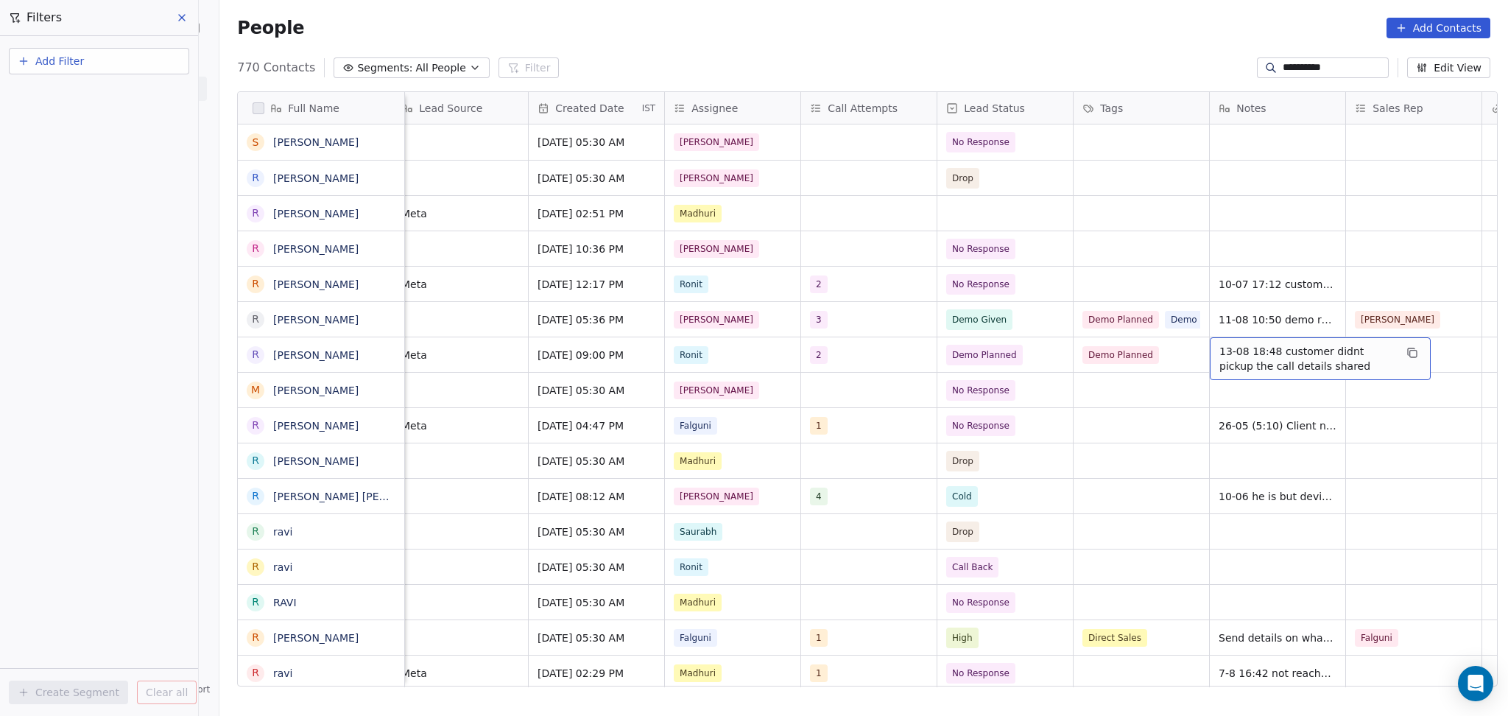
click at [1257, 349] on span "13-08 18:48 customer didnt pickup the call details shared" at bounding box center [1307, 358] width 175 height 29
click at [1206, 349] on textarea "**********" at bounding box center [1313, 361] width 219 height 46
type textarea "**********"
click at [1179, 382] on html "**********" at bounding box center [754, 358] width 1508 height 716
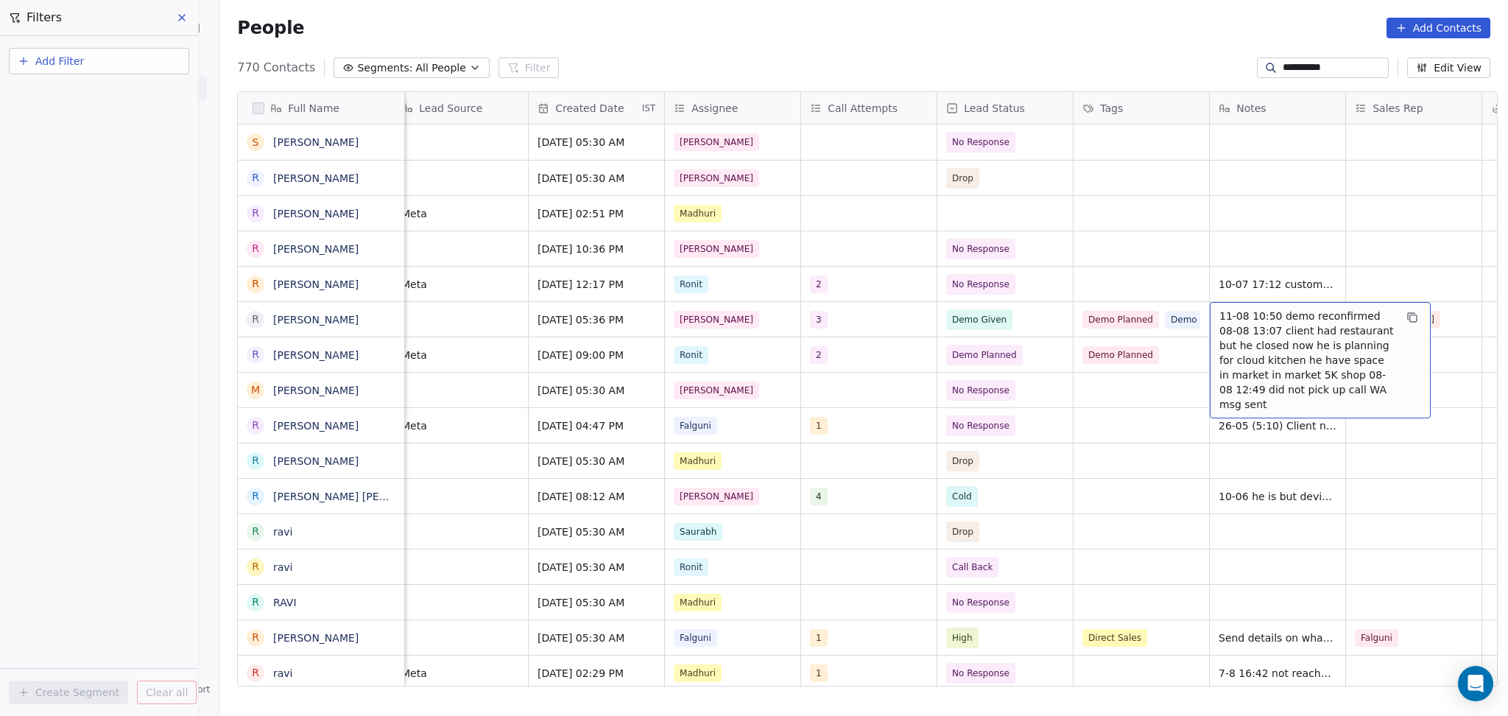
click at [1234, 315] on span "11-08 10:50 demo reconfirmed 08-08 13:07 client had restaurant but he closed no…" at bounding box center [1307, 360] width 175 height 103
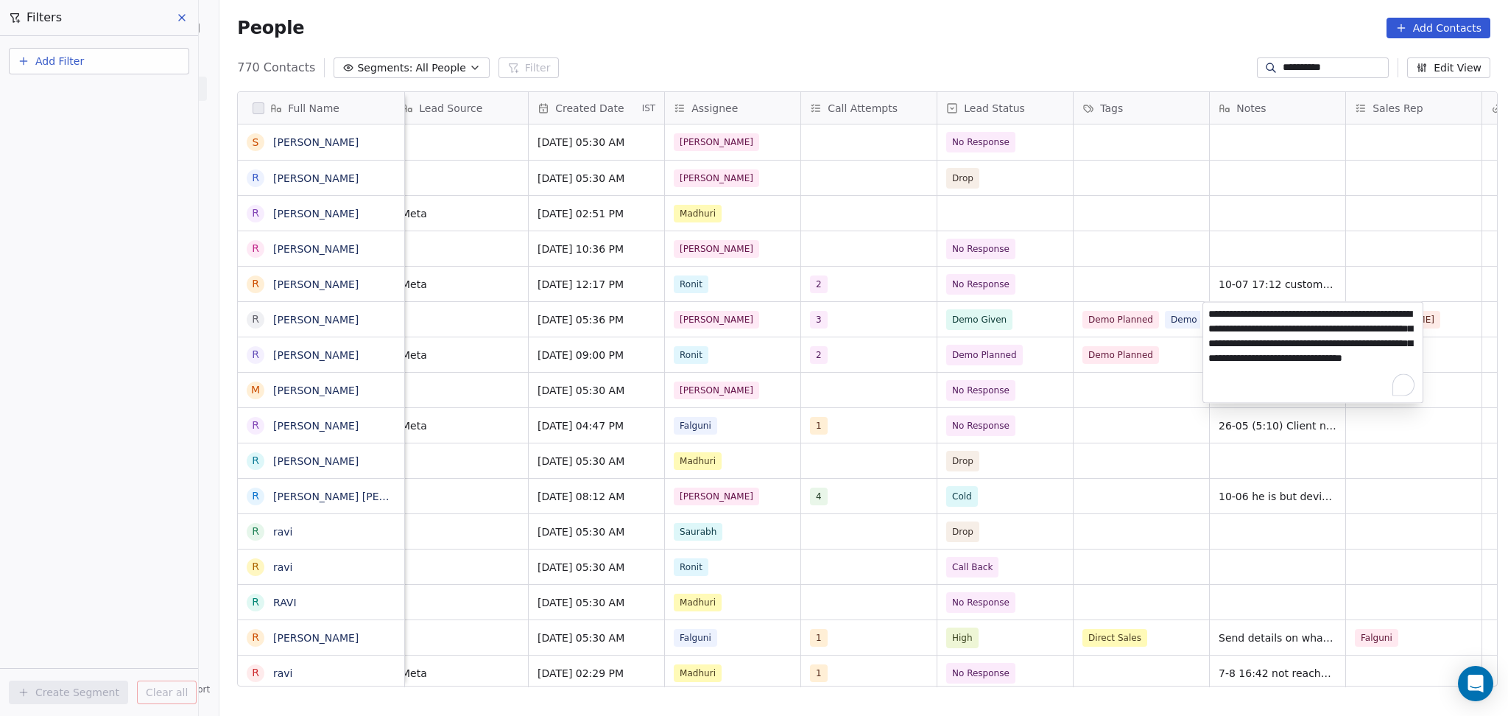
click at [1229, 284] on html "**********" at bounding box center [754, 358] width 1508 height 716
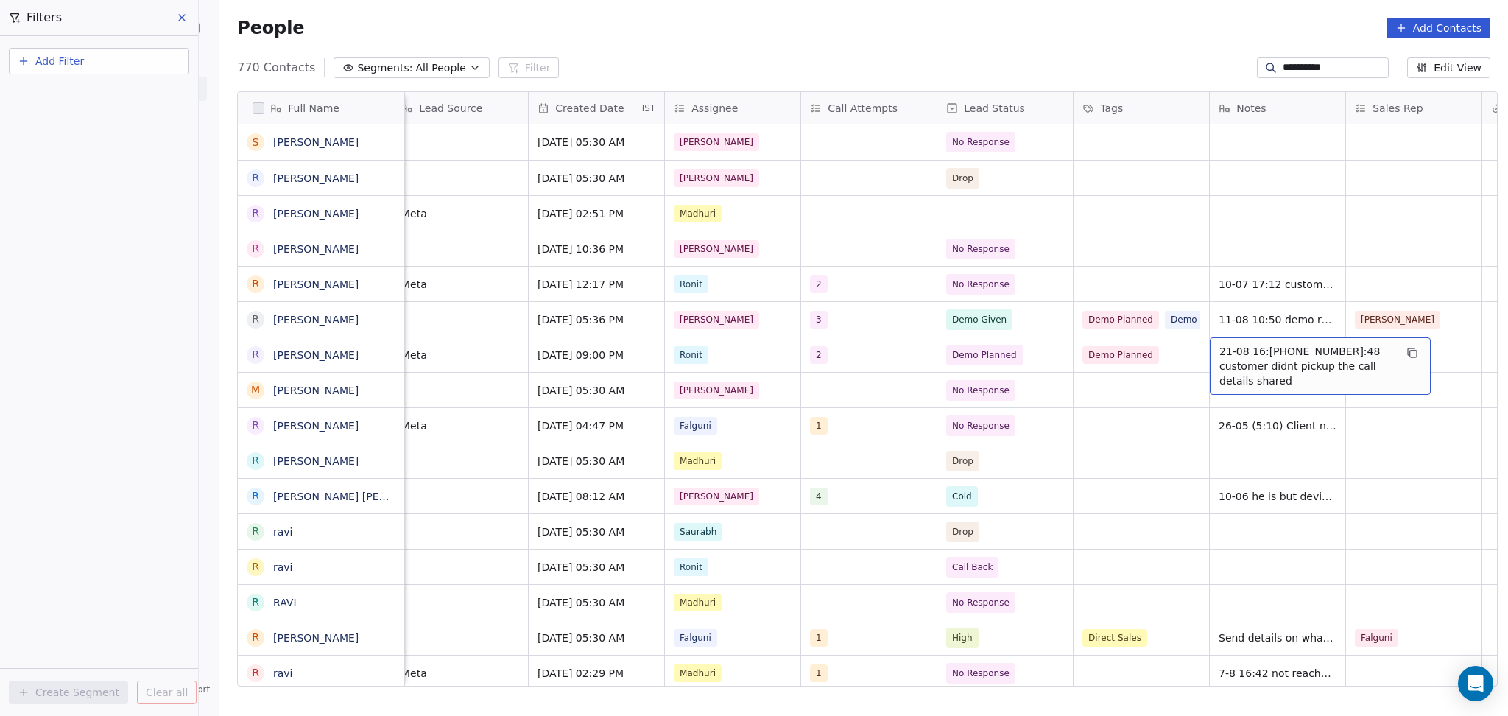
click at [1232, 349] on span "21-08 16:[PHONE_NUMBER]:48 customer didnt pickup the call details shared" at bounding box center [1307, 366] width 175 height 44
click at [1265, 345] on textarea "**********" at bounding box center [1313, 361] width 219 height 46
type textarea "**********"
click at [1204, 382] on textarea "**********" at bounding box center [1313, 370] width 219 height 65
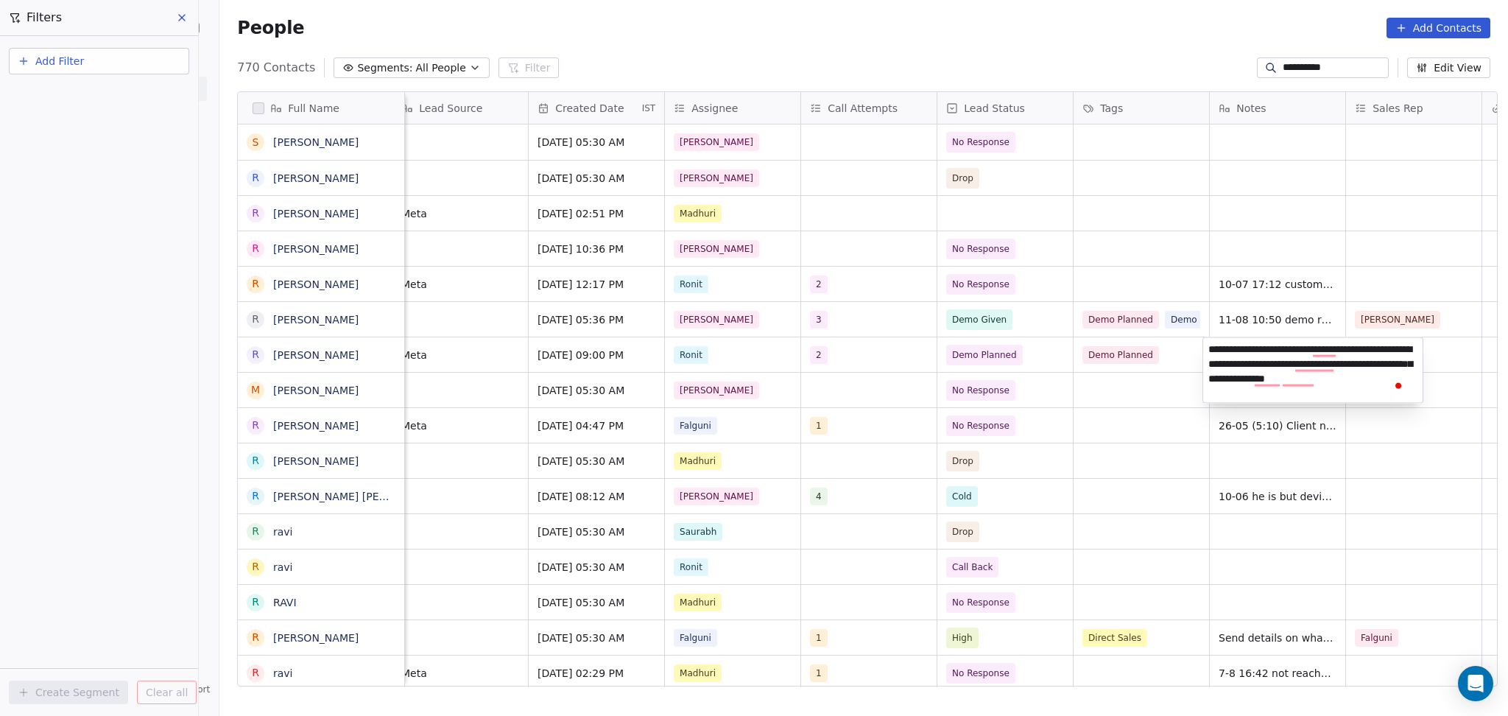
click at [1172, 382] on html "**********" at bounding box center [754, 358] width 1508 height 716
click at [1370, 346] on div "grid" at bounding box center [1414, 354] width 136 height 35
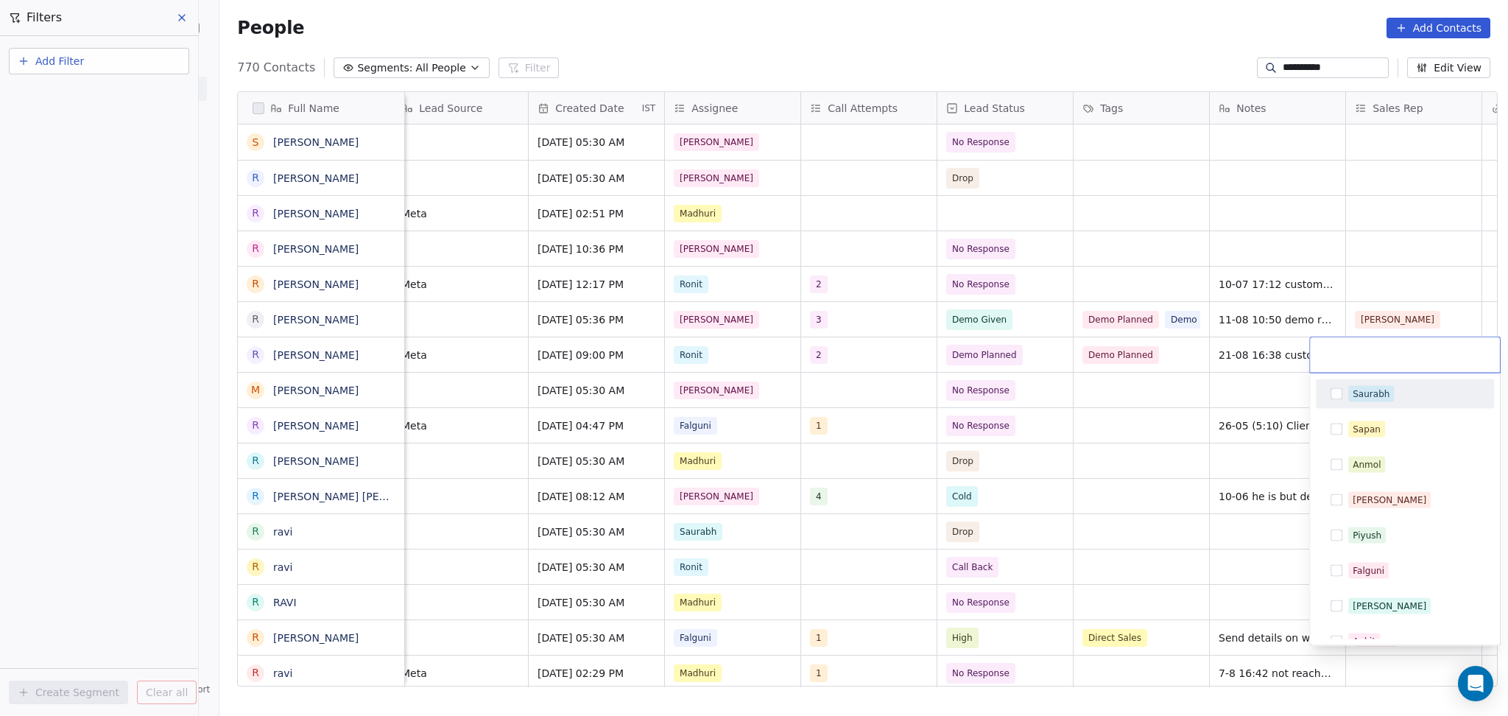
click at [1366, 404] on div "Saurabh" at bounding box center [1405, 394] width 166 height 24
click at [1229, 345] on html "**********" at bounding box center [754, 358] width 1508 height 716
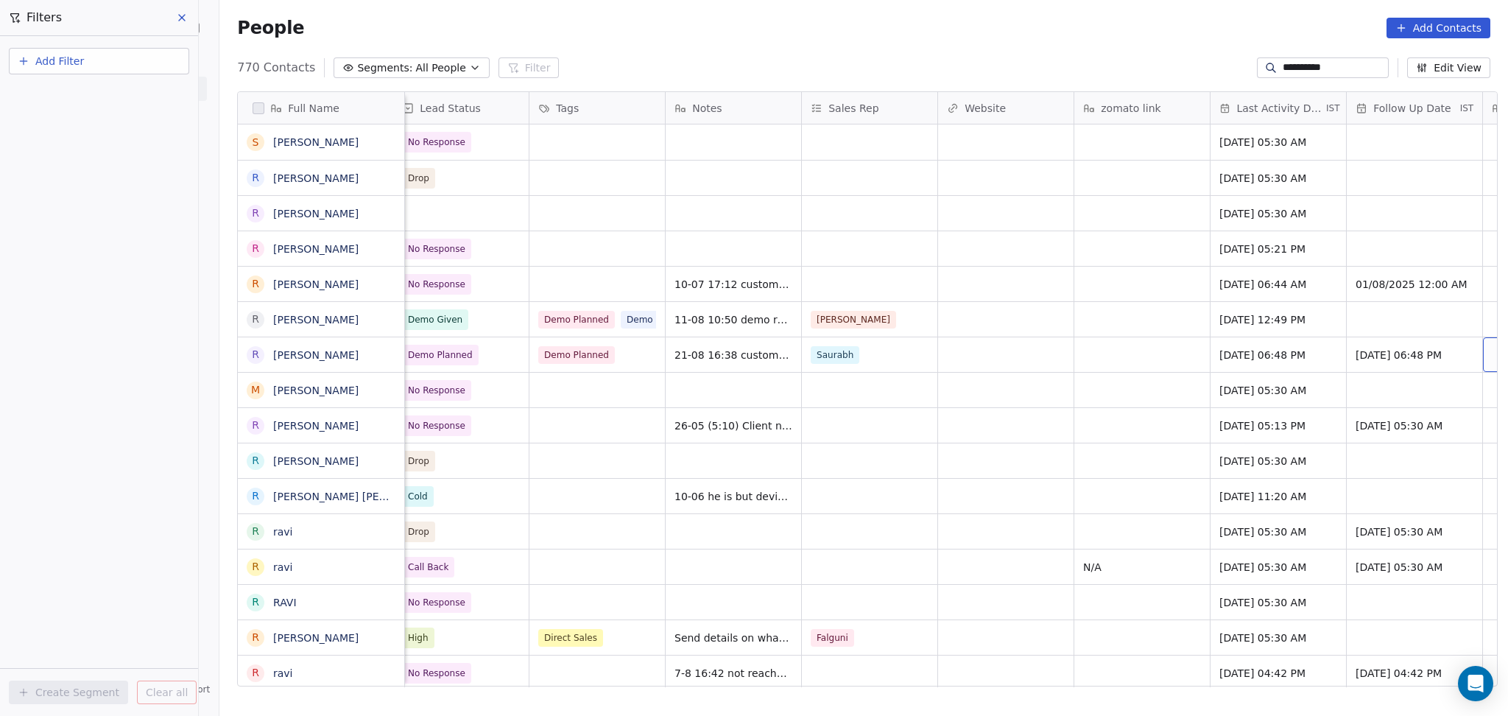
scroll to position [0, 1511]
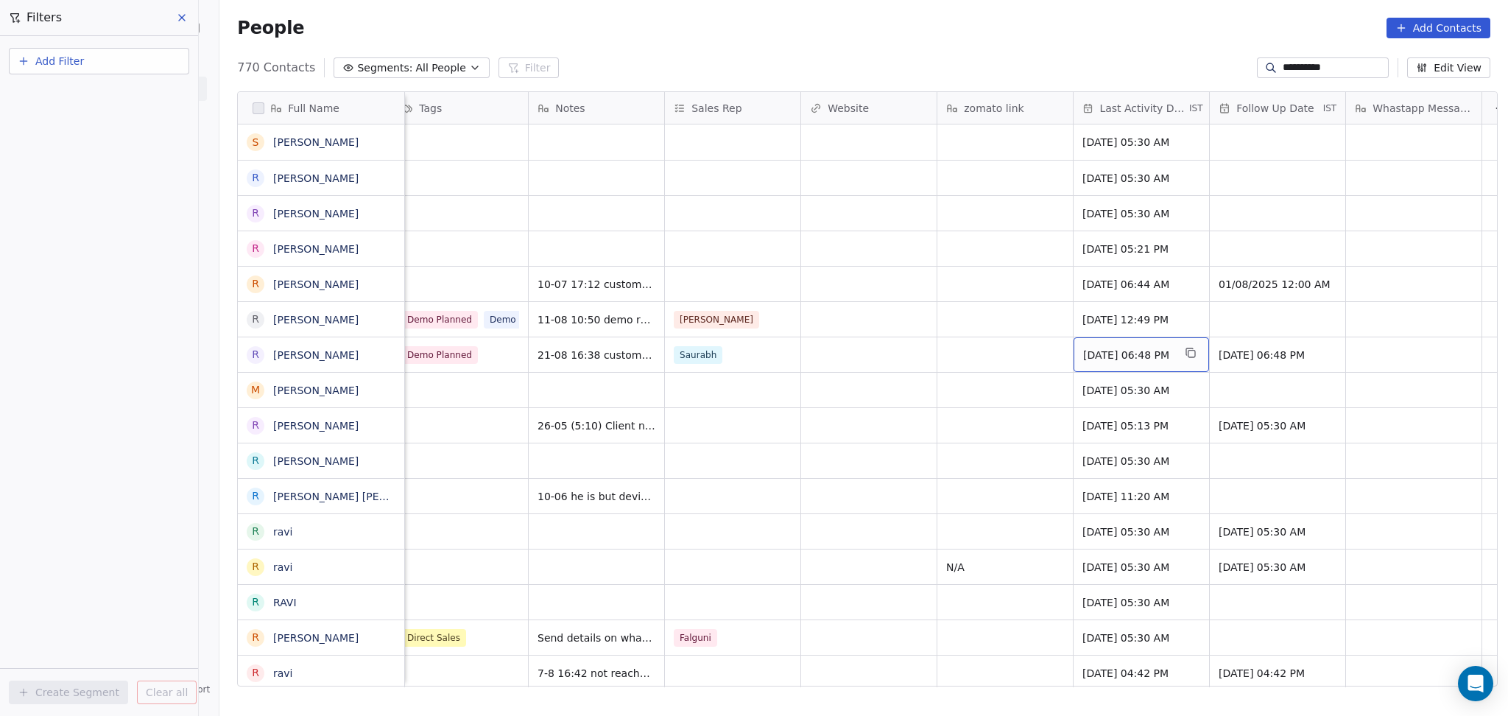
click at [1109, 359] on span "[DATE] 06:48 PM" at bounding box center [1128, 355] width 90 height 15
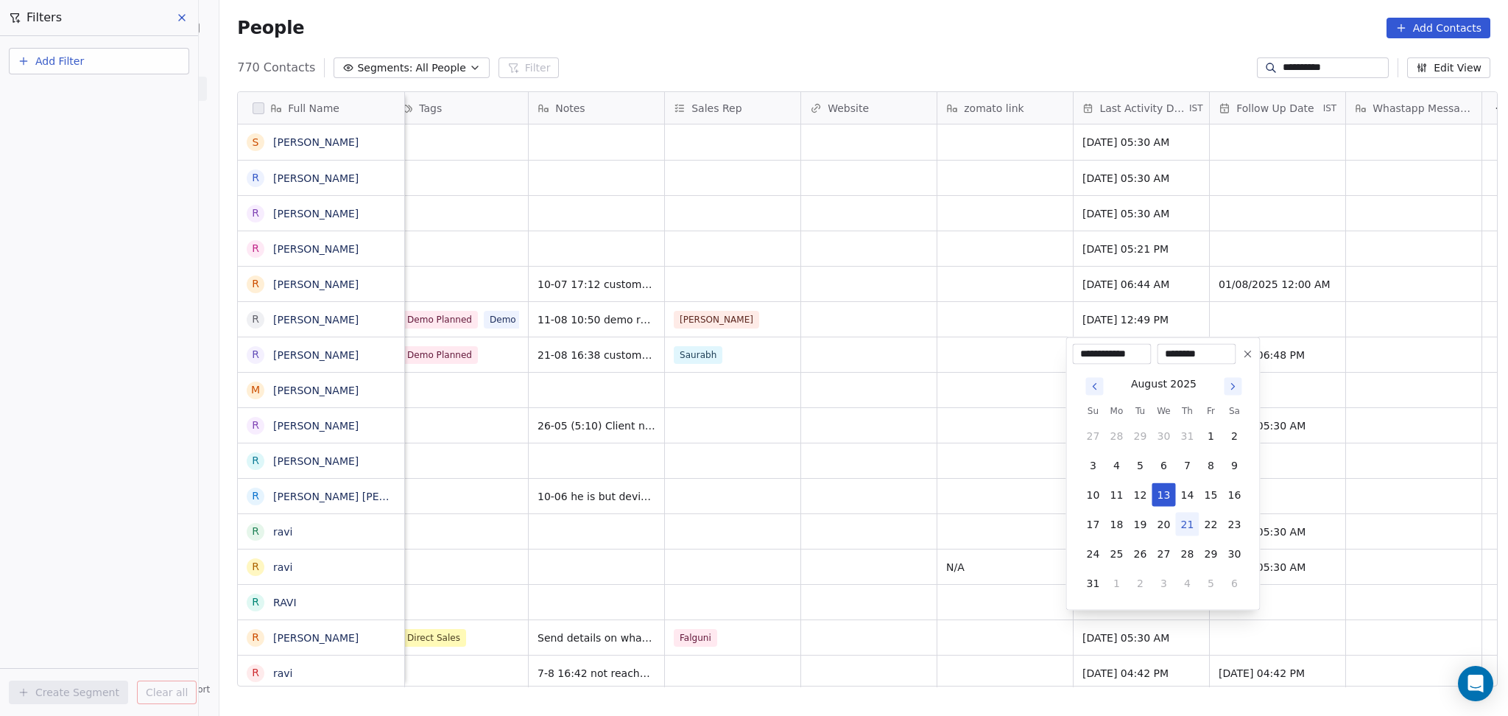
click at [1187, 530] on button "21" at bounding box center [1188, 525] width 24 height 24
type input "**********"
click at [743, 494] on html "**********" at bounding box center [754, 358] width 1508 height 716
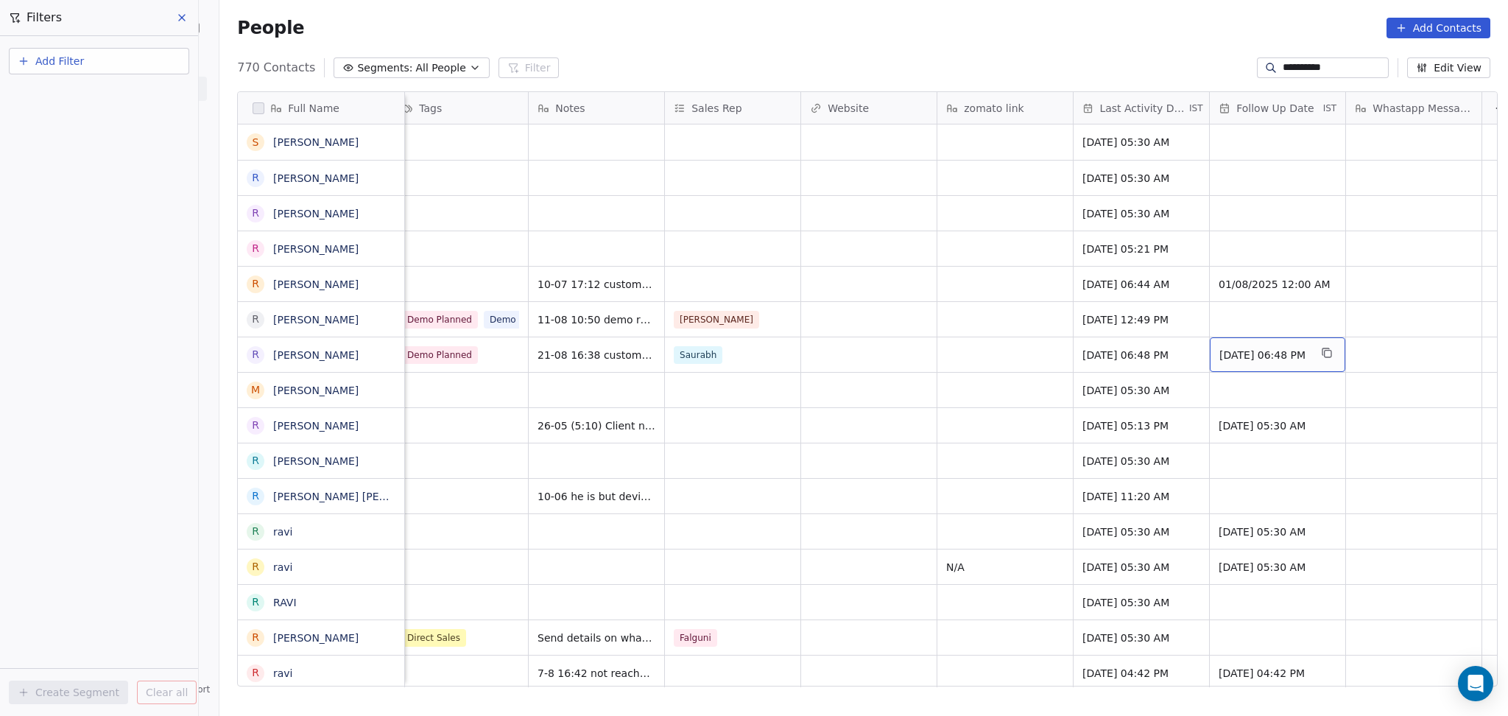
click at [1256, 353] on span "[DATE] 06:48 PM" at bounding box center [1265, 355] width 90 height 15
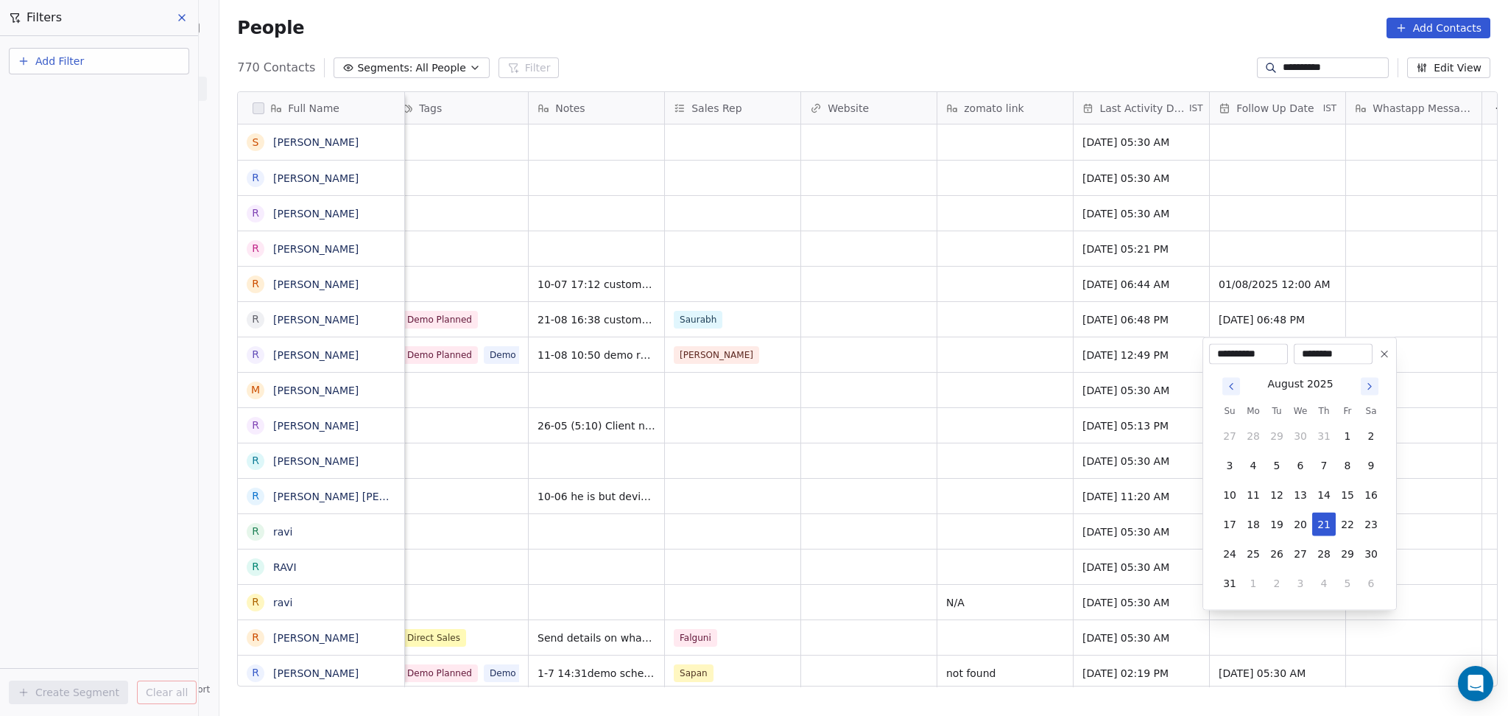
click at [1044, 481] on html "**********" at bounding box center [754, 358] width 1508 height 716
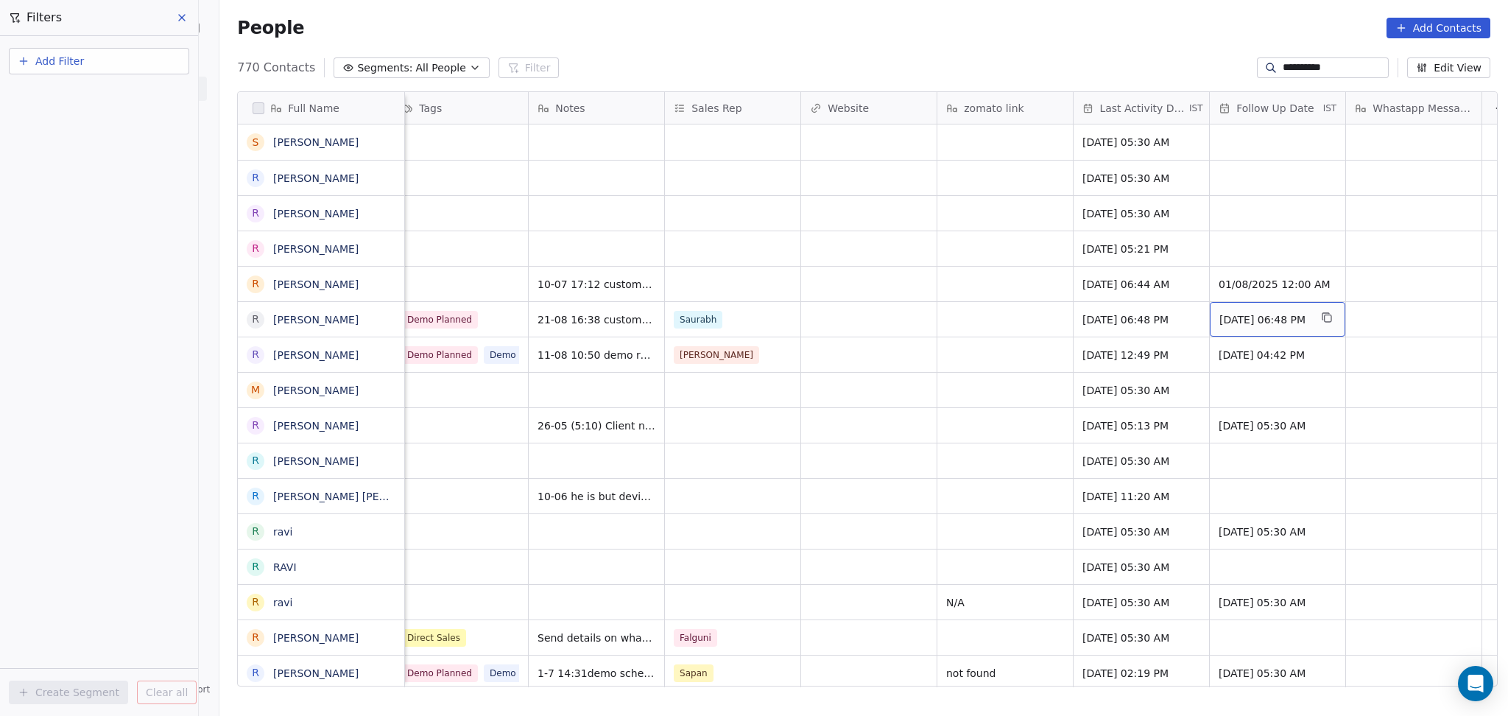
click at [1229, 323] on span "[DATE] 06:48 PM" at bounding box center [1265, 319] width 90 height 15
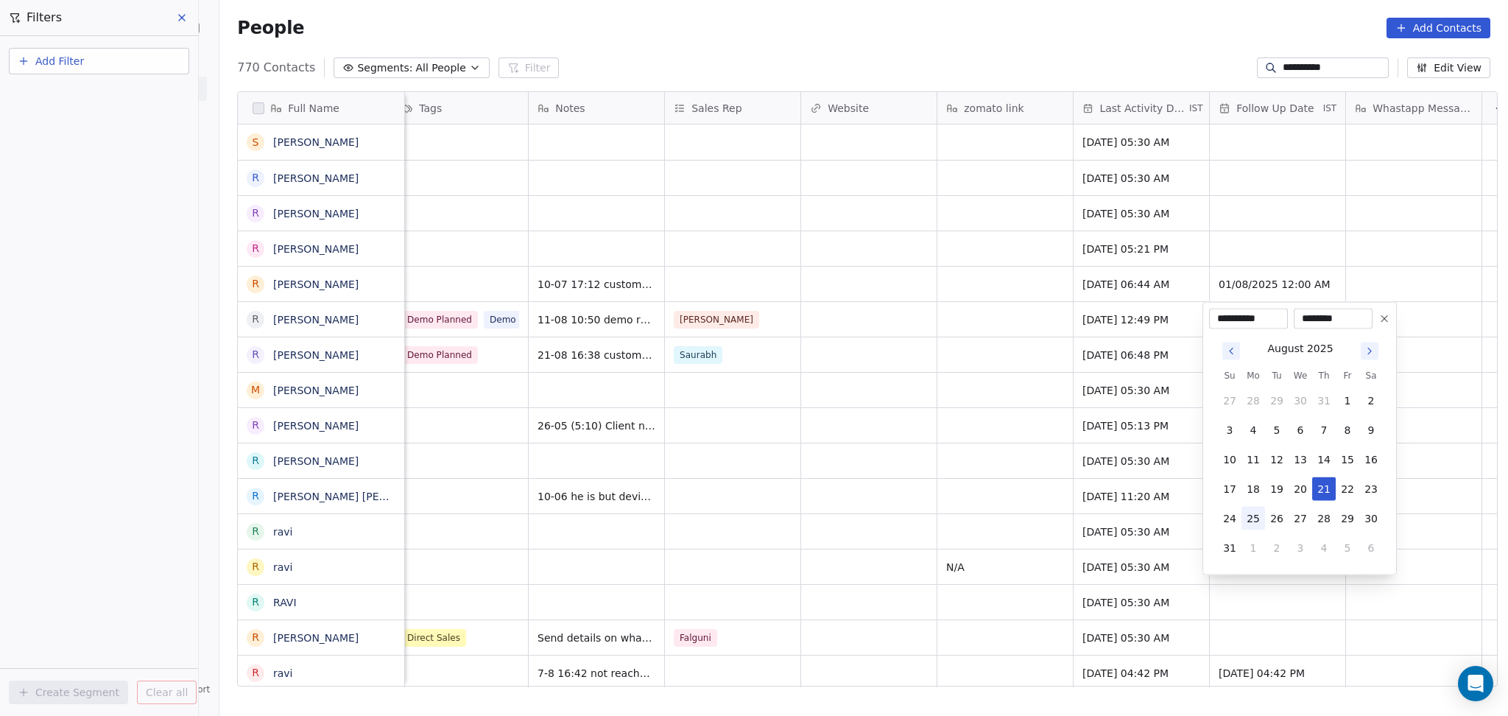
click at [1251, 516] on button "25" at bounding box center [1254, 519] width 24 height 24
type input "**********"
click at [868, 437] on html "**********" at bounding box center [754, 358] width 1508 height 716
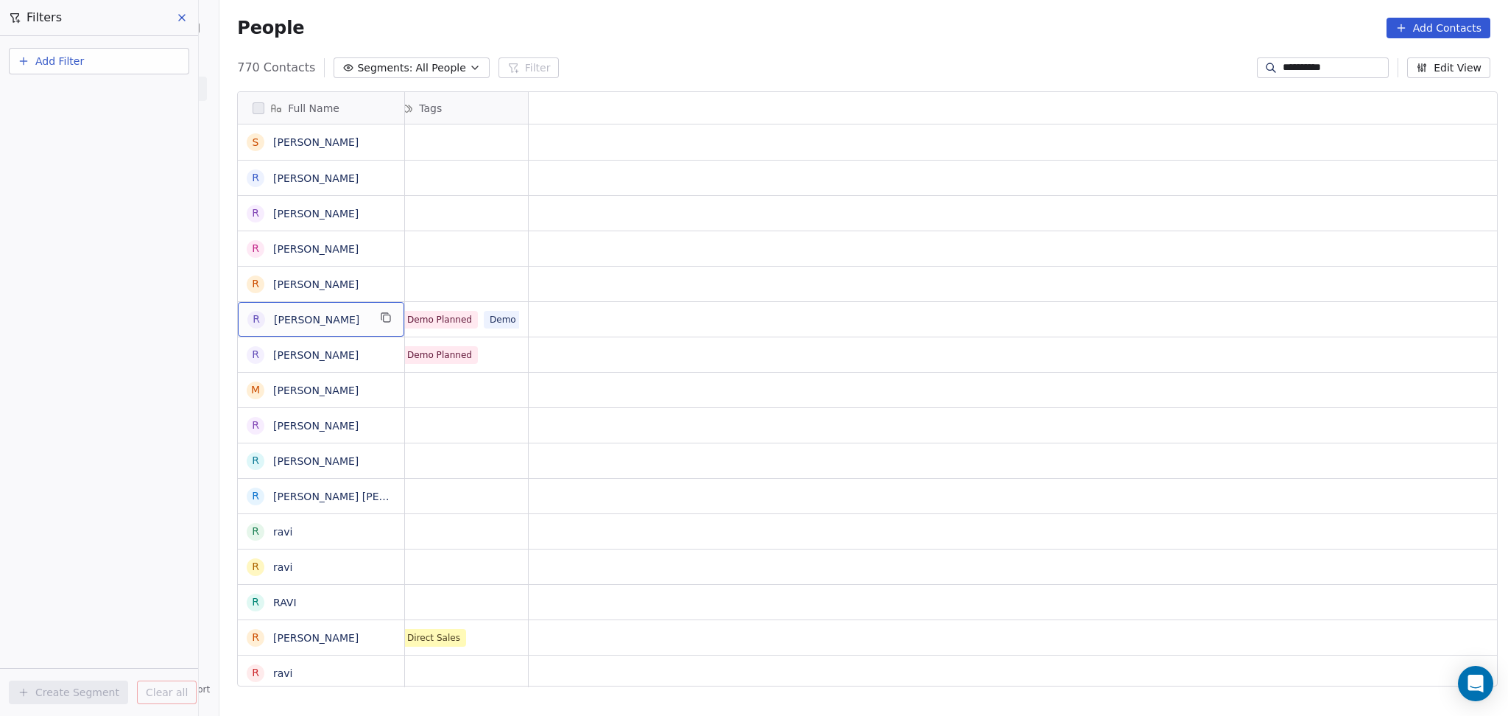
scroll to position [0, 0]
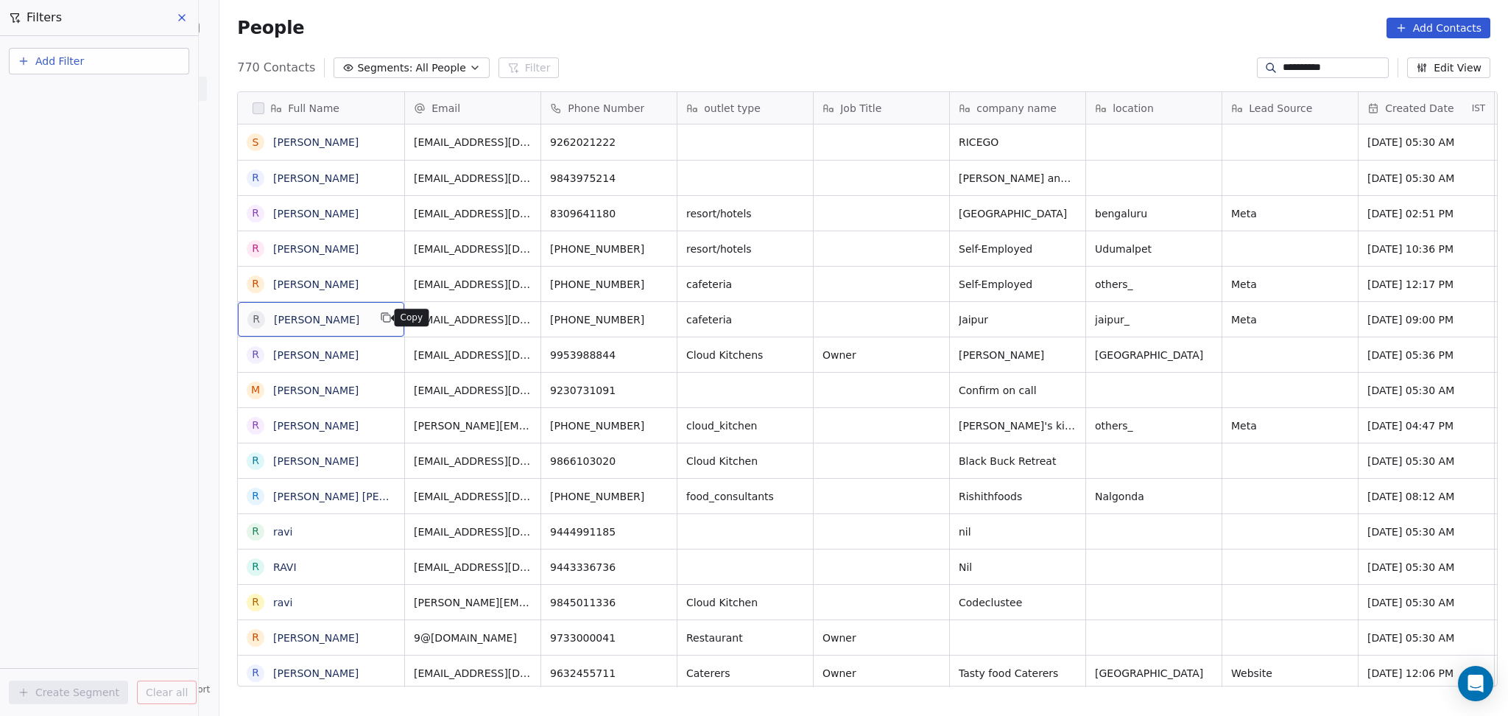
click at [384, 318] on icon "grid" at bounding box center [387, 318] width 7 height 7
click at [599, 318] on button "grid" at bounding box center [608, 318] width 18 height 18
click at [656, 315] on button "grid" at bounding box center [663, 318] width 18 height 18
click at [1201, 315] on icon "grid" at bounding box center [1204, 318] width 7 height 7
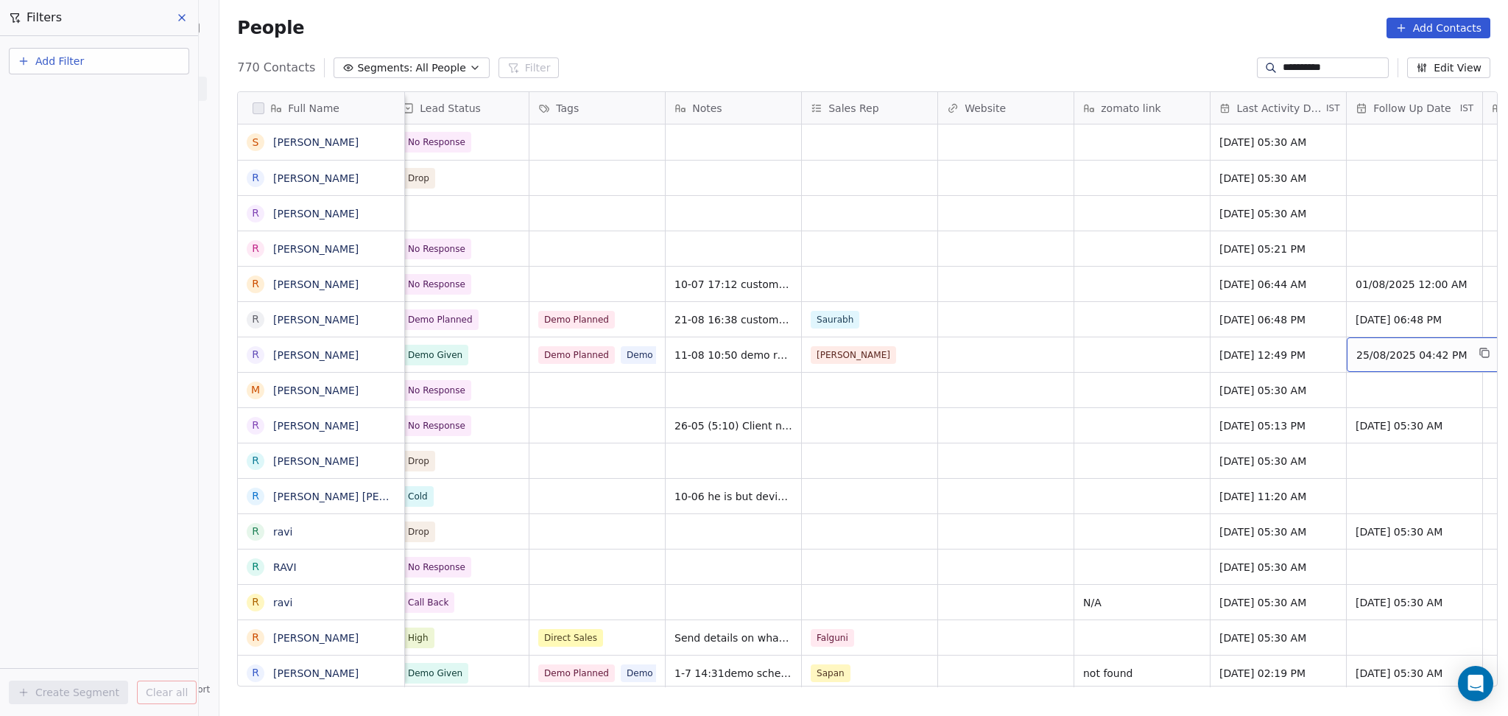
scroll to position [0, 1511]
